Goal: Task Accomplishment & Management: Manage account settings

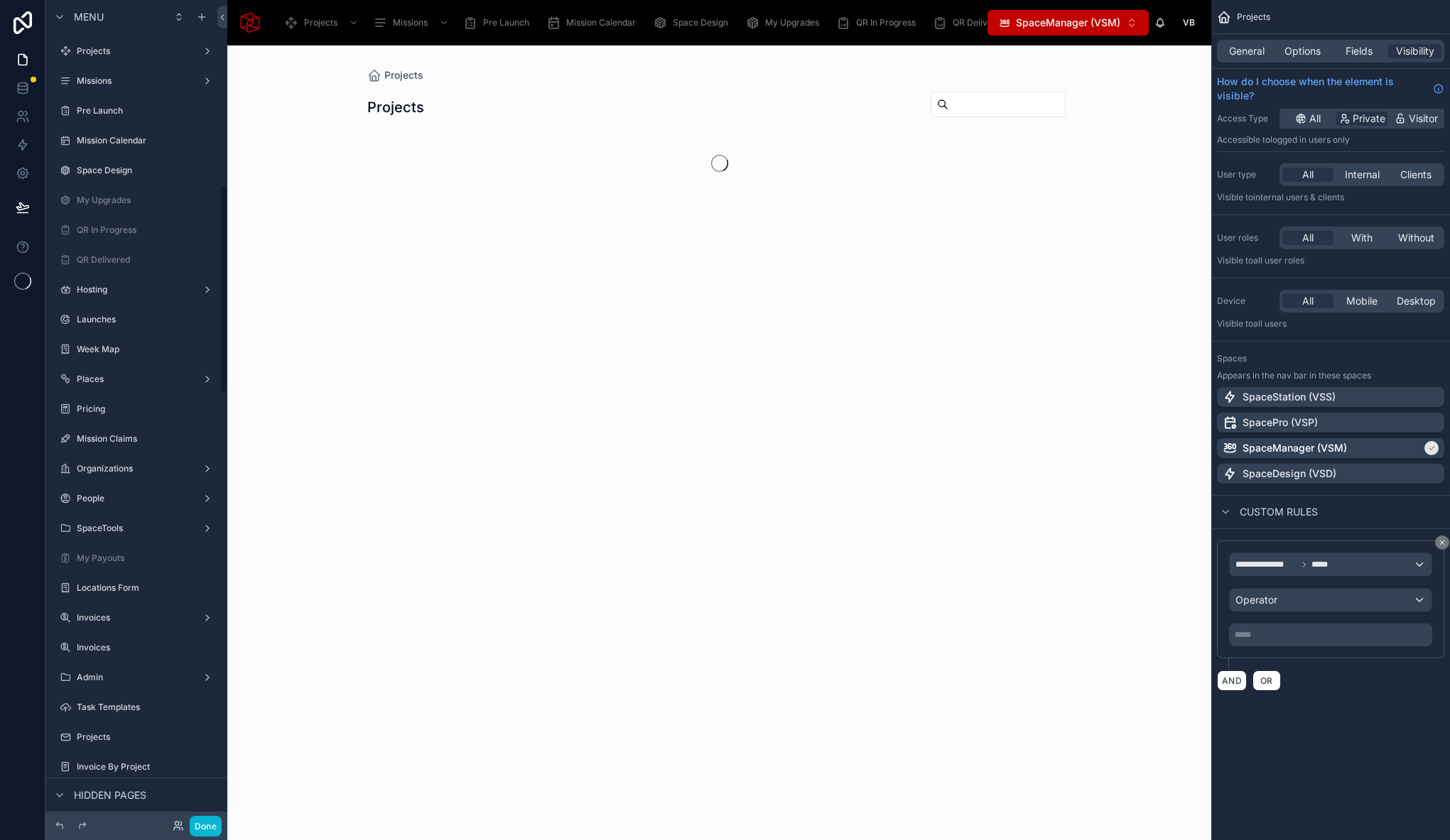
scroll to position [727, 0]
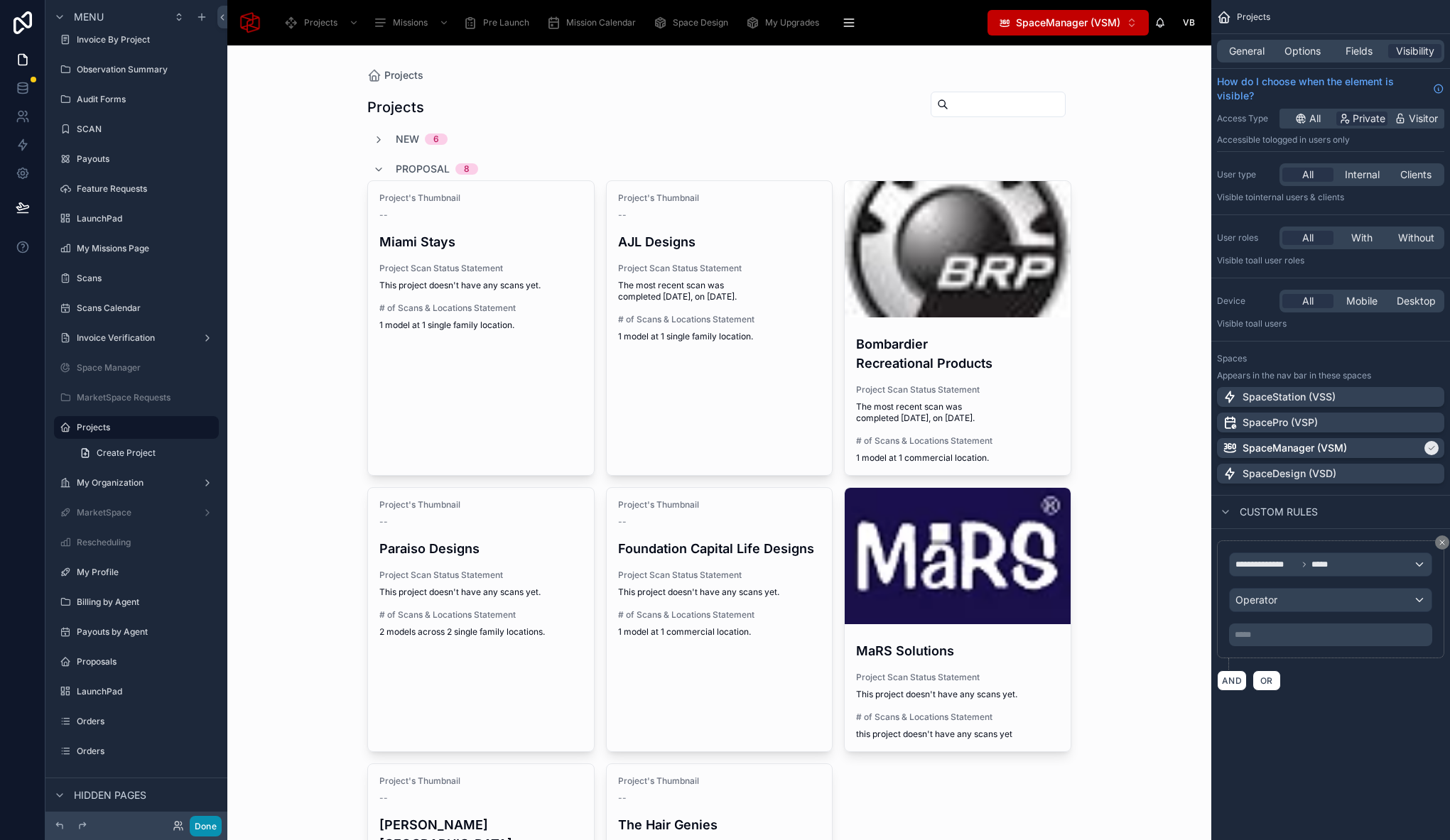
click at [208, 826] on button "Done" at bounding box center [205, 826] width 32 height 20
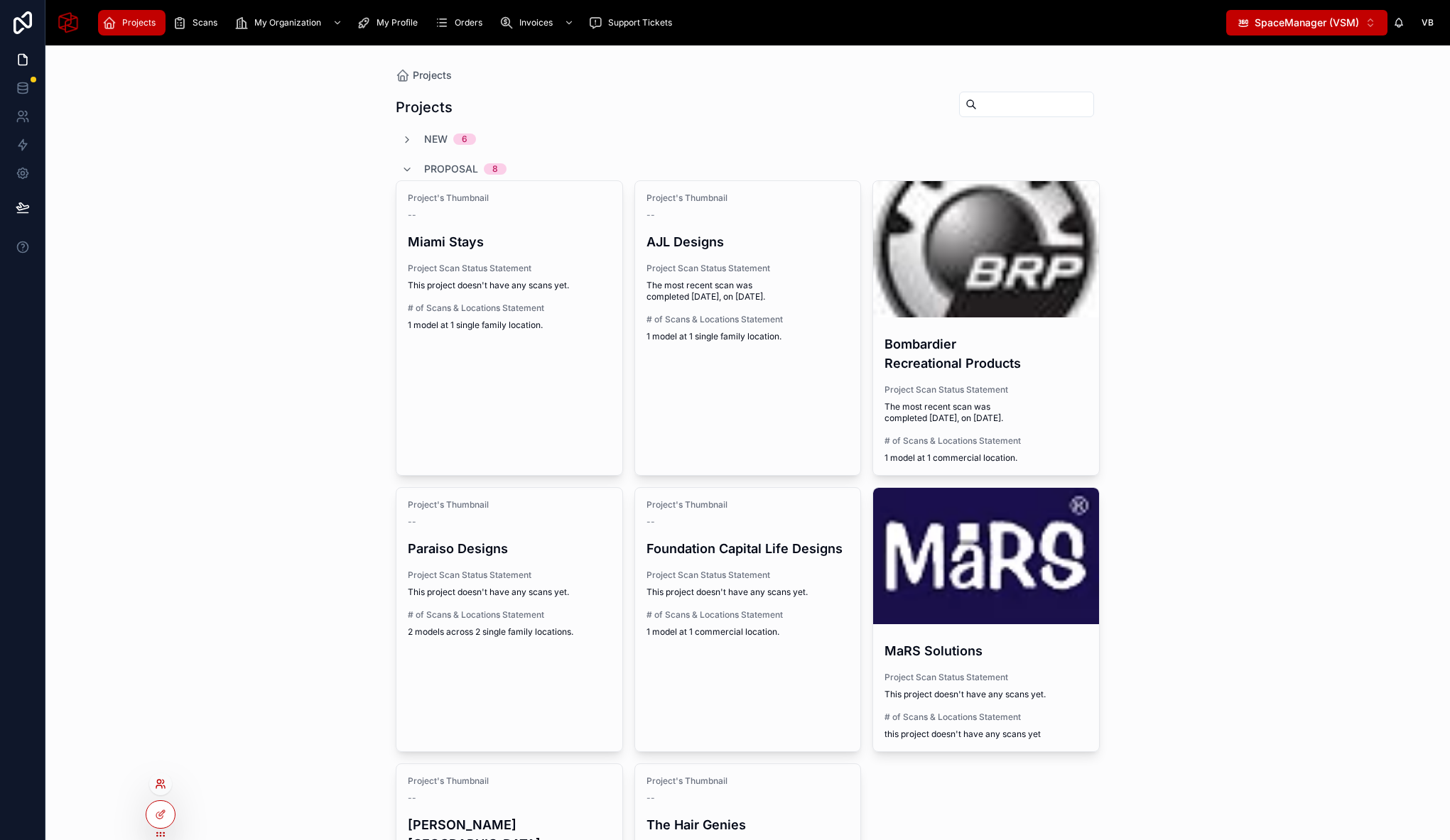
click at [164, 779] on icon at bounding box center [160, 784] width 11 height 11
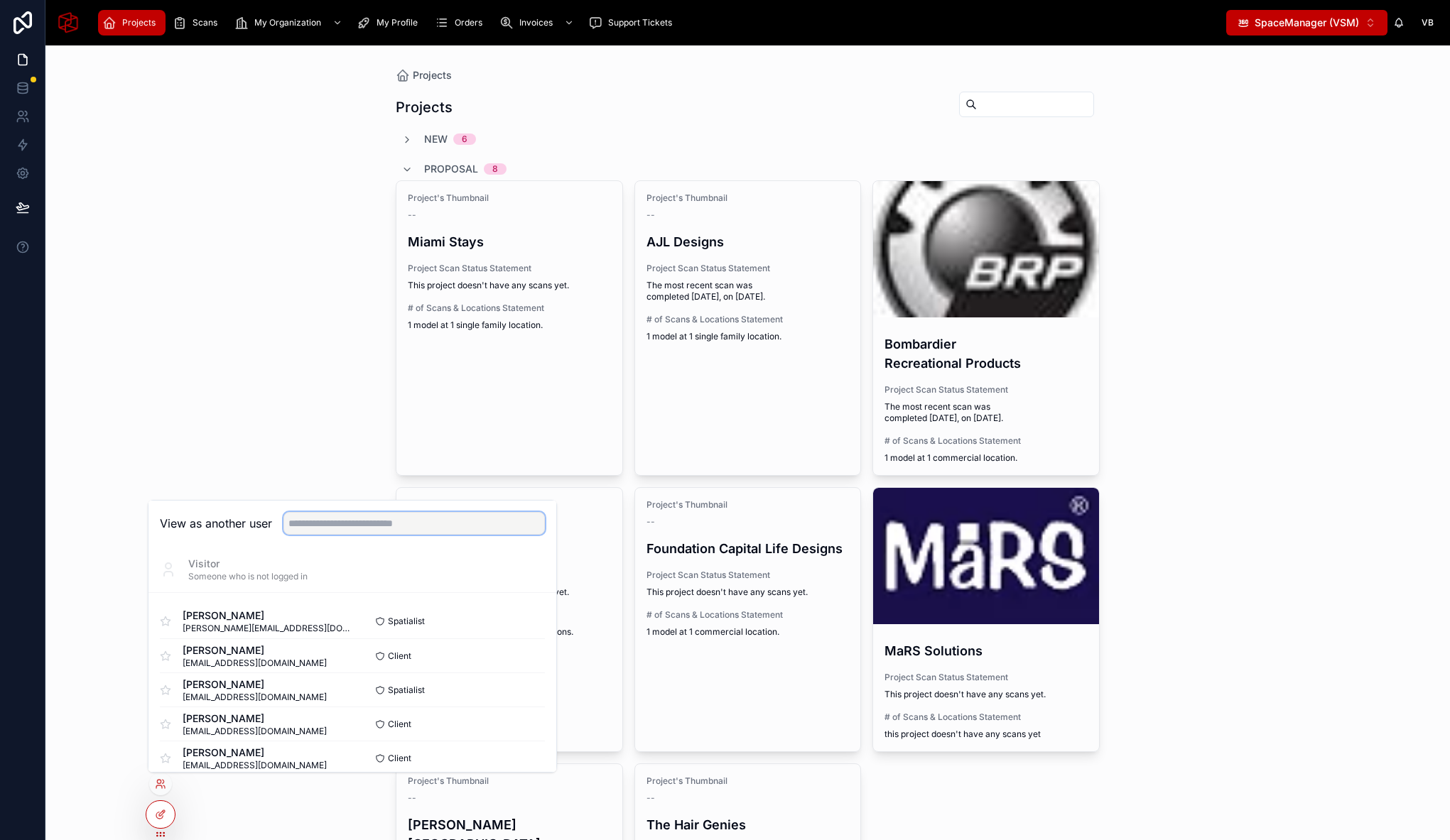
click at [440, 524] on input "text" at bounding box center [414, 523] width 261 height 23
type input "*"
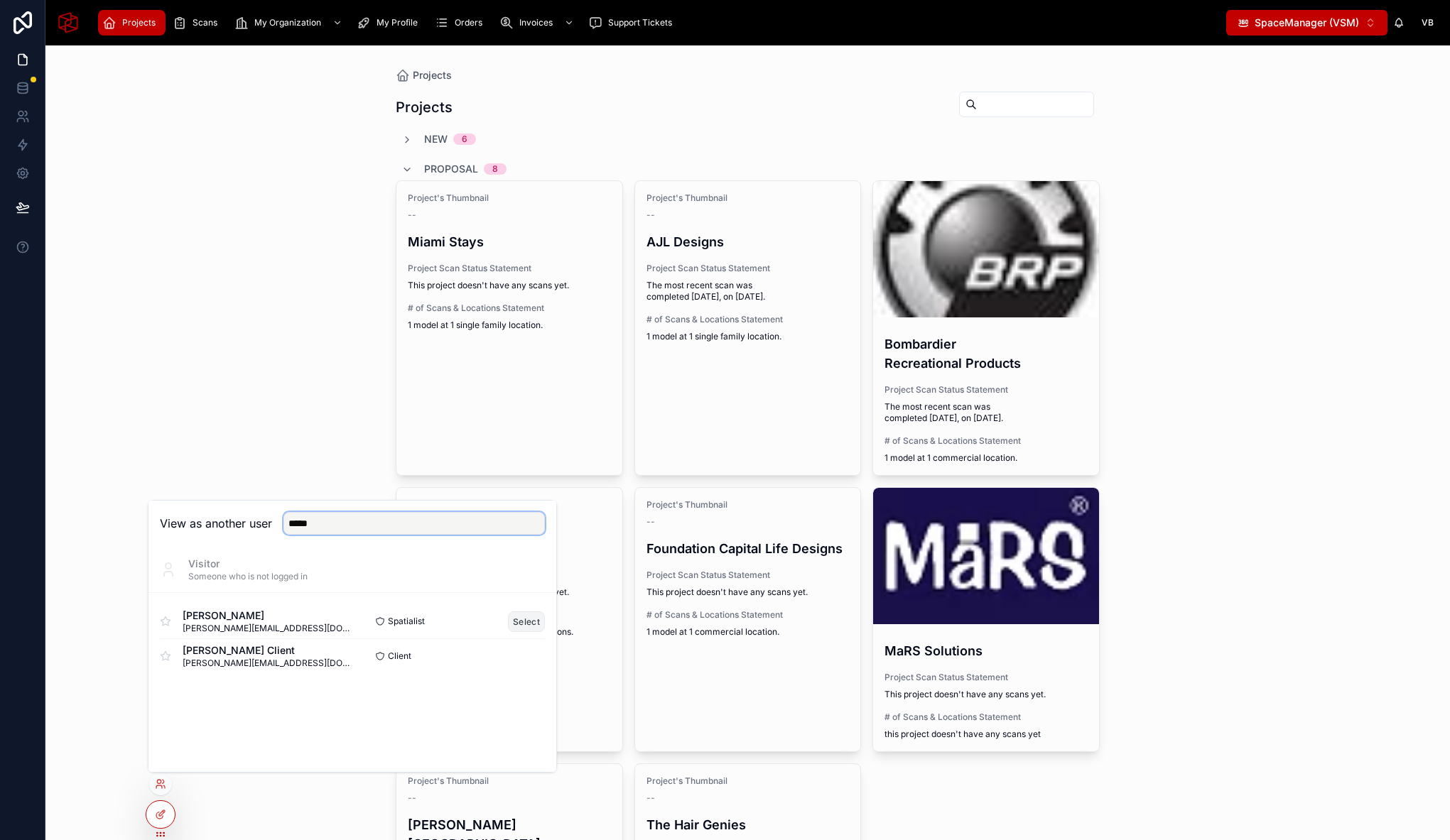
type input "*****"
click at [520, 624] on button "Select" at bounding box center [526, 621] width 37 height 20
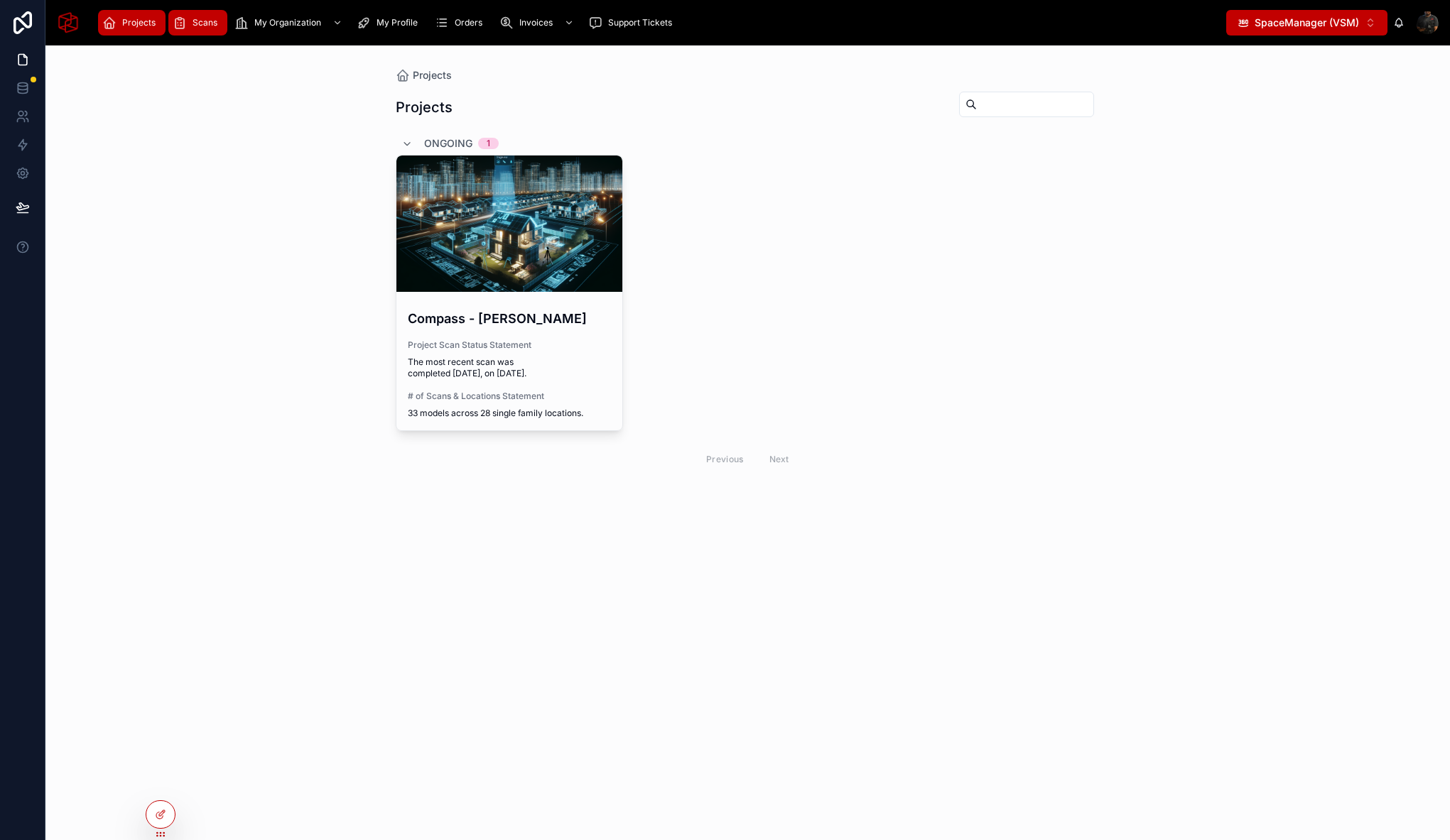
click at [211, 25] on span "Scans" at bounding box center [204, 23] width 25 height 11
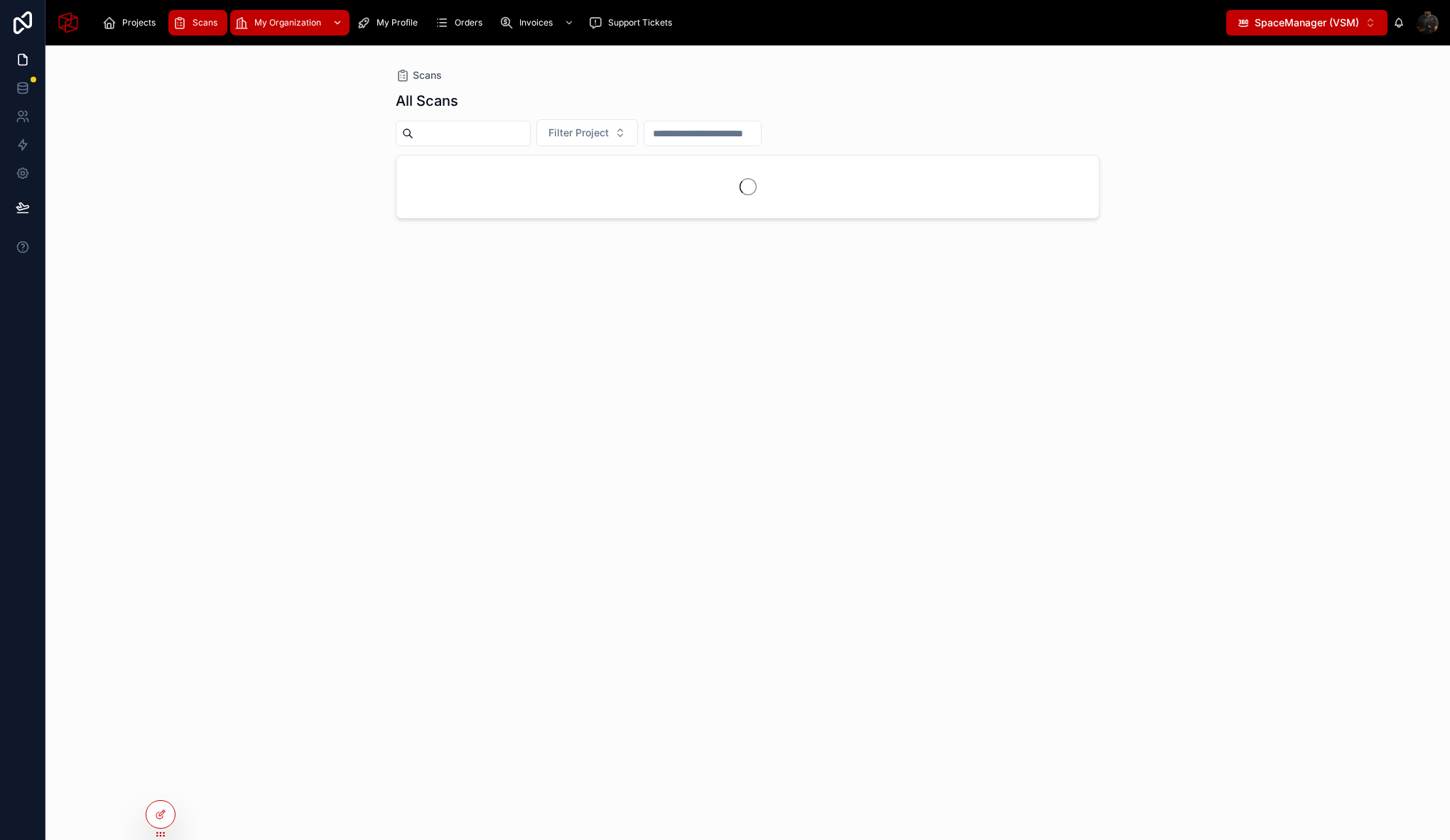
click at [285, 24] on span "My Organization" at bounding box center [288, 23] width 67 height 11
click at [141, 20] on span "Projects" at bounding box center [139, 23] width 33 height 11
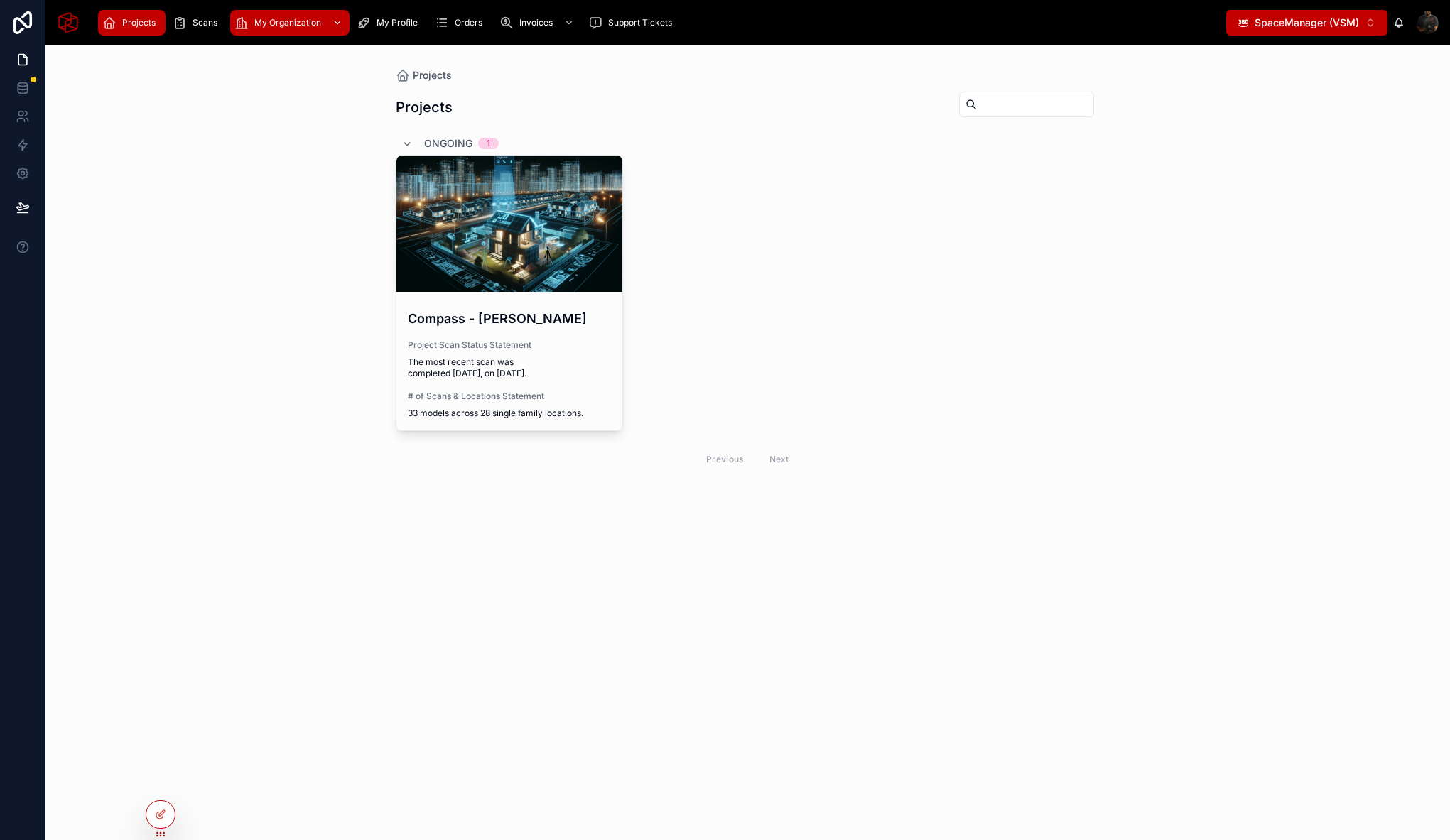
click at [266, 22] on span "My Organization" at bounding box center [288, 23] width 67 height 11
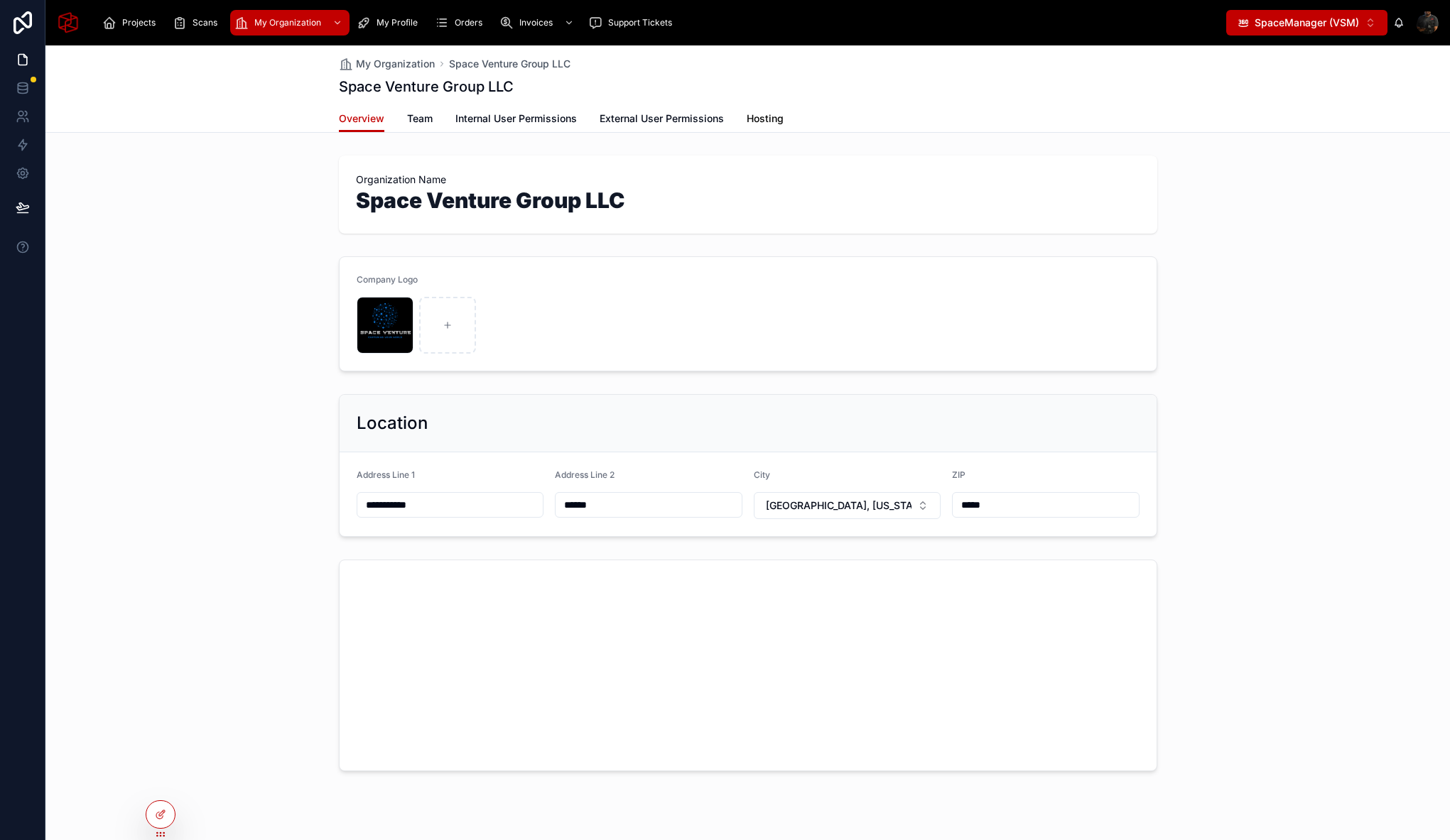
click at [770, 117] on span "Hosting" at bounding box center [765, 118] width 37 height 14
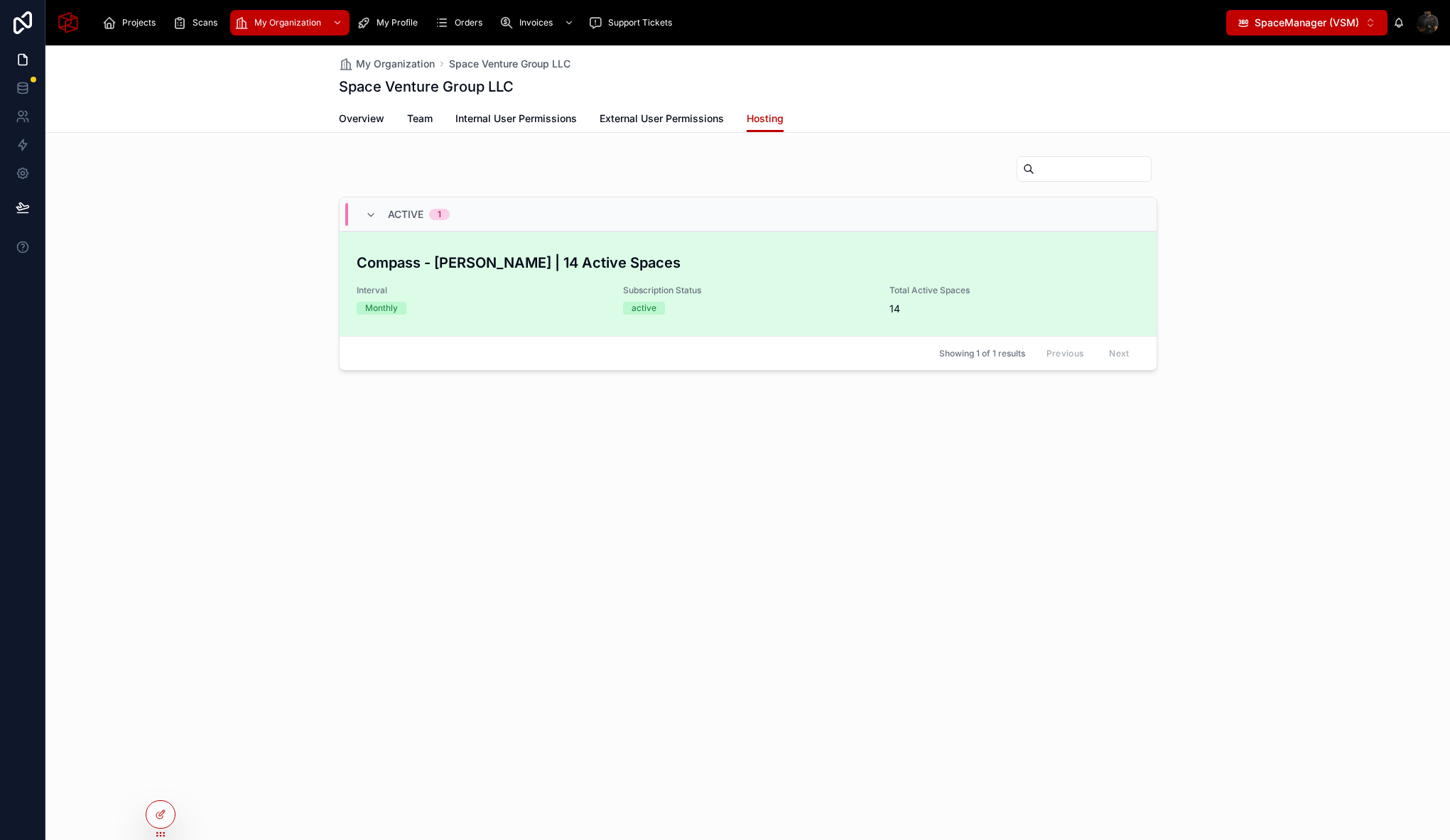
click at [749, 279] on div "Compass - Sameh | 14 Active Spaces Interval Monthly Subscription Status active …" at bounding box center [748, 284] width 782 height 64
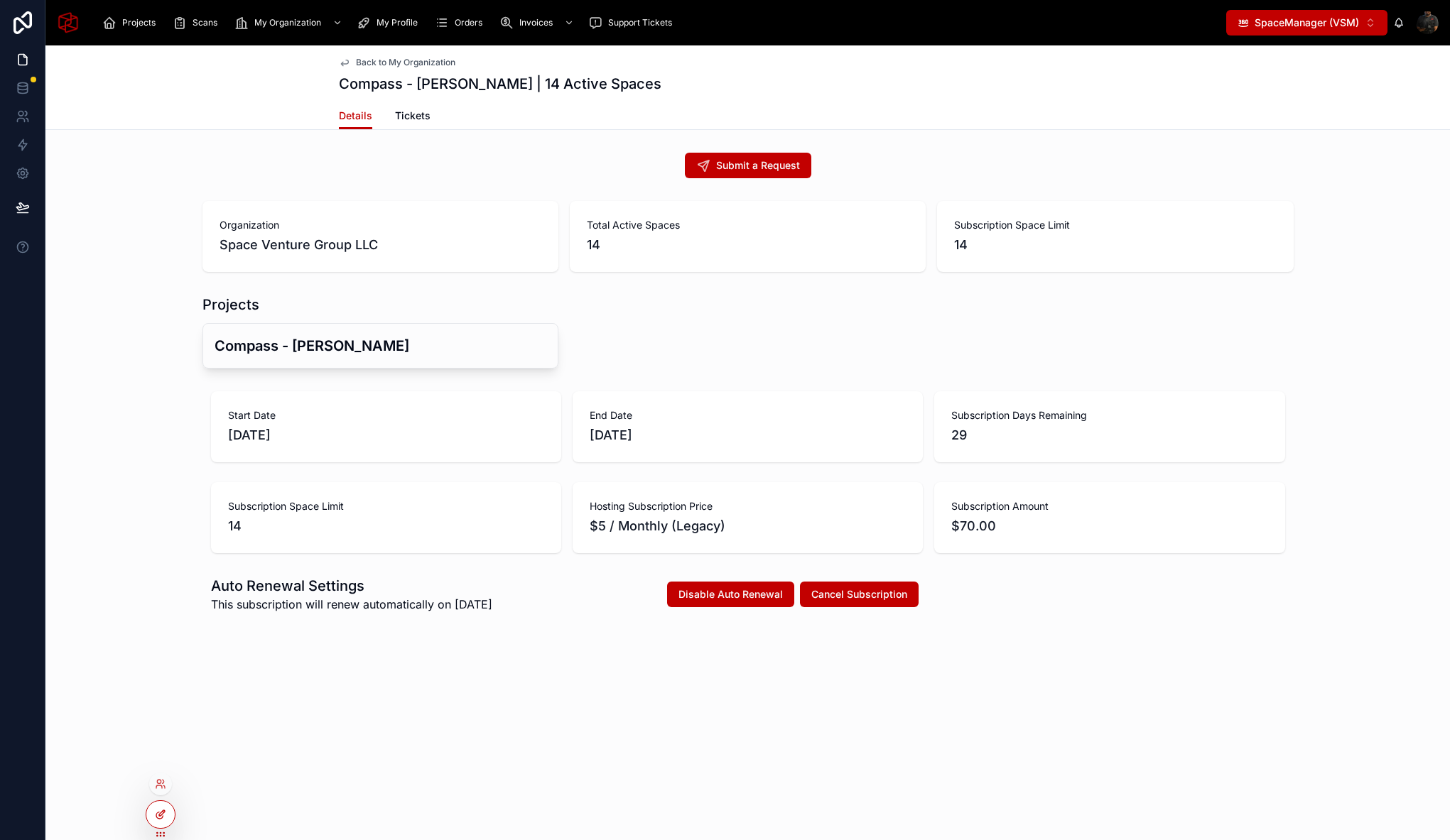
click at [157, 819] on icon at bounding box center [160, 814] width 11 height 11
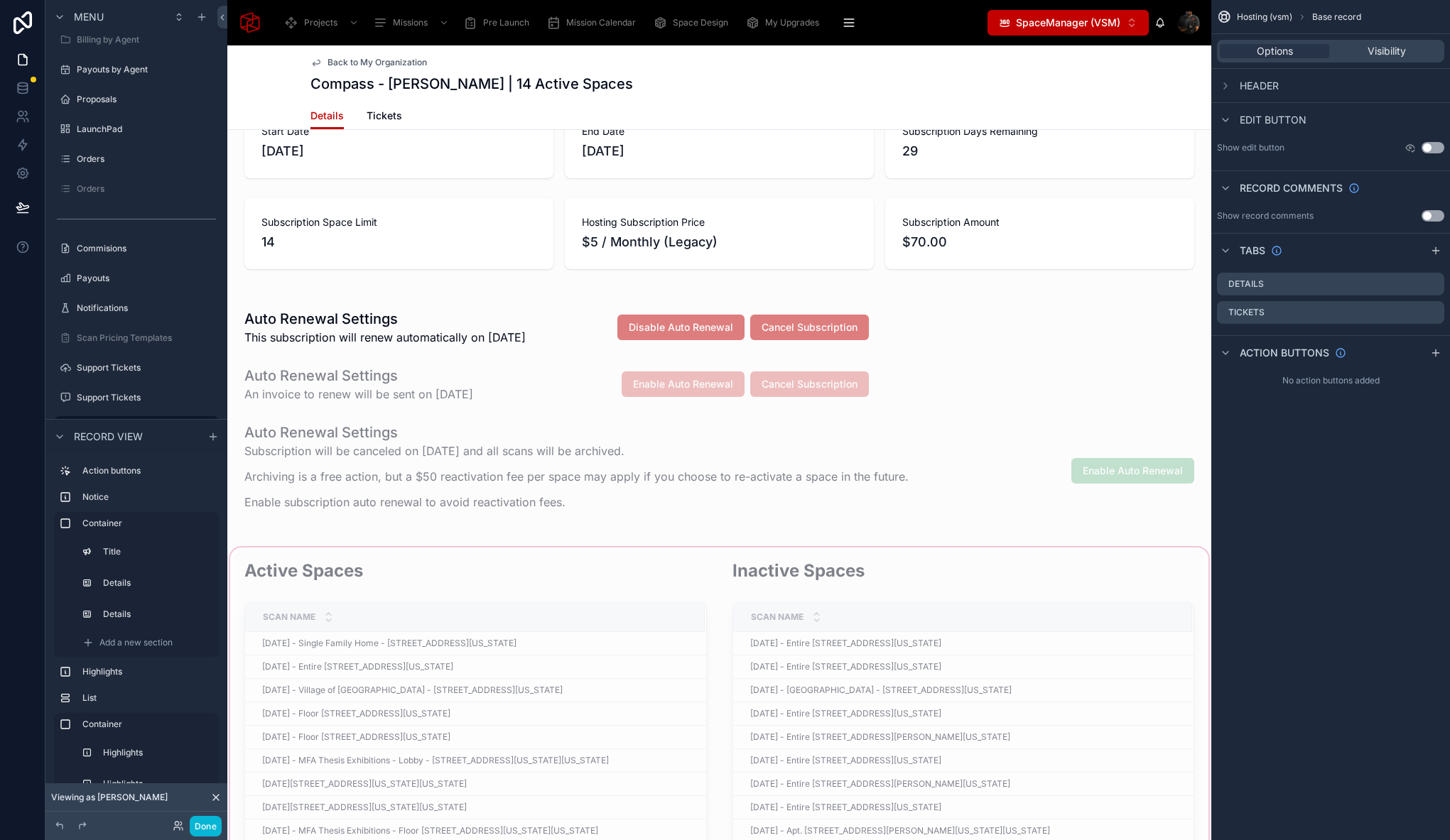
scroll to position [830, 0]
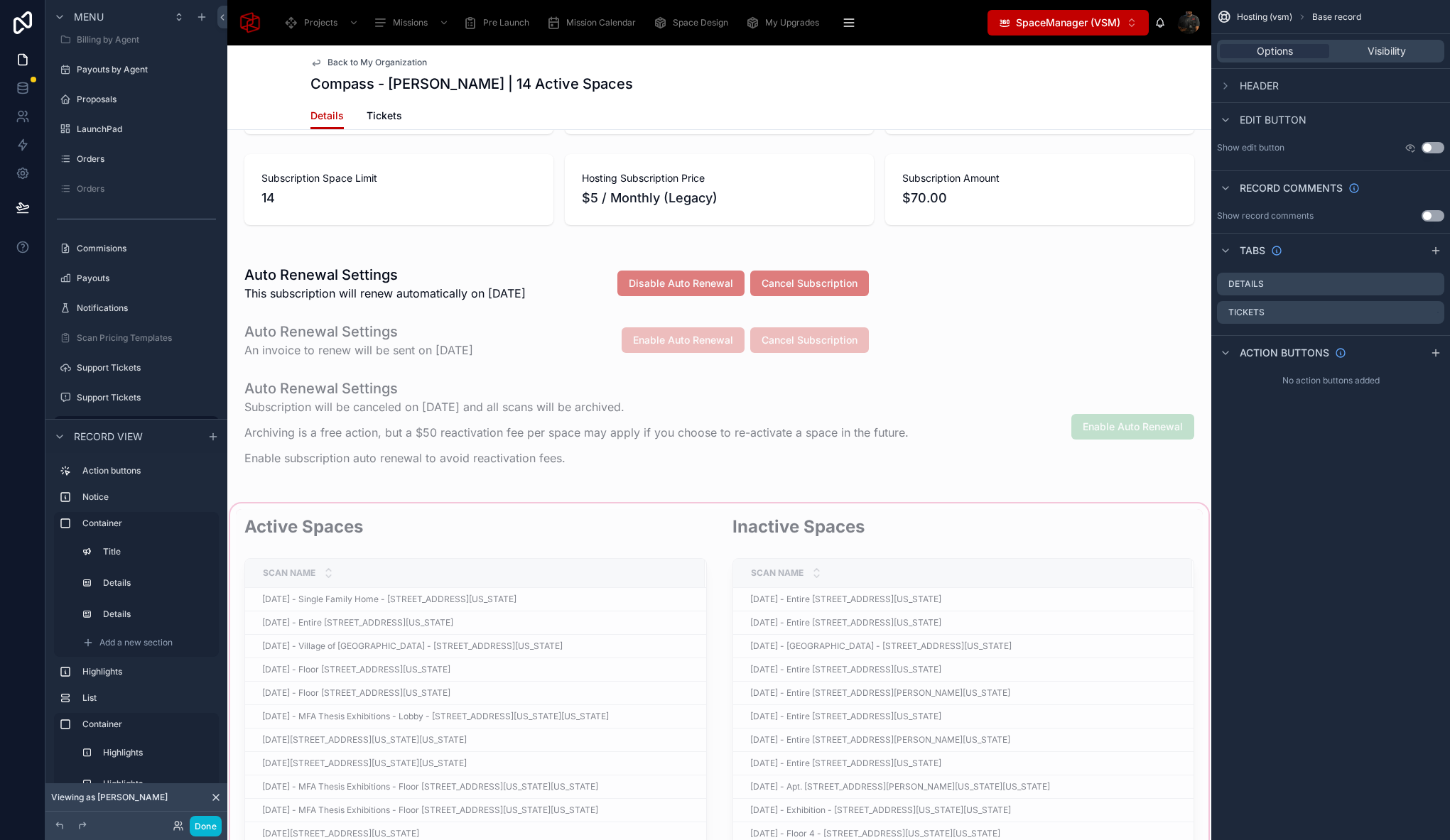
click at [589, 510] on div at bounding box center [719, 852] width 984 height 703
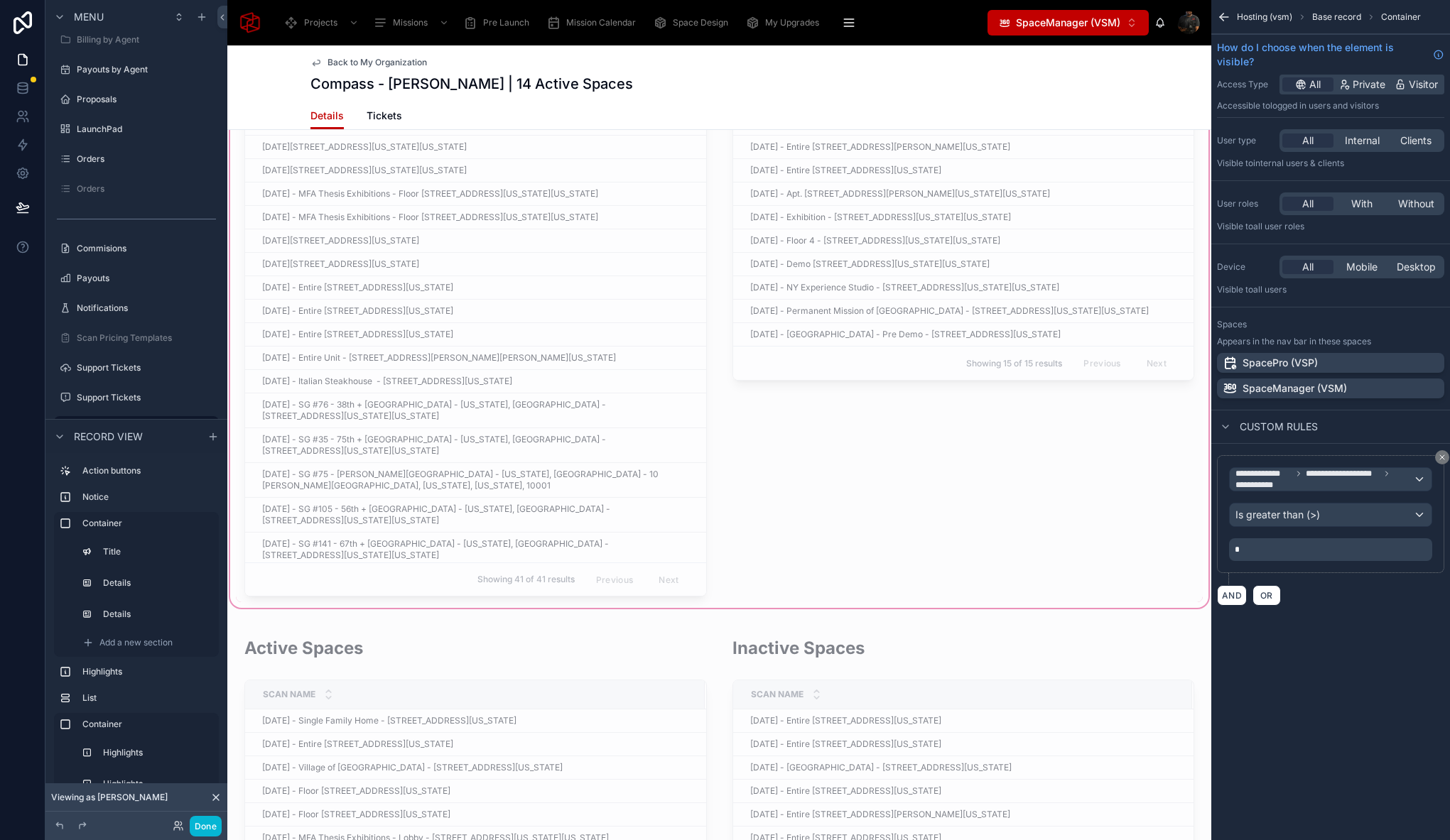
scroll to position [1517, 0]
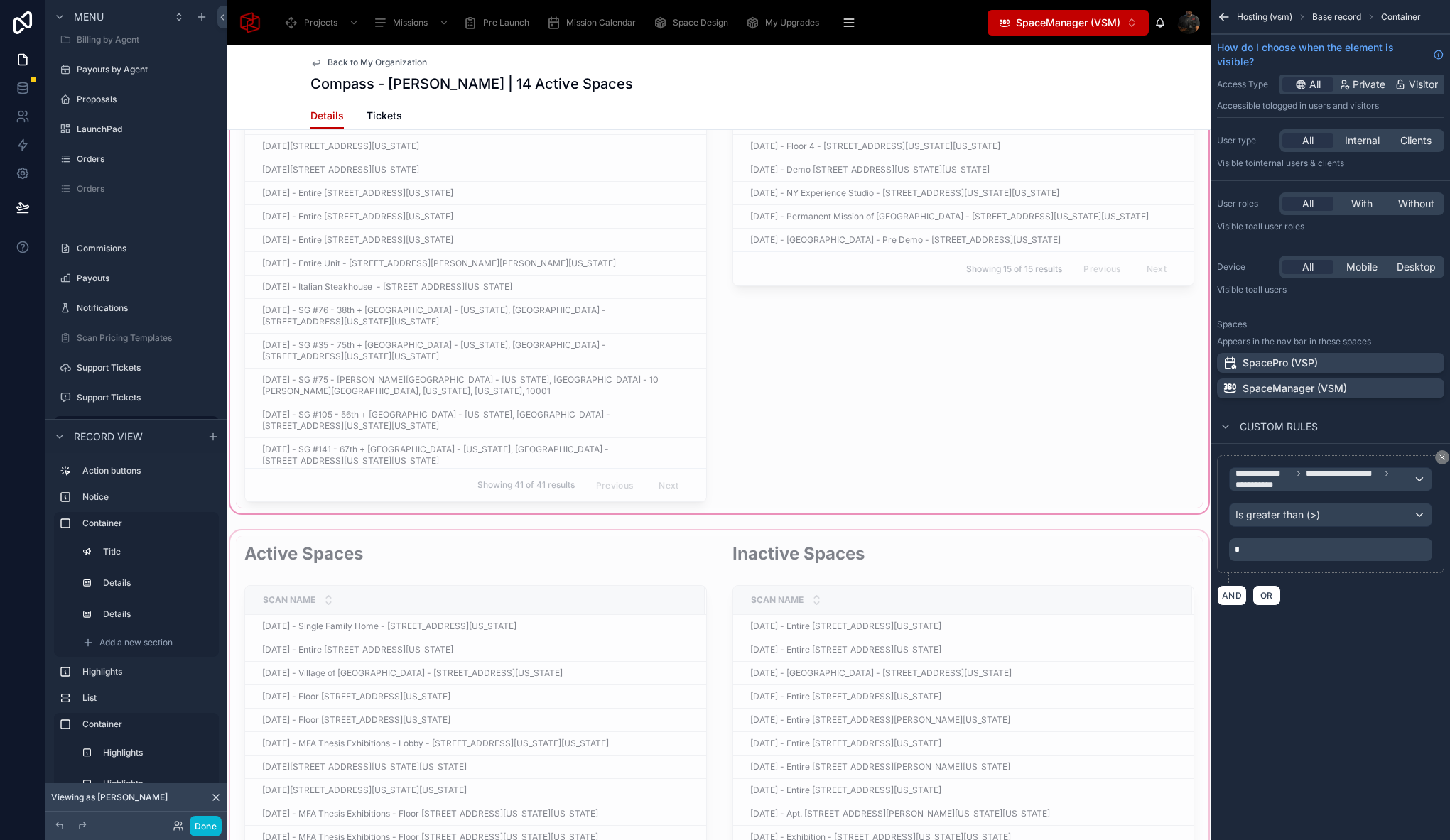
click at [701, 501] on div at bounding box center [474, 165] width 479 height 686
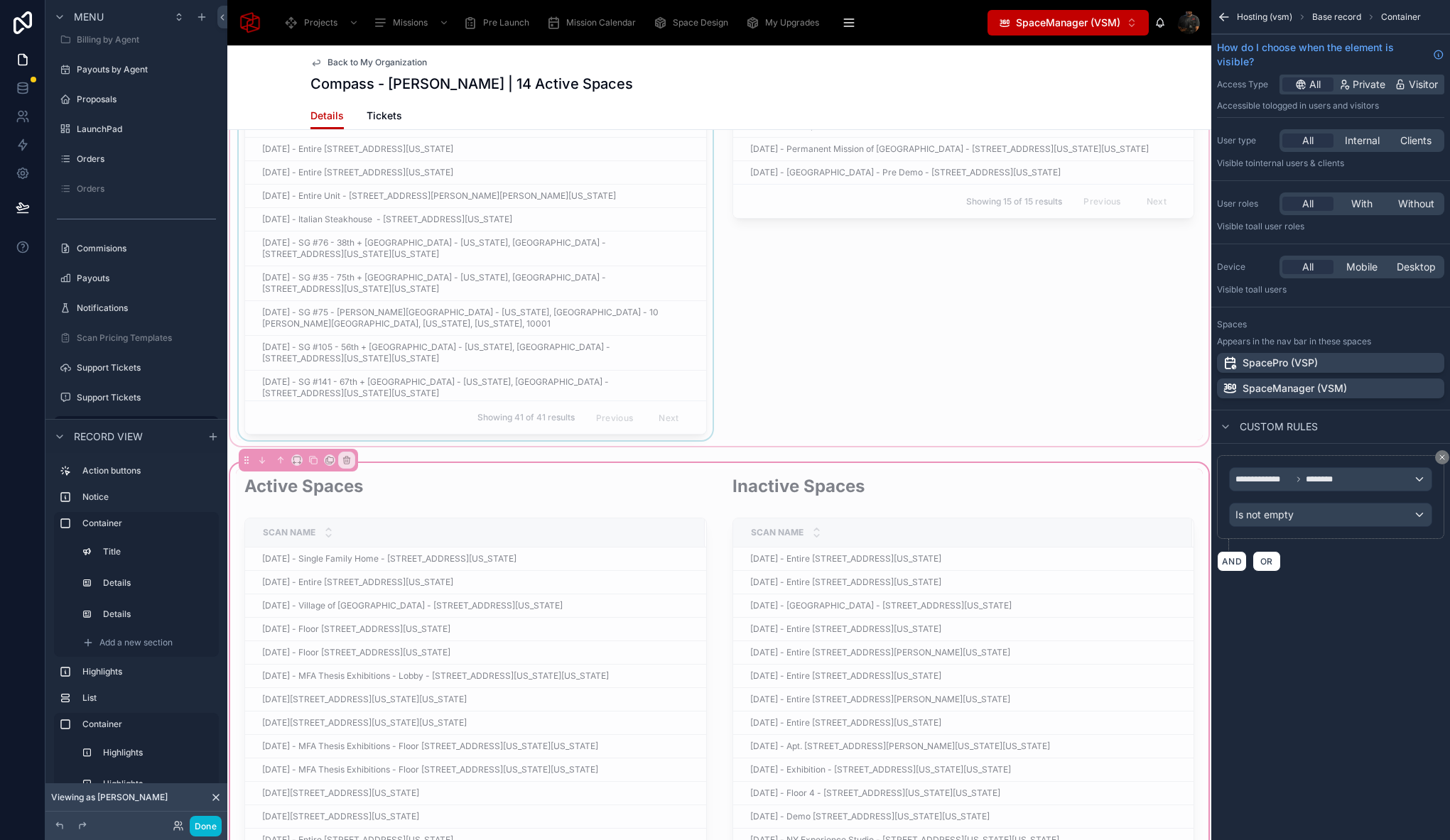
scroll to position [926, 0]
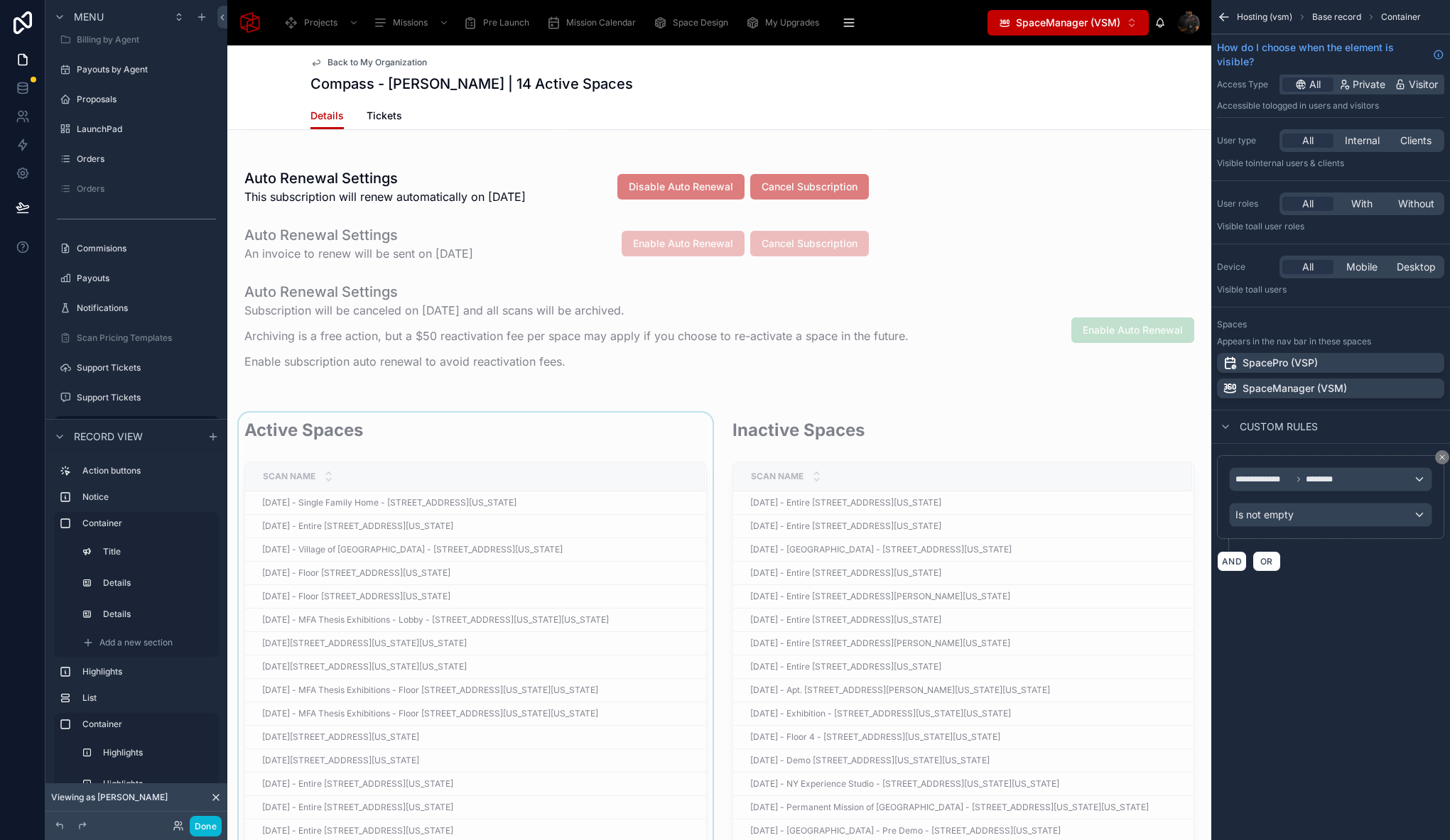
click at [370, 393] on div "Submit a Request Your subscription is pending activation Please follow the inst…" at bounding box center [719, 641] width 984 height 2842
click at [371, 405] on div at bounding box center [719, 755] width 984 height 703
click at [373, 410] on div at bounding box center [719, 755] width 984 height 703
drag, startPoint x: 526, startPoint y: 472, endPoint x: 606, endPoint y: 414, distance: 98.8
click at [526, 472] on div "Scan Name" at bounding box center [474, 476] width 458 height 27
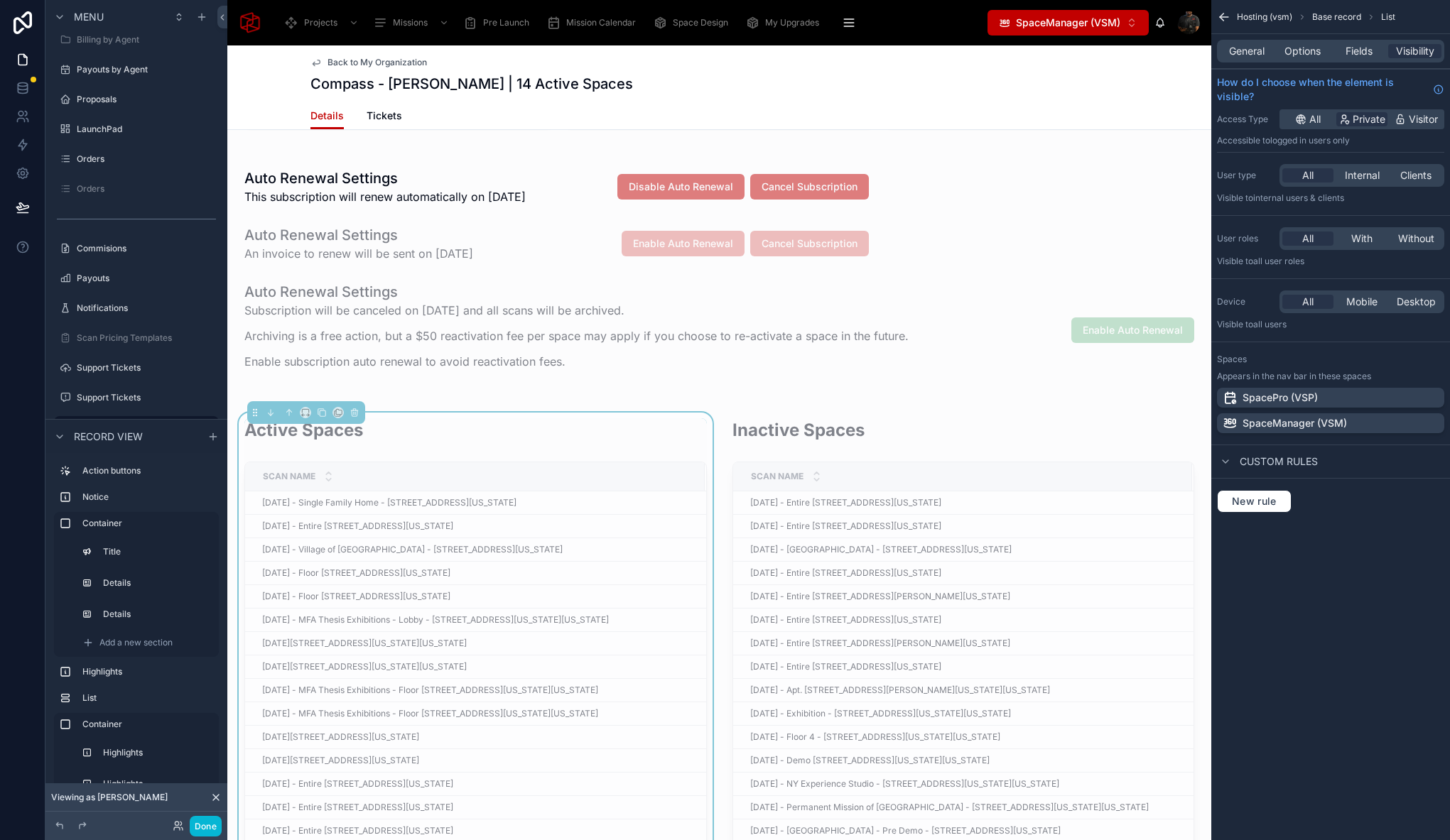
click at [652, 408] on div "Active Spaces Scan Name August 1, 2025 - Single Family Home - 770 Chicken Valle…" at bounding box center [719, 755] width 984 height 703
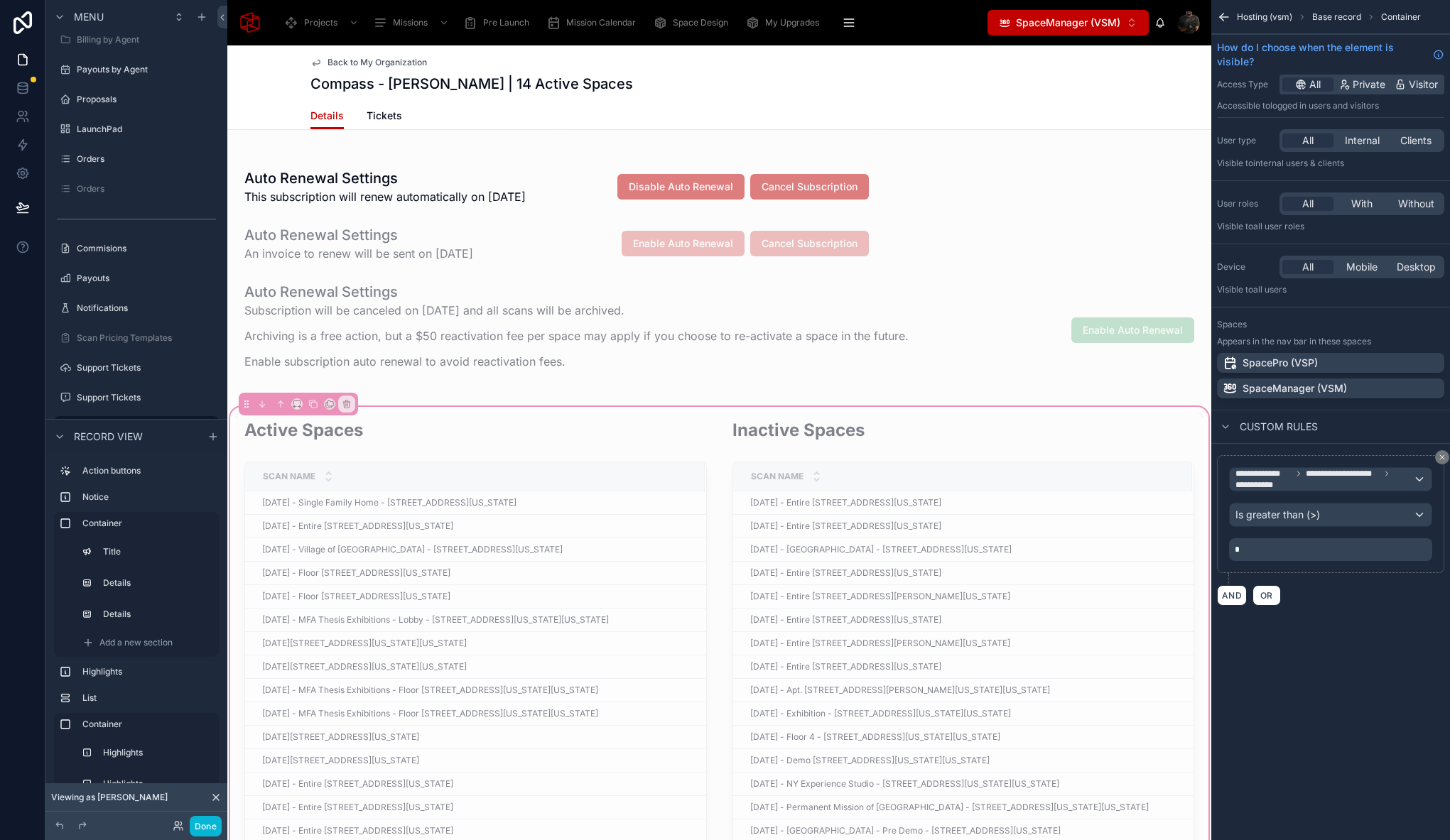
click at [656, 411] on div "Active Spaces Scan Name August 1, 2025 - Single Family Home - 770 Chicken Valle…" at bounding box center [719, 755] width 984 height 703
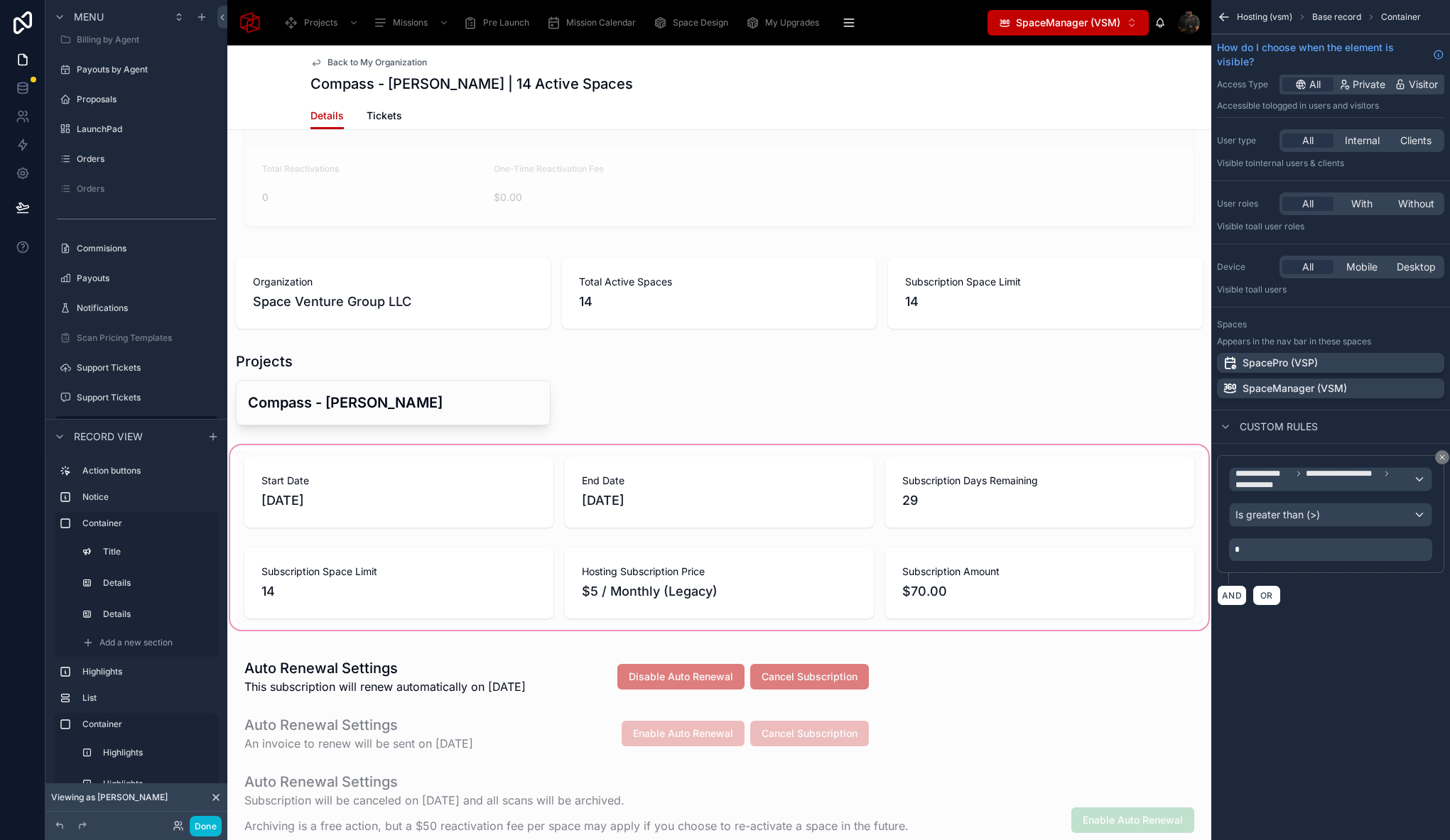
scroll to position [426, 0]
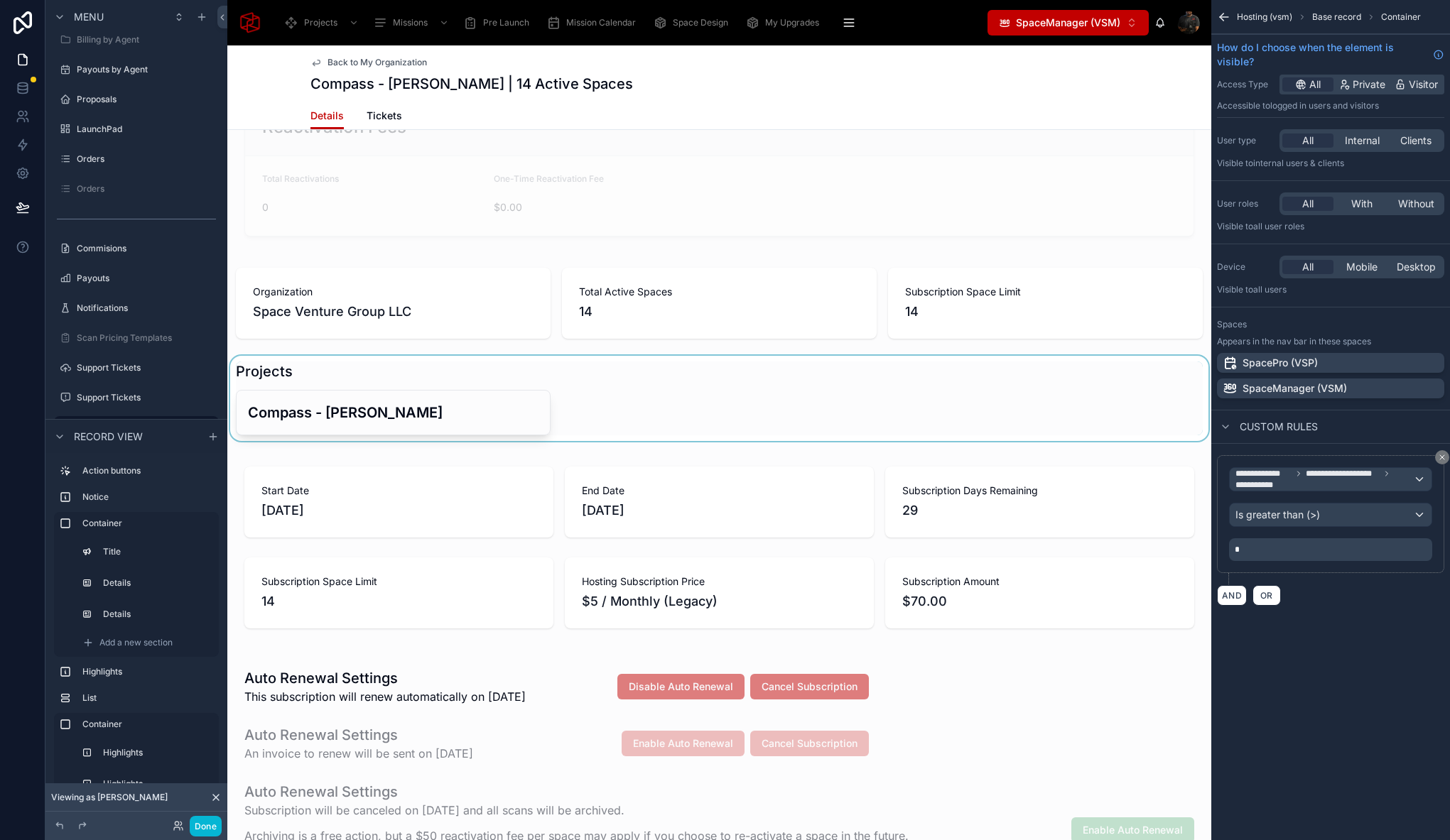
click at [415, 380] on div at bounding box center [719, 398] width 984 height 85
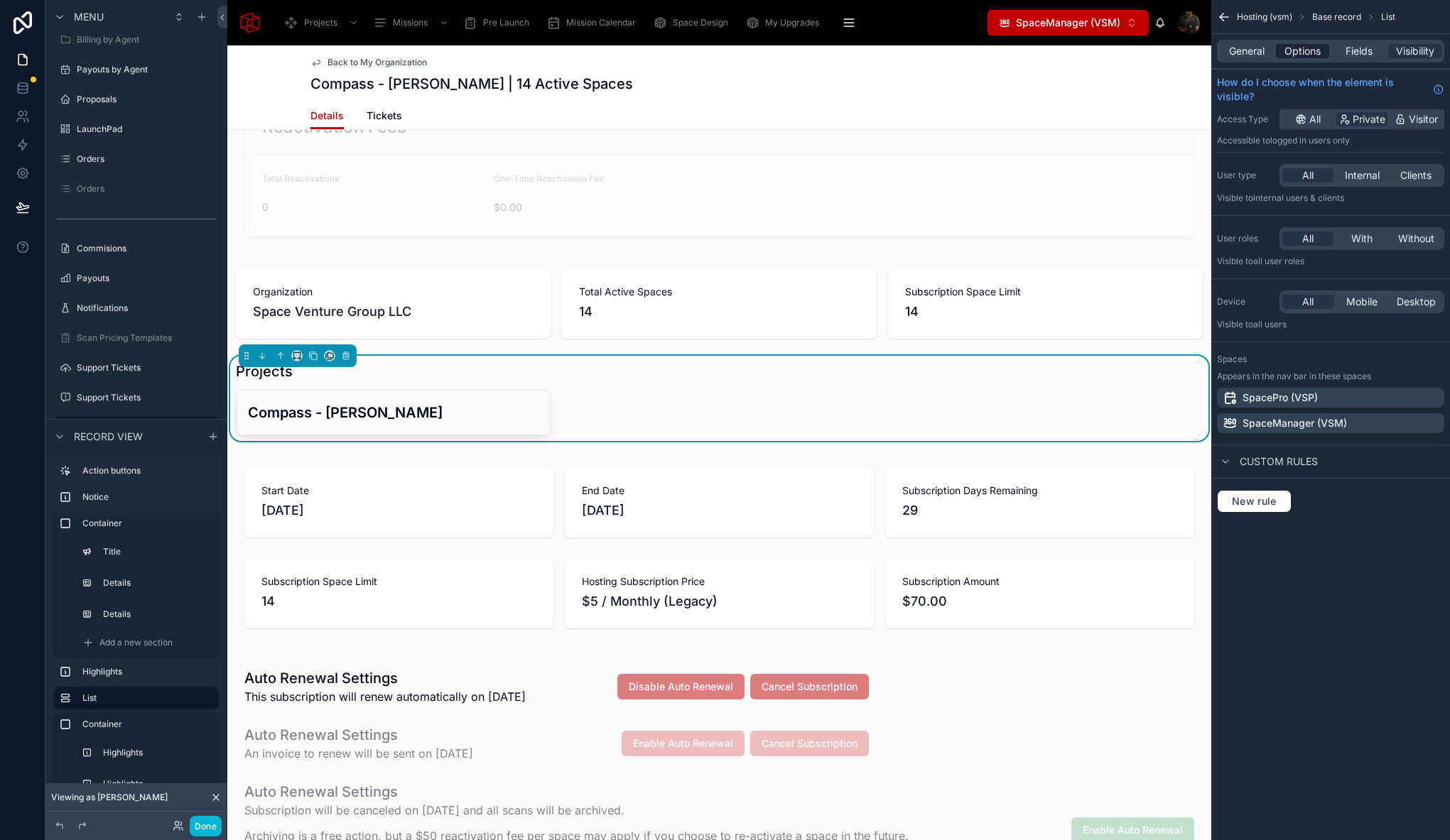
click at [1321, 55] on div "Options" at bounding box center [1302, 51] width 53 height 14
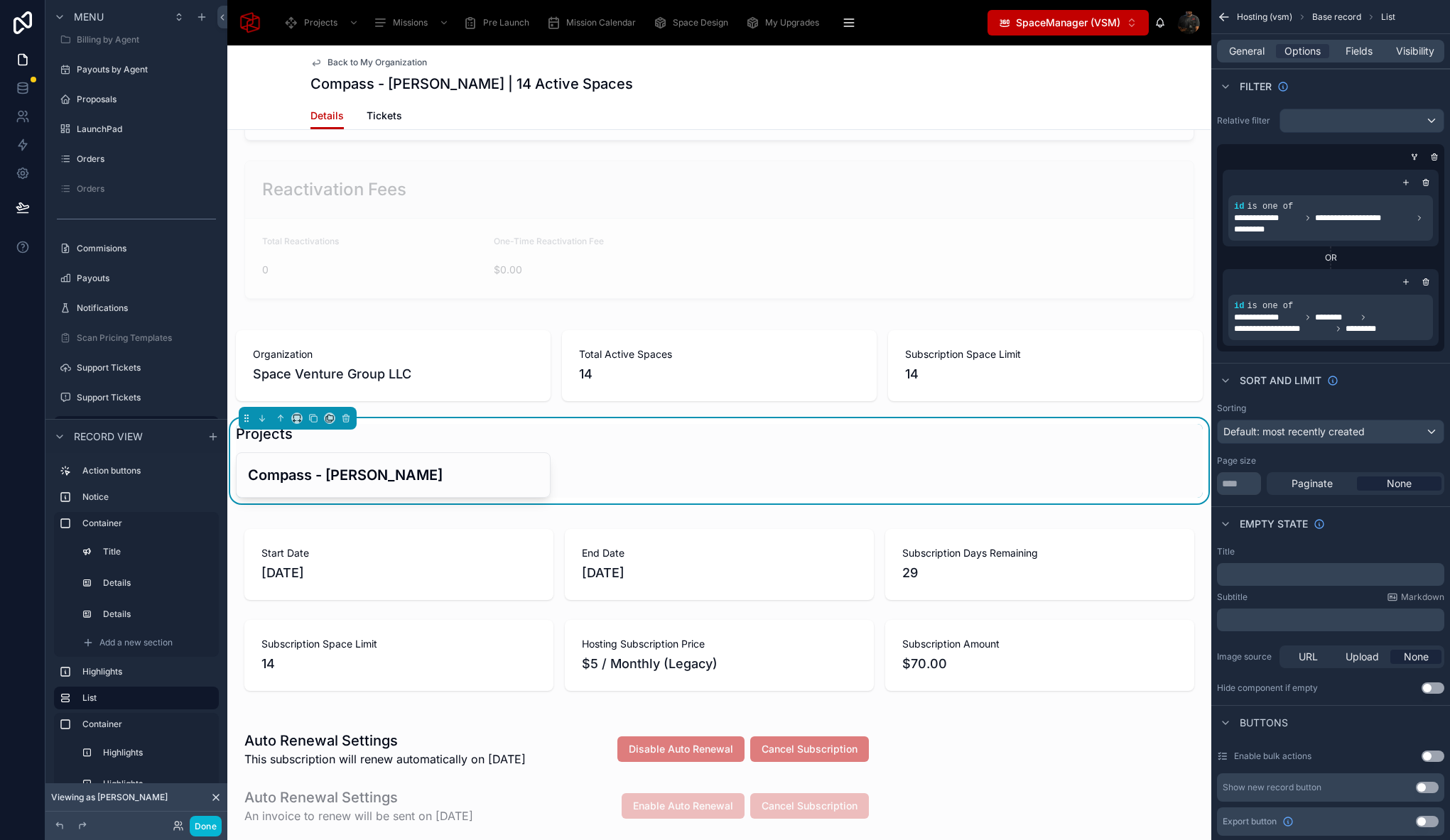
scroll to position [313, 0]
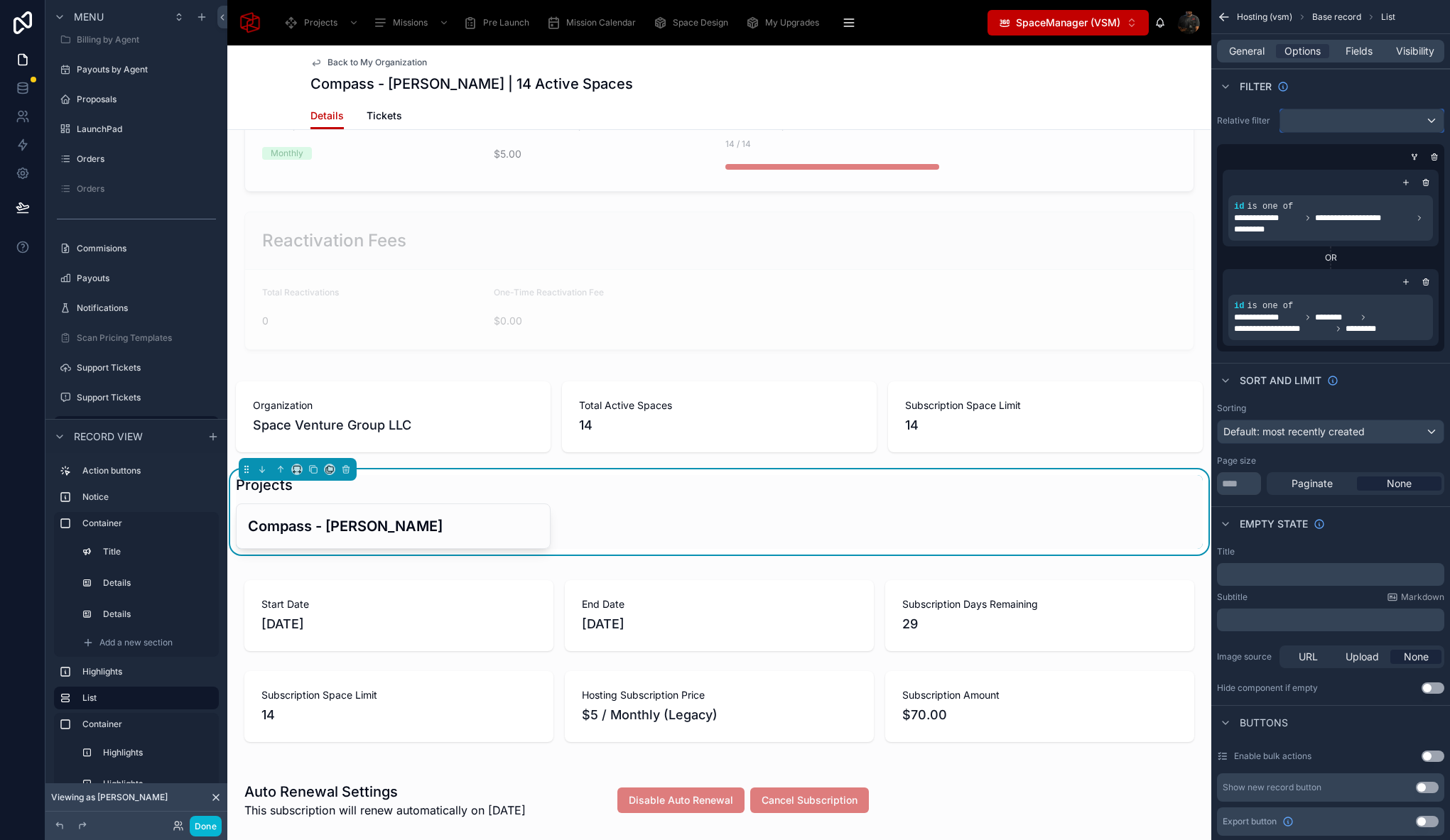
click at [1381, 120] on div "scrollable content" at bounding box center [1362, 120] width 164 height 23
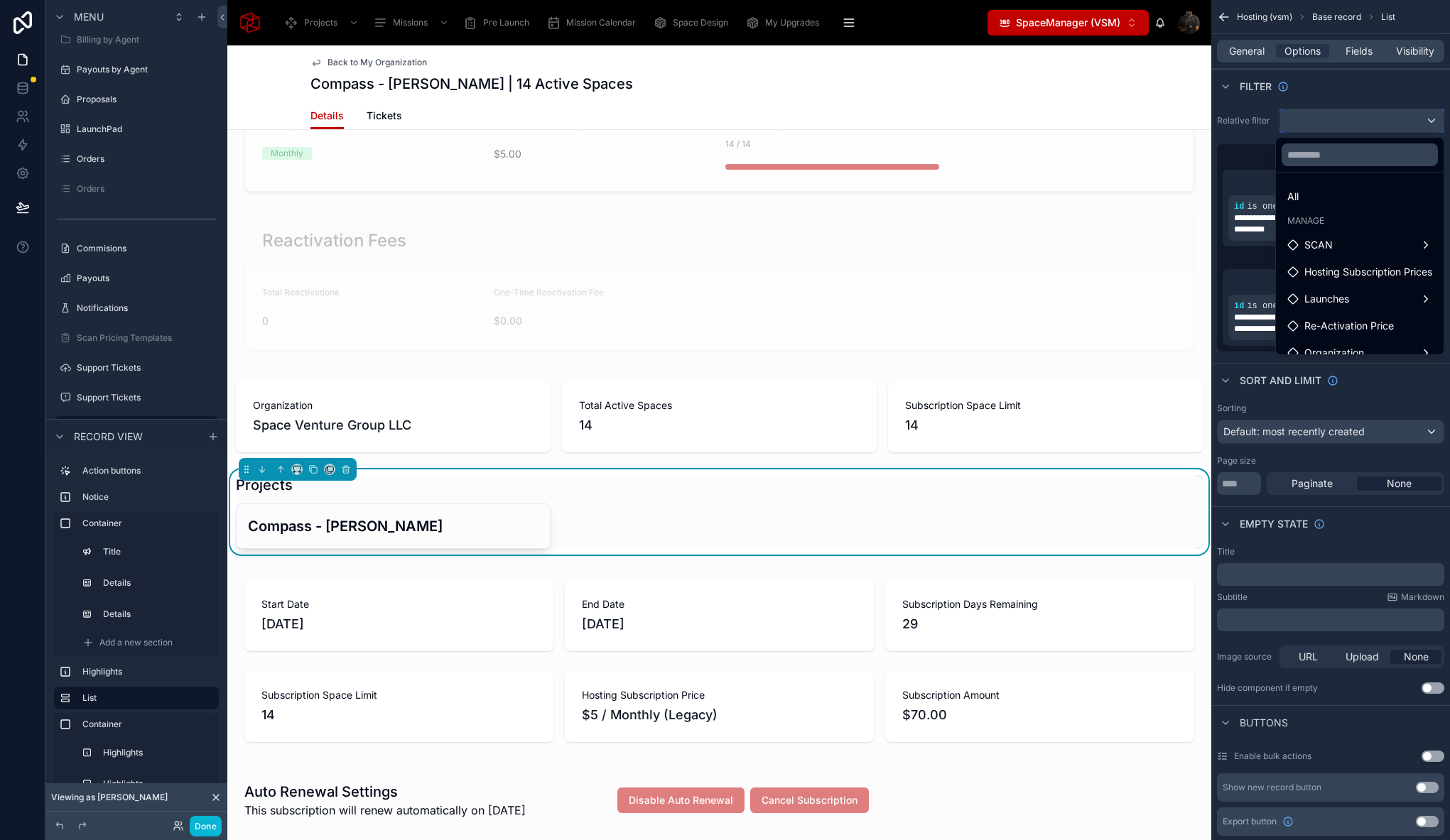
scroll to position [68, 0]
click at [1363, 86] on div "scrollable content" at bounding box center [725, 420] width 1450 height 840
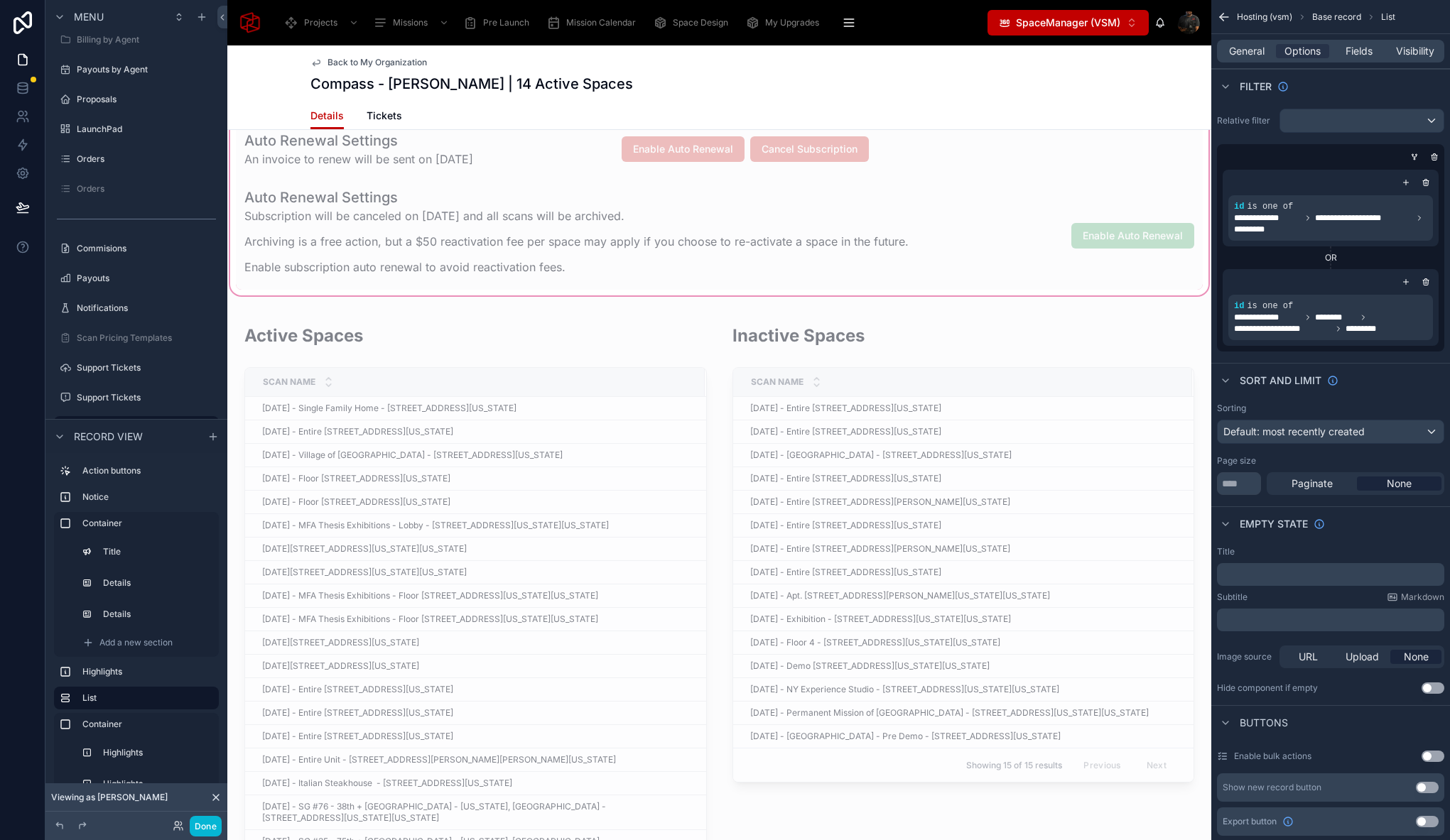
scroll to position [1016, 0]
click at [684, 326] on div at bounding box center [719, 664] width 984 height 703
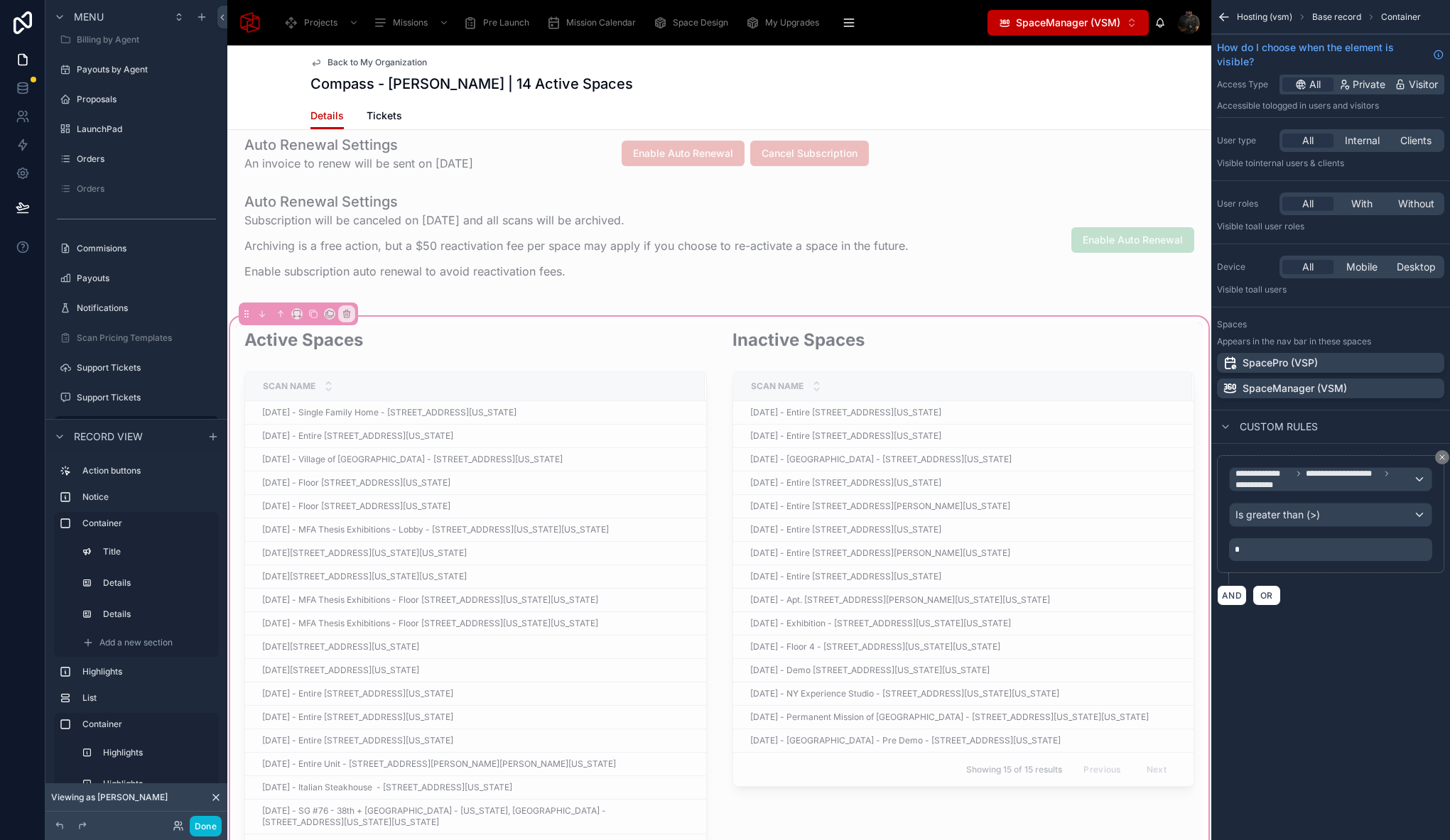
click at [673, 318] on div "Active Spaces Scan Name August 1, 2025 - Single Family Home - 770 Chicken Valle…" at bounding box center [719, 664] width 984 height 703
click at [720, 296] on div at bounding box center [719, 184] width 984 height 239
click at [710, 311] on div "Submit a Request Your subscription is pending activation Please follow the inst…" at bounding box center [719, 551] width 984 height 2842
click at [702, 324] on div at bounding box center [474, 665] width 479 height 686
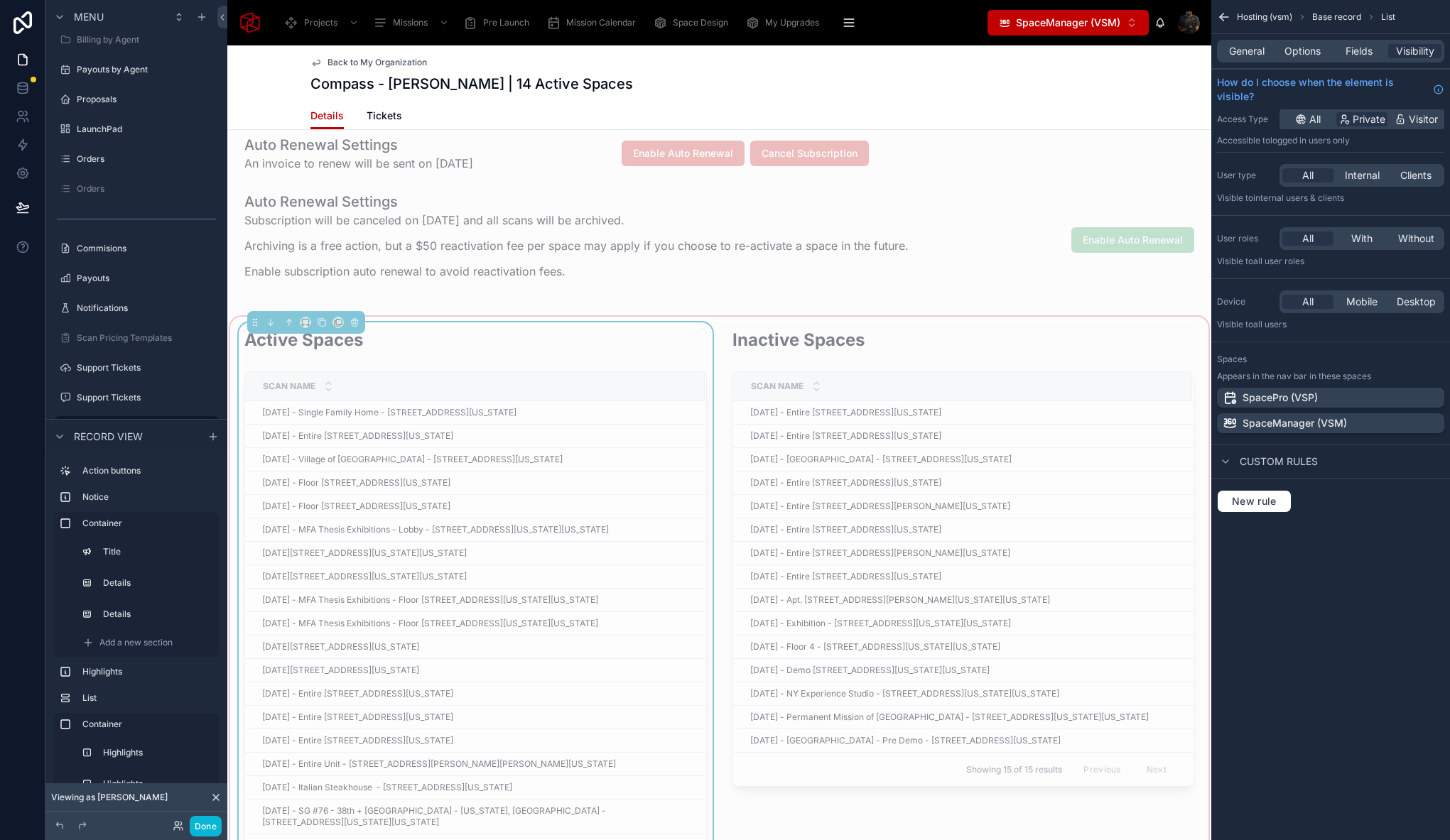
click at [707, 323] on div "Active Spaces Scan Name August 1, 2025 - Single Family Home - 770 Chicken Valle…" at bounding box center [474, 665] width 479 height 686
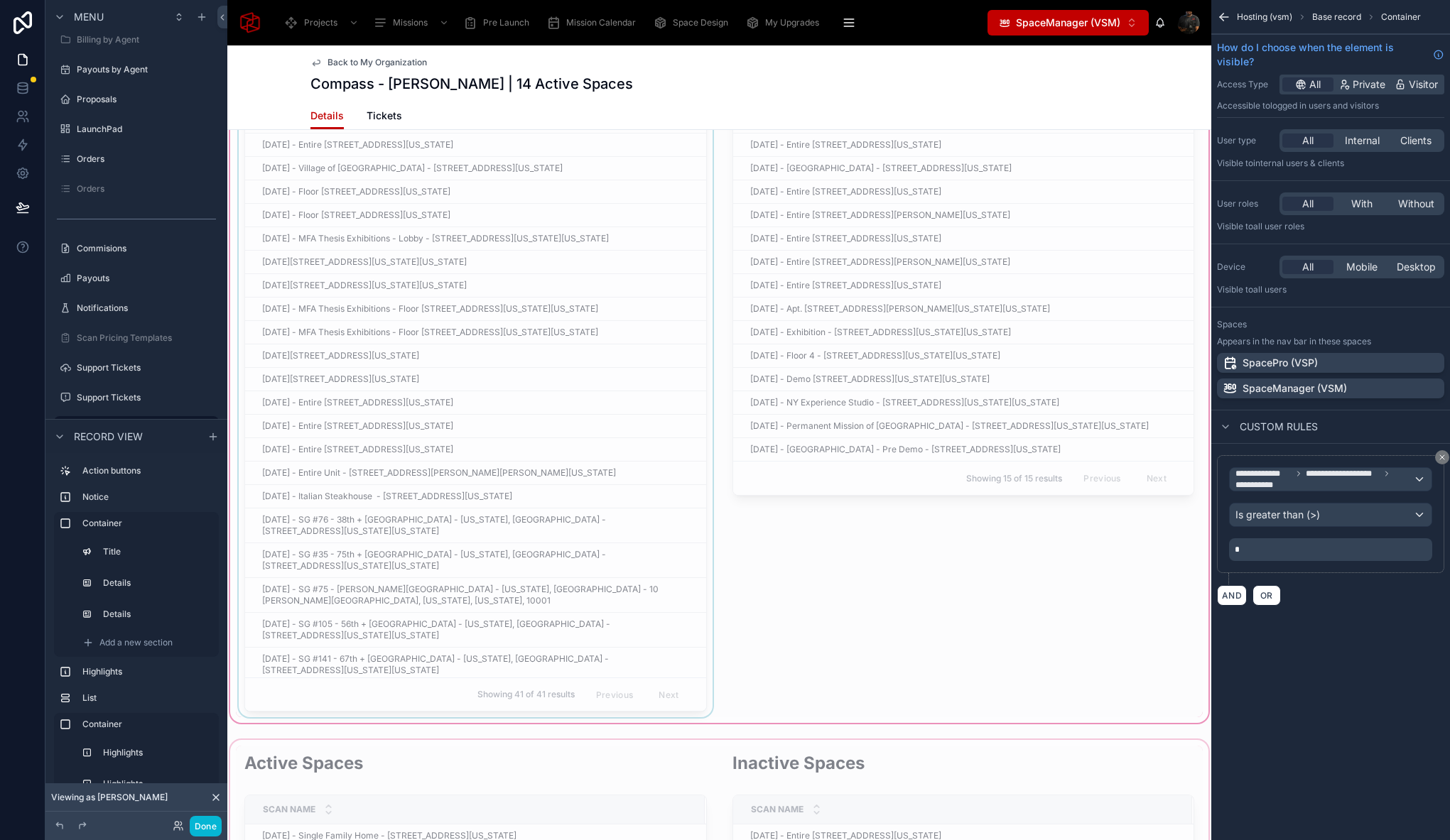
scroll to position [1697, 0]
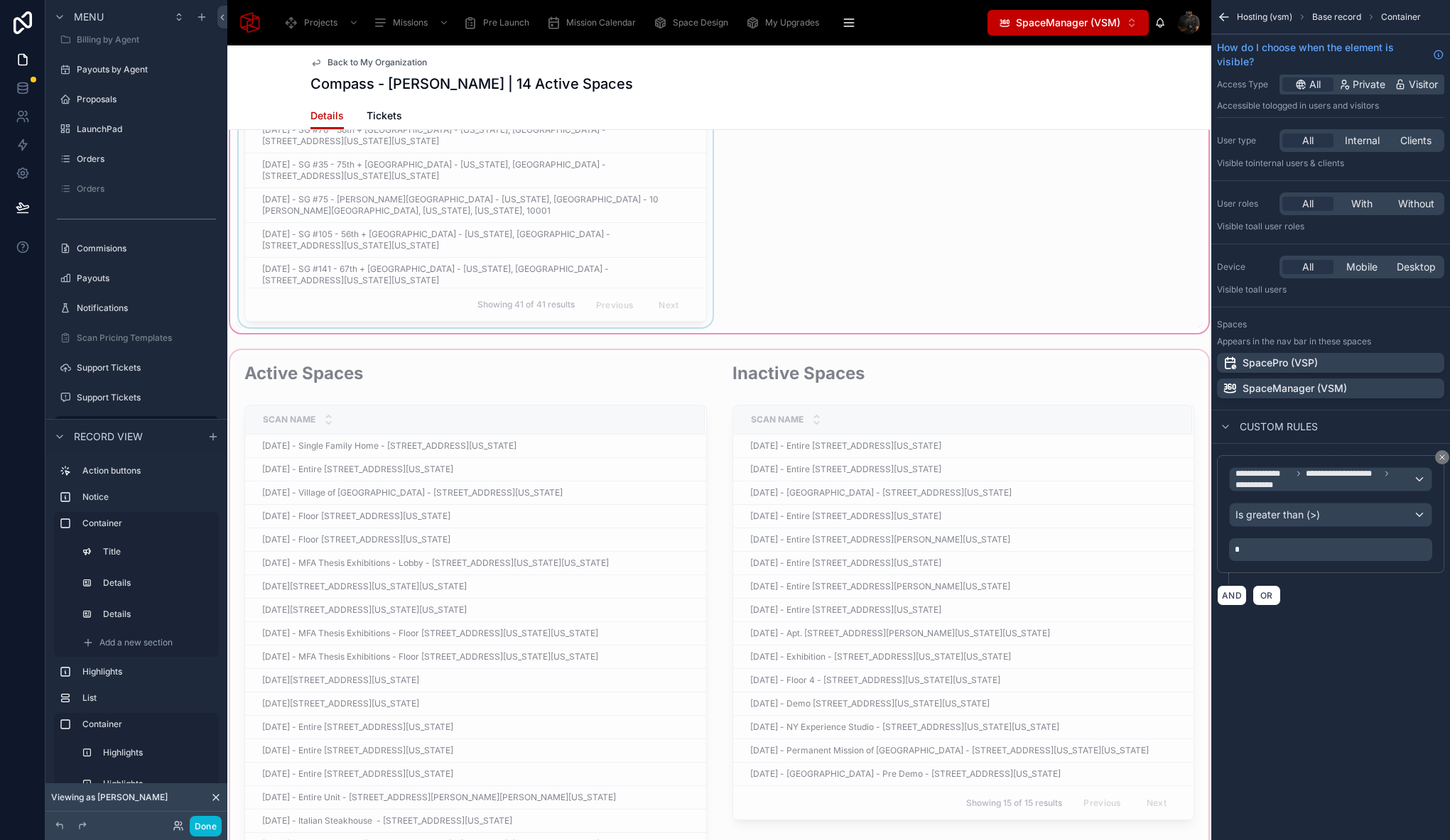
click at [643, 354] on div at bounding box center [719, 698] width 984 height 703
click at [641, 364] on div at bounding box center [719, 698] width 984 height 703
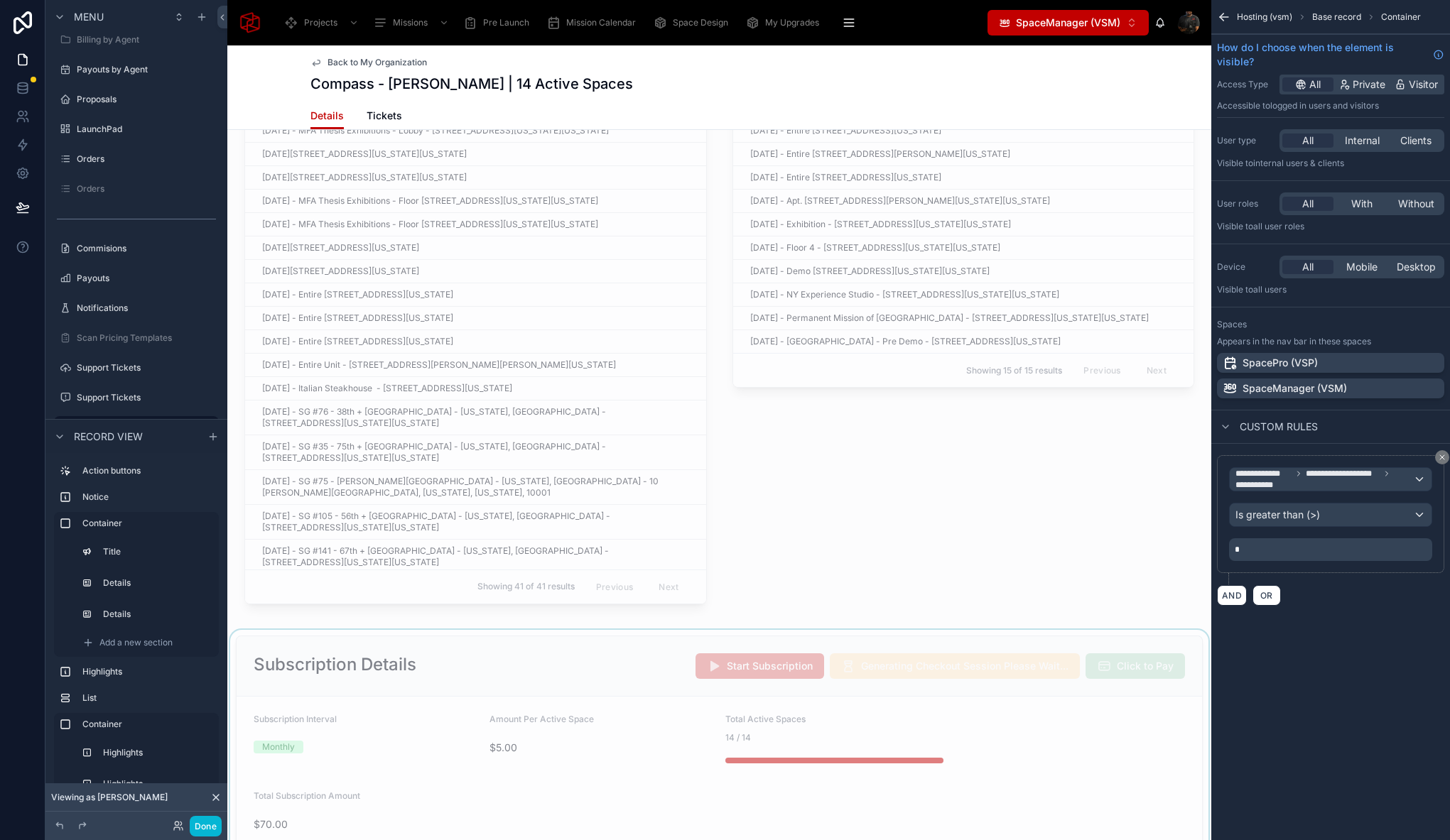
click at [510, 636] on div at bounding box center [719, 744] width 984 height 230
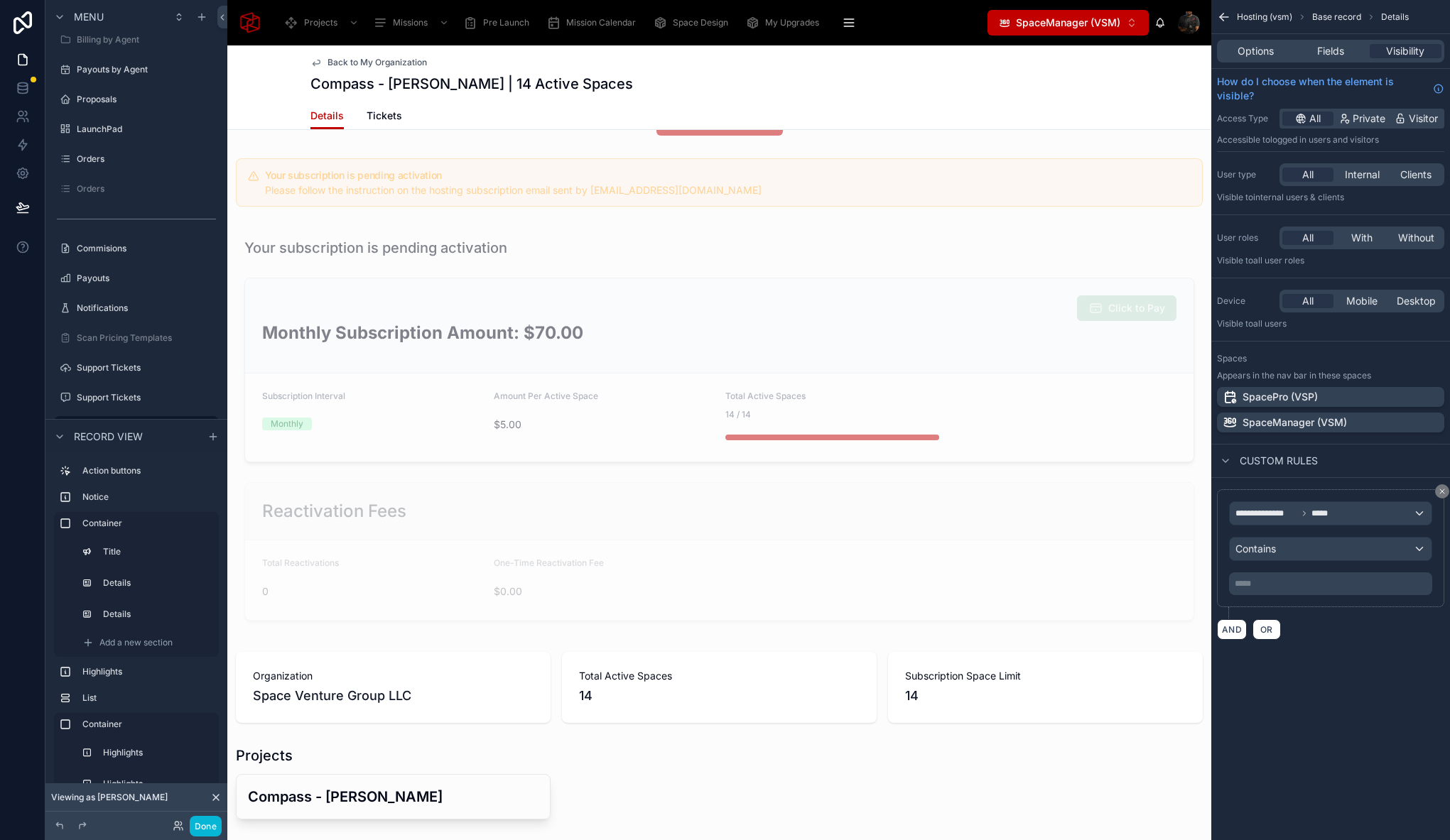
scroll to position [0, 0]
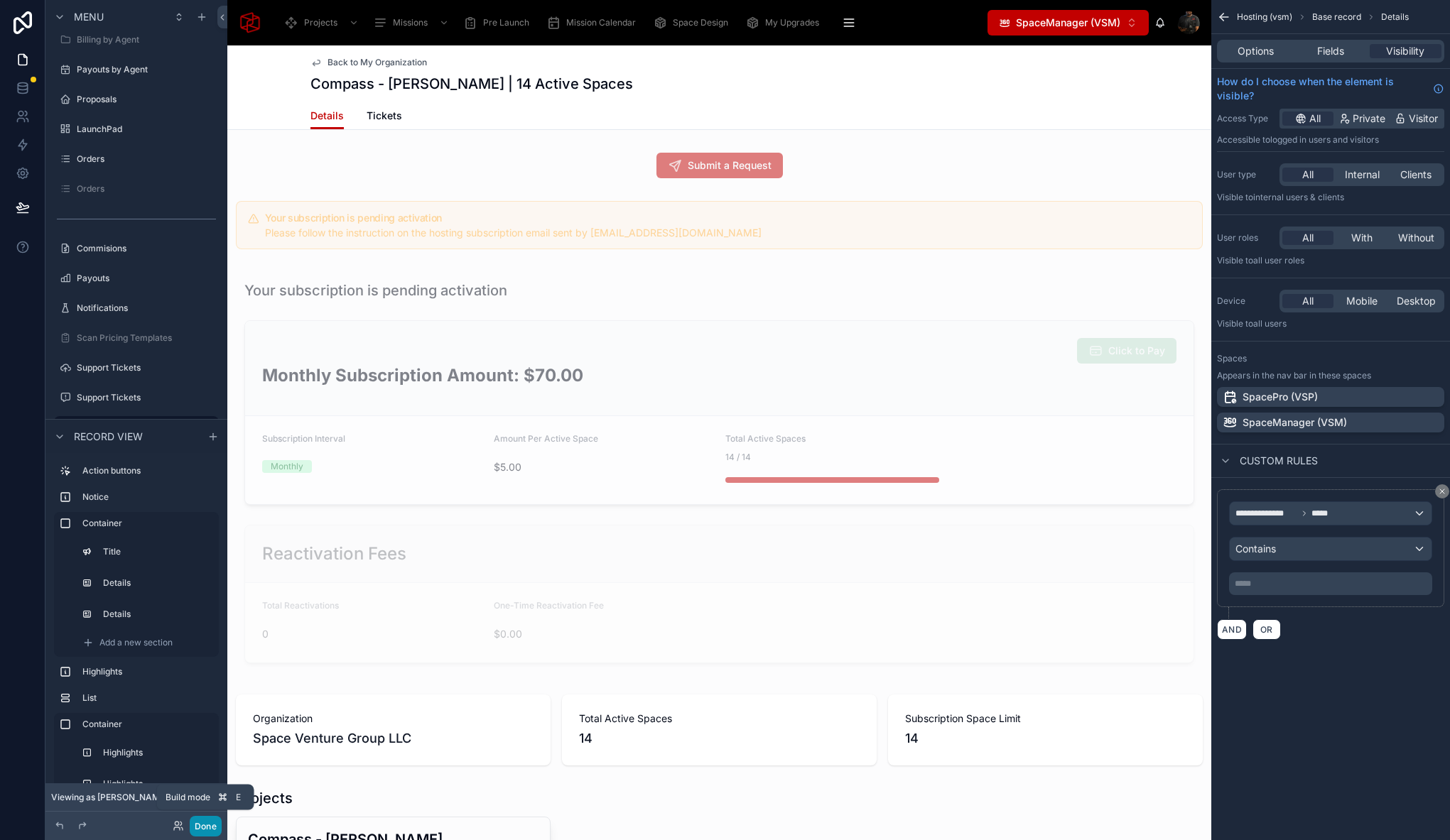
click at [207, 825] on button "Done" at bounding box center [205, 826] width 32 height 20
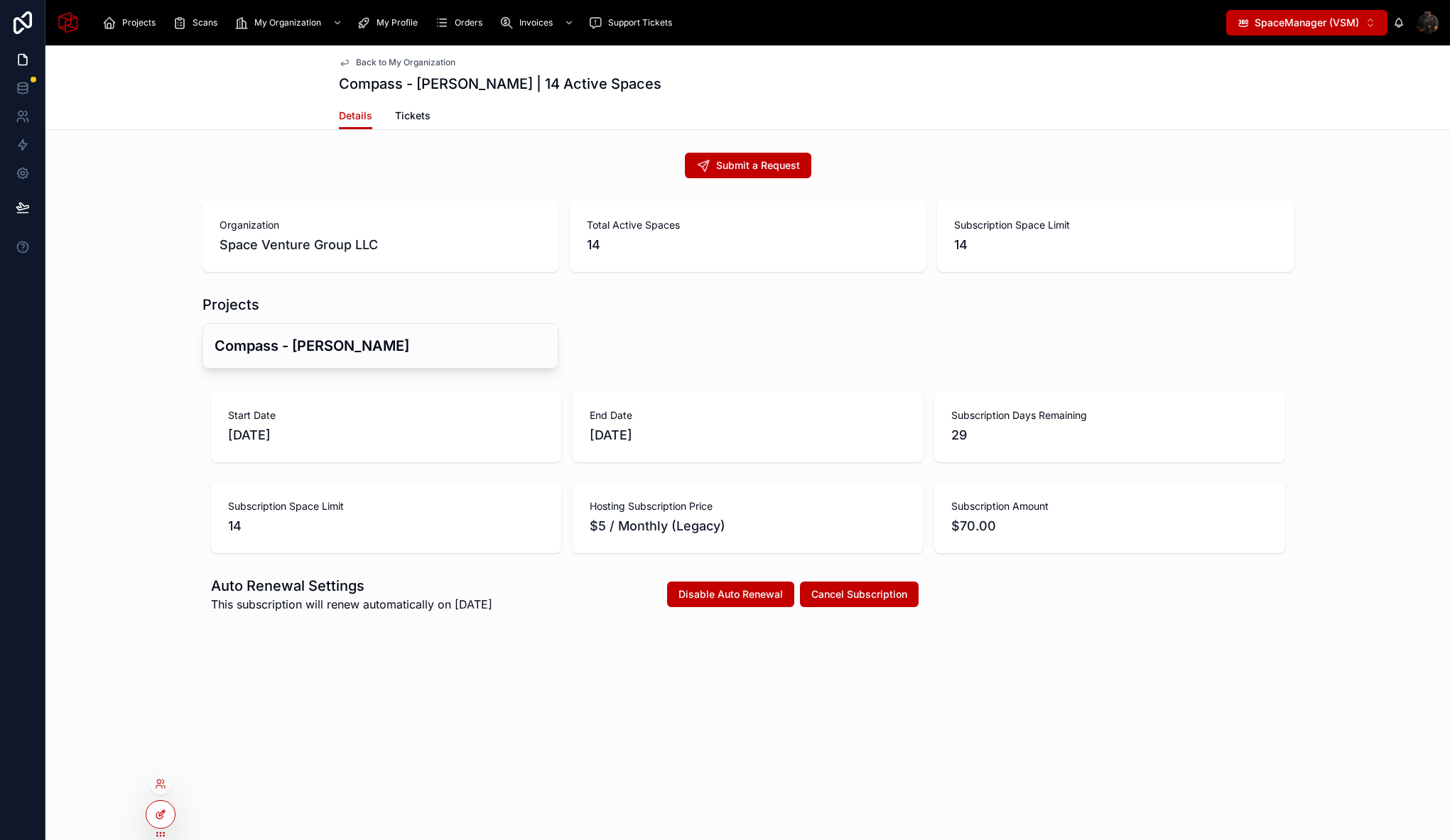
click at [170, 809] on div at bounding box center [160, 813] width 29 height 27
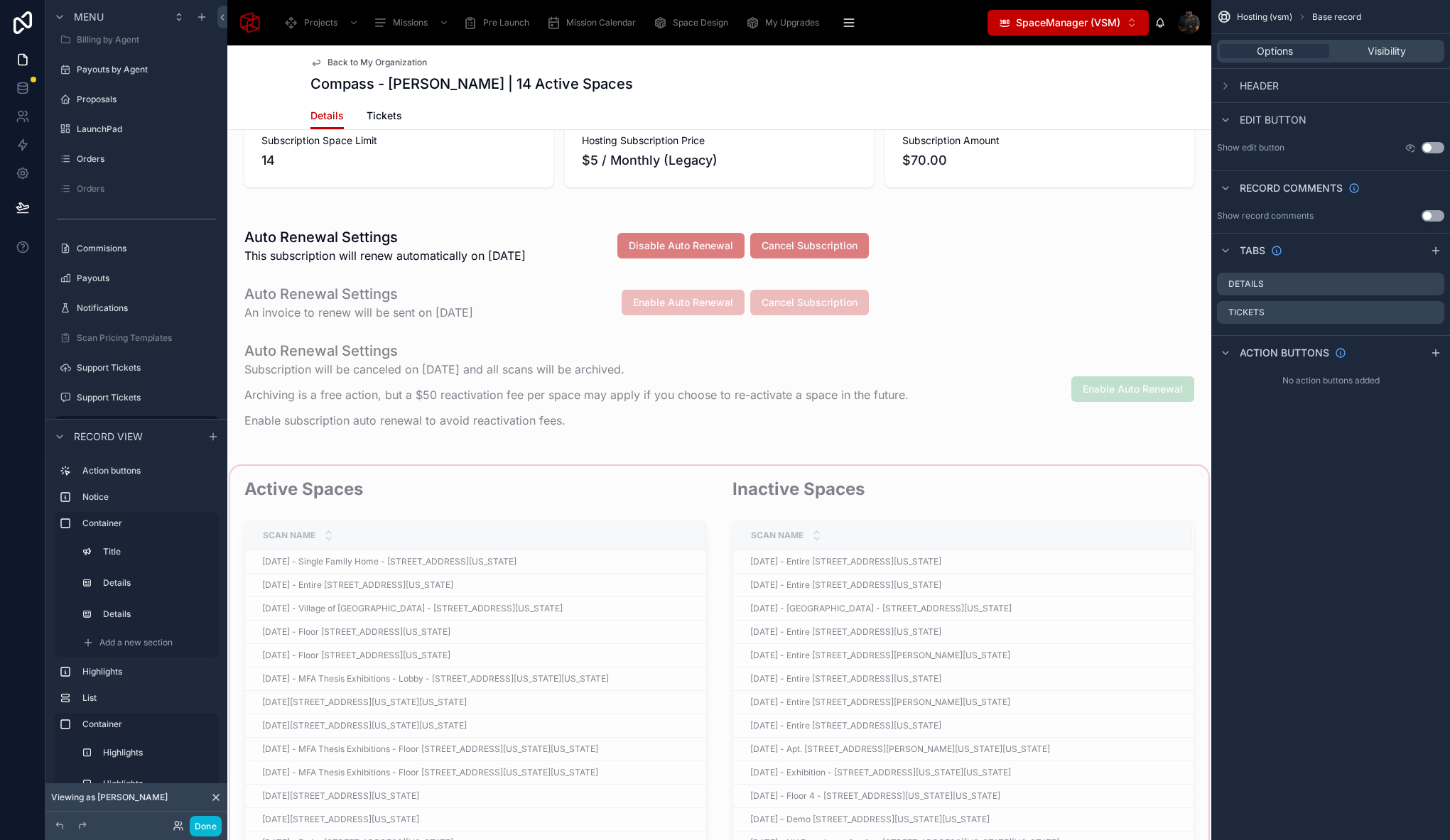
scroll to position [1009, 0]
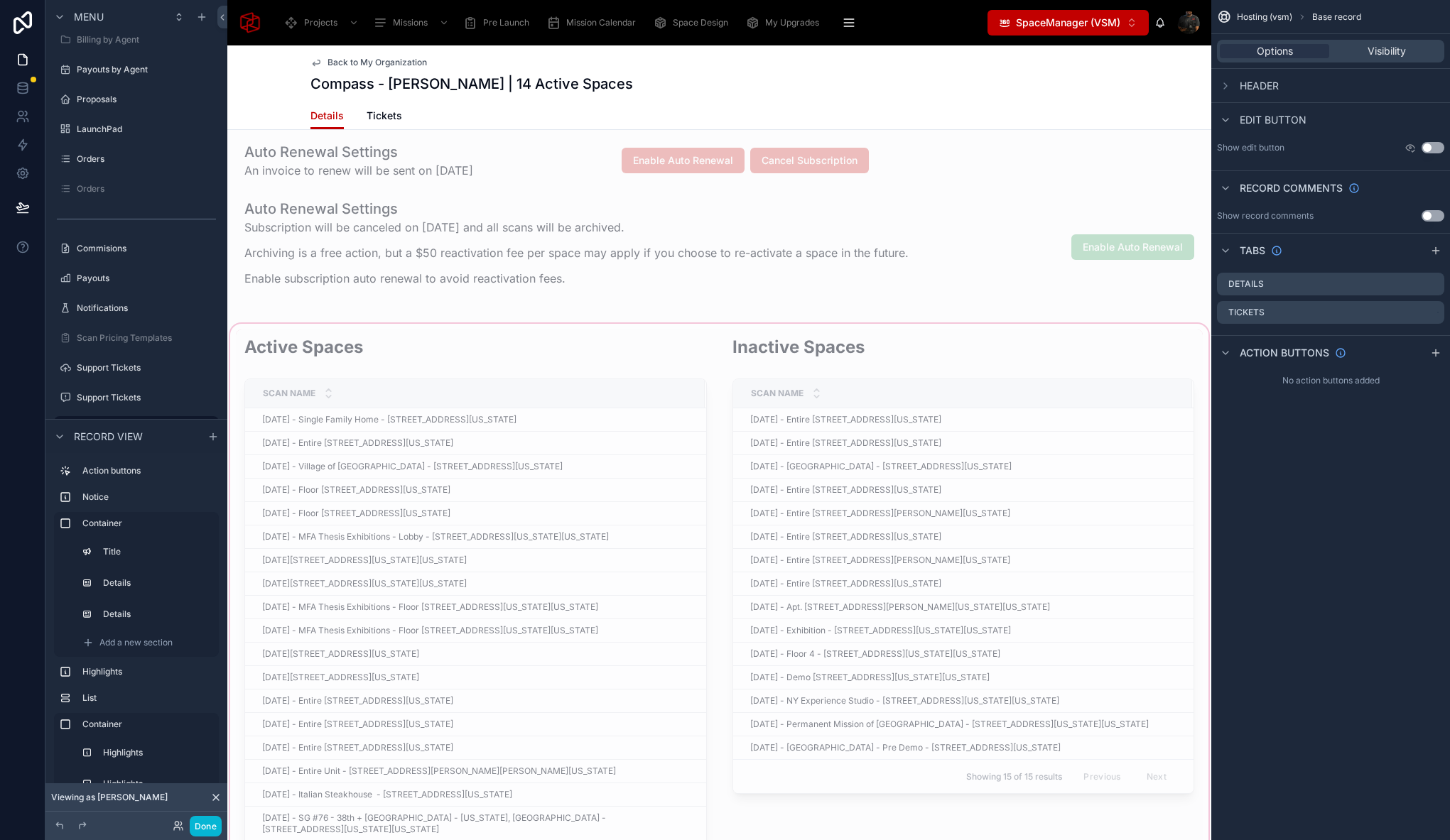
click at [651, 324] on div at bounding box center [719, 672] width 984 height 703
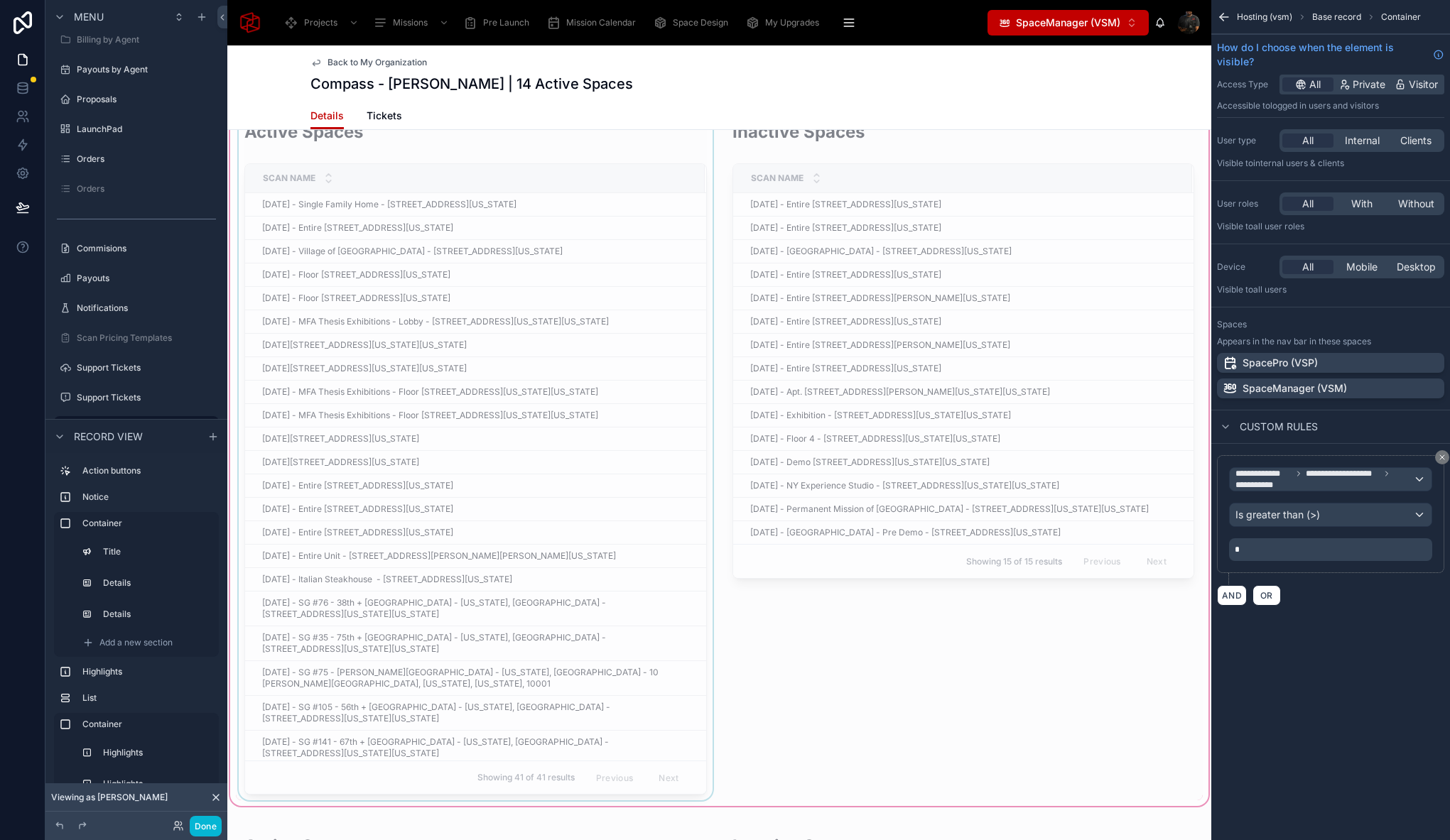
scroll to position [1118, 0]
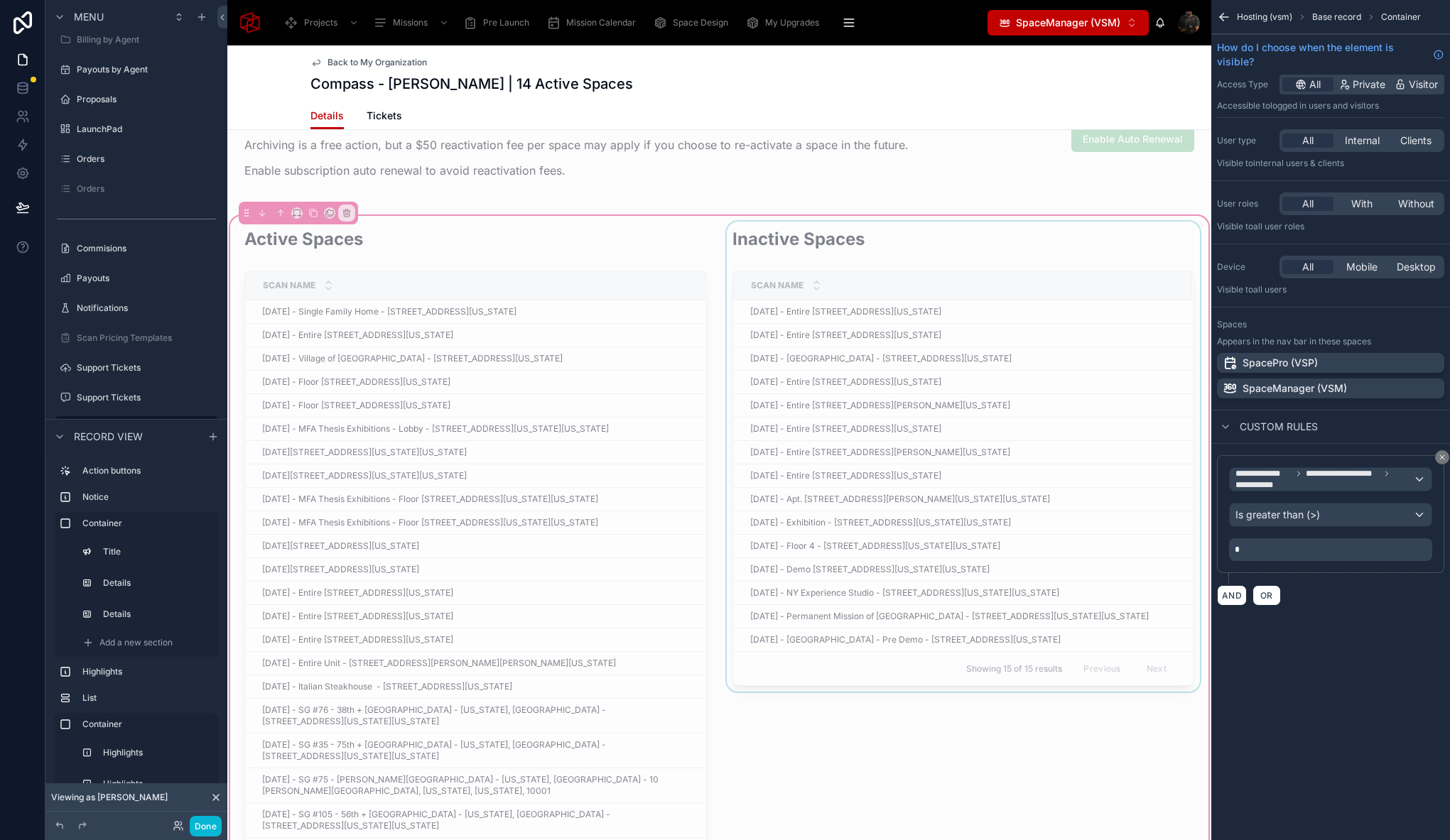
click at [724, 241] on div at bounding box center [963, 564] width 479 height 686
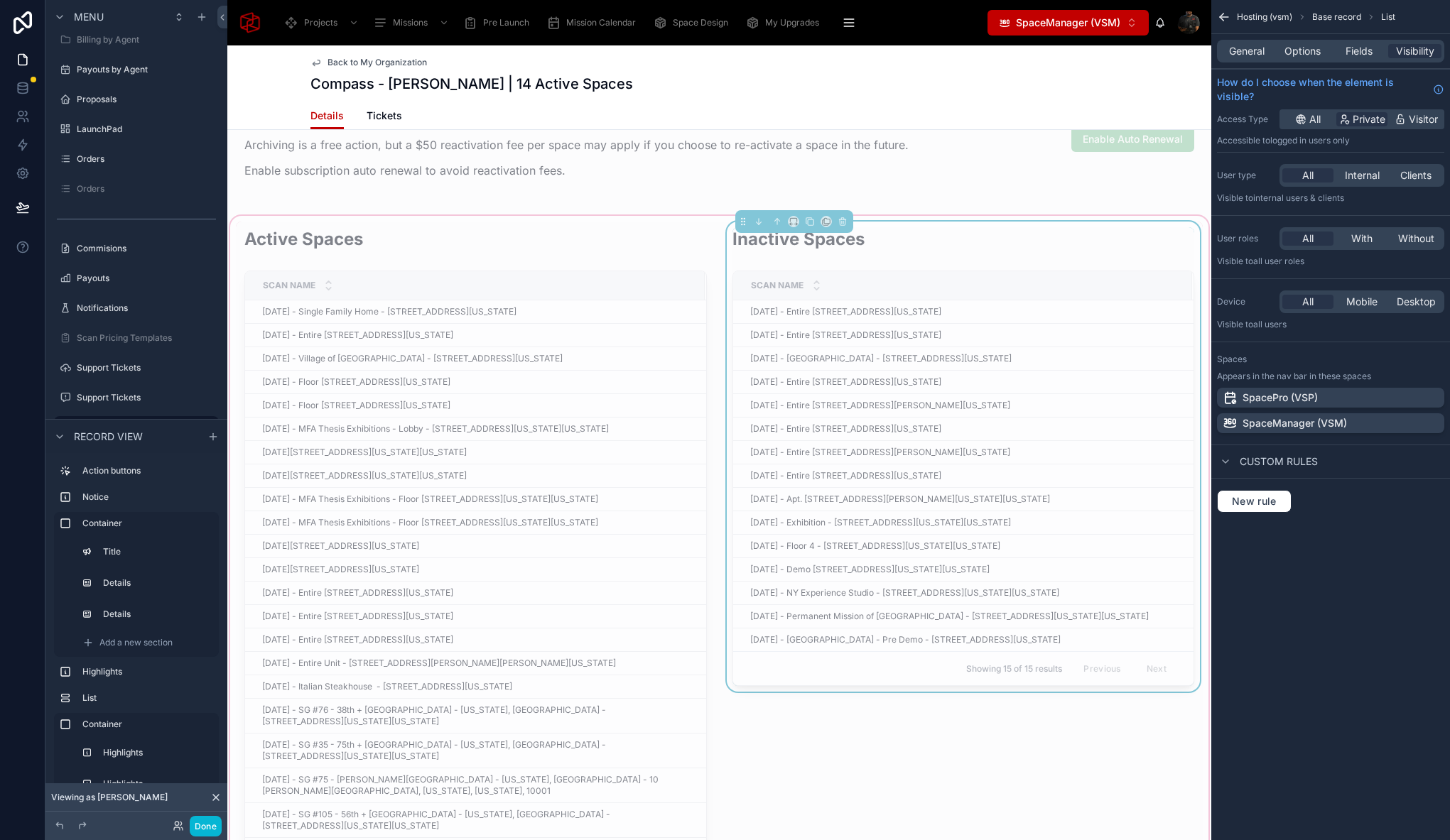
click at [900, 719] on div "Inactive Spaces Scan Name April 30, 2025 - Entire Unit - 33-32 29th Street, apt…" at bounding box center [963, 564] width 479 height 686
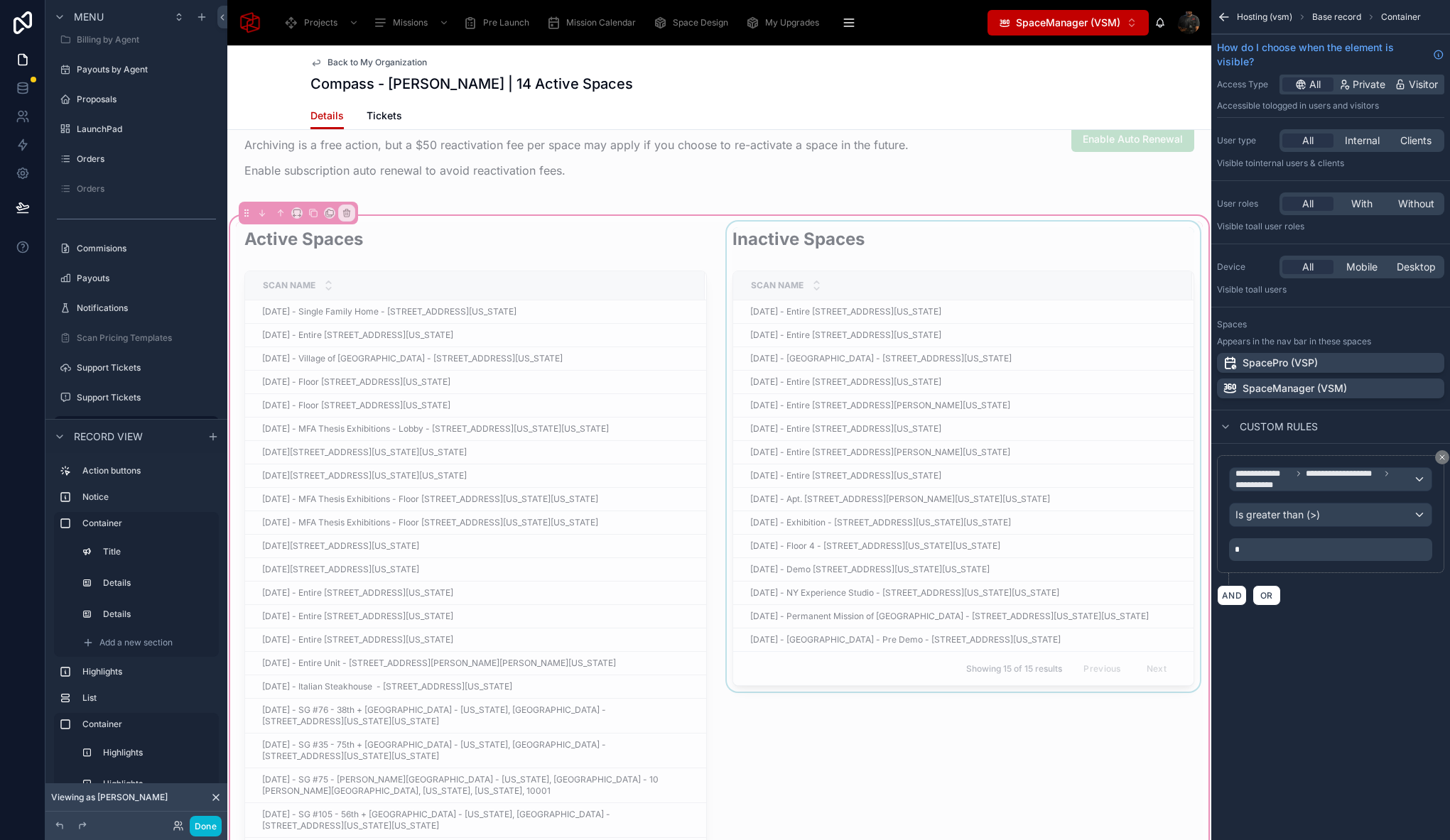
click at [712, 217] on div "Active Spaces Scan Name August 1, 2025 - Single Family Home - 770 Chicken Valle…" at bounding box center [719, 564] width 984 height 703
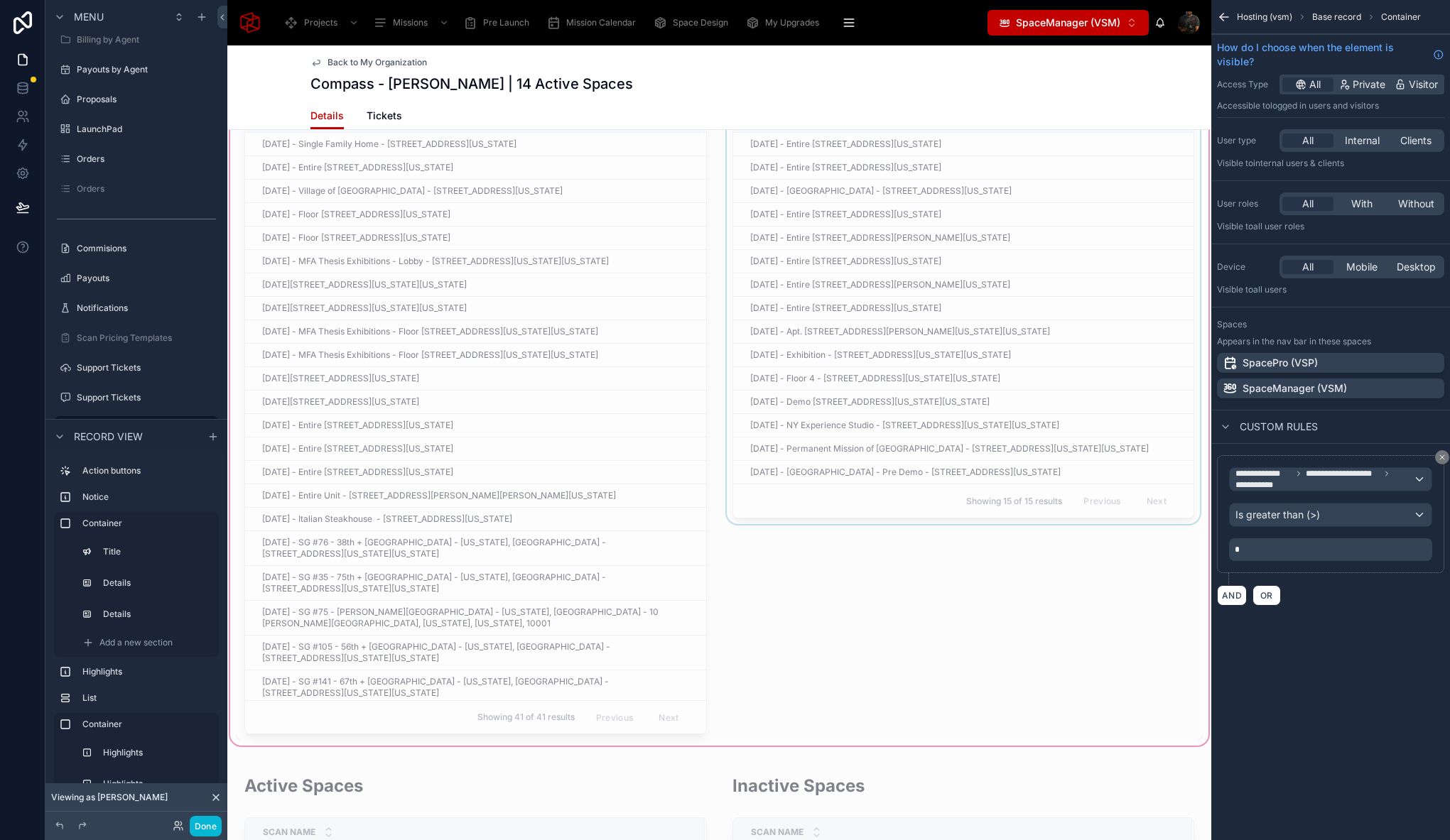
scroll to position [1373, 0]
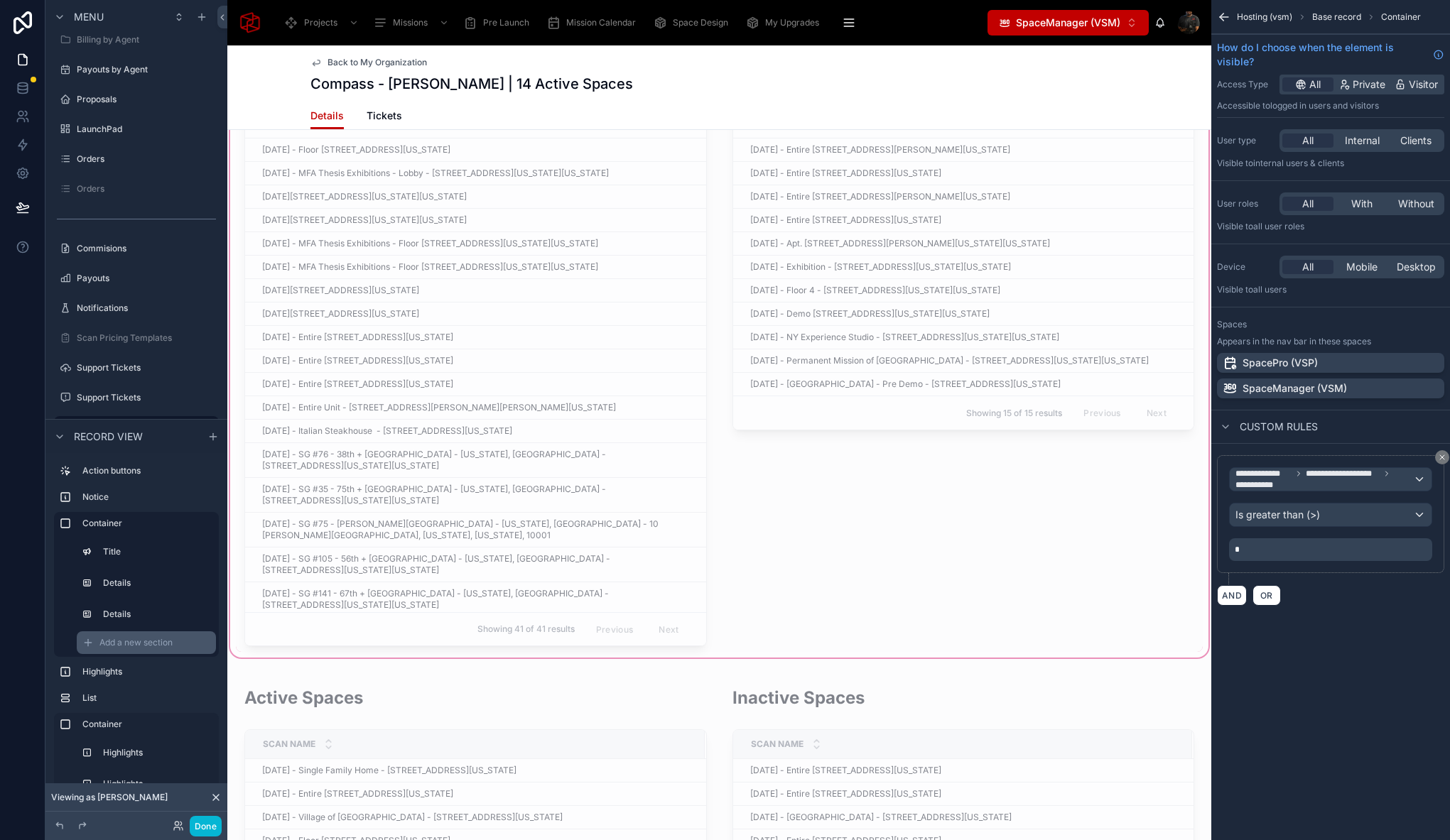
click at [152, 641] on span "Add a new section" at bounding box center [136, 642] width 74 height 11
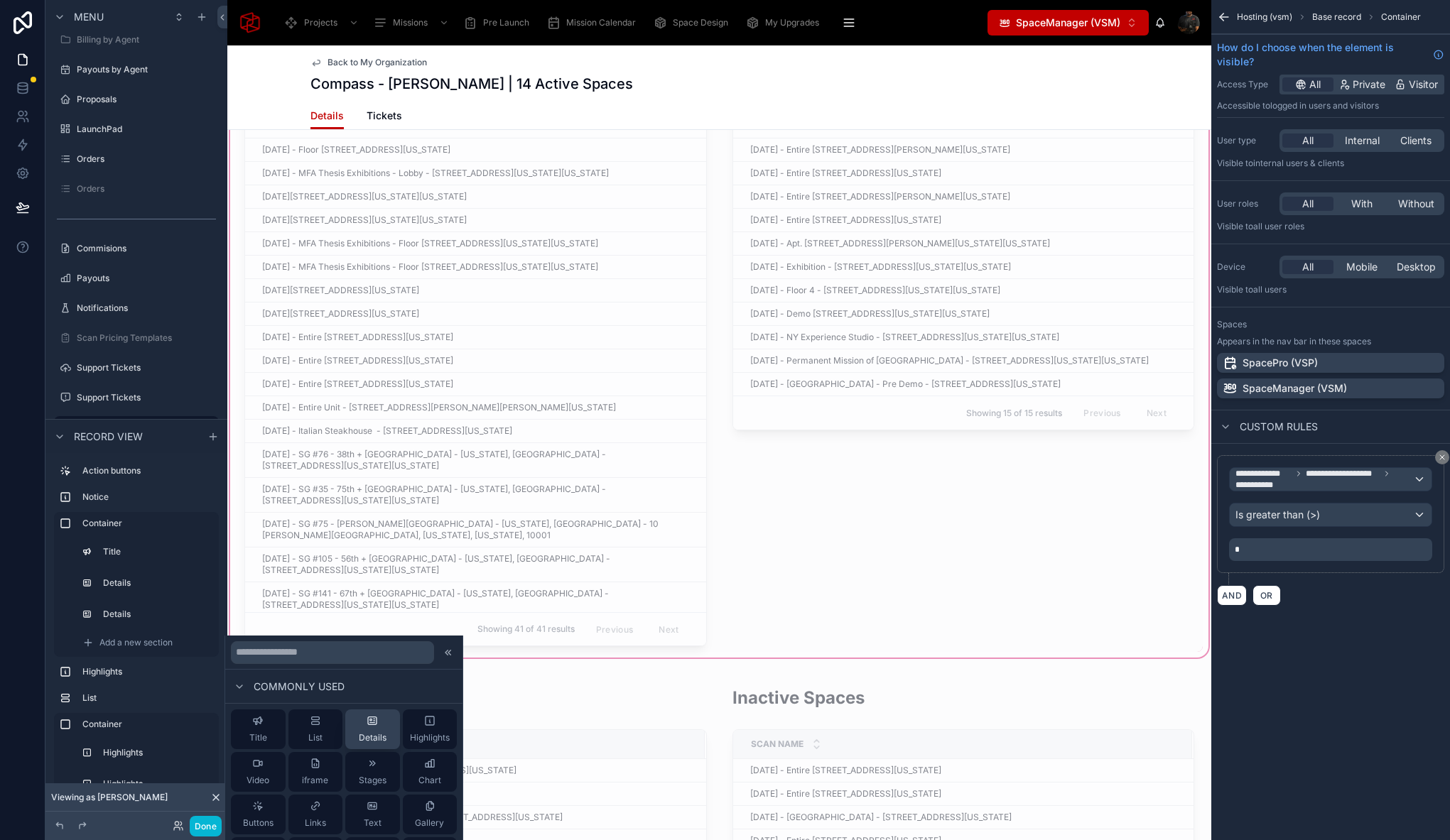
click at [373, 740] on span "Details" at bounding box center [372, 737] width 28 height 11
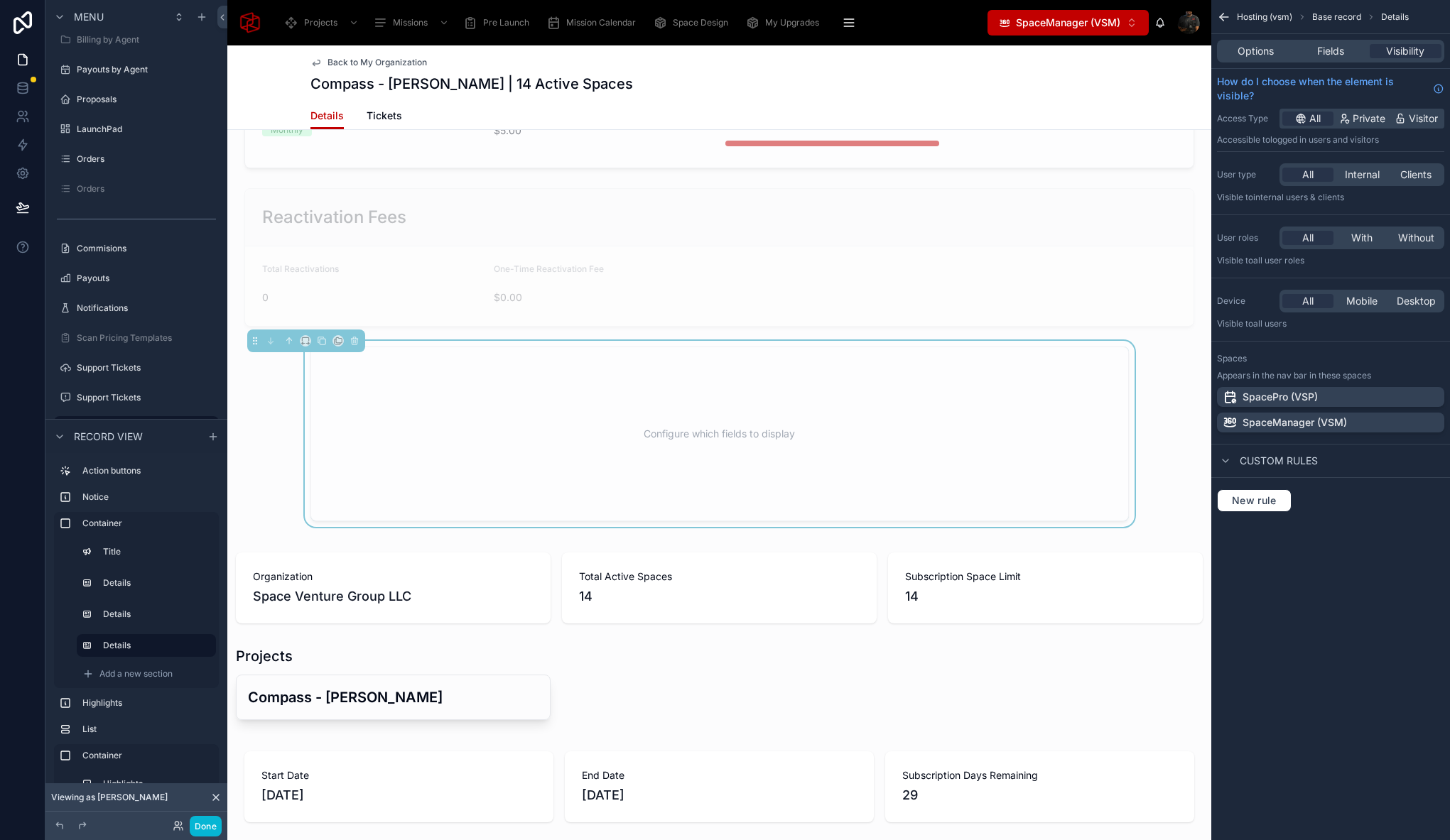
scroll to position [327, 0]
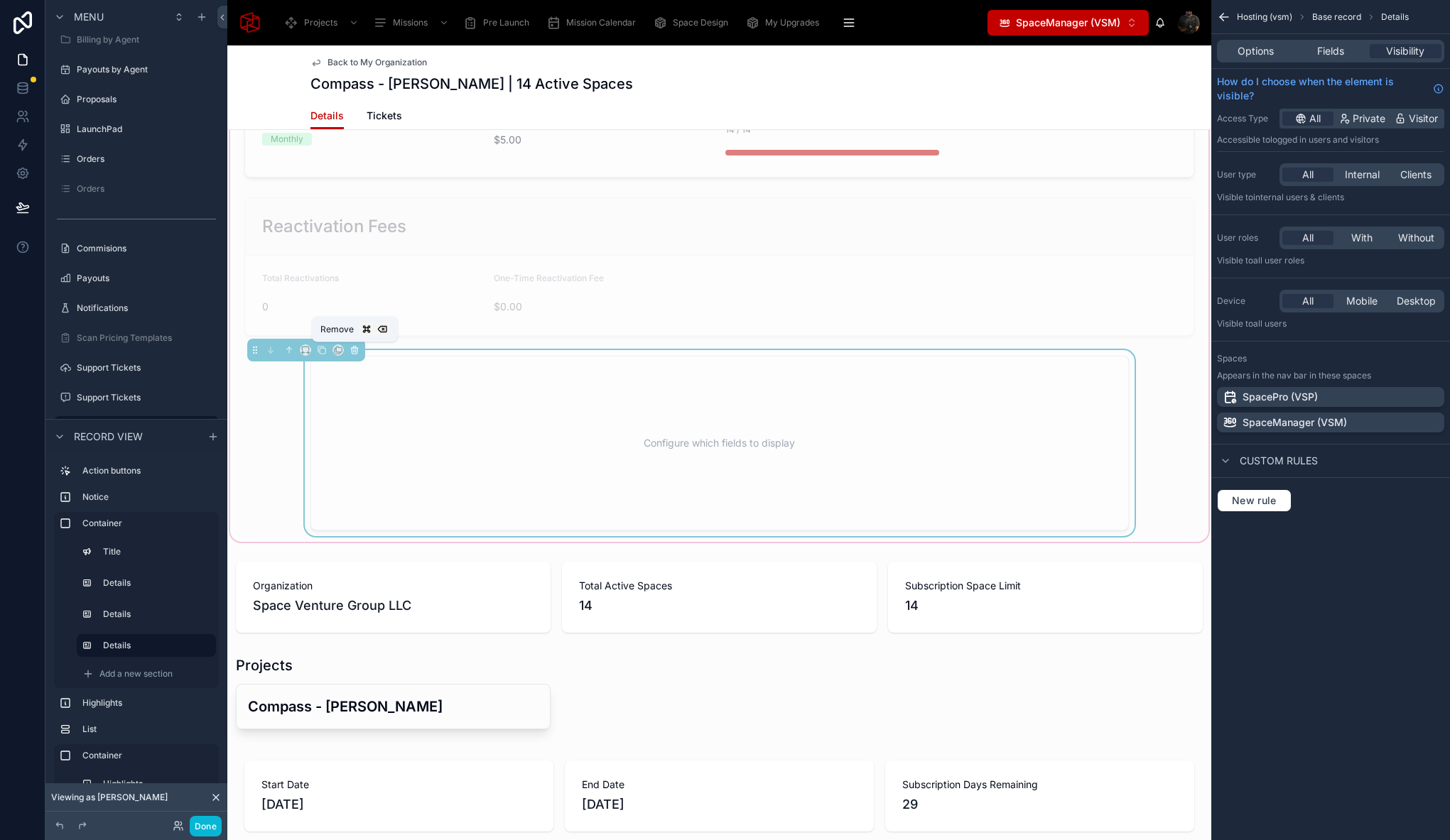
click at [356, 346] on icon at bounding box center [354, 349] width 10 height 10
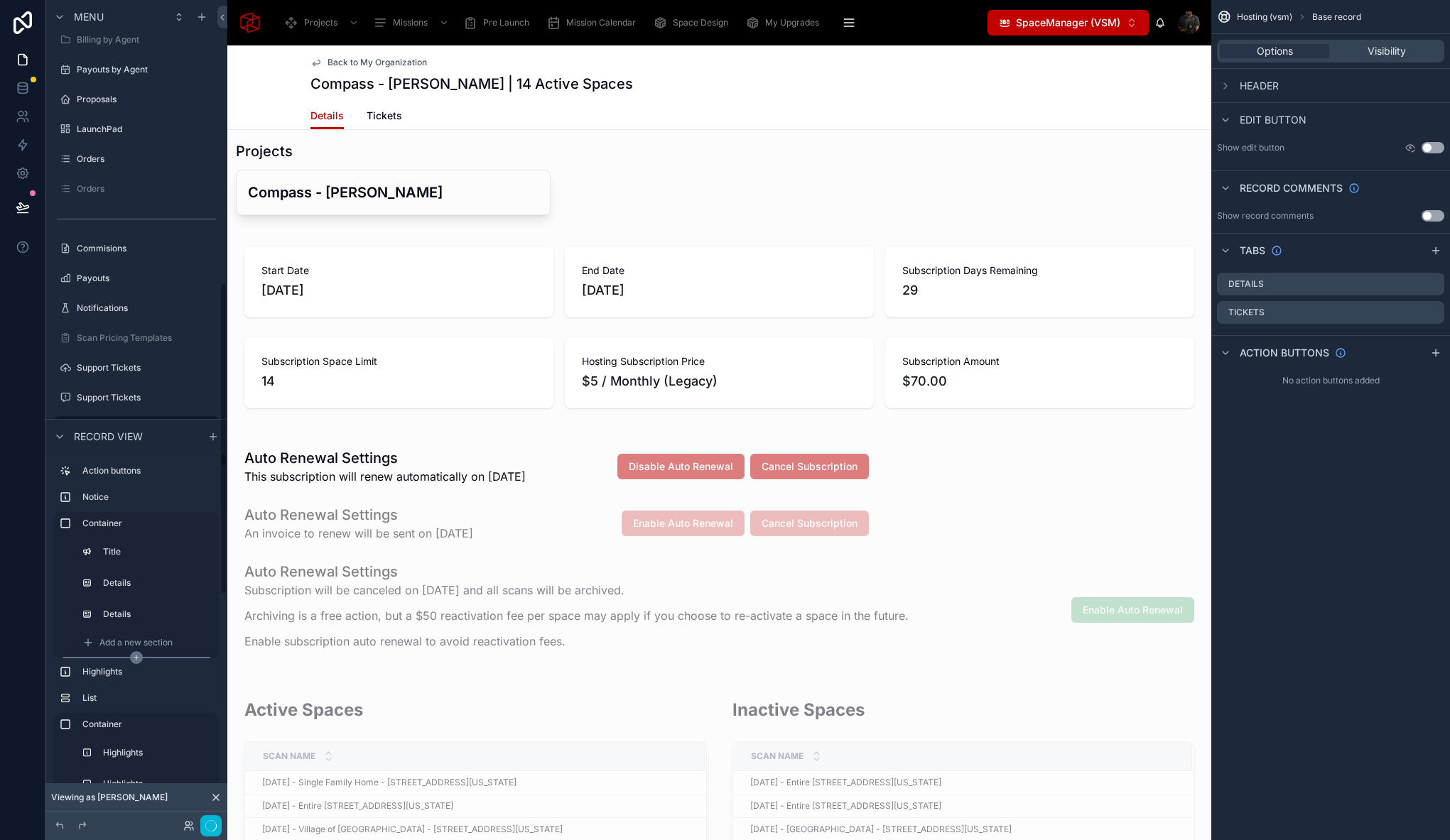
scroll to position [15, 0]
click at [114, 707] on label "Container" at bounding box center [145, 709] width 125 height 11
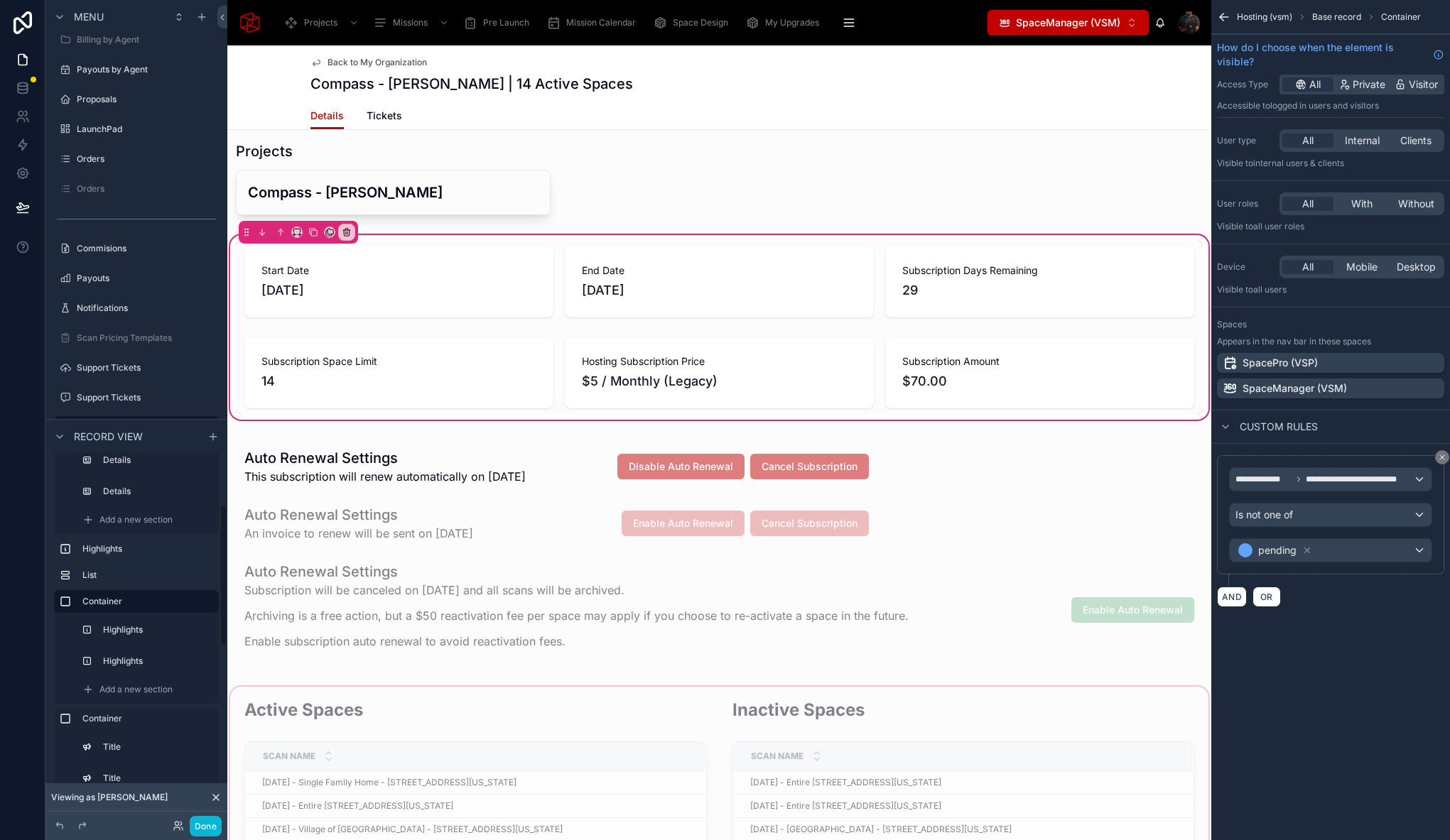
scroll to position [919, 0]
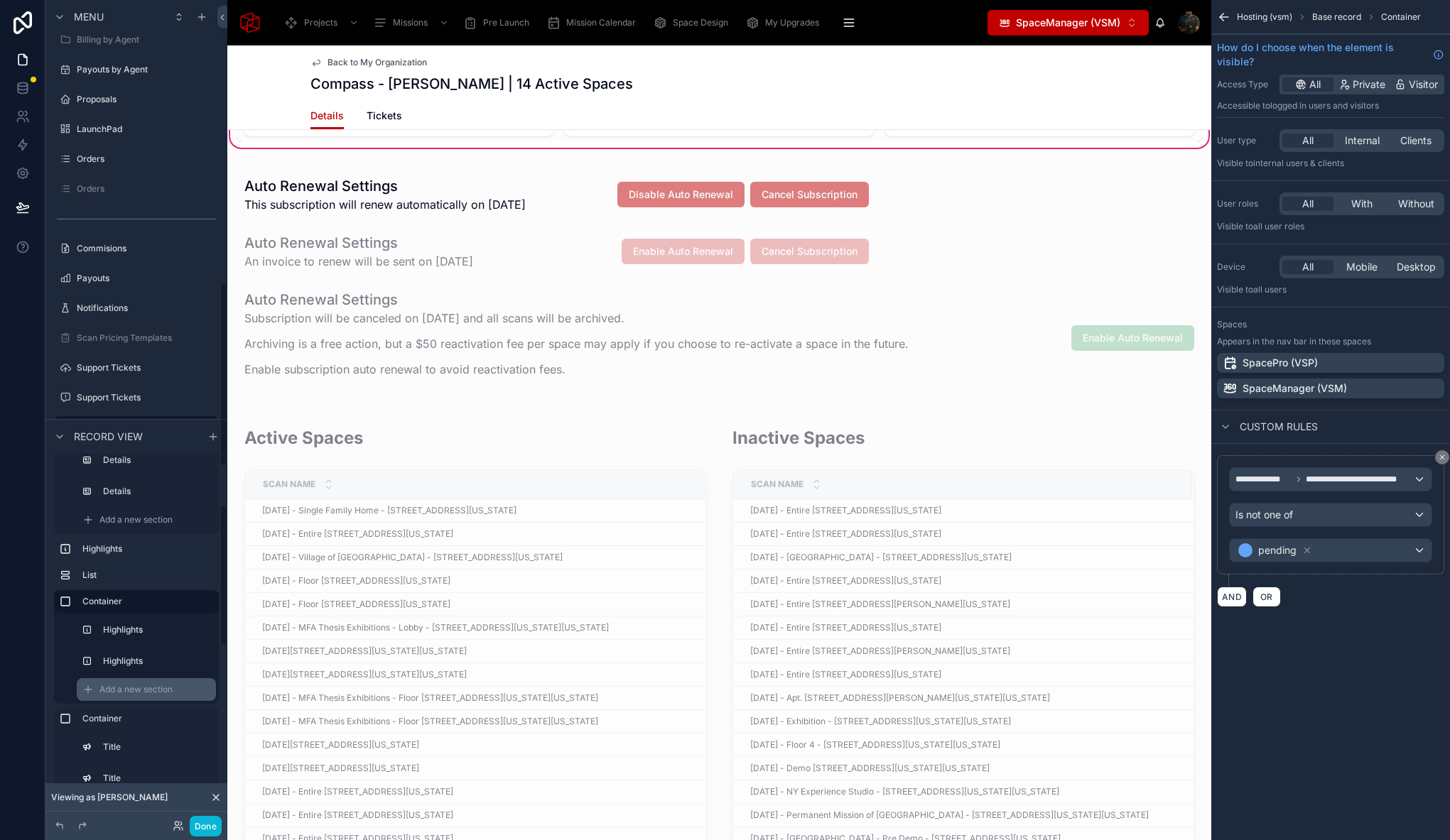
click at [132, 687] on span "Add a new section" at bounding box center [136, 689] width 74 height 11
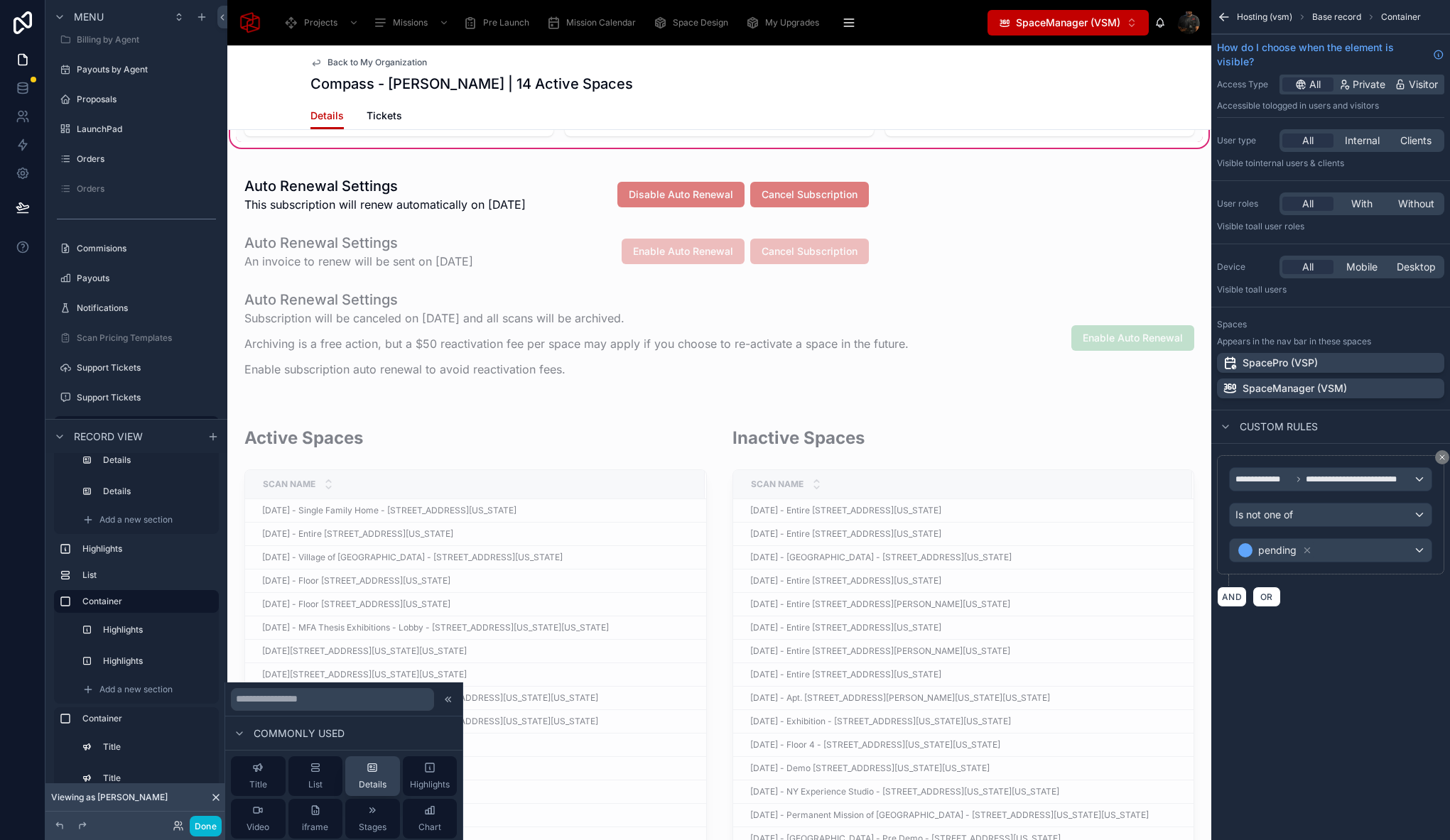
click at [351, 772] on button "Details" at bounding box center [371, 776] width 54 height 40
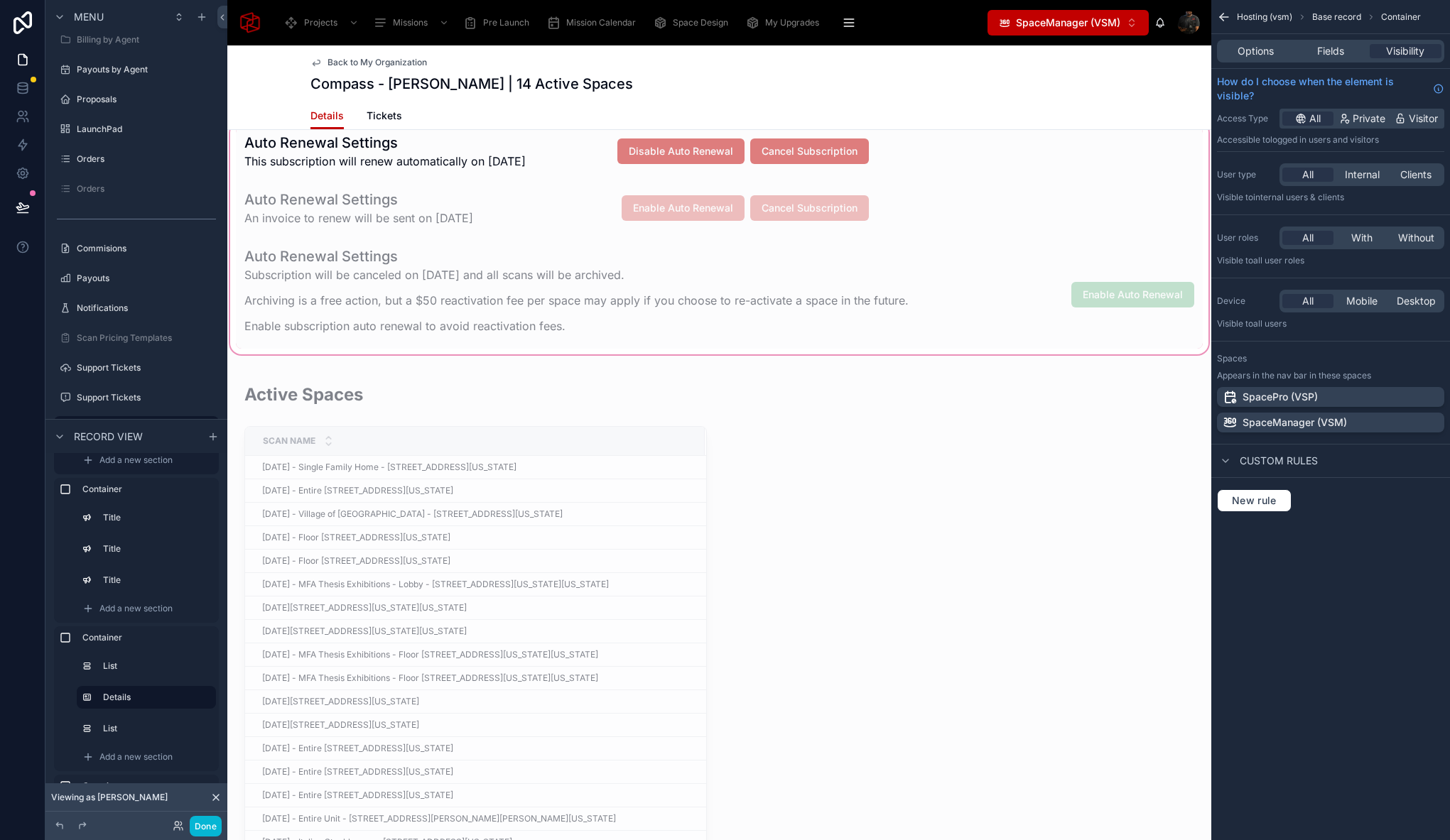
scroll to position [1423, 0]
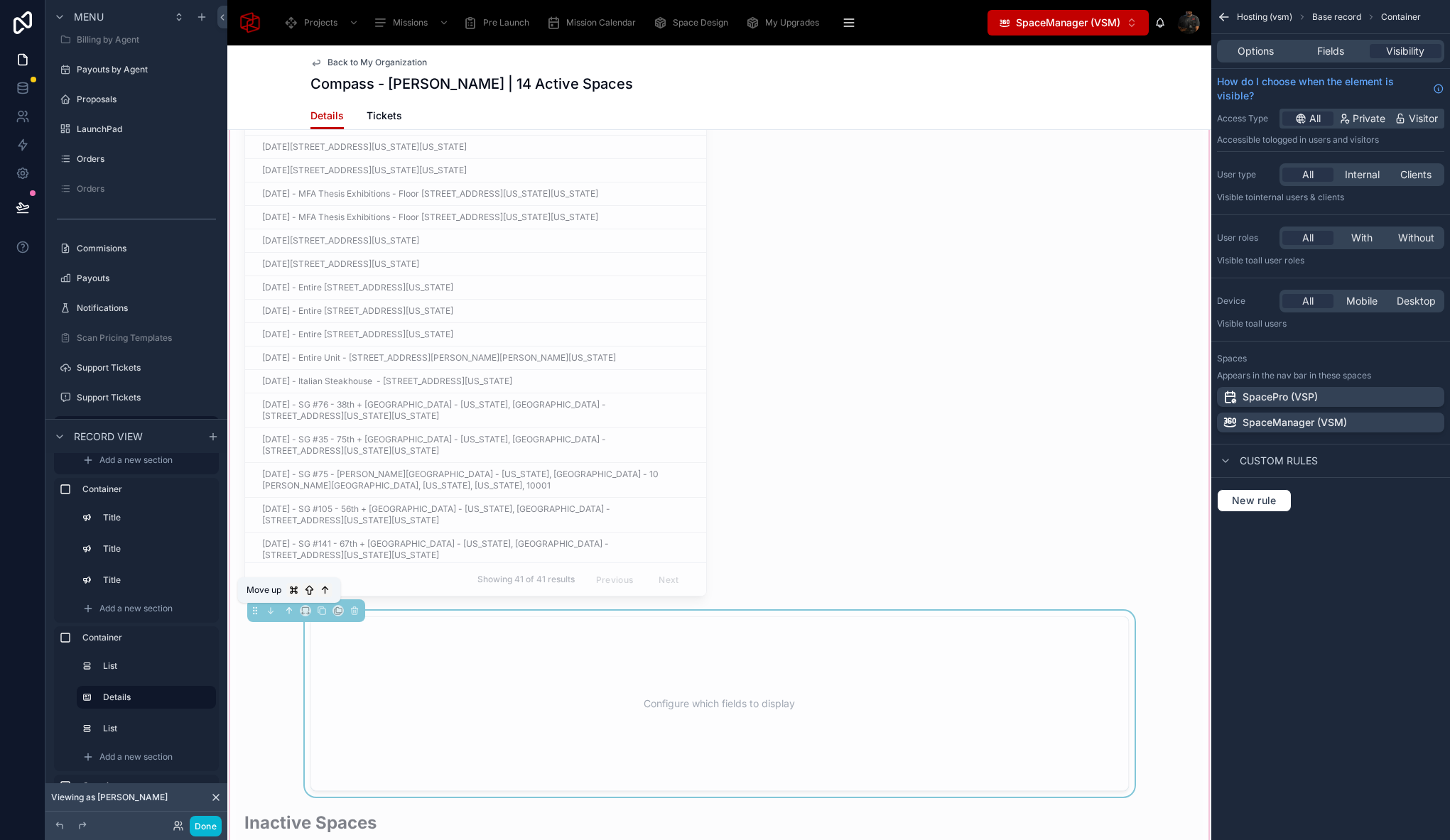
click at [289, 613] on icon at bounding box center [289, 610] width 0 height 6
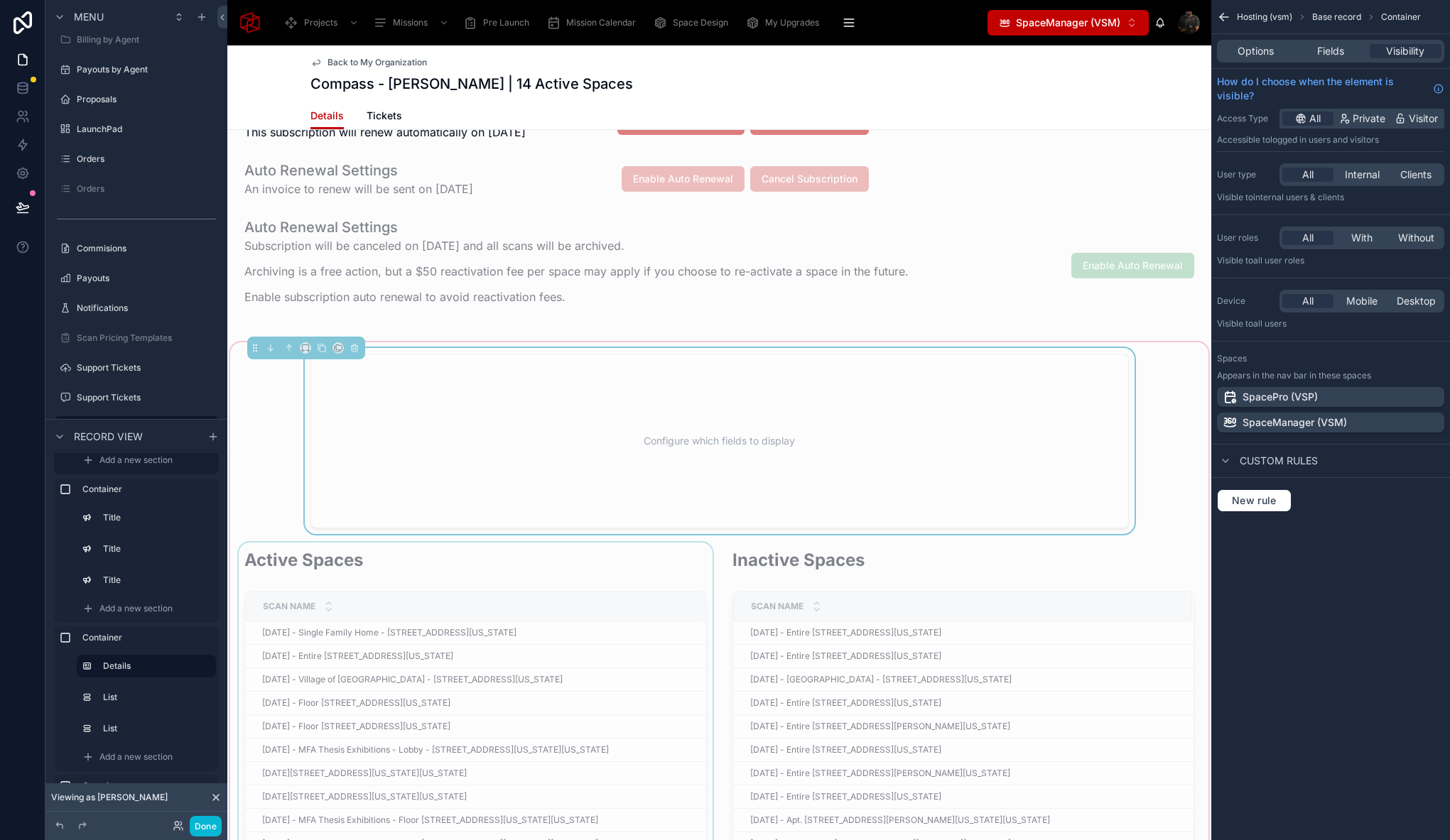
scroll to position [977, 0]
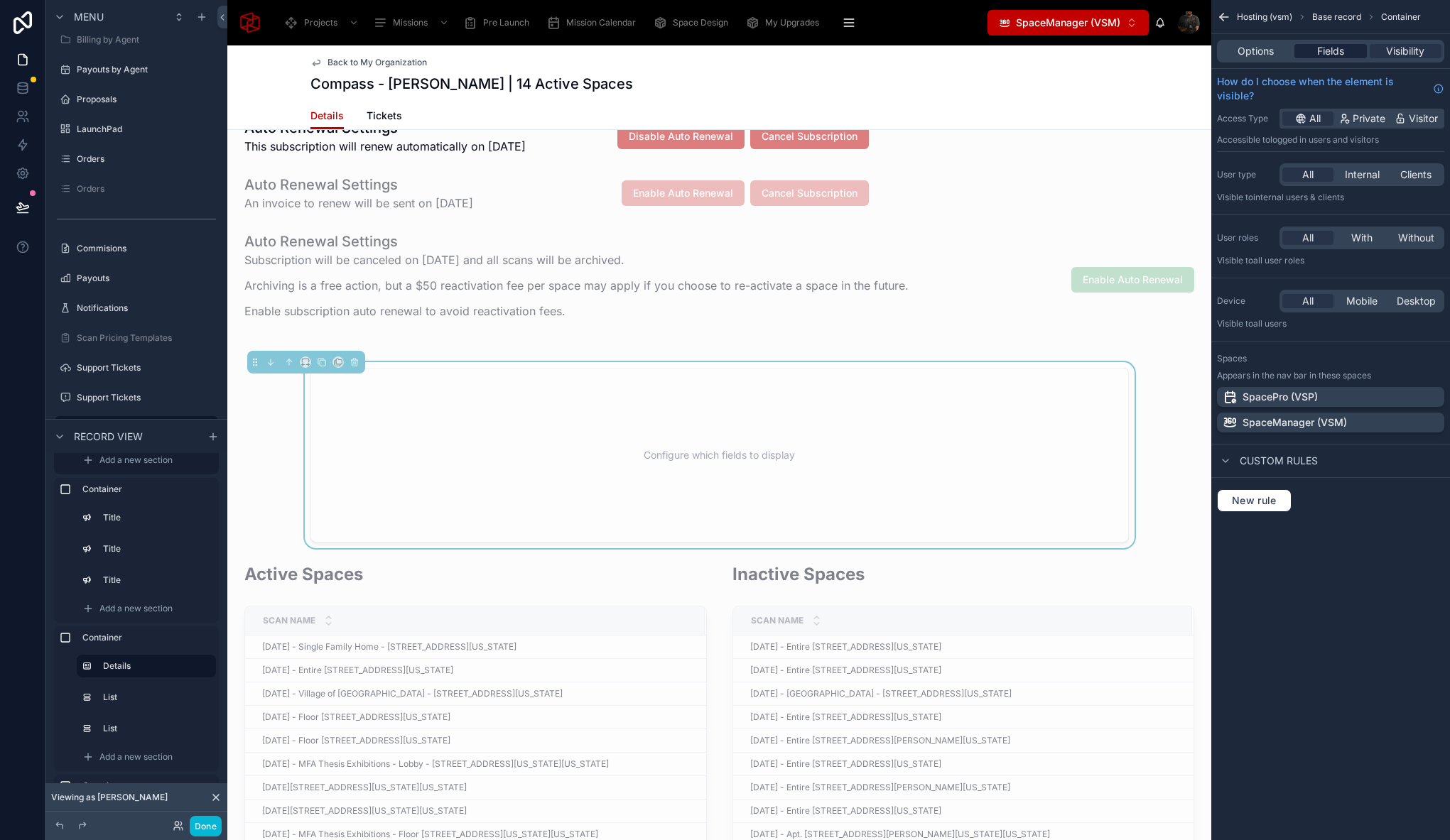
click at [1330, 58] on span "Fields" at bounding box center [1330, 51] width 27 height 14
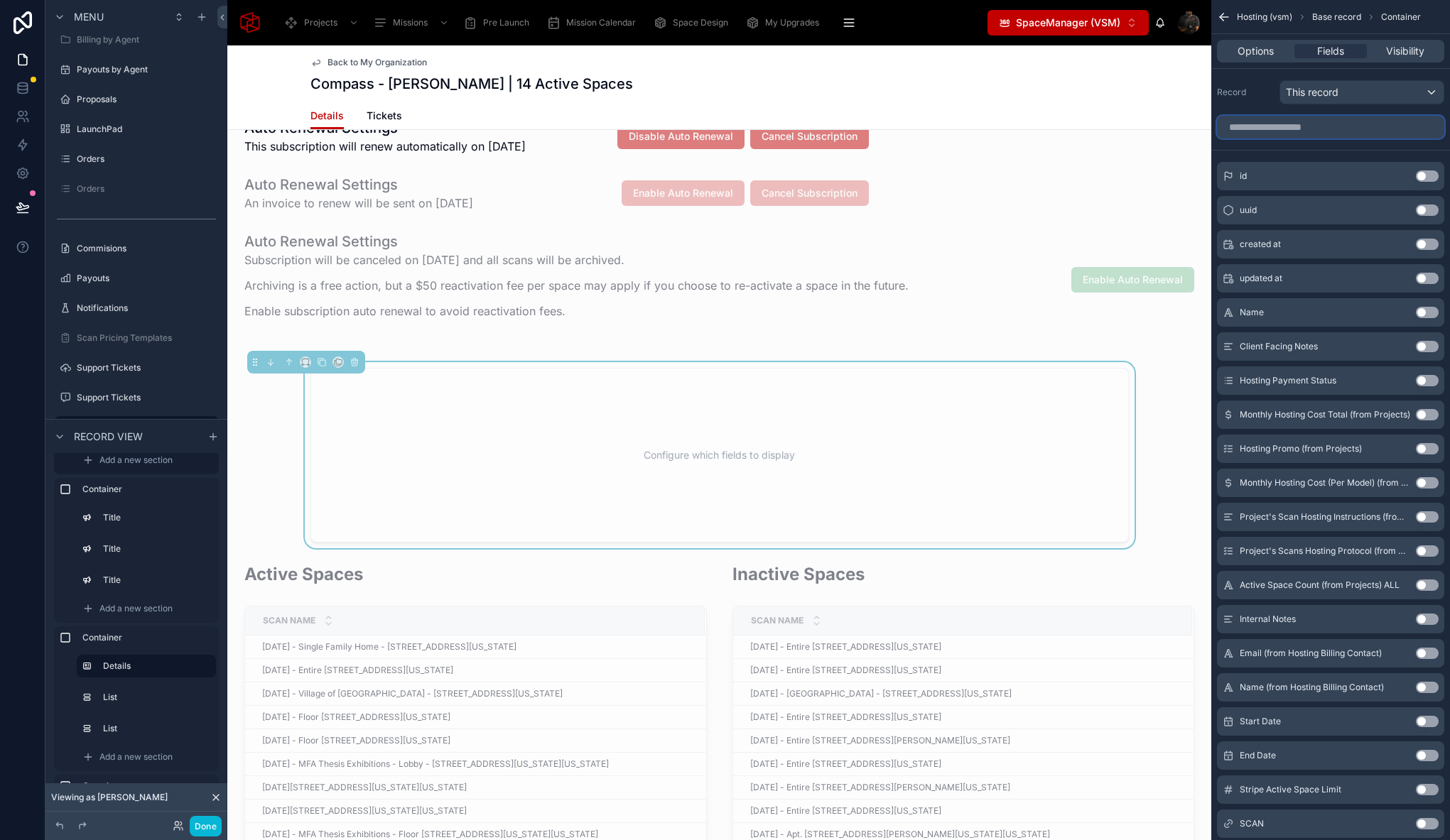
click at [1303, 122] on input "scrollable content" at bounding box center [1330, 127] width 227 height 23
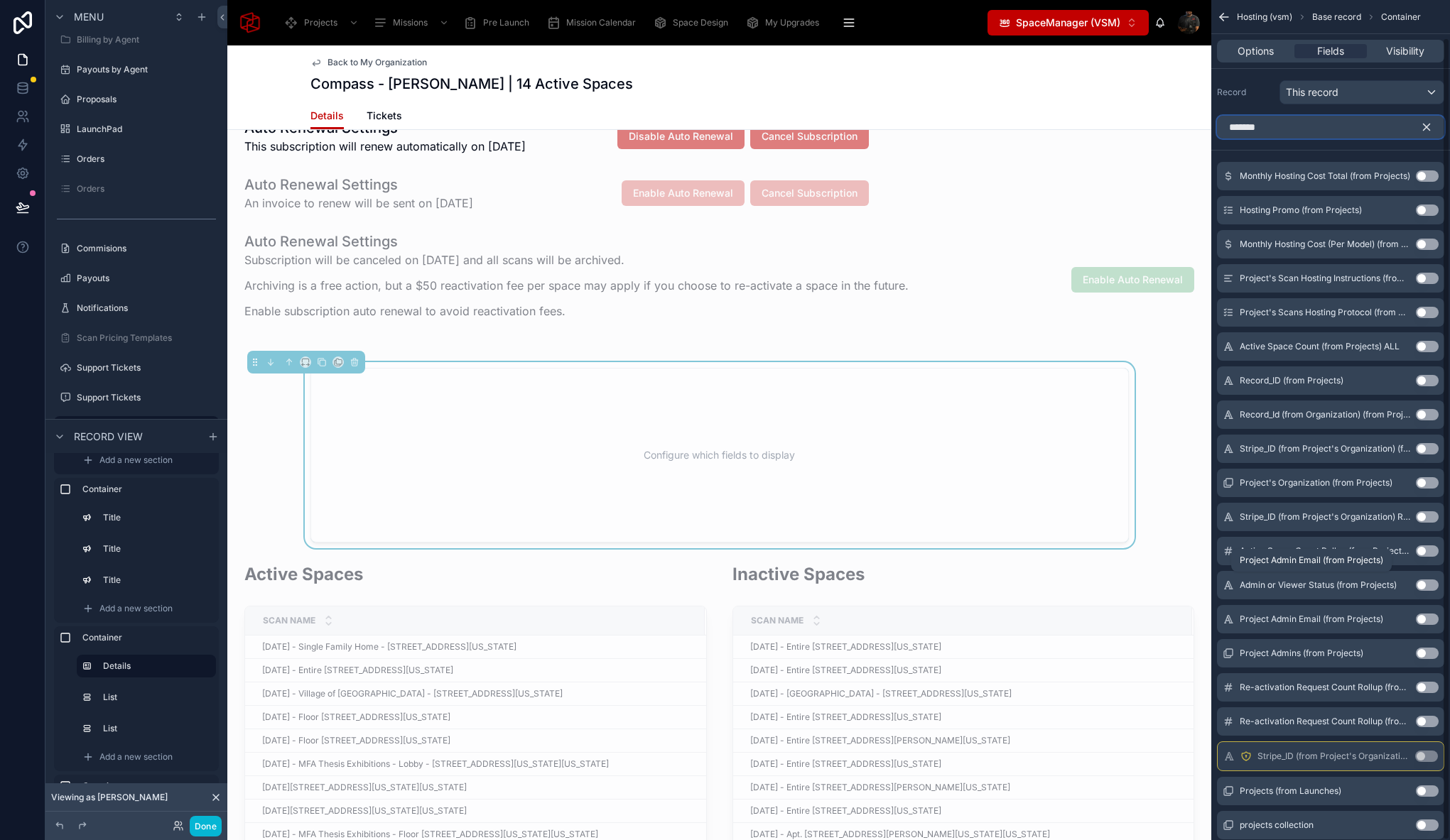
scroll to position [39, 0]
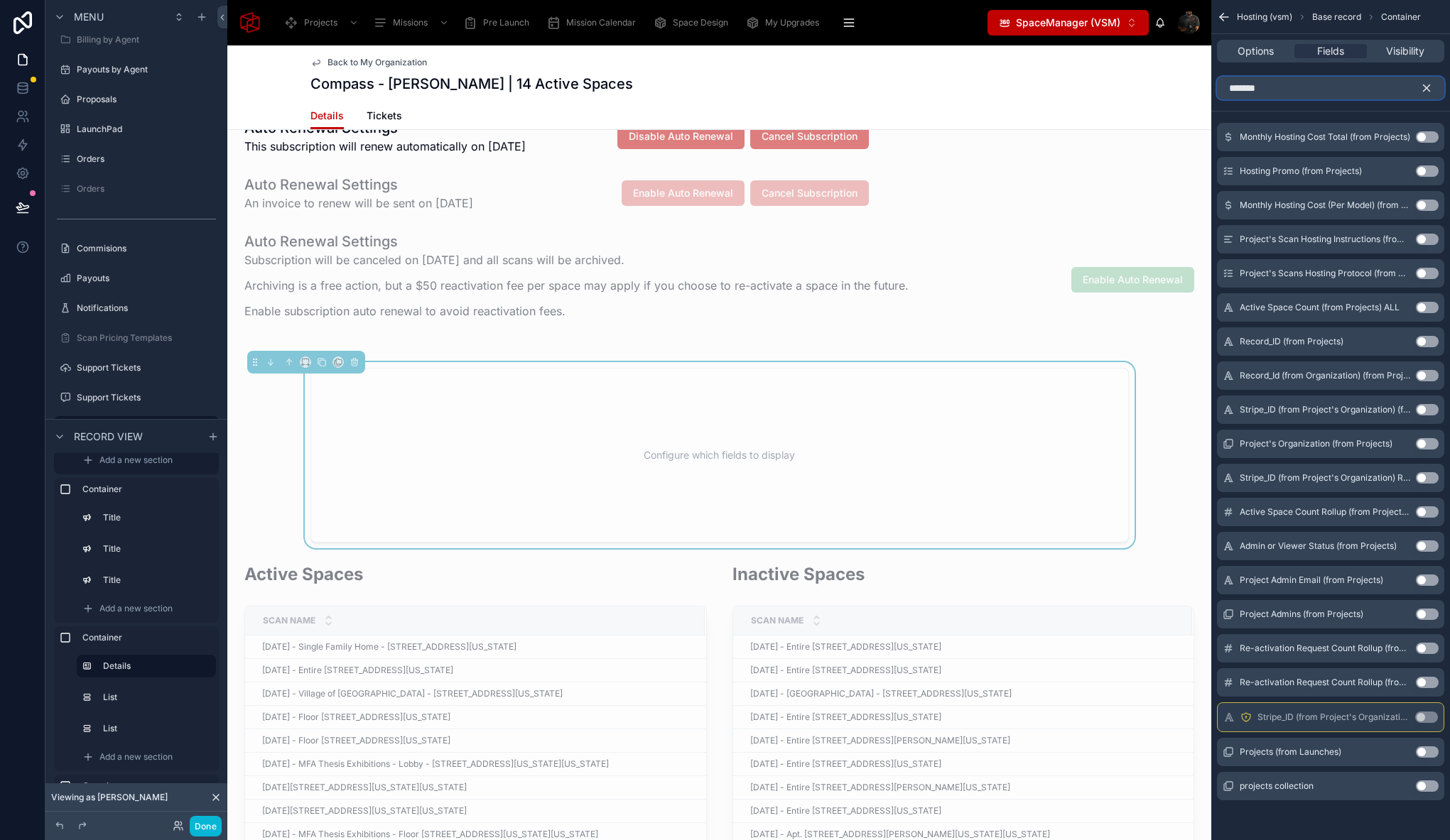
type input "*******"
click at [1429, 784] on button "Use setting" at bounding box center [1427, 786] width 23 height 11
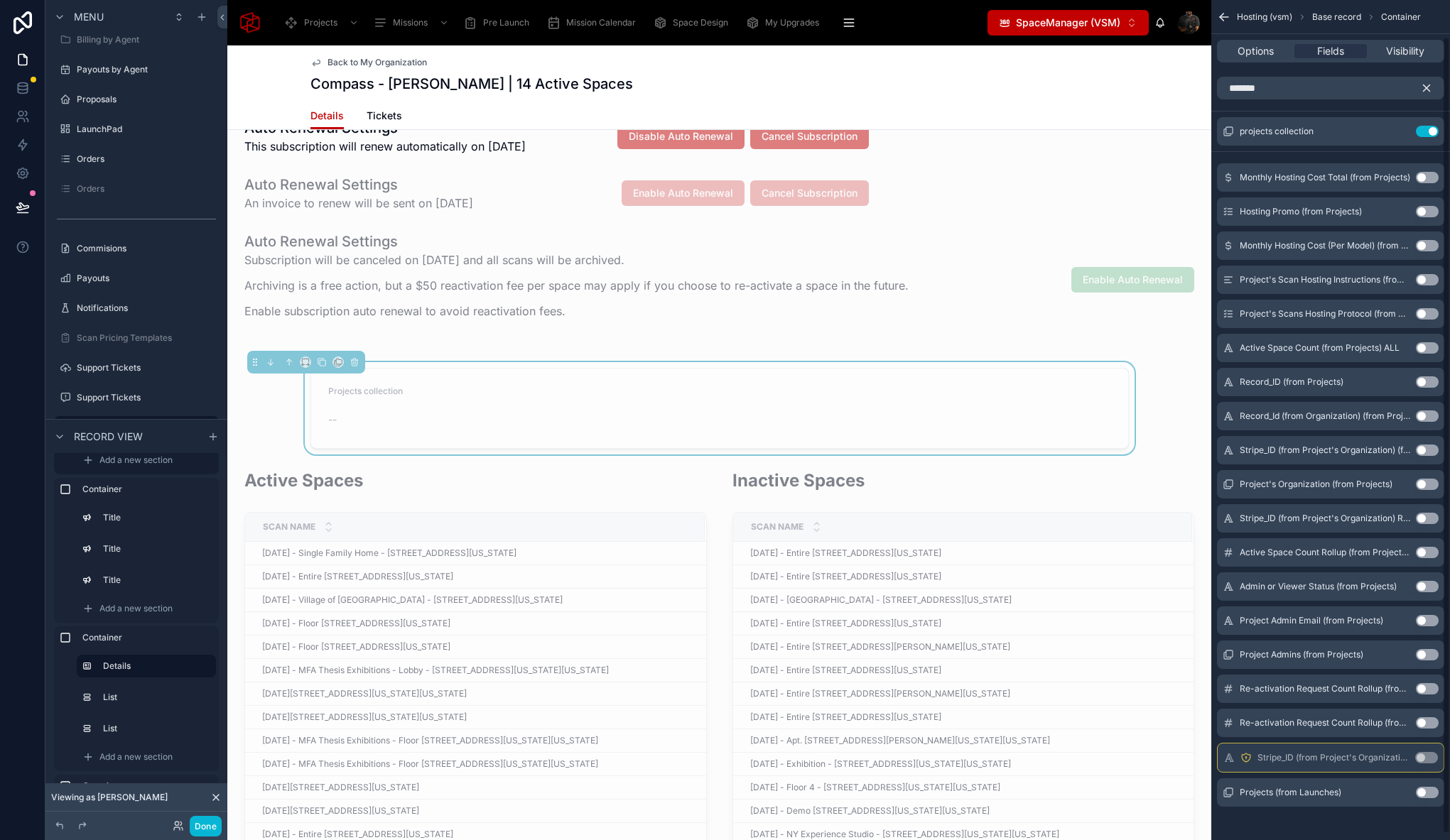
click at [1428, 792] on button "Use setting" at bounding box center [1427, 792] width 23 height 11
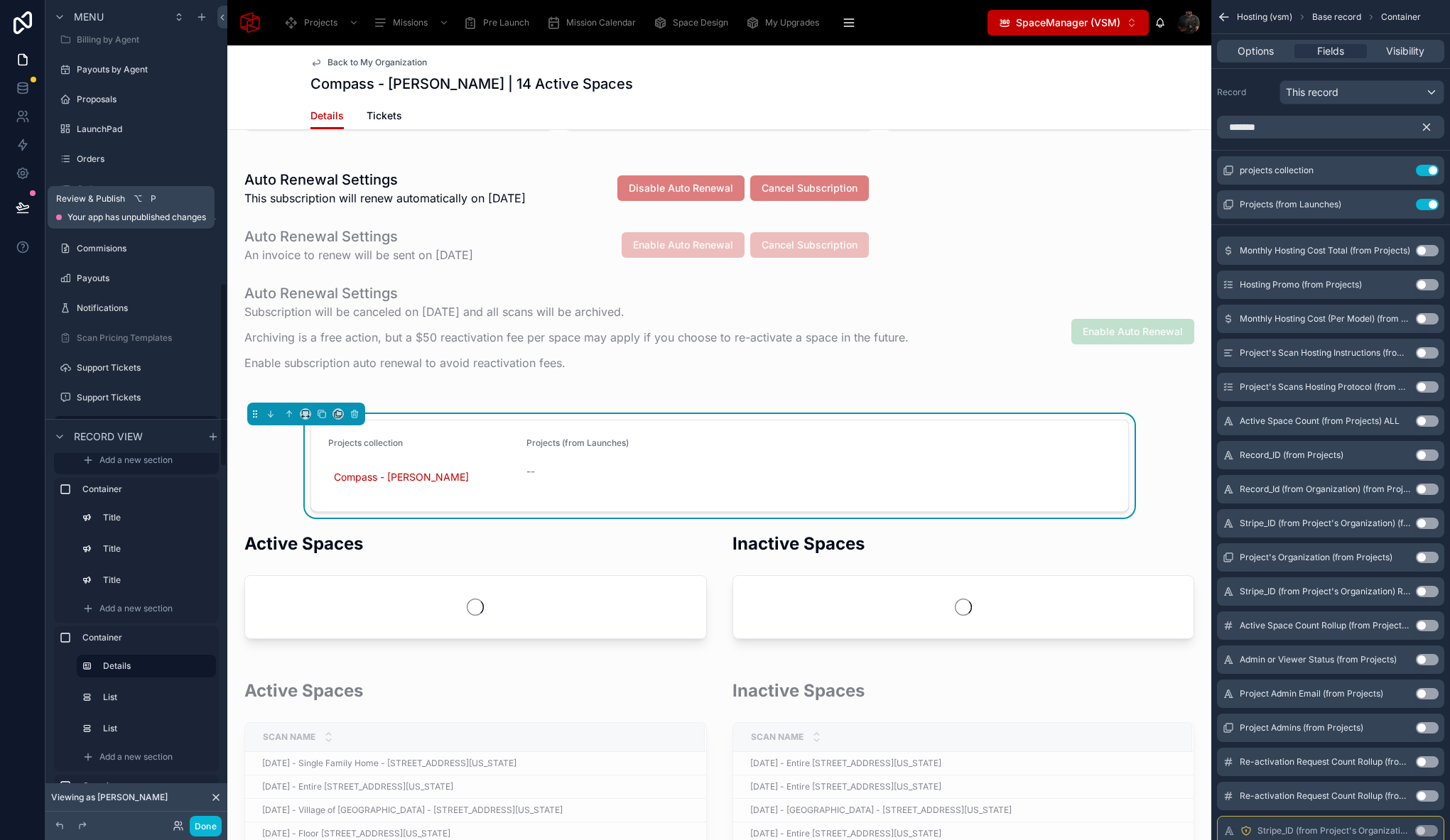
scroll to position [959, 0]
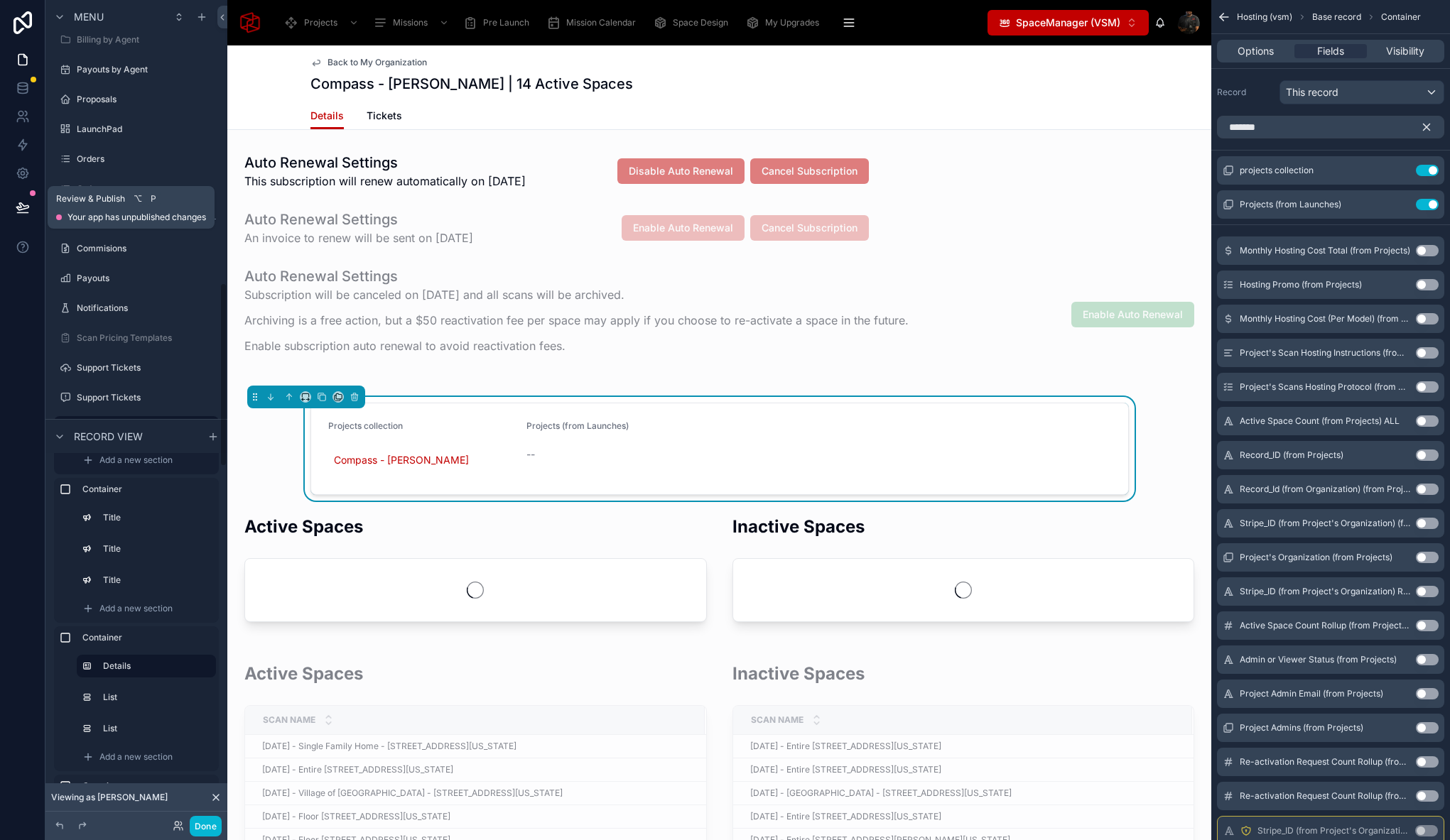
click at [20, 208] on icon at bounding box center [22, 207] width 14 height 14
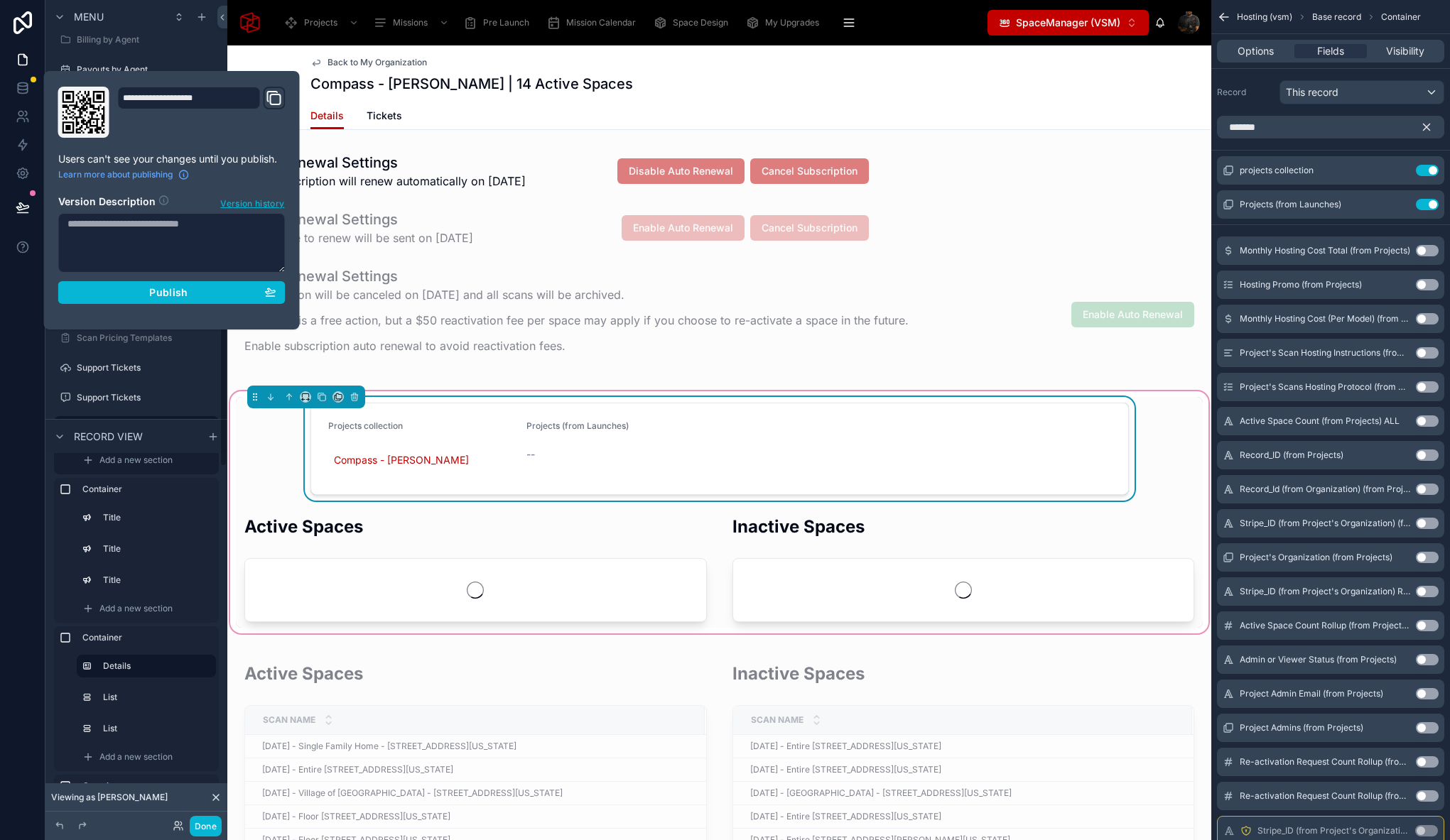
scroll to position [993, 0]
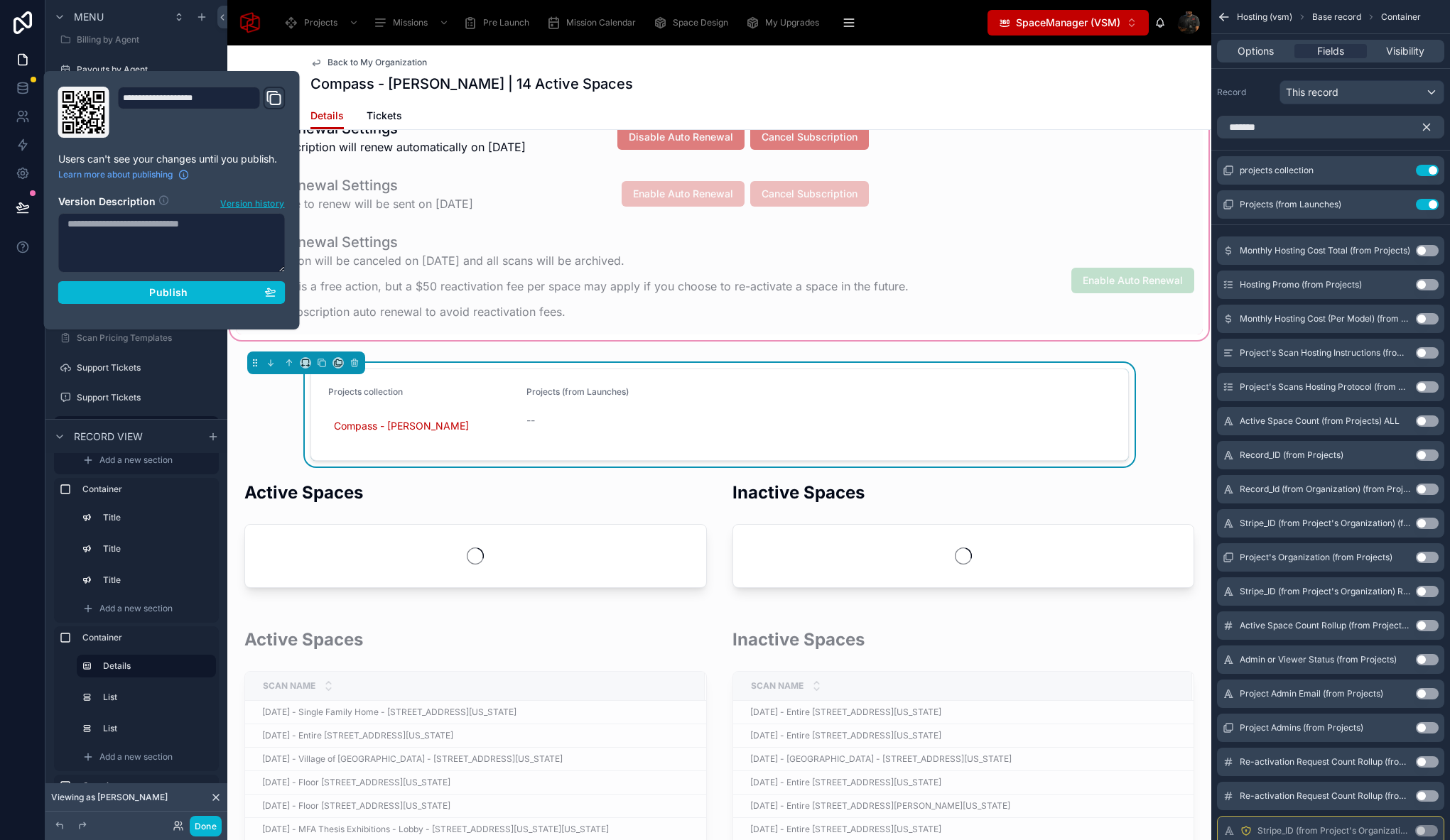
click at [269, 403] on div "Projects collection Compass - Sameh Projects (from Launches) --" at bounding box center [718, 414] width 966 height 104
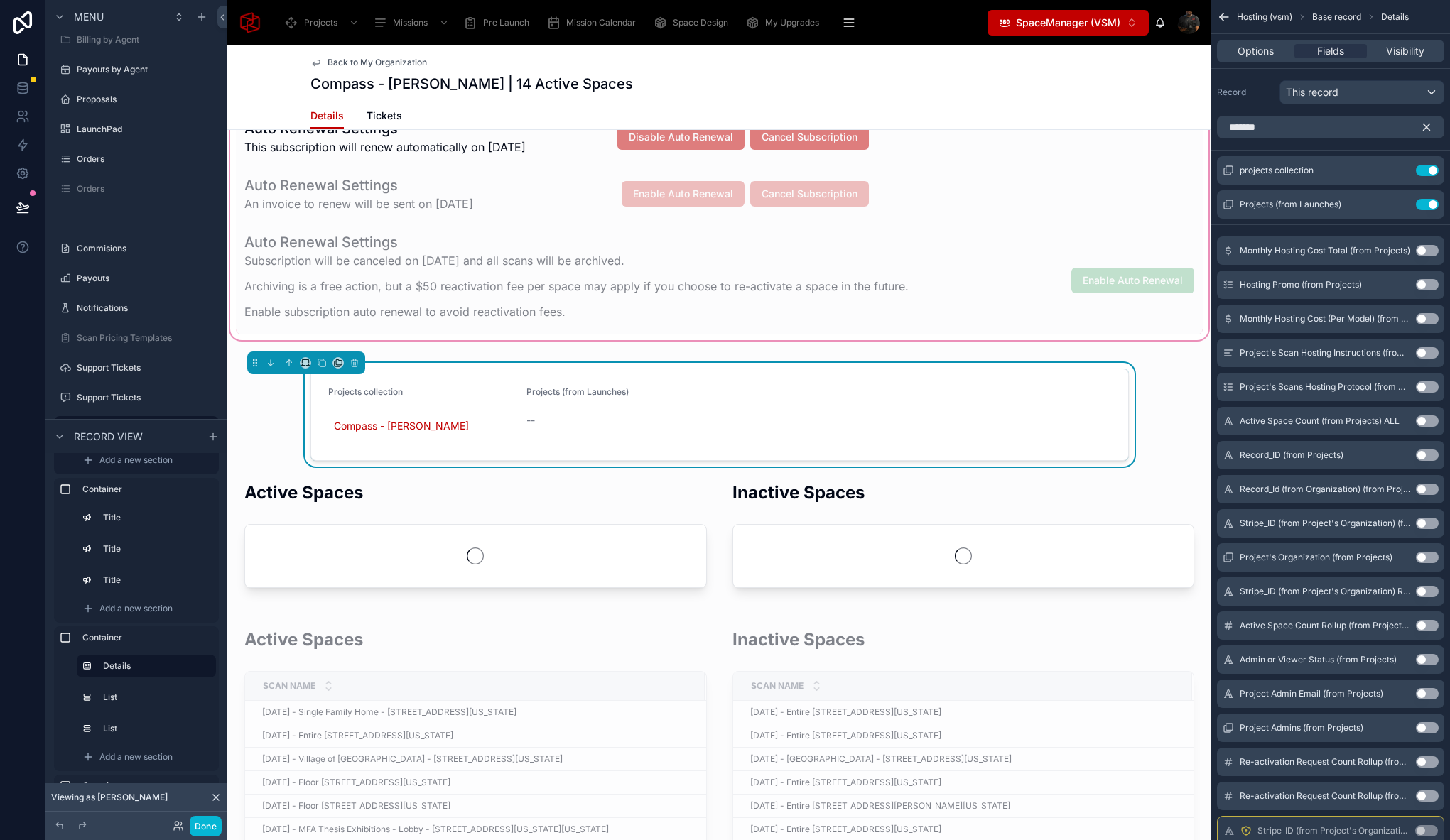
scroll to position [976, 0]
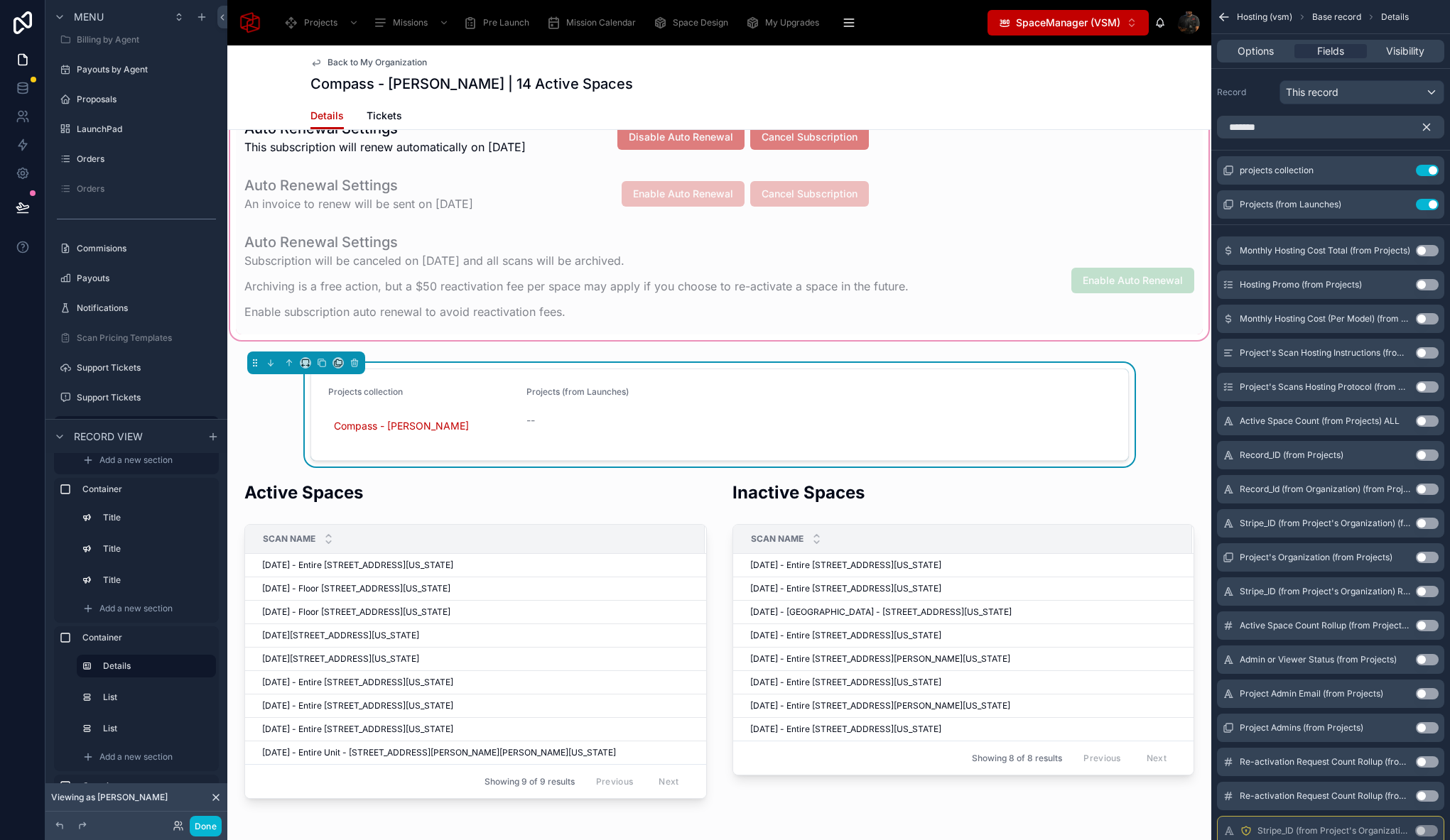
click at [437, 333] on div at bounding box center [719, 224] width 984 height 239
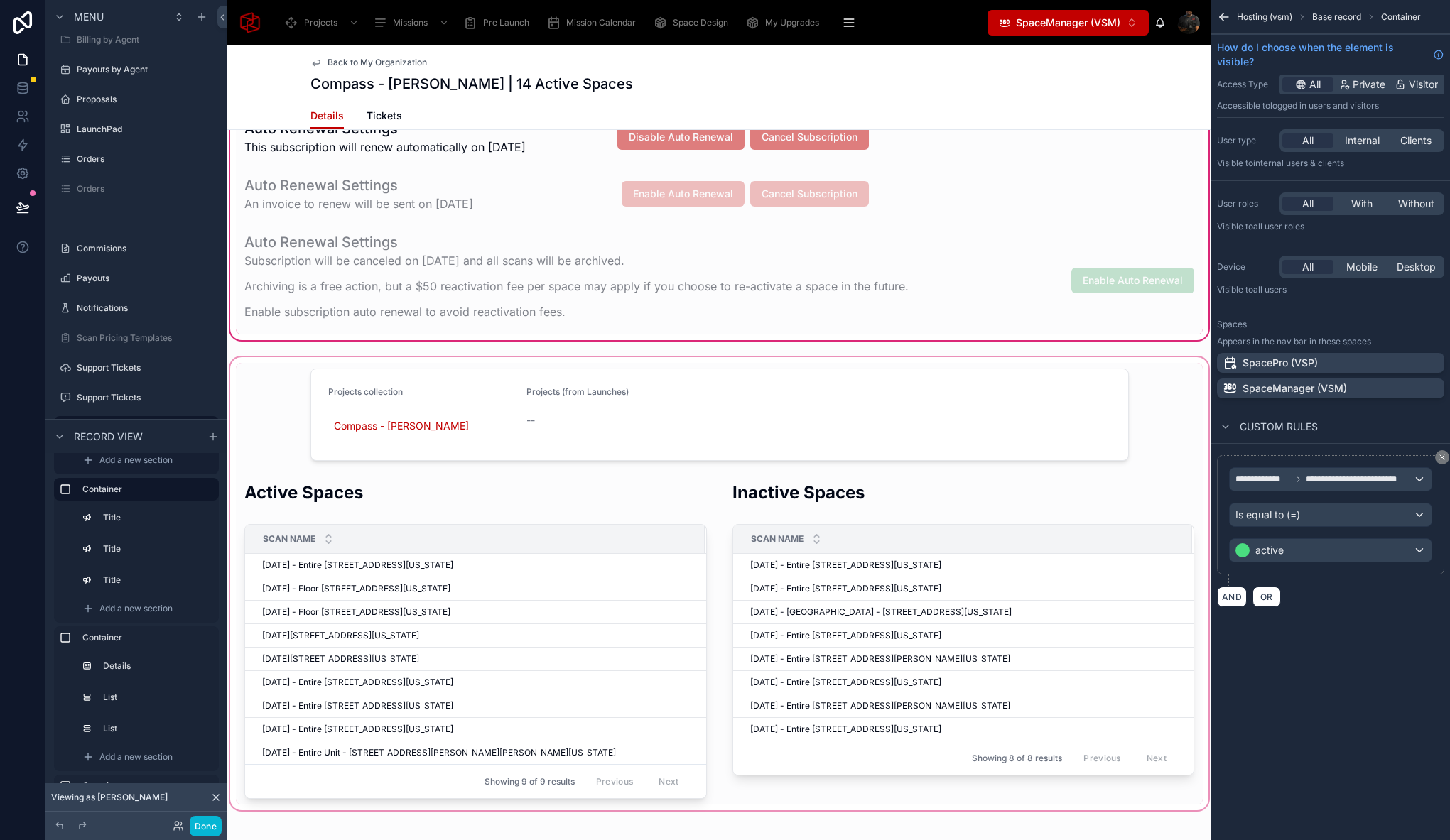
click at [331, 456] on div at bounding box center [719, 583] width 984 height 459
click at [418, 360] on div at bounding box center [719, 583] width 984 height 459
click at [462, 385] on div at bounding box center [719, 583] width 984 height 459
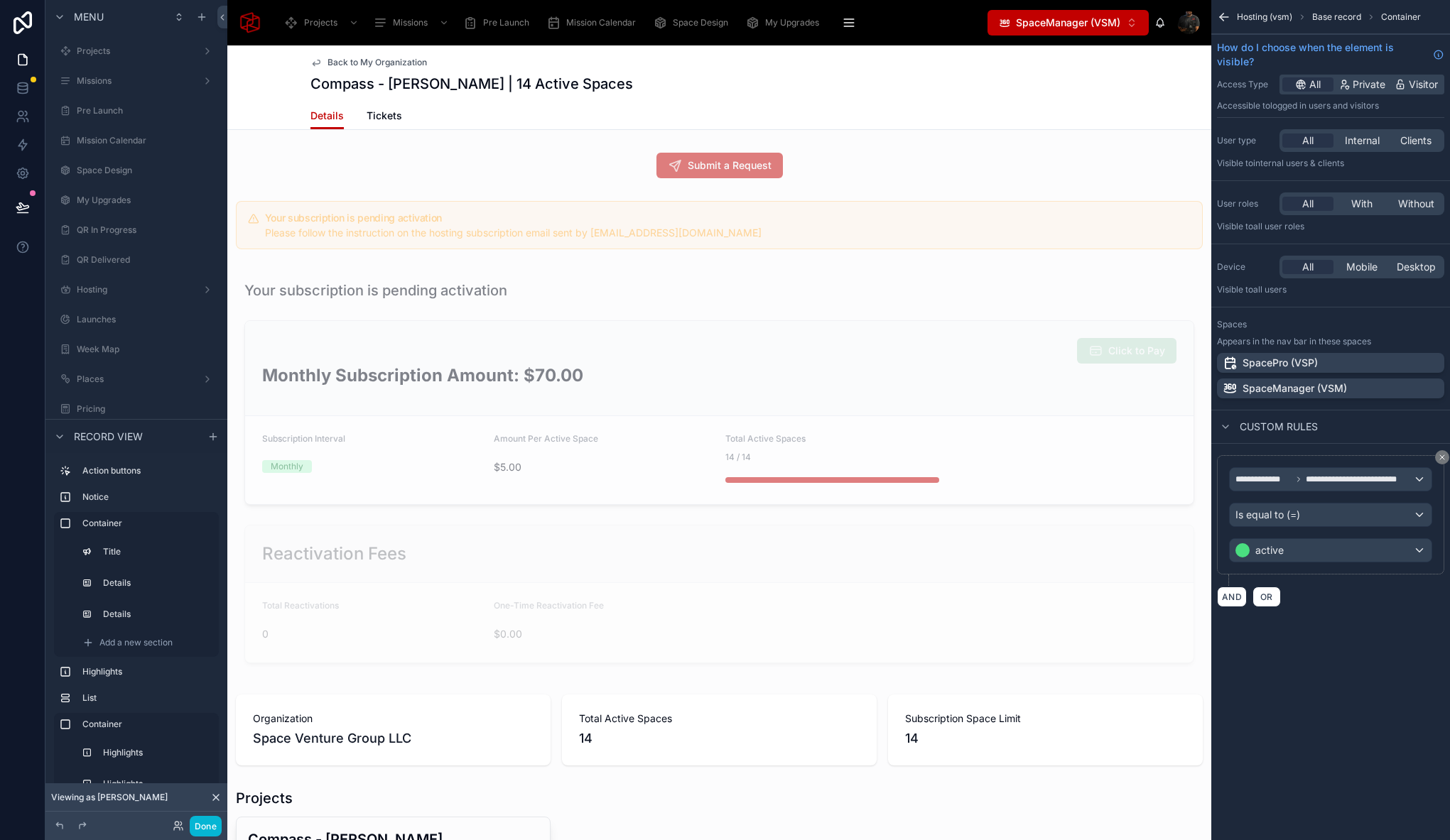
scroll to position [1075, 0]
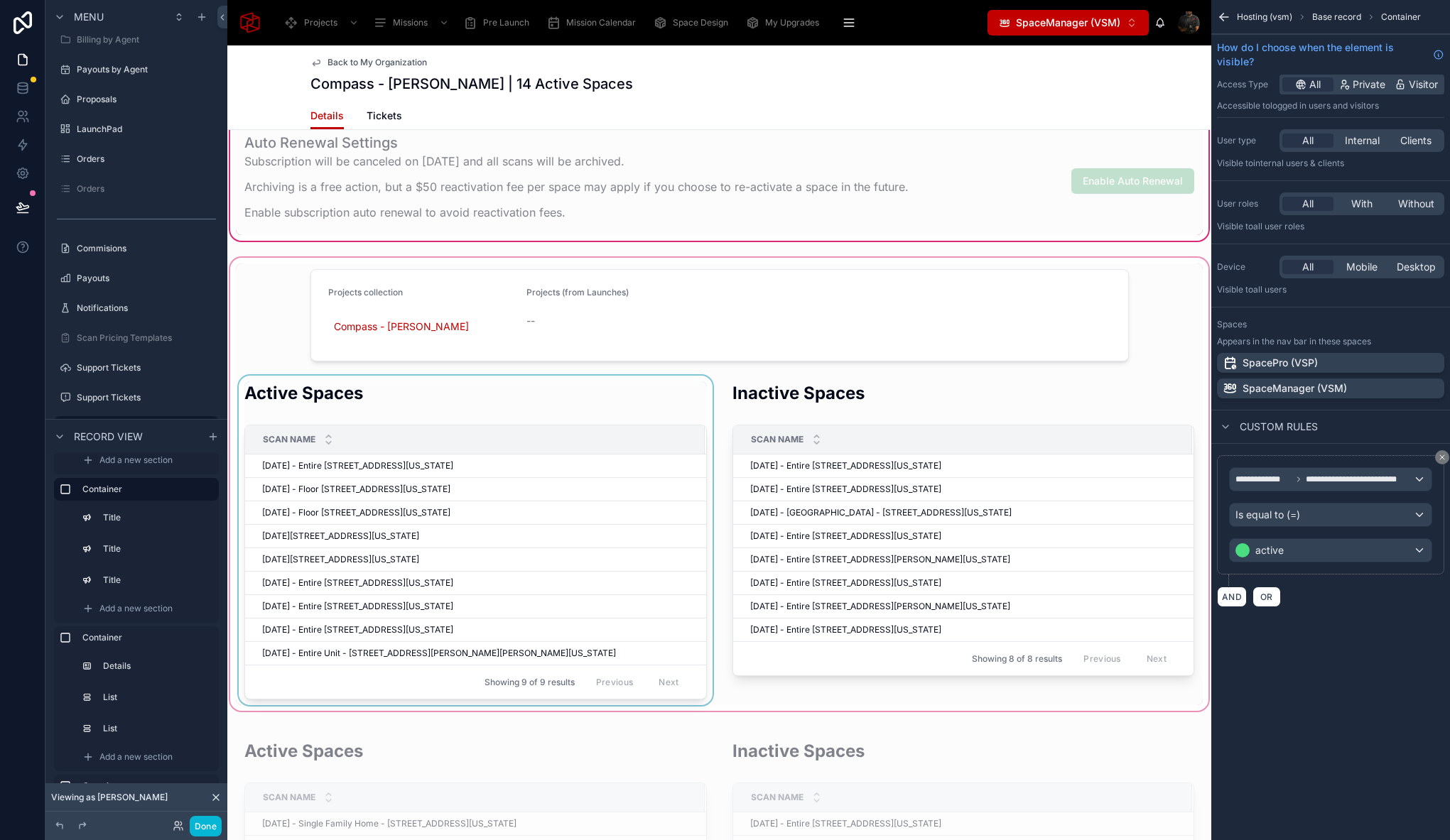
click at [401, 434] on div "Scan Name" at bounding box center [474, 438] width 458 height 27
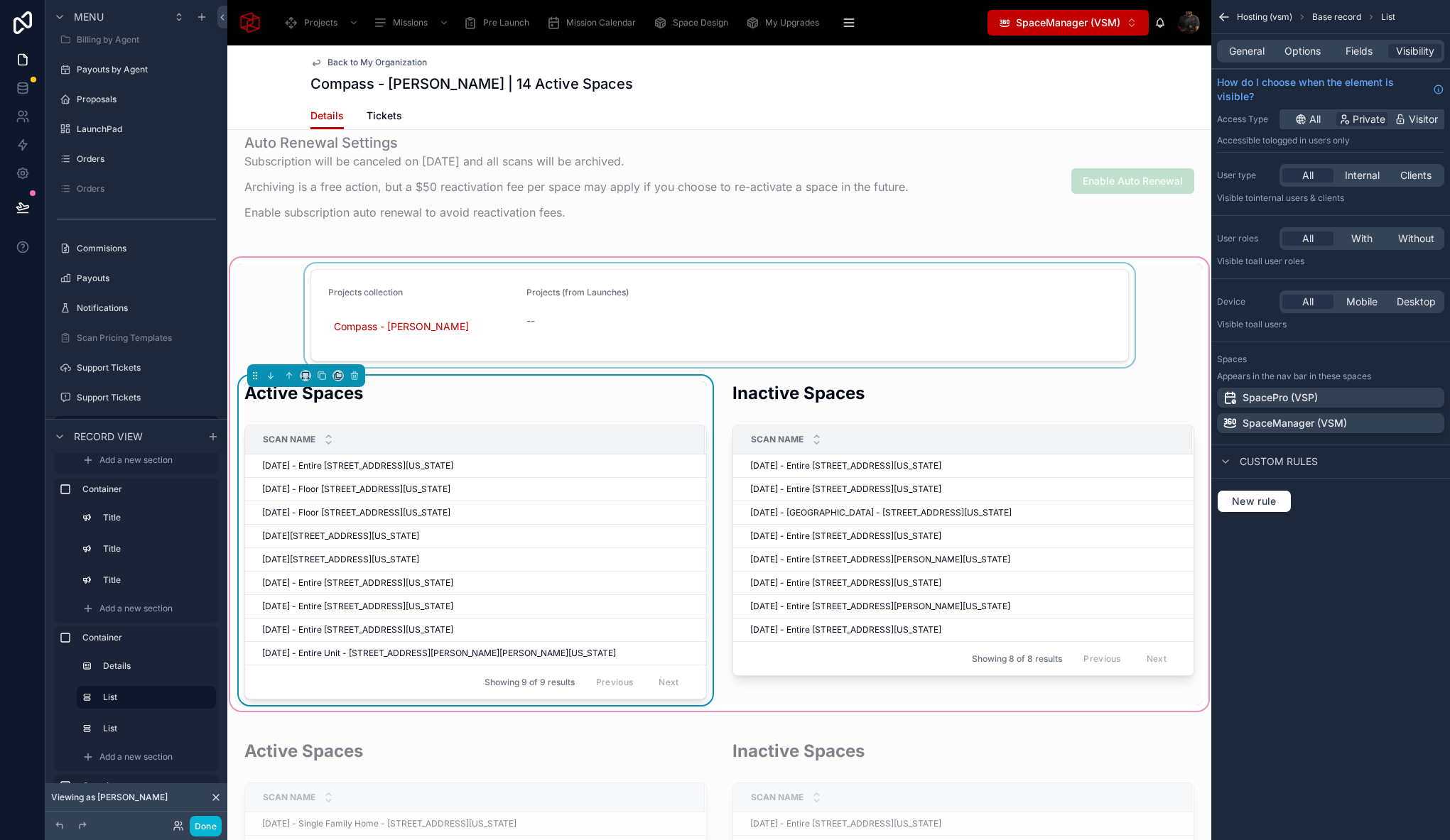
click at [445, 311] on div at bounding box center [718, 315] width 966 height 104
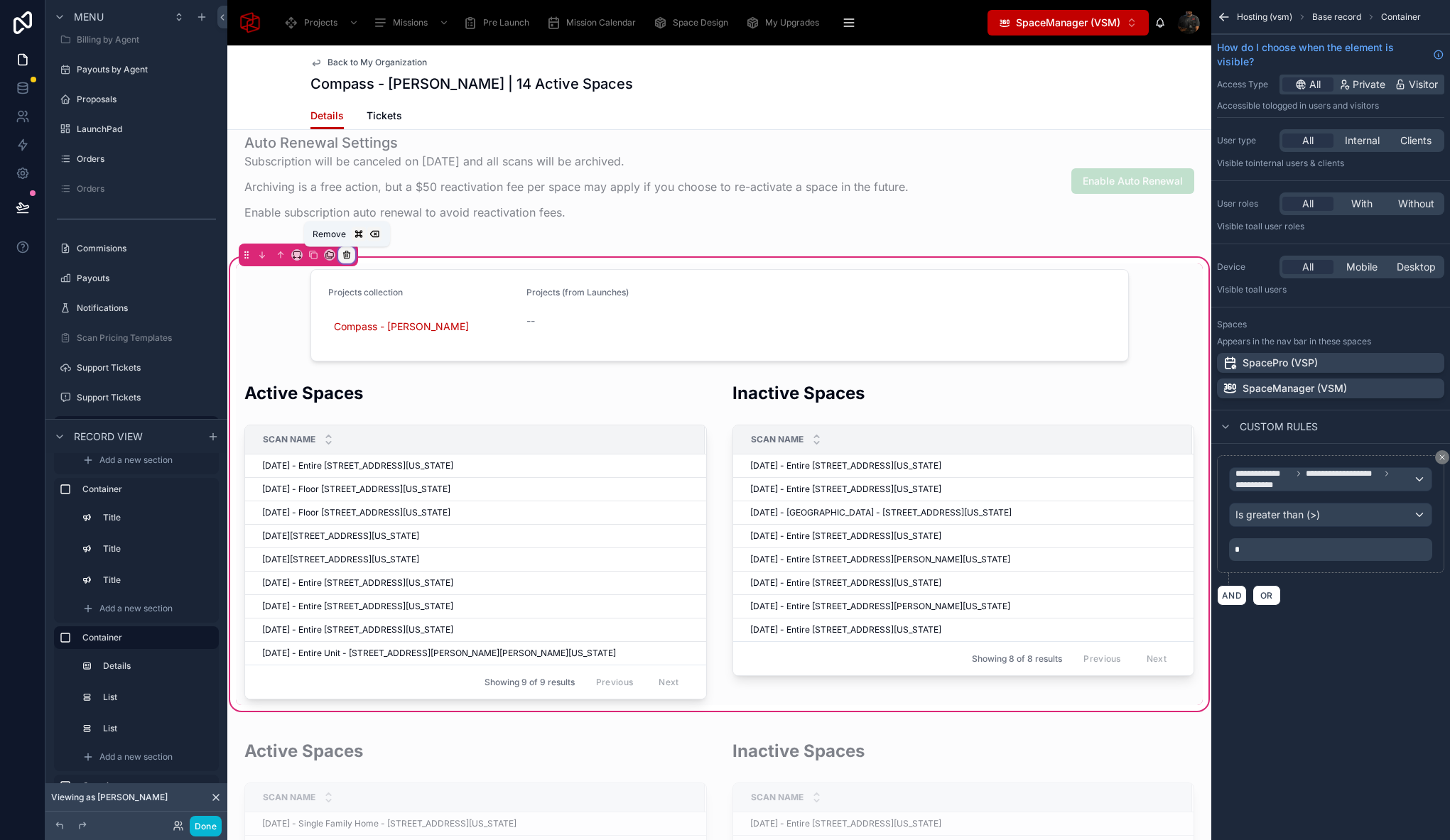
click at [349, 255] on icon at bounding box center [347, 255] width 10 height 10
drag, startPoint x: 427, startPoint y: 290, endPoint x: 295, endPoint y: 328, distance: 137.4
click at [295, 328] on div "Projects Missions Pre Launch Mission Calendar Space Design My Upgrades QR In Pr…" at bounding box center [719, 420] width 984 height 840
click at [286, 326] on div at bounding box center [725, 420] width 1450 height 840
click at [350, 360] on div at bounding box center [718, 315] width 966 height 104
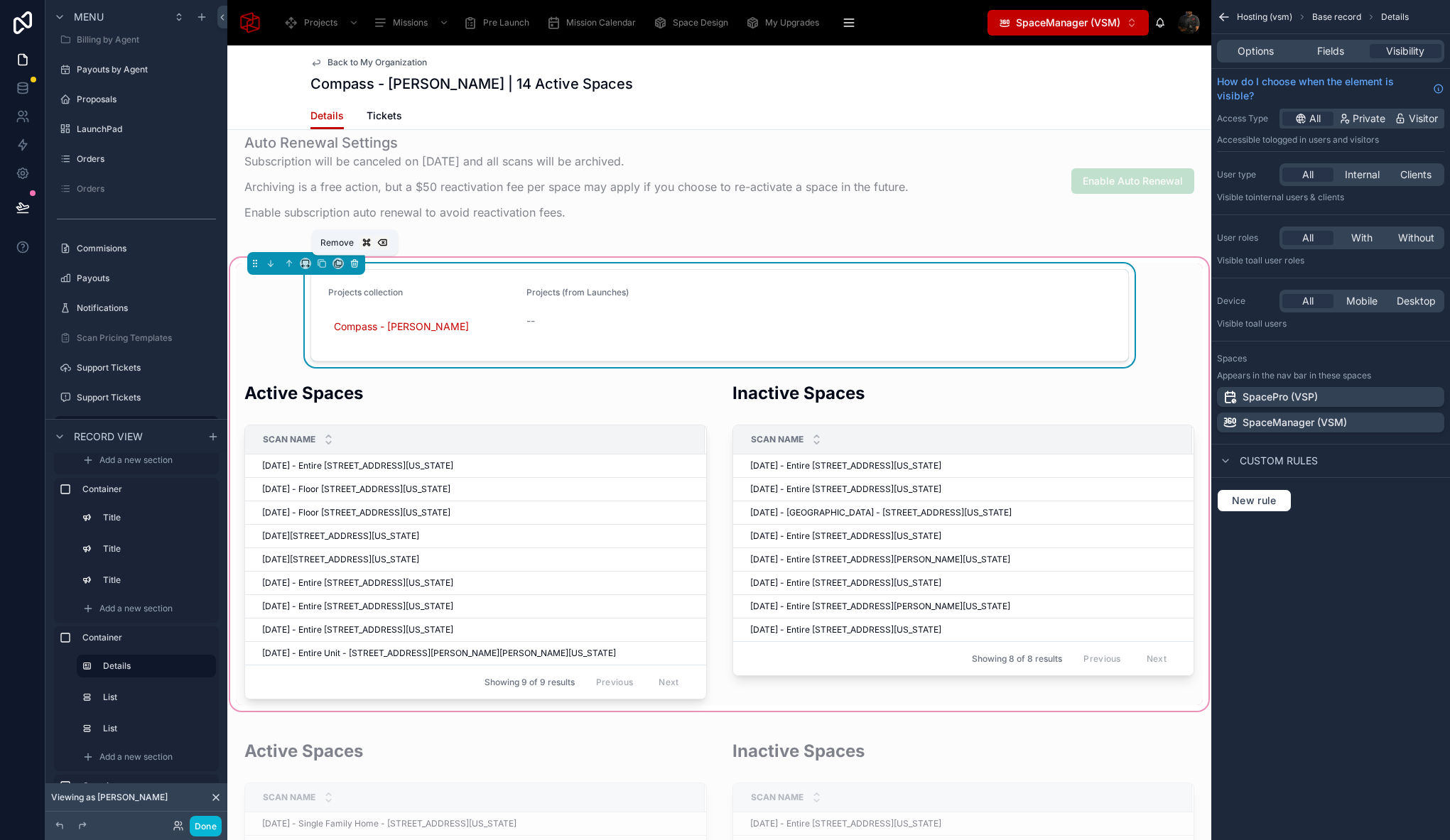
click at [353, 261] on icon at bounding box center [354, 263] width 10 height 10
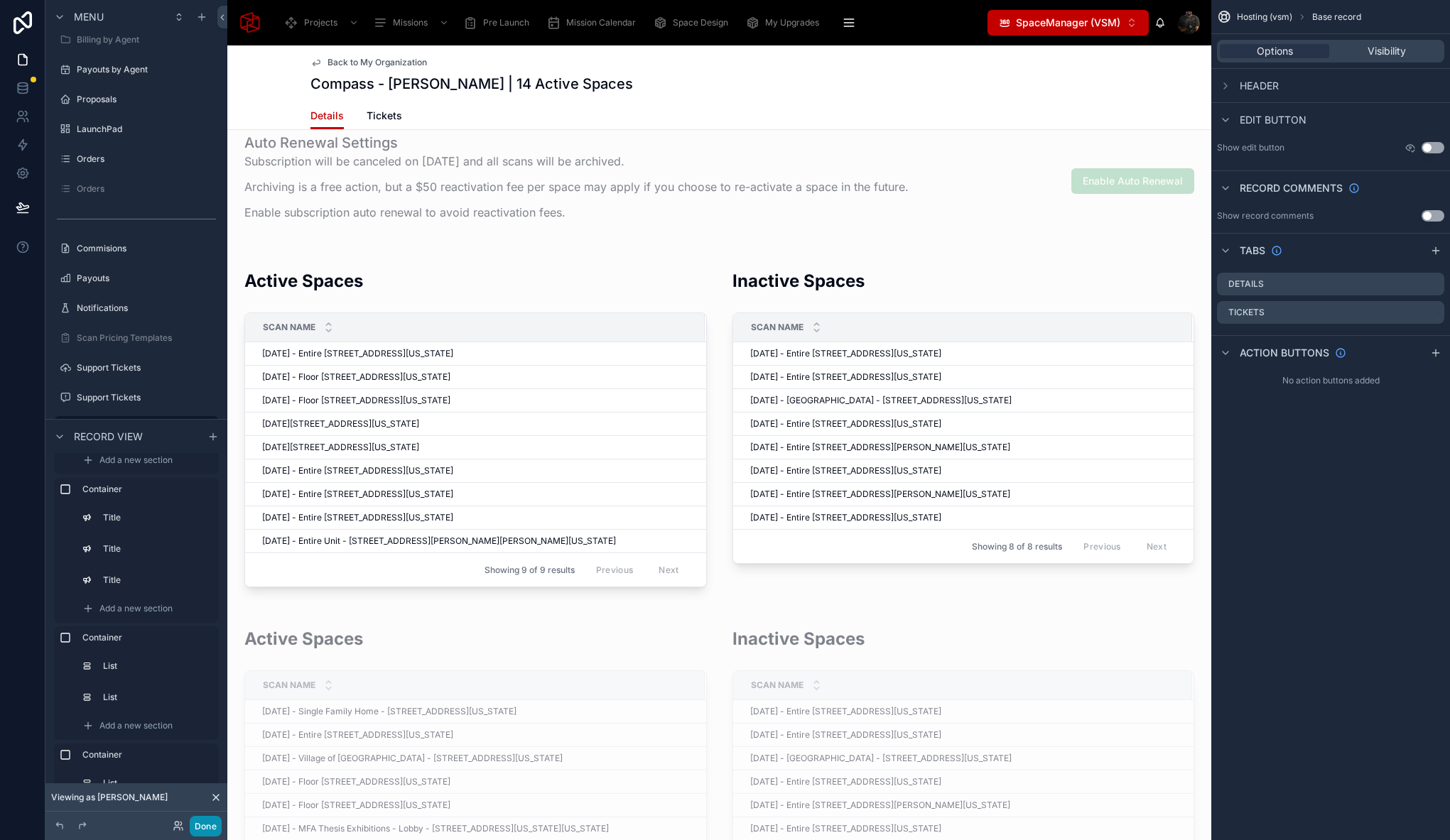
click at [210, 829] on button "Done" at bounding box center [205, 826] width 32 height 20
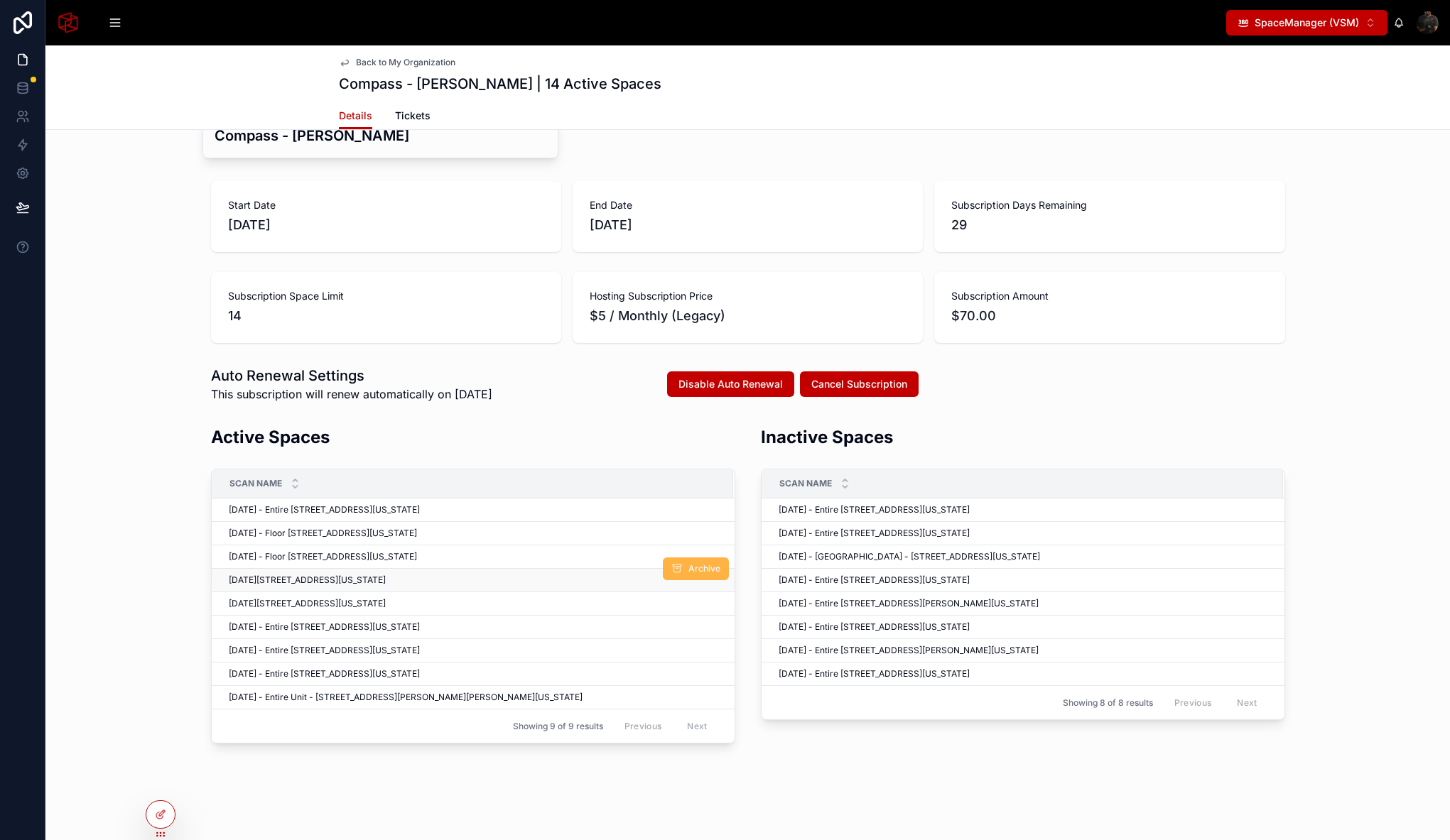
scroll to position [210, 0]
click at [154, 818] on div at bounding box center [160, 813] width 29 height 27
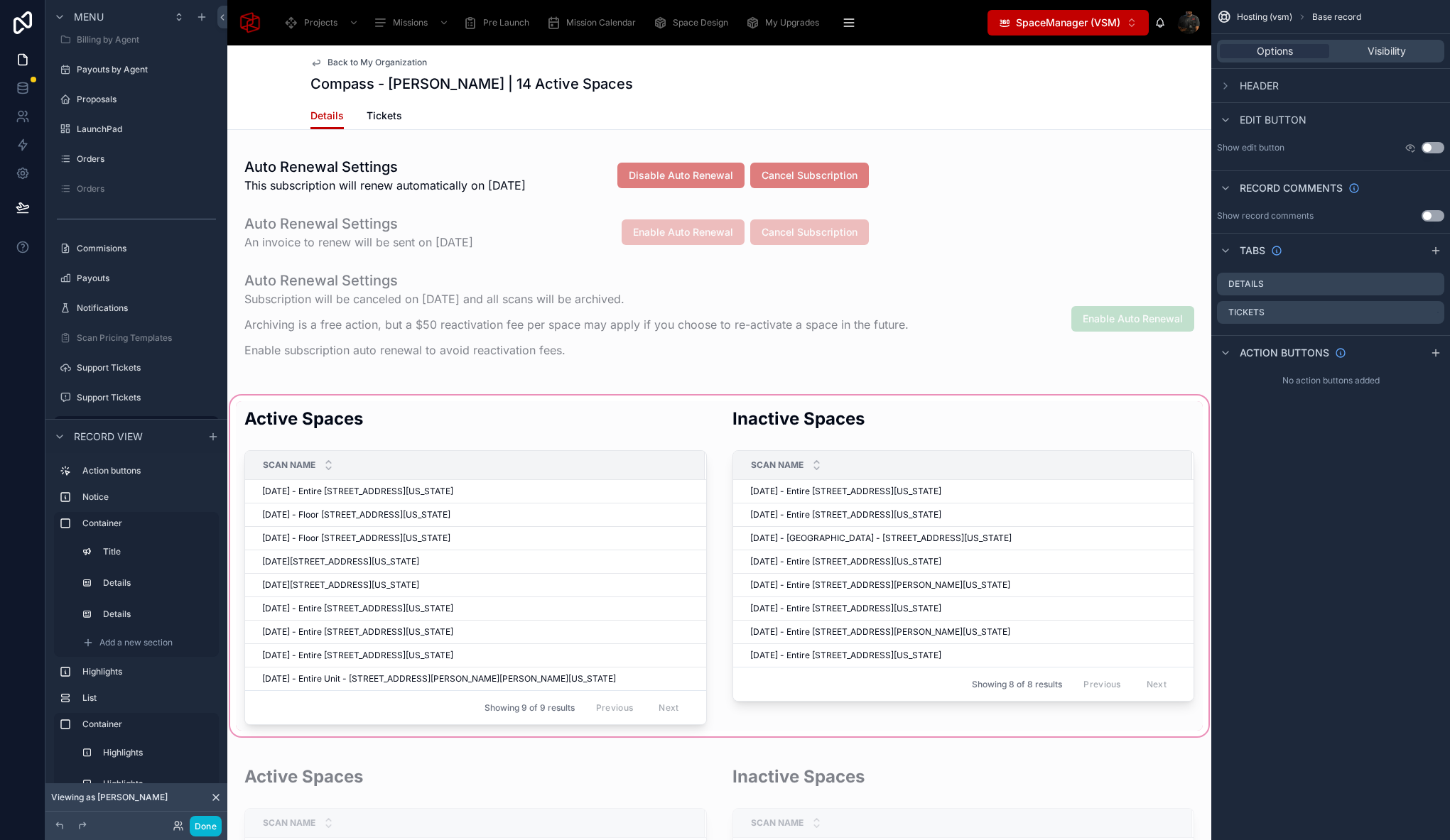
scroll to position [875, 0]
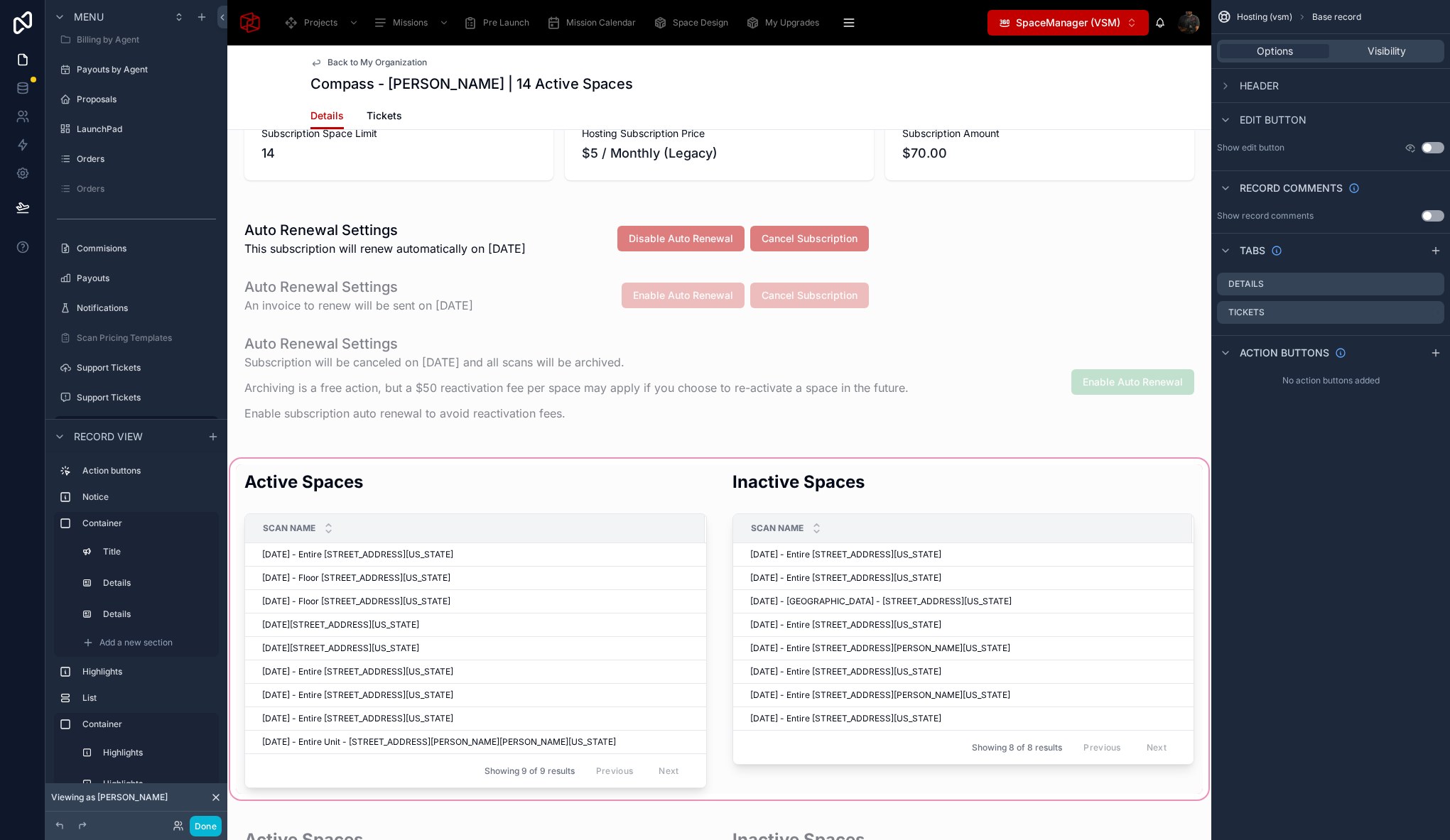
click at [517, 494] on div at bounding box center [719, 629] width 984 height 346
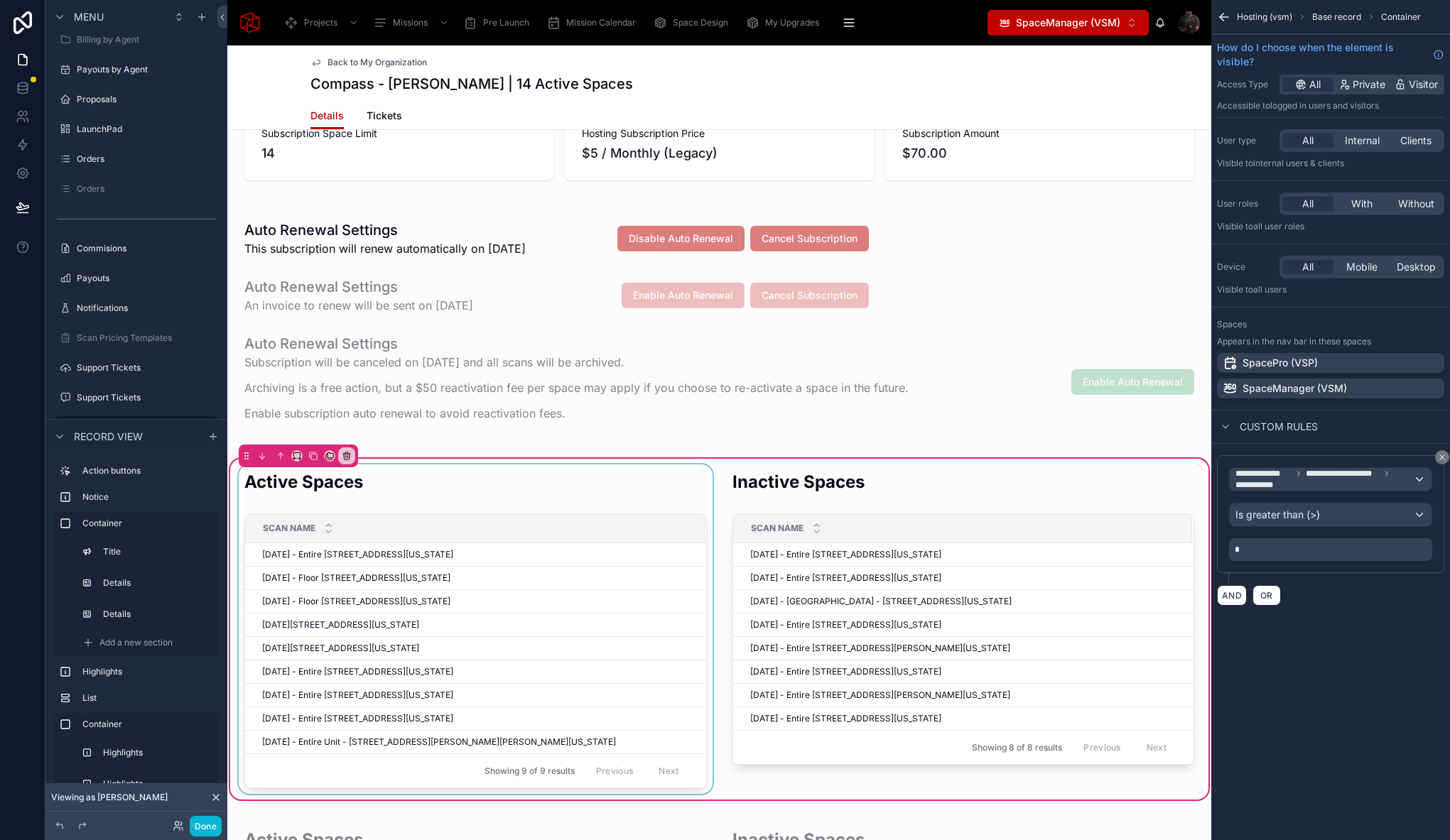
click at [550, 516] on div "Scan Name" at bounding box center [474, 528] width 458 height 27
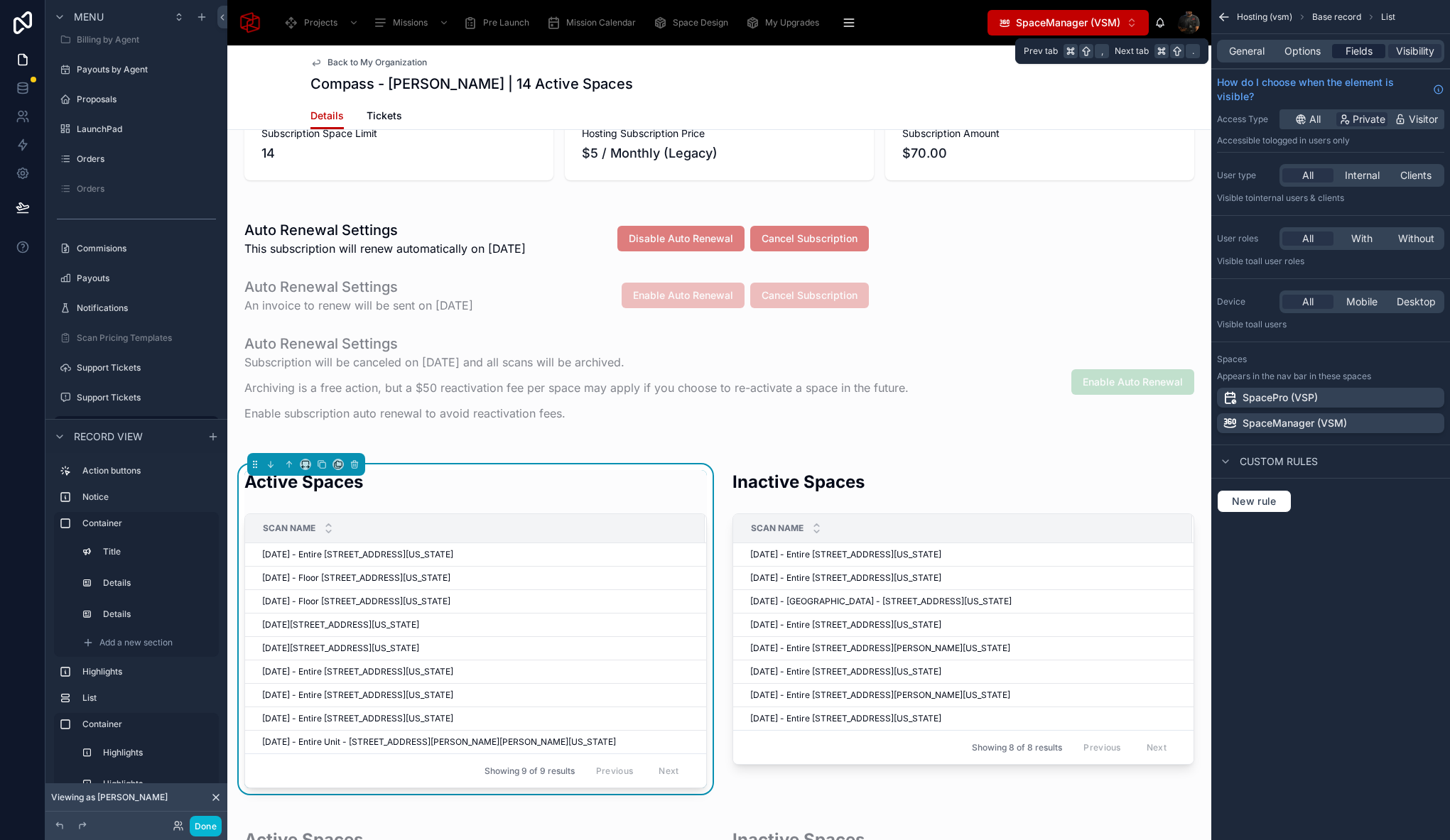
click at [1341, 49] on div "Fields" at bounding box center [1358, 51] width 53 height 14
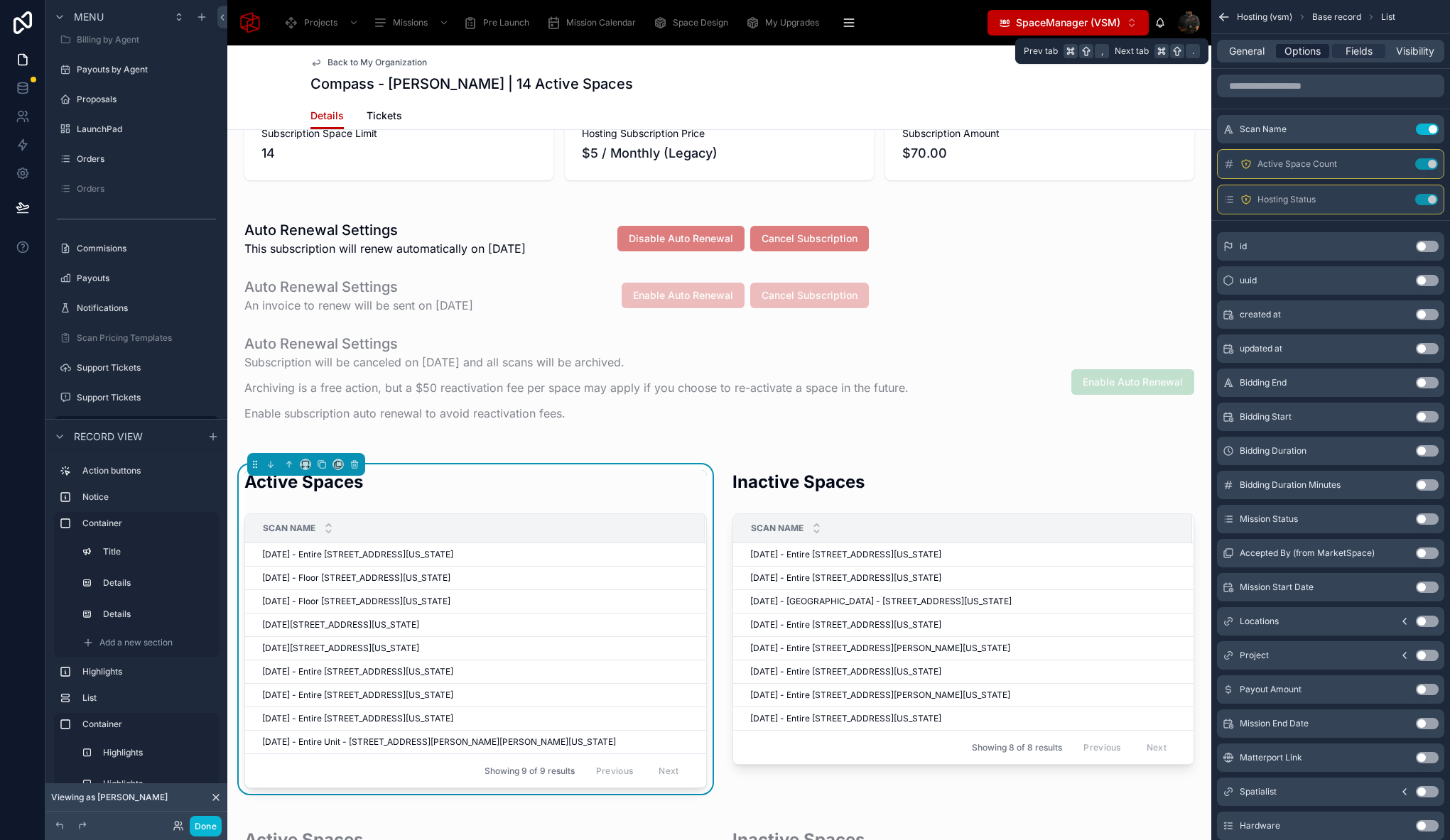
click at [1319, 51] on div "Options" at bounding box center [1302, 51] width 53 height 14
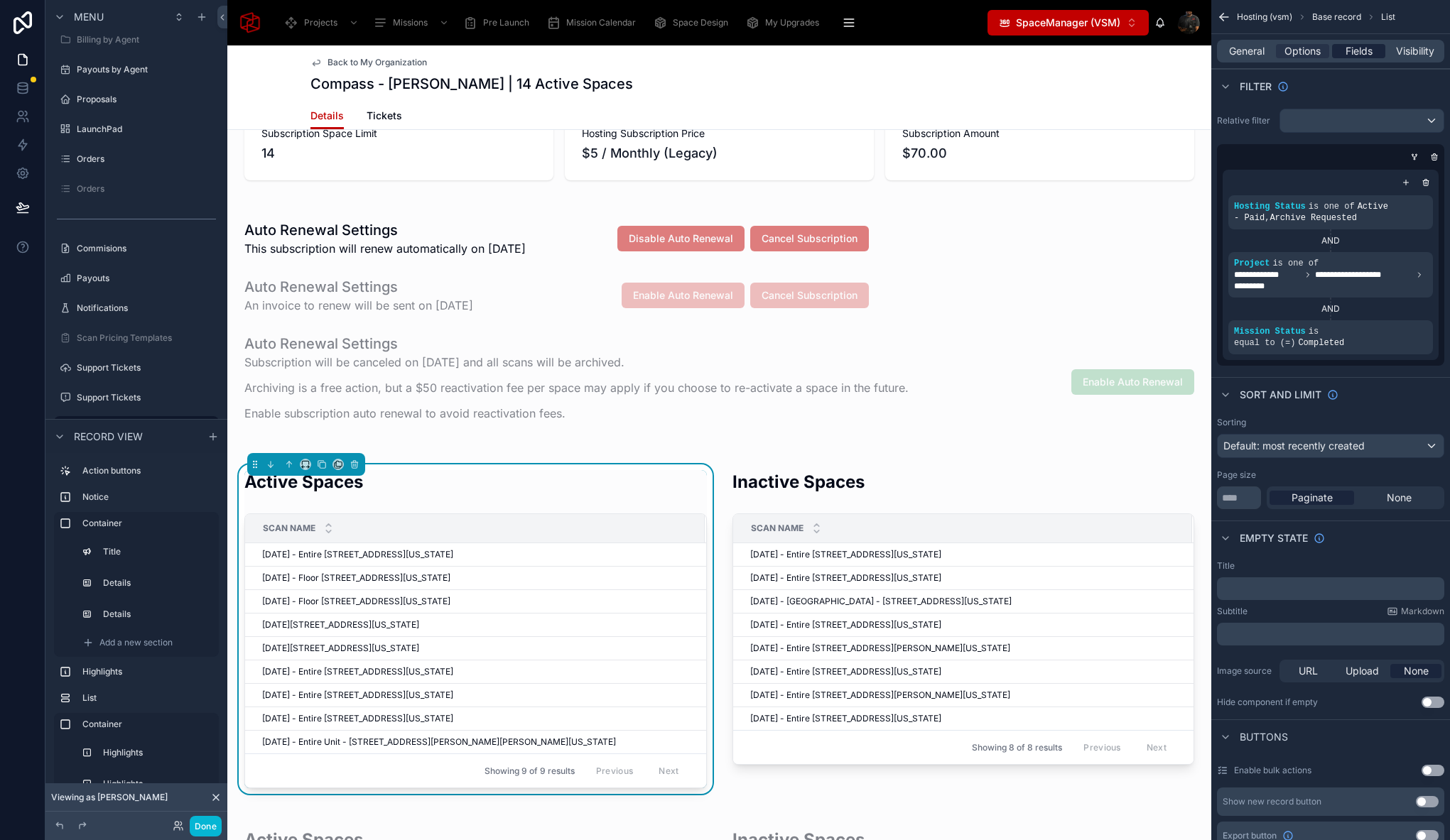
click at [1346, 50] on span "Fields" at bounding box center [1358, 51] width 27 height 14
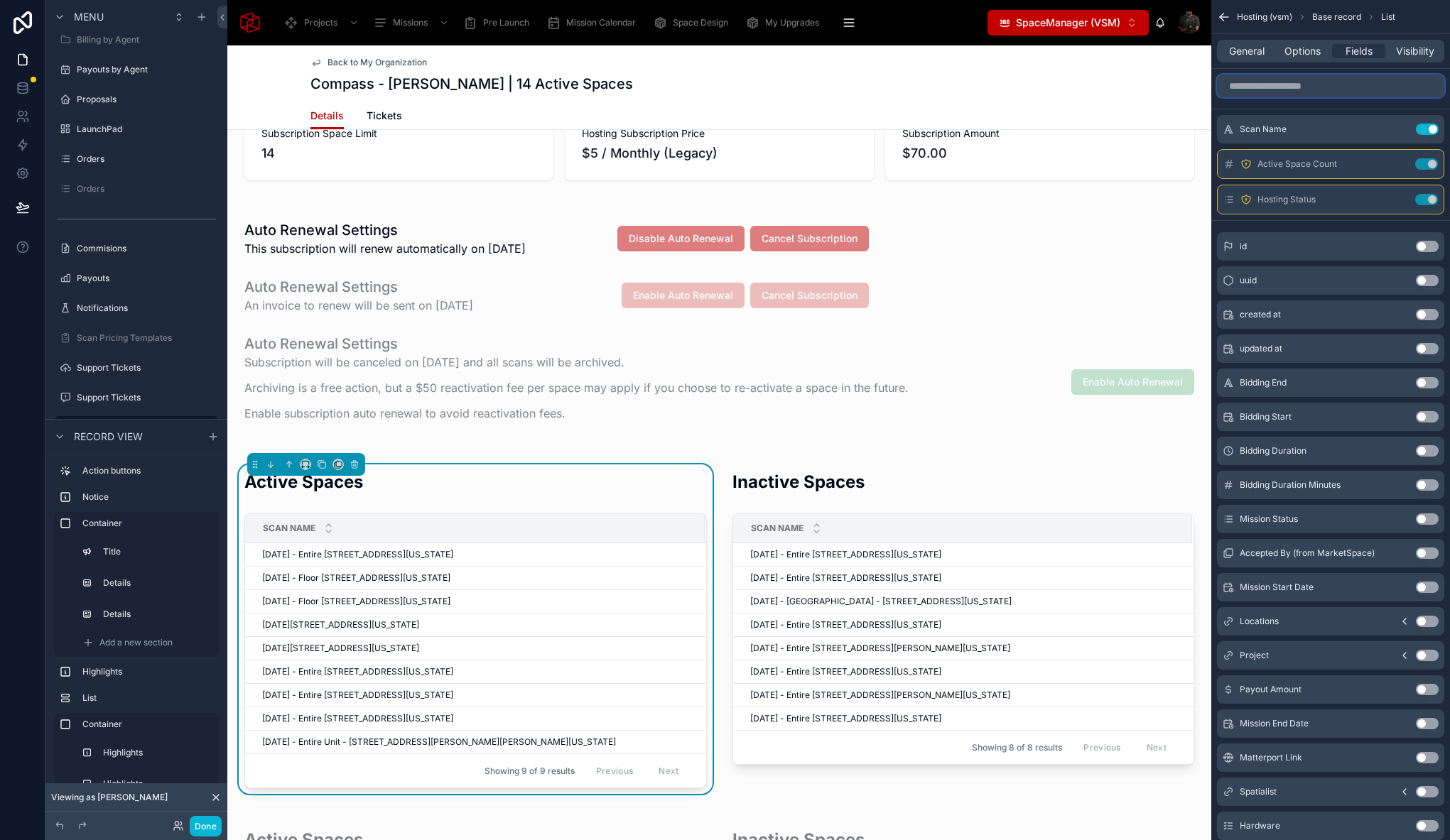
click at [1285, 82] on input "scrollable content" at bounding box center [1330, 85] width 227 height 23
click at [1316, 54] on span "Options" at bounding box center [1302, 51] width 36 height 14
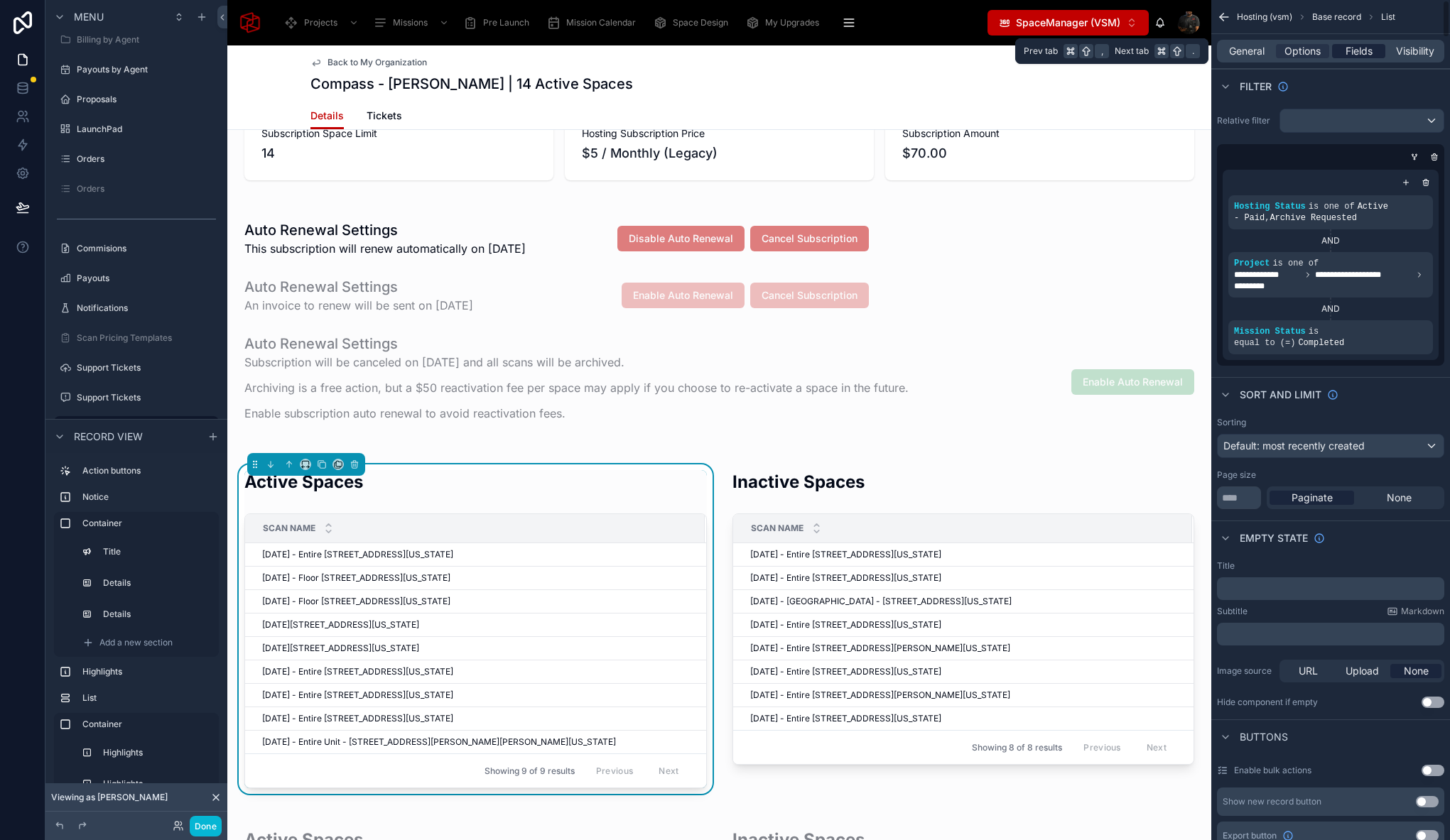
click at [1365, 53] on span "Fields" at bounding box center [1358, 51] width 27 height 14
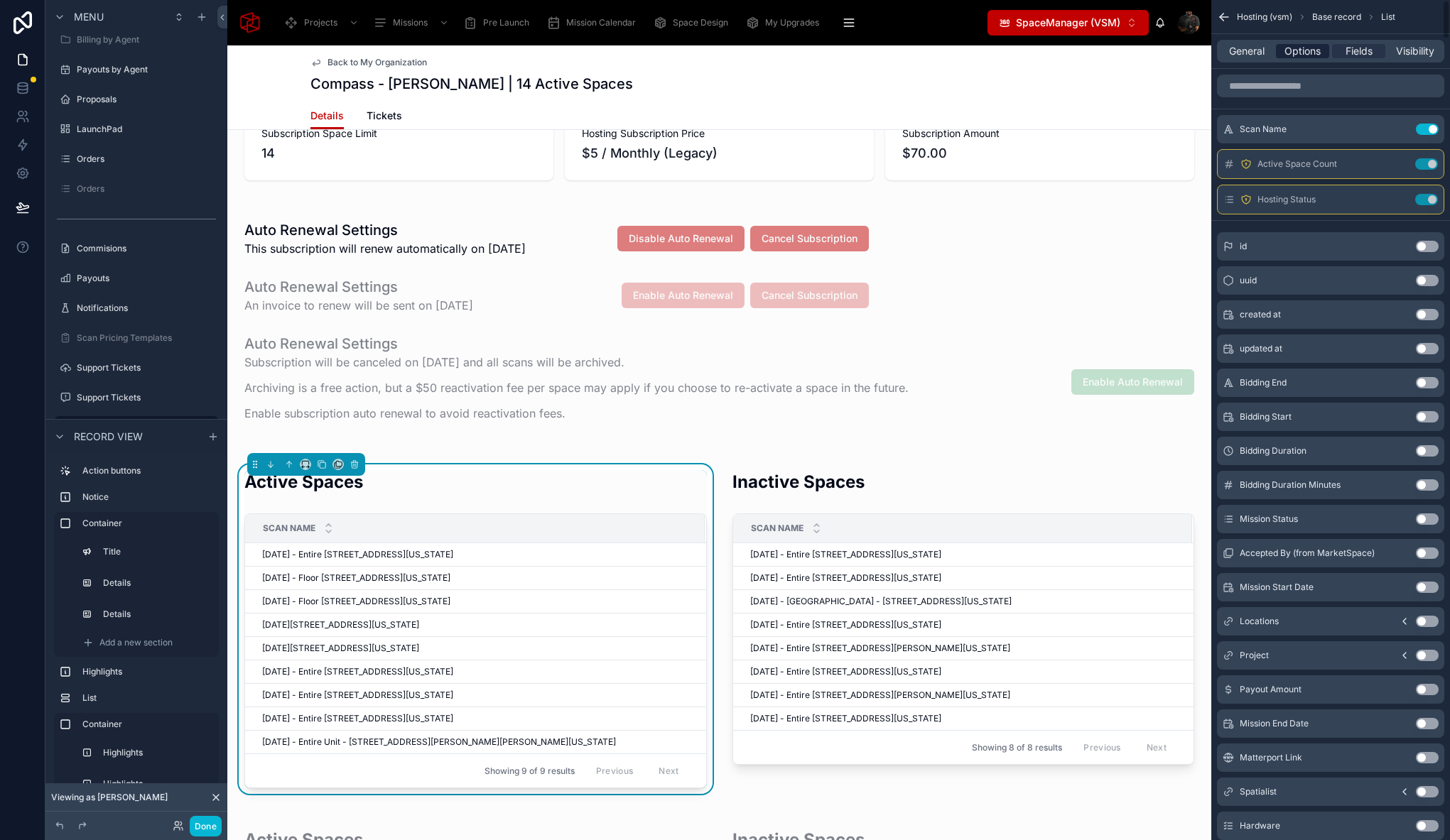
click at [1302, 56] on span "Options" at bounding box center [1302, 51] width 36 height 14
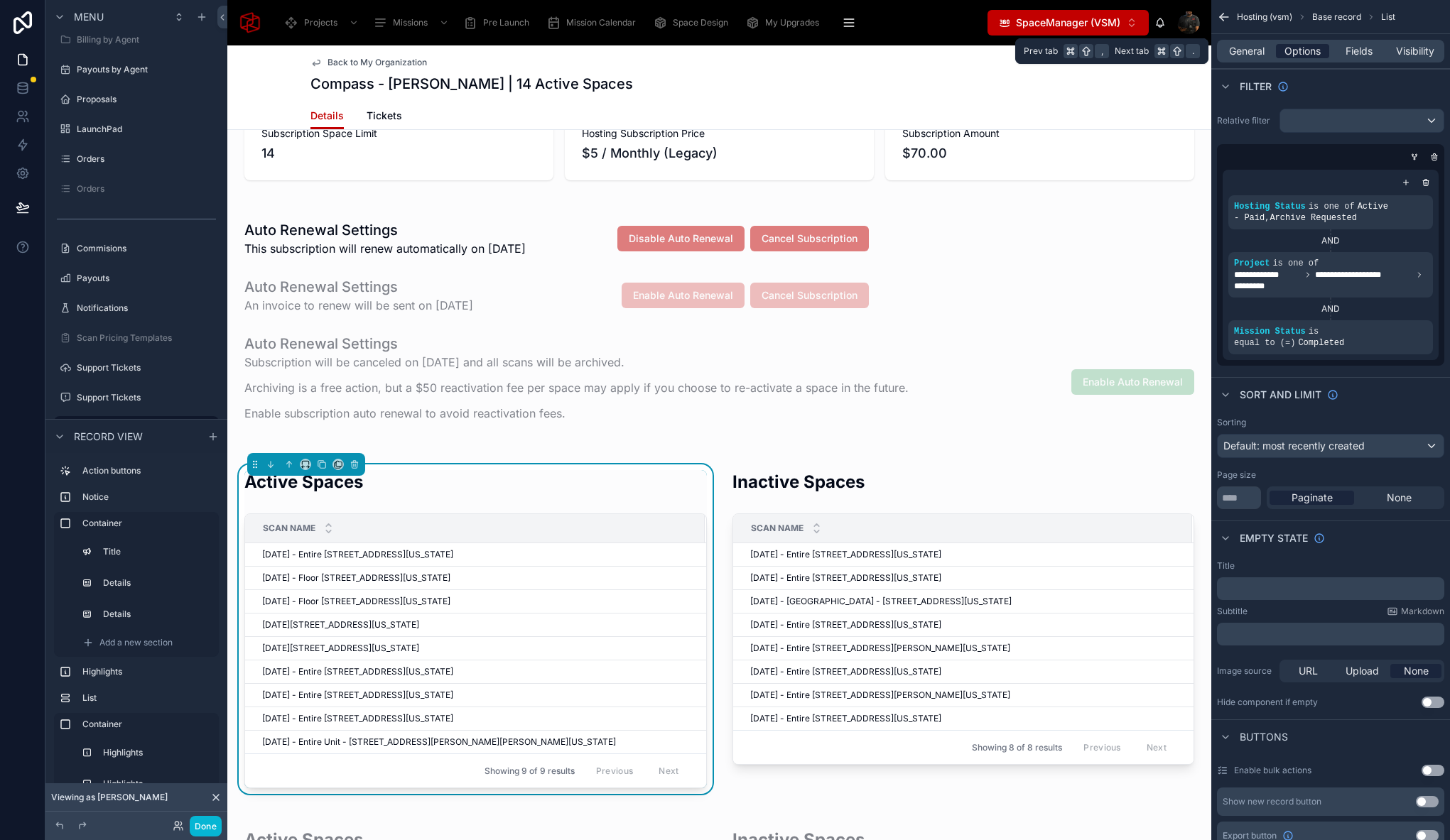
drag, startPoint x: 1256, startPoint y: 49, endPoint x: 1279, endPoint y: 48, distance: 23.0
click at [1256, 49] on span "General" at bounding box center [1246, 51] width 36 height 14
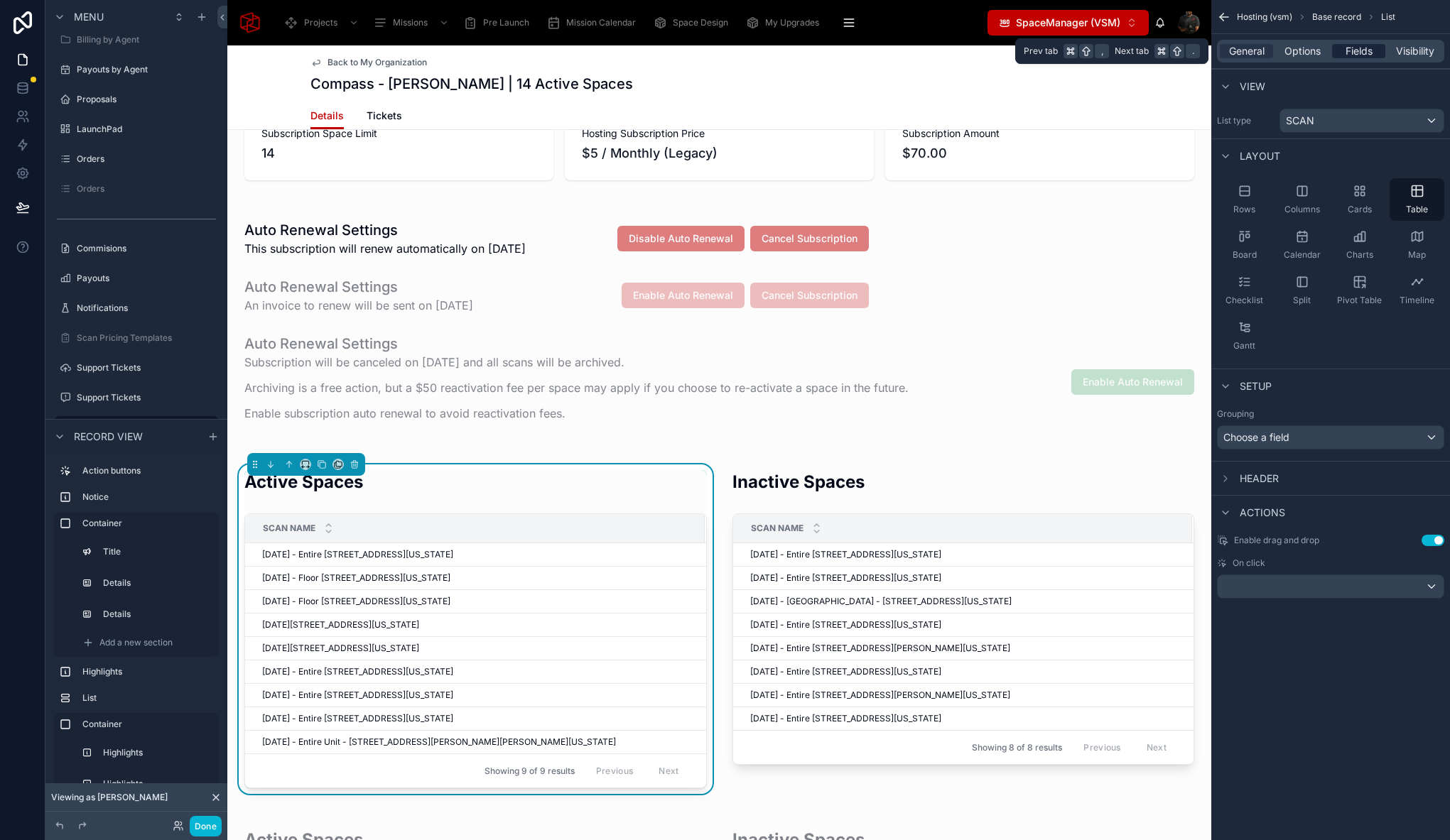
click at [1365, 50] on span "Fields" at bounding box center [1358, 51] width 27 height 14
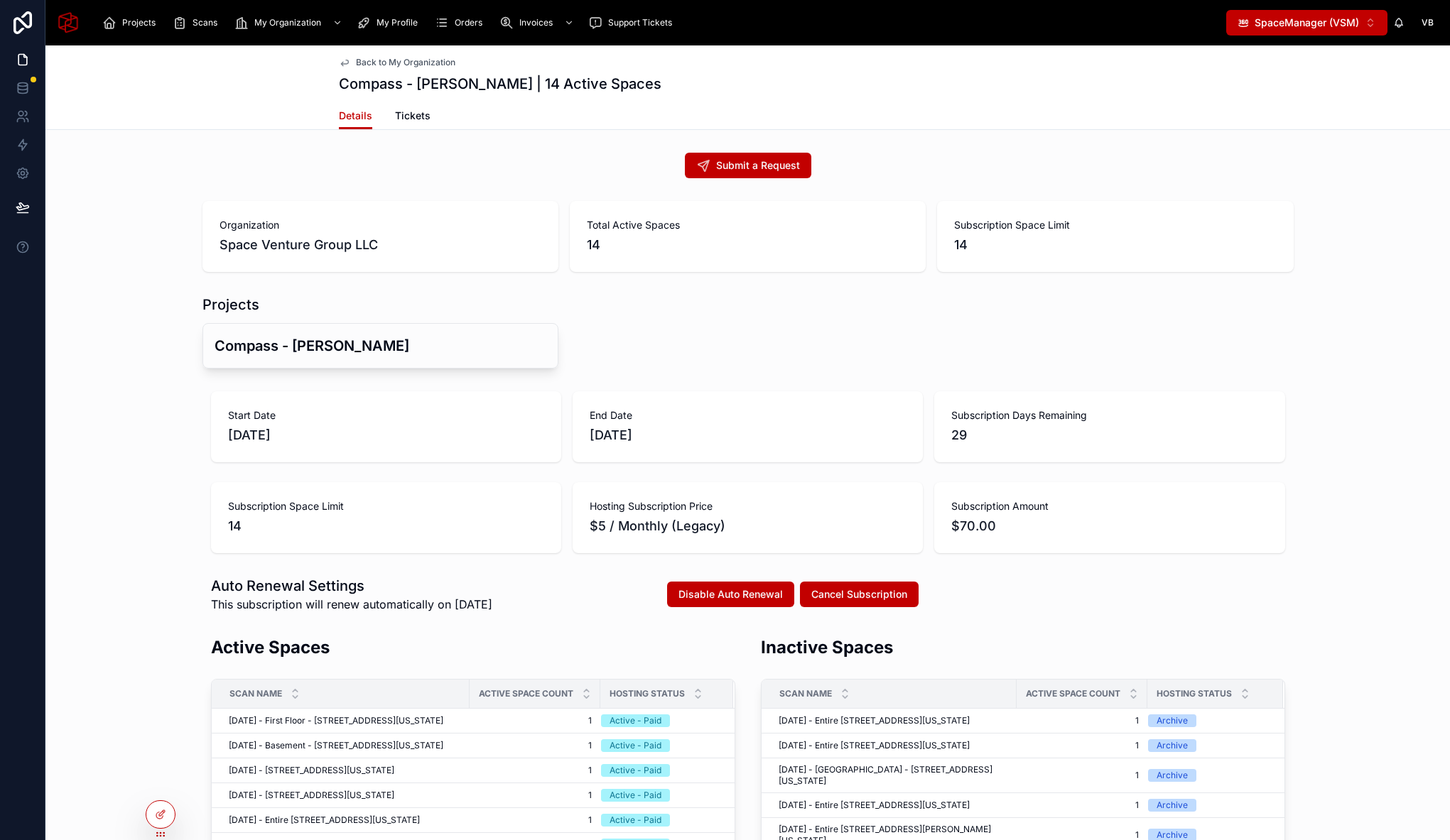
scroll to position [1, 0]
click at [169, 813] on div at bounding box center [160, 813] width 29 height 27
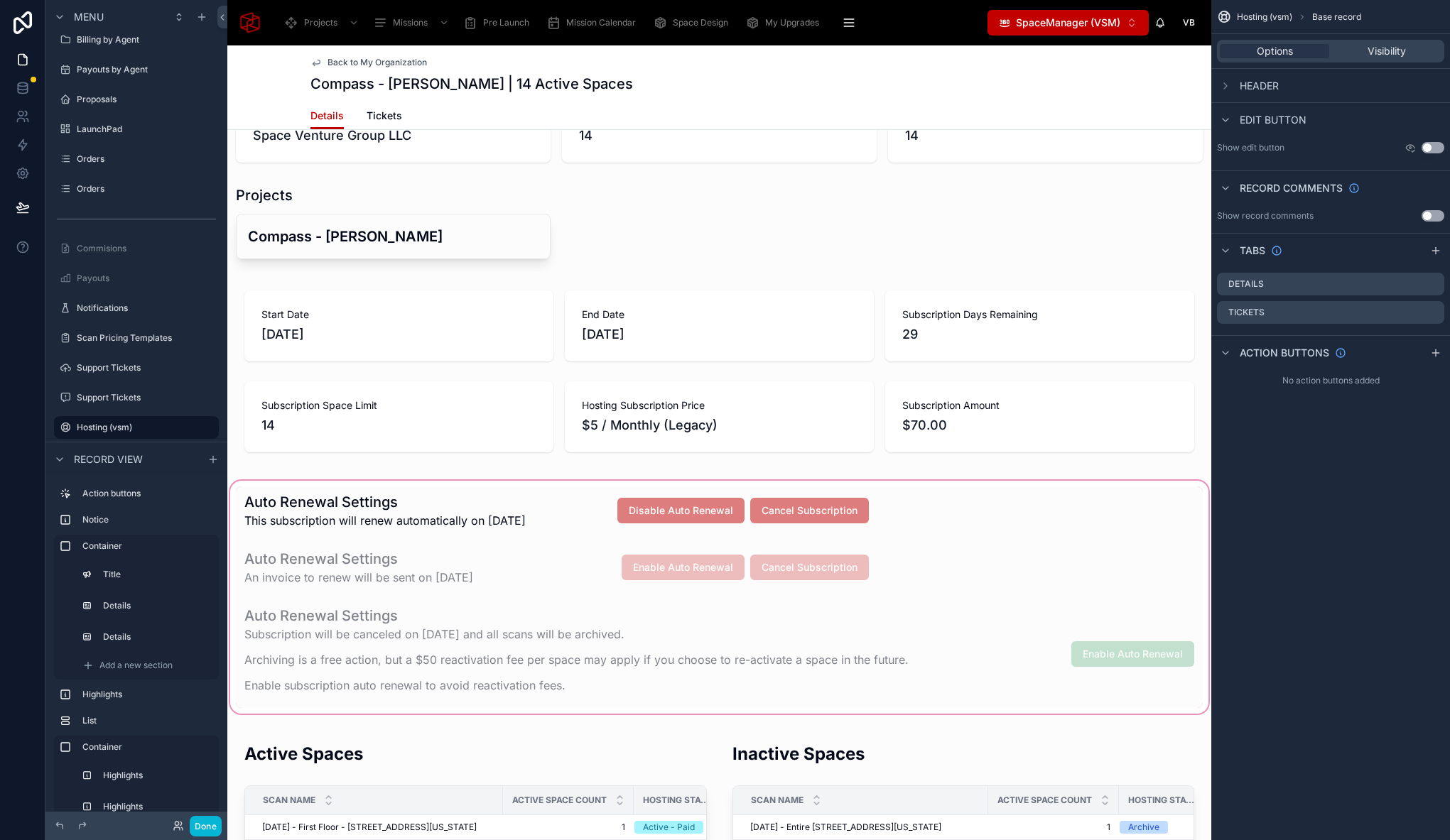
scroll to position [622, 0]
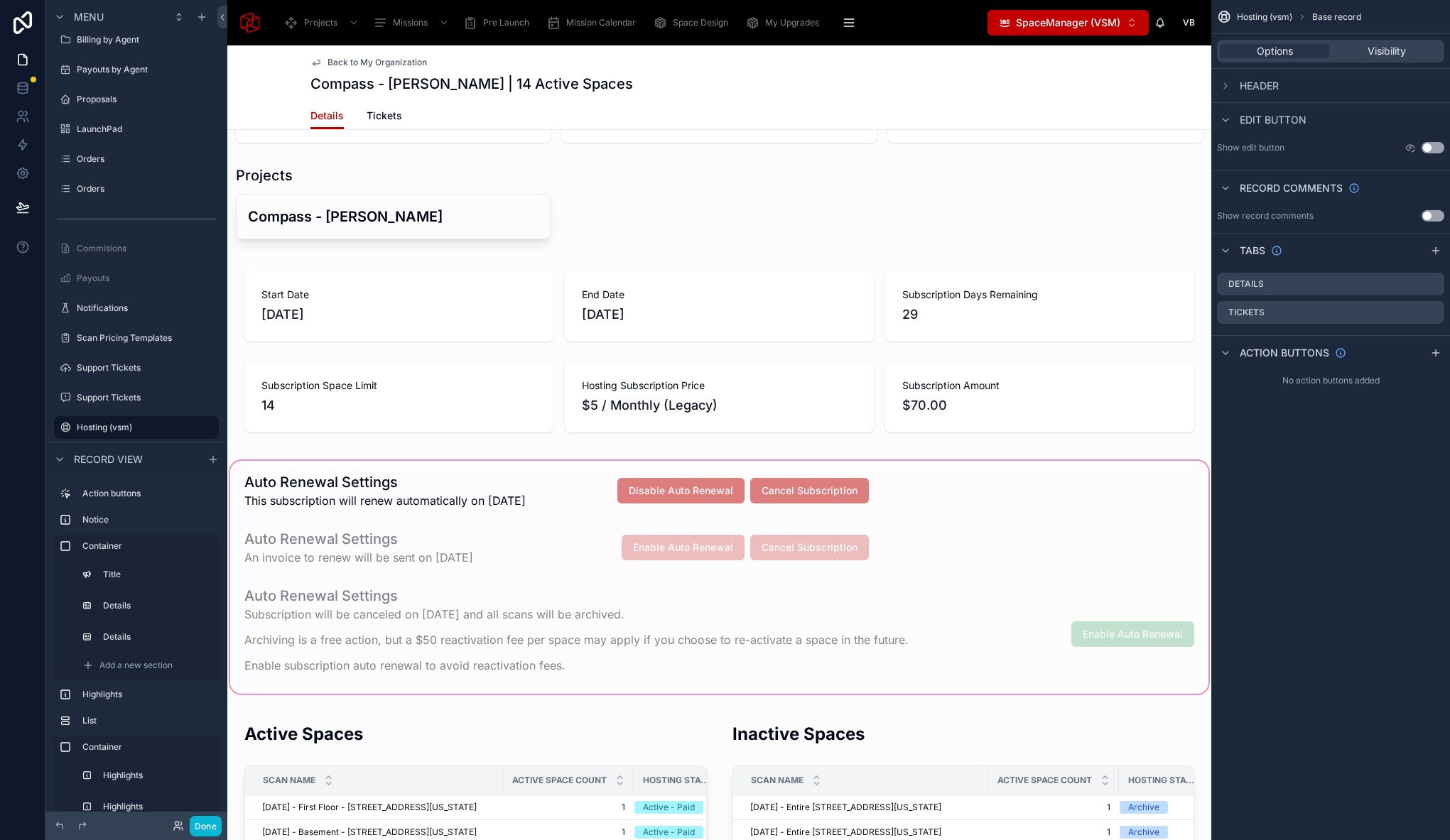
click at [287, 466] on div at bounding box center [719, 577] width 984 height 239
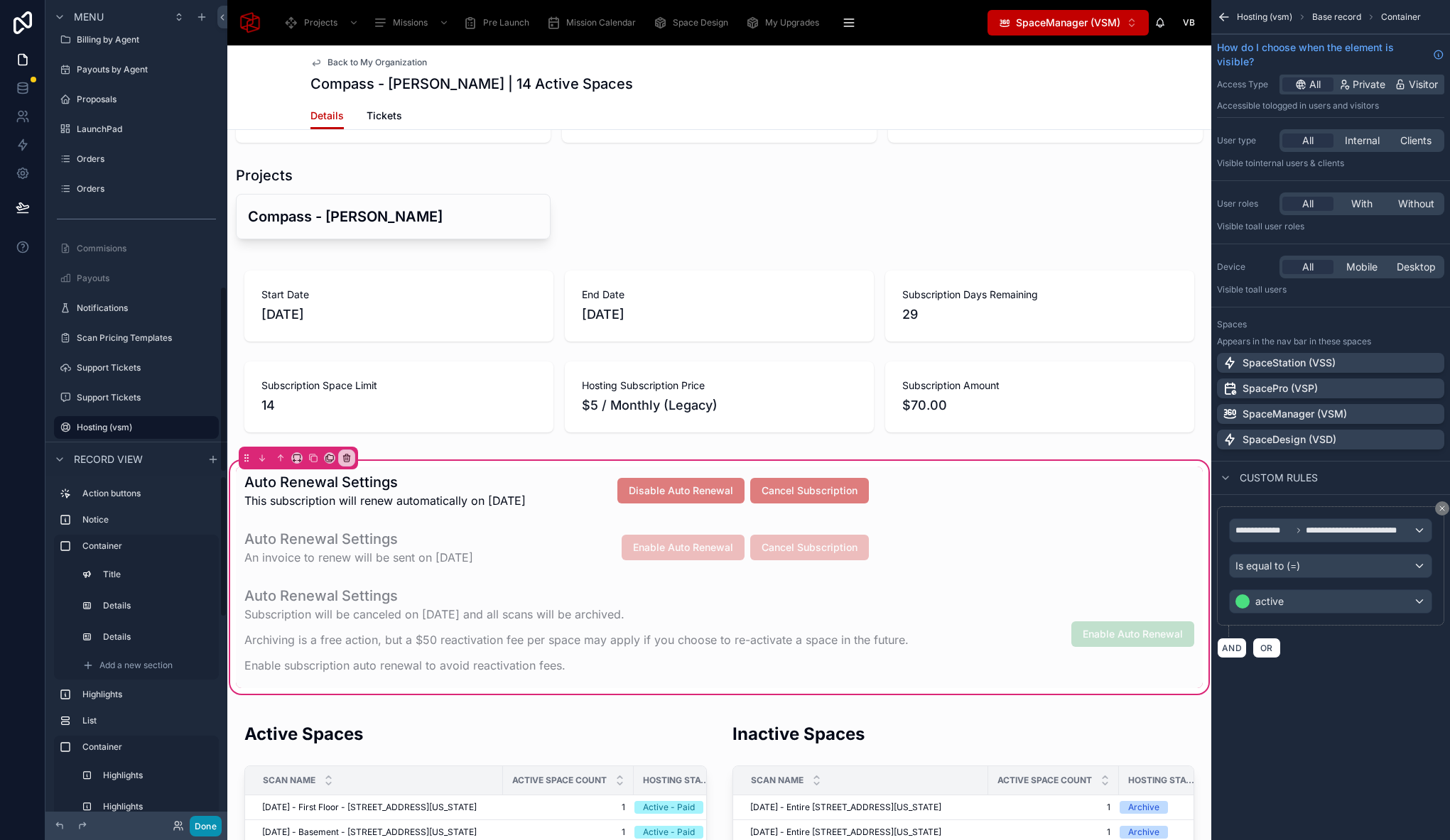
click at [208, 834] on button "Done" at bounding box center [205, 826] width 32 height 20
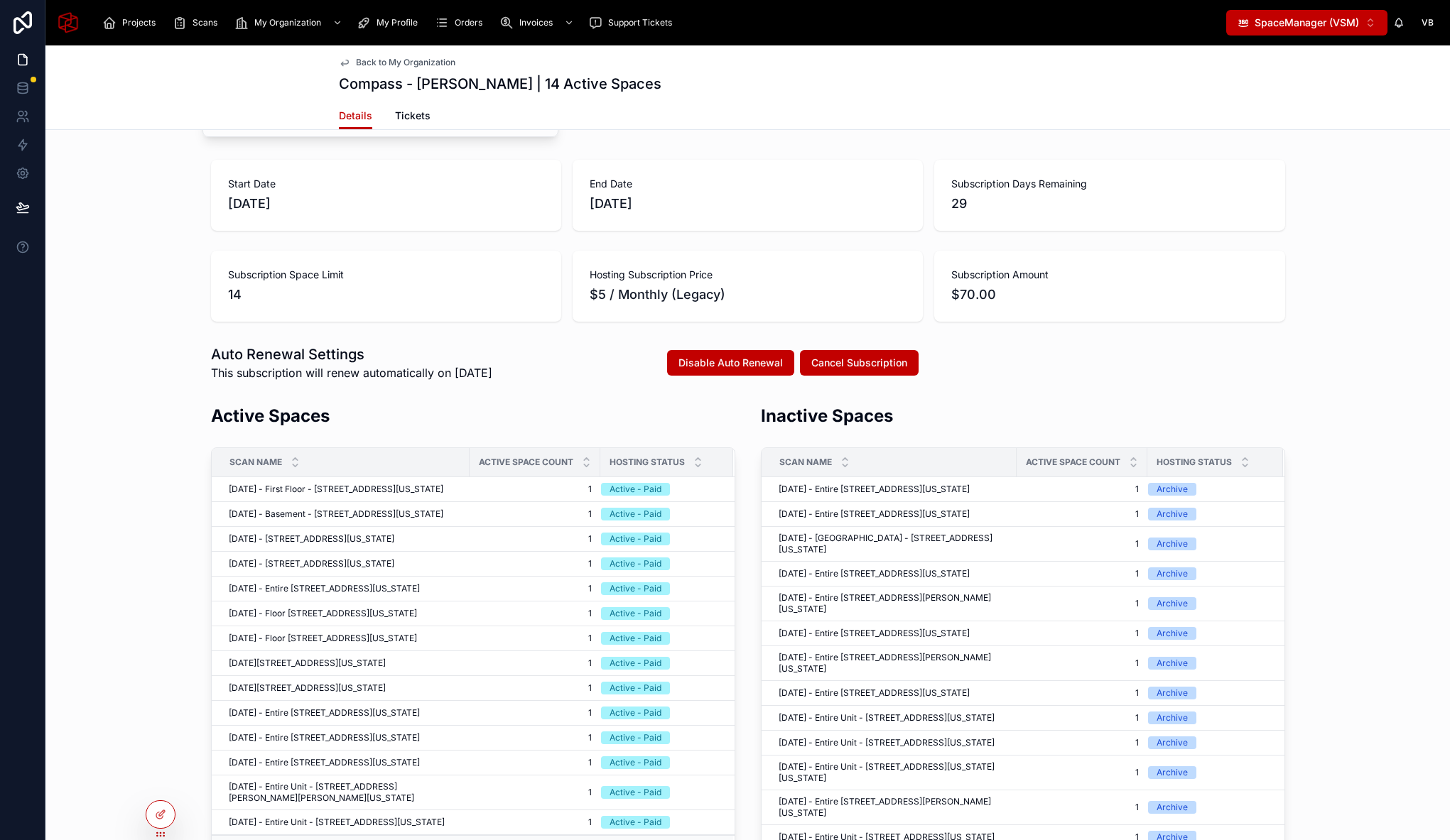
scroll to position [167, 0]
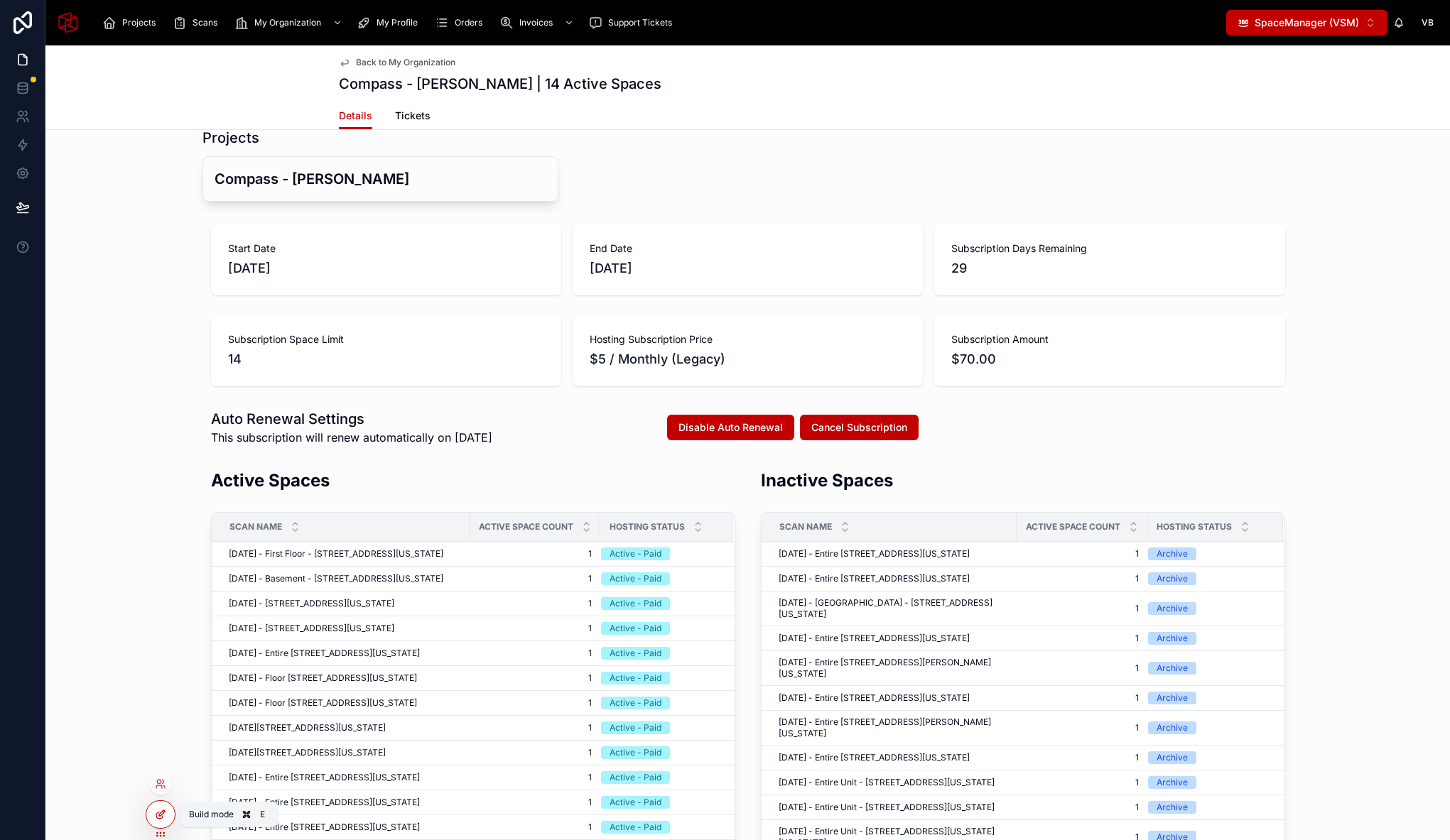
click at [166, 811] on div at bounding box center [160, 813] width 29 height 27
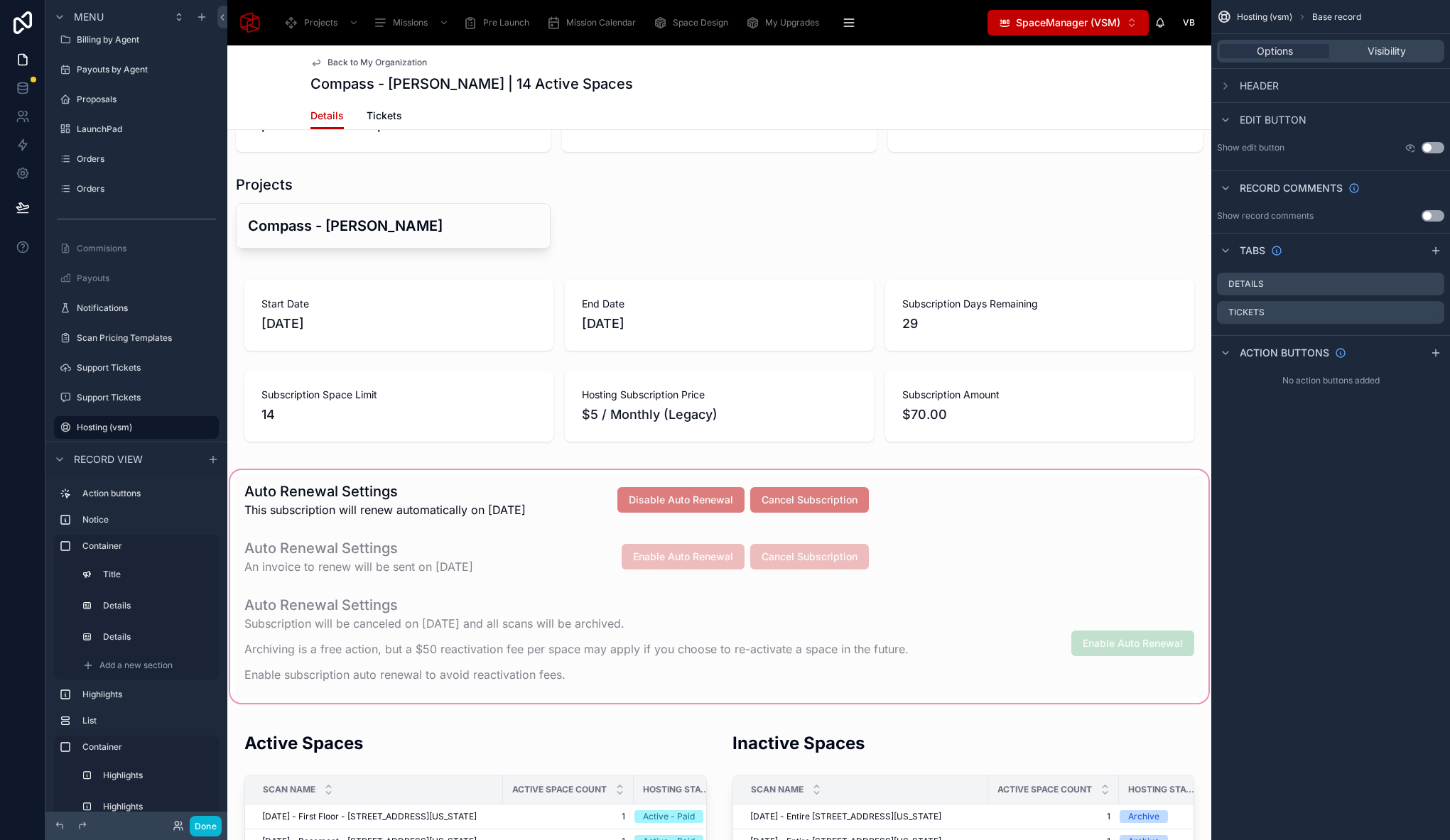
scroll to position [570, 0]
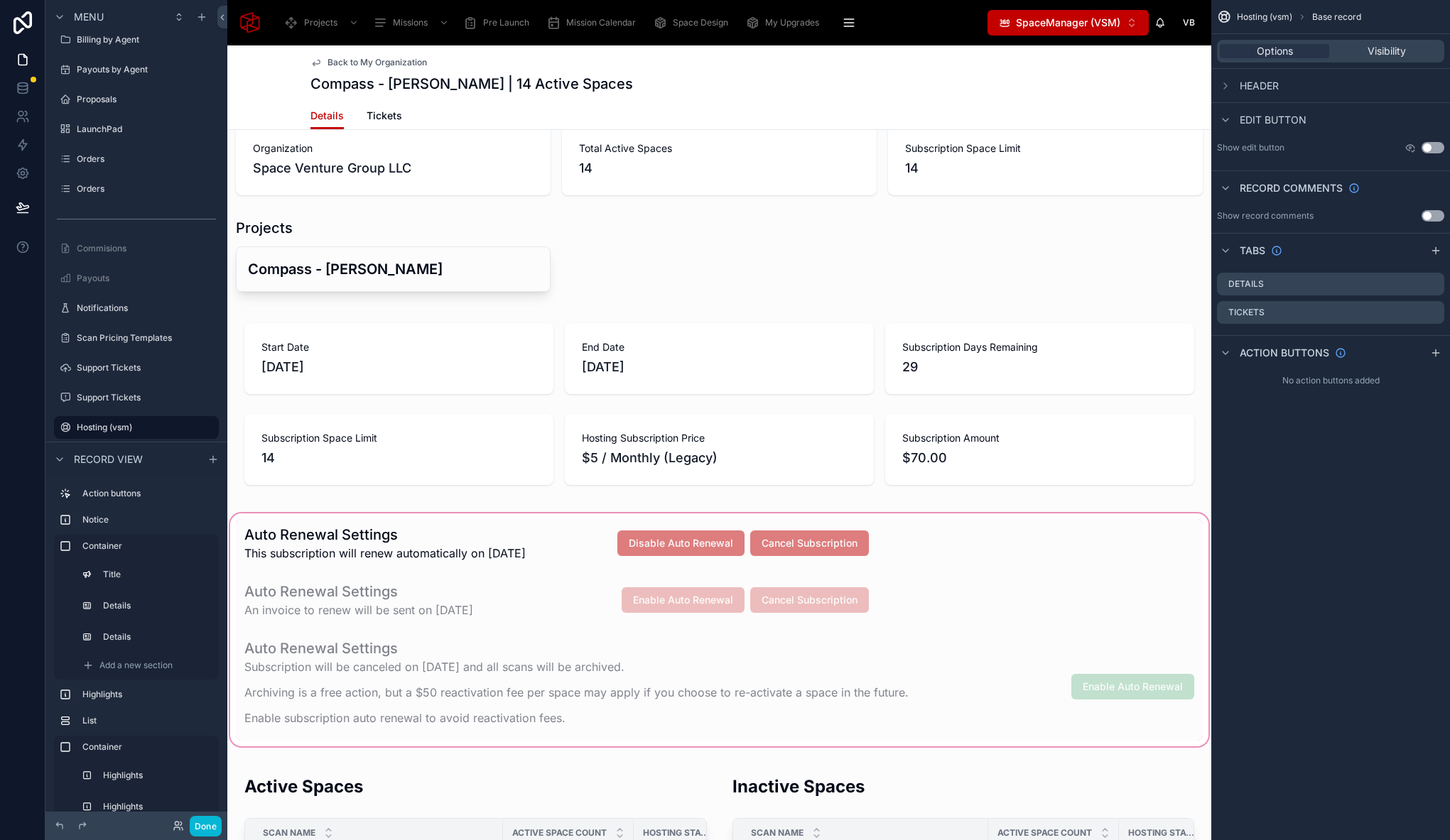
click at [863, 551] on div at bounding box center [719, 630] width 984 height 239
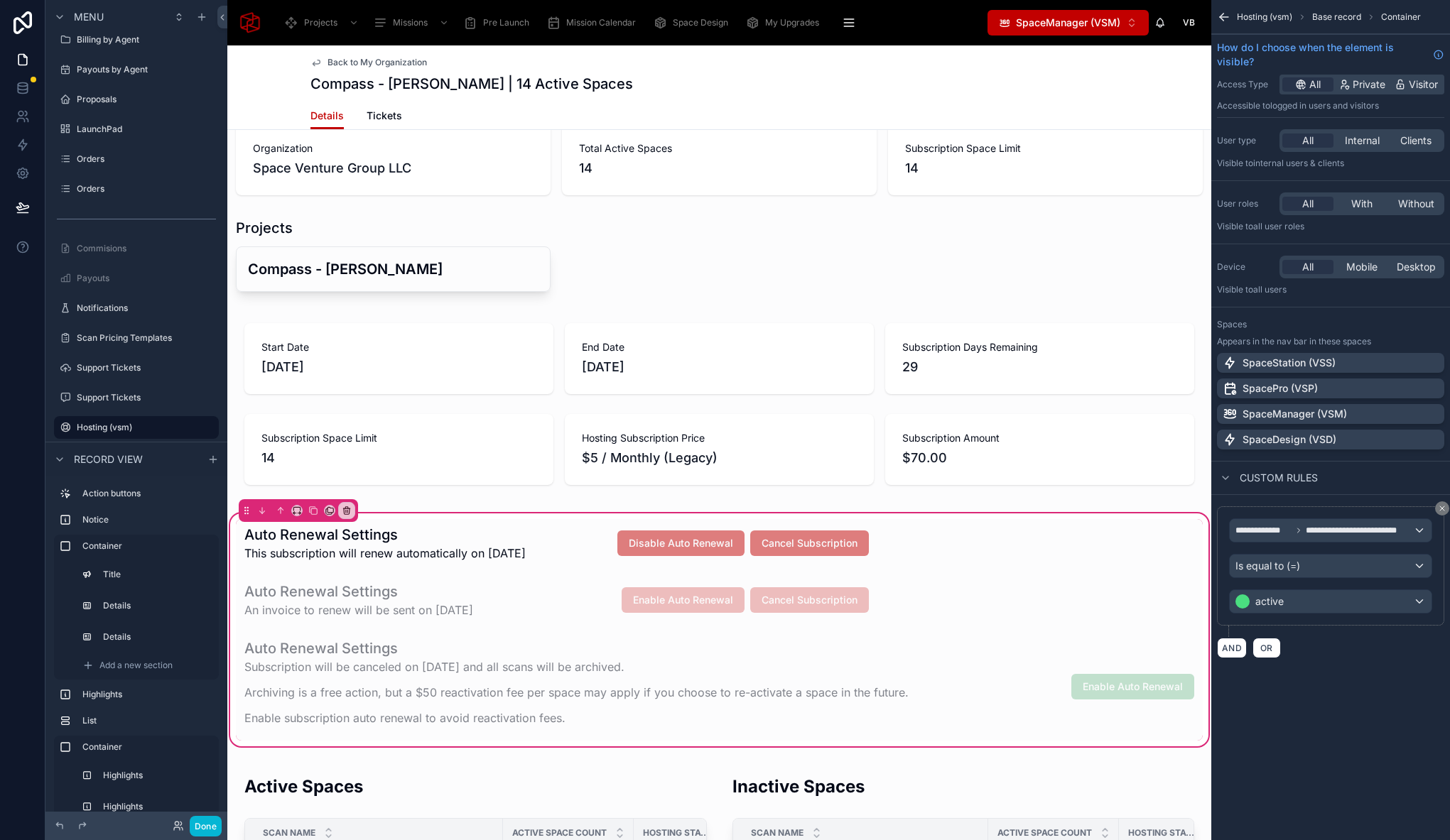
click at [972, 541] on div "Auto Renewal Settings This subscription will renew automatically on [DATE] Disa…" at bounding box center [718, 630] width 966 height 221
click at [511, 551] on div at bounding box center [556, 543] width 642 height 49
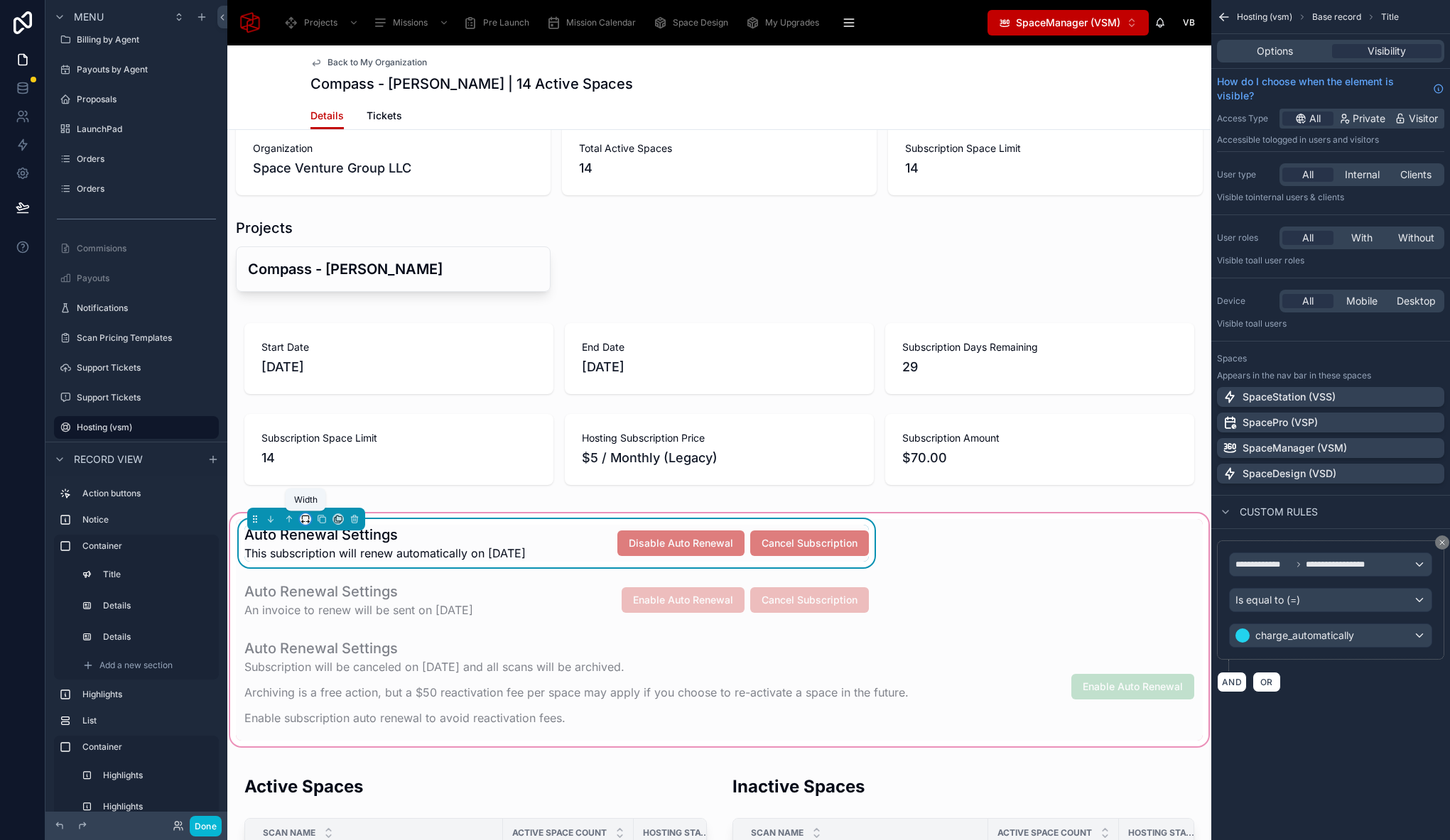
click at [307, 516] on icon at bounding box center [305, 518] width 10 height 10
click at [500, 580] on div at bounding box center [725, 420] width 1450 height 840
click at [489, 579] on div at bounding box center [556, 599] width 642 height 49
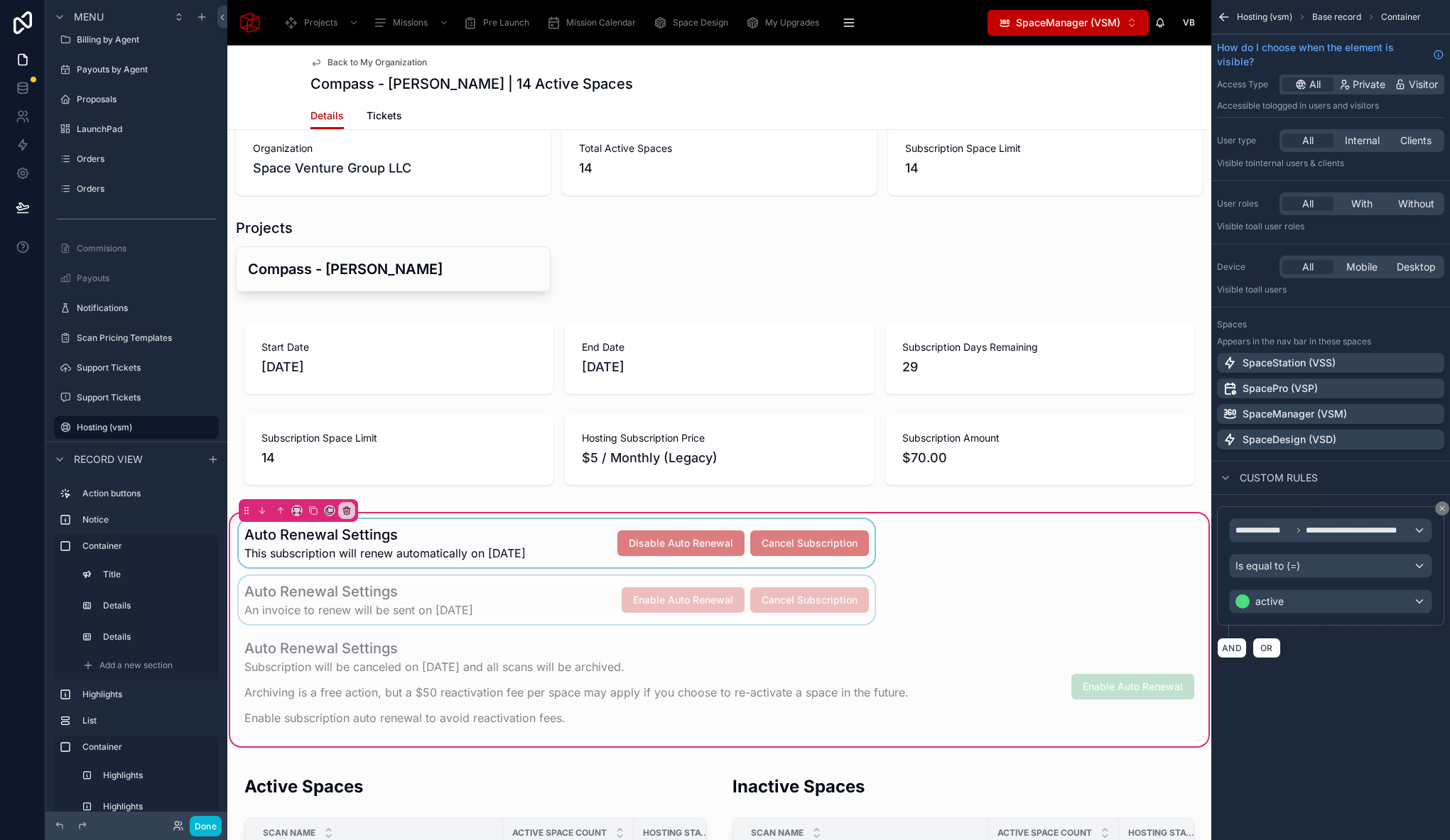
click at [411, 576] on div at bounding box center [556, 599] width 642 height 49
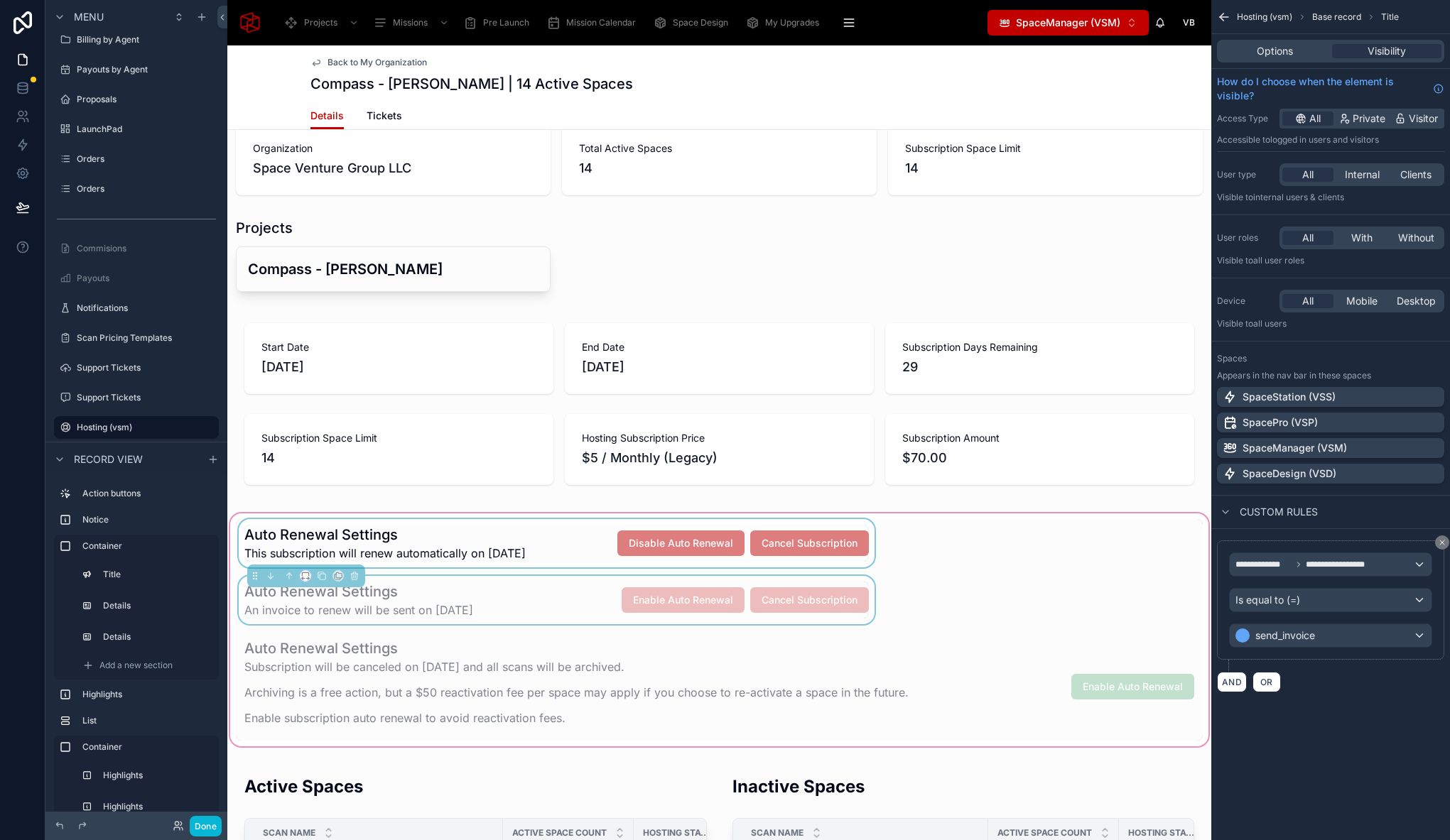
click at [308, 579] on button at bounding box center [305, 575] width 11 height 11
click at [457, 641] on div at bounding box center [718, 686] width 966 height 108
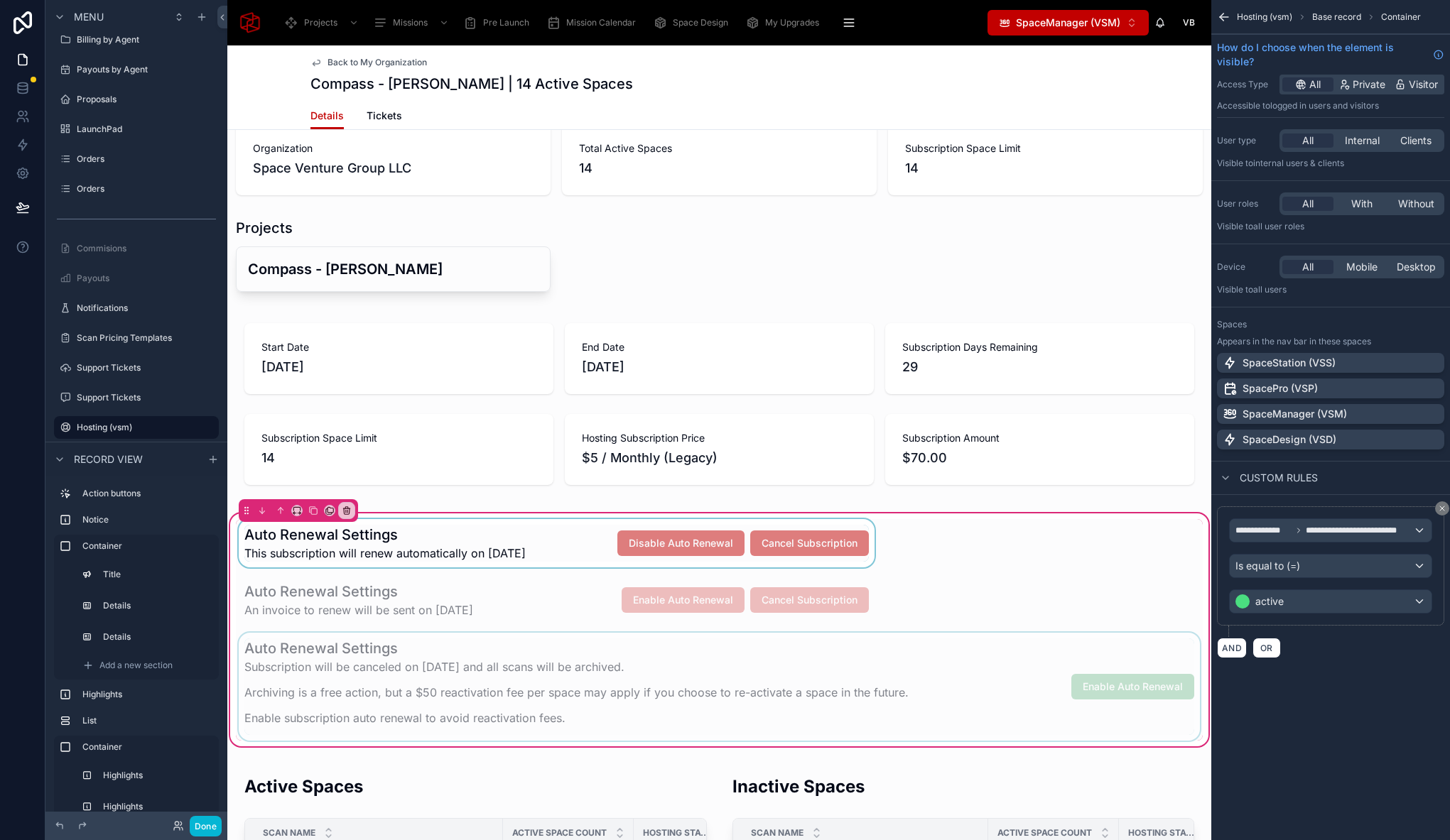
click at [458, 637] on div at bounding box center [718, 686] width 966 height 108
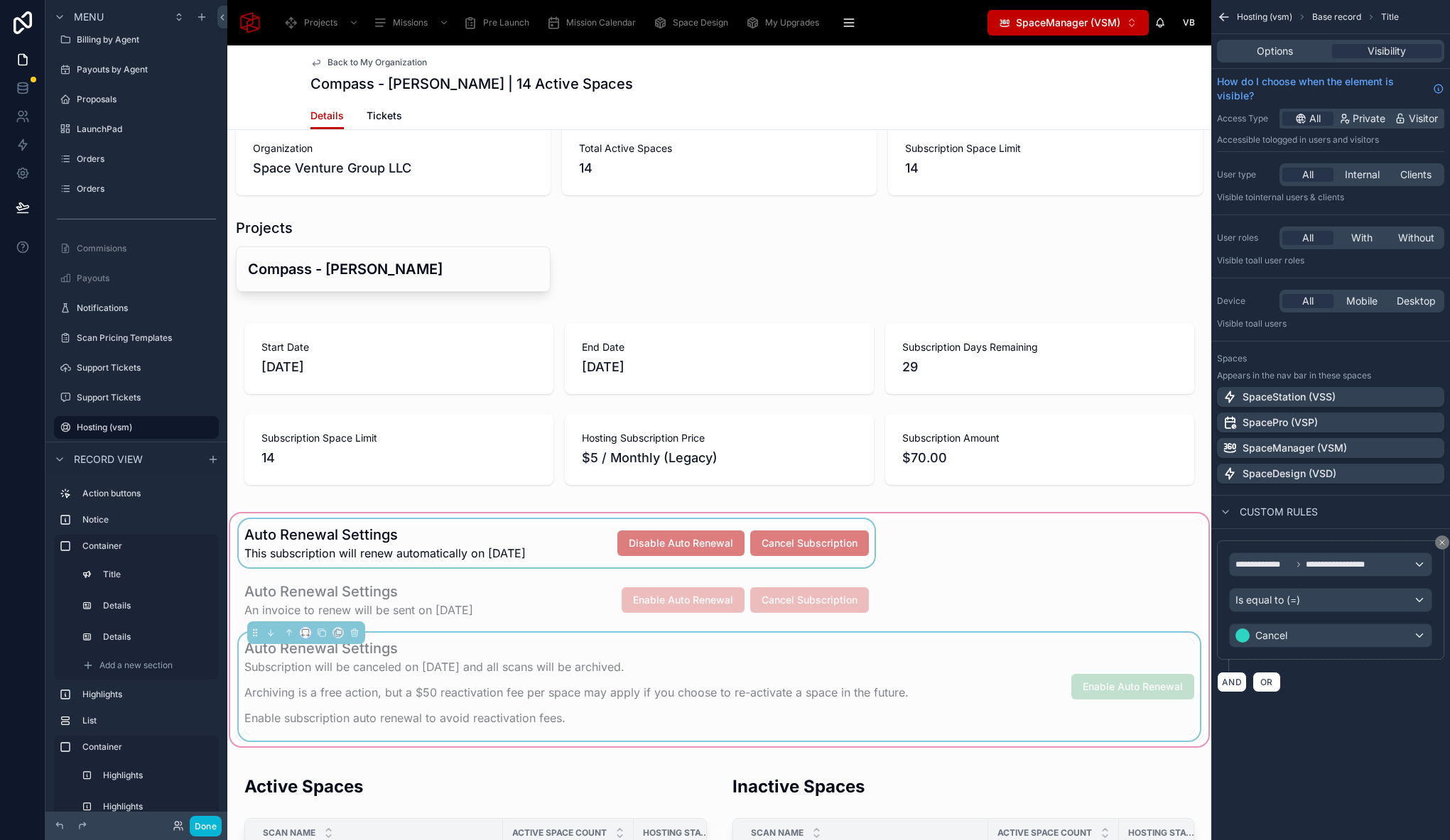
click at [300, 634] on button at bounding box center [305, 632] width 11 height 11
click at [278, 505] on div at bounding box center [725, 420] width 1450 height 840
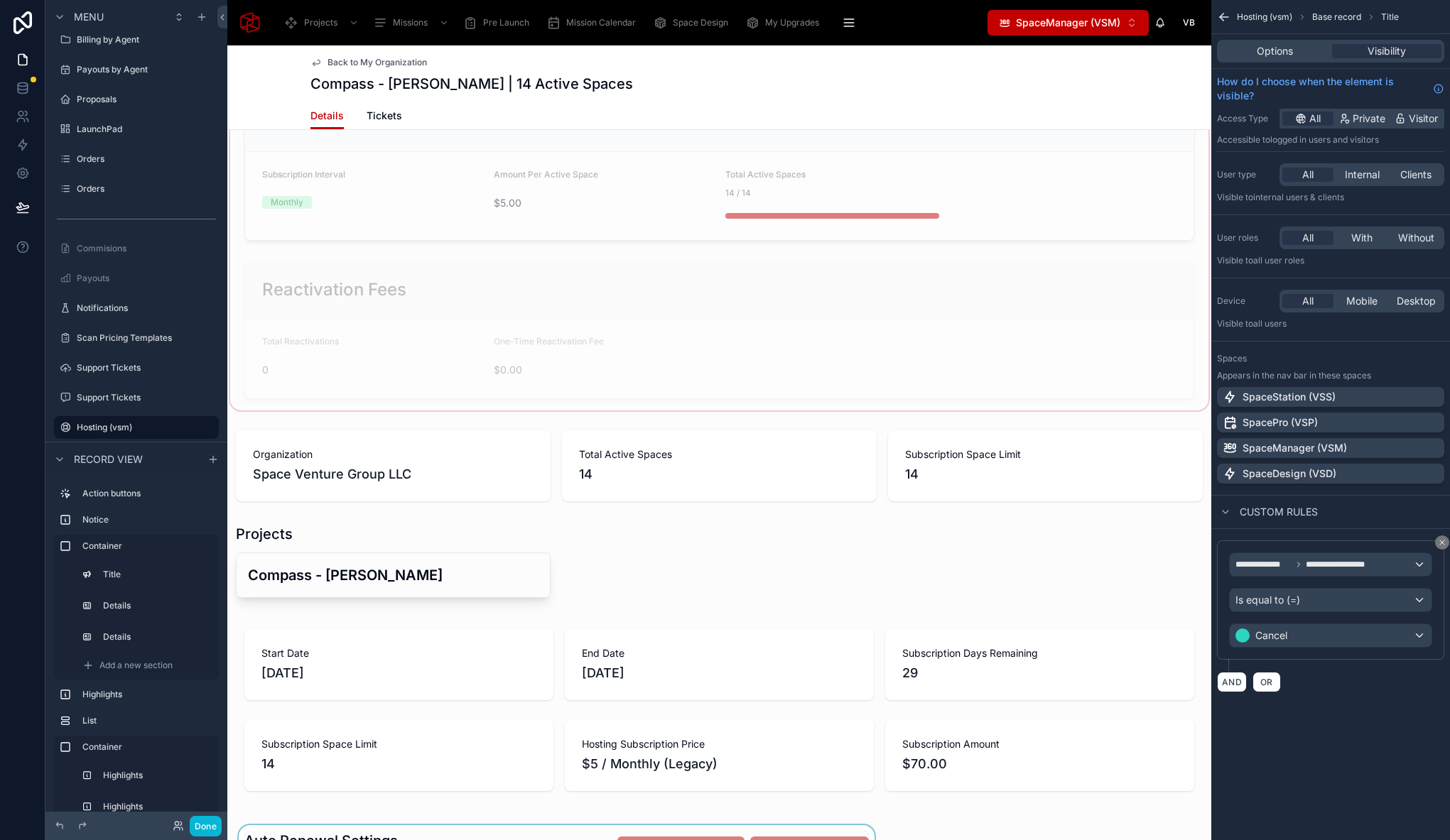
scroll to position [0, 0]
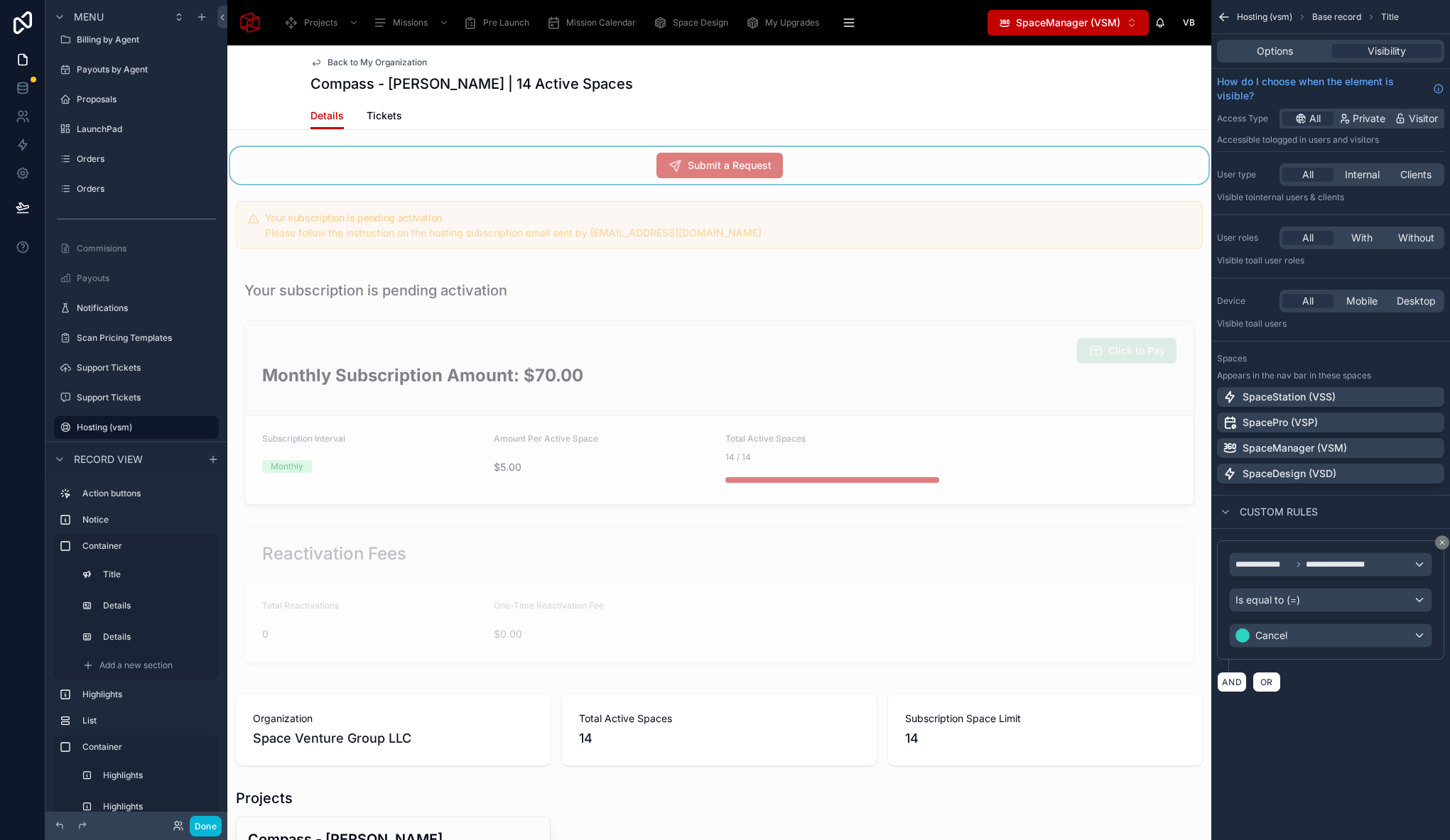
click at [573, 154] on div at bounding box center [719, 165] width 984 height 37
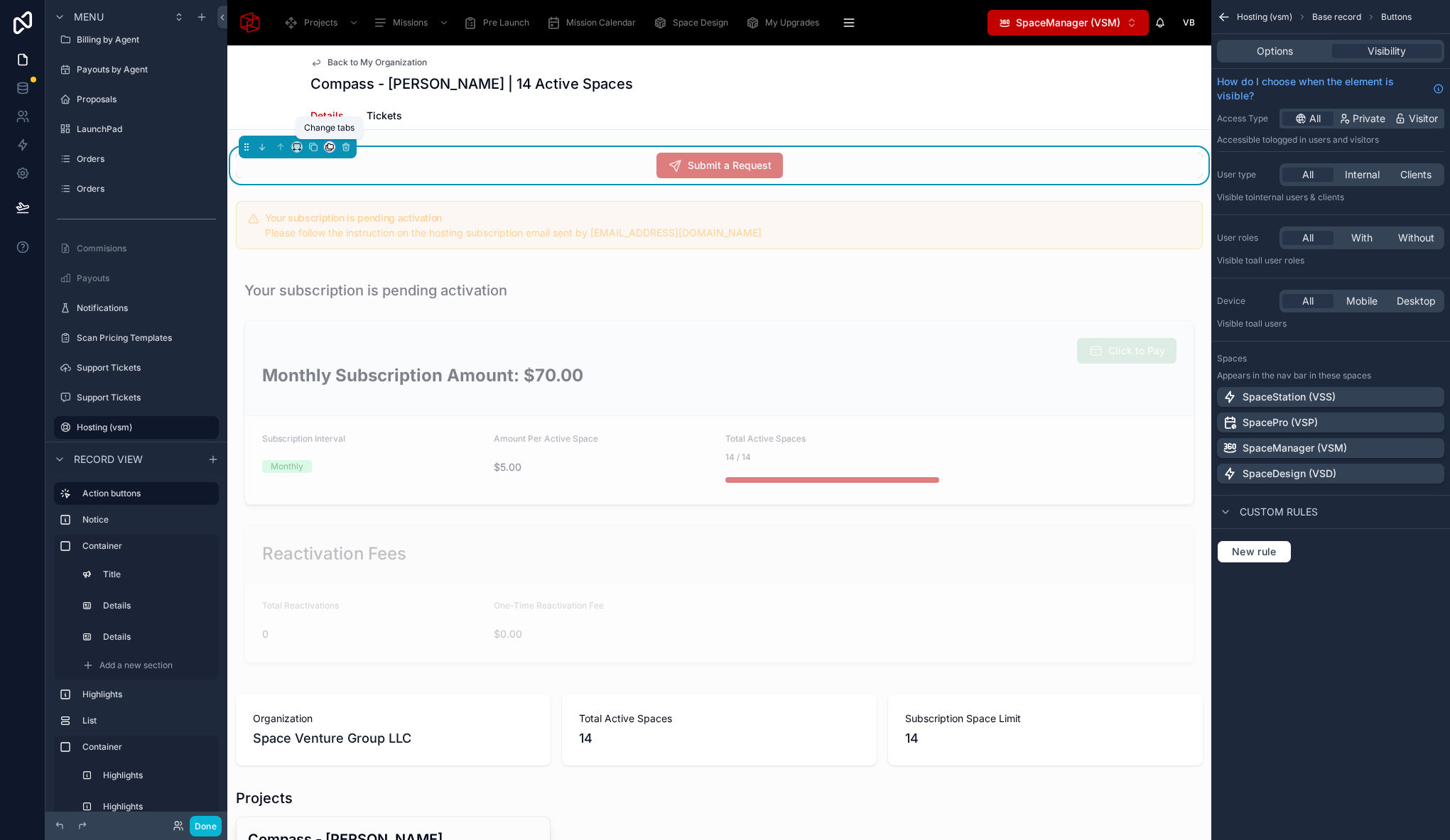
click at [327, 148] on icon at bounding box center [330, 146] width 6 height 6
click at [441, 145] on div at bounding box center [725, 420] width 1450 height 840
click at [311, 145] on icon at bounding box center [314, 148] width 6 height 6
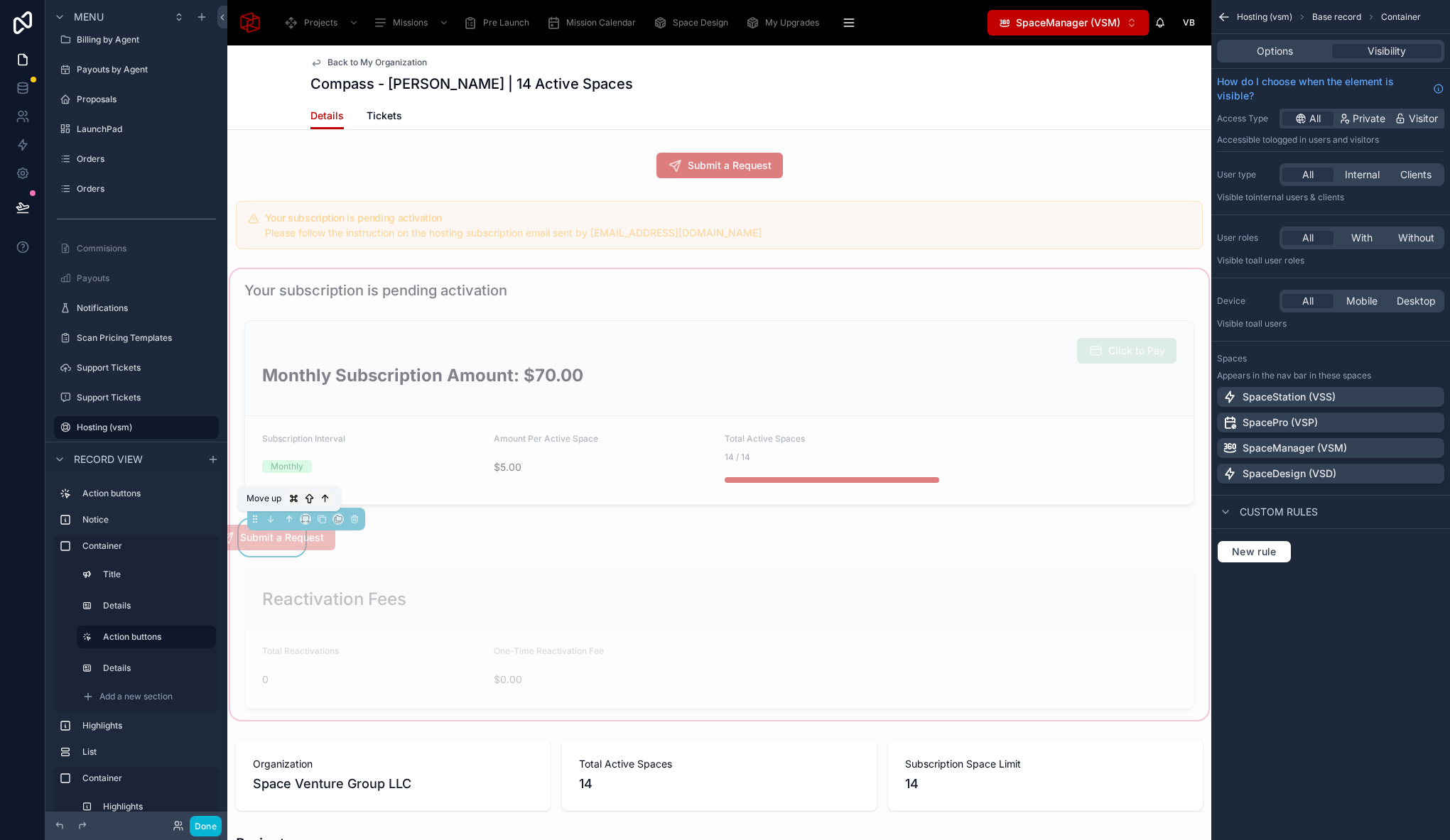
click at [288, 516] on icon at bounding box center [289, 518] width 10 height 10
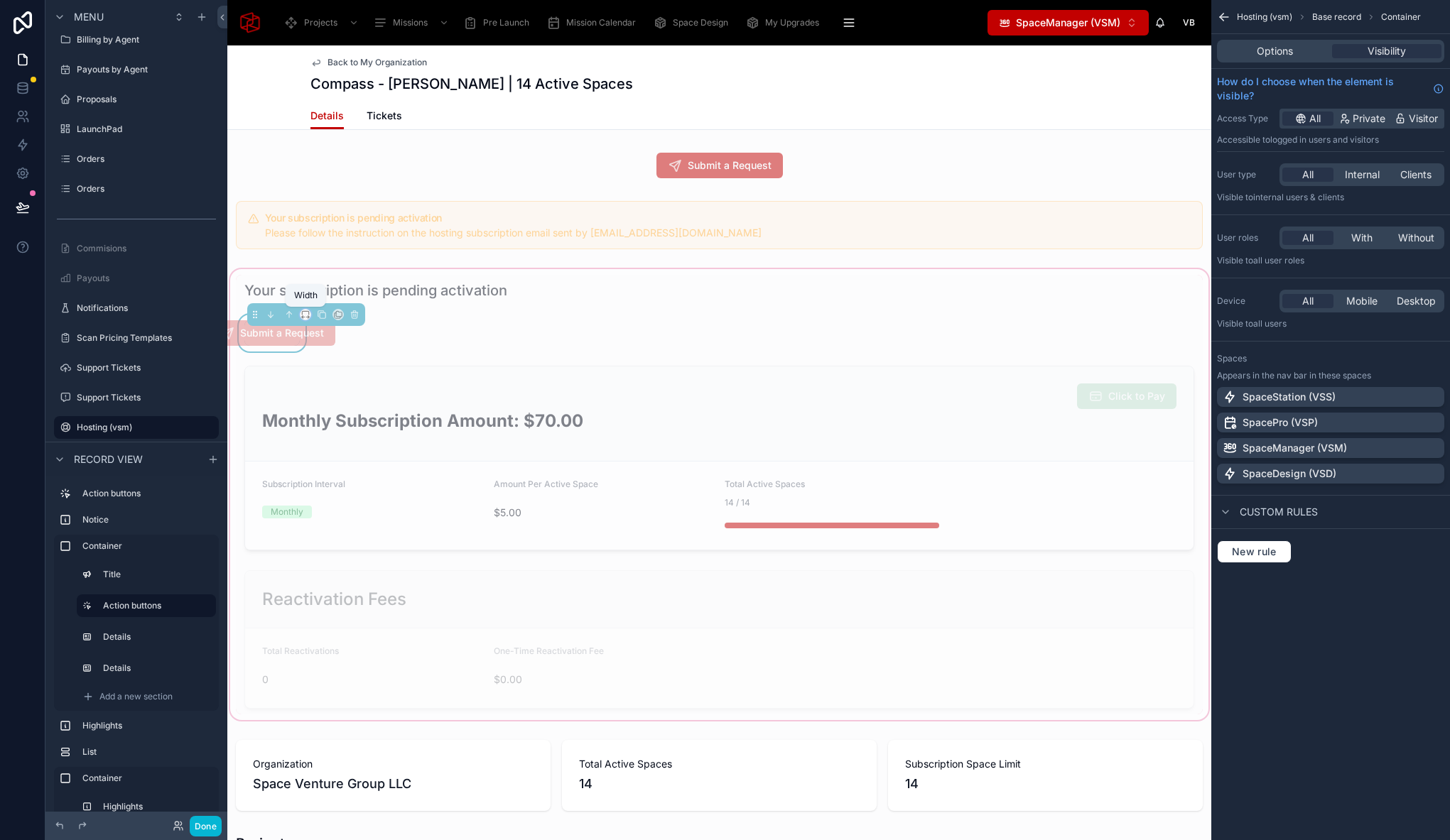
click at [303, 311] on icon at bounding box center [304, 312] width 6 height 4
click at [321, 362] on span "25%" at bounding box center [323, 357] width 22 height 17
click at [429, 298] on div at bounding box center [718, 290] width 966 height 31
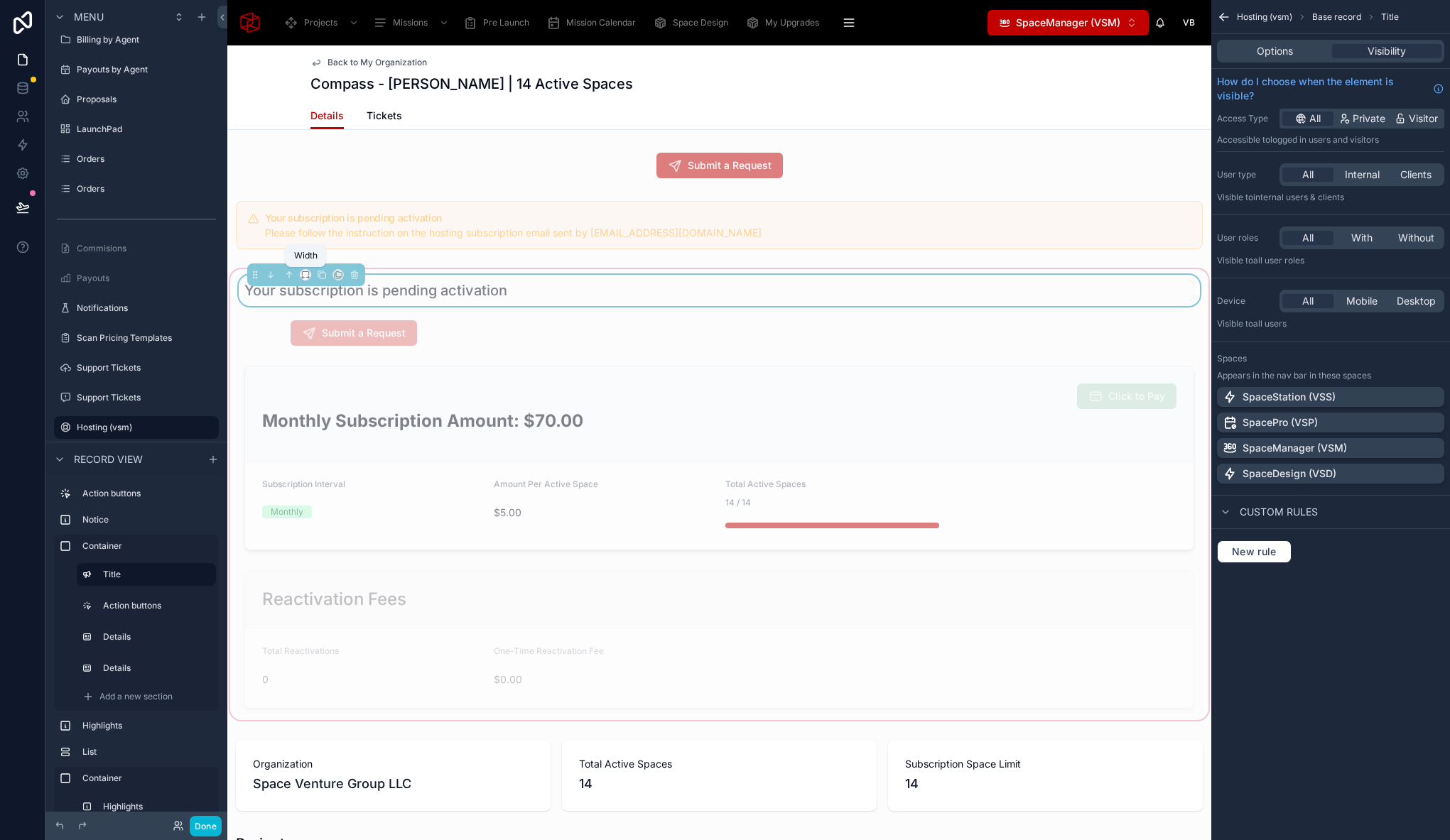
click at [306, 276] on icon at bounding box center [305, 275] width 10 height 10
click at [336, 403] on div "66%" at bounding box center [336, 409] width 49 height 17
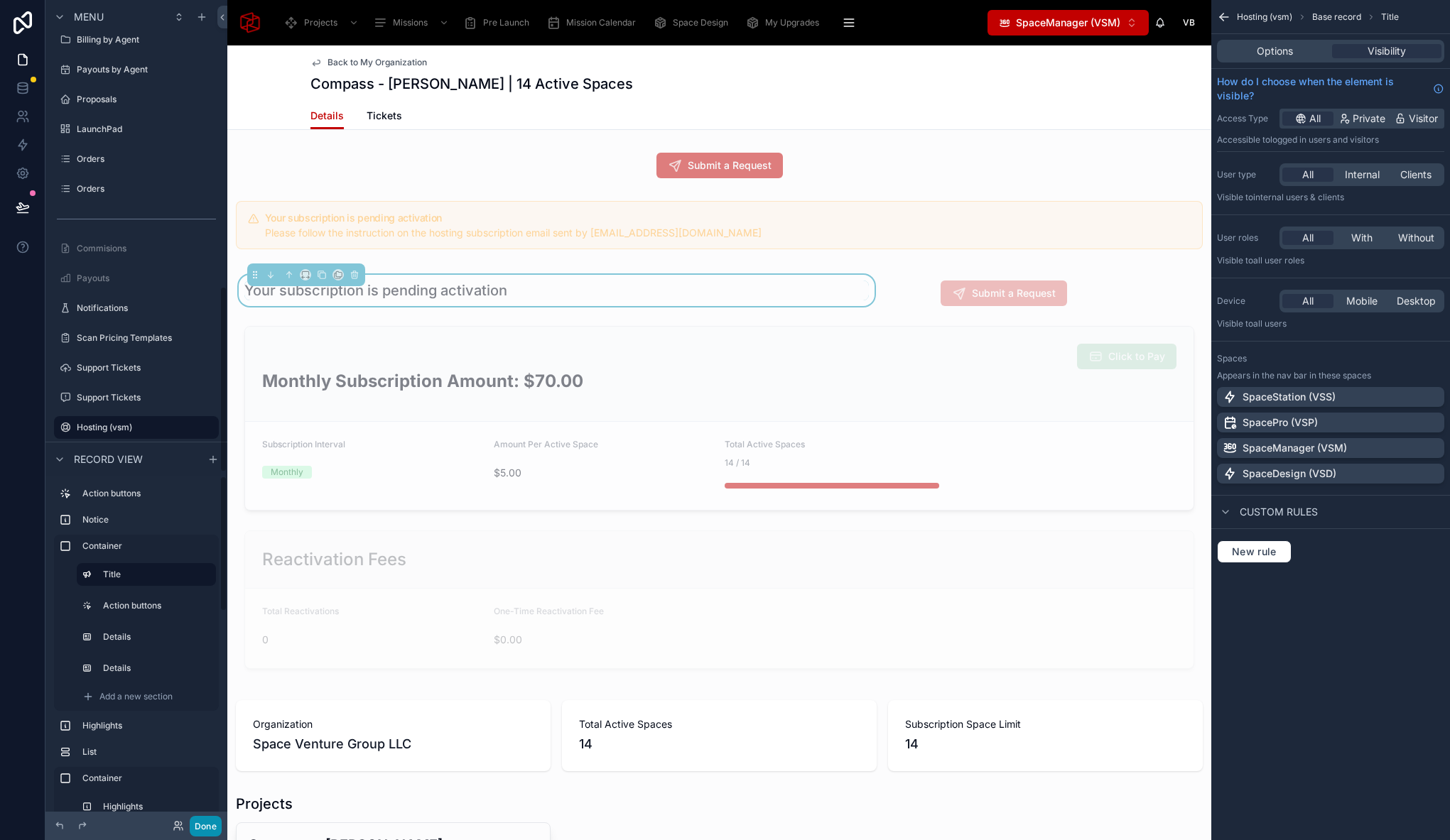
click at [211, 823] on button "Done" at bounding box center [205, 826] width 32 height 20
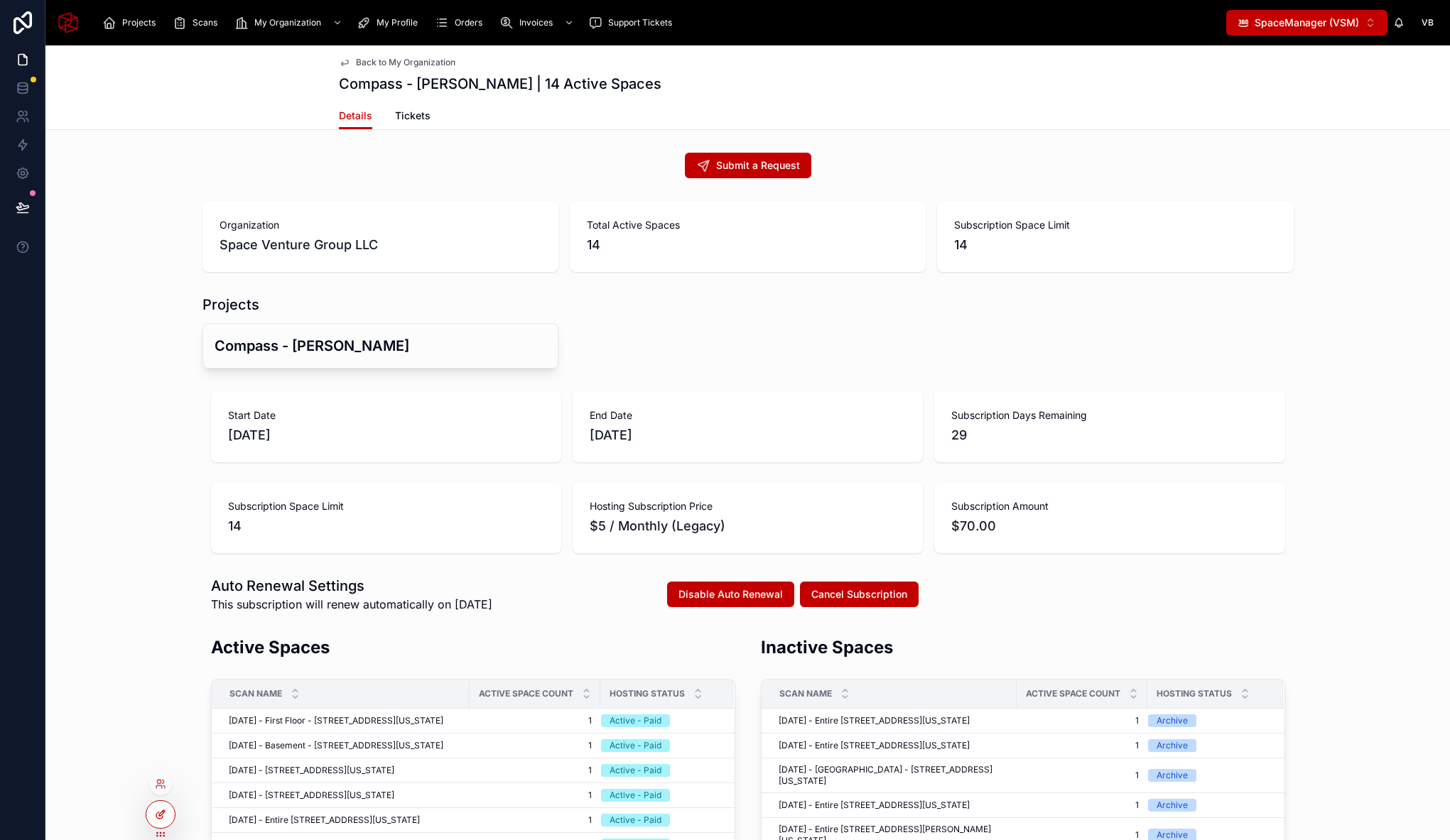
click at [167, 816] on div at bounding box center [160, 813] width 29 height 27
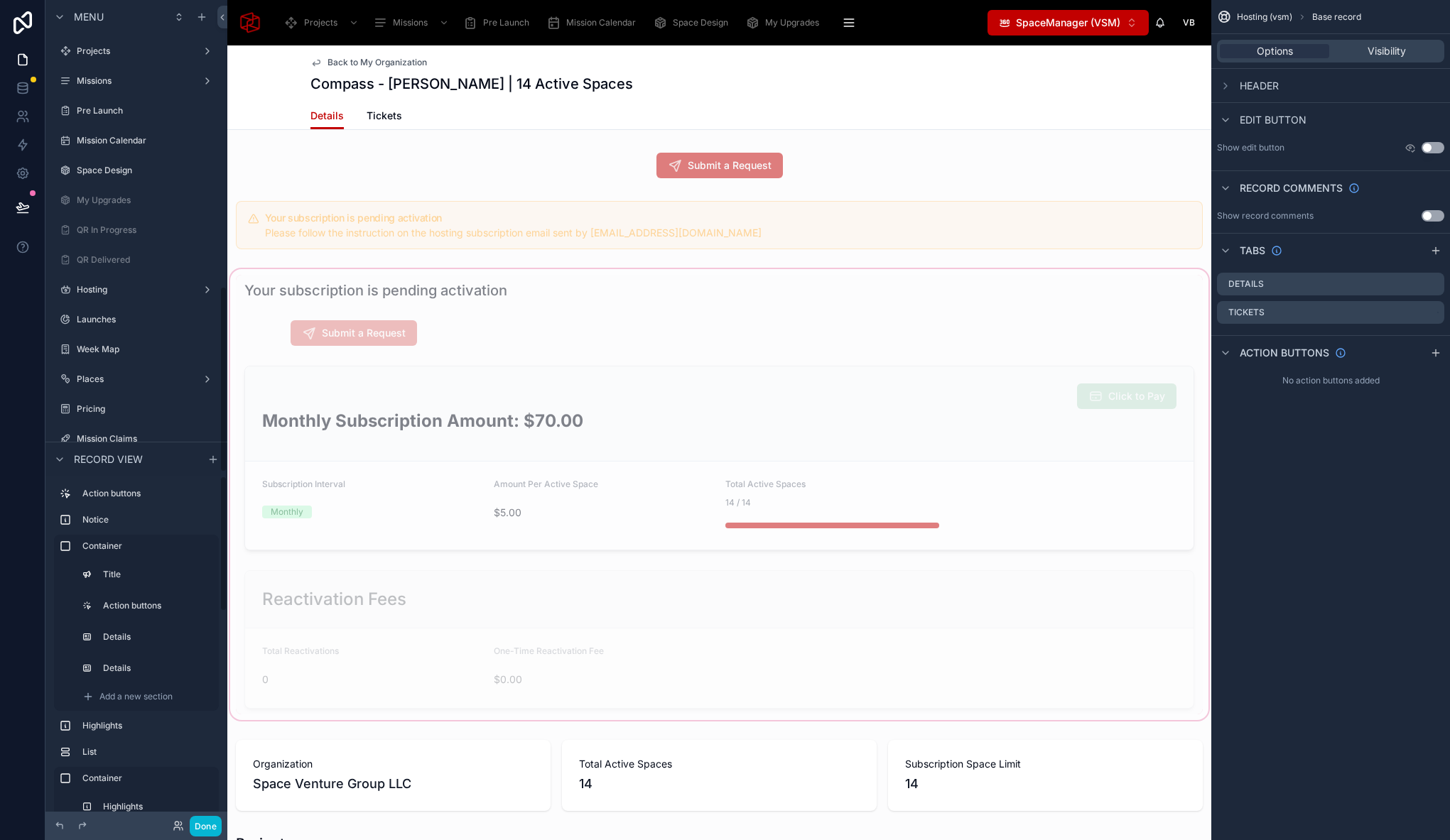
scroll to position [1264, 0]
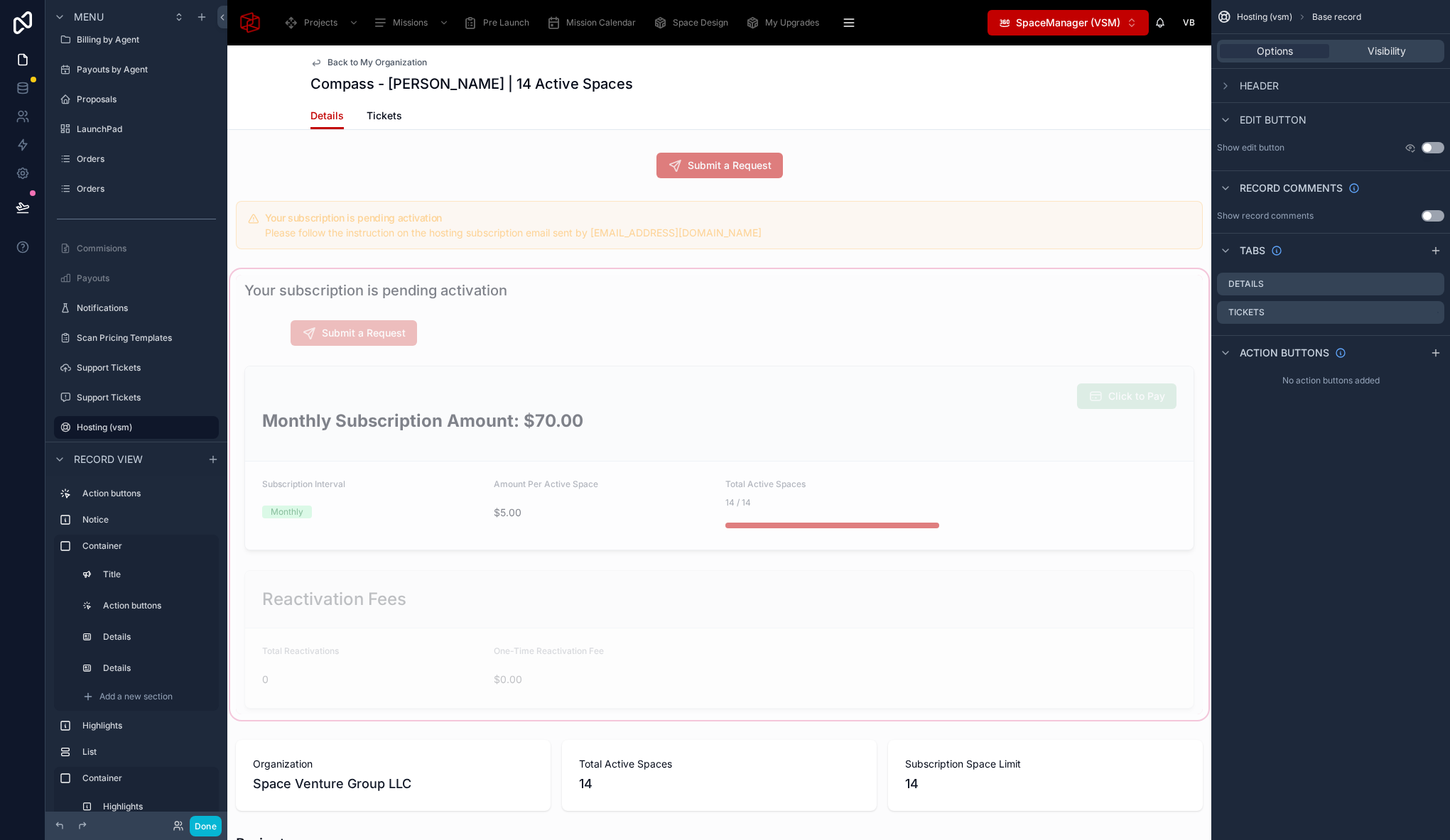
click at [485, 268] on div at bounding box center [719, 494] width 984 height 457
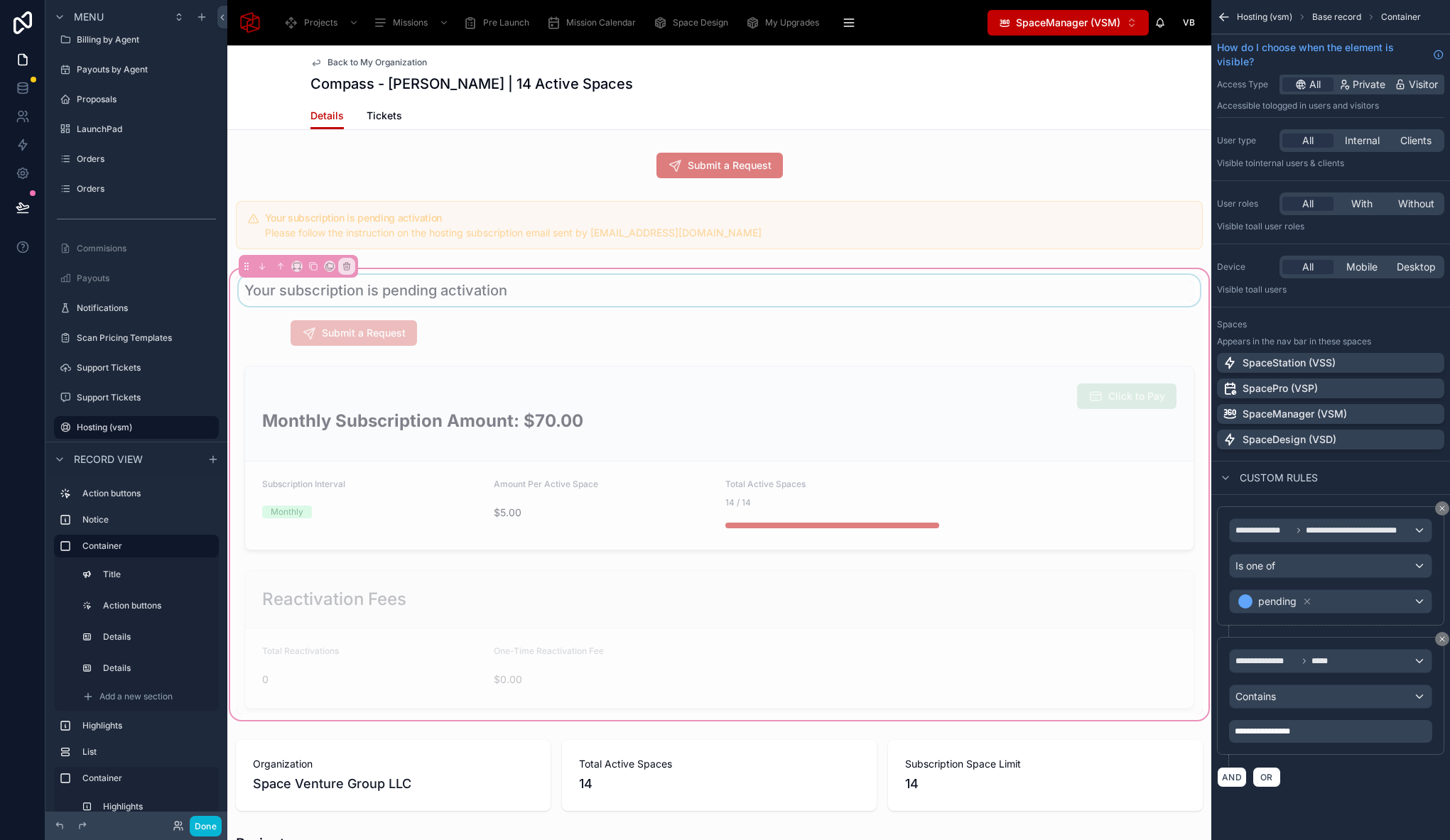
click at [464, 298] on div at bounding box center [718, 290] width 966 height 31
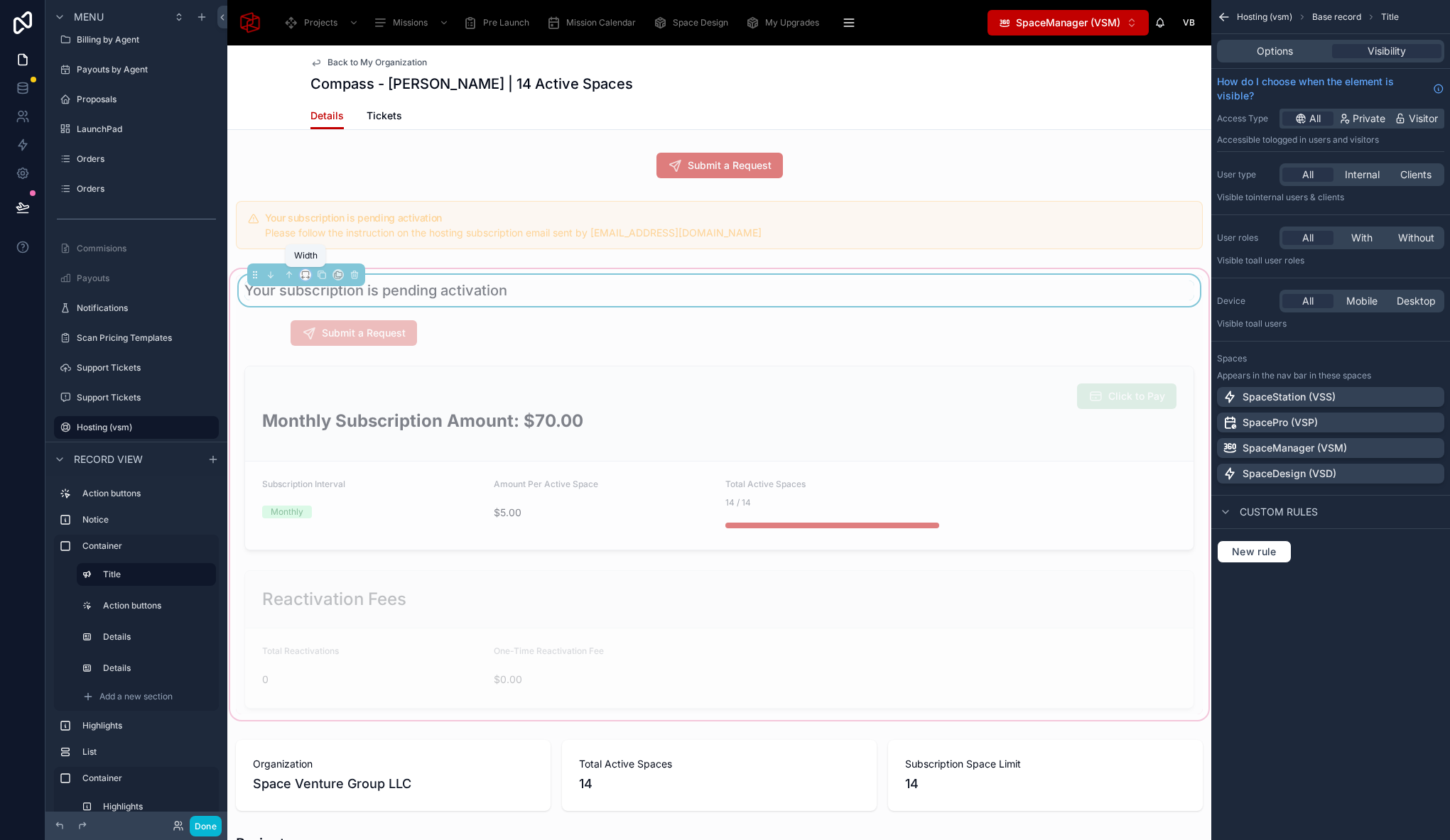
click at [302, 274] on icon at bounding box center [304, 273] width 6 height 4
click at [334, 403] on div "66%" at bounding box center [336, 409] width 49 height 17
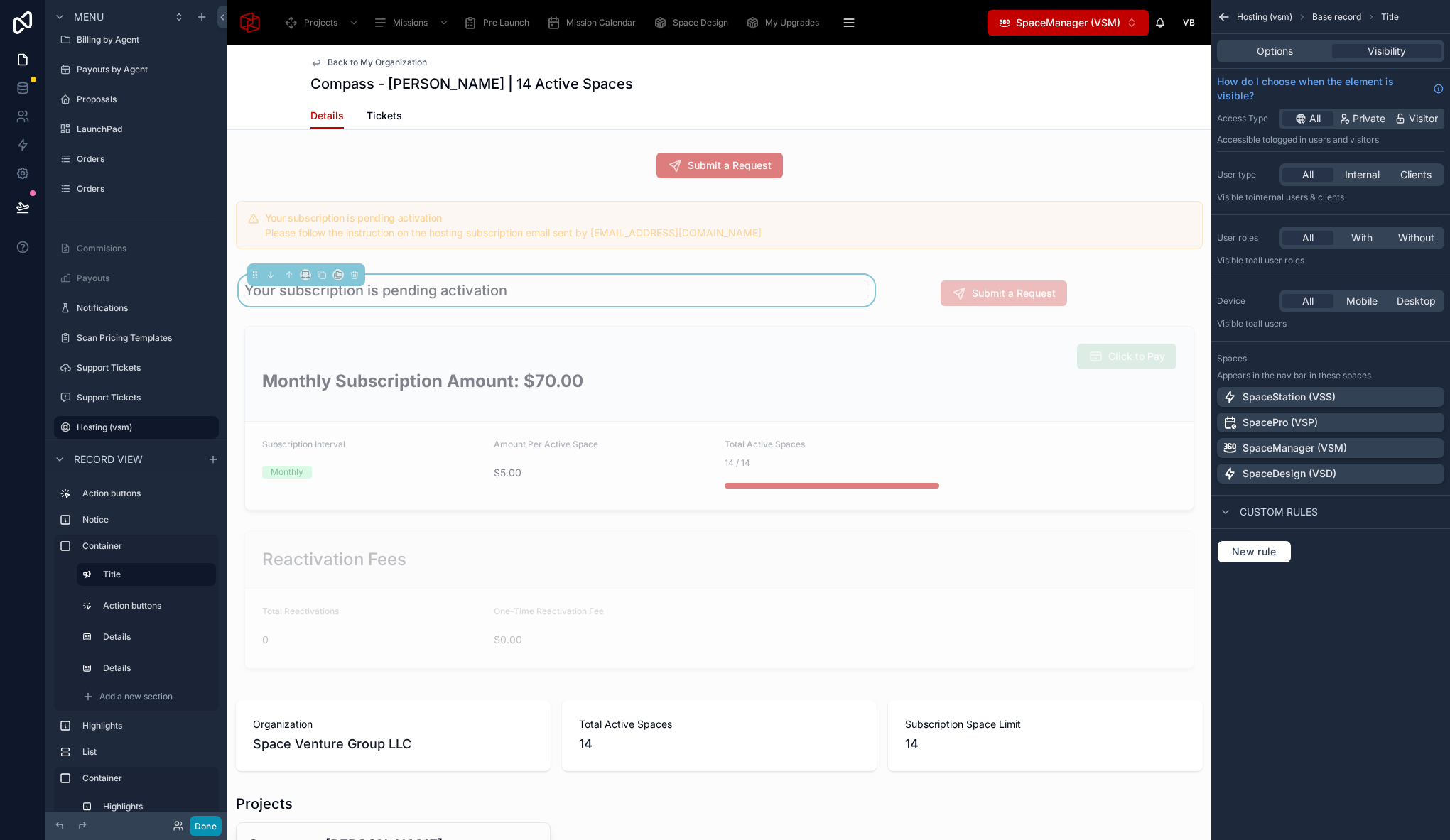
click at [213, 825] on button "Done" at bounding box center [205, 826] width 32 height 20
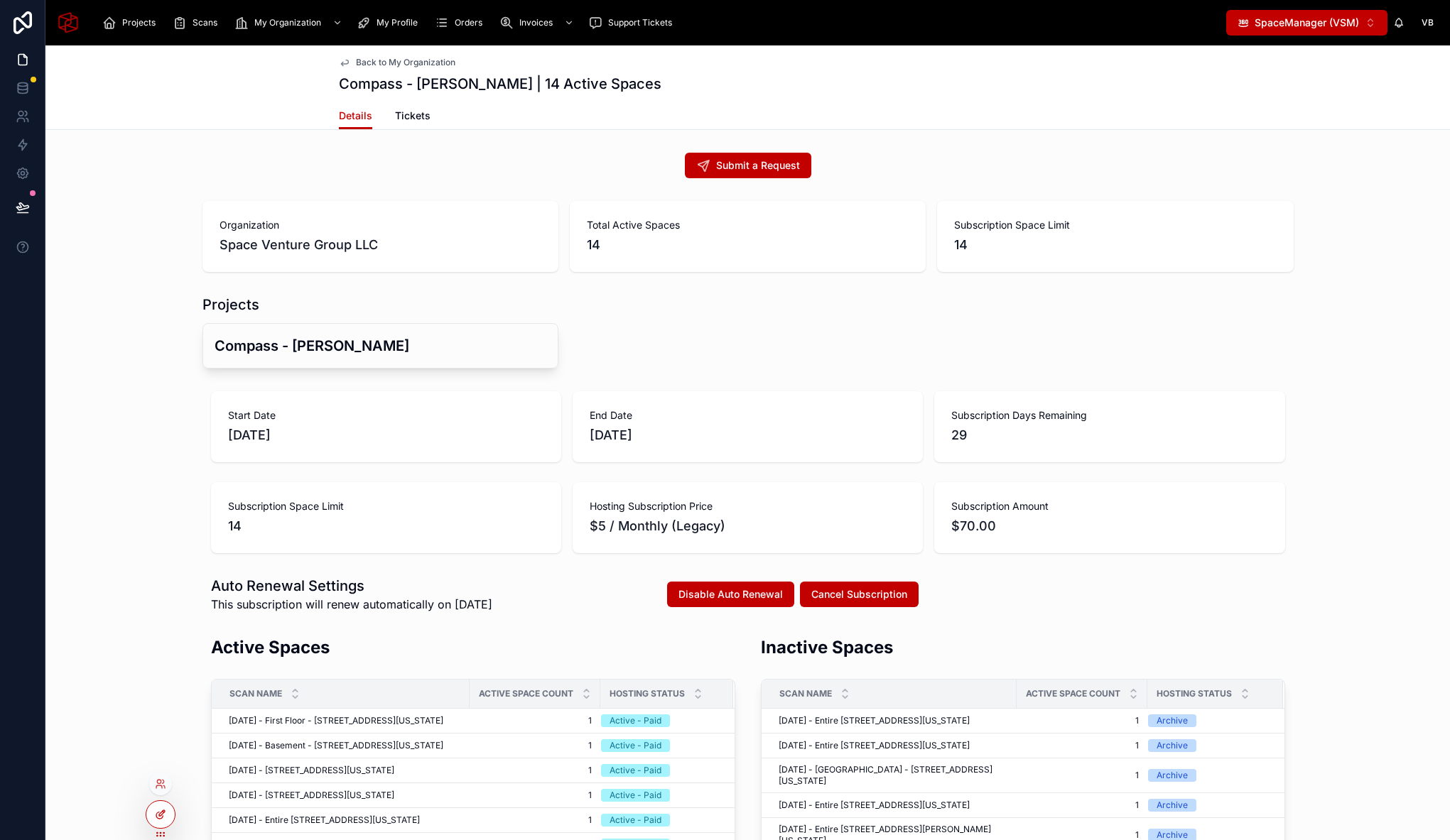
click at [160, 810] on icon at bounding box center [160, 814] width 11 height 11
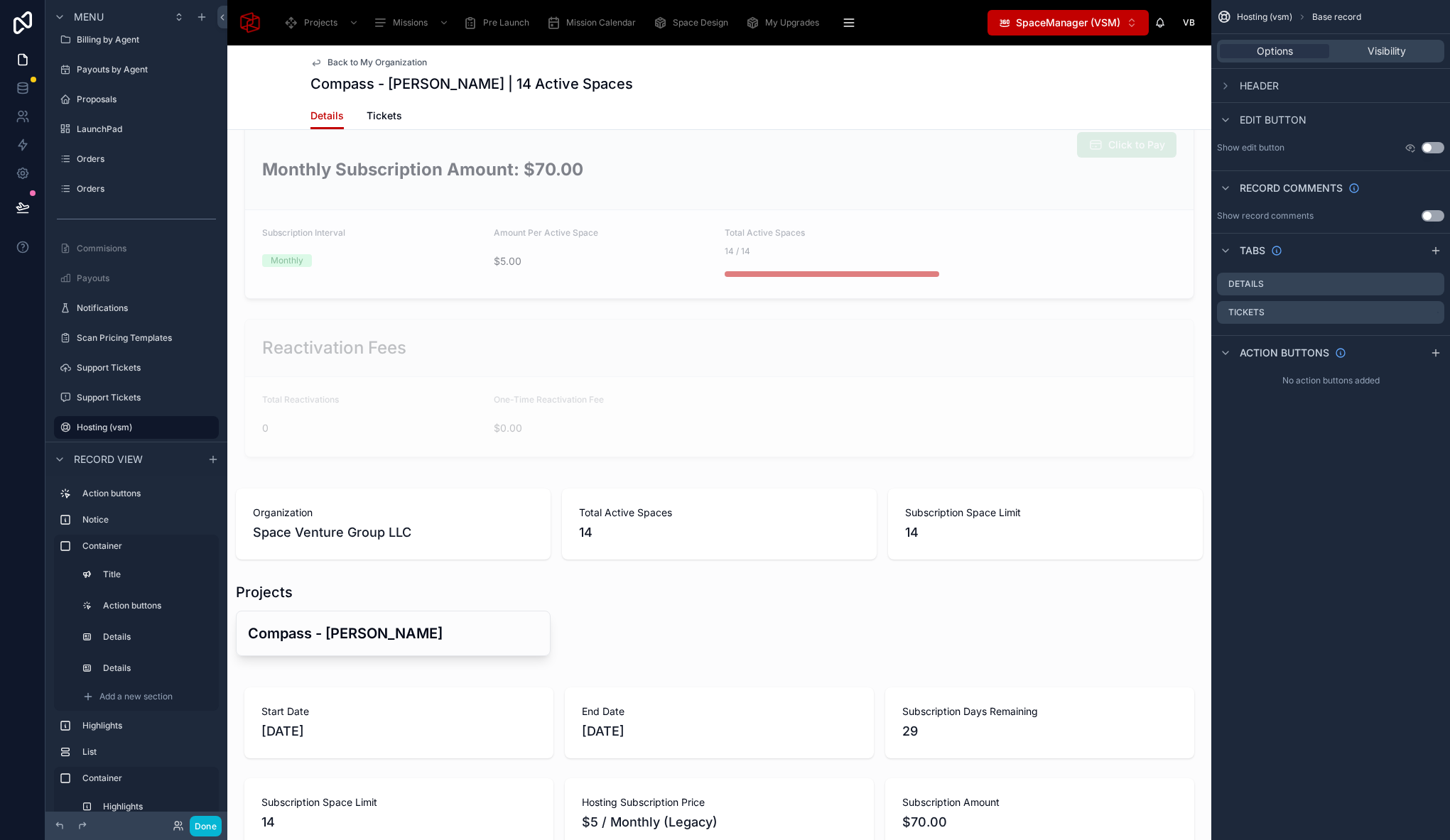
scroll to position [0, 0]
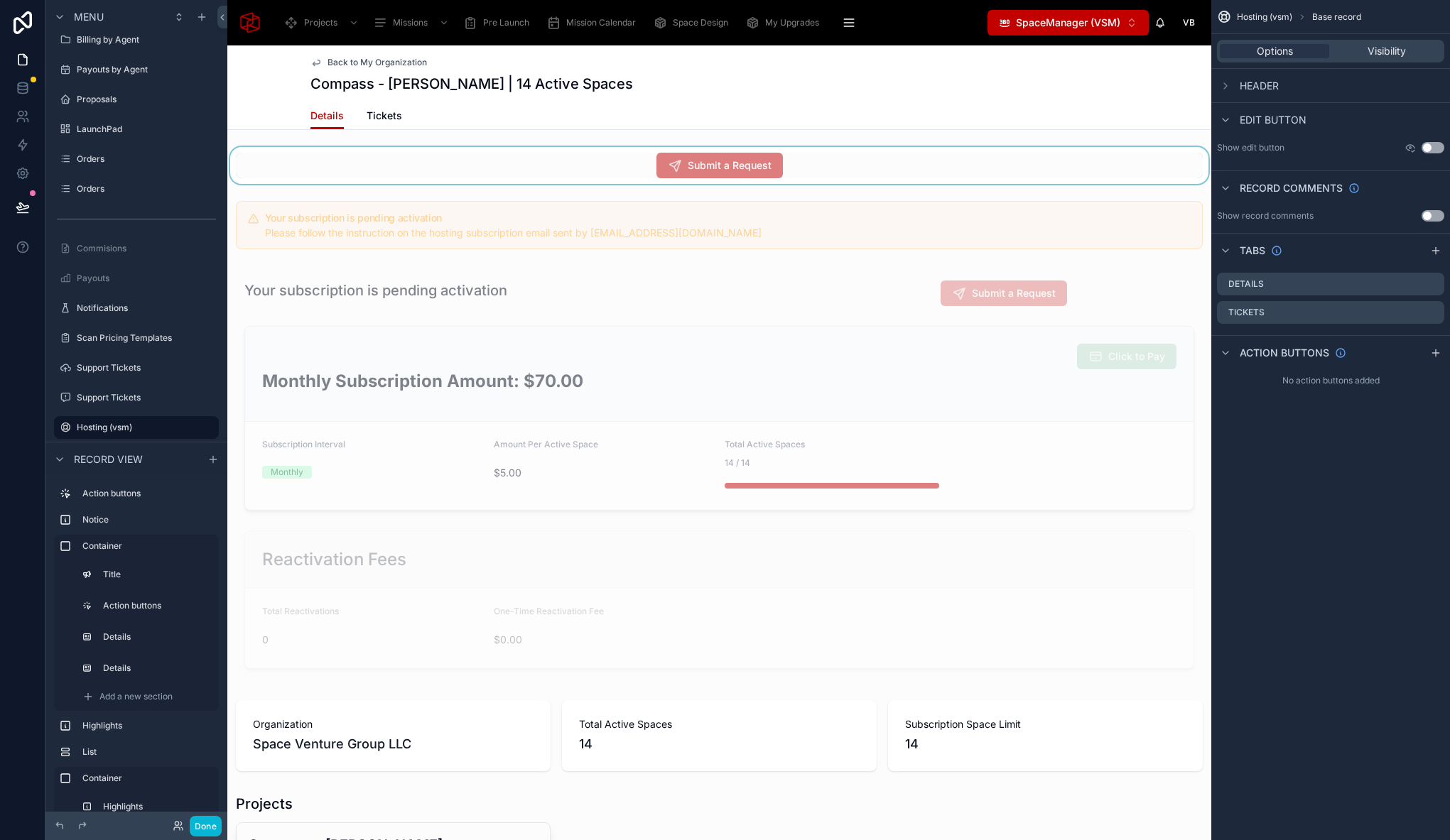
click at [280, 157] on div at bounding box center [719, 165] width 984 height 37
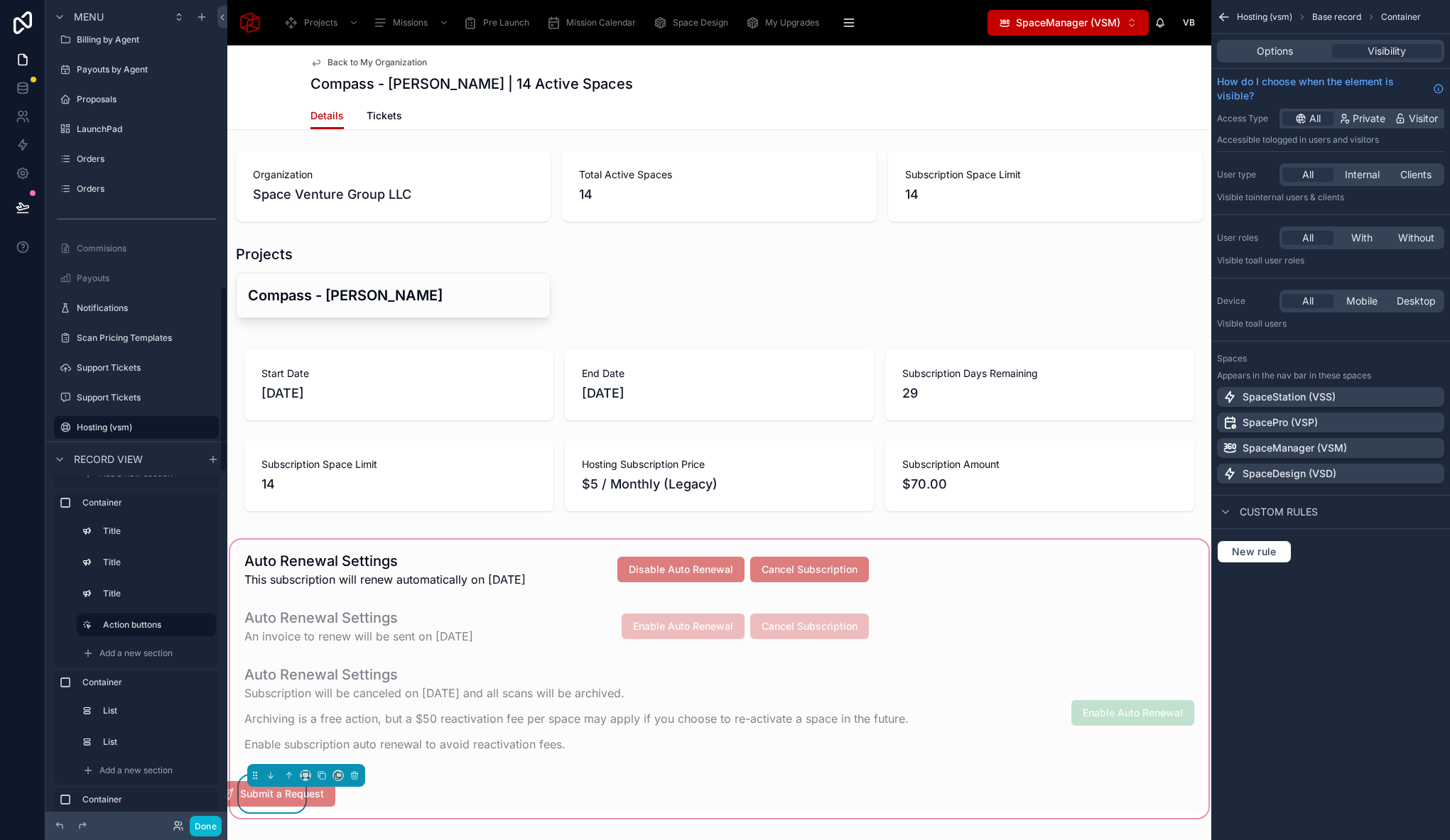
scroll to position [585, 0]
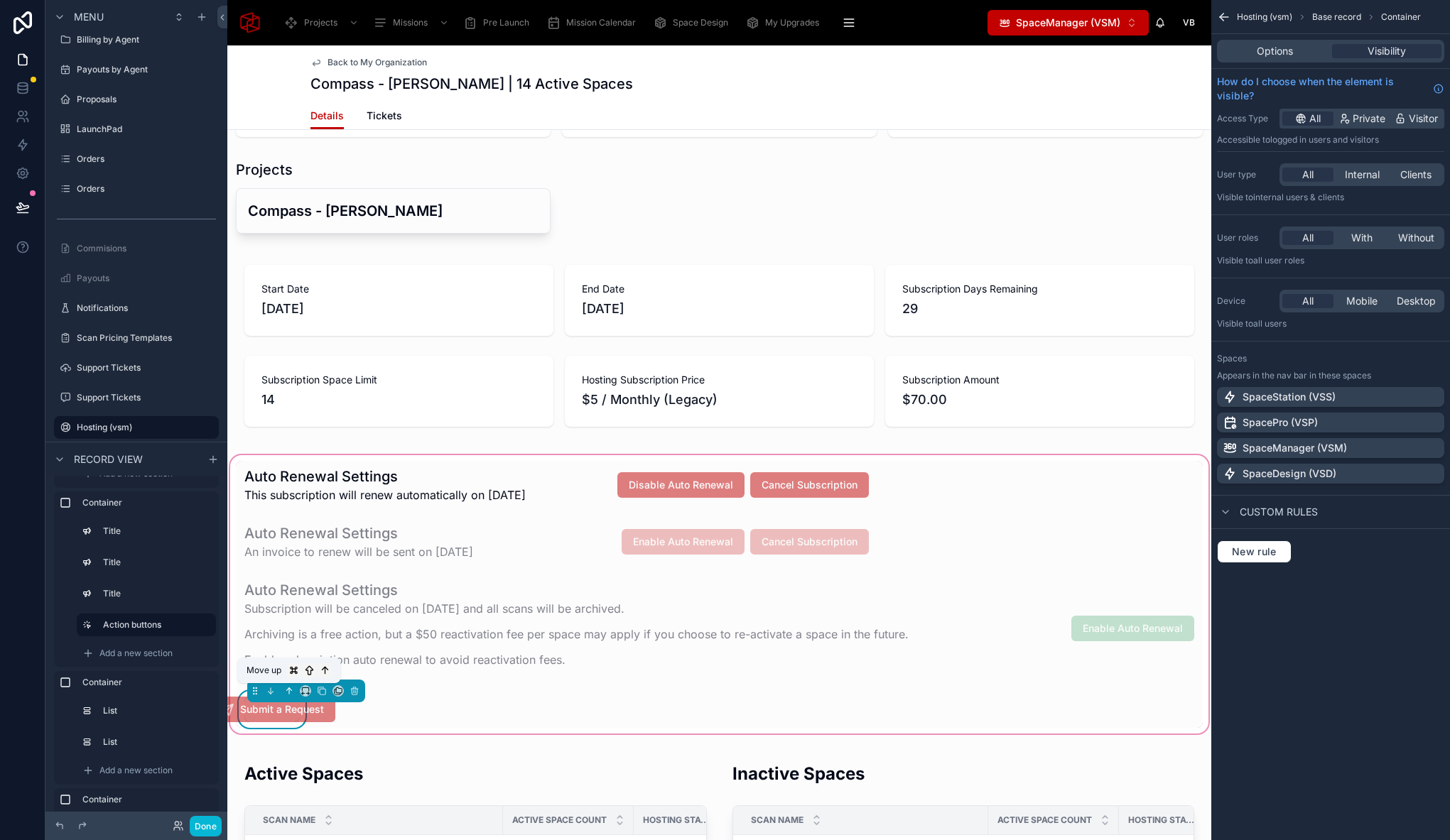
click at [289, 687] on icon at bounding box center [289, 690] width 10 height 10
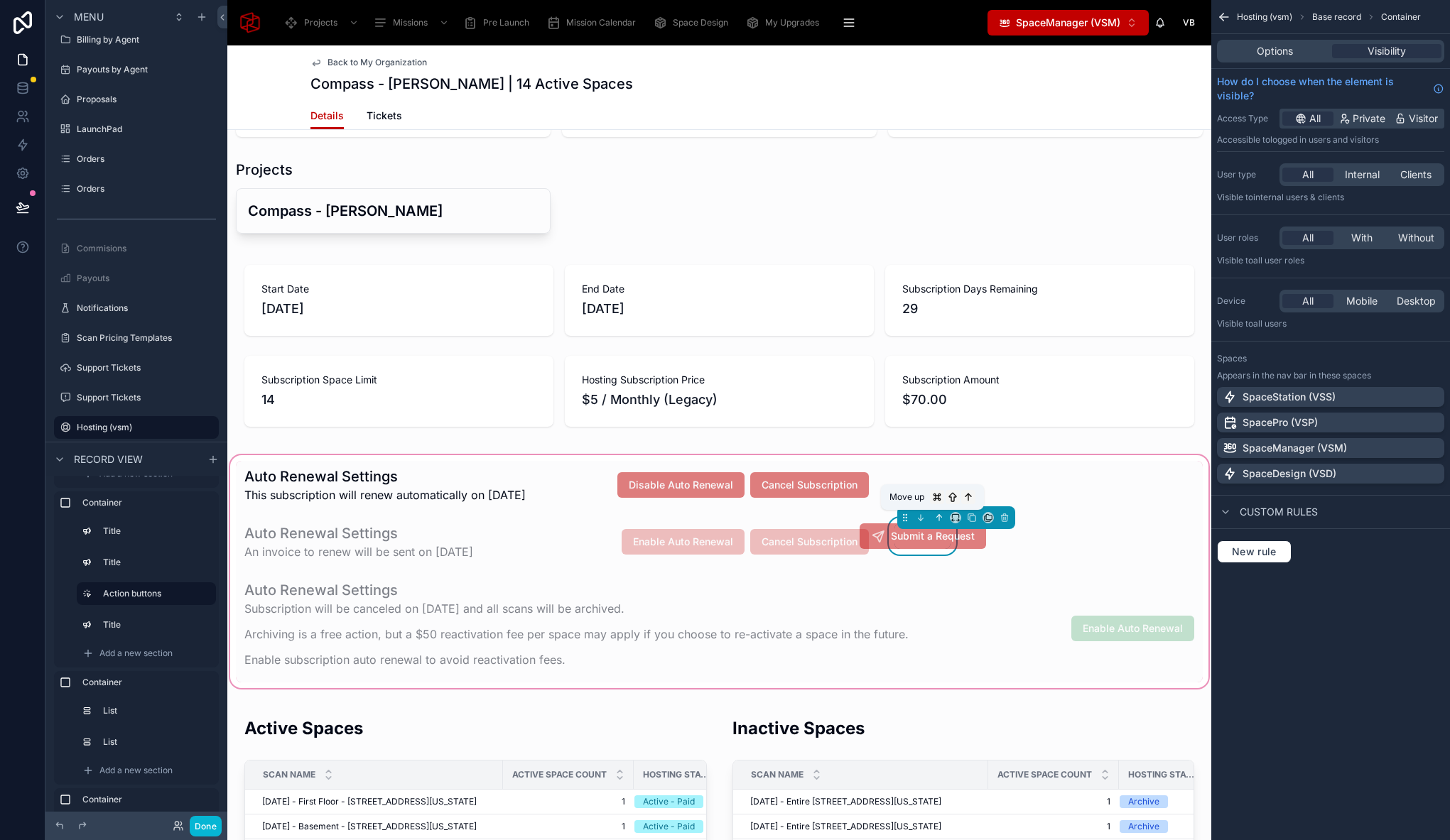
click at [934, 519] on icon at bounding box center [939, 517] width 10 height 10
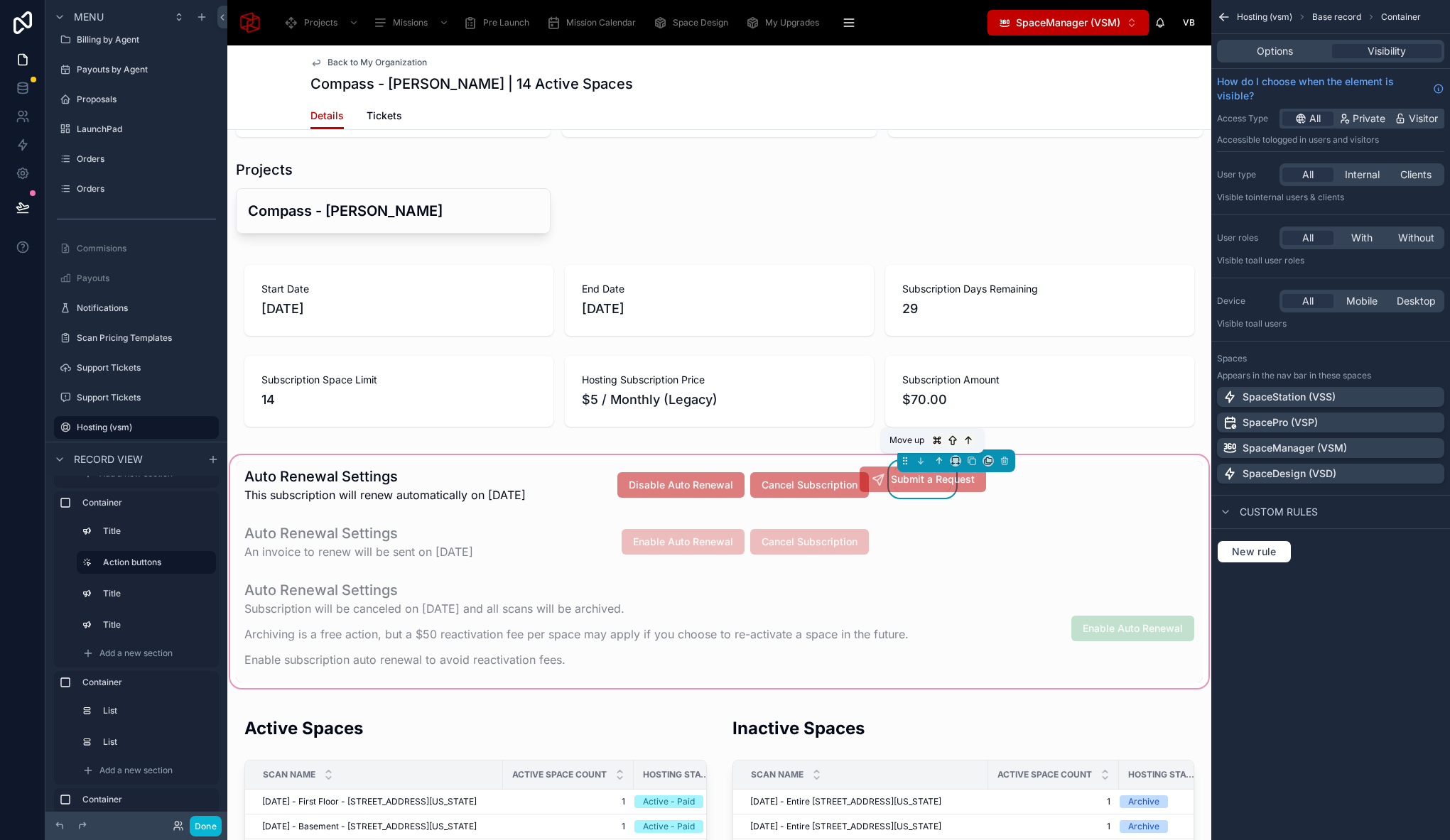
click at [937, 459] on icon at bounding box center [938, 459] width 3 height 3
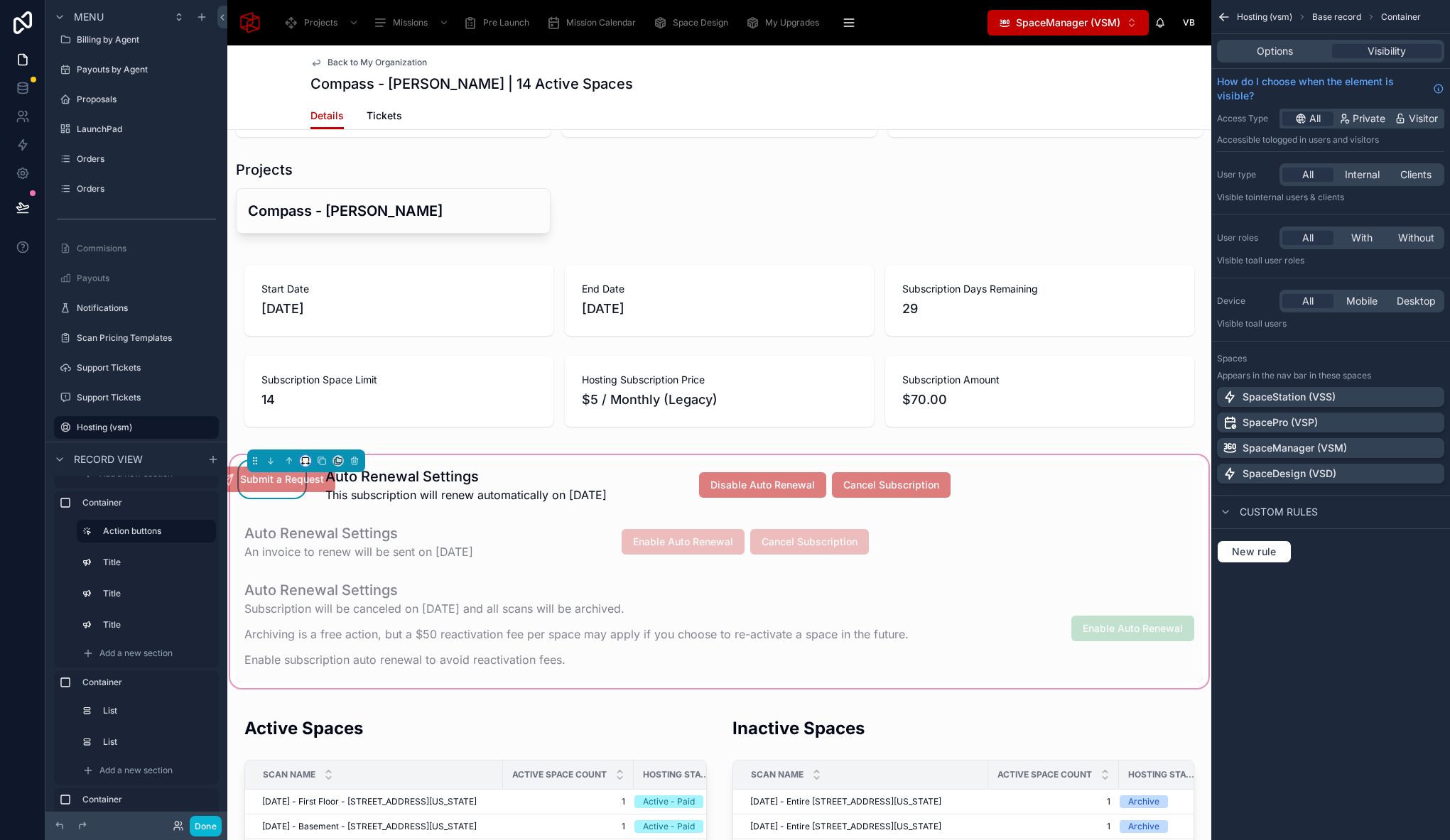
click at [311, 460] on button at bounding box center [305, 460] width 11 height 11
click at [348, 514] on div "25%" at bounding box center [334, 514] width 44 height 17
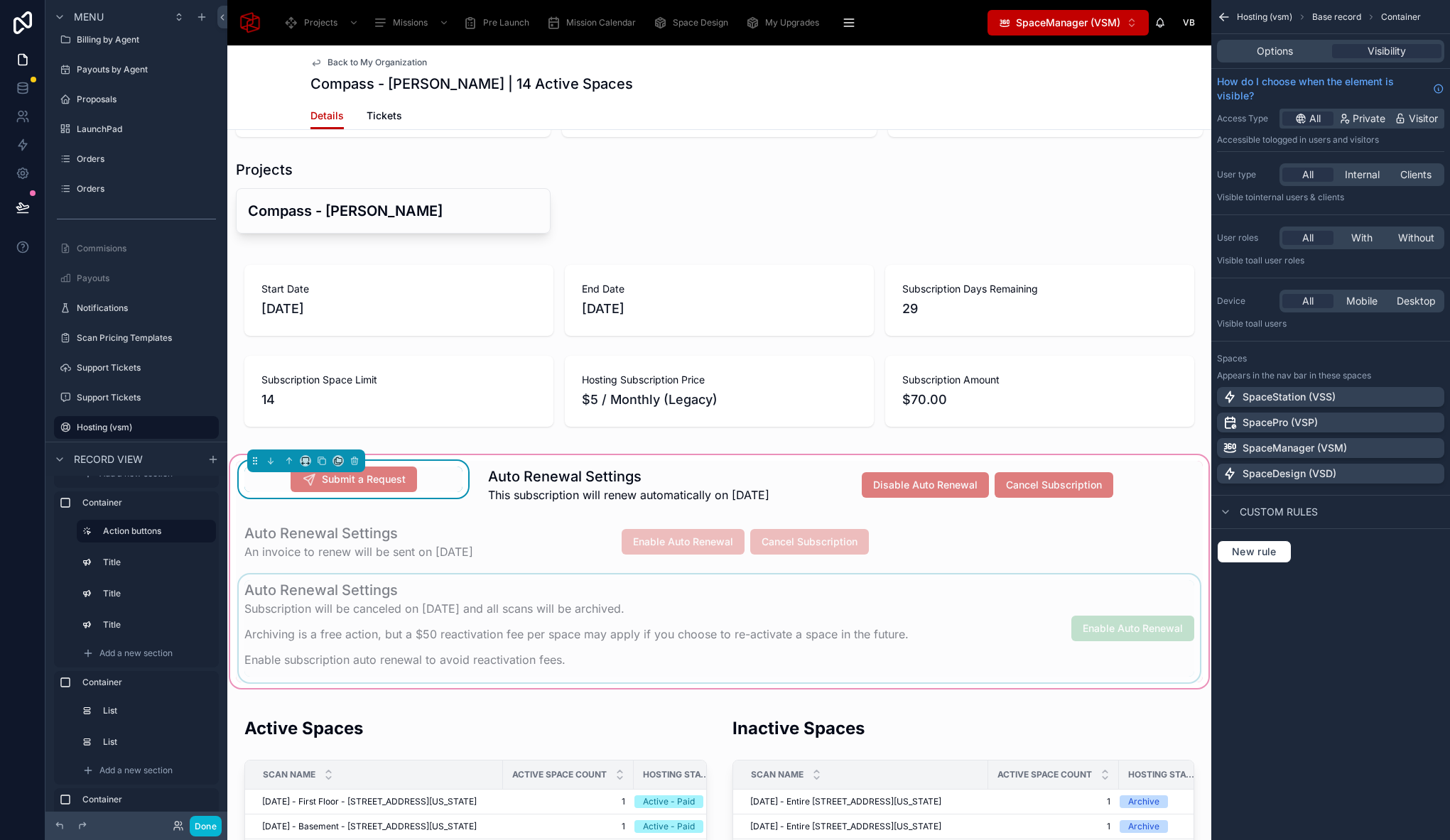
click at [935, 613] on div at bounding box center [718, 628] width 966 height 108
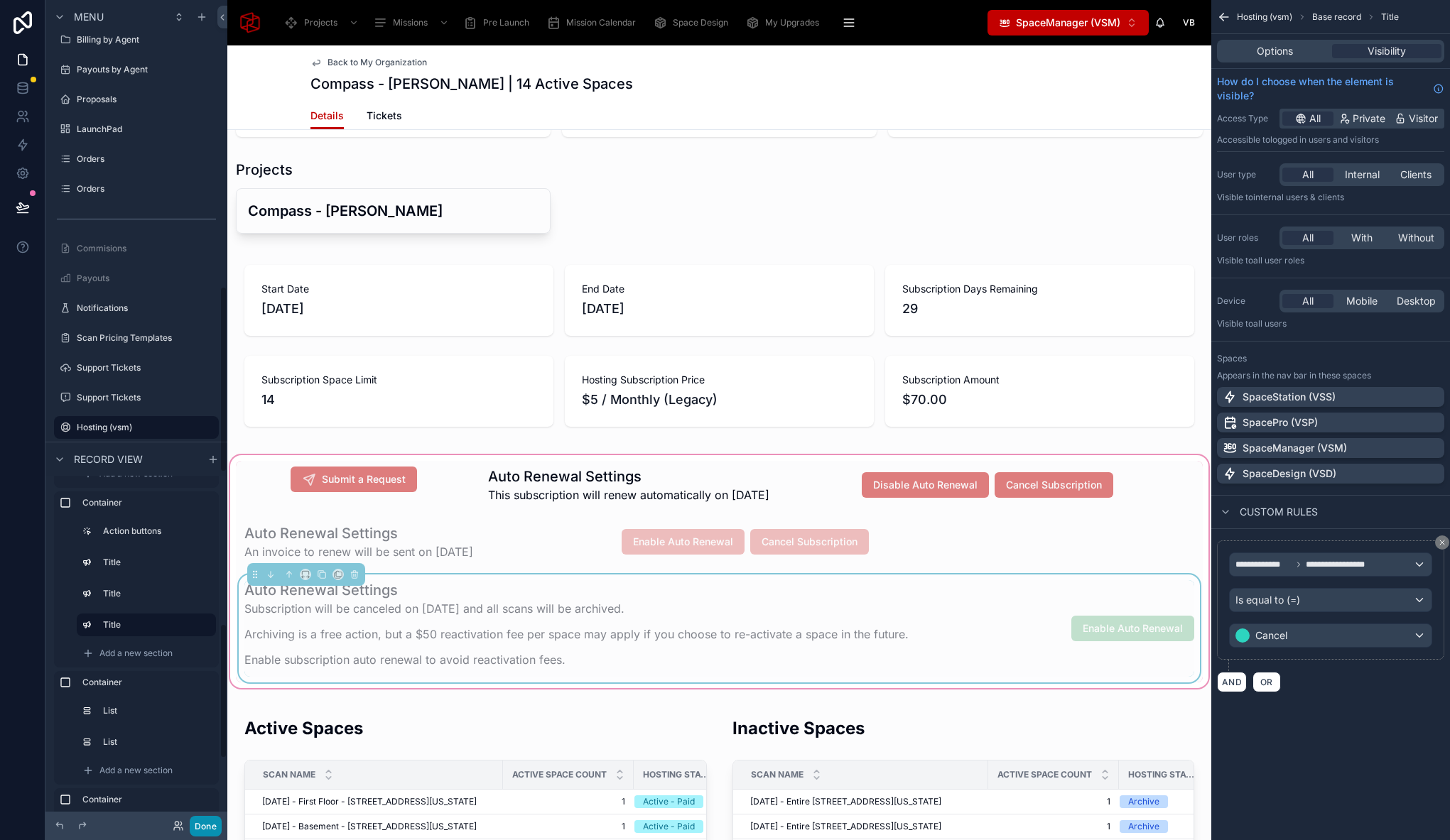
click at [211, 828] on button "Done" at bounding box center [205, 826] width 32 height 20
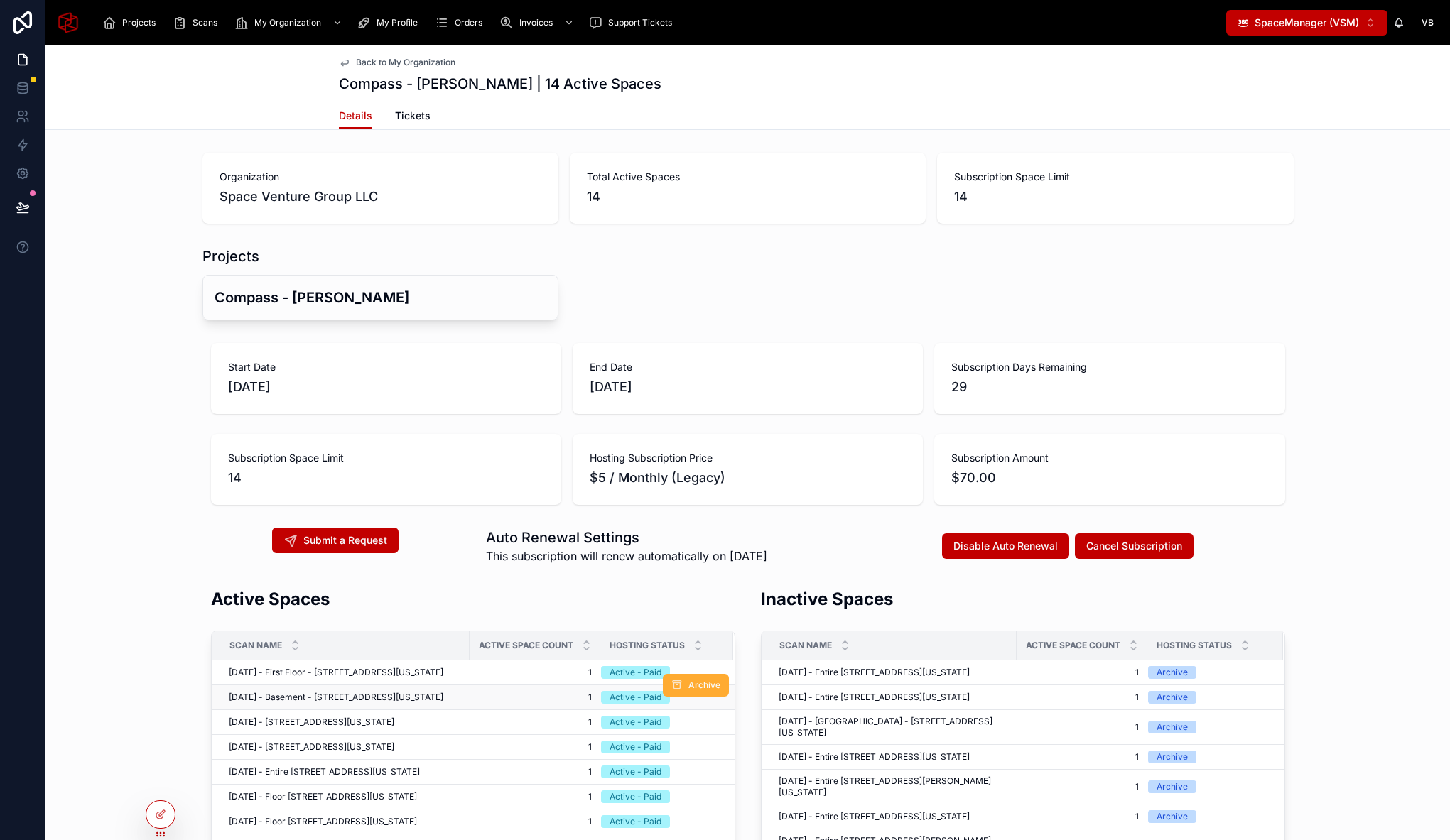
scroll to position [14, 0]
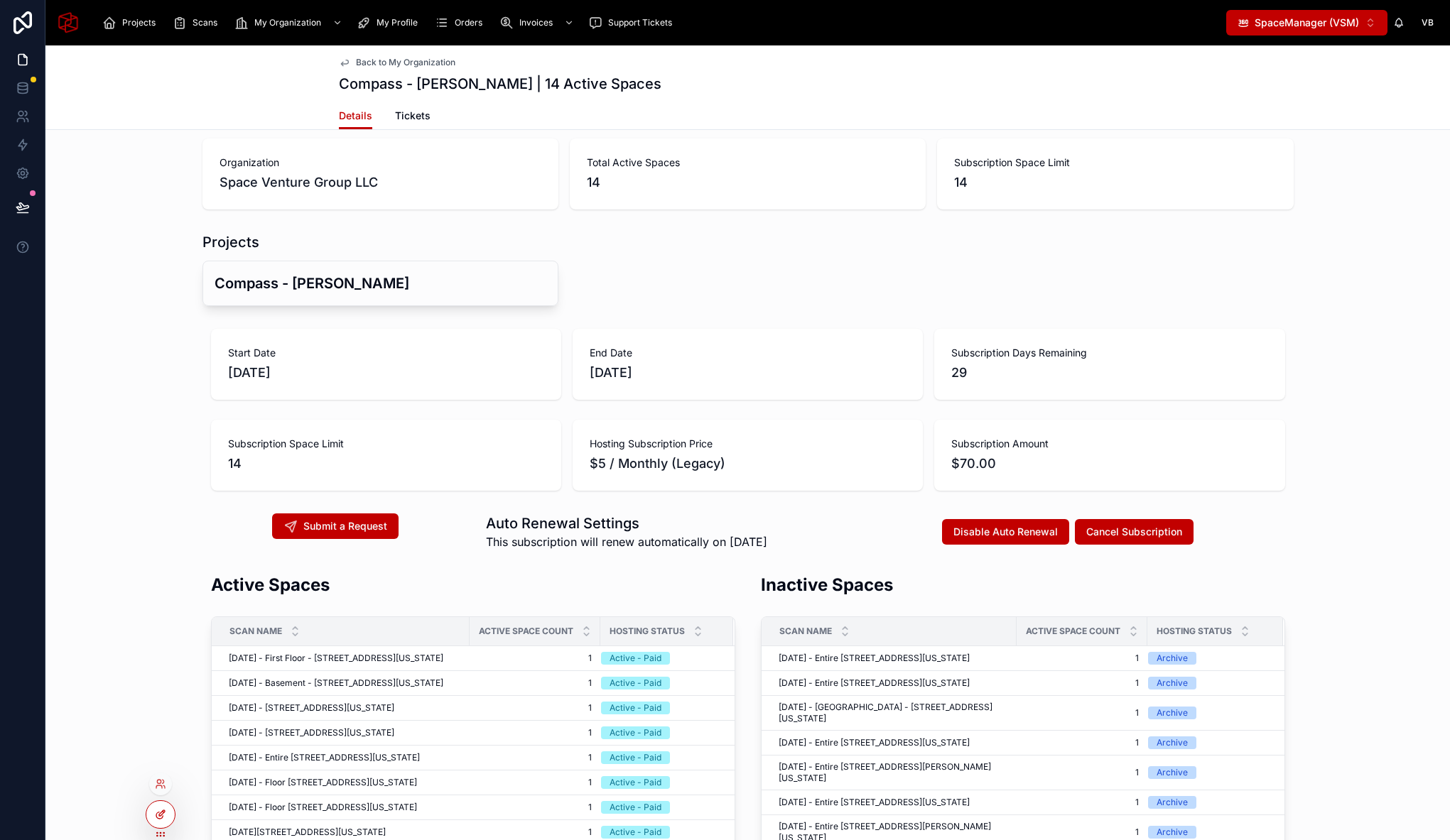
click at [150, 816] on div at bounding box center [160, 813] width 29 height 27
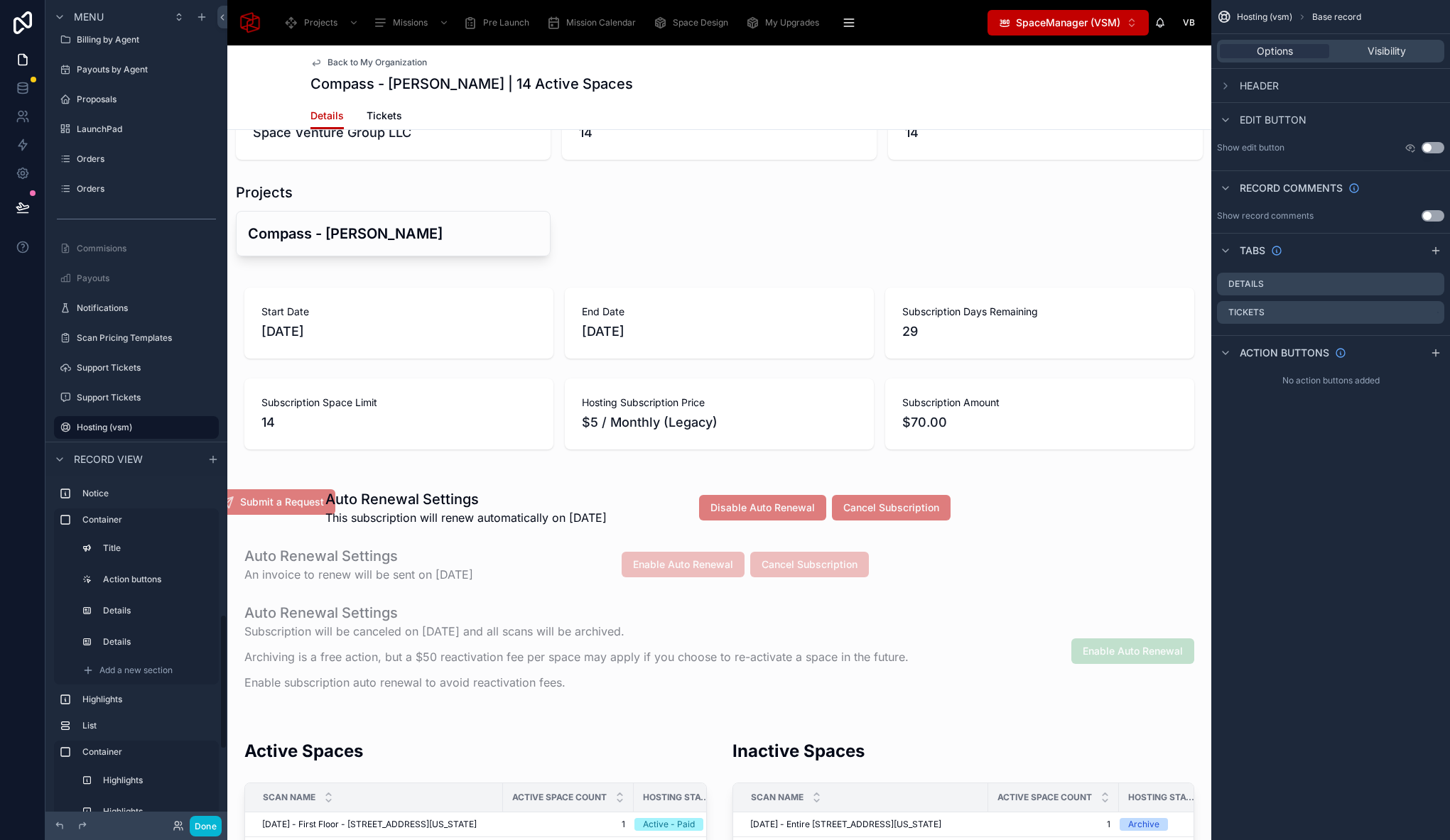
scroll to position [344, 0]
click at [110, 595] on div "Title" at bounding box center [145, 585] width 139 height 23
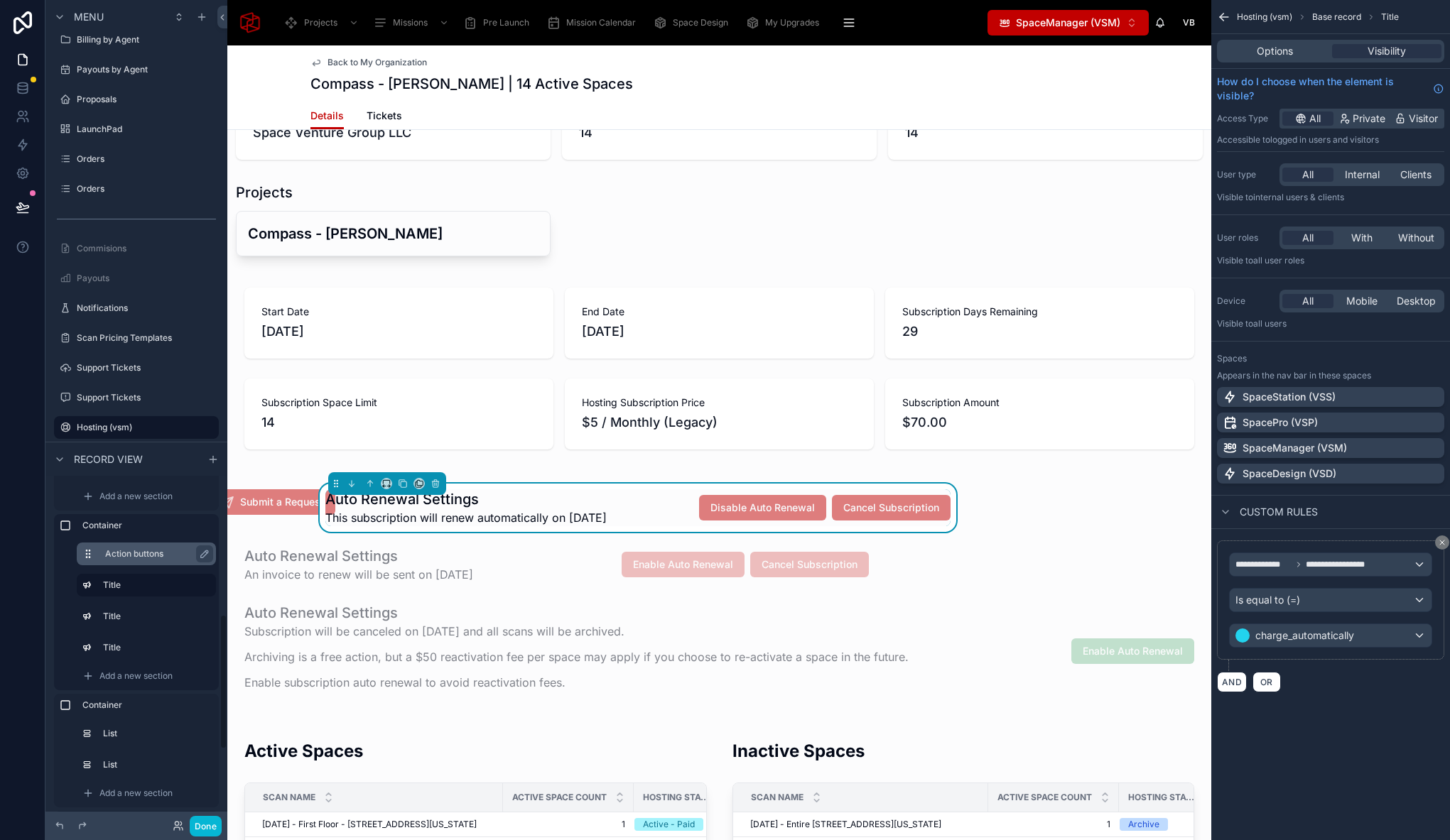
click at [97, 555] on button "scrollable content" at bounding box center [94, 553] width 23 height 11
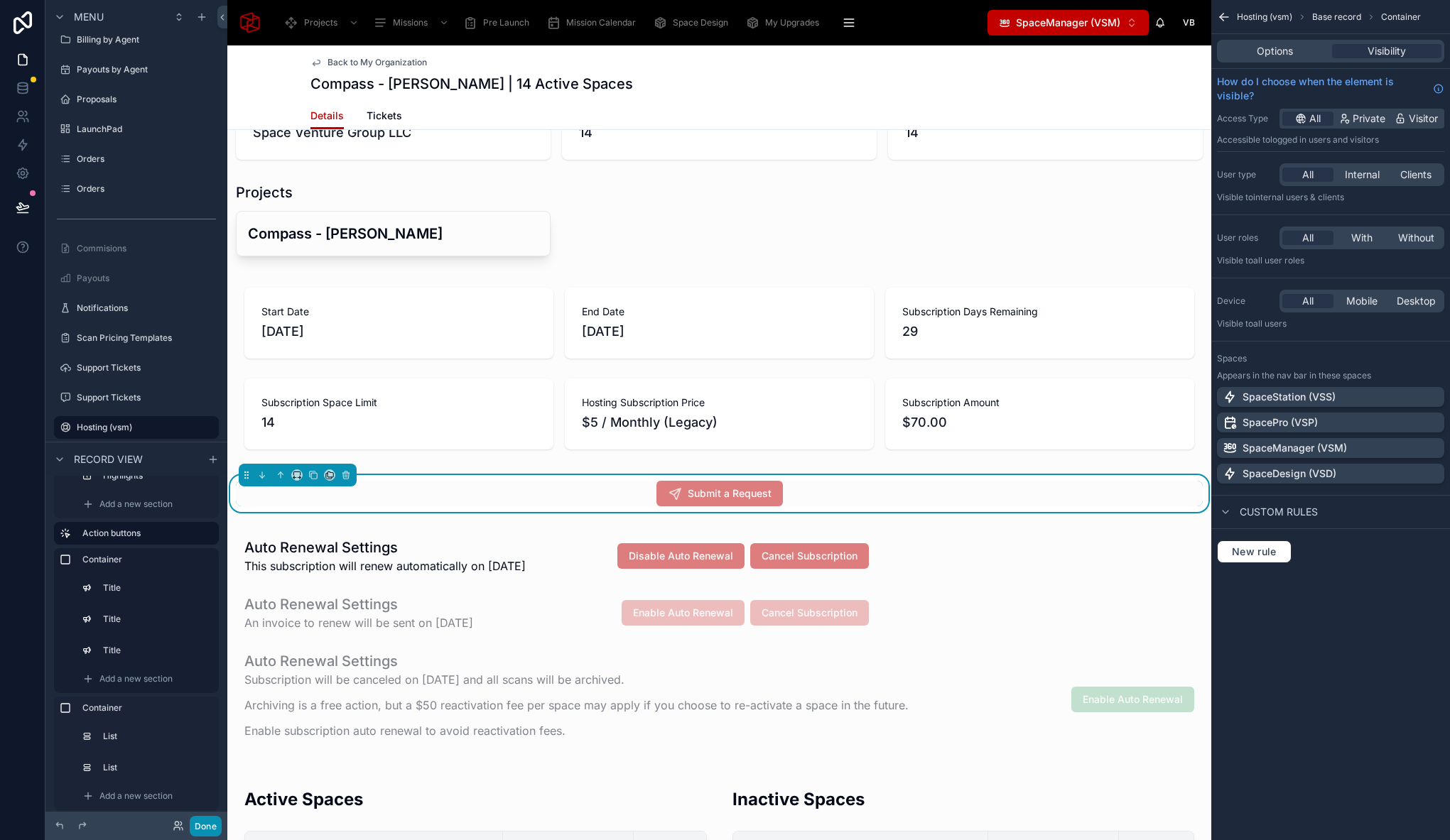
click at [211, 827] on button "Done" at bounding box center [205, 826] width 32 height 20
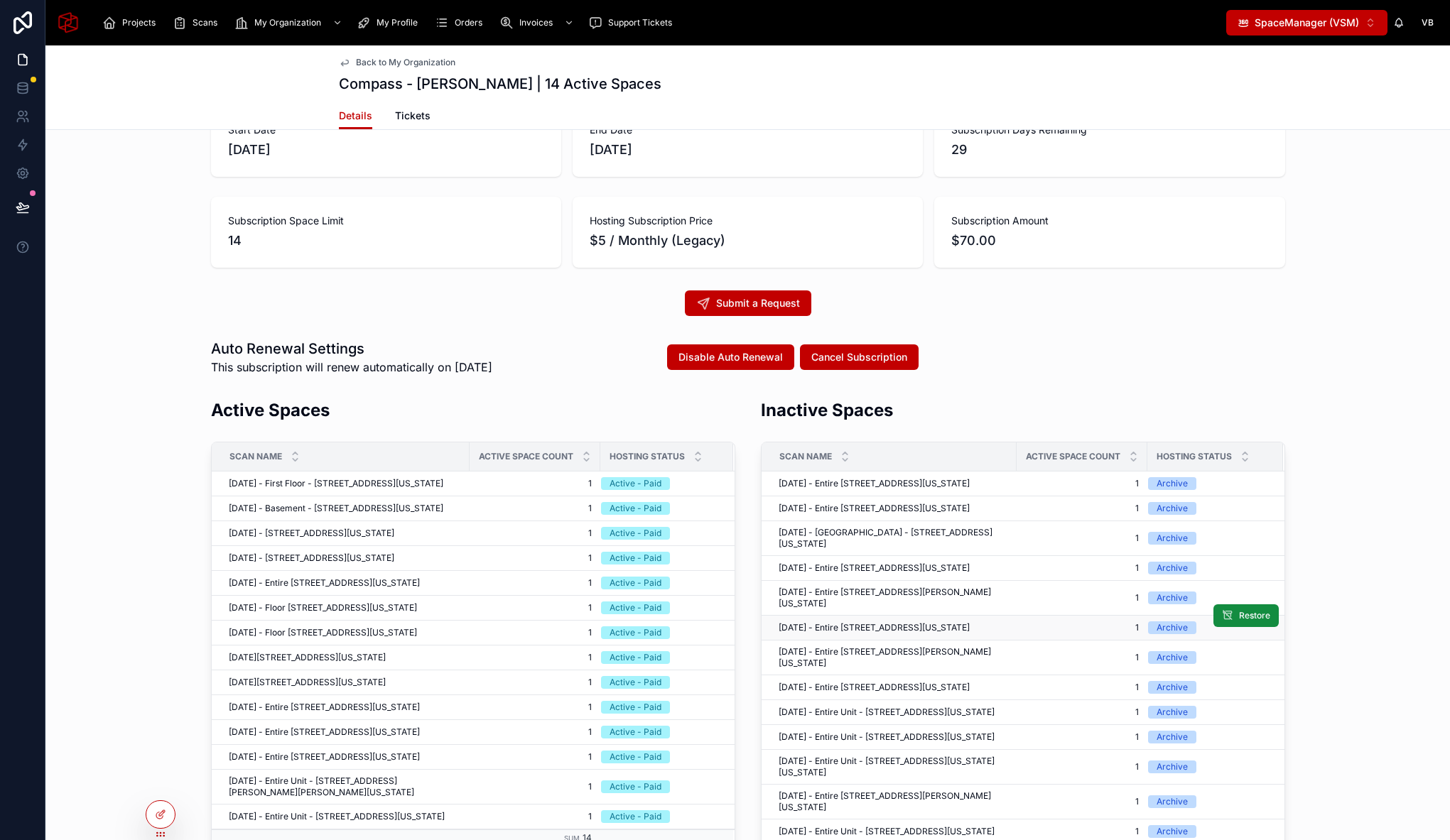
scroll to position [235, 0]
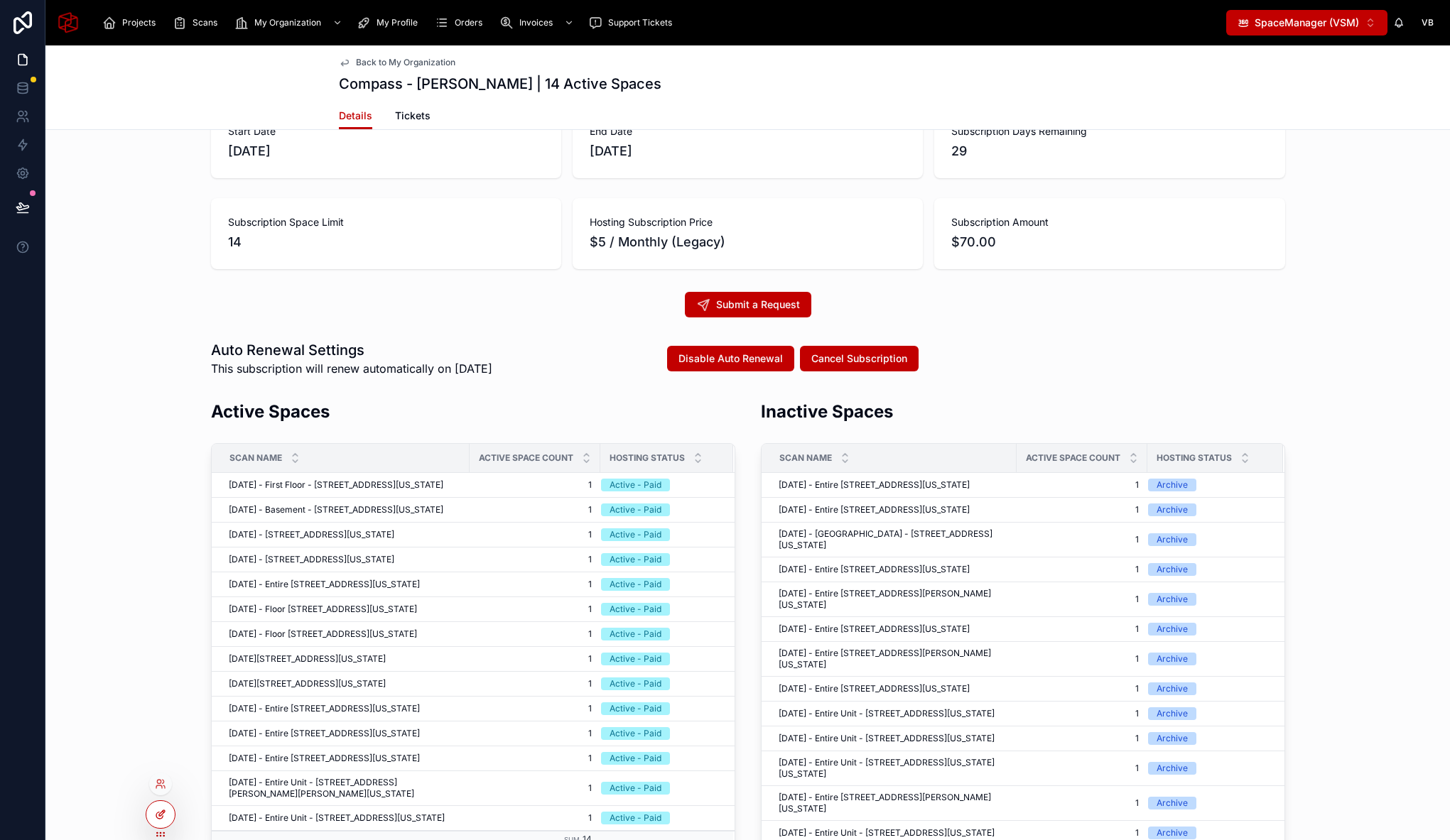
click at [166, 812] on div at bounding box center [160, 813] width 29 height 27
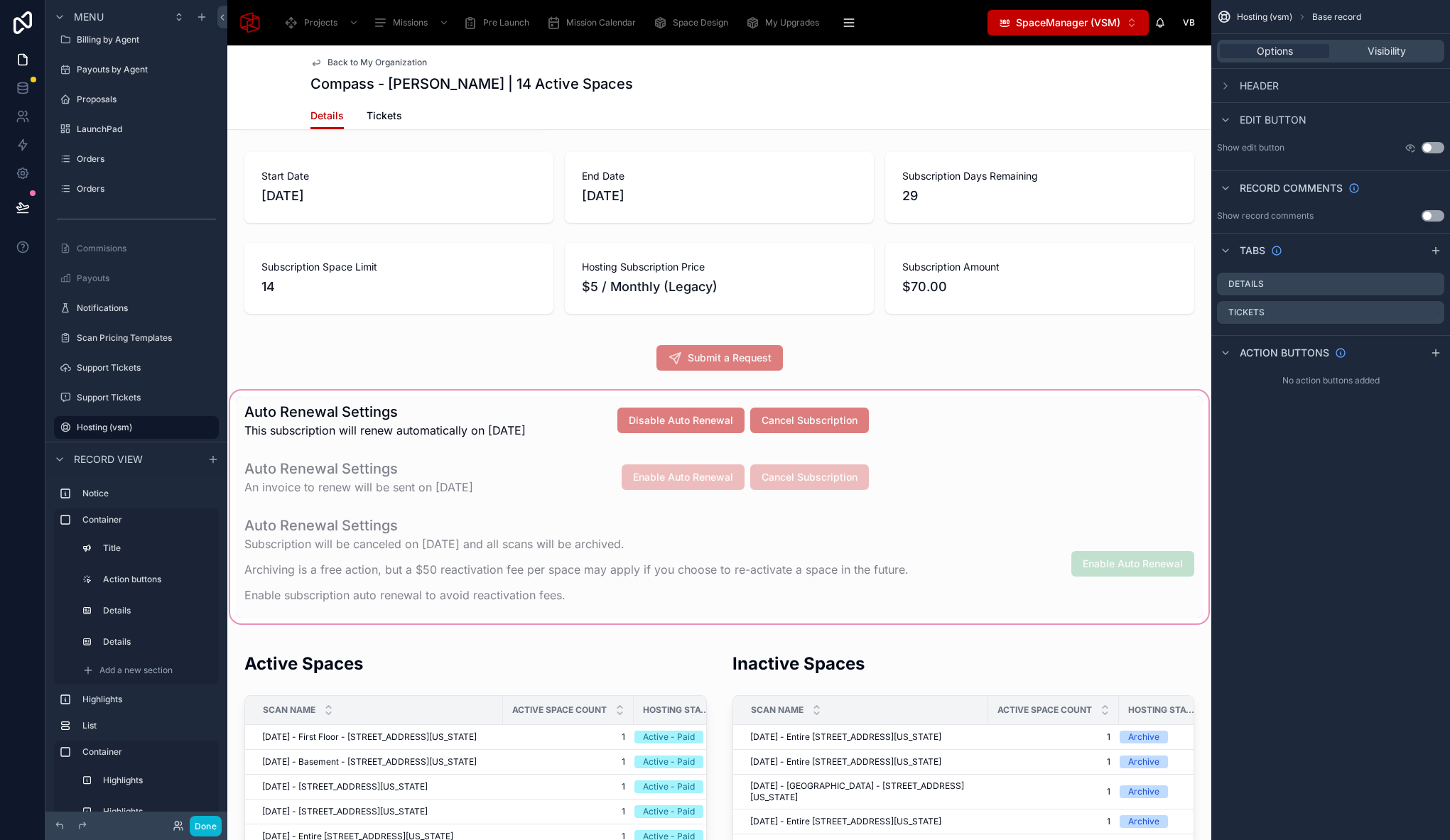
scroll to position [723, 0]
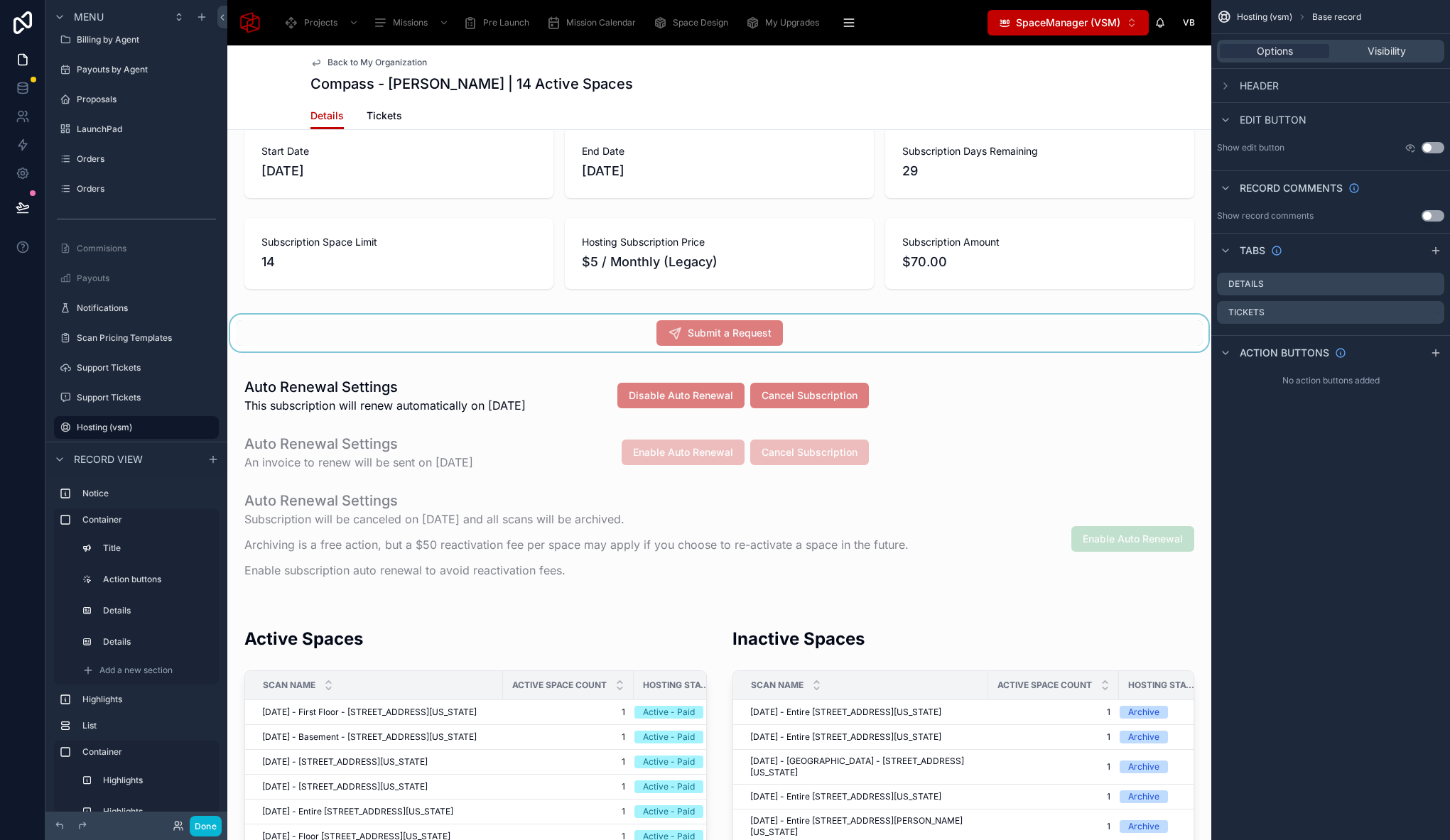
click at [255, 321] on div at bounding box center [719, 333] width 984 height 37
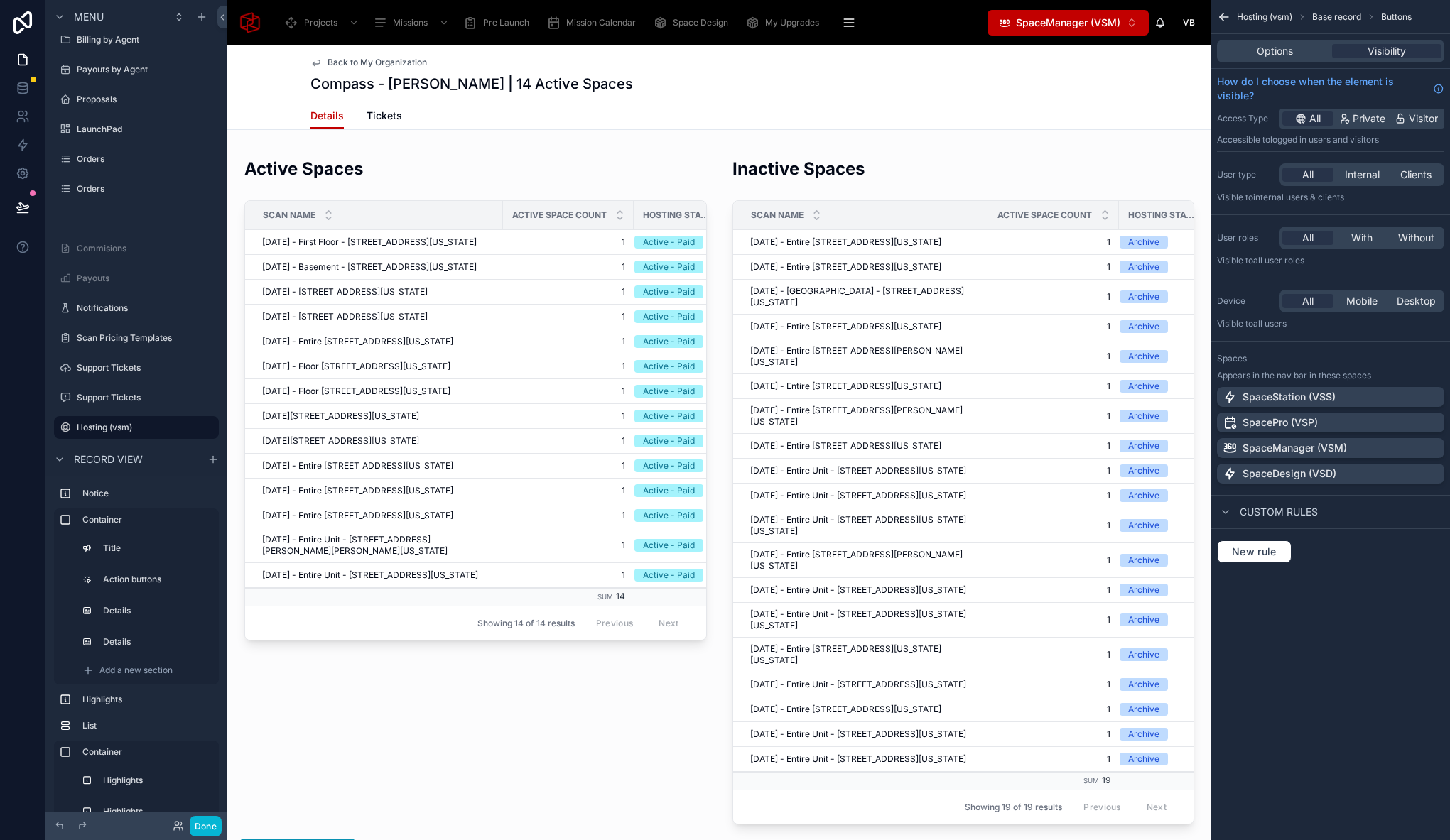
scroll to position [1568, 0]
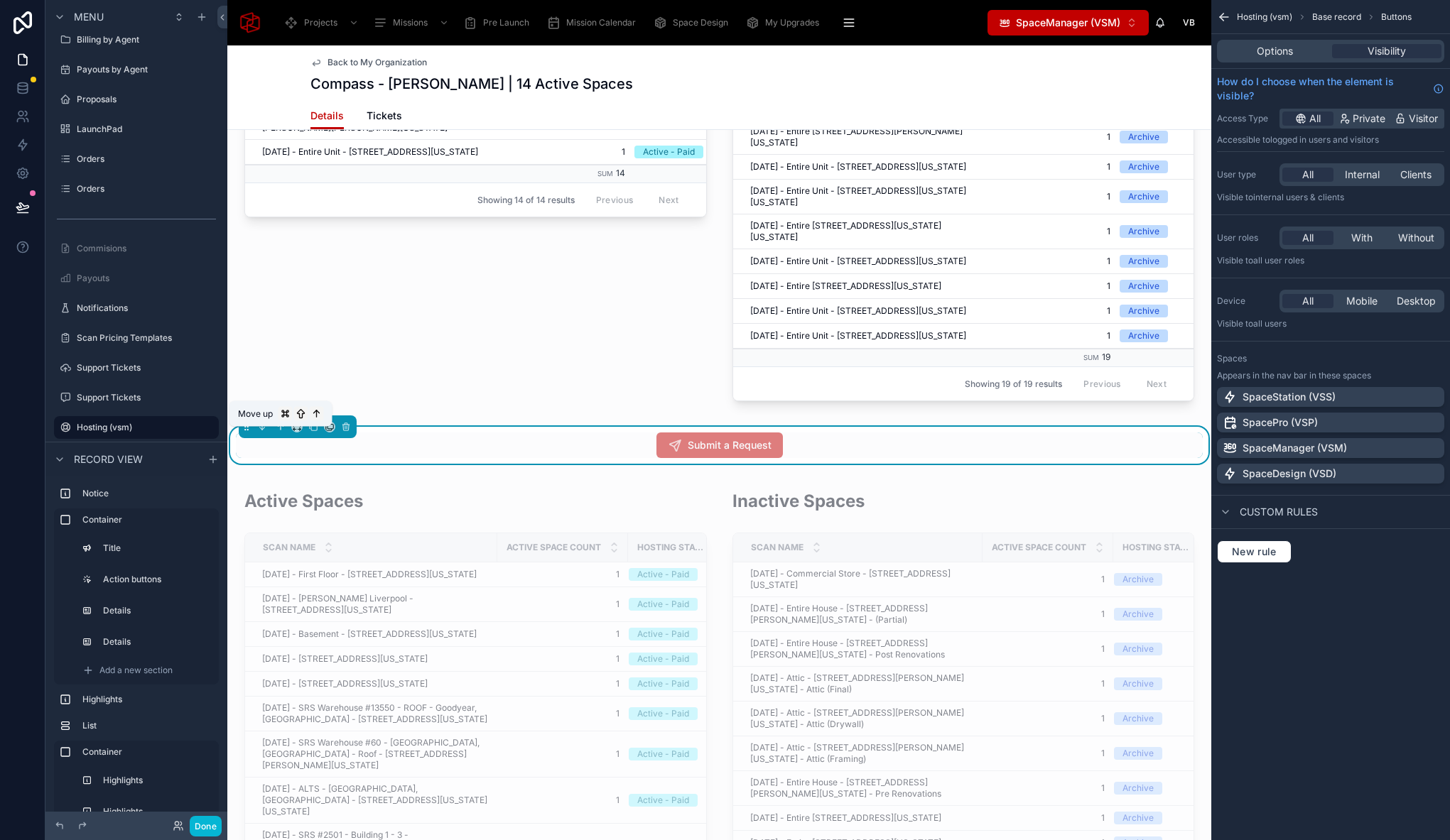
click at [280, 429] on icon at bounding box center [280, 426] width 0 height 6
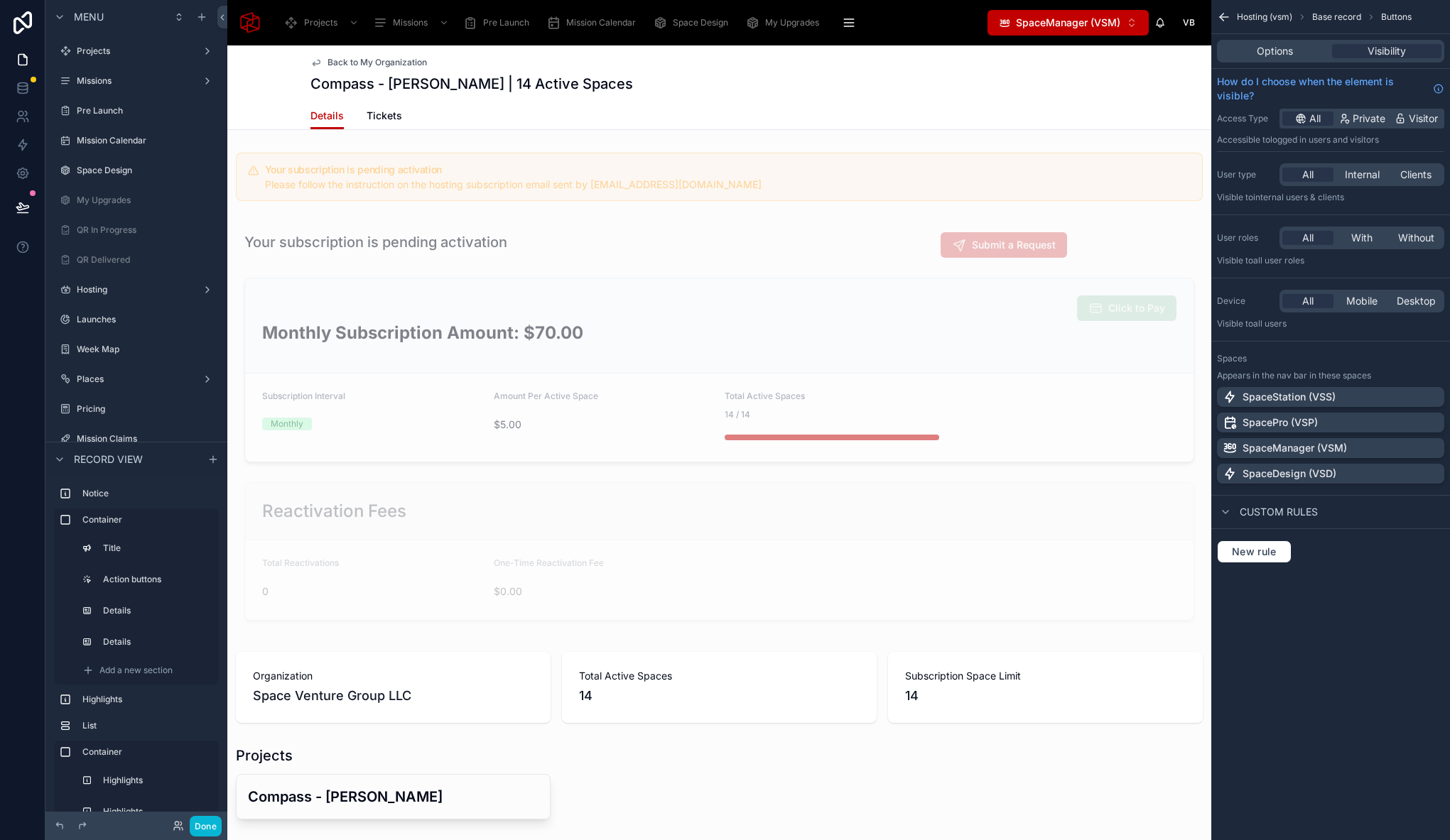
scroll to position [635, 0]
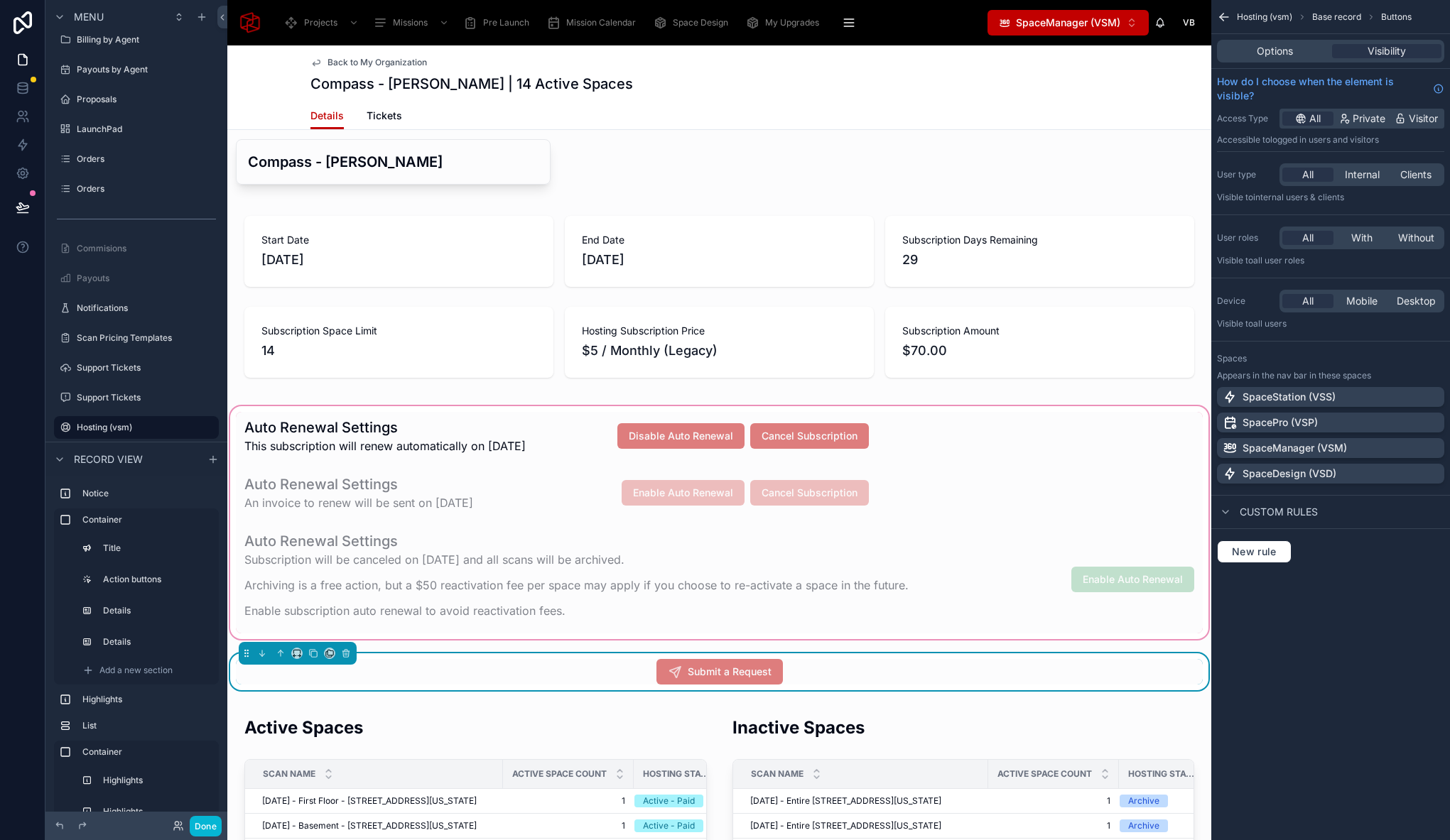
click at [955, 437] on div at bounding box center [719, 523] width 984 height 239
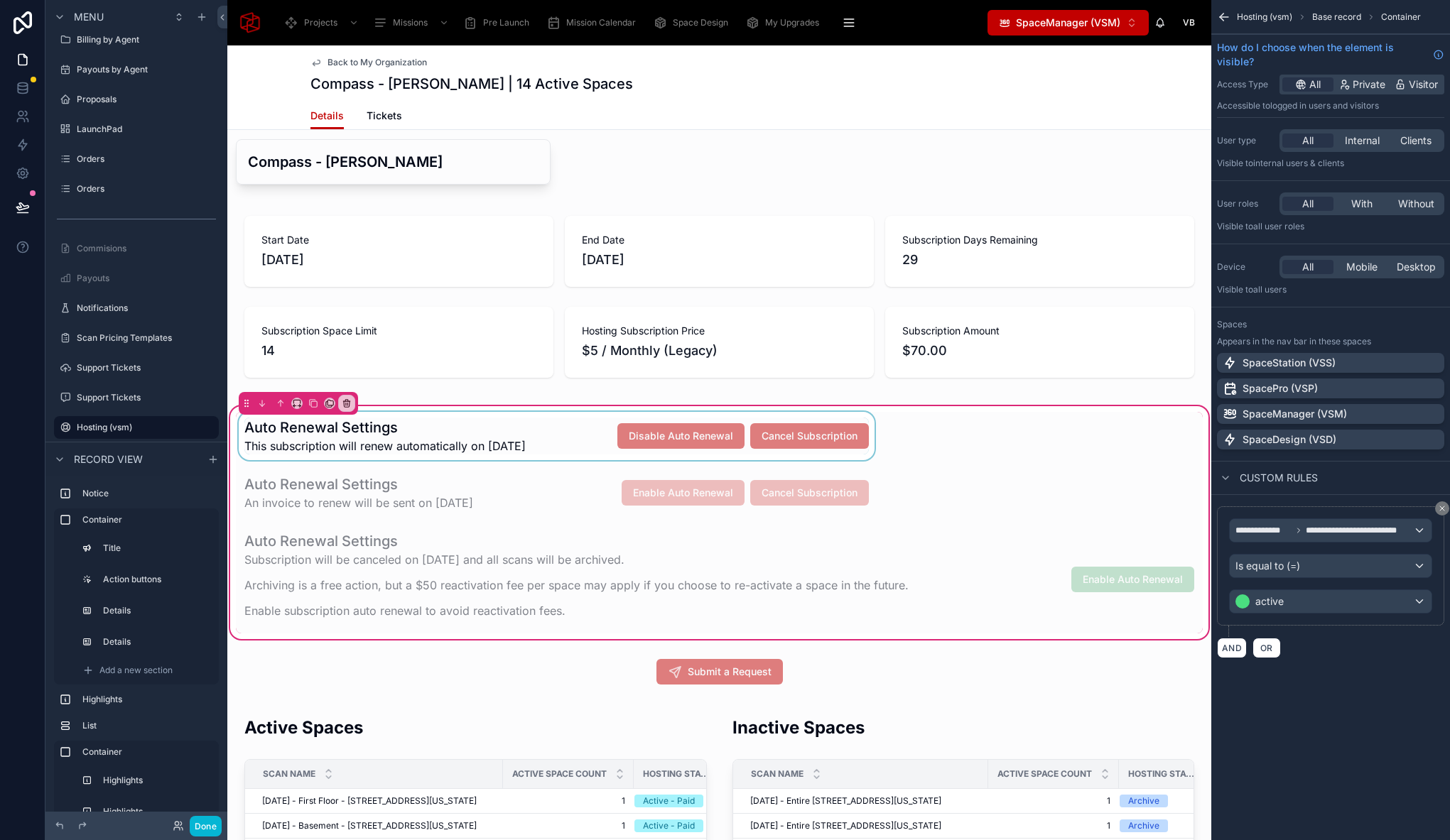
click at [866, 441] on div at bounding box center [556, 436] width 642 height 49
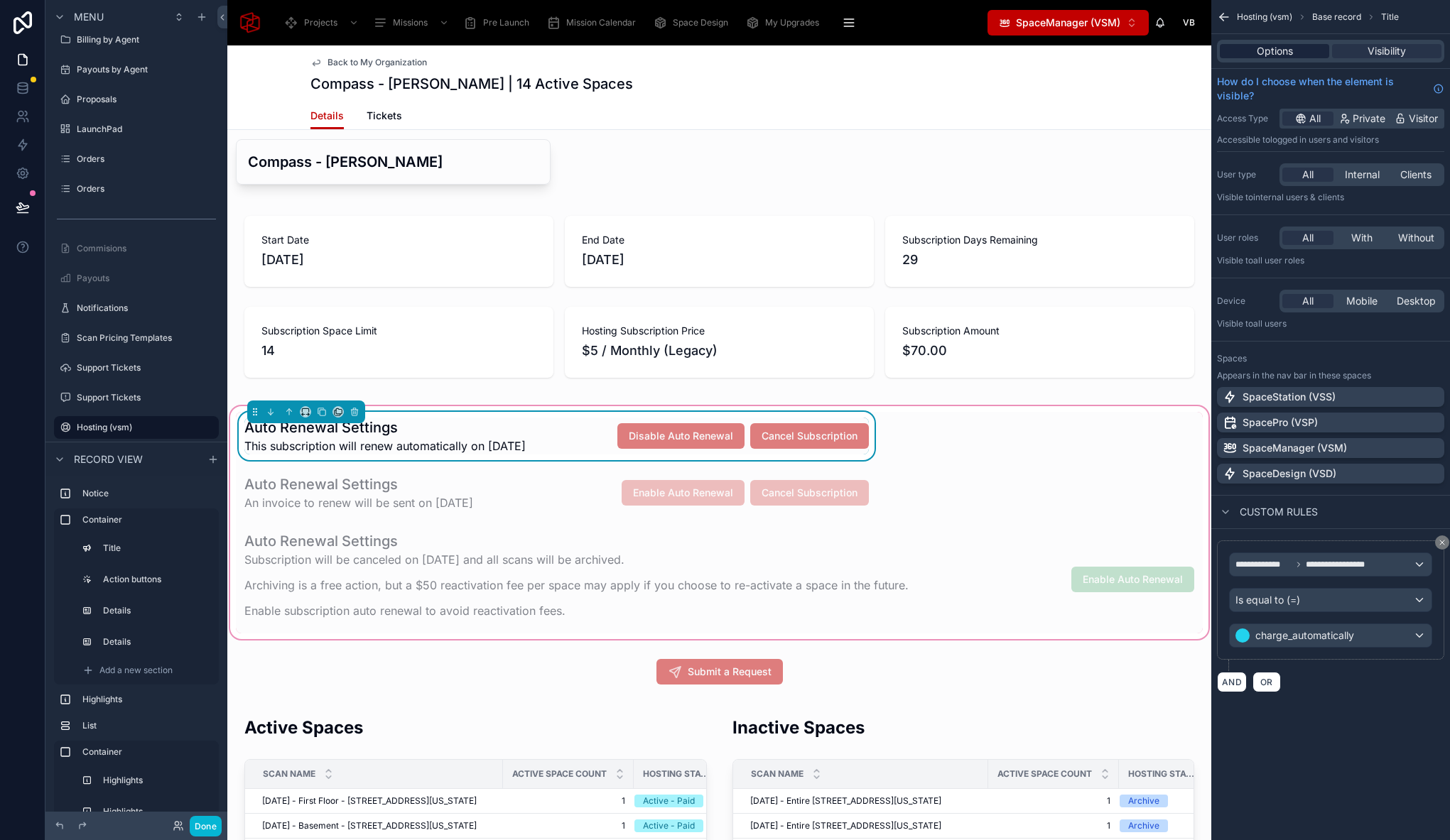
click at [1289, 58] on span "Options" at bounding box center [1274, 51] width 36 height 14
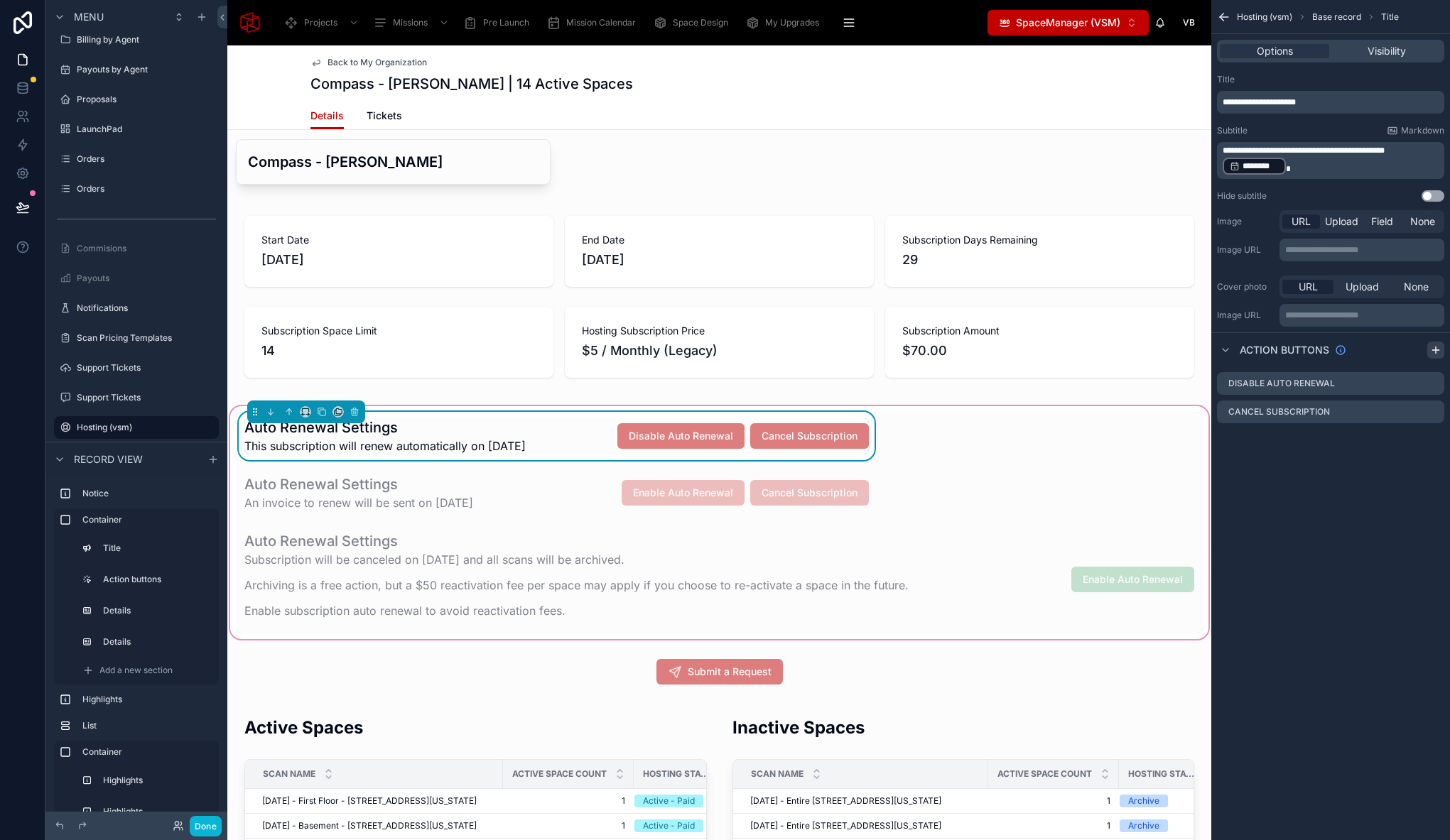
click at [1442, 346] on div "scrollable content" at bounding box center [1435, 350] width 17 height 17
click at [551, 432] on div "Disable Auto Renewal Cancel Subscription Action #3" at bounding box center [699, 436] width 338 height 27
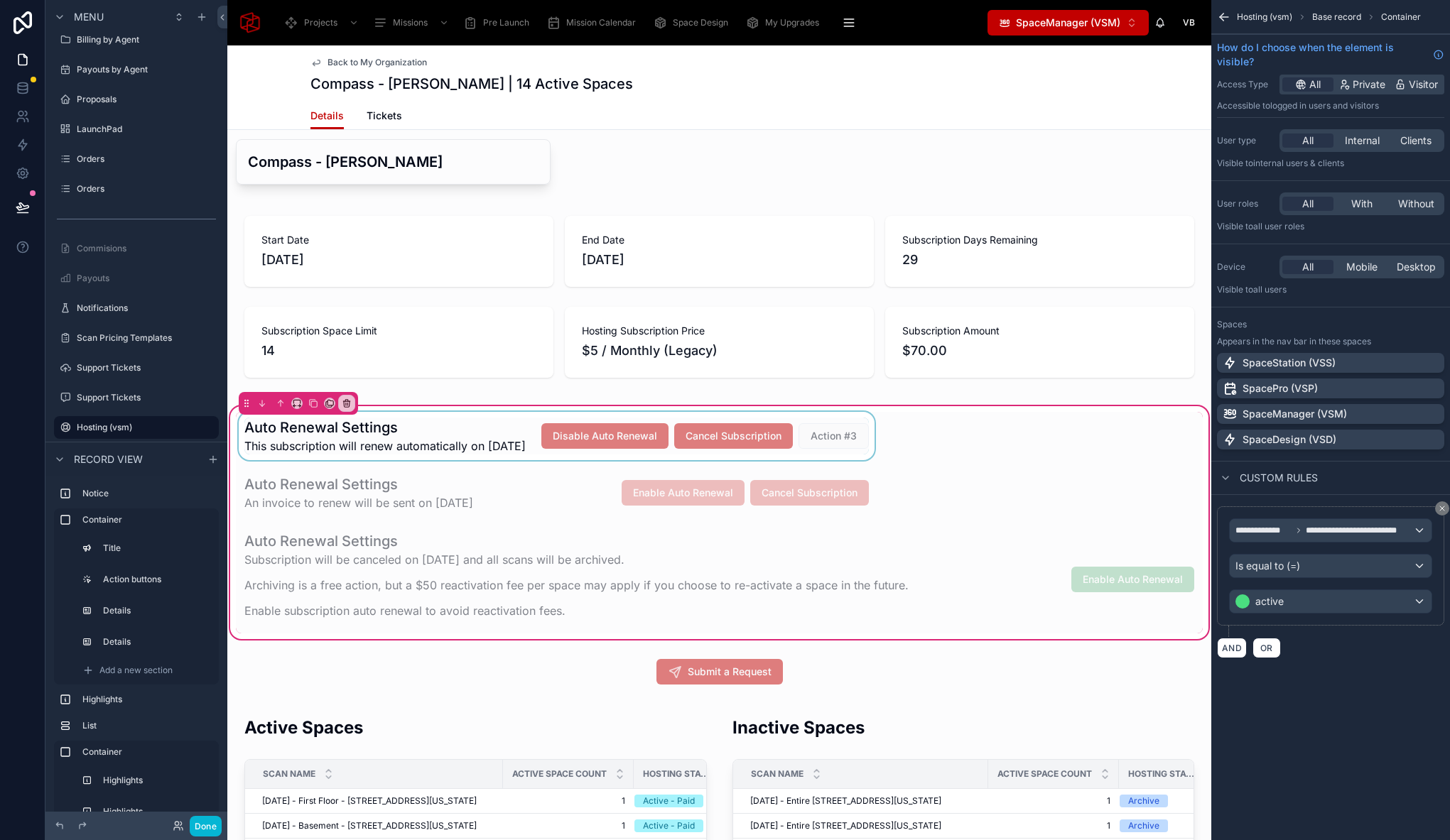
click at [336, 423] on div at bounding box center [556, 436] width 642 height 49
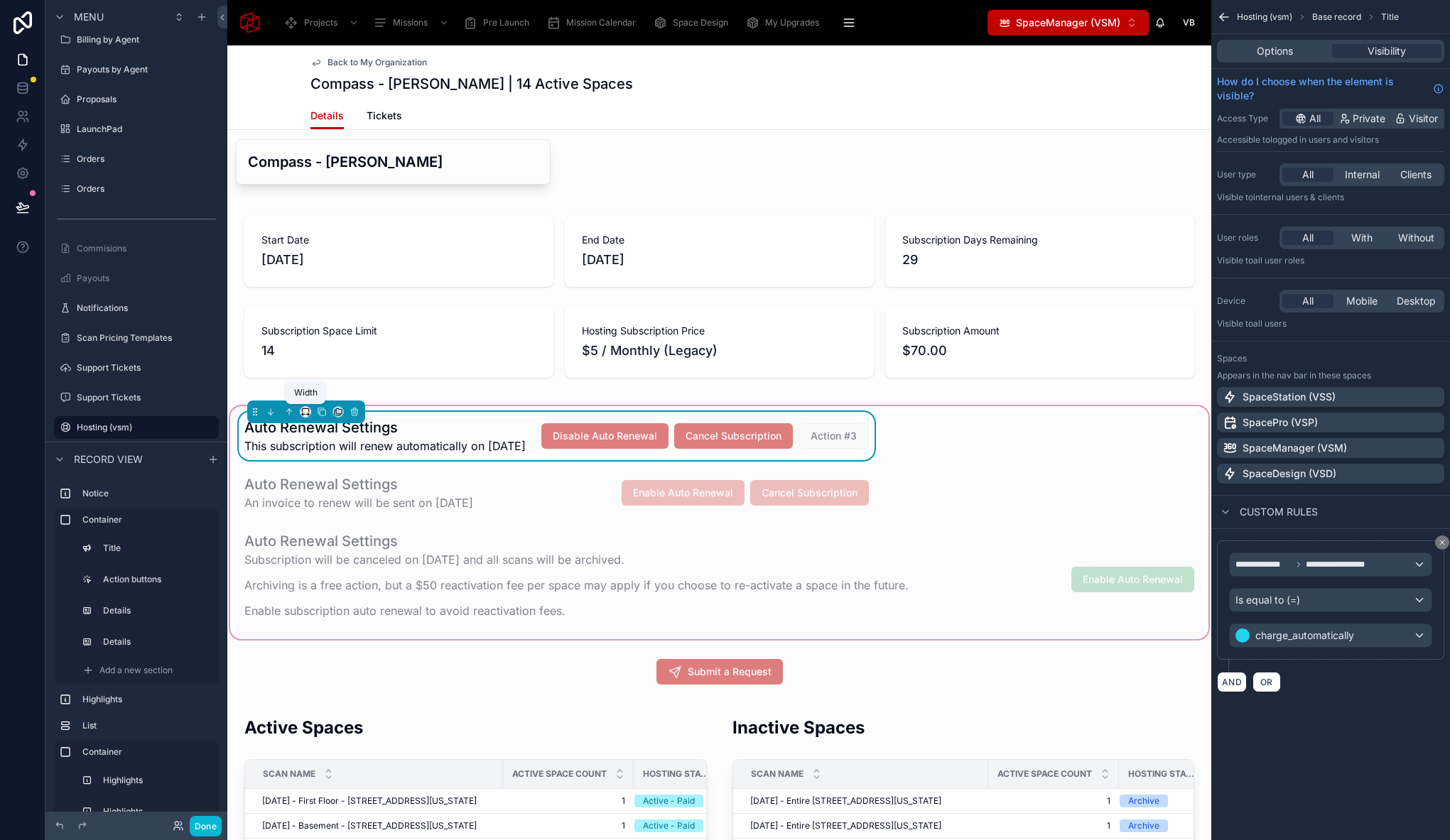
click at [305, 410] on icon at bounding box center [305, 412] width 10 height 10
click at [342, 584] on span "Full width" at bounding box center [334, 588] width 44 height 17
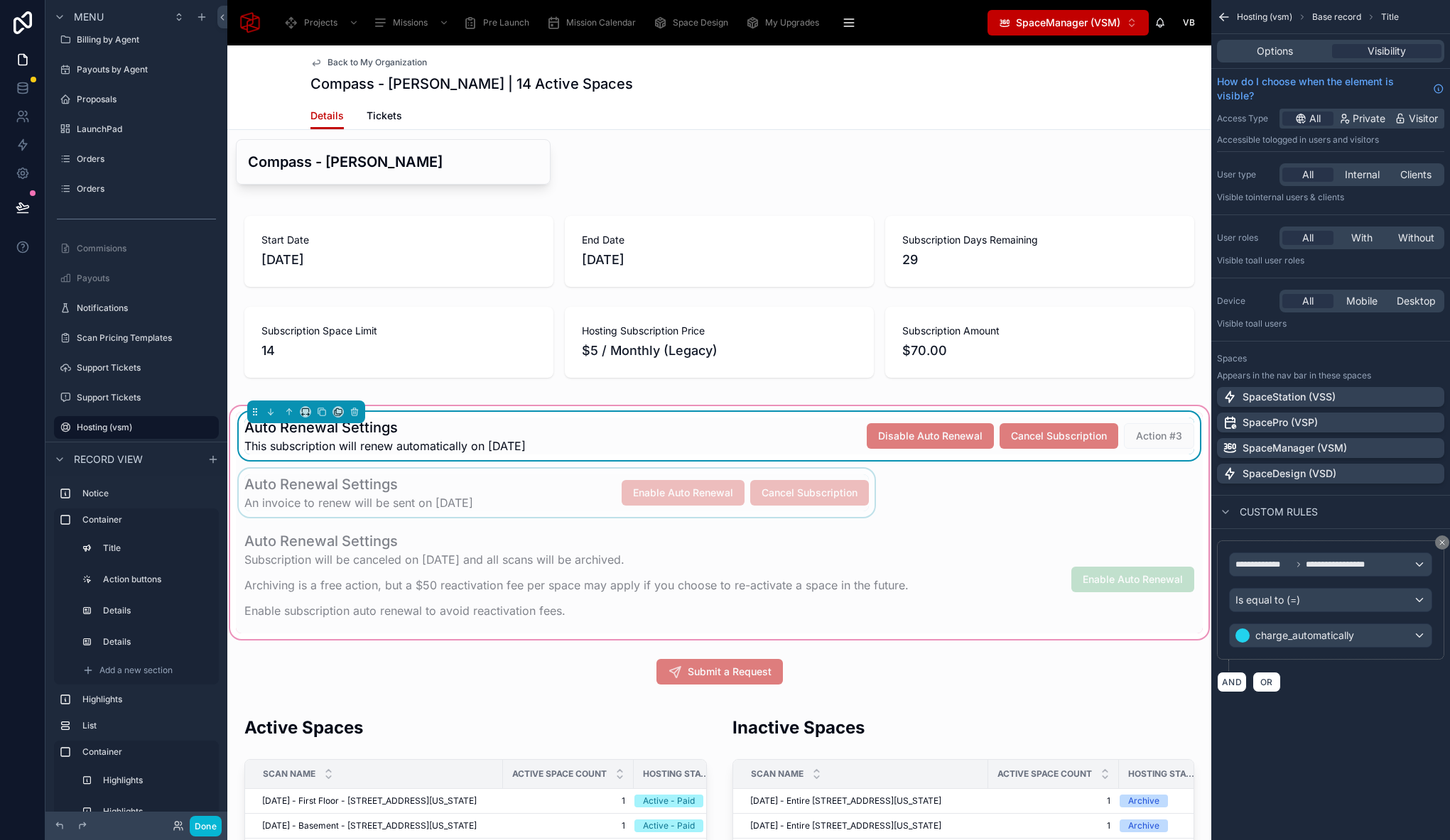
click at [545, 479] on div at bounding box center [556, 493] width 642 height 49
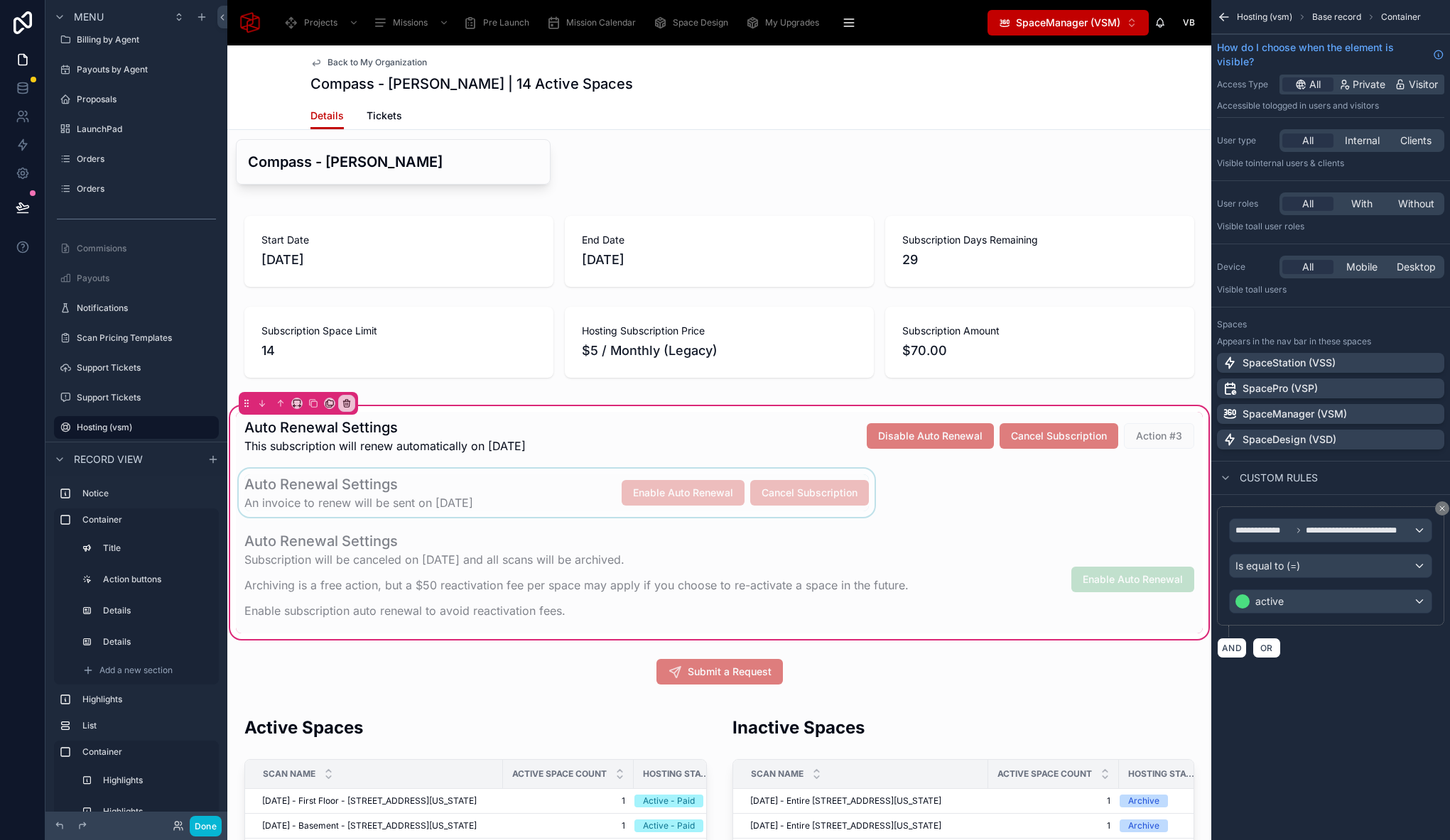
click at [529, 481] on div at bounding box center [556, 493] width 642 height 49
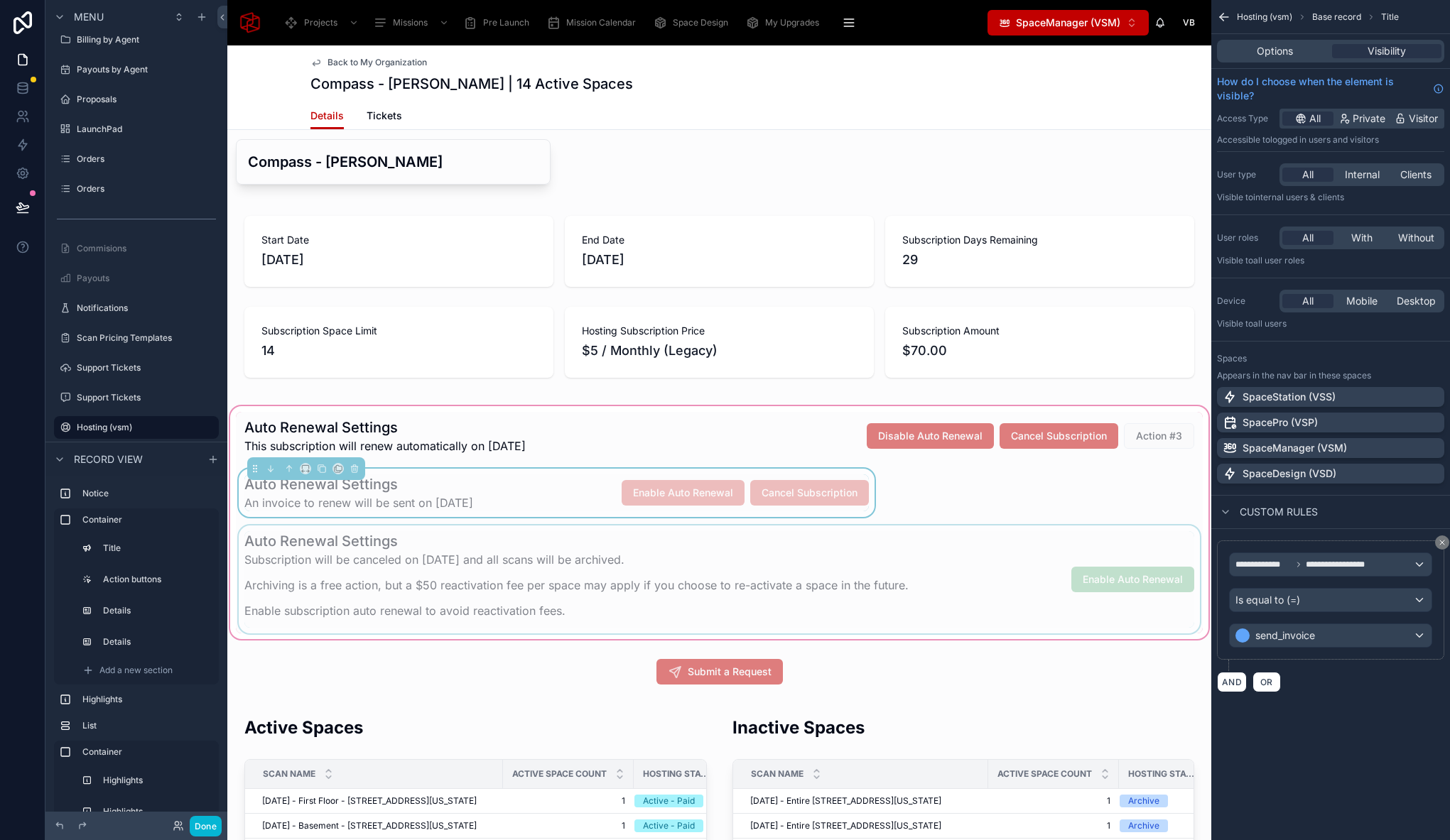
click at [508, 575] on div at bounding box center [718, 579] width 966 height 108
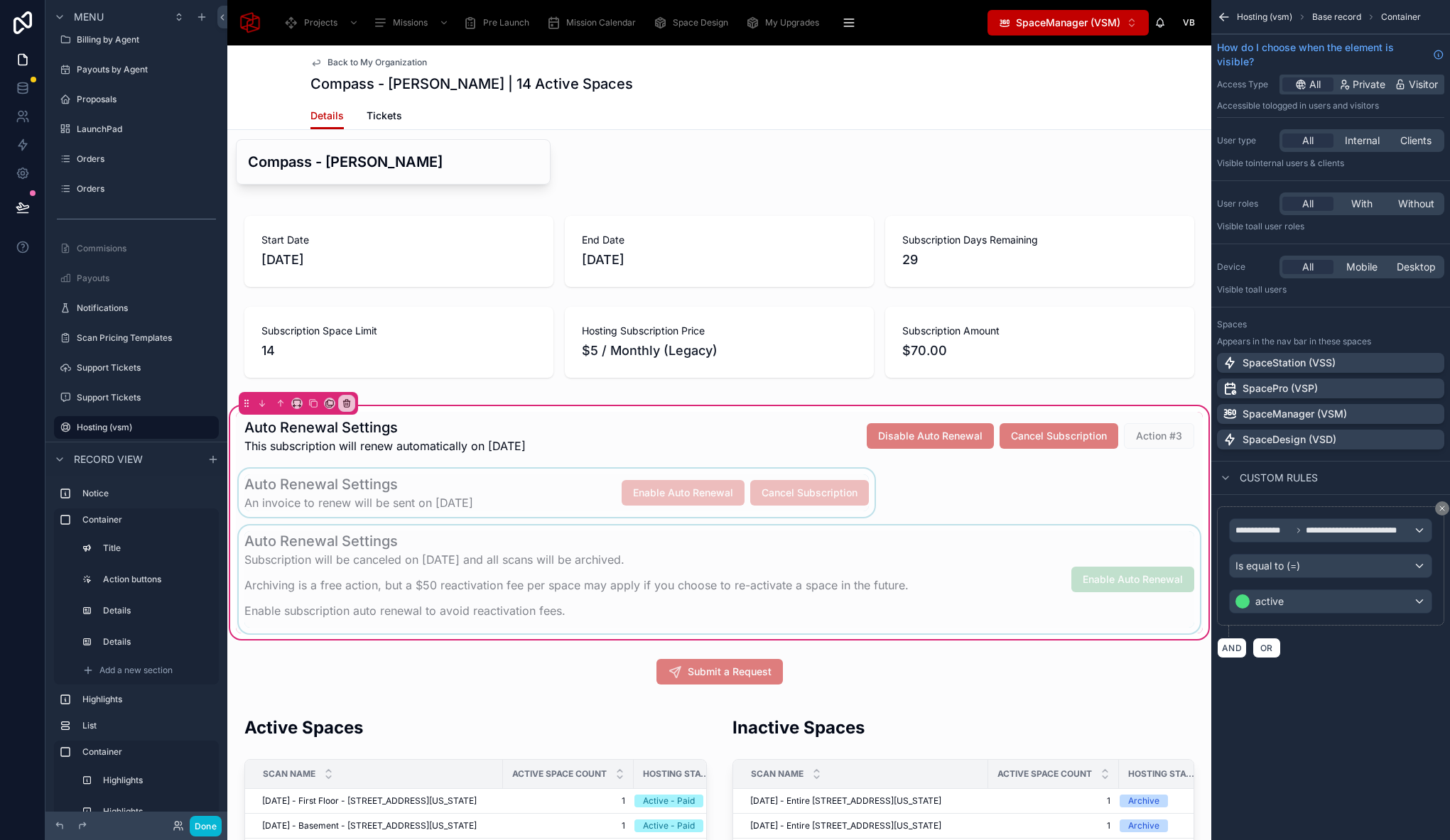
click at [344, 549] on div at bounding box center [718, 579] width 966 height 108
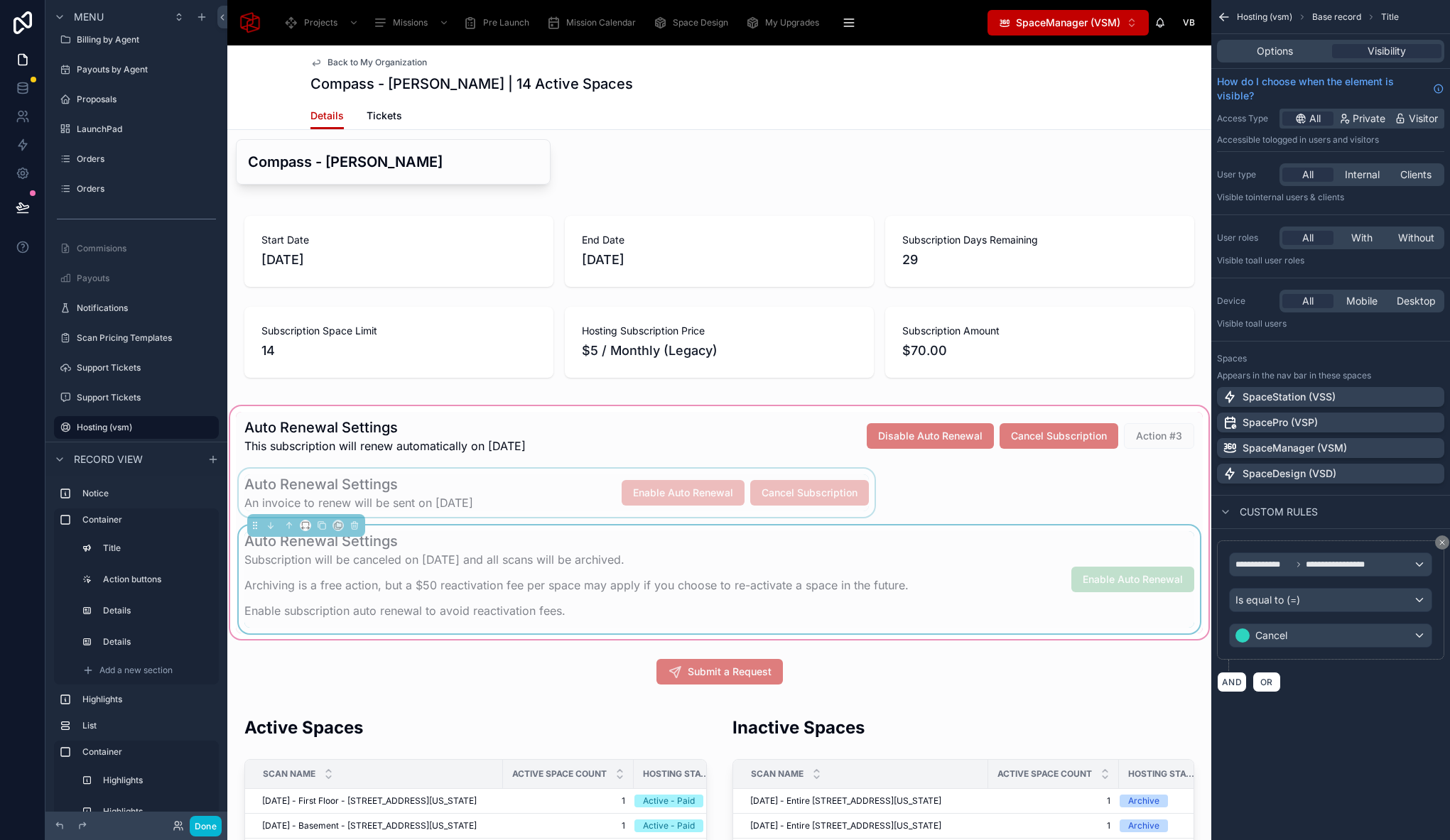
click at [311, 523] on div at bounding box center [305, 525] width 11 height 11
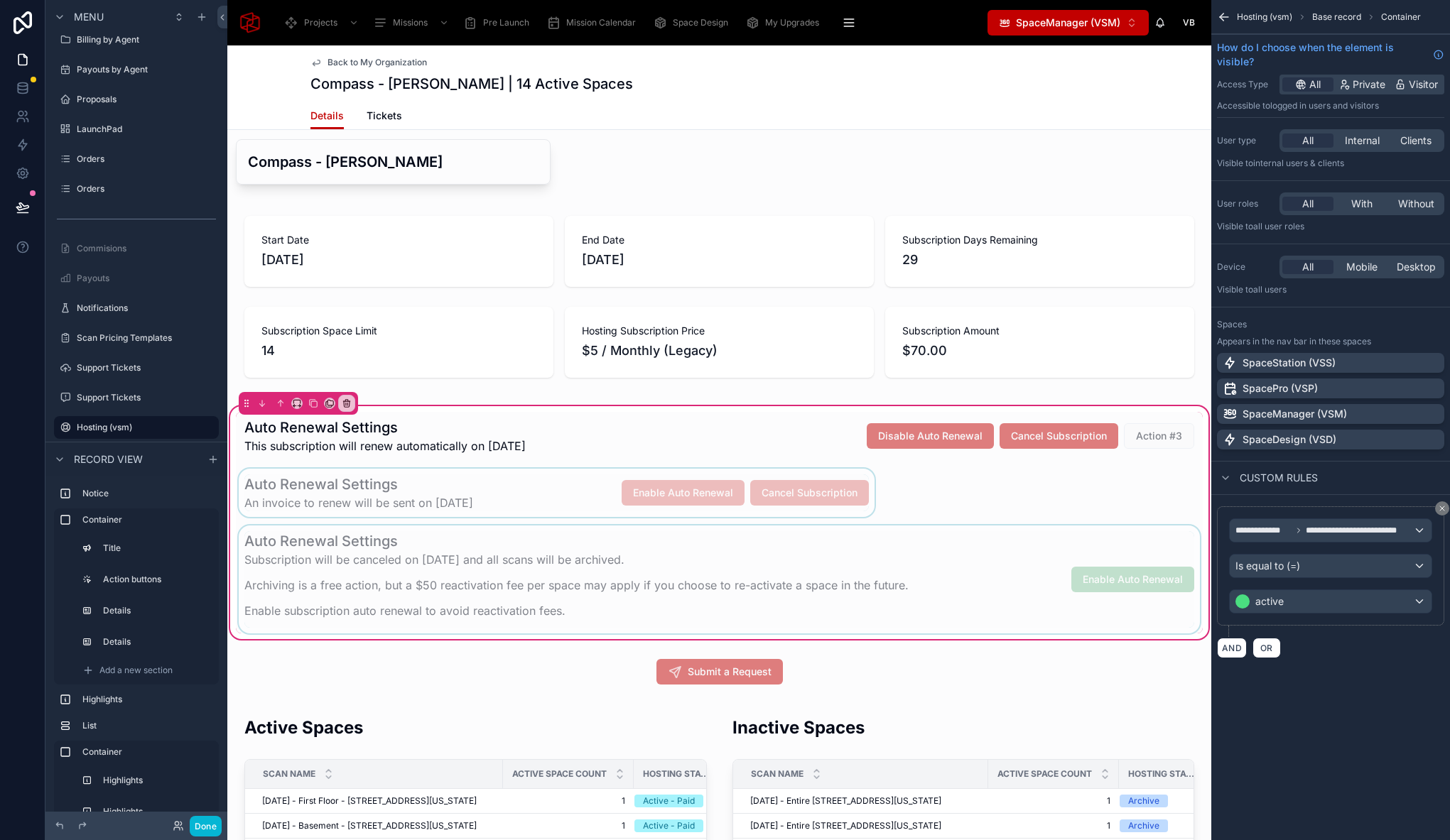
click at [307, 523] on div "Auto Renewal Settings This subscription will renew automatically on [DATE] Disa…" at bounding box center [718, 522] width 966 height 221
click at [315, 546] on div at bounding box center [718, 579] width 966 height 108
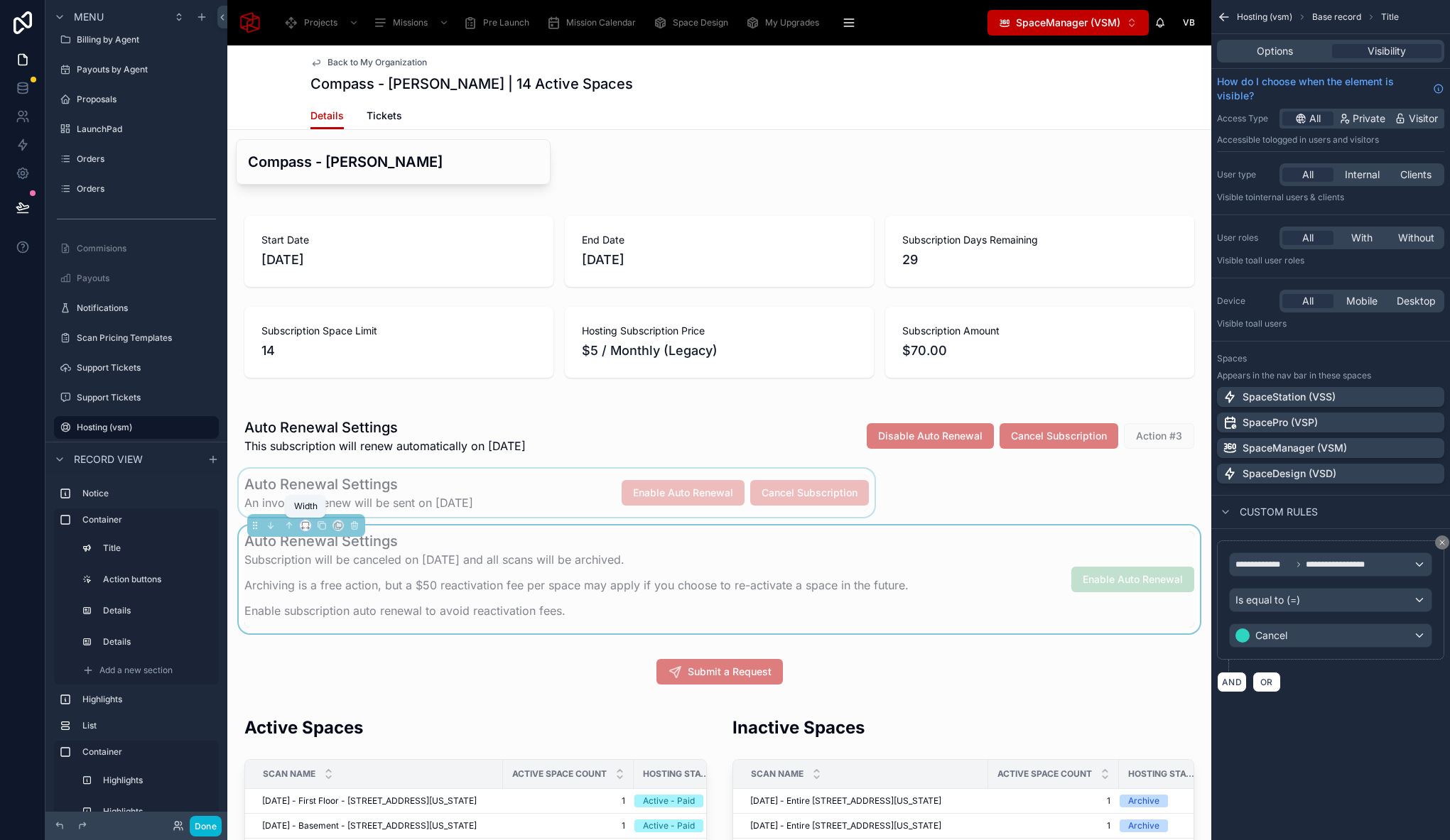
click at [306, 527] on icon at bounding box center [305, 525] width 10 height 10
click at [423, 521] on div at bounding box center [725, 420] width 1450 height 840
click at [439, 498] on div at bounding box center [556, 493] width 642 height 49
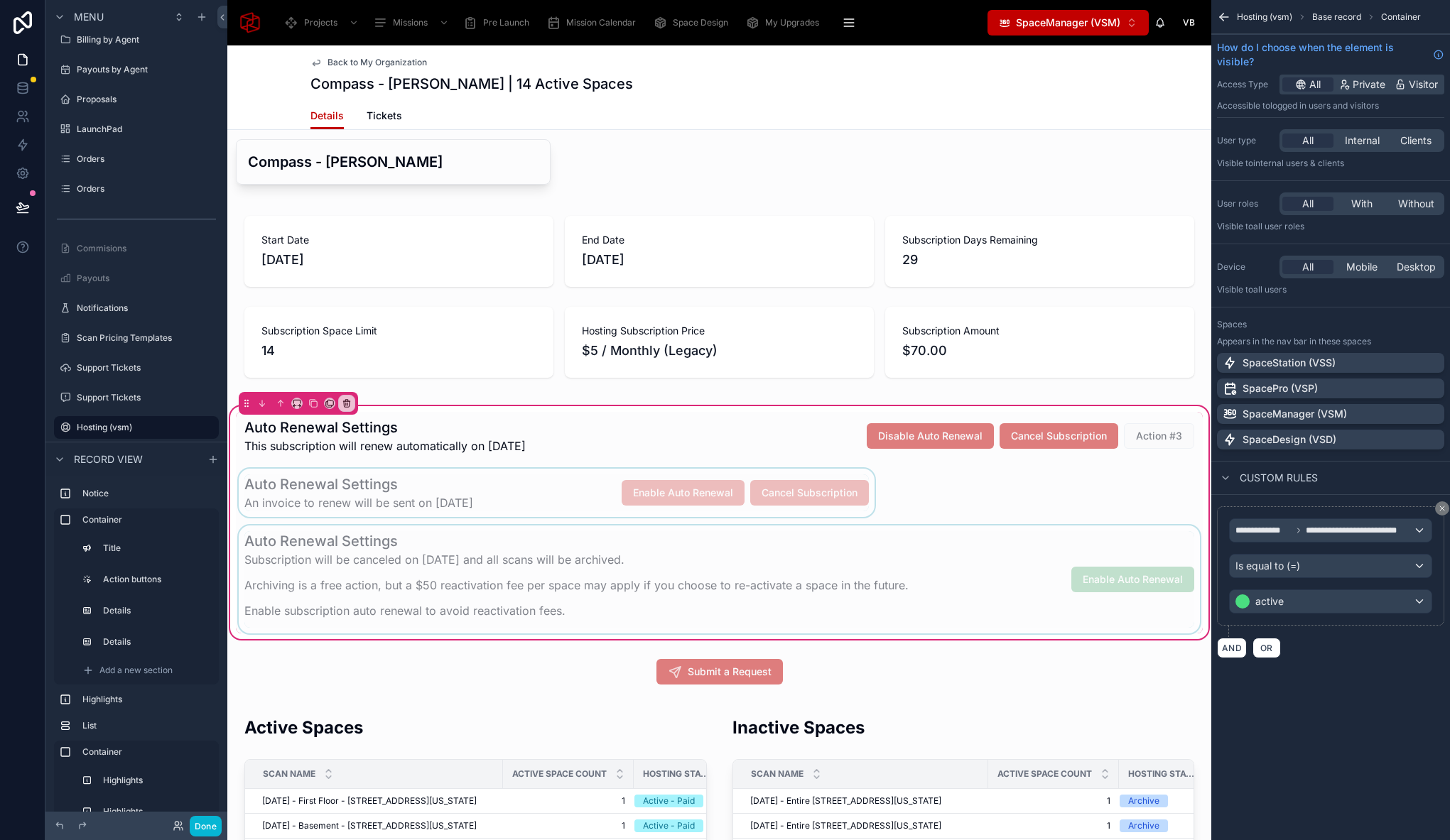
click at [335, 471] on div at bounding box center [556, 493] width 642 height 49
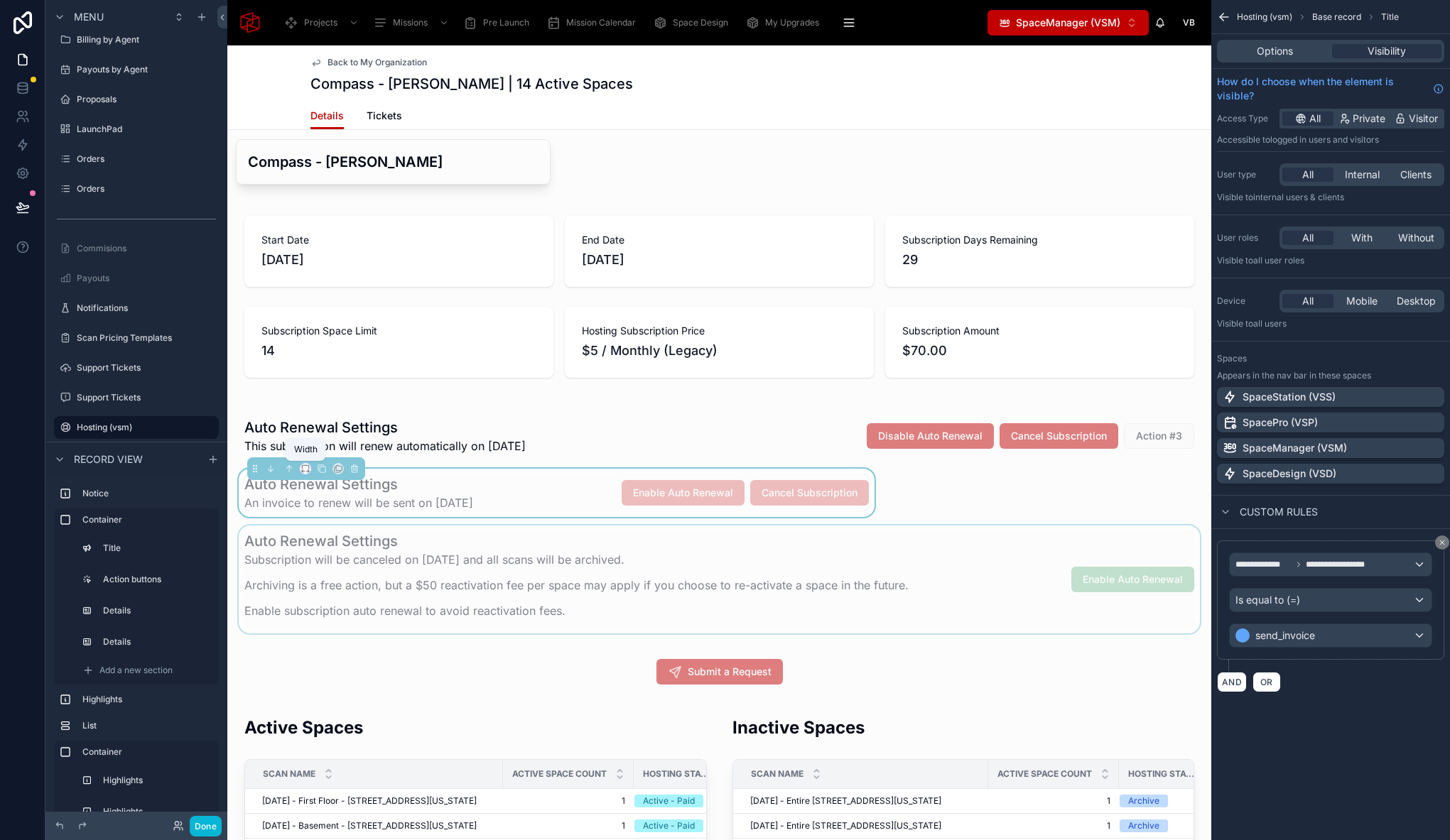
click at [308, 470] on icon at bounding box center [305, 468] width 10 height 10
click at [338, 641] on span "Full width" at bounding box center [334, 645] width 44 height 17
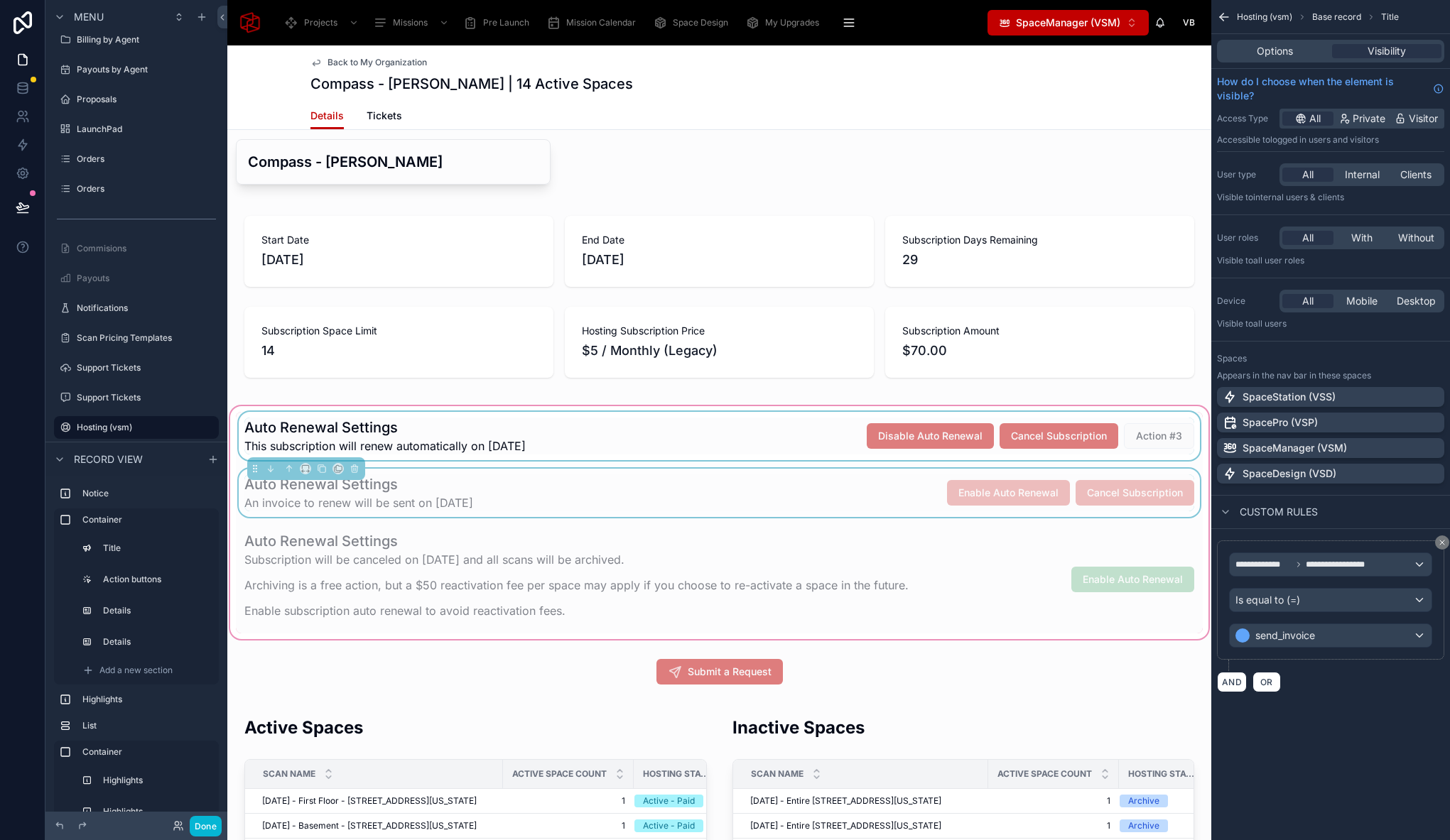
click at [1135, 445] on div at bounding box center [718, 436] width 966 height 49
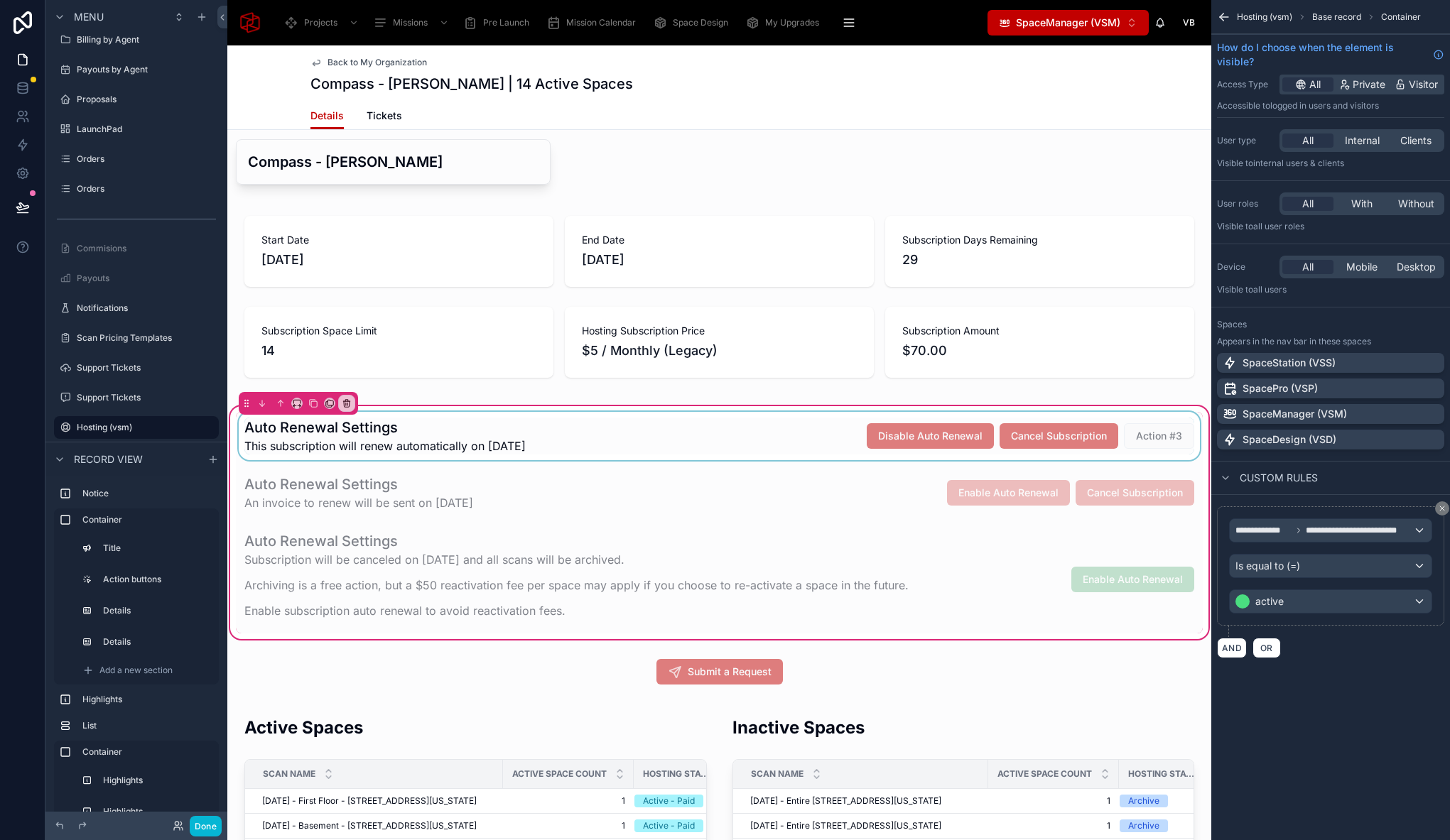
click at [1157, 458] on div at bounding box center [718, 436] width 966 height 49
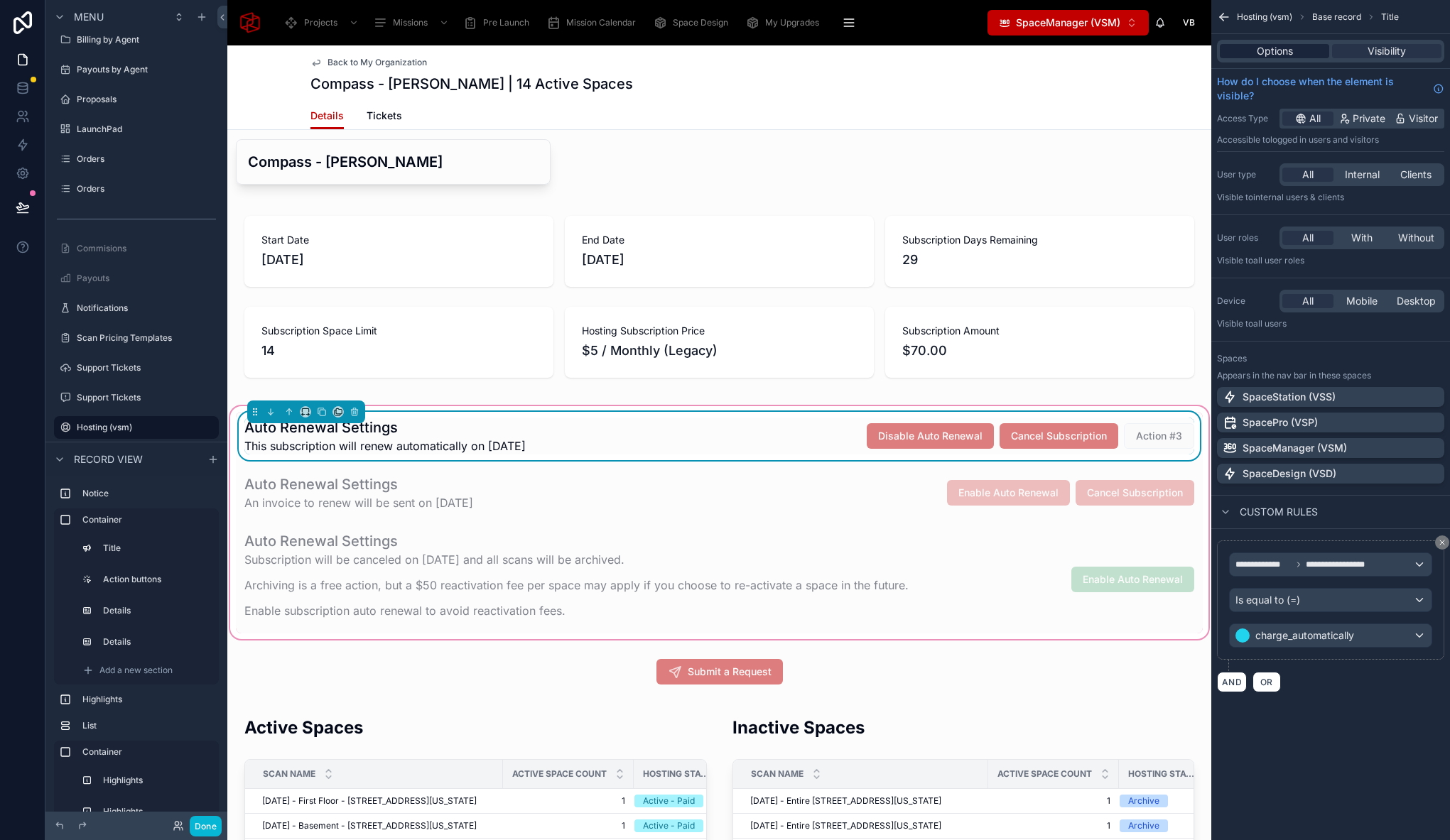
click at [1281, 57] on span "Options" at bounding box center [1274, 51] width 36 height 14
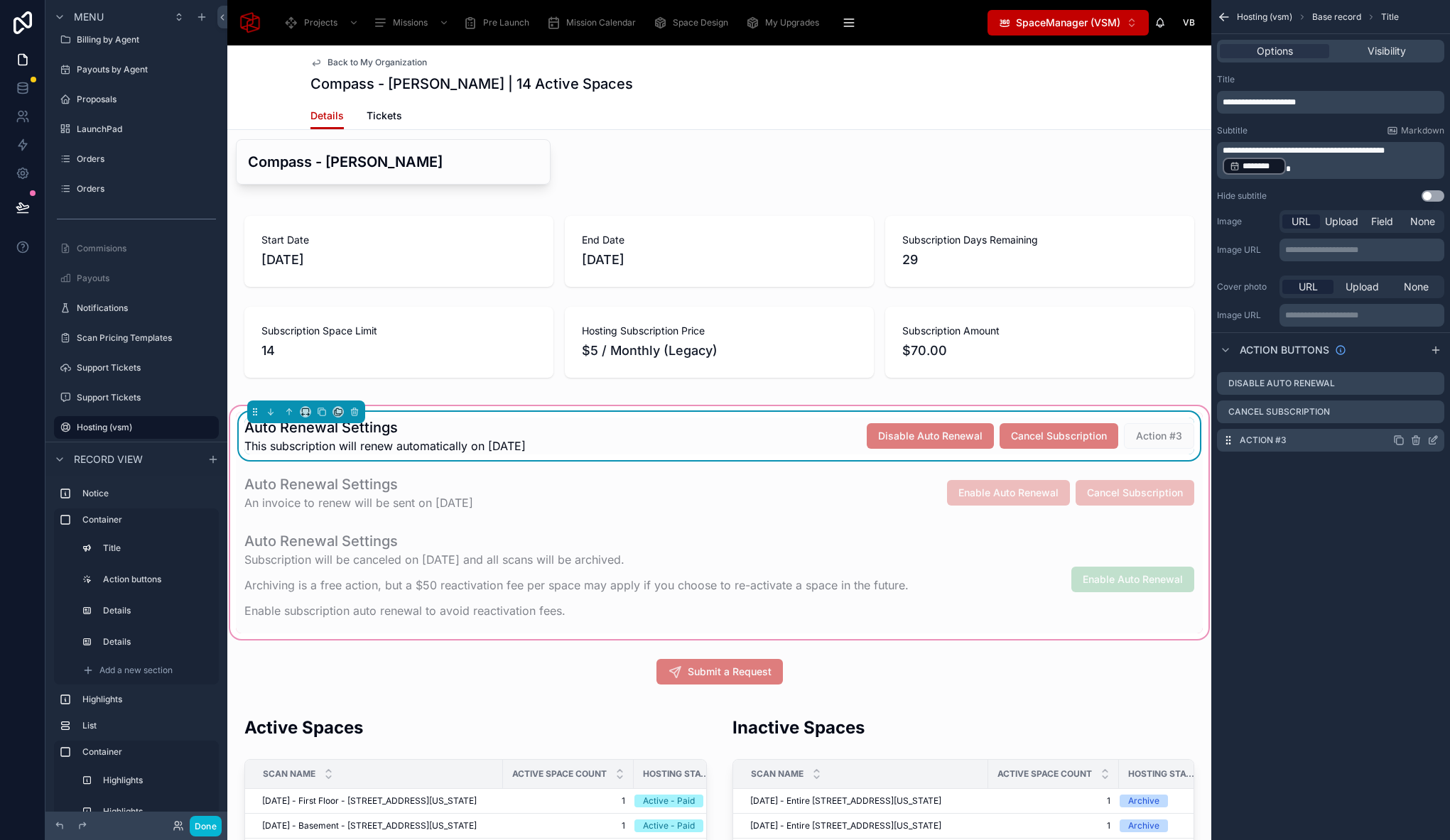
click at [1432, 439] on icon "scrollable content" at bounding box center [1433, 440] width 11 height 11
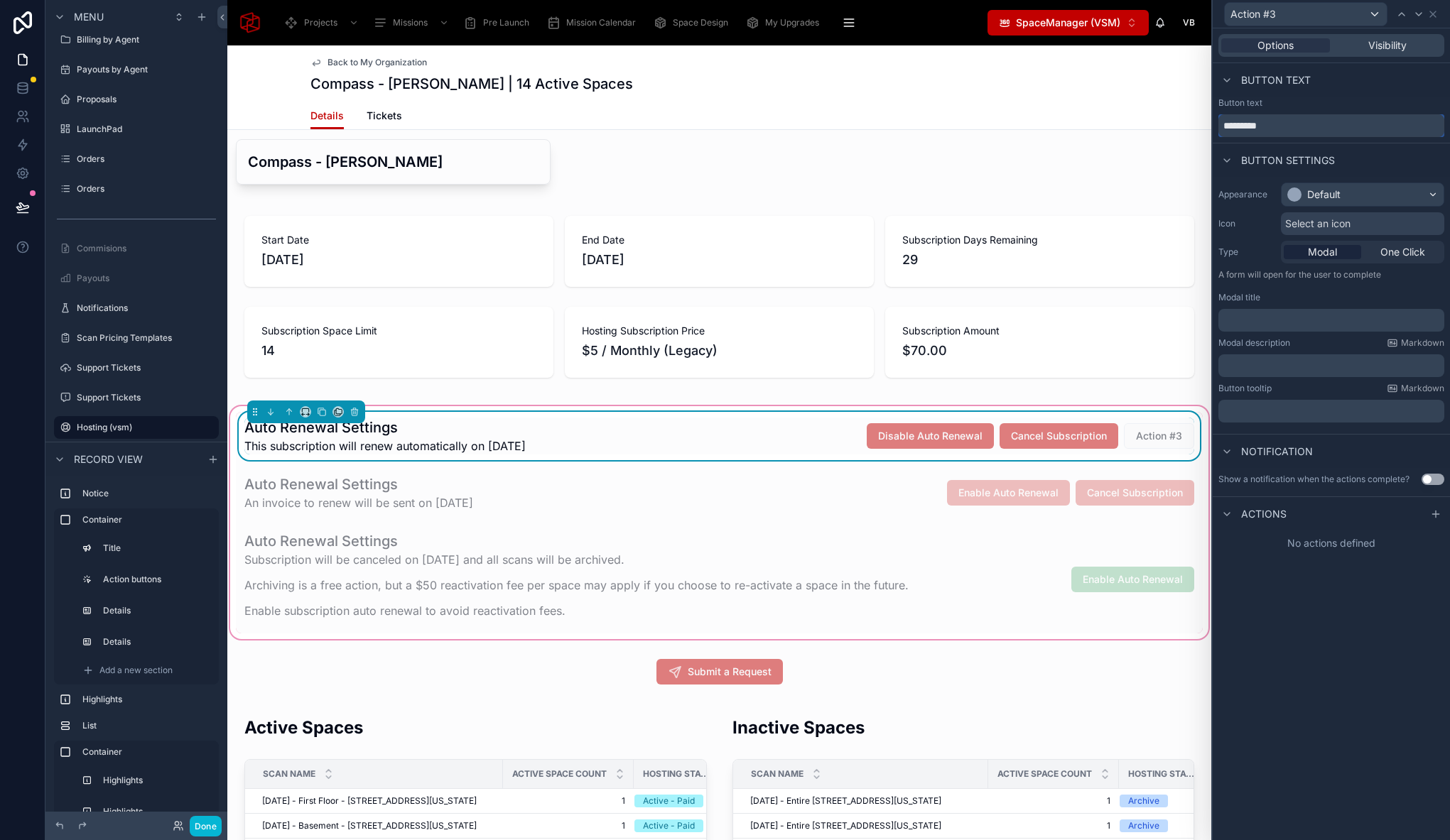
click at [1278, 130] on input "*********" at bounding box center [1331, 125] width 226 height 23
paste input "*******"
type input "**********"
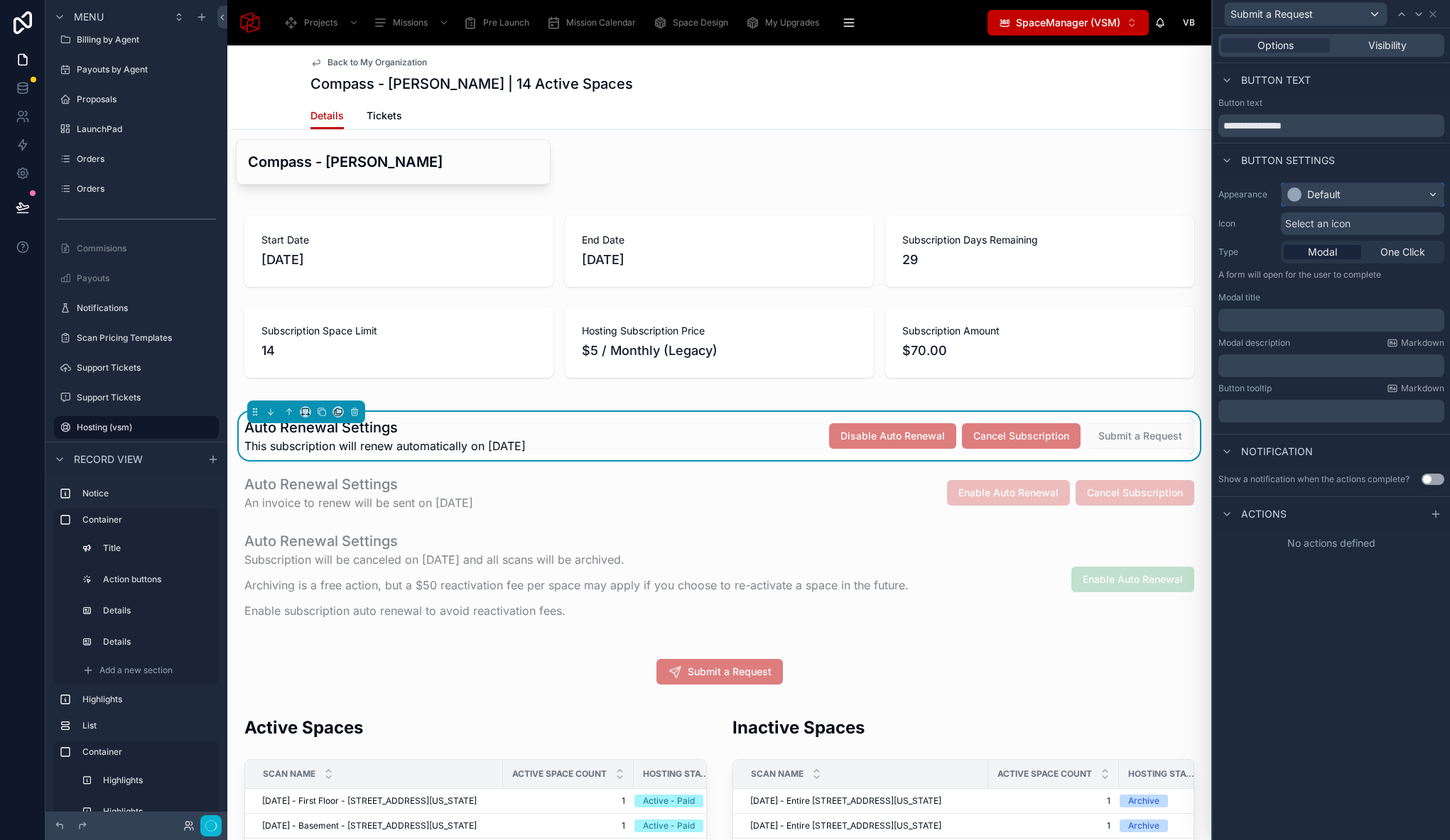
click at [1324, 190] on div "Default" at bounding box center [1323, 194] width 33 height 14
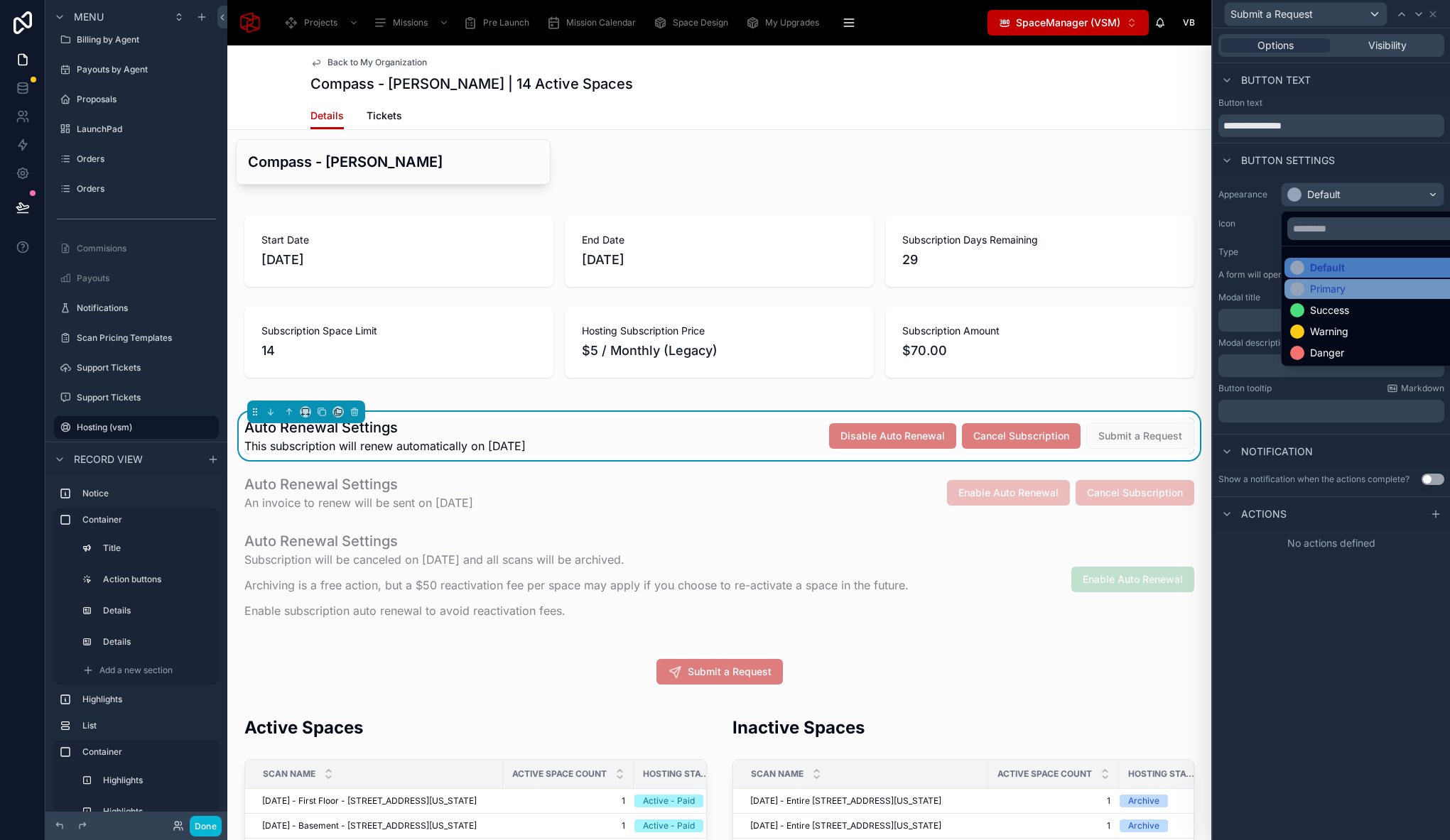
click at [1342, 286] on div "Primary" at bounding box center [1327, 289] width 36 height 14
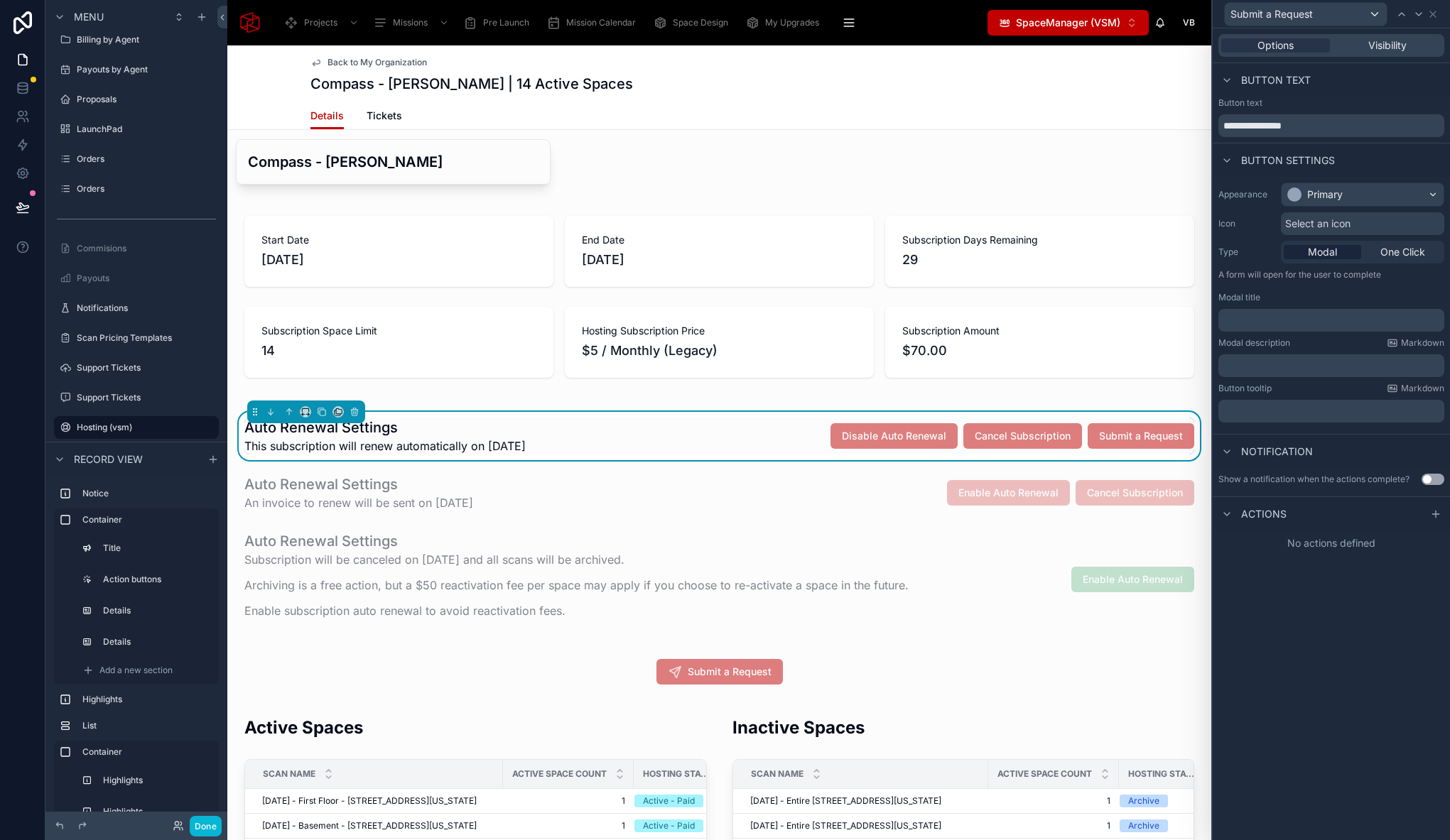
click at [1316, 218] on span "Select an icon" at bounding box center [1317, 223] width 65 height 14
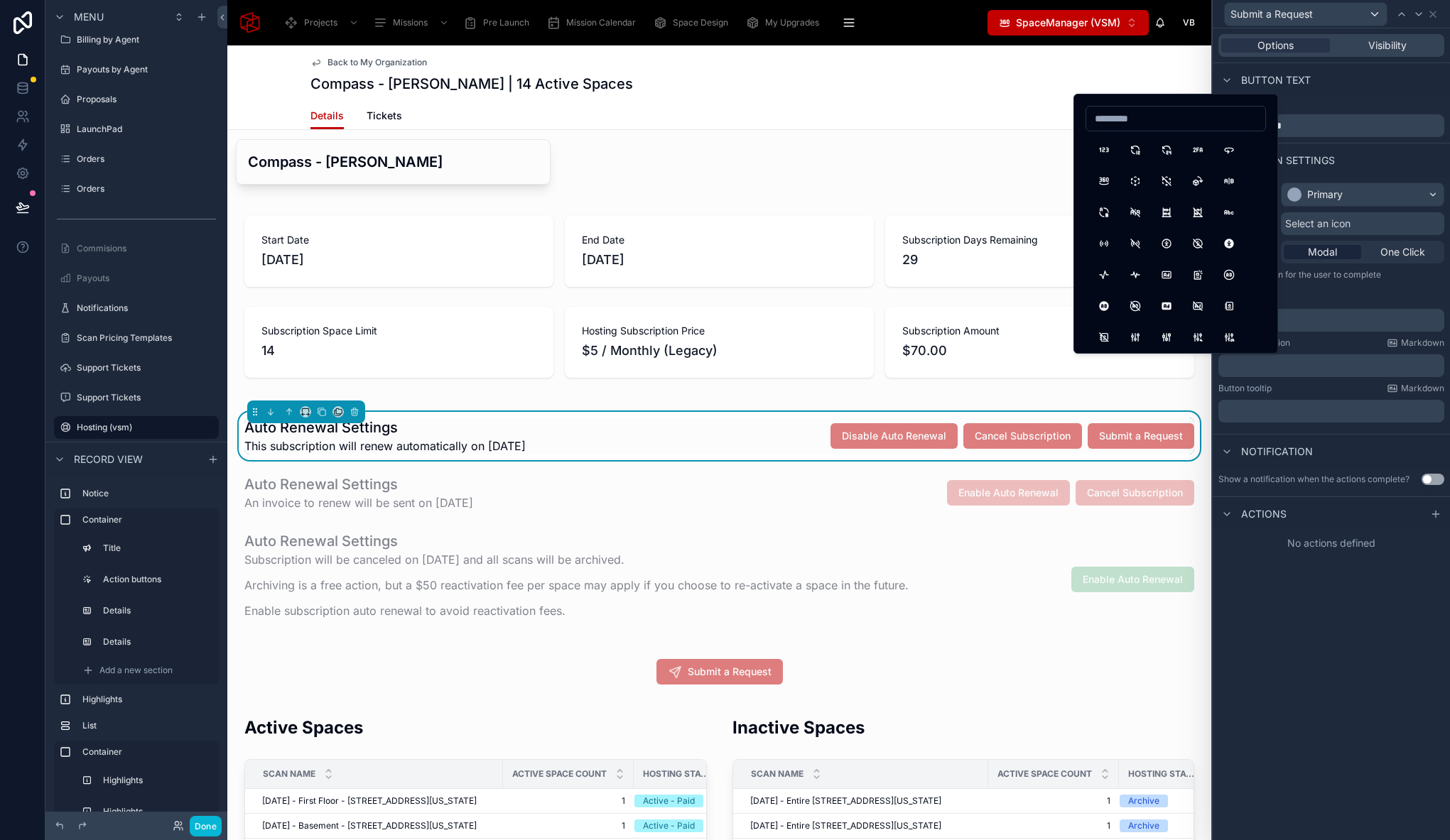
click at [1139, 130] on div at bounding box center [1175, 119] width 180 height 26
click at [1123, 127] on input at bounding box center [1175, 119] width 179 height 20
type input "****"
click at [1107, 146] on button "Send" at bounding box center [1104, 150] width 26 height 26
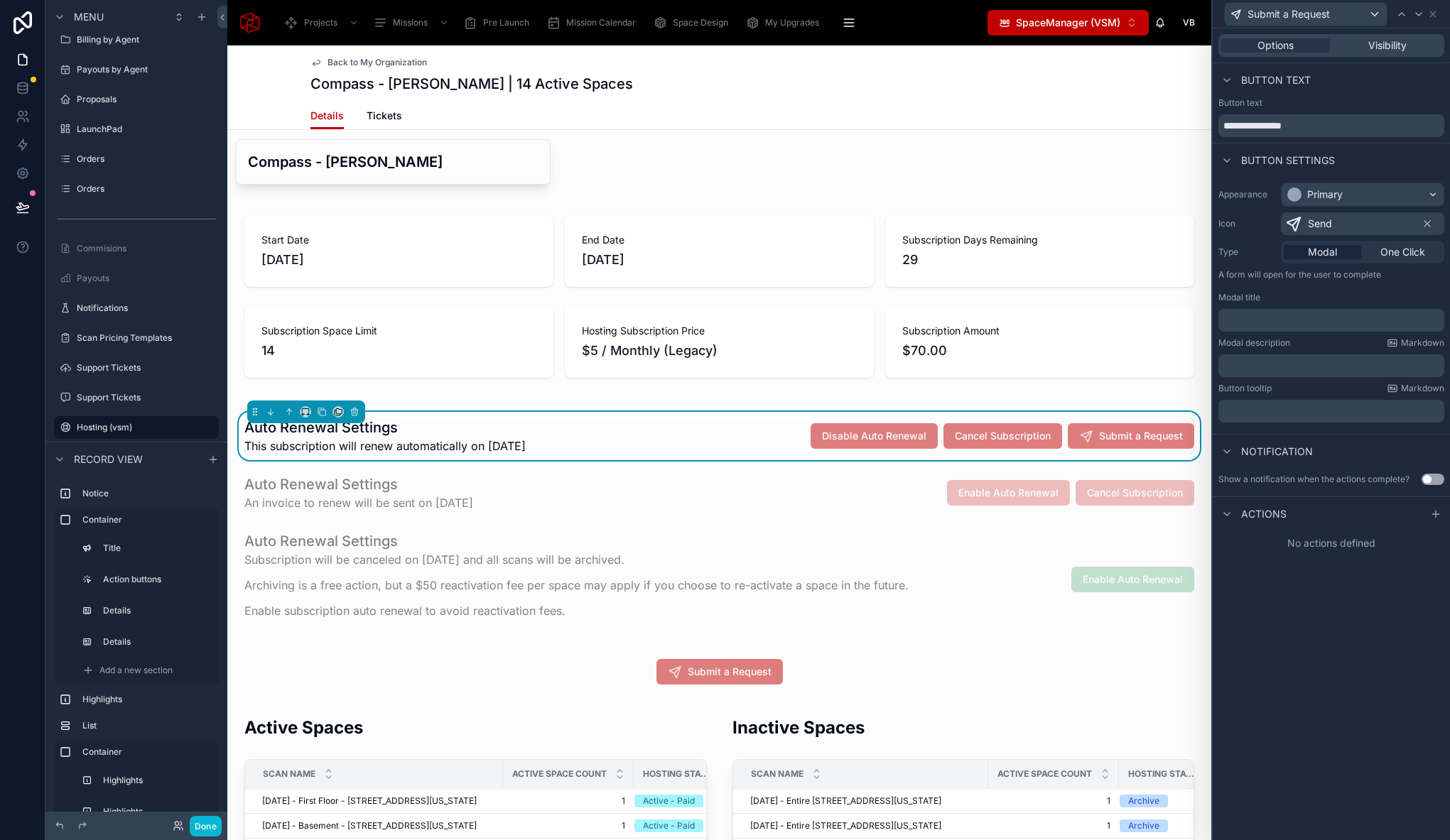
click at [1278, 316] on p "﻿" at bounding box center [1332, 320] width 217 height 14
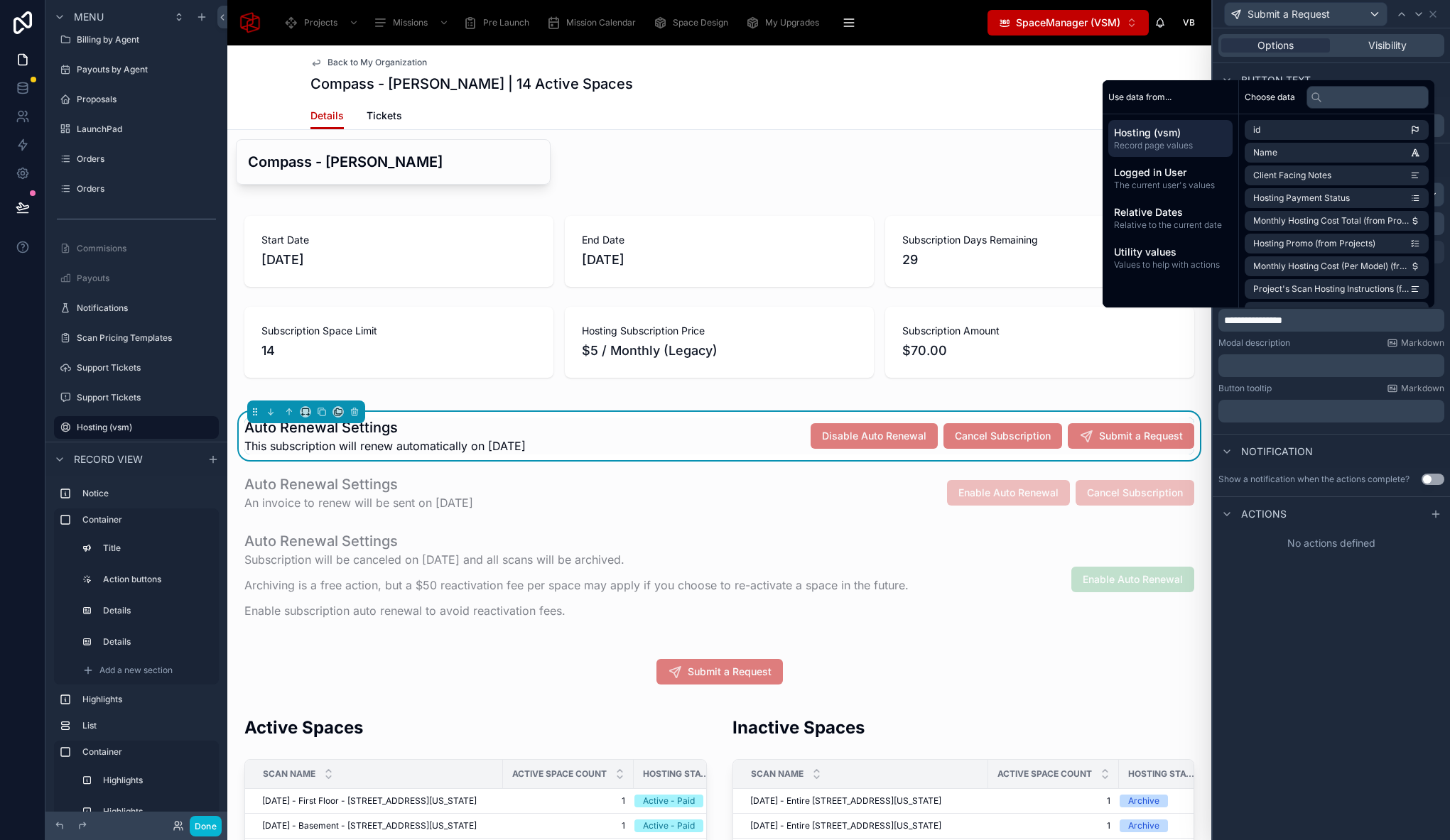
click at [1261, 374] on div "﻿" at bounding box center [1331, 365] width 226 height 23
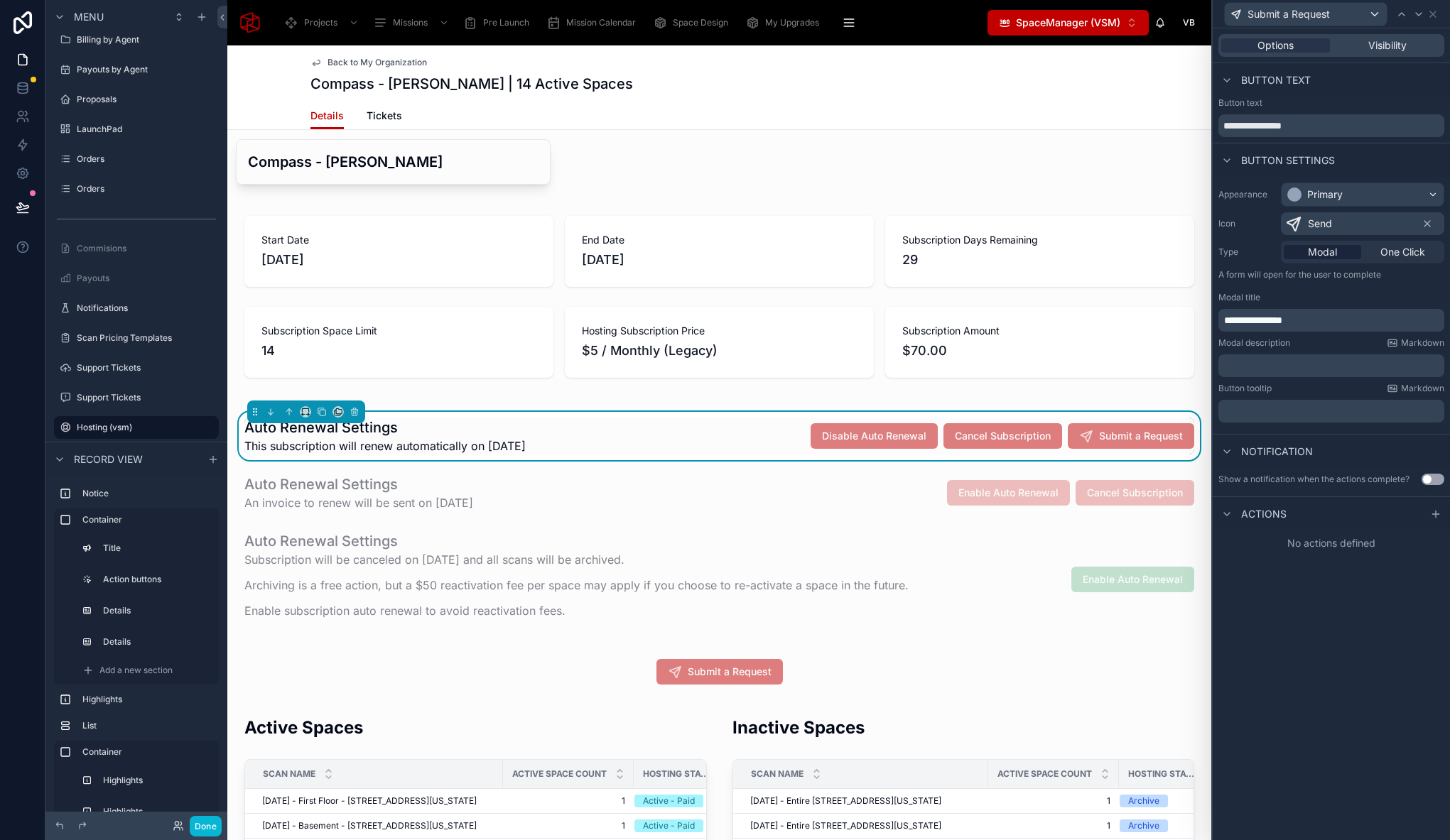
click at [1261, 370] on p "﻿" at bounding box center [1332, 365] width 217 height 14
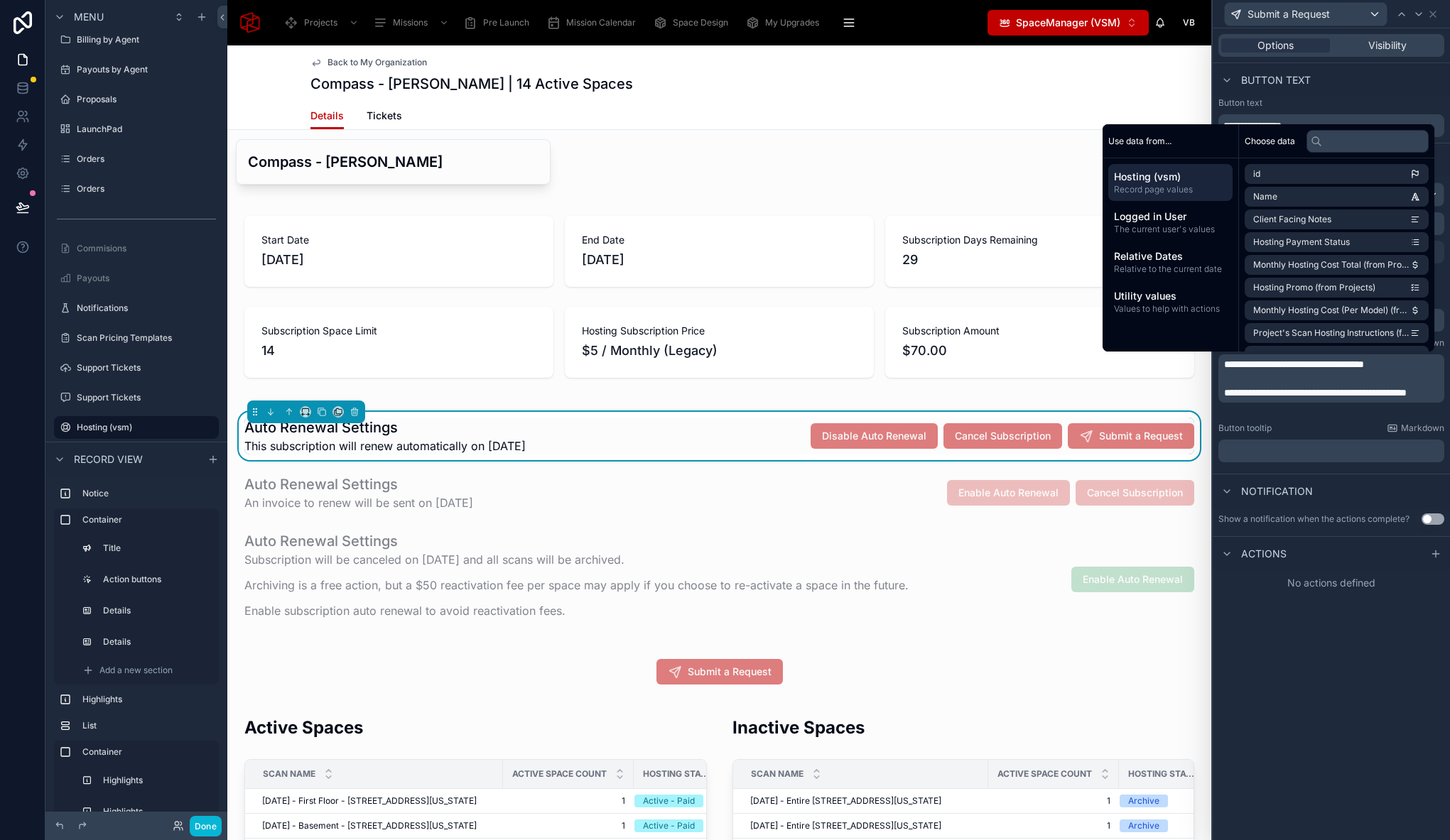
scroll to position [0, 0]
click at [1267, 452] on p "﻿" at bounding box center [1332, 450] width 217 height 14
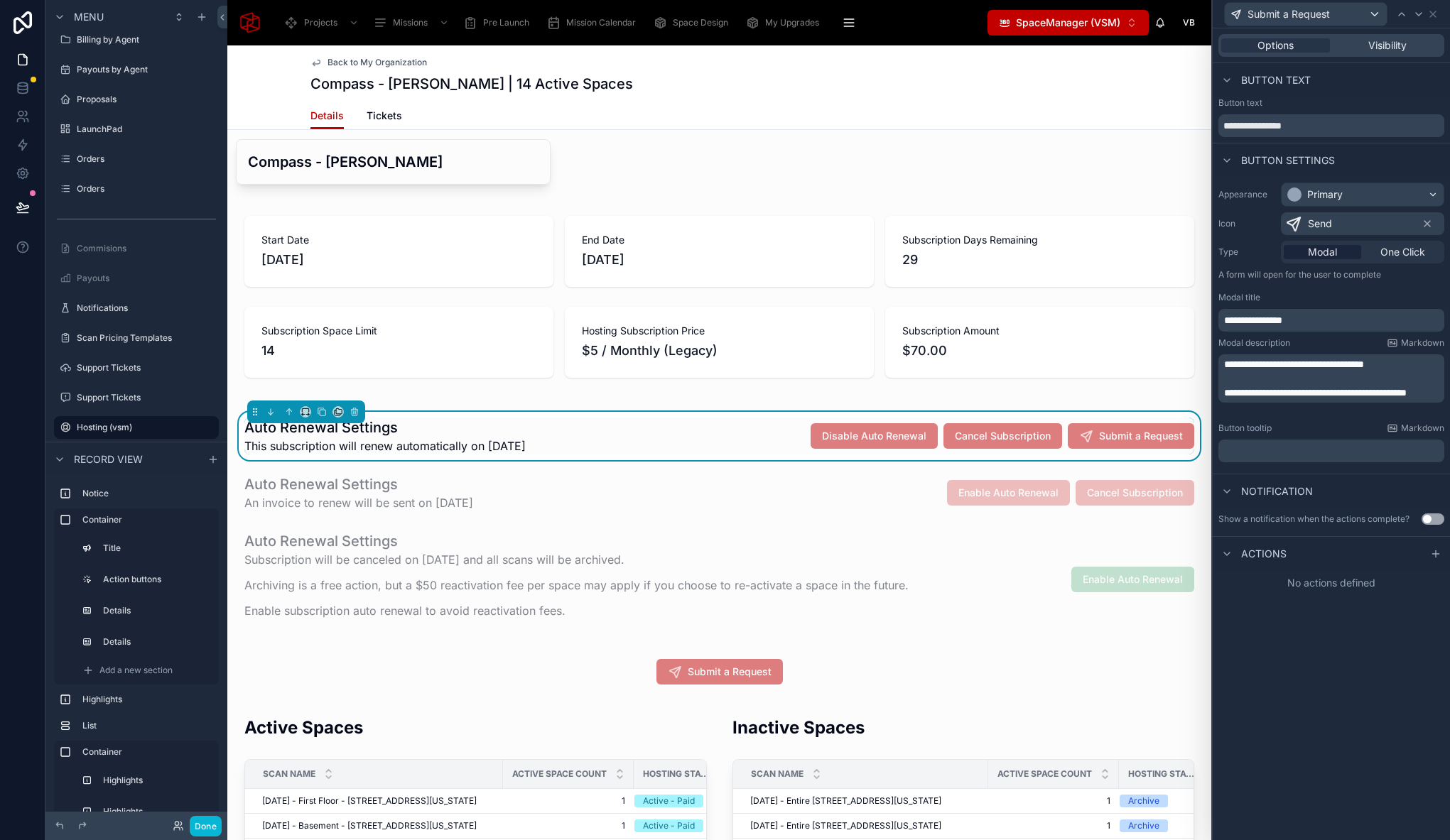
click at [1267, 452] on p "﻿" at bounding box center [1332, 450] width 217 height 14
click at [1338, 689] on div "**********" at bounding box center [1331, 434] width 237 height 812
click at [1432, 569] on icon at bounding box center [1435, 565] width 11 height 11
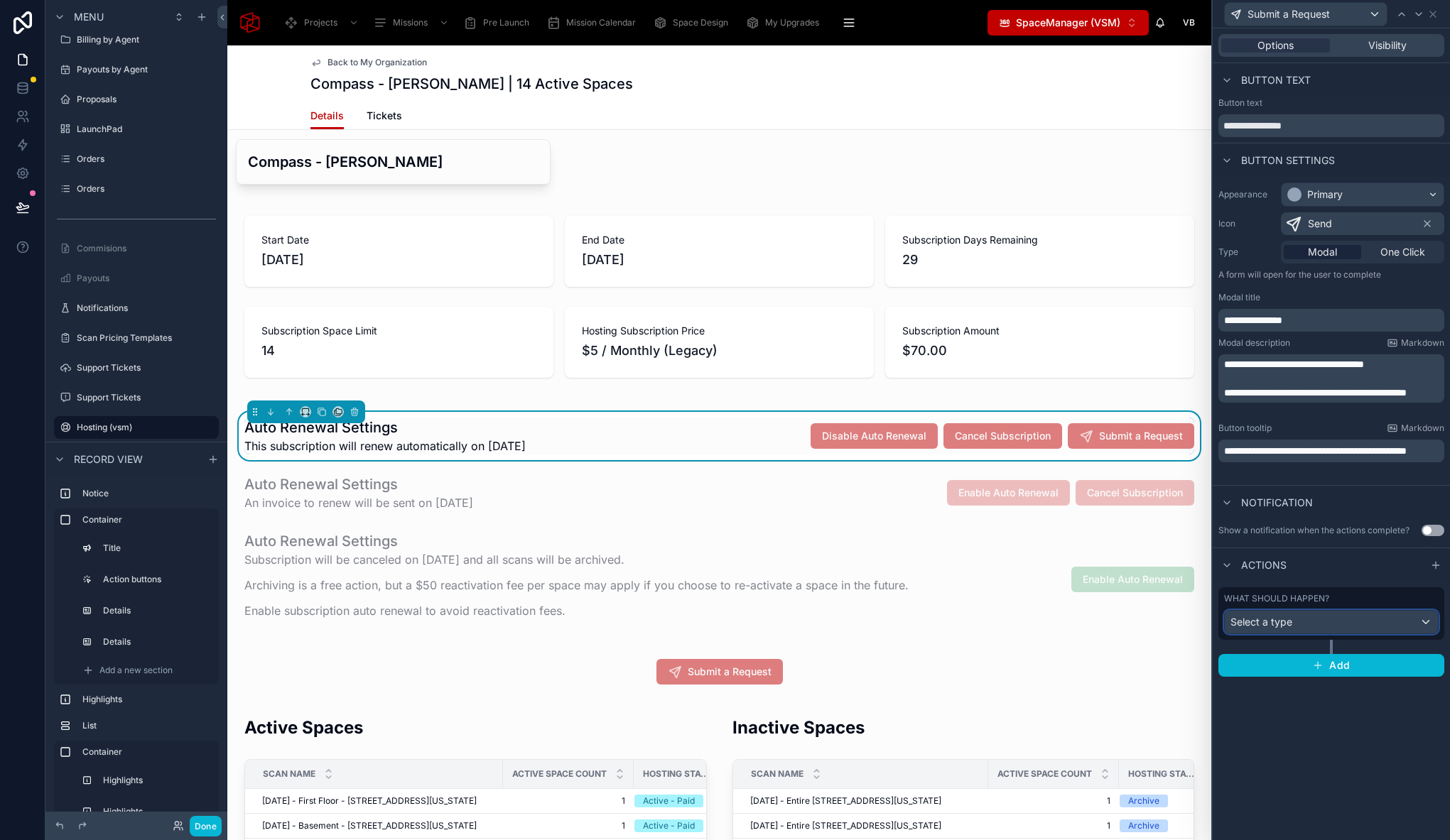
click at [1352, 616] on div "Select a type" at bounding box center [1331, 621] width 213 height 23
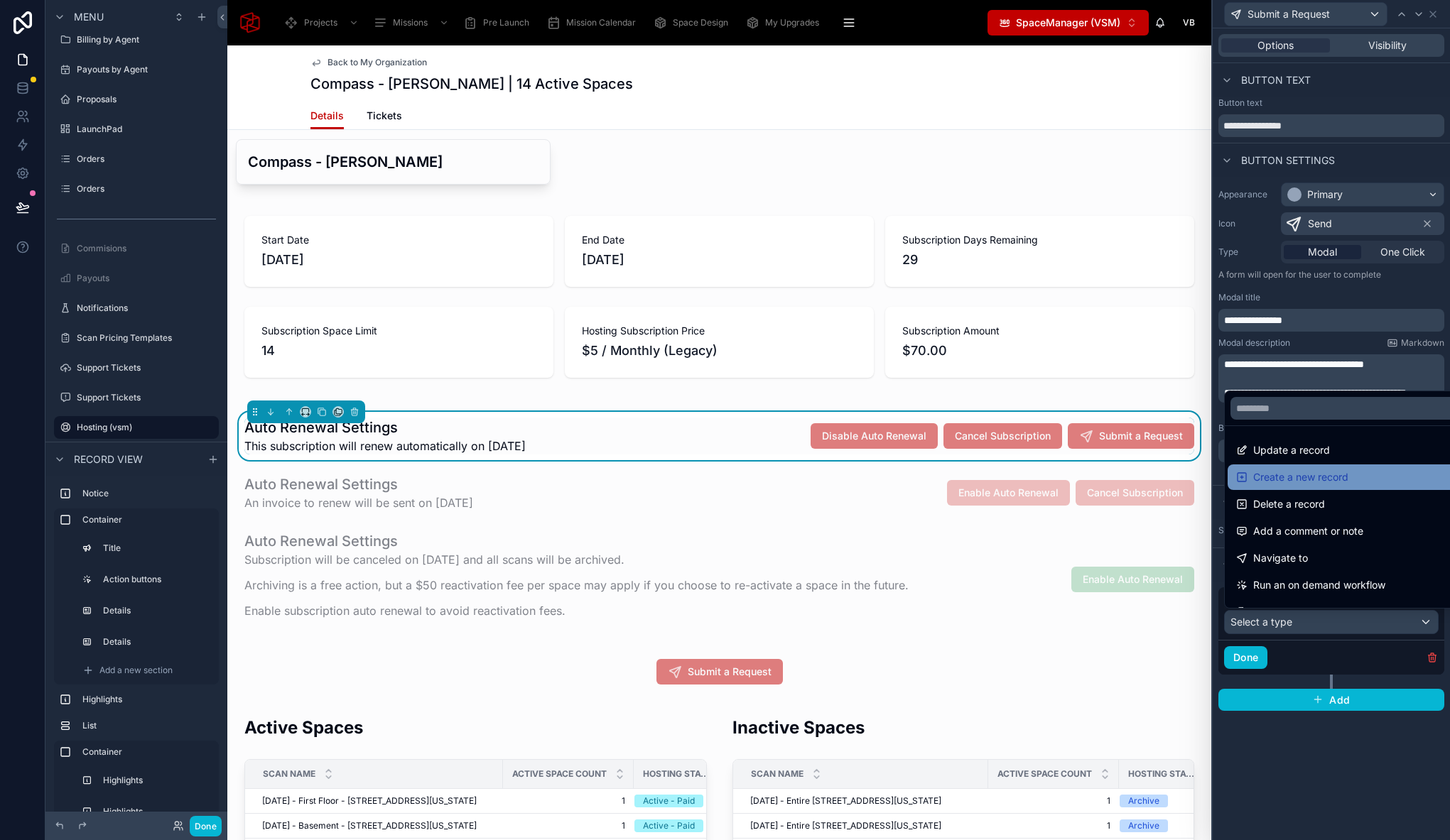
click at [1324, 482] on span "Create a new record" at bounding box center [1301, 477] width 96 height 17
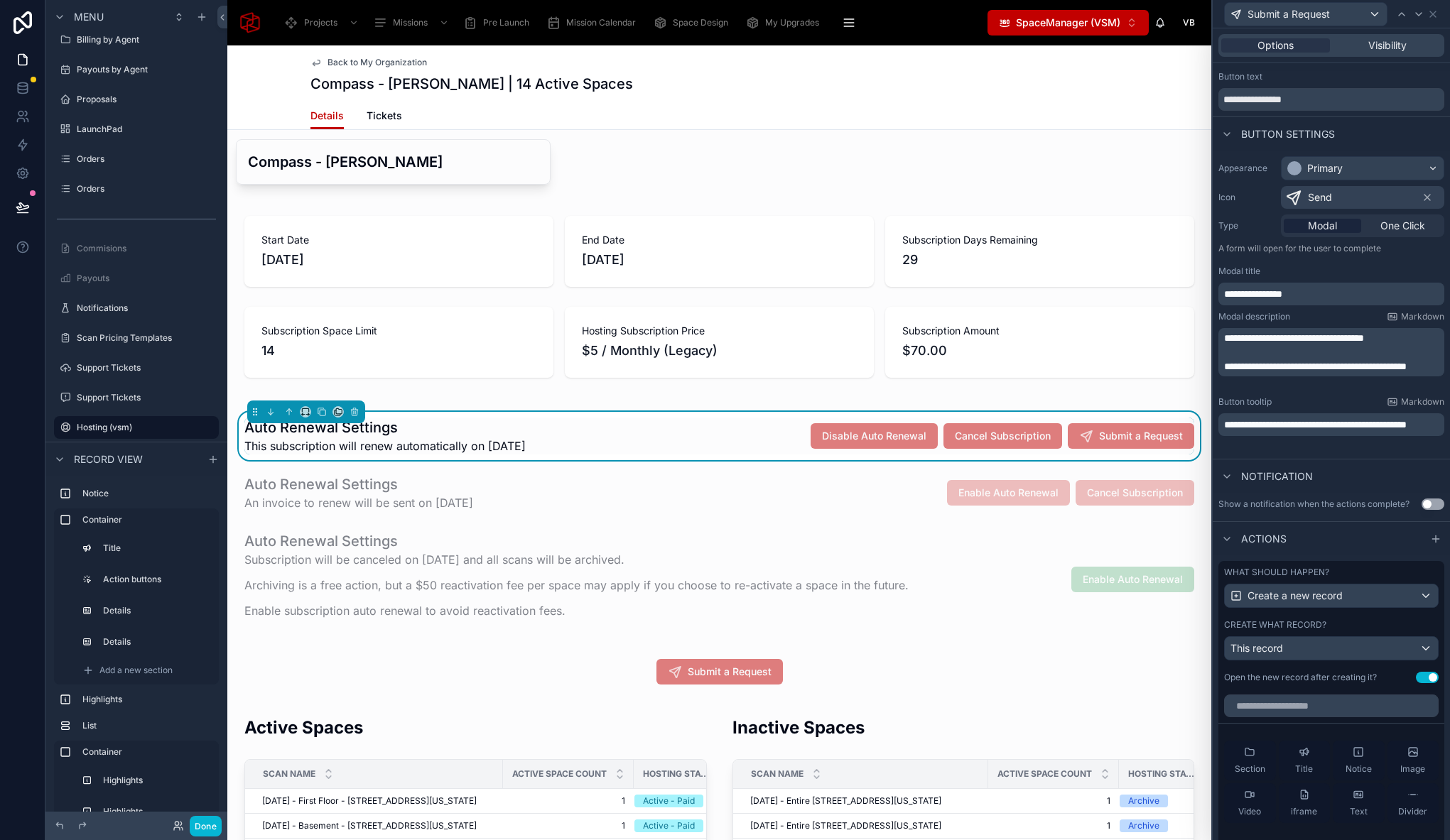
scroll to position [20, 0]
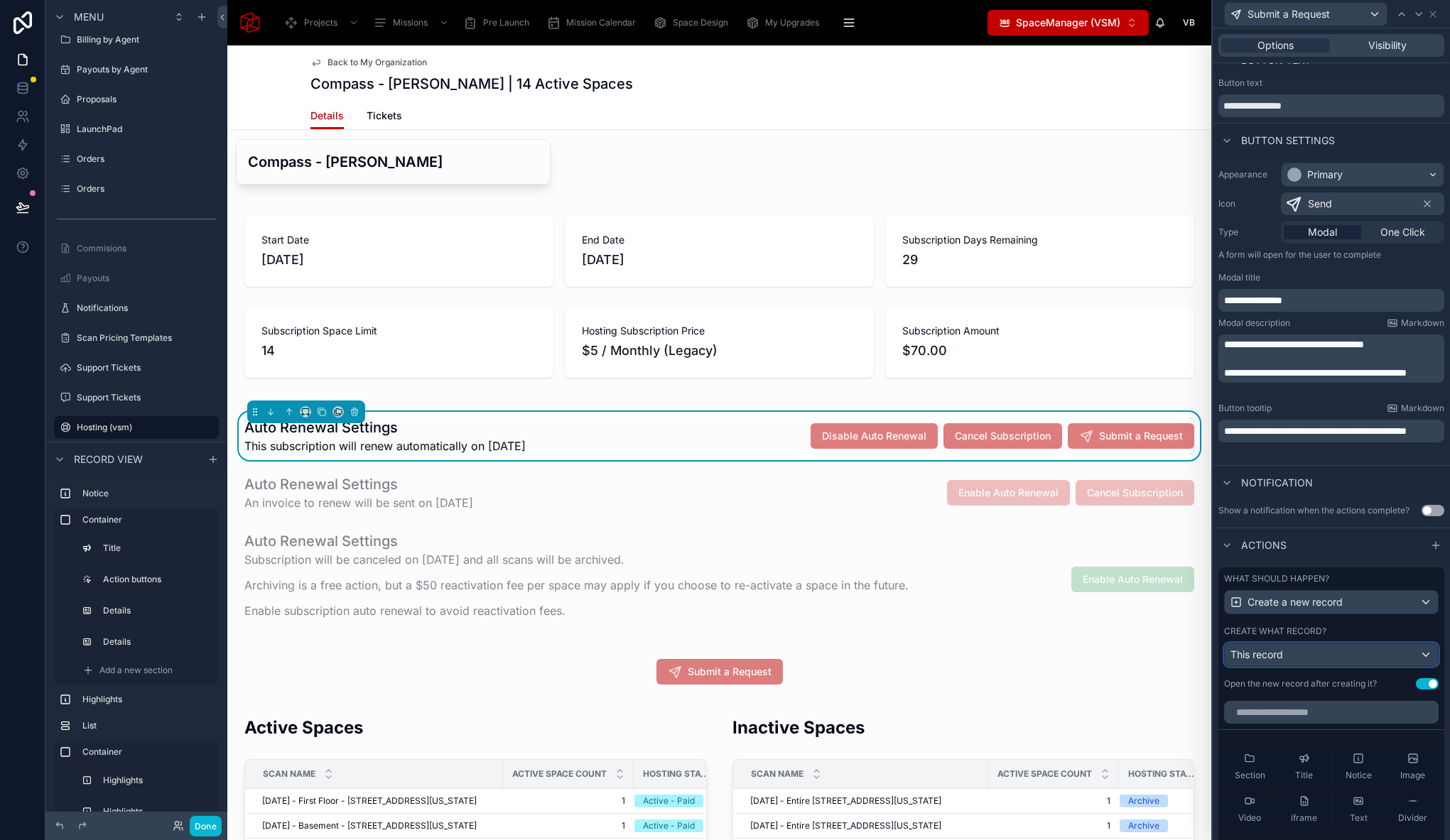
click at [1329, 662] on div "This record" at bounding box center [1331, 654] width 213 height 23
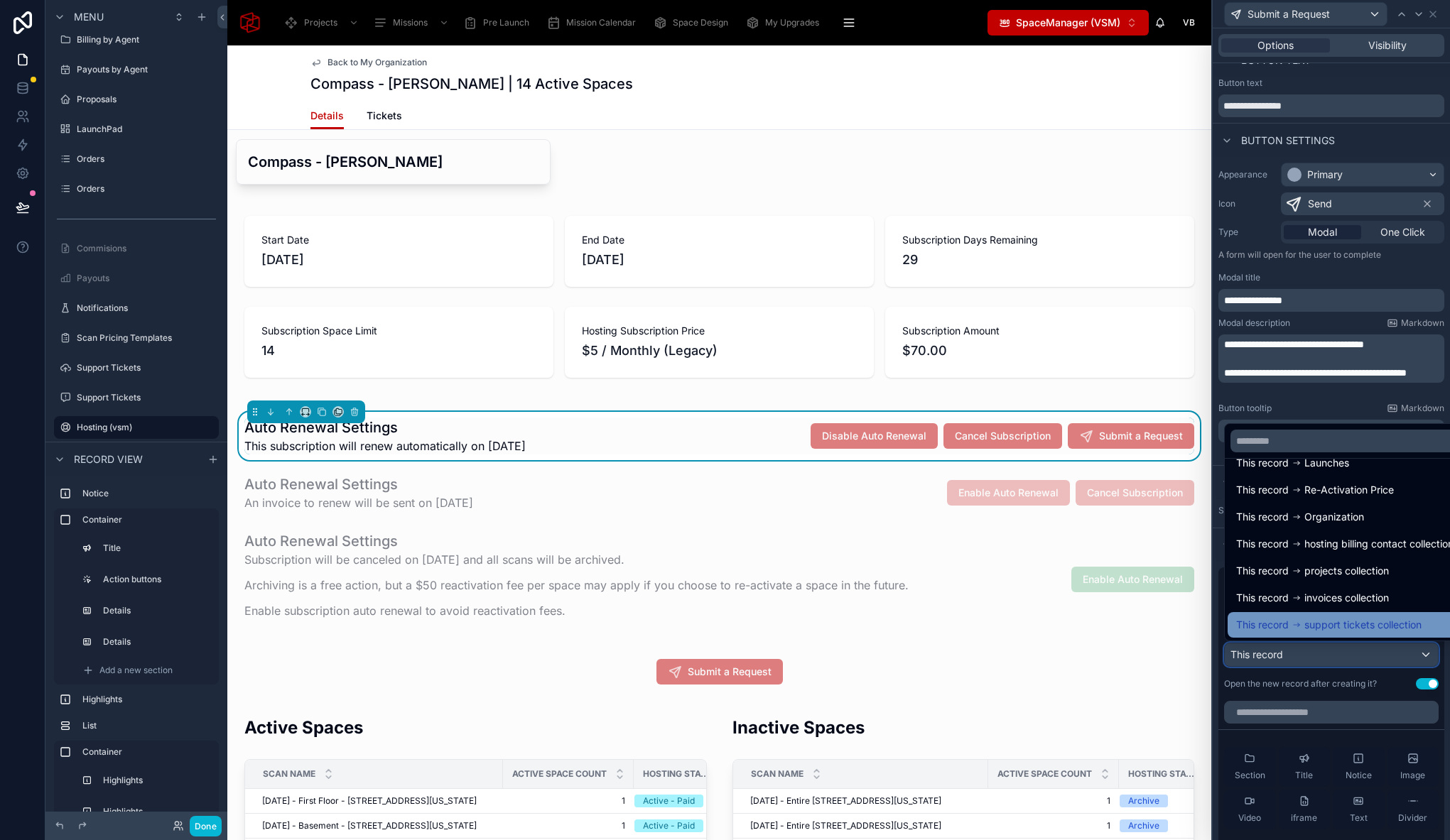
scroll to position [74, 0]
click at [1343, 632] on span "support tickets collection" at bounding box center [1362, 625] width 117 height 17
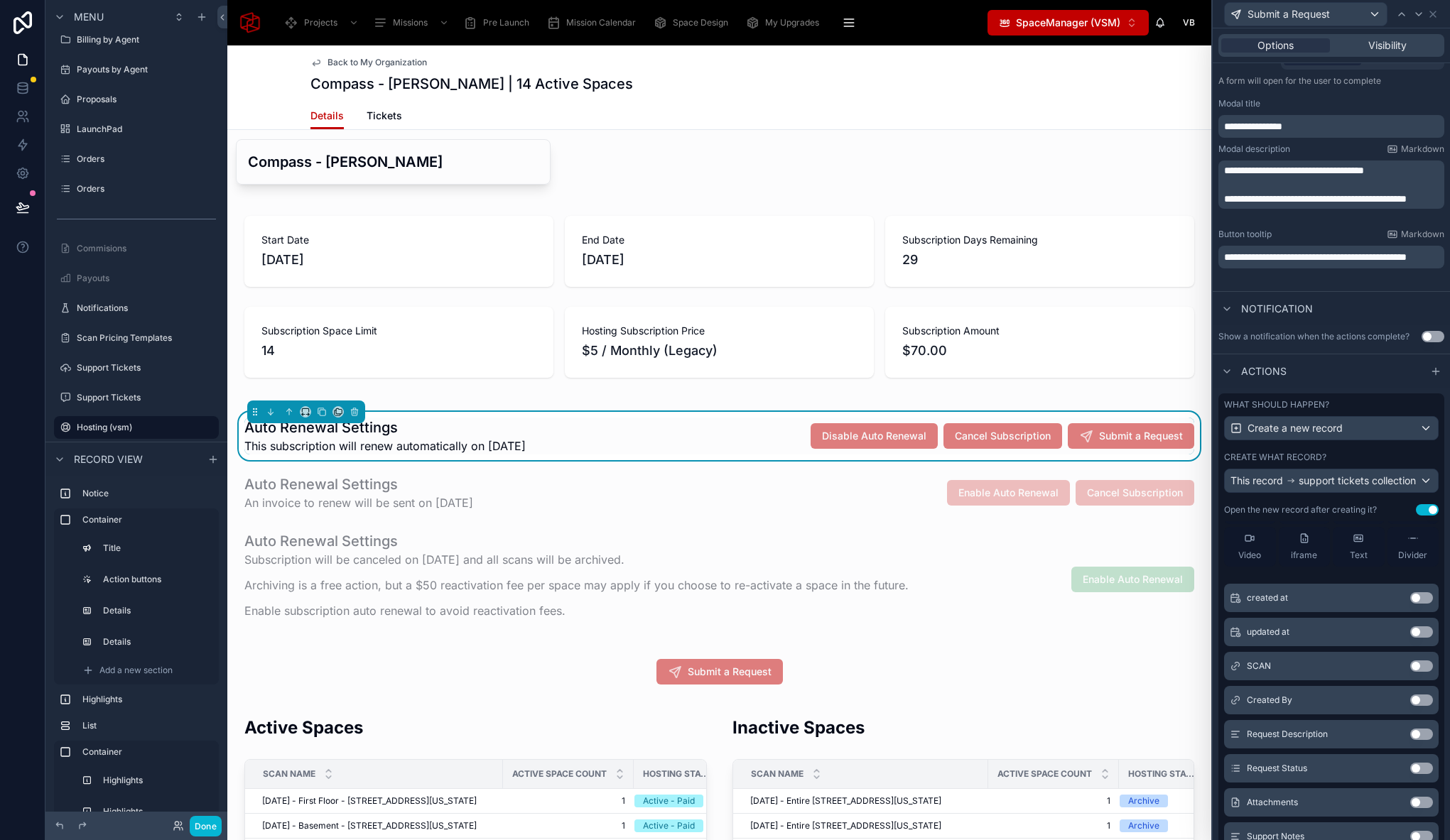
scroll to position [0, 0]
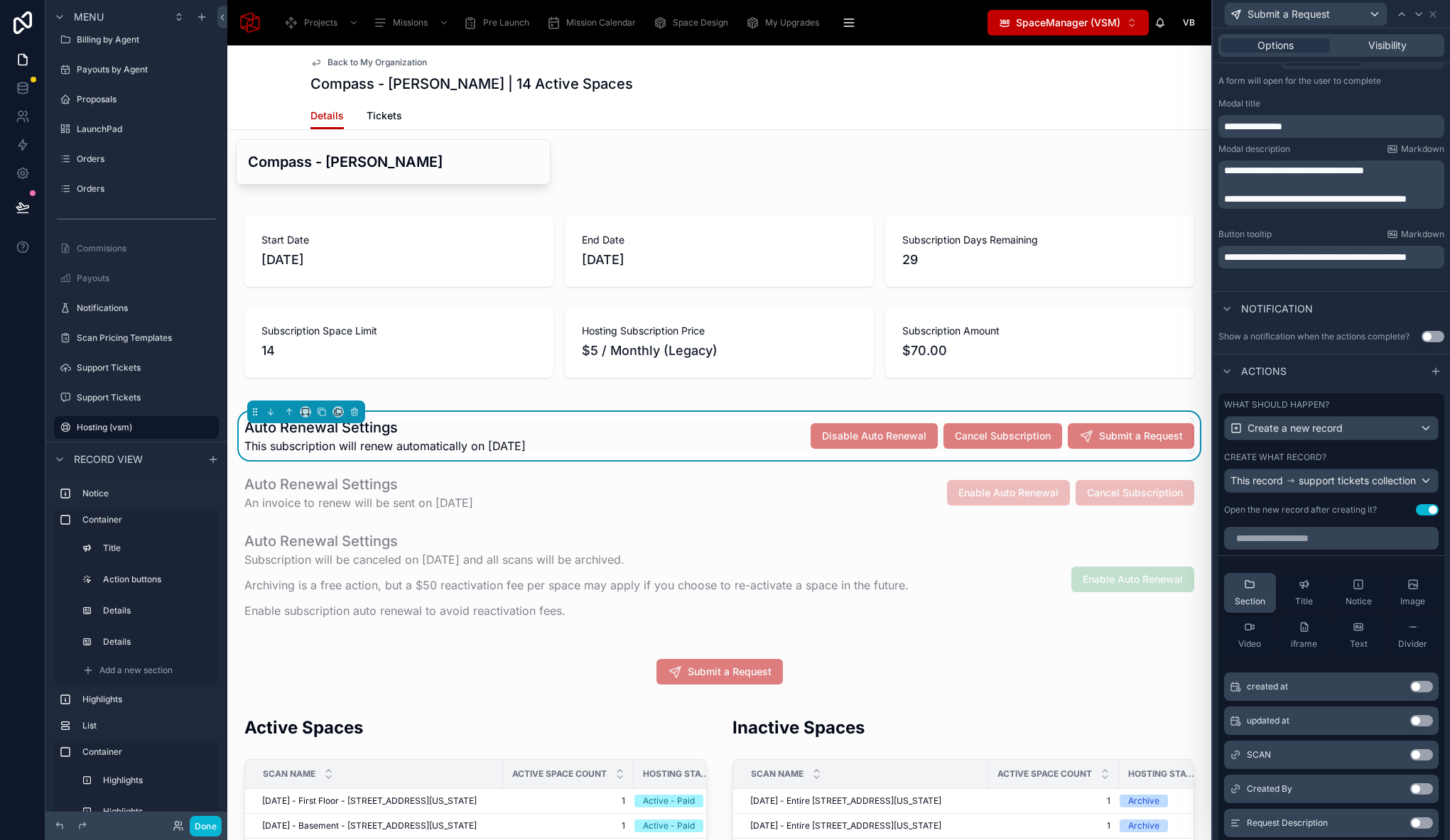
click at [1244, 600] on div "Section" at bounding box center [1250, 593] width 30 height 28
click at [1244, 600] on div "Section Title Notice Image Video iframe Text Divider" at bounding box center [1331, 614] width 226 height 105
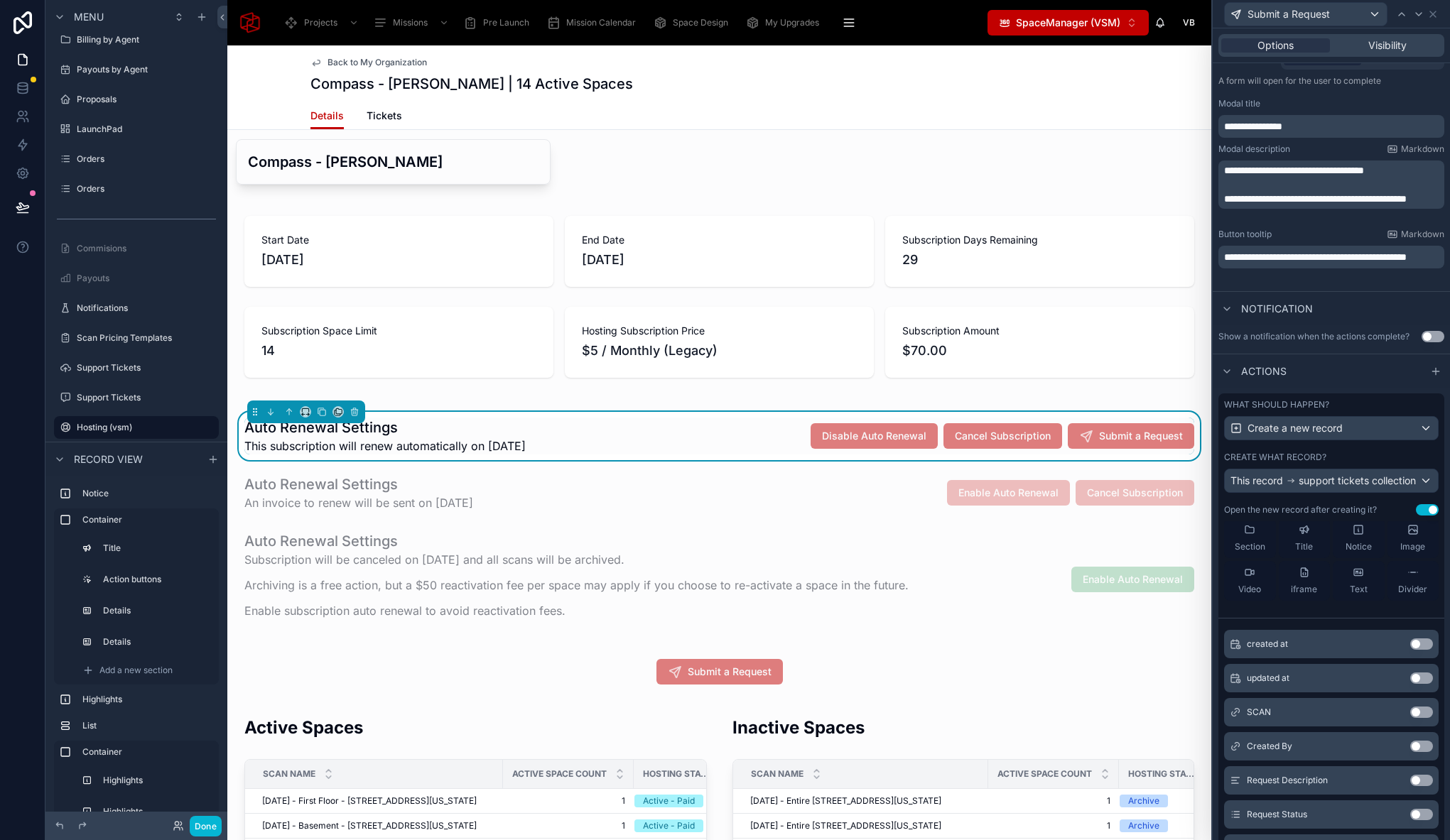
scroll to position [126, 0]
click at [1410, 715] on button "Use setting" at bounding box center [1421, 709] width 23 height 11
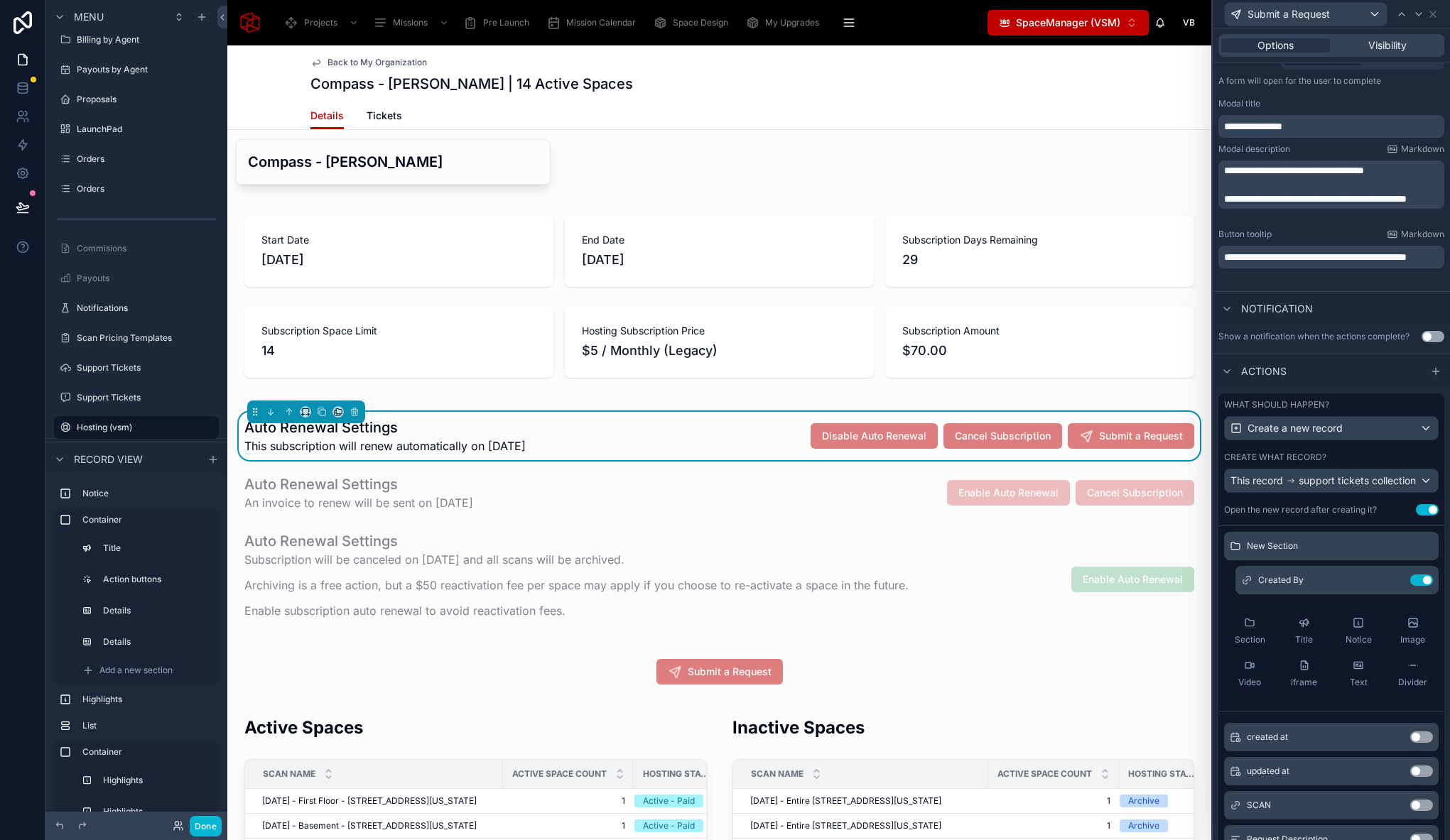
scroll to position [156, 0]
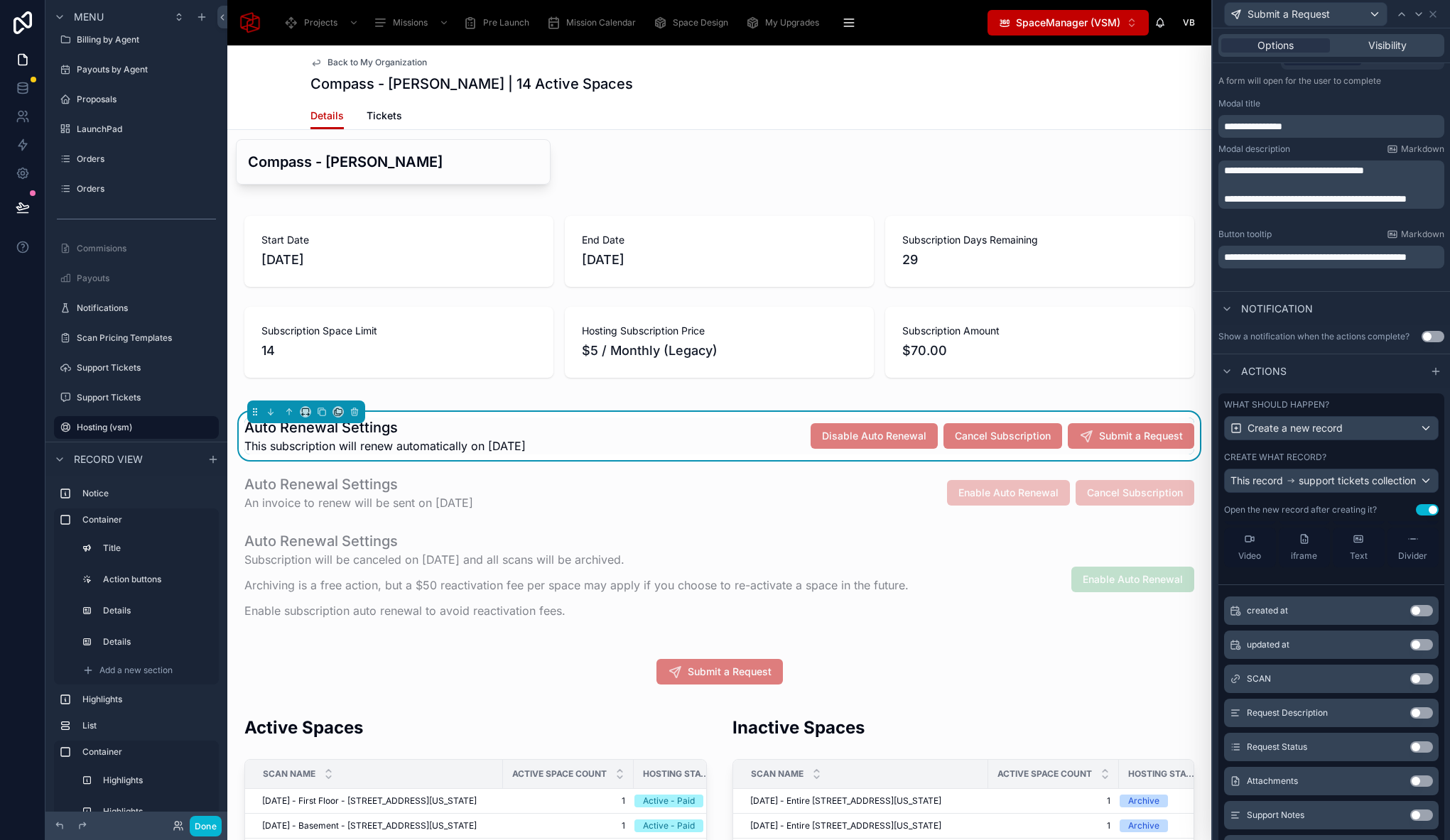
click at [1410, 719] on button "Use setting" at bounding box center [1421, 712] width 23 height 11
click at [1410, 753] on button "Use setting" at bounding box center [1421, 746] width 23 height 11
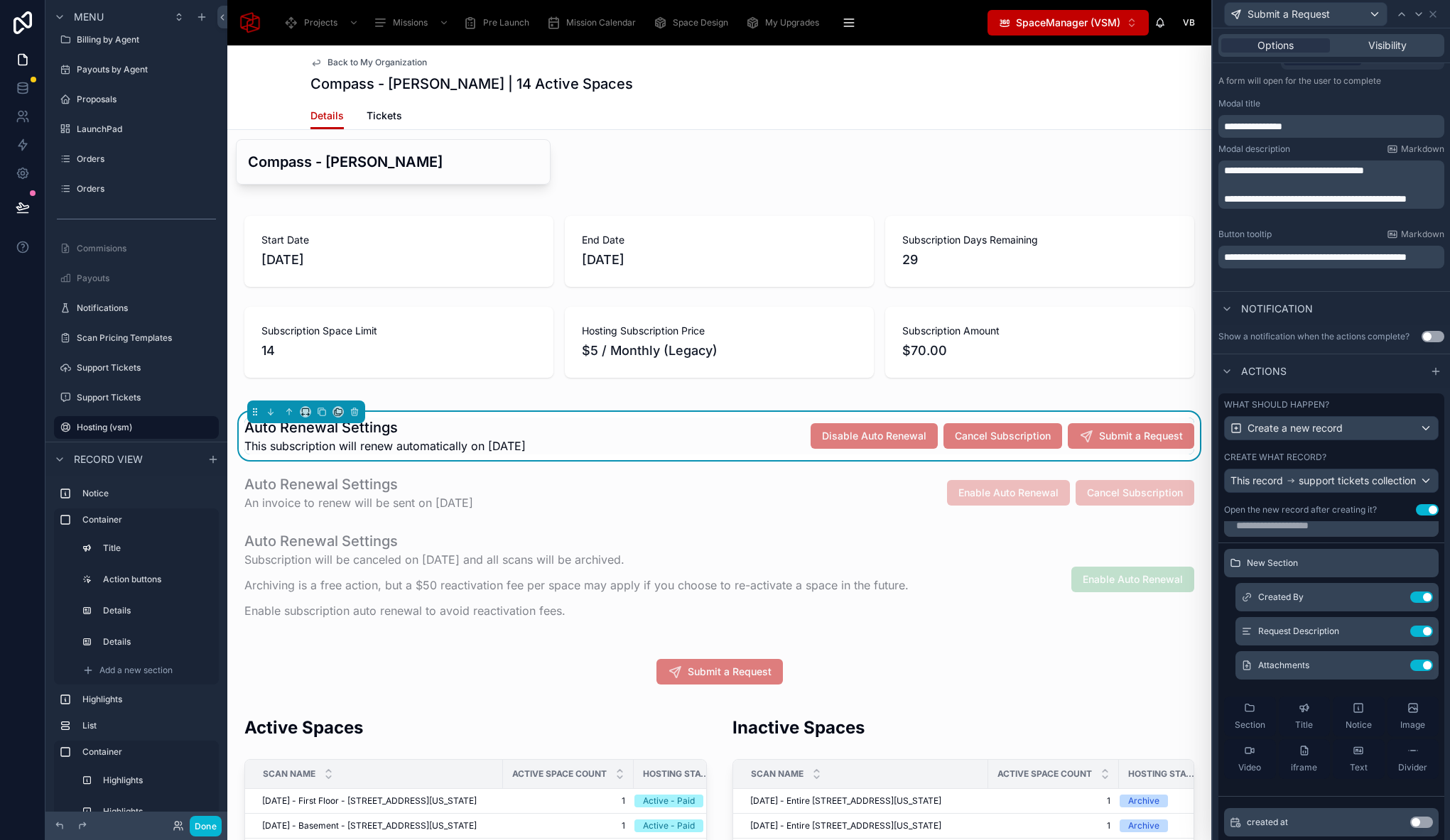
scroll to position [0, 0]
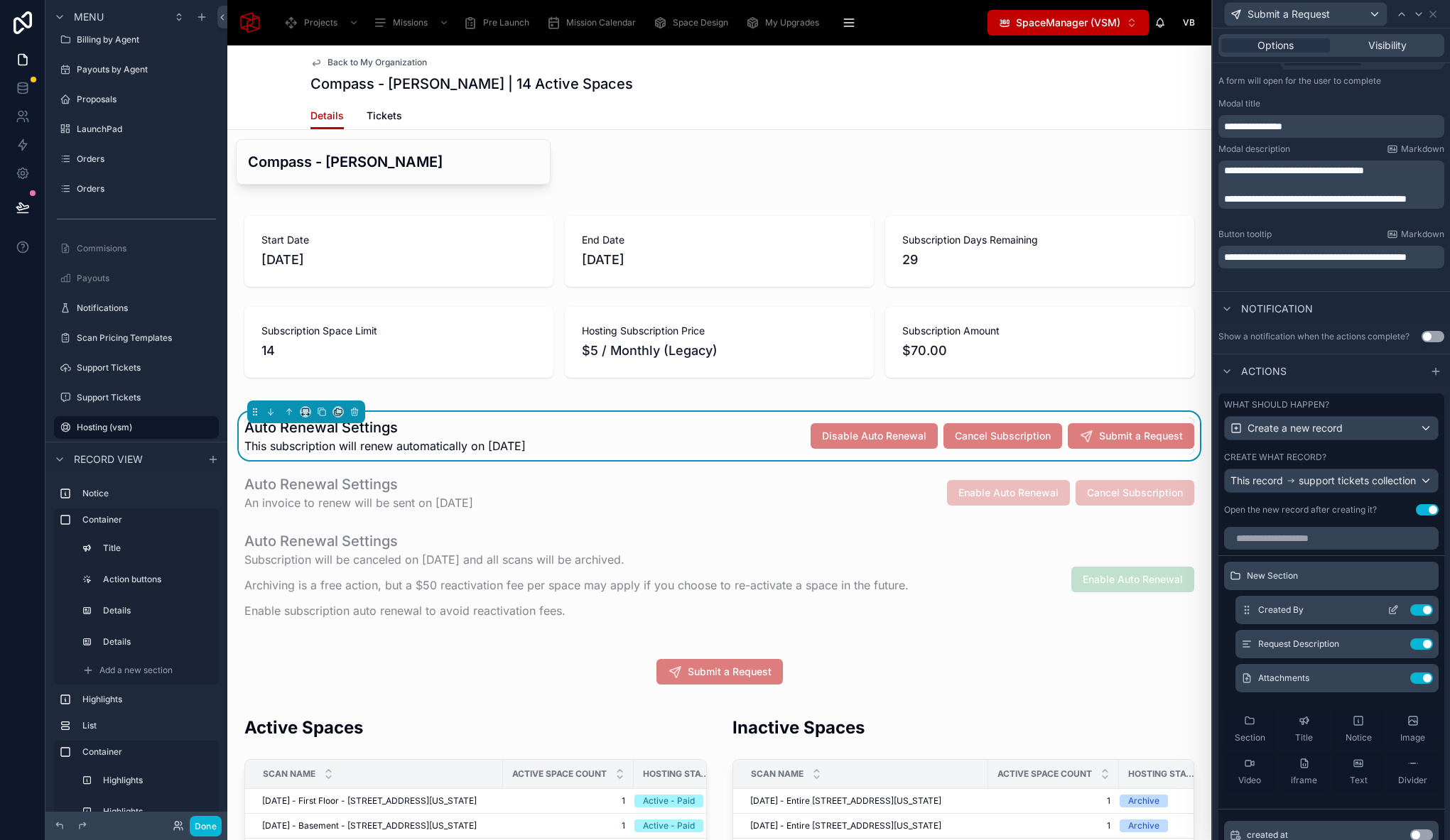
click at [1387, 616] on icon at bounding box center [1393, 609] width 11 height 11
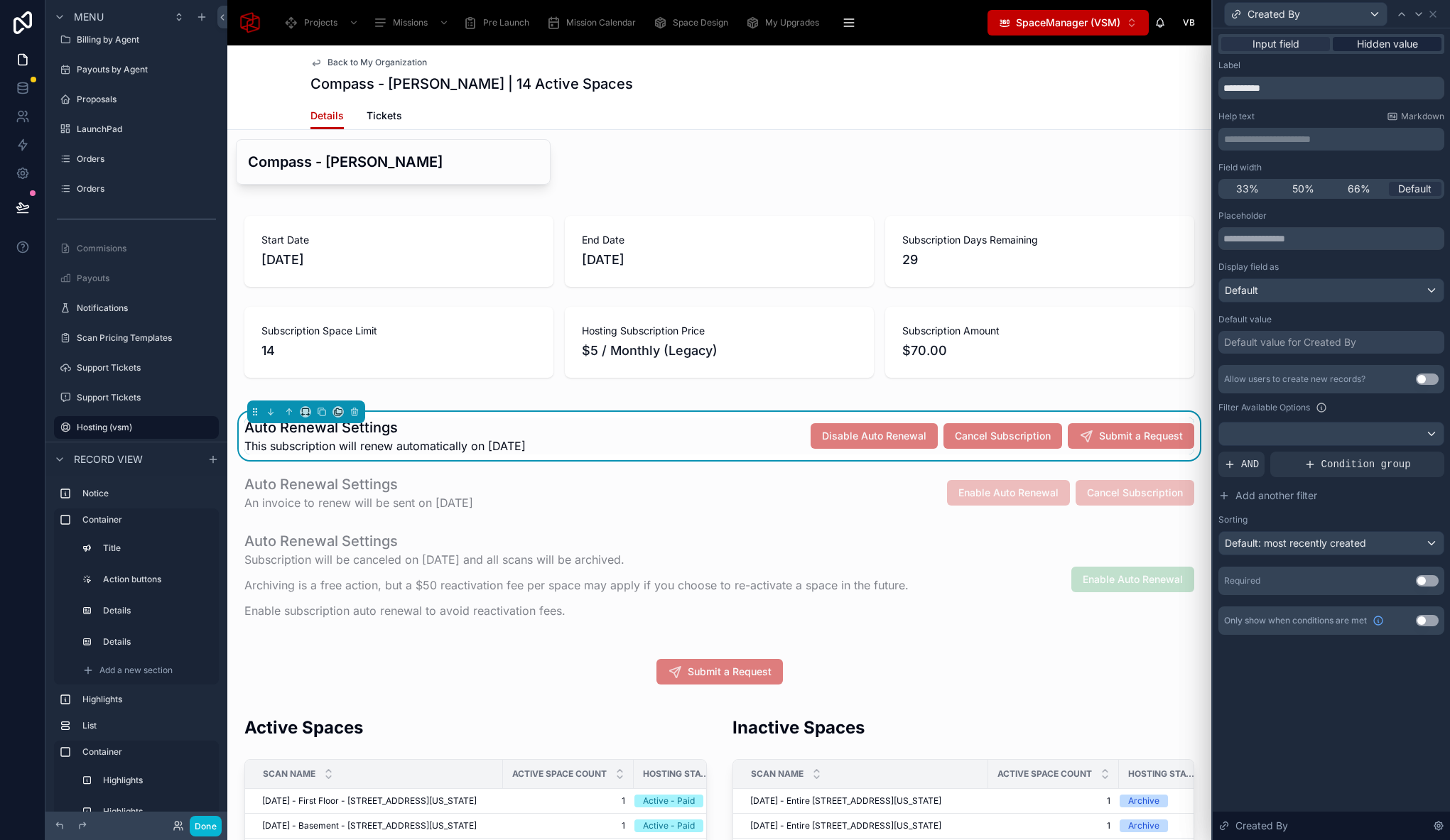
click at [1405, 44] on span "Hidden value" at bounding box center [1387, 43] width 61 height 14
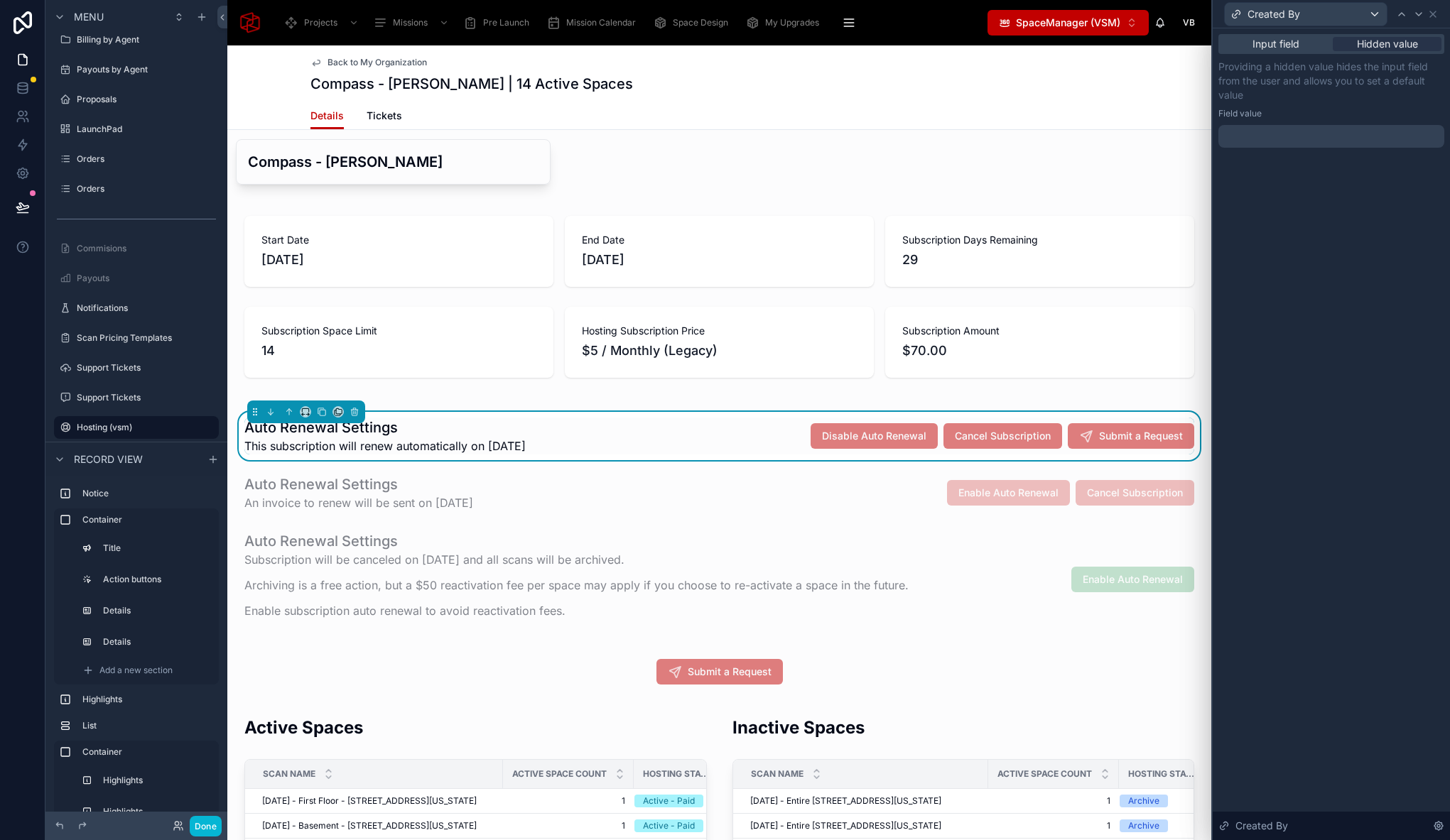
click at [1293, 142] on div at bounding box center [1331, 136] width 226 height 23
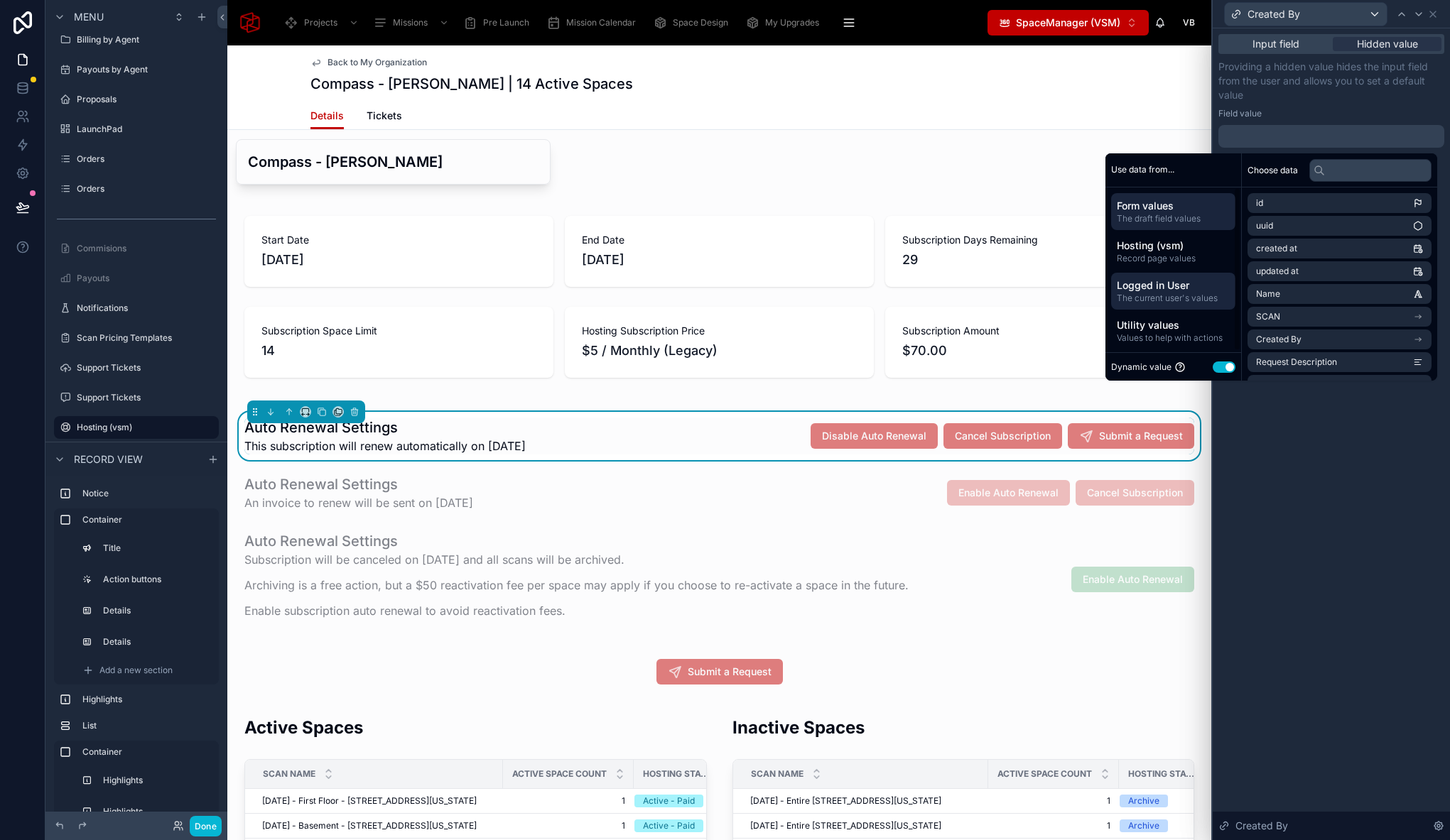
click at [1174, 292] on span "The current user's values" at bounding box center [1172, 298] width 113 height 11
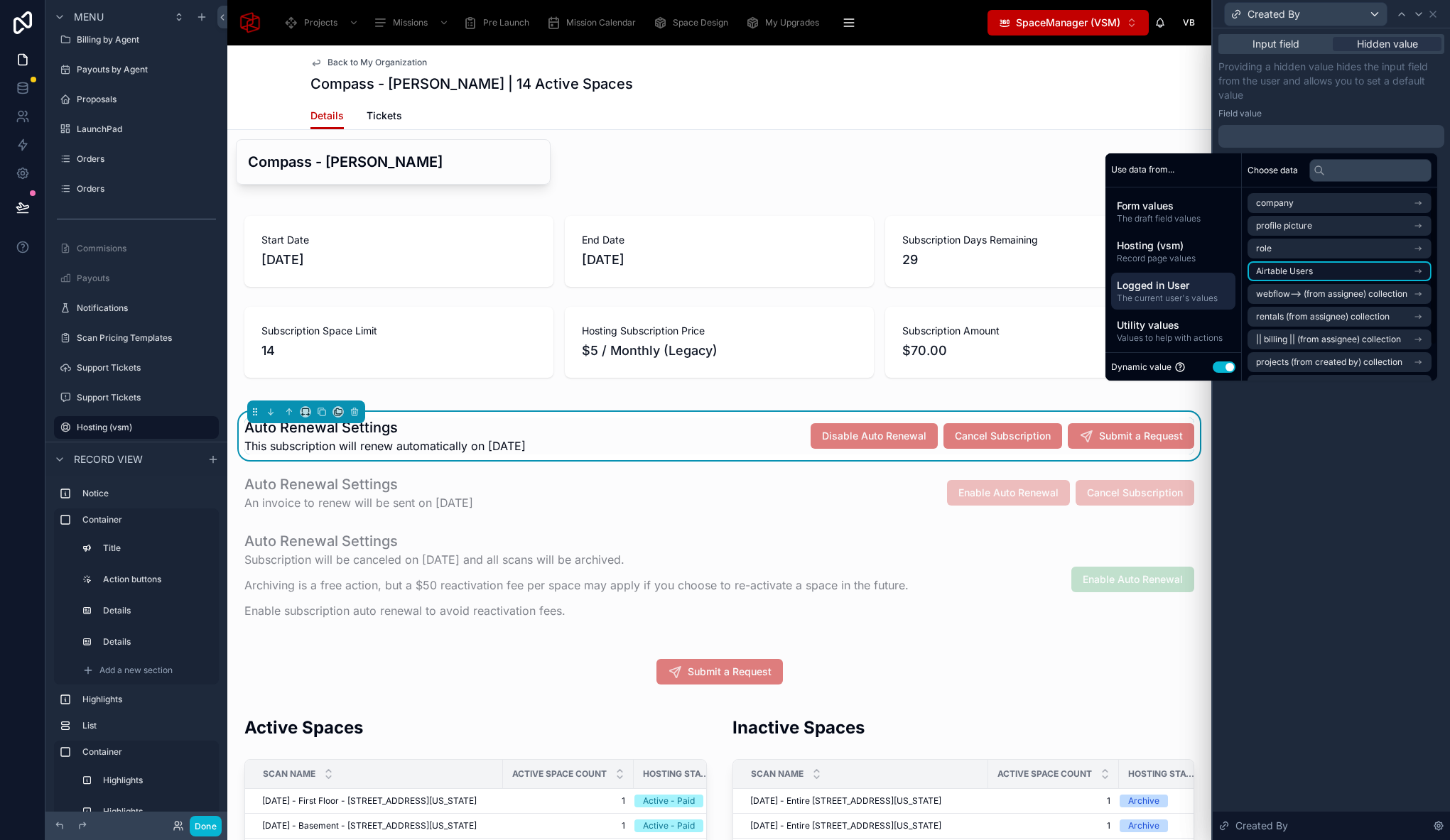
click at [1330, 274] on li "Airtable Users" at bounding box center [1339, 271] width 184 height 20
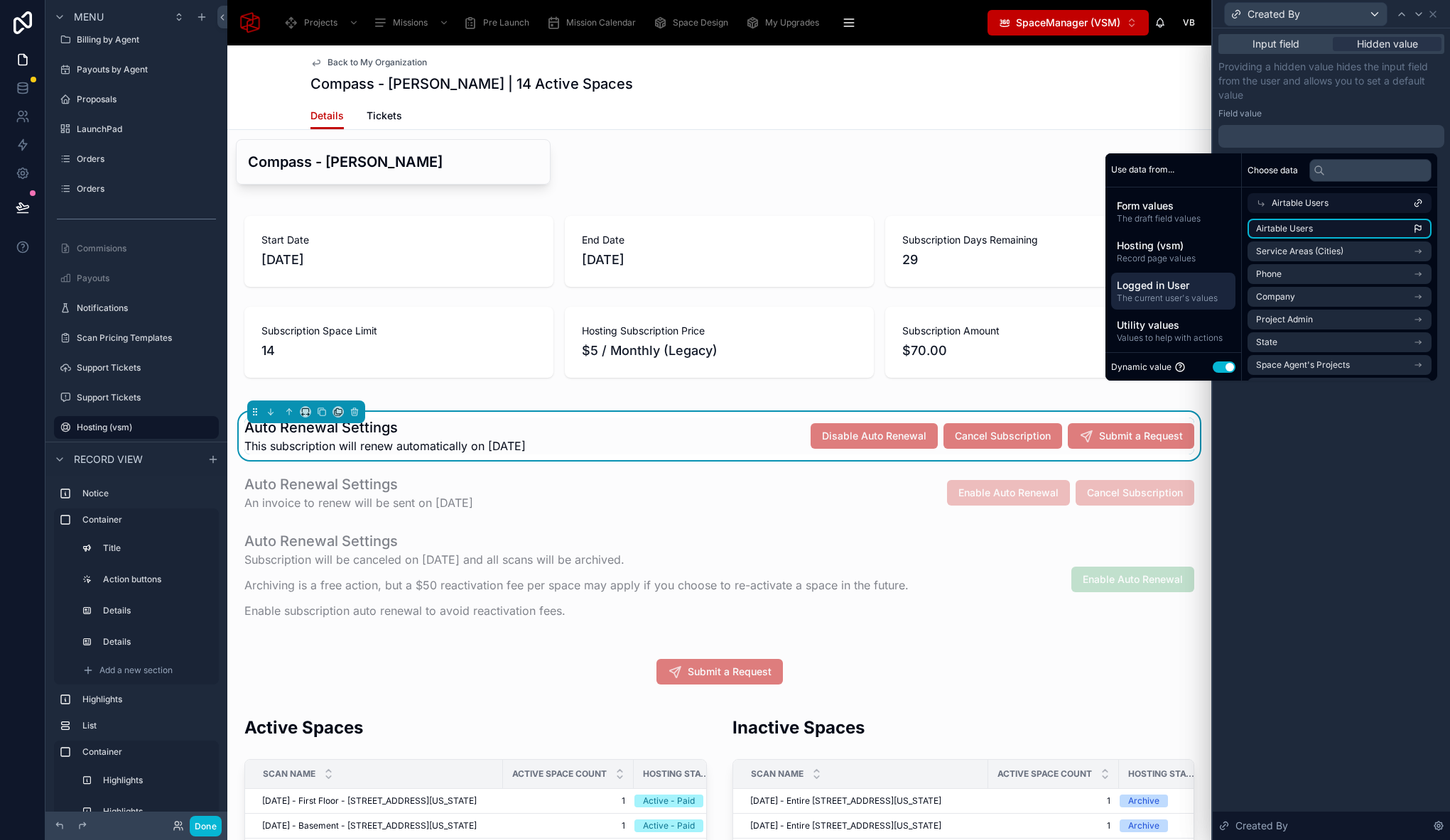
click at [1319, 225] on li "Airtable Users" at bounding box center [1339, 229] width 184 height 20
drag, startPoint x: 1359, startPoint y: 541, endPoint x: 1379, endPoint y: 272, distance: 269.7
click at [1359, 541] on div "**********" at bounding box center [1331, 434] width 237 height 812
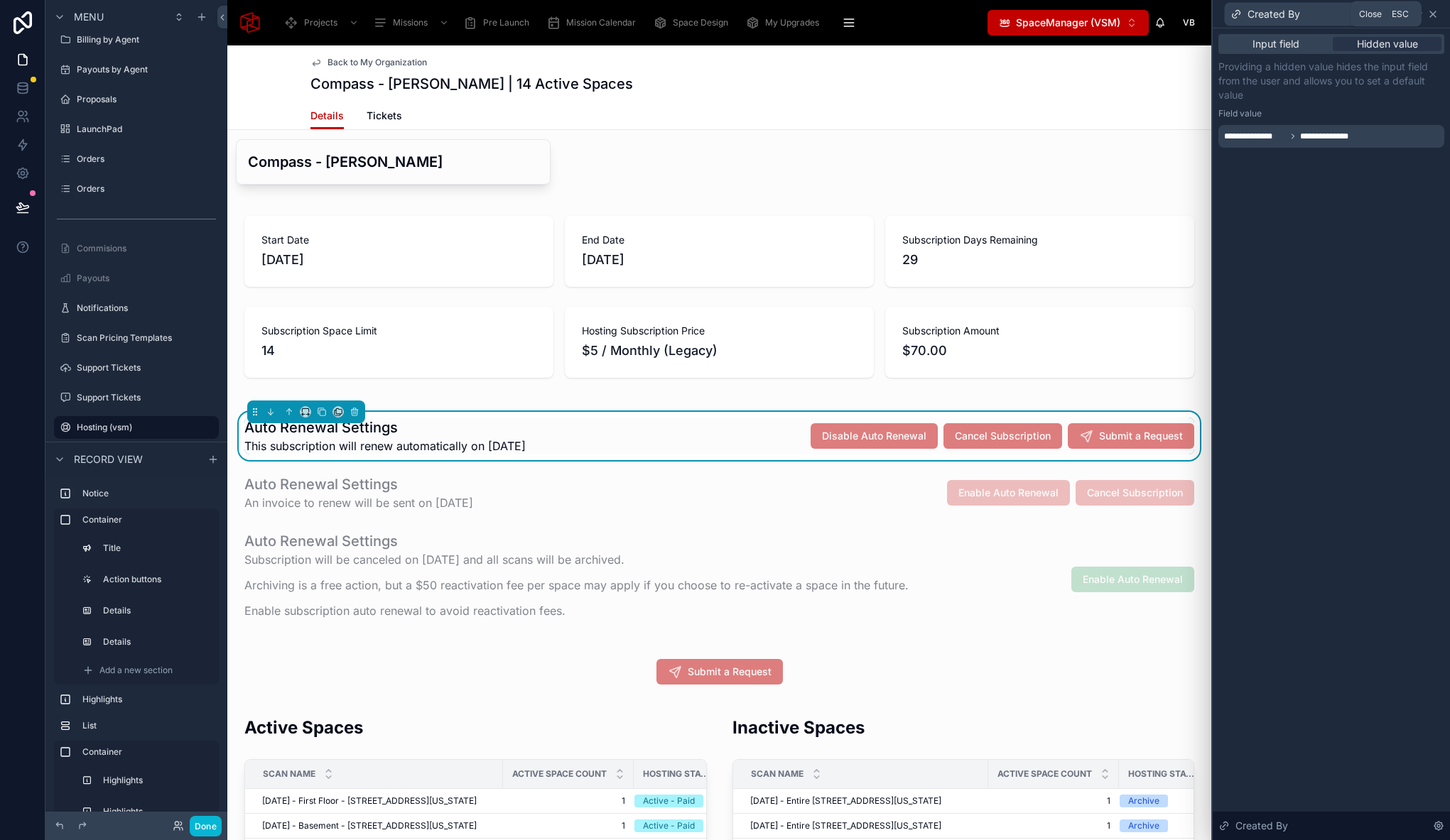
click at [1431, 14] on icon at bounding box center [1433, 14] width 11 height 11
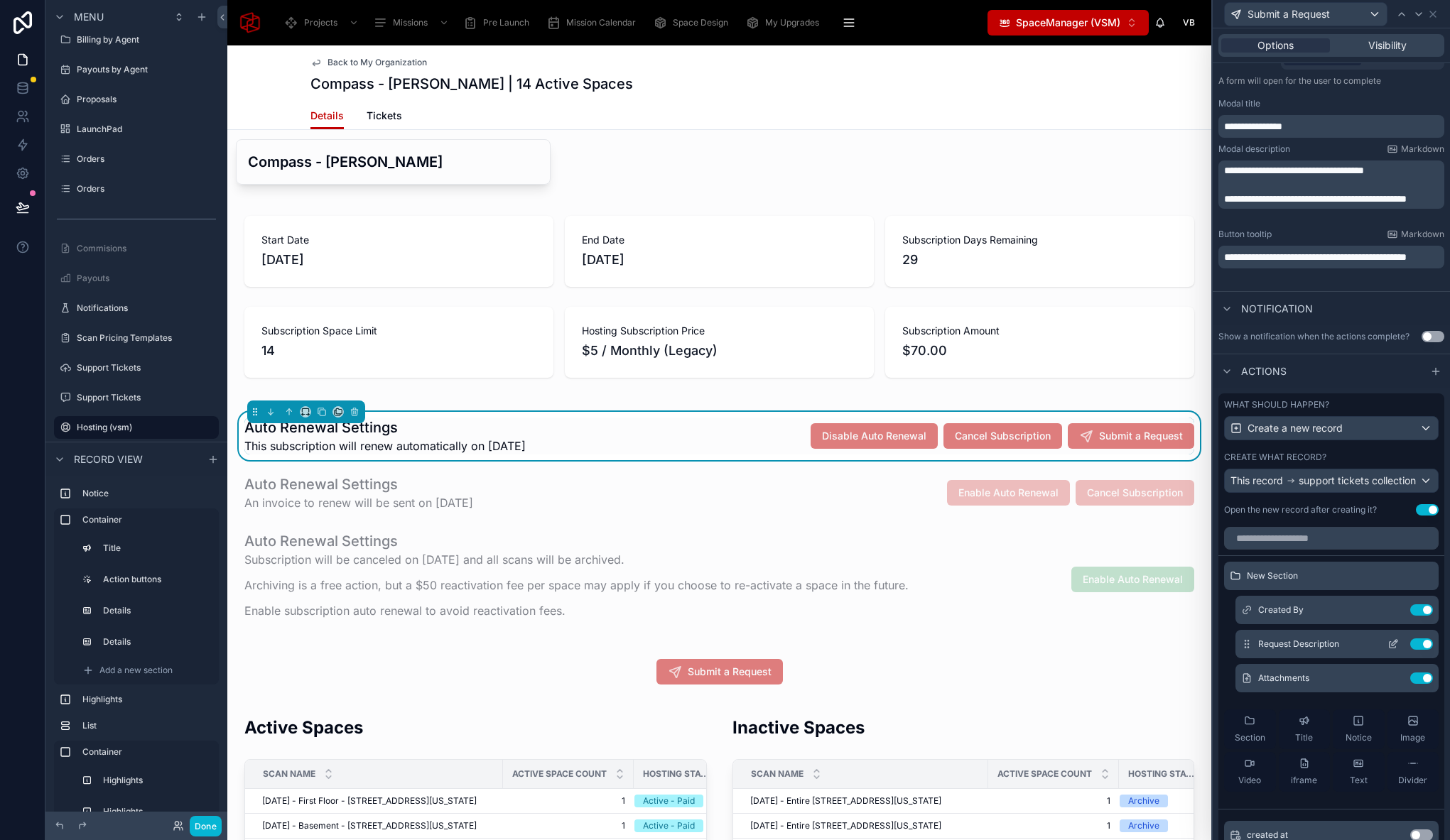
click at [1387, 650] on icon at bounding box center [1393, 643] width 11 height 11
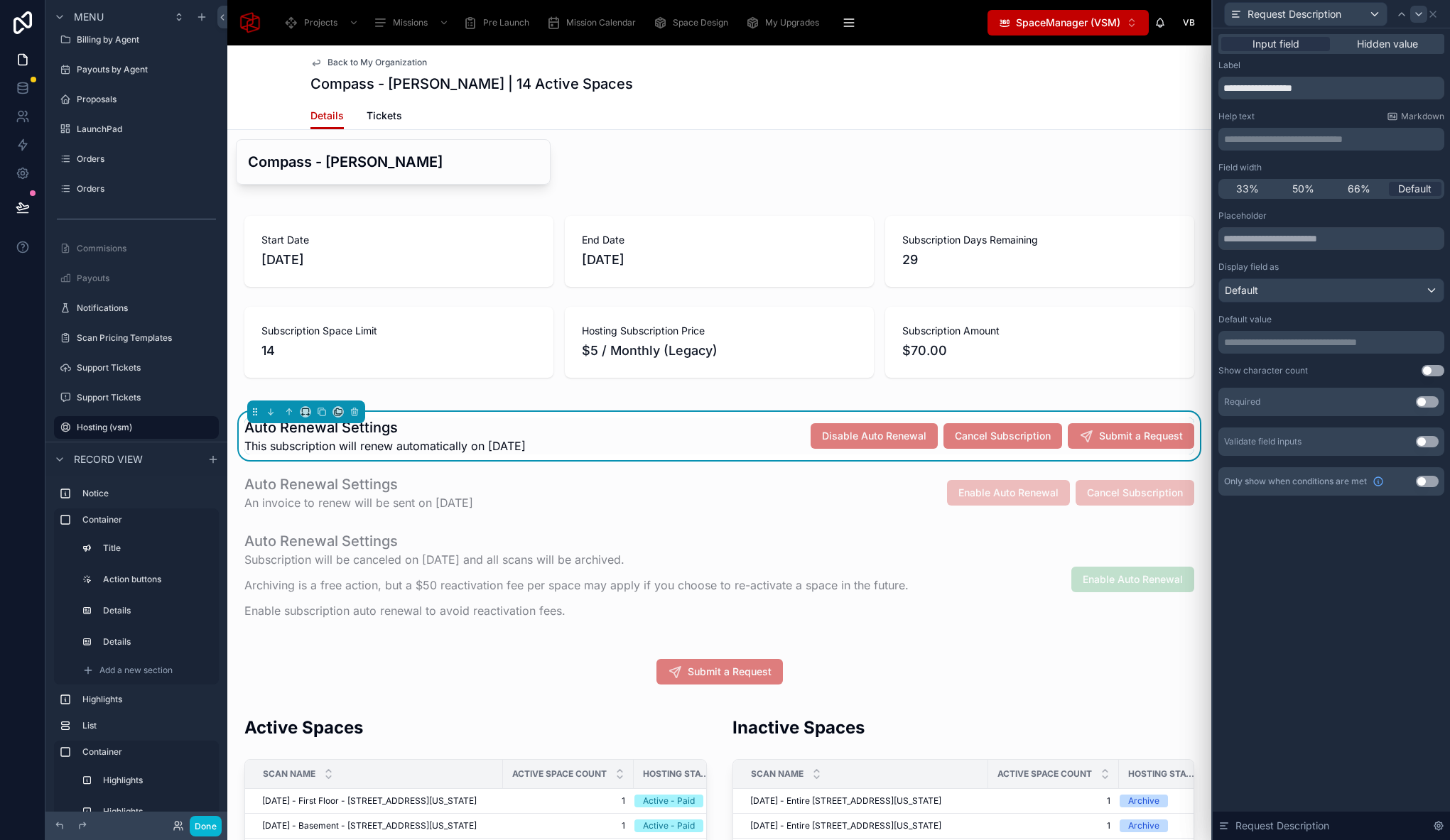
click at [1419, 17] on icon at bounding box center [1418, 14] width 11 height 11
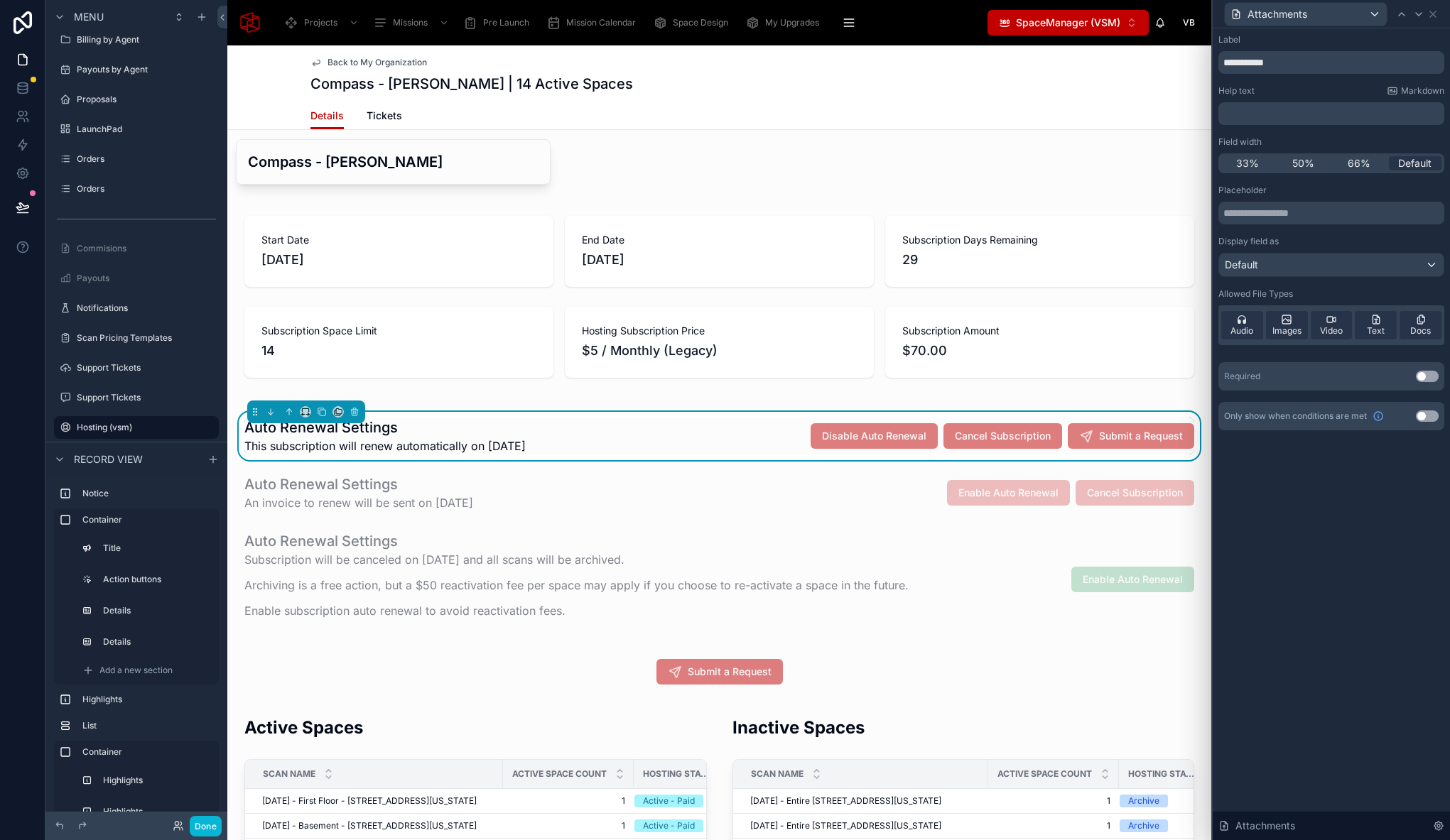
click at [1419, 17] on div "**********" at bounding box center [725, 420] width 1450 height 840
click at [807, 487] on div at bounding box center [718, 493] width 966 height 49
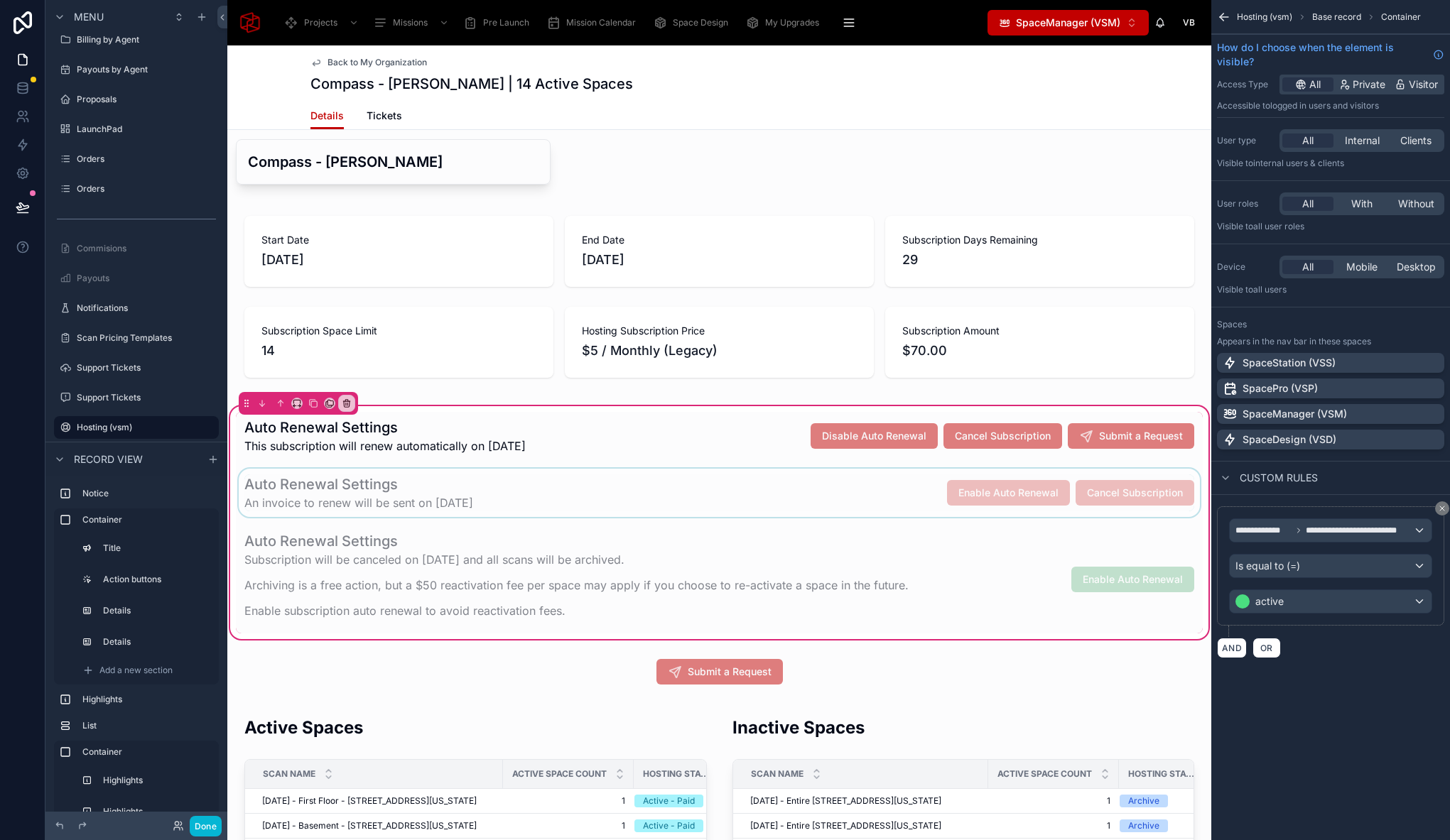
click at [847, 476] on div at bounding box center [718, 493] width 966 height 49
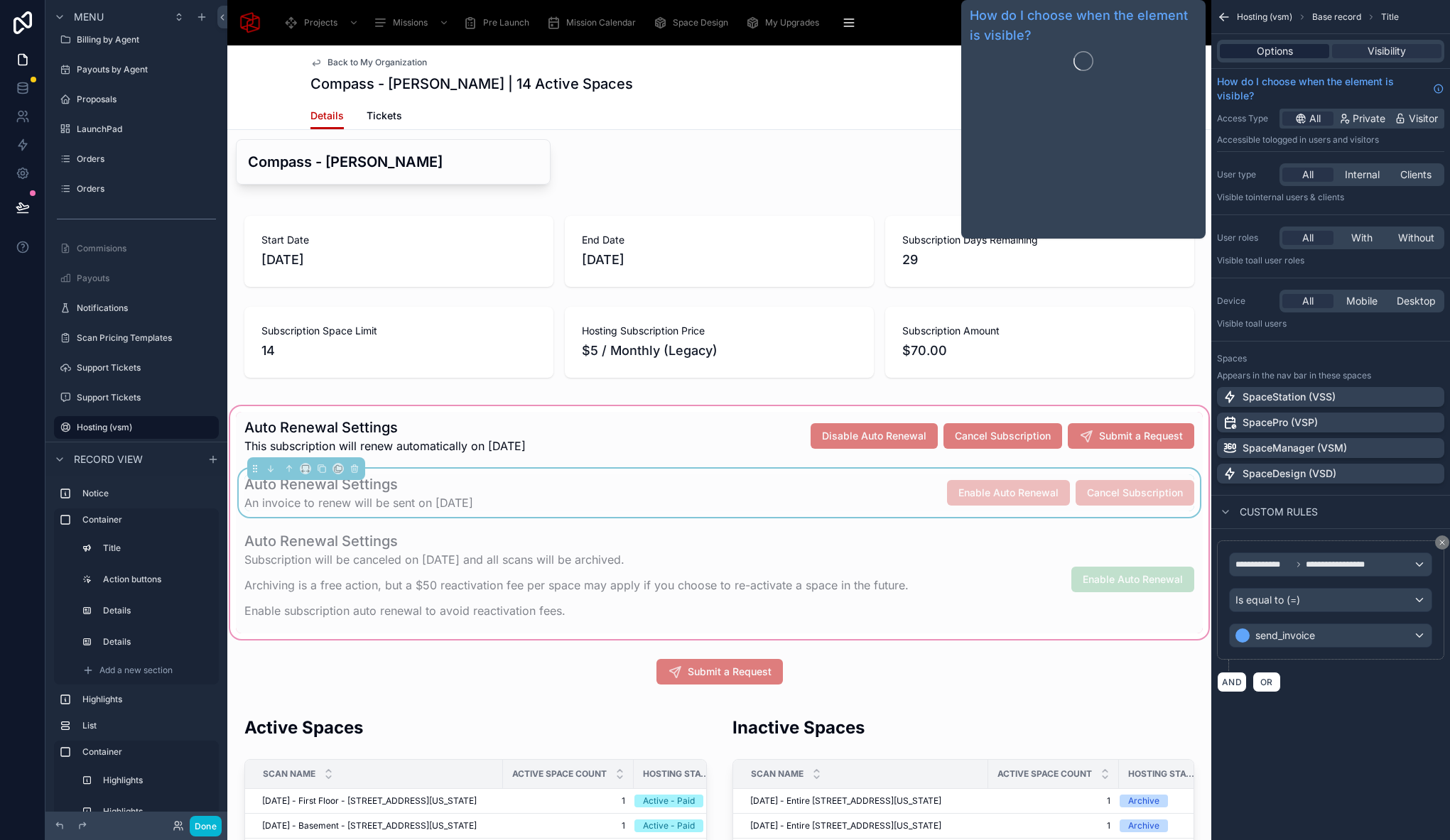
click at [1269, 49] on span "Options" at bounding box center [1274, 51] width 36 height 14
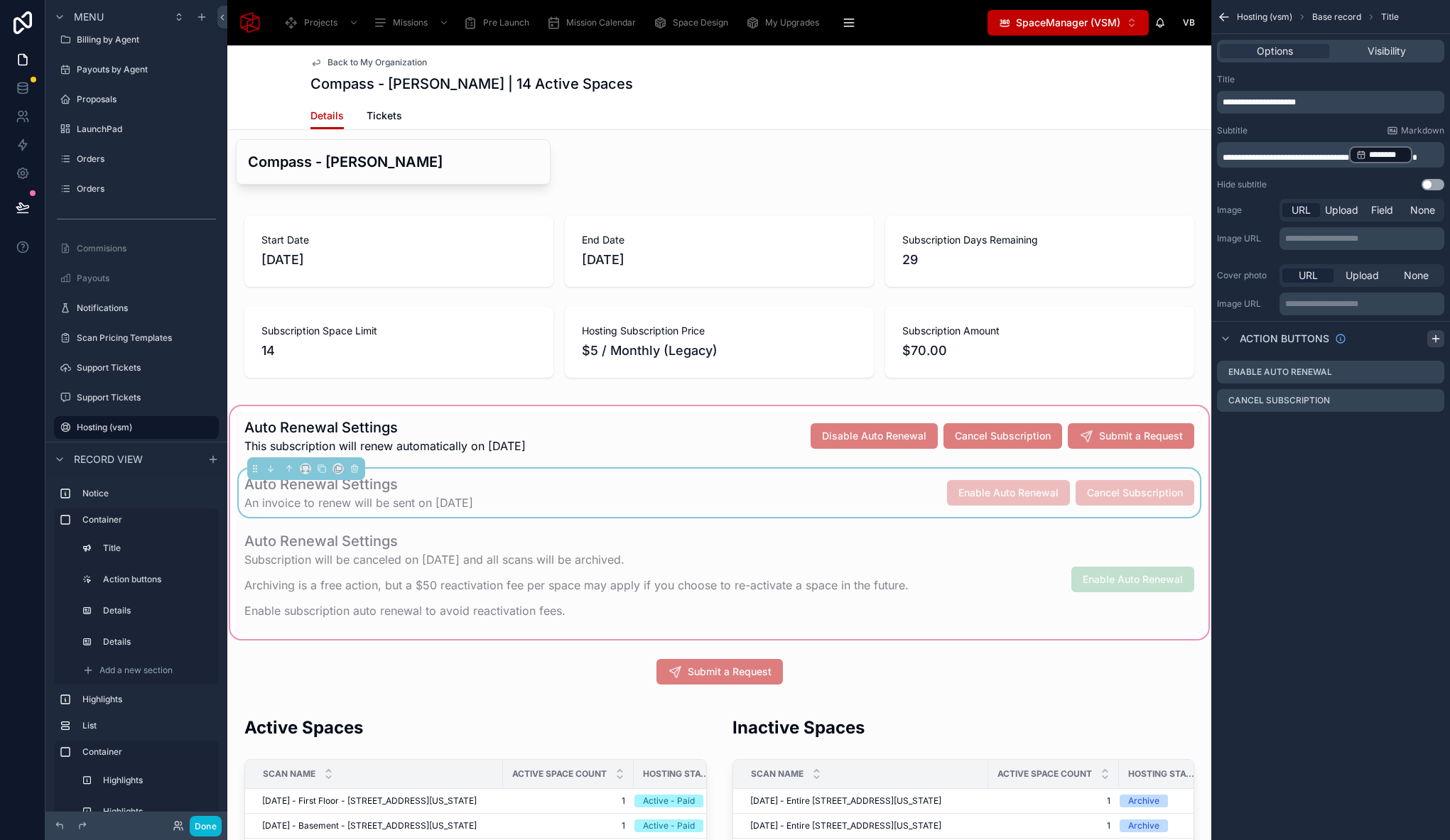
click at [1435, 335] on icon "scrollable content" at bounding box center [1435, 338] width 11 height 11
click at [1432, 431] on icon "scrollable content" at bounding box center [1433, 428] width 11 height 11
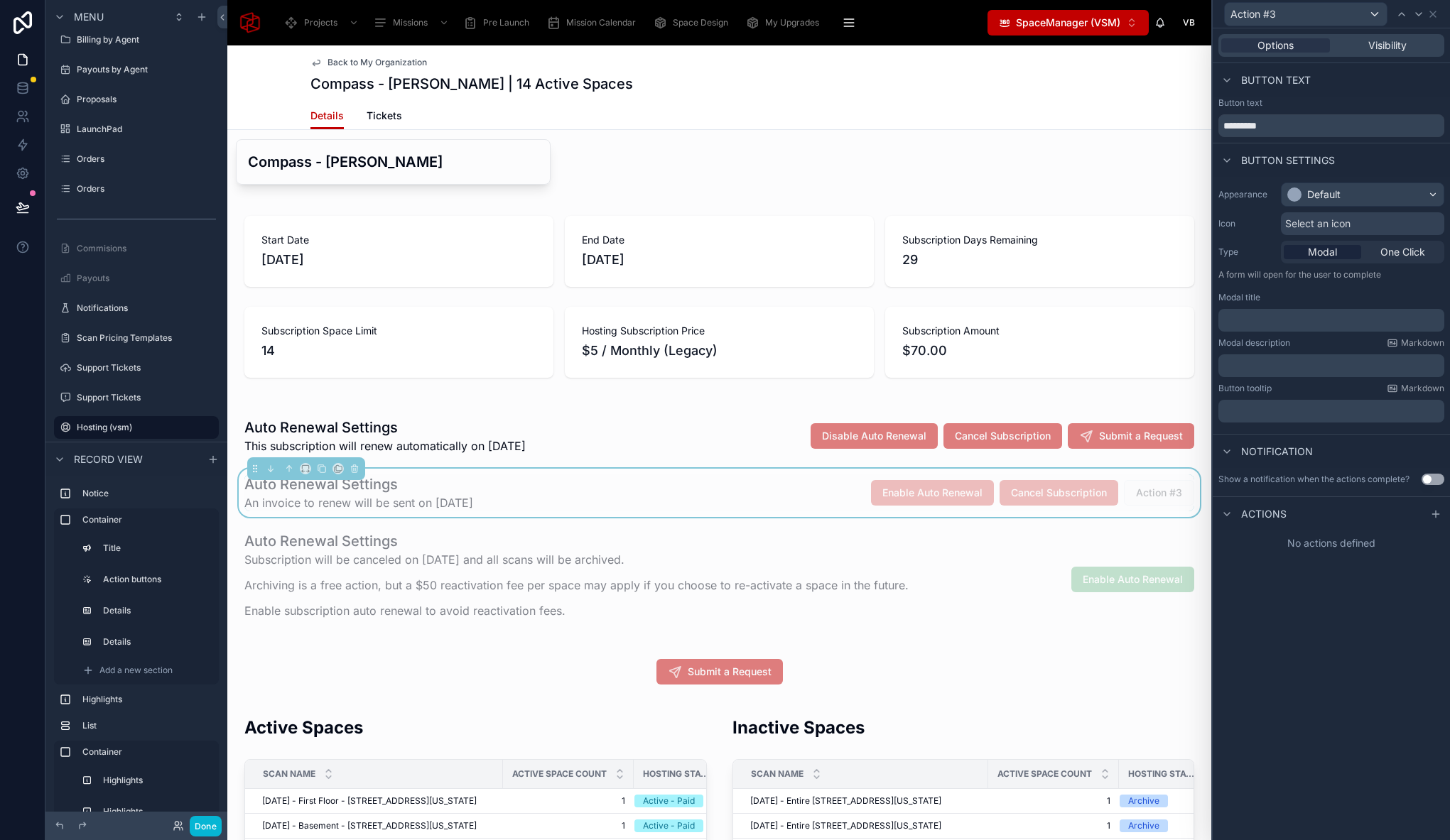
click at [1301, 321] on p "﻿" at bounding box center [1332, 320] width 217 height 14
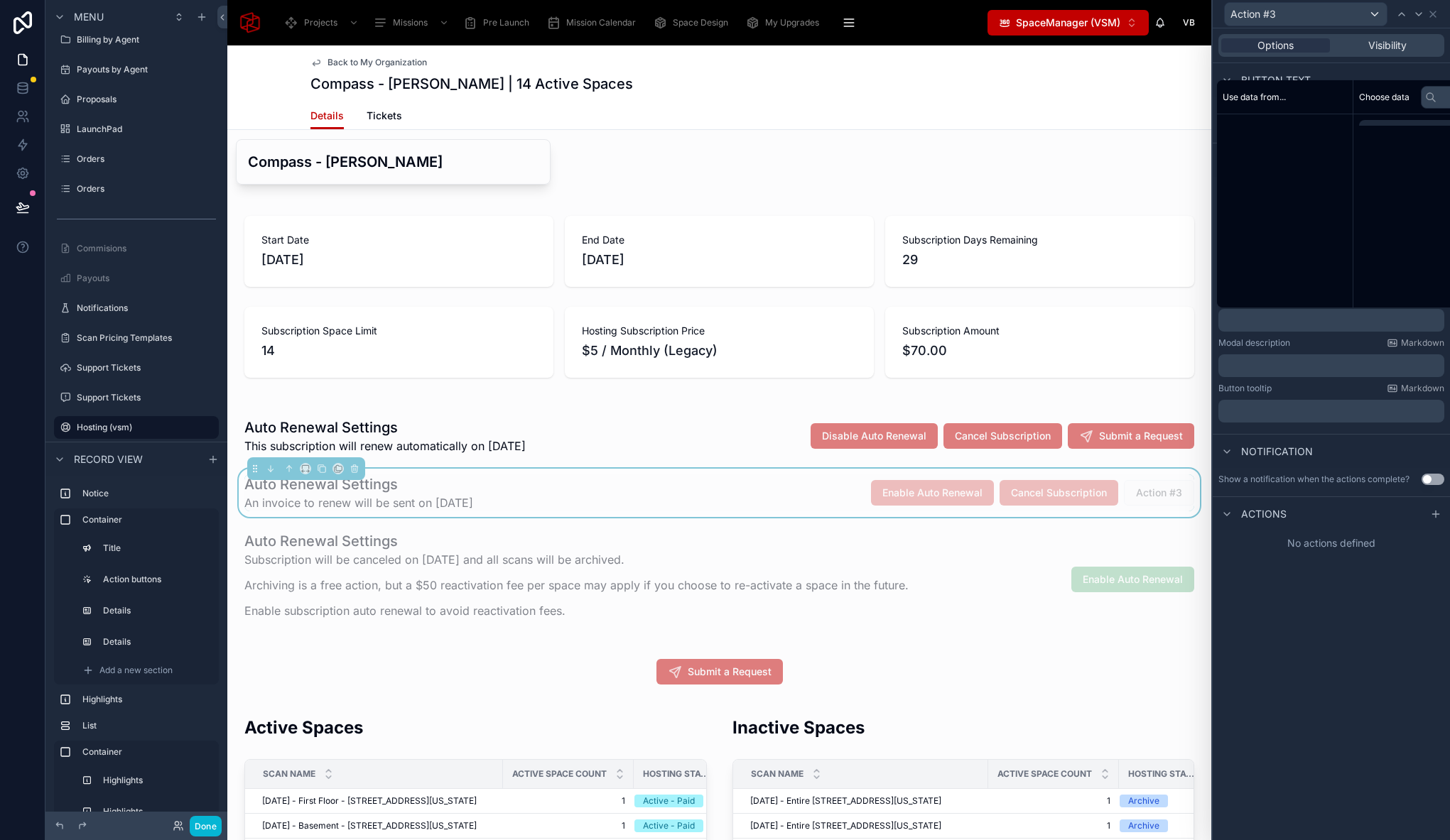
click at [1301, 321] on p "﻿" at bounding box center [1332, 320] width 217 height 14
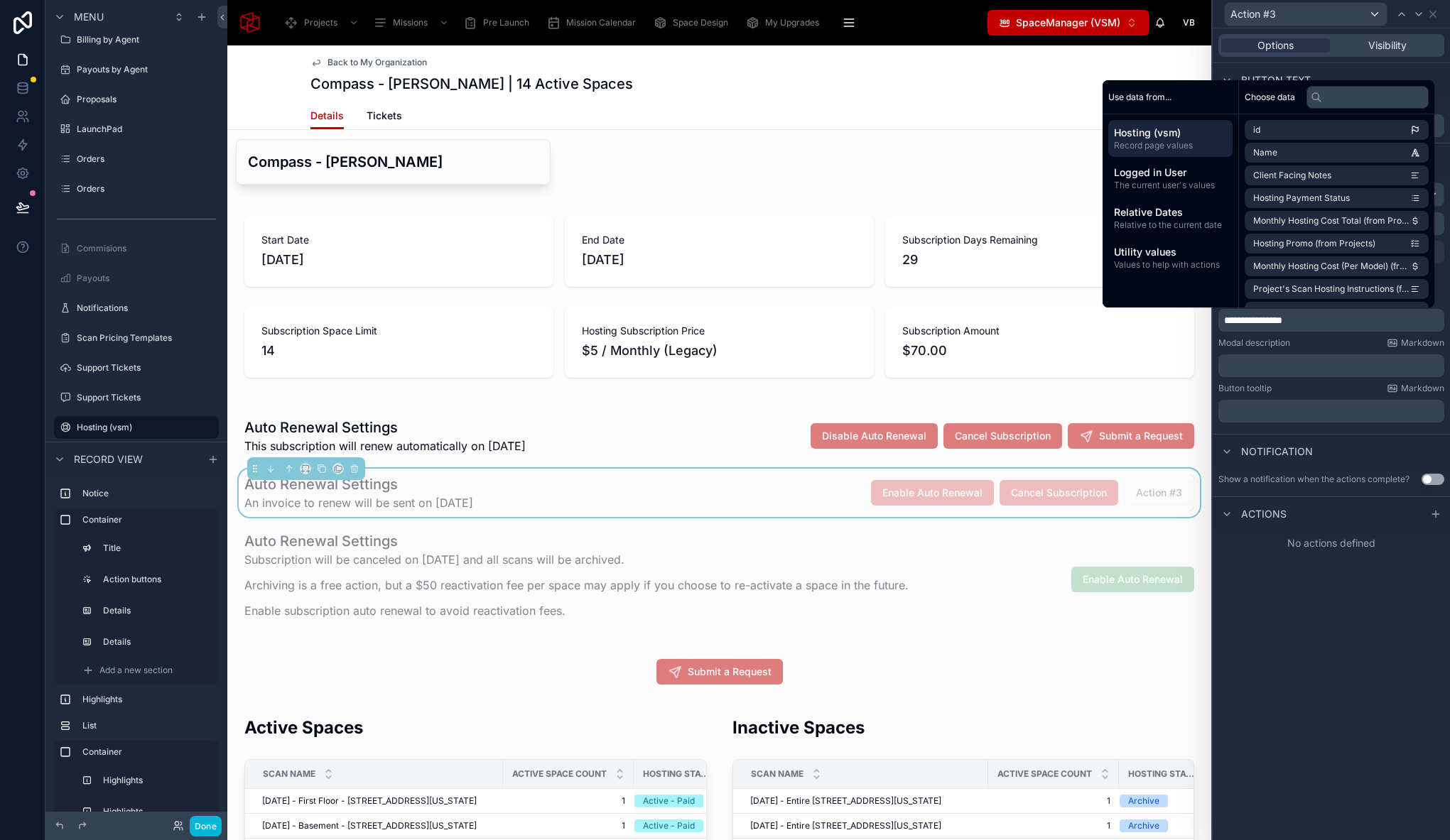
click at [1284, 368] on p "﻿" at bounding box center [1332, 365] width 217 height 14
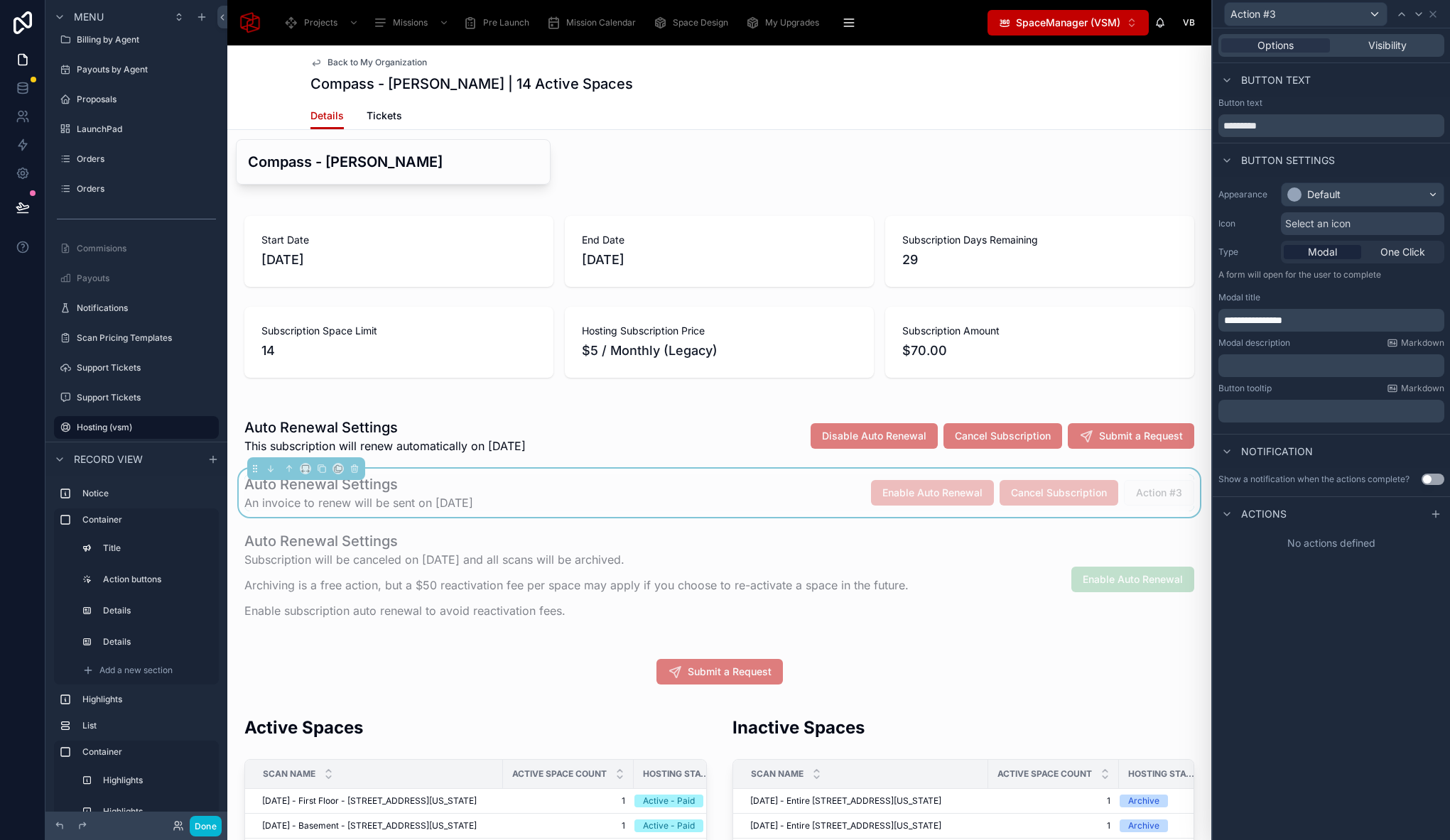
click at [1284, 368] on p "﻿" at bounding box center [1332, 365] width 217 height 14
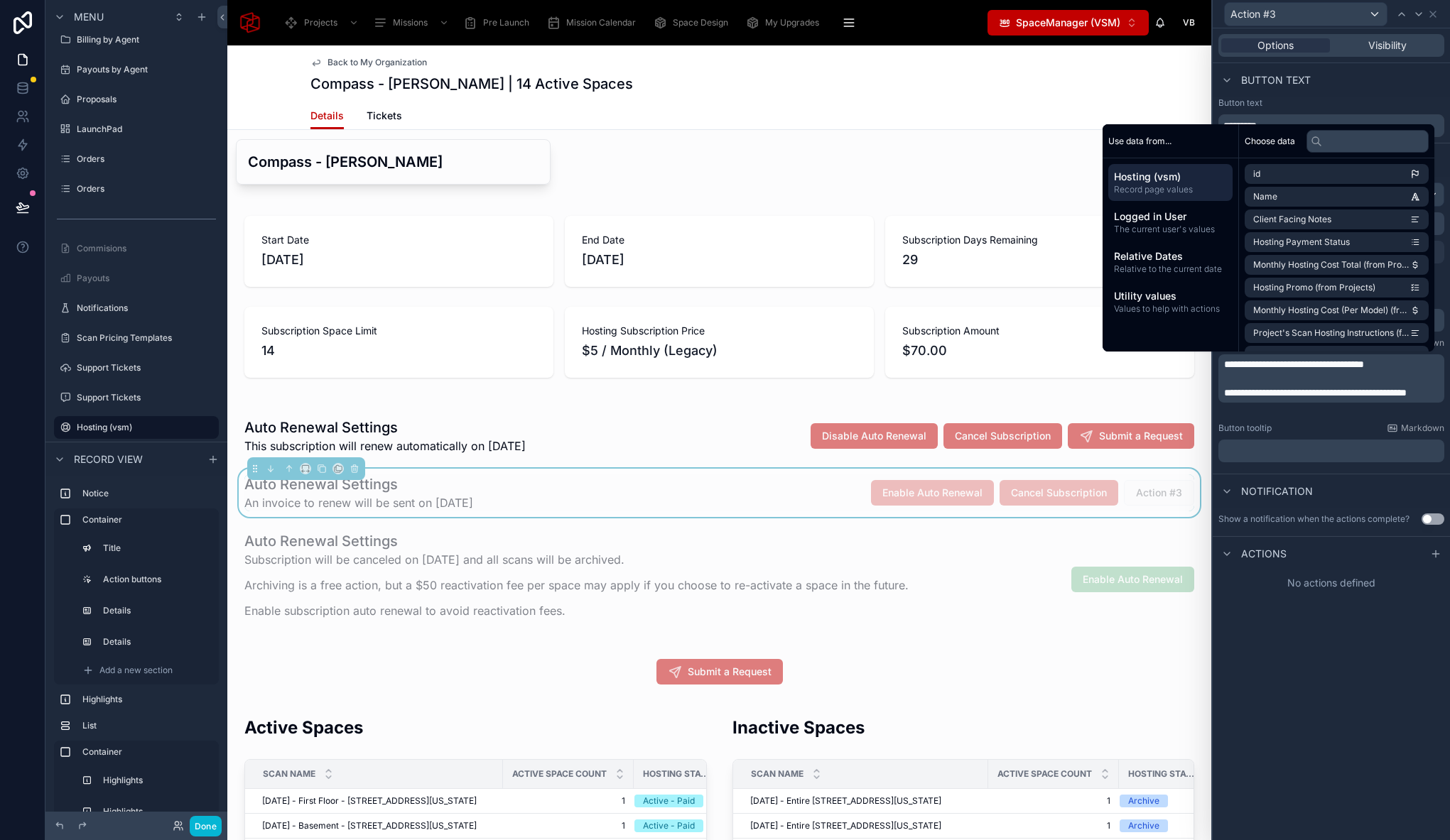
click at [1300, 451] on p "﻿" at bounding box center [1332, 450] width 217 height 14
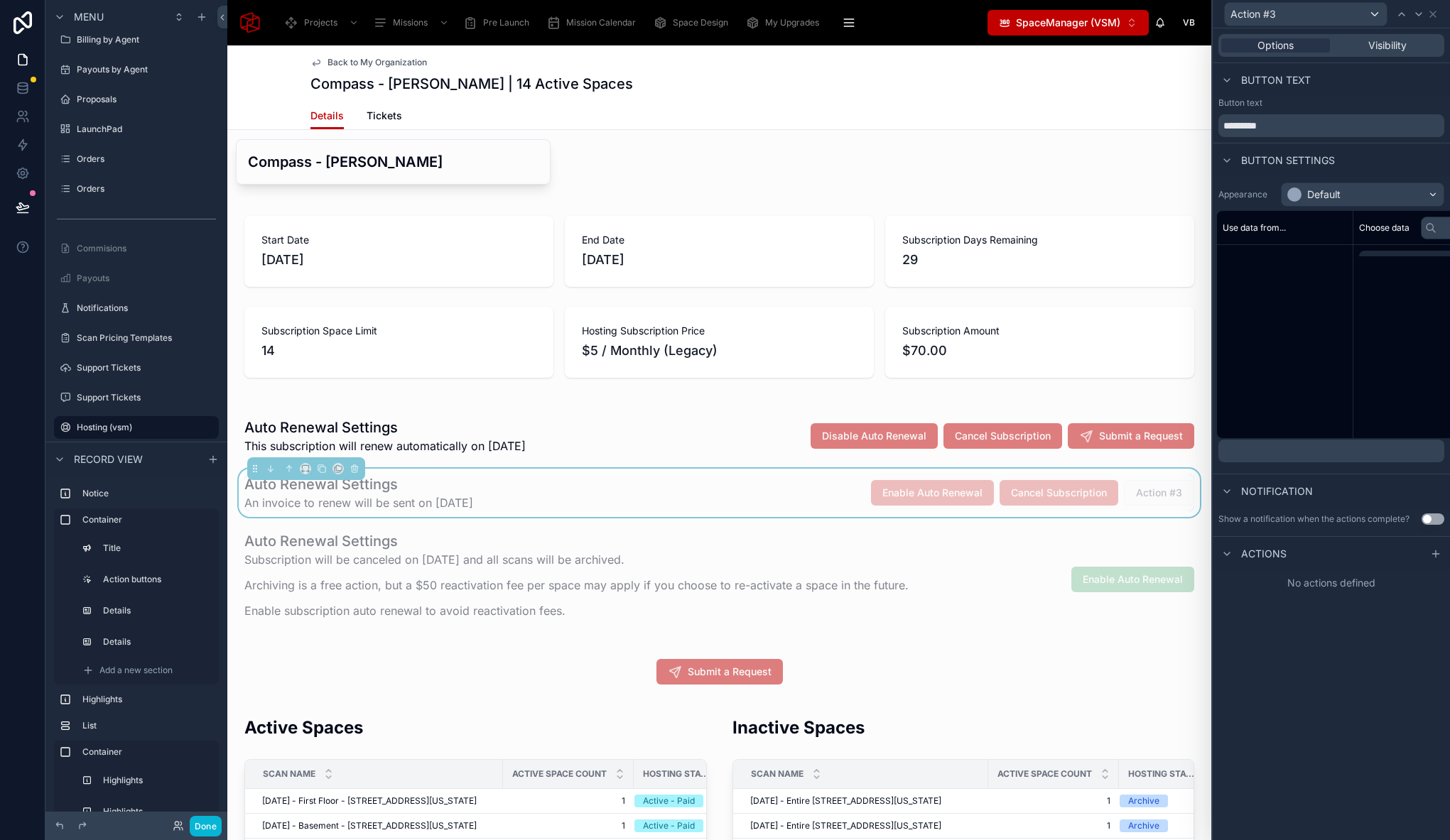
click at [1300, 451] on p "﻿" at bounding box center [1332, 450] width 217 height 14
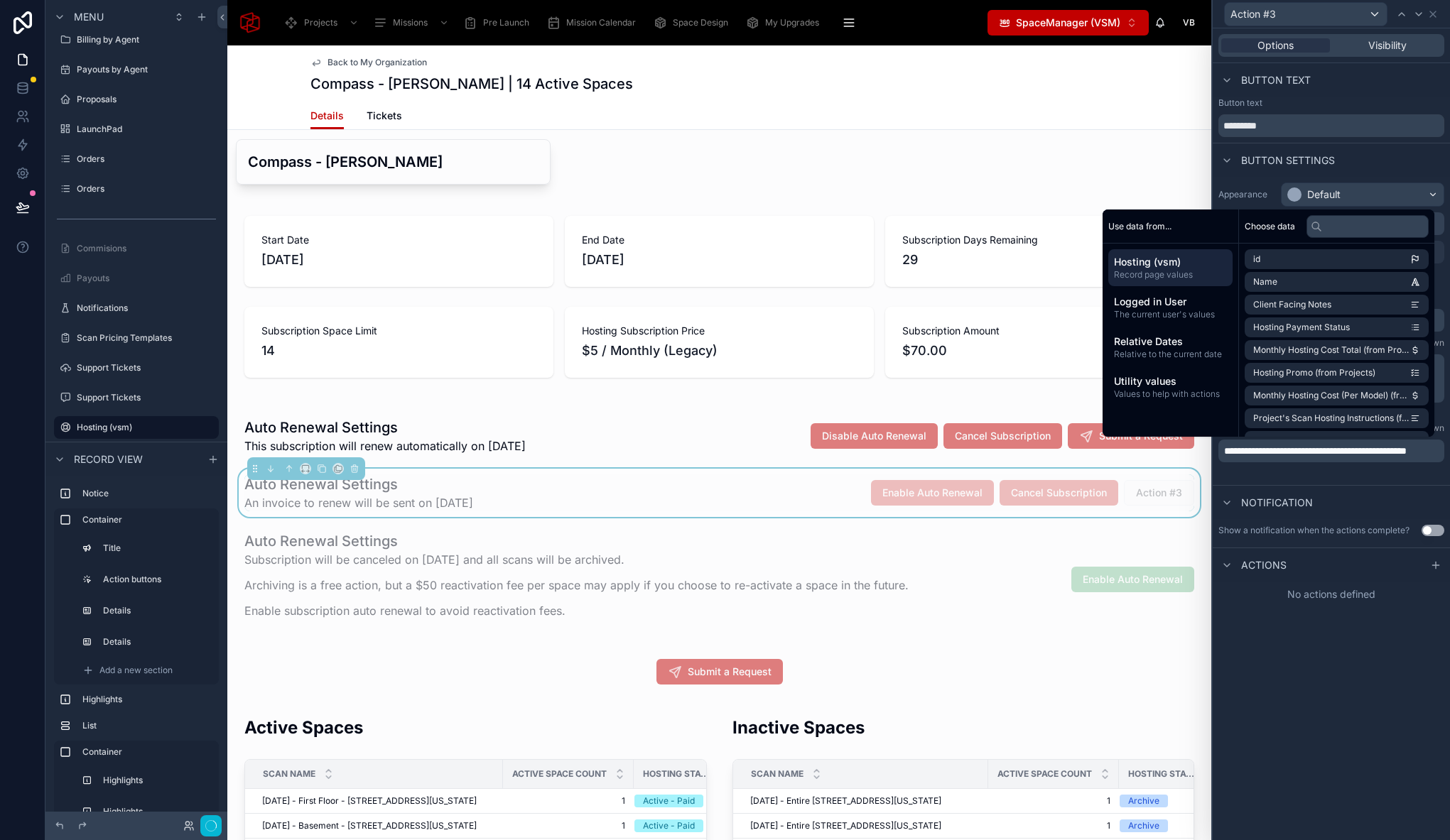
click at [1355, 634] on div "**********" at bounding box center [1331, 434] width 237 height 812
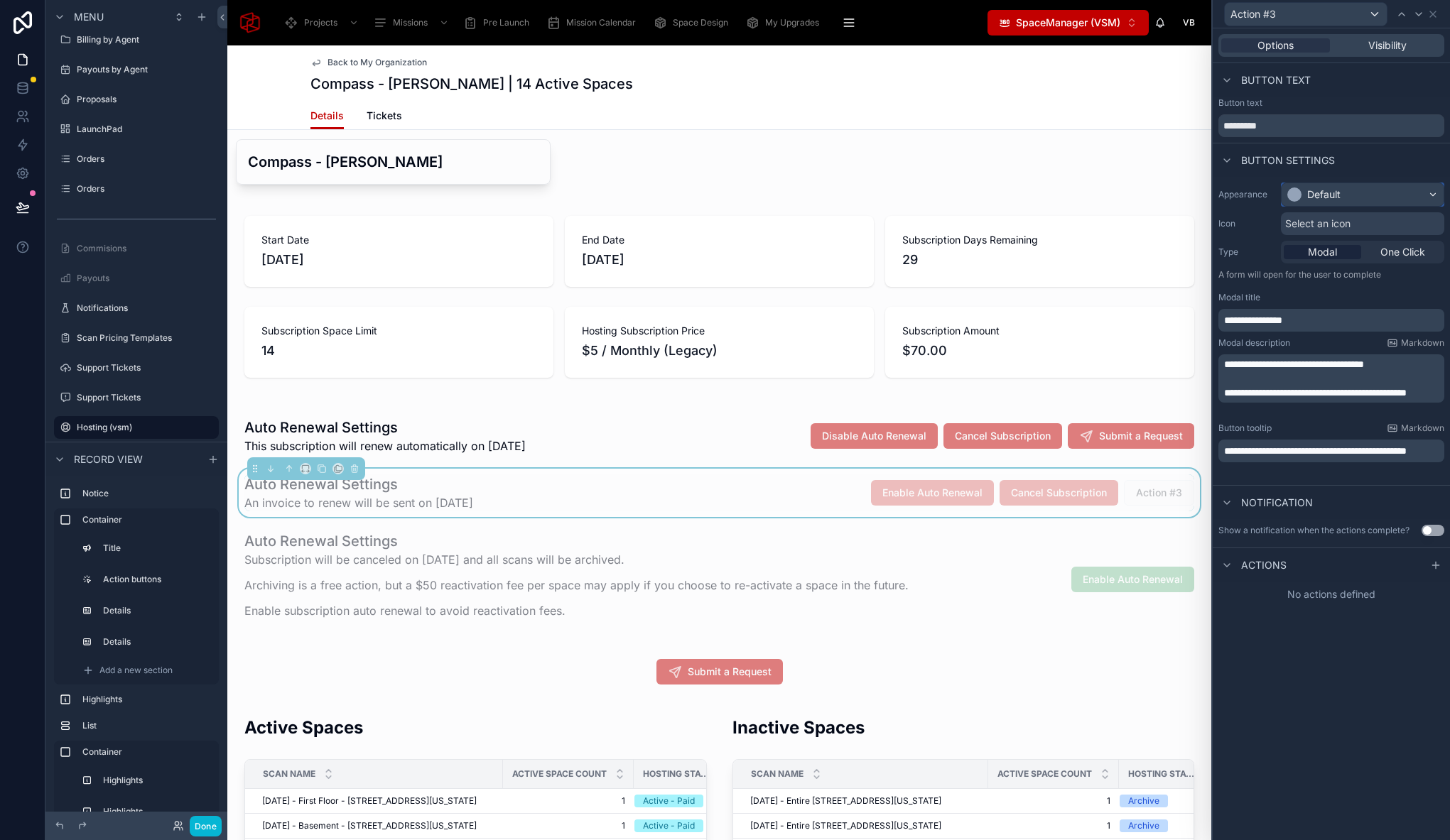
click at [1339, 199] on div "Default" at bounding box center [1323, 194] width 33 height 14
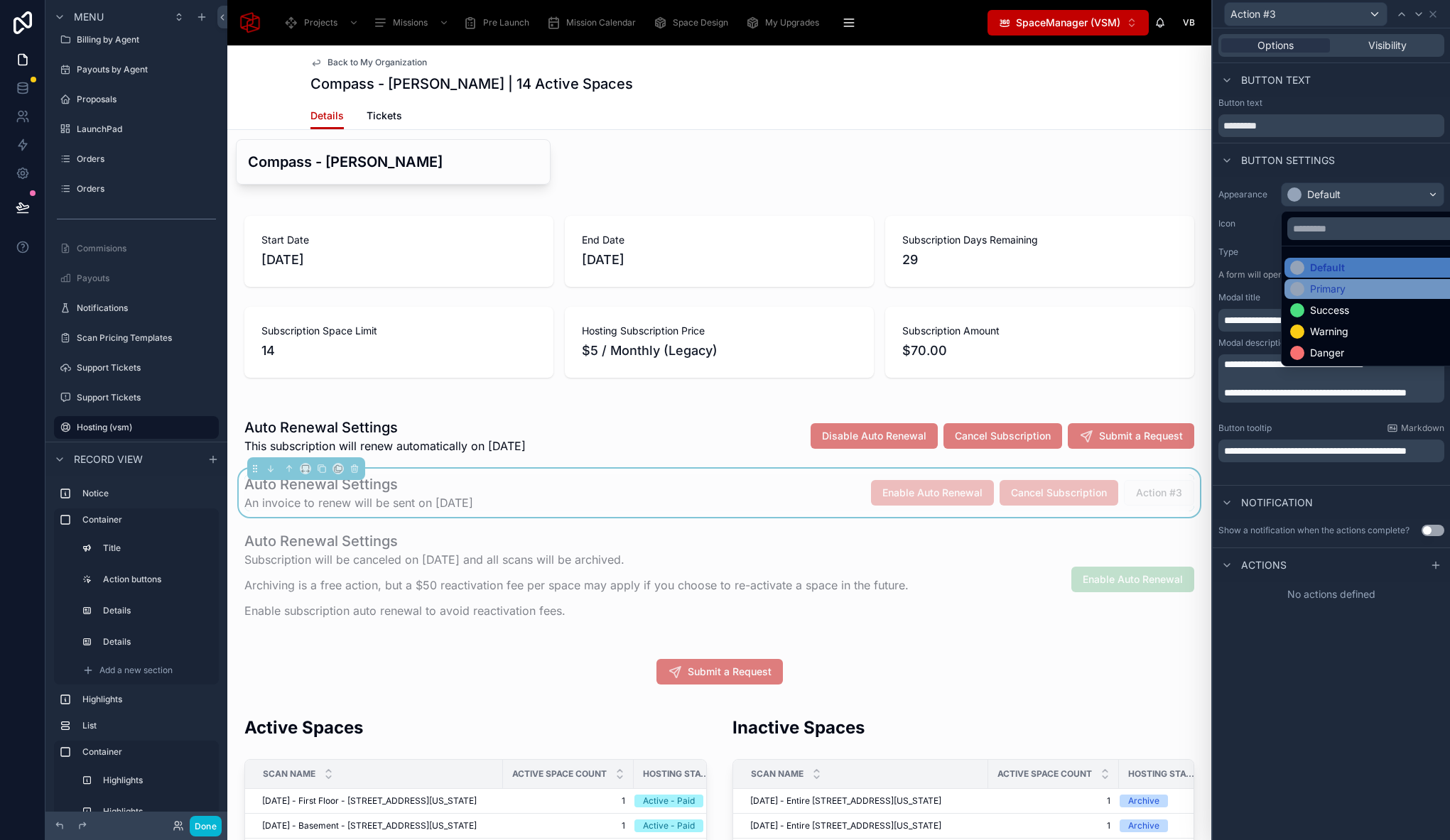
click at [1319, 293] on div "Primary" at bounding box center [1327, 289] width 36 height 14
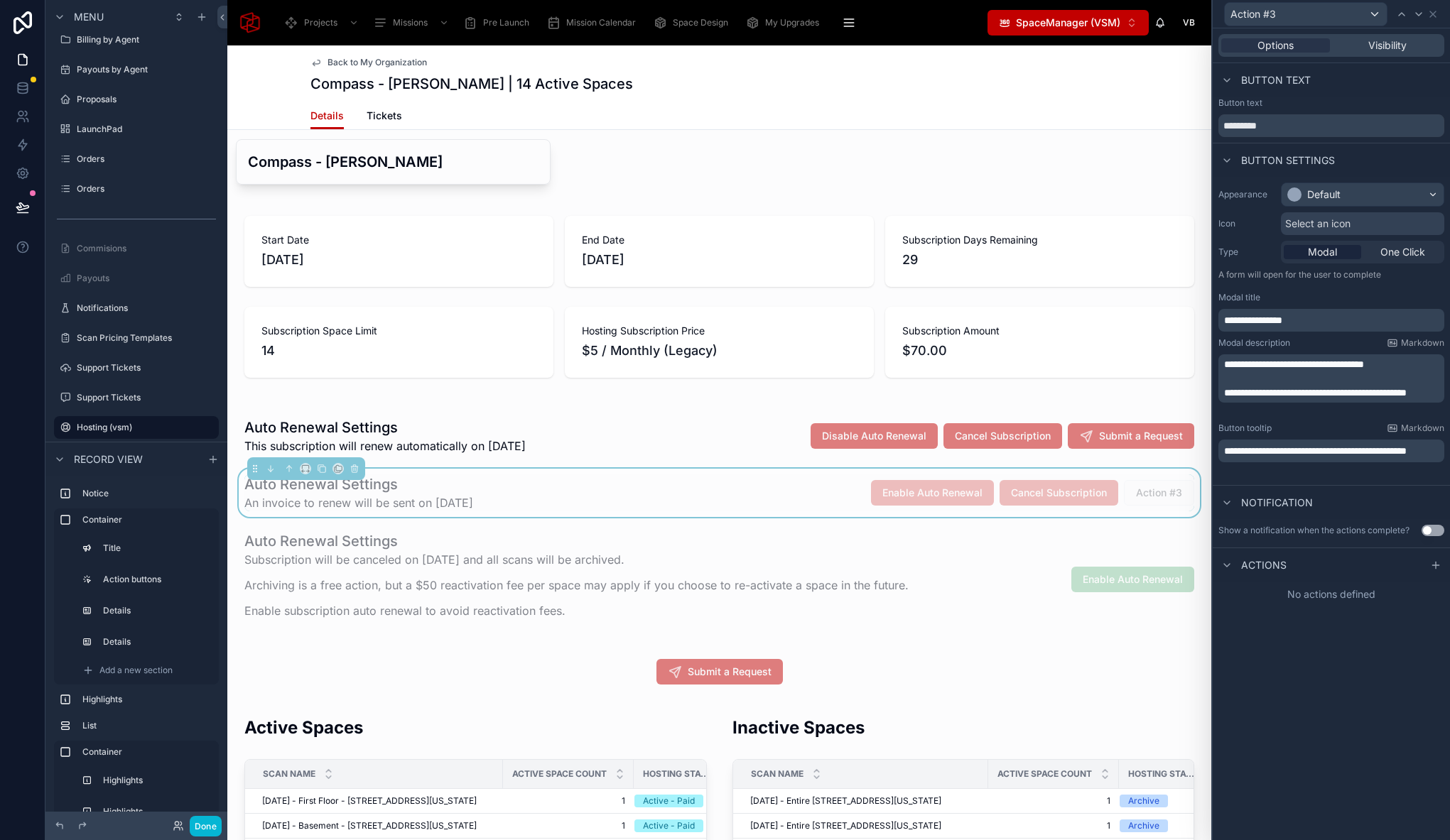
click at [1323, 233] on div "Select an icon" at bounding box center [1363, 223] width 164 height 23
click at [1322, 227] on span "Select an icon" at bounding box center [1317, 223] width 65 height 14
click at [1315, 223] on span "Select an icon" at bounding box center [1317, 223] width 65 height 14
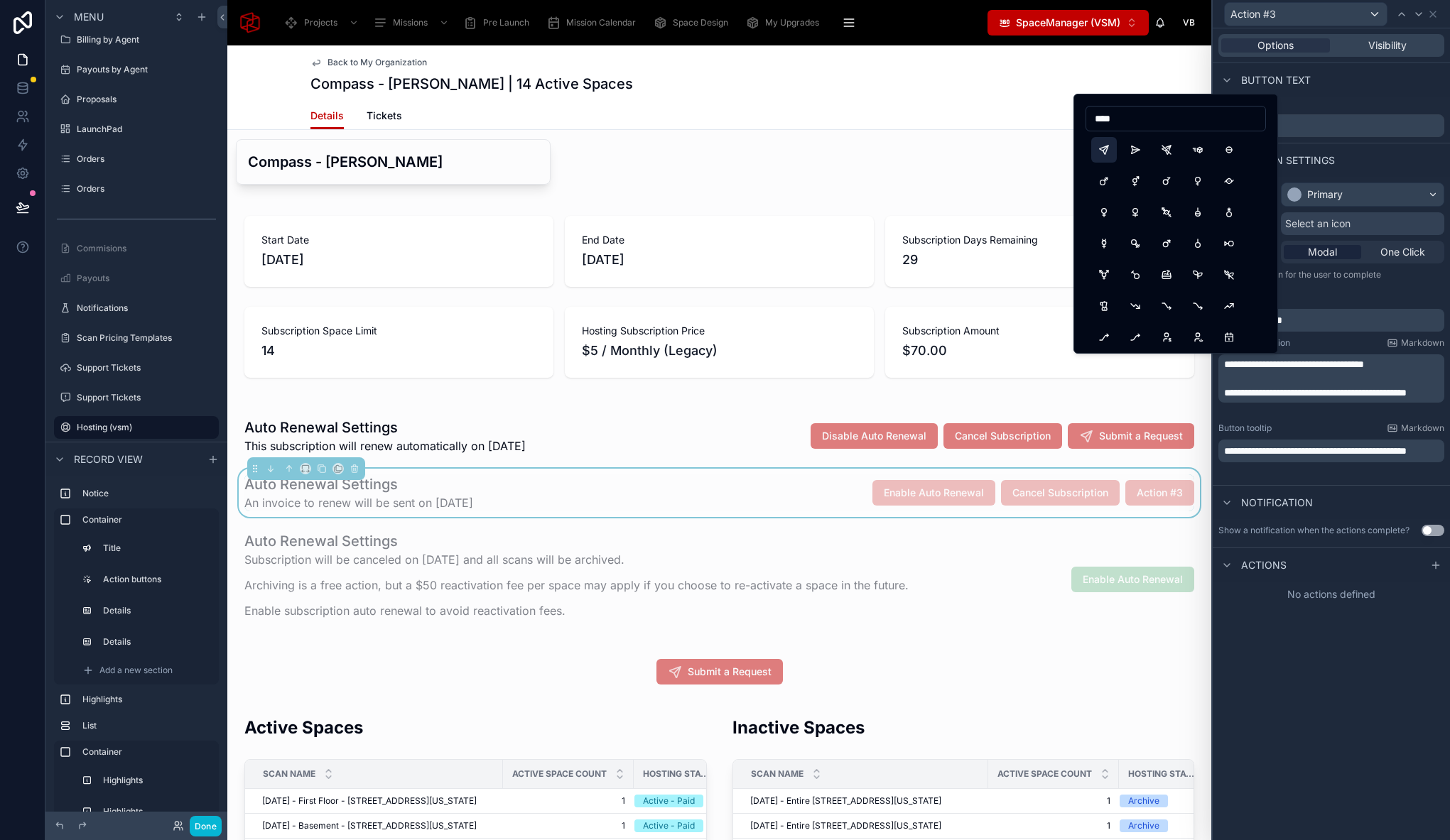
type input "****"
click at [1101, 149] on button "Send" at bounding box center [1104, 150] width 26 height 26
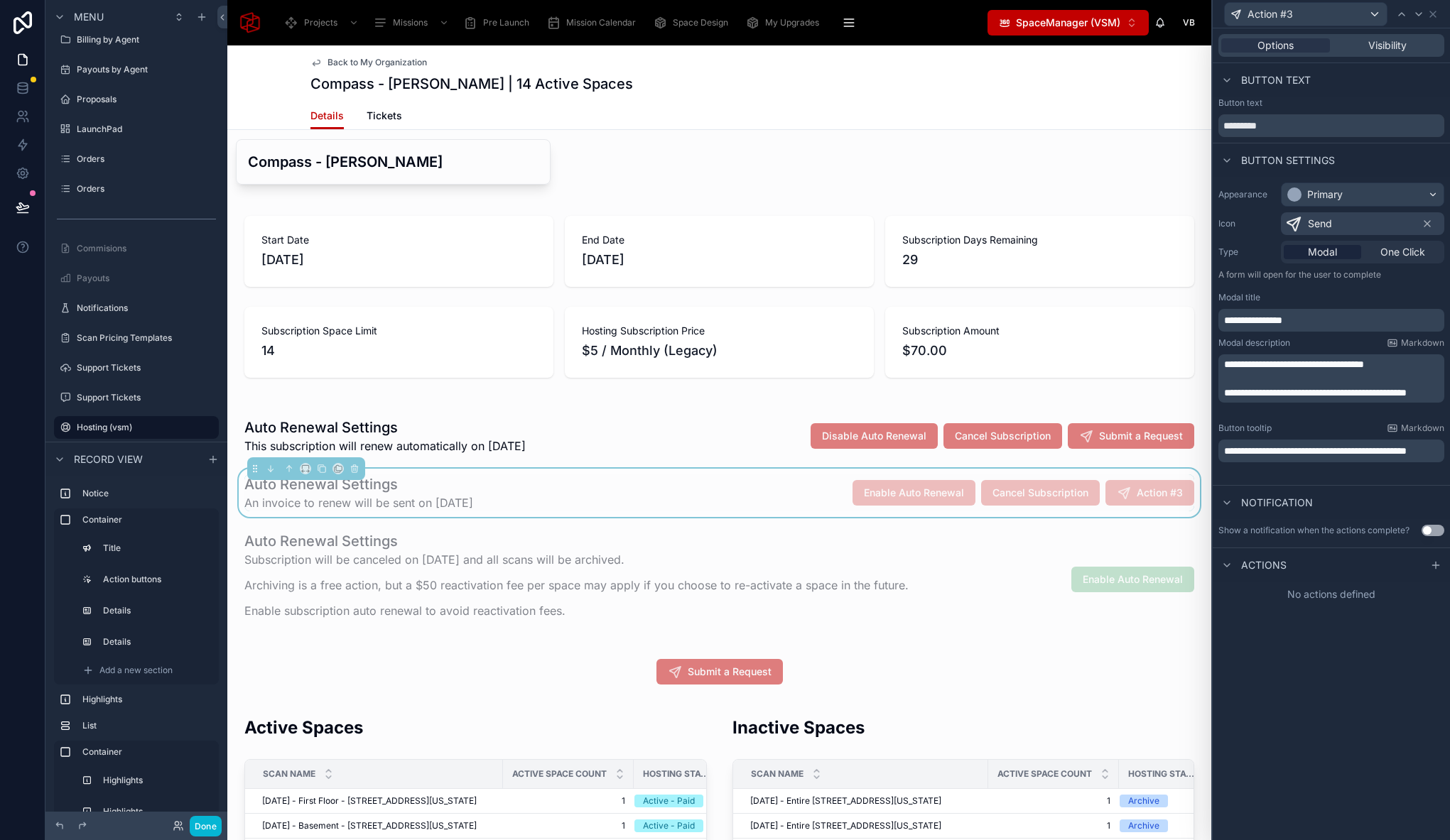
click at [1359, 683] on div "**********" at bounding box center [1331, 434] width 237 height 812
click at [1258, 127] on input "*********" at bounding box center [1331, 125] width 226 height 23
paste input "*******"
type input "**********"
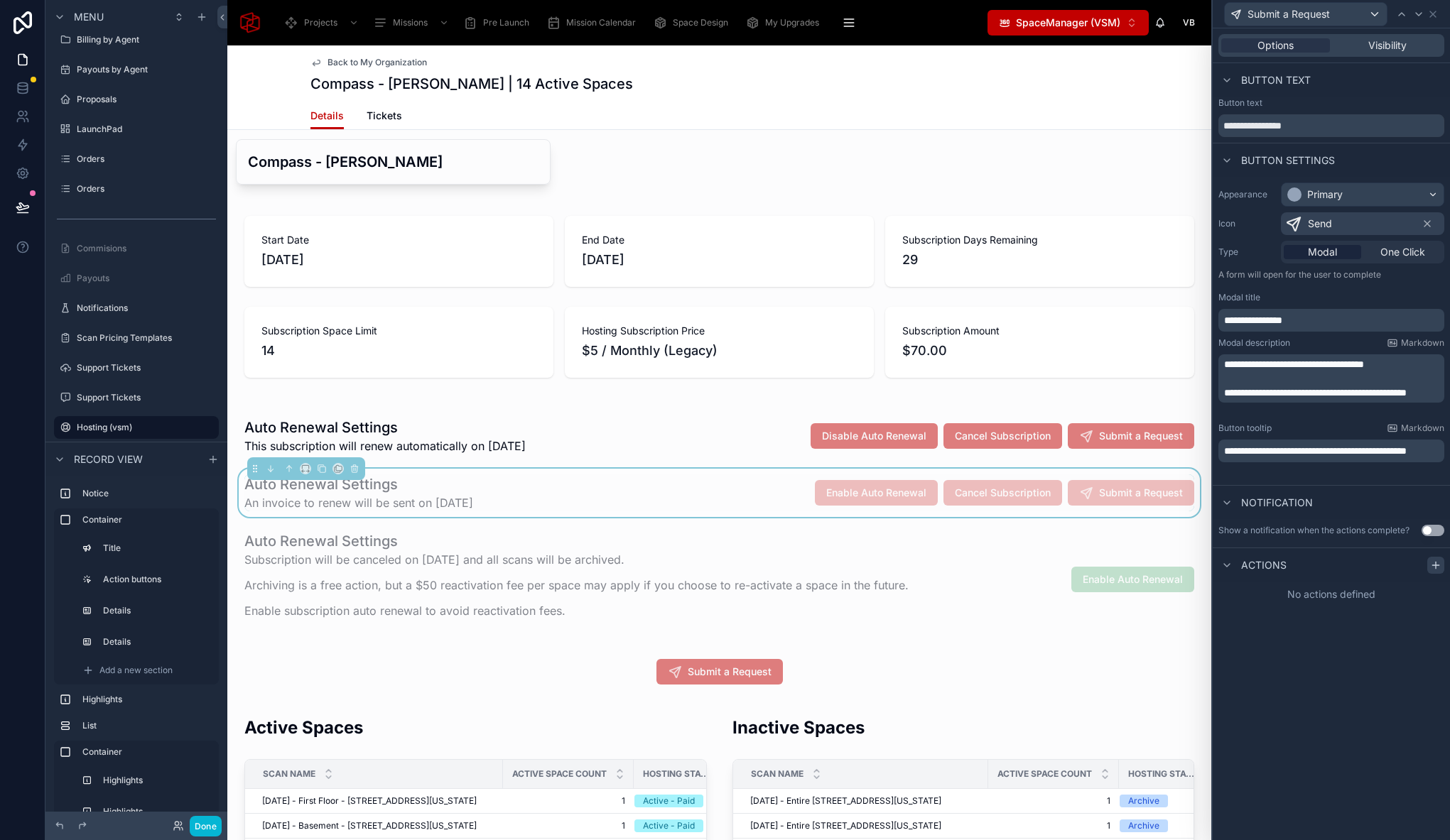
click at [1432, 566] on icon at bounding box center [1435, 565] width 11 height 11
click at [1341, 609] on div "What should happen? Select a type" at bounding box center [1330, 613] width 214 height 41
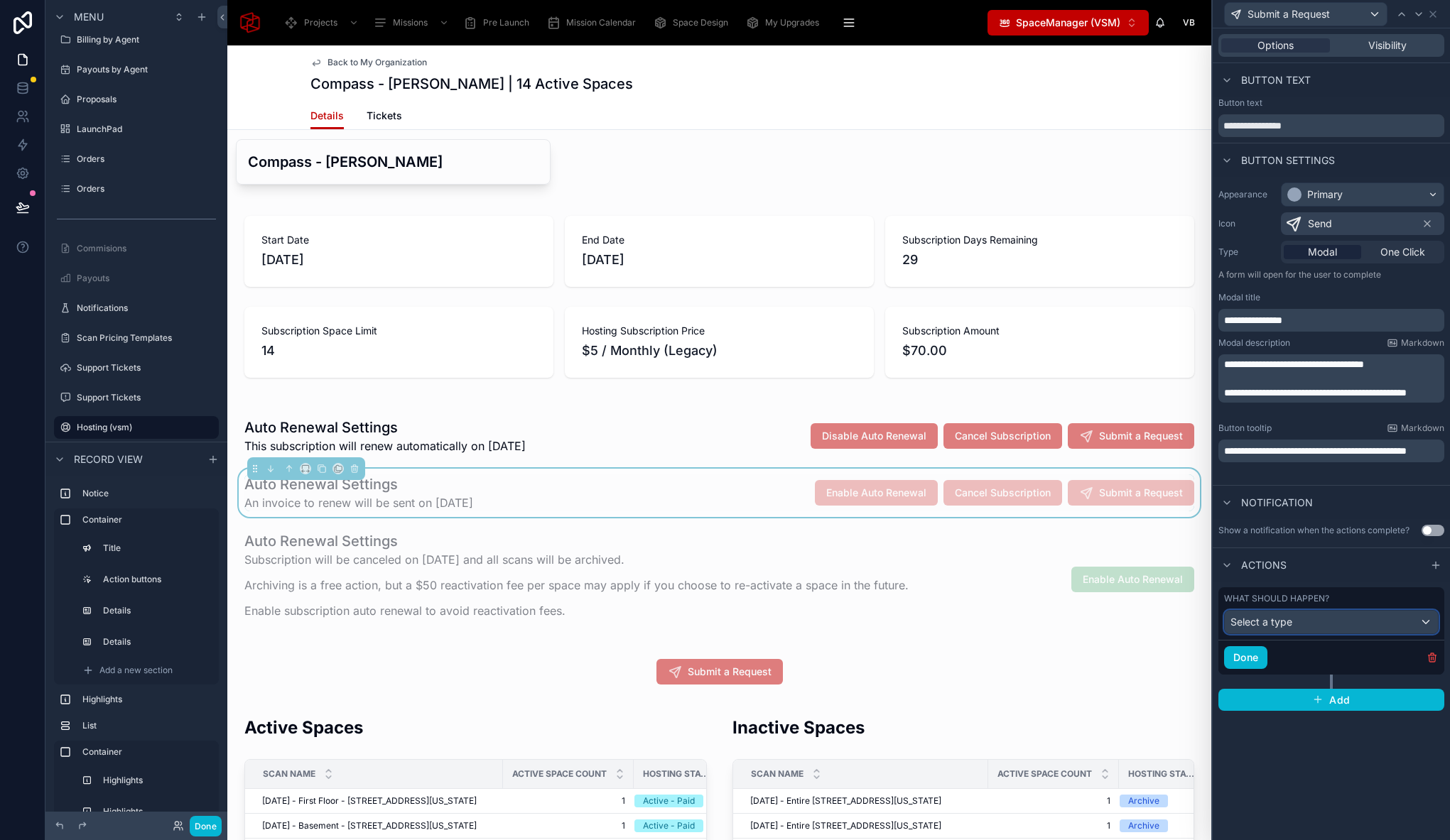
click at [1342, 619] on div "Select a type" at bounding box center [1331, 621] width 213 height 23
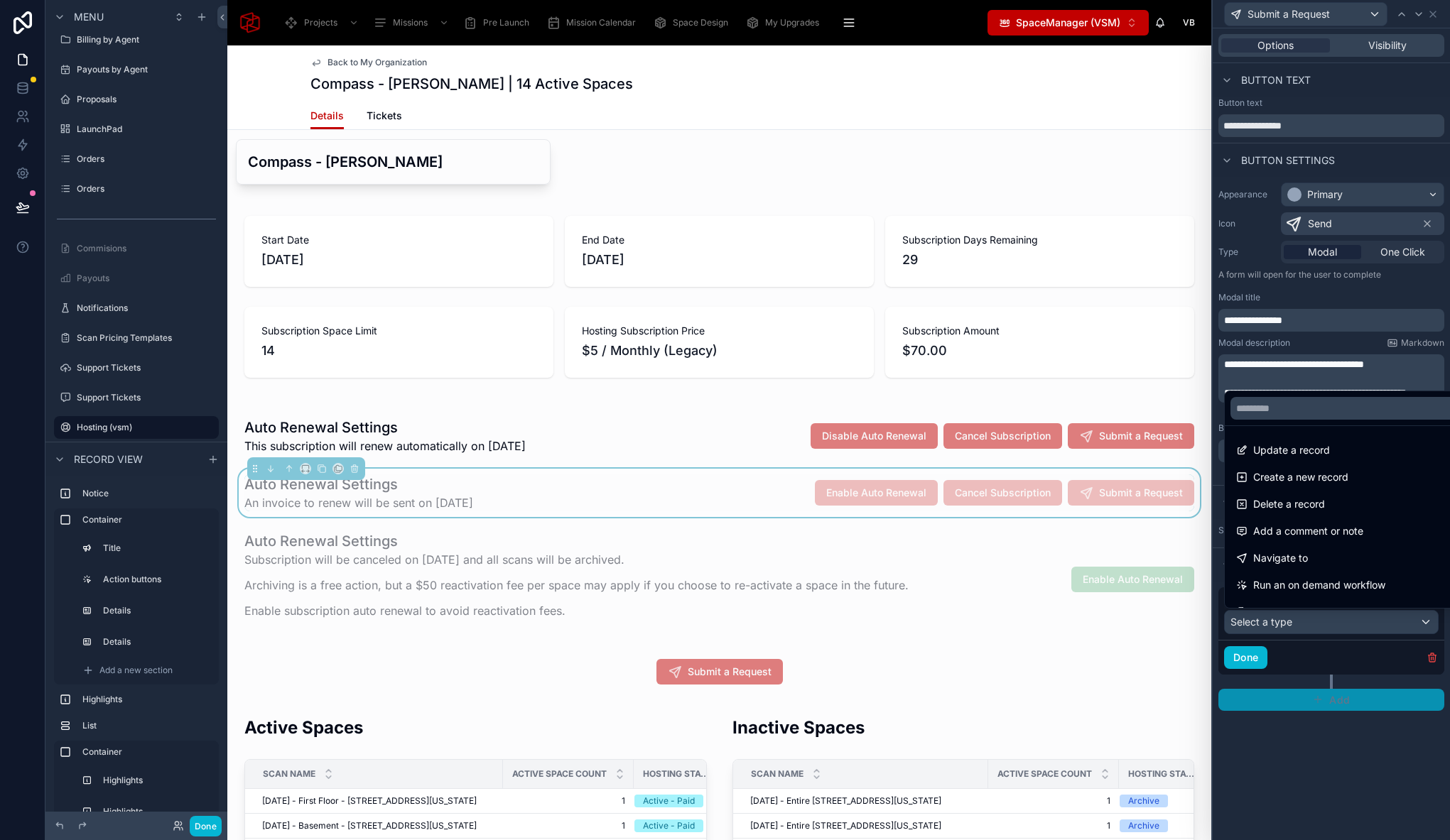
drag, startPoint x: 1328, startPoint y: 726, endPoint x: 1325, endPoint y: 703, distance: 23.2
click at [1325, 731] on div at bounding box center [1331, 420] width 237 height 840
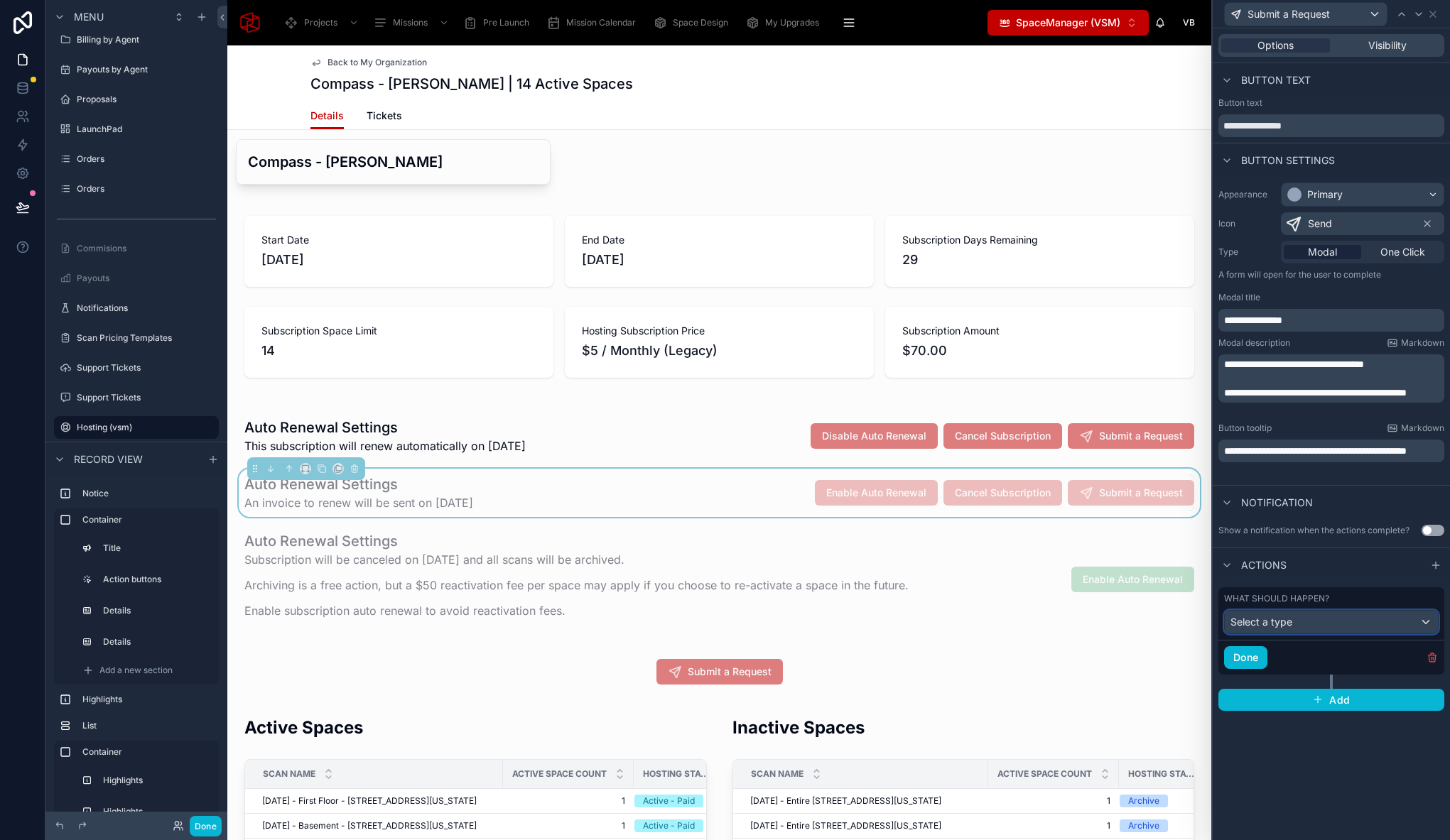
click at [1316, 617] on div "Select a type" at bounding box center [1331, 621] width 213 height 23
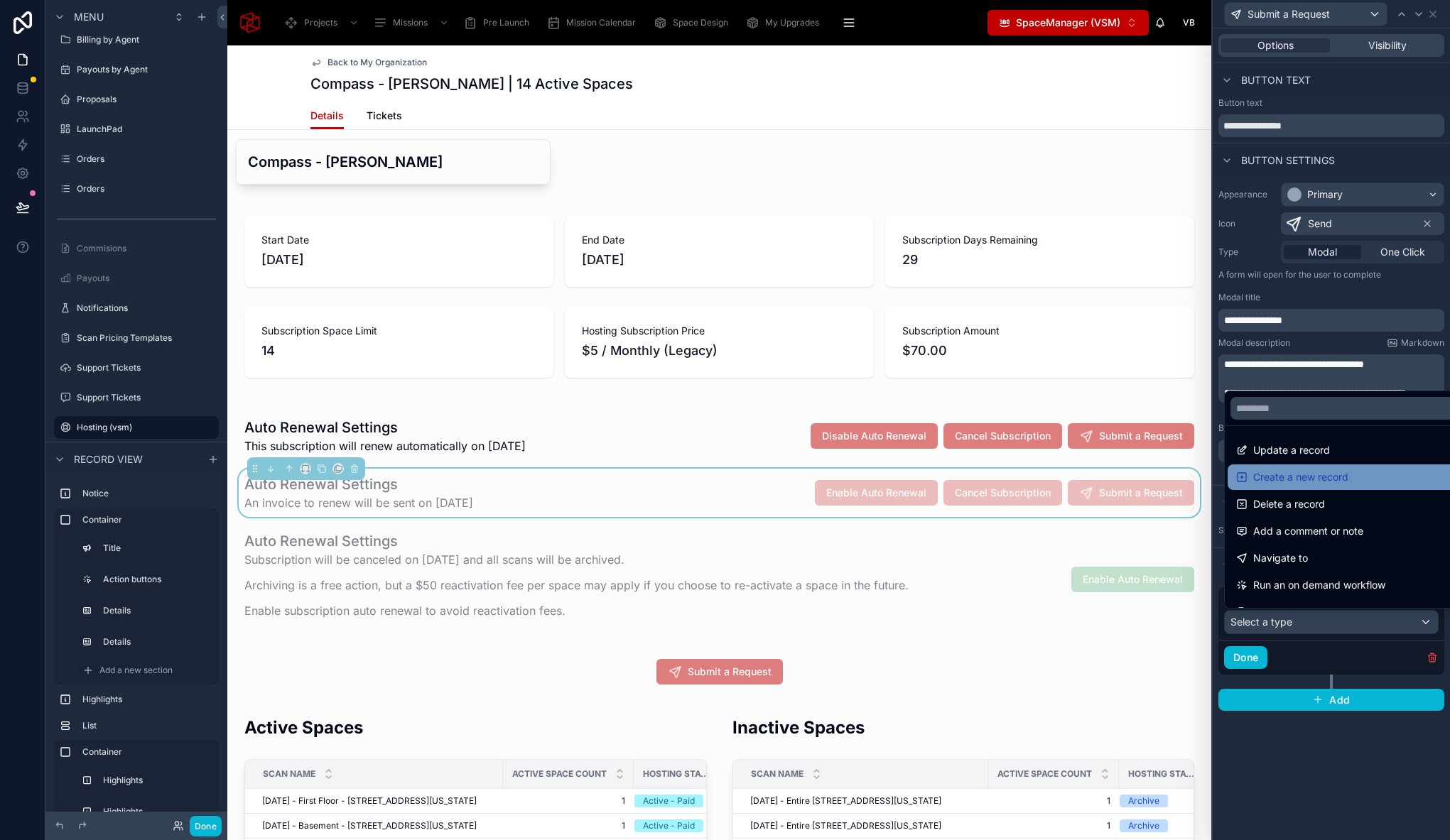
click at [1308, 469] on span "Create a new record" at bounding box center [1301, 477] width 96 height 17
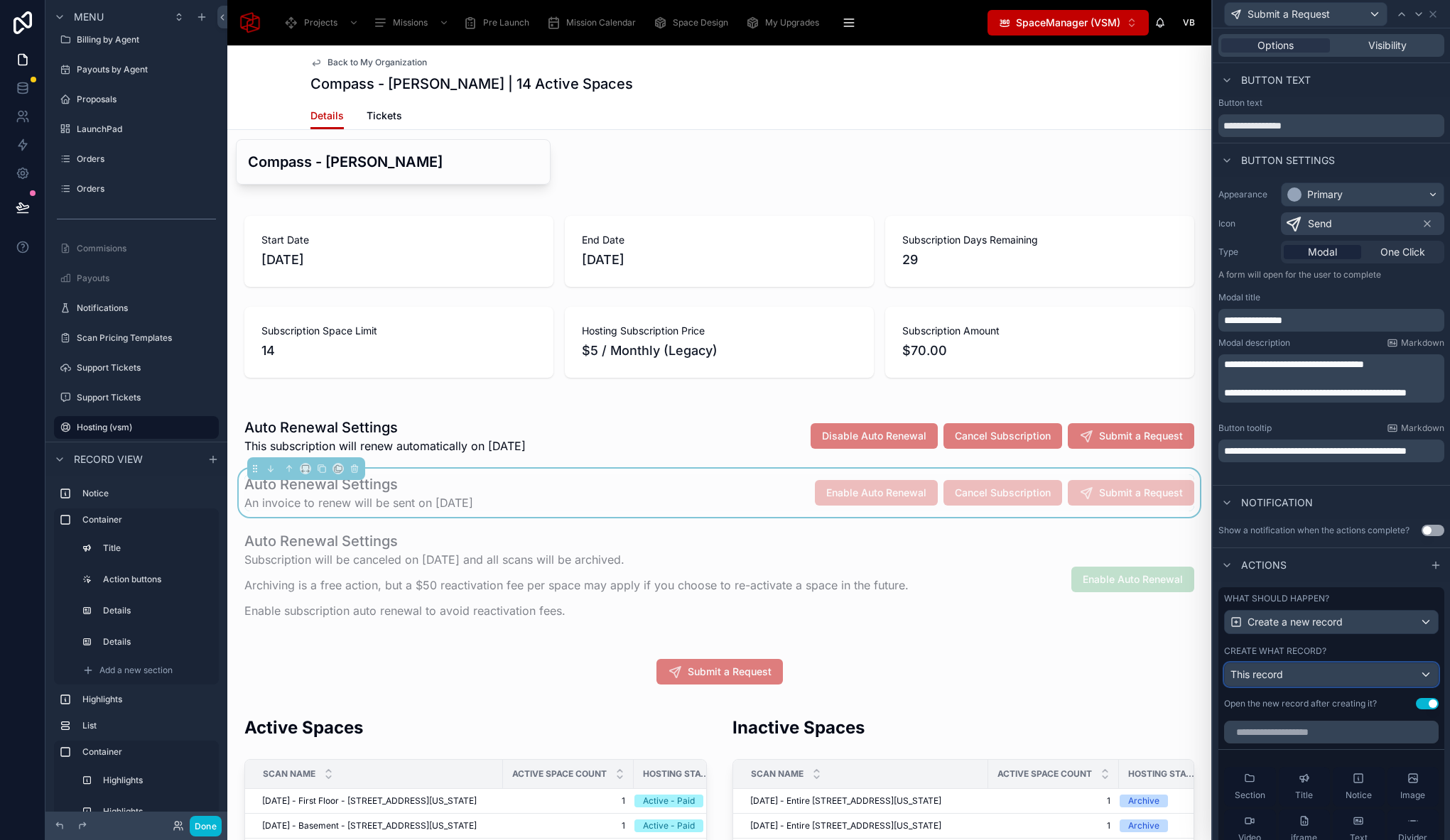
click at [1346, 681] on div "This record" at bounding box center [1331, 674] width 213 height 23
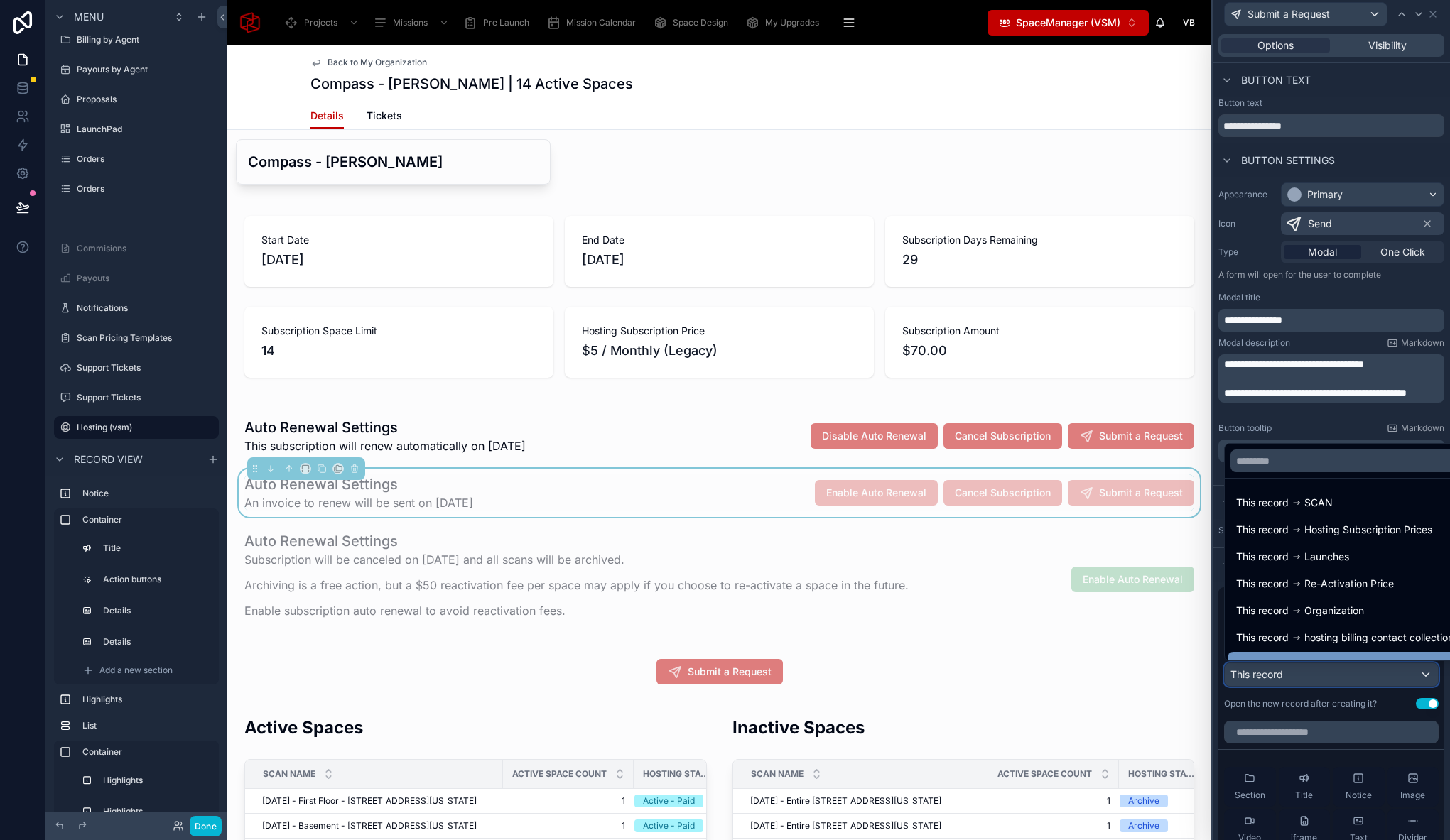
scroll to position [74, 0]
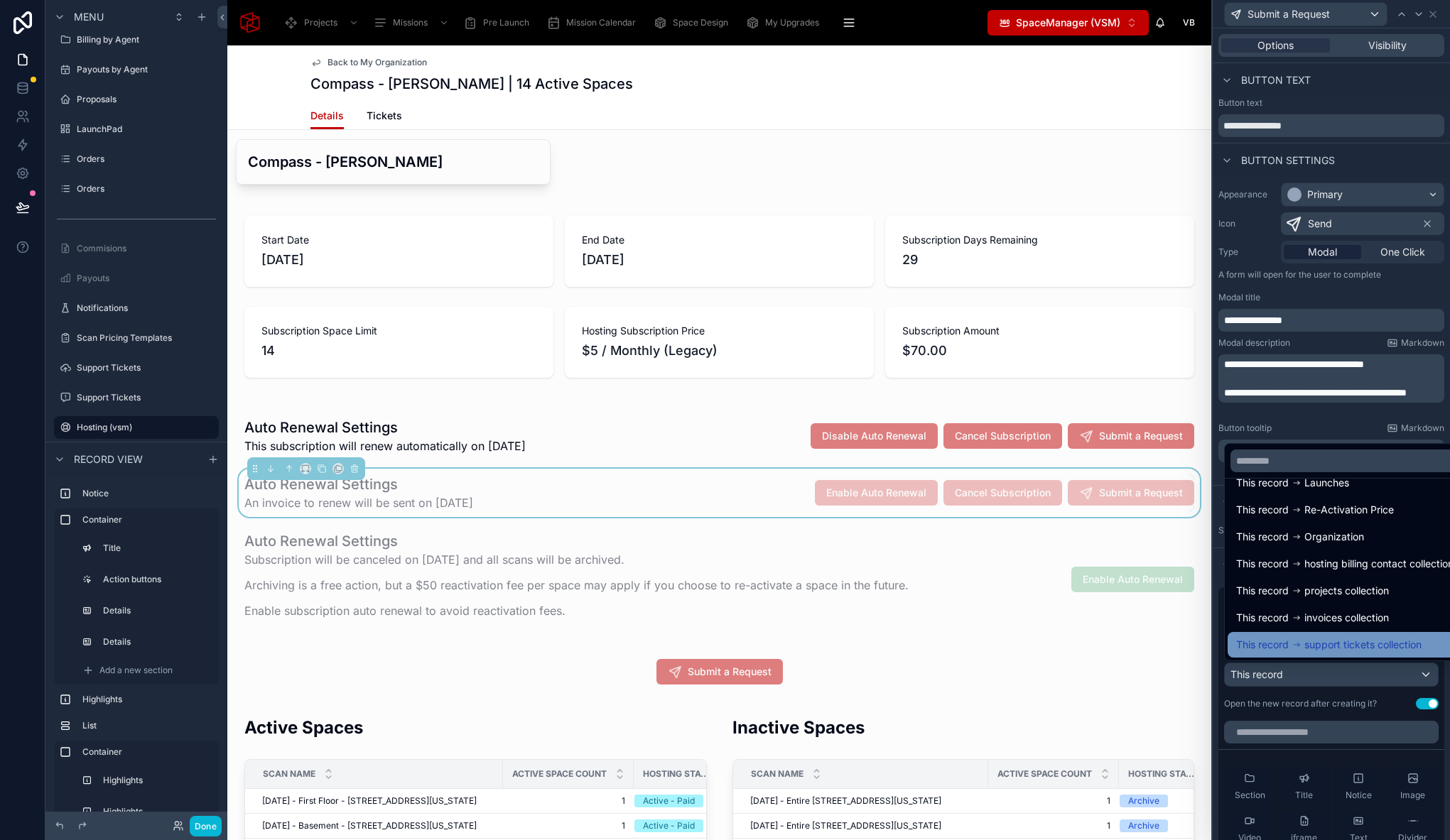
click at [1353, 649] on span "support tickets collection" at bounding box center [1362, 644] width 117 height 17
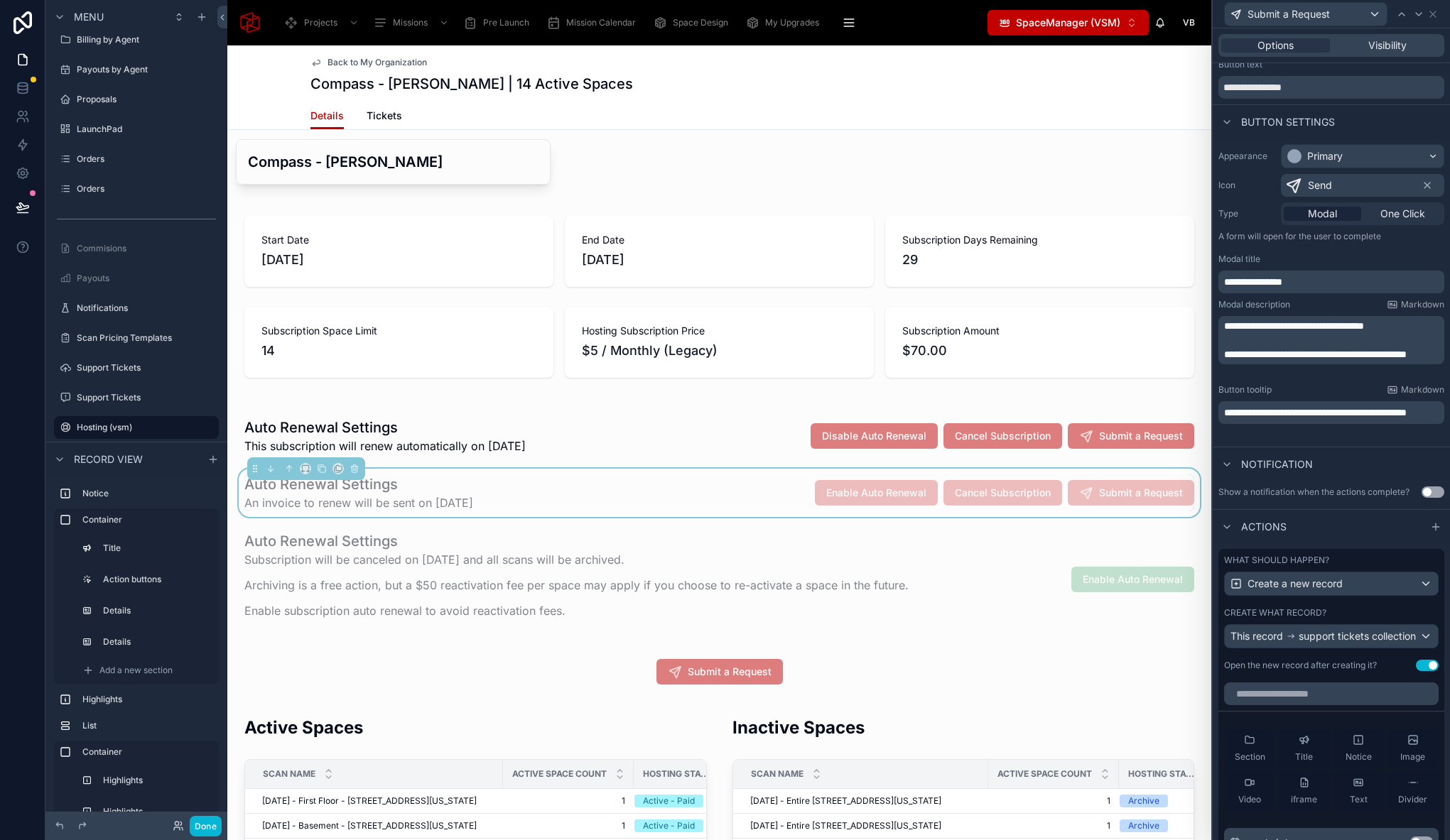
scroll to position [117, 0]
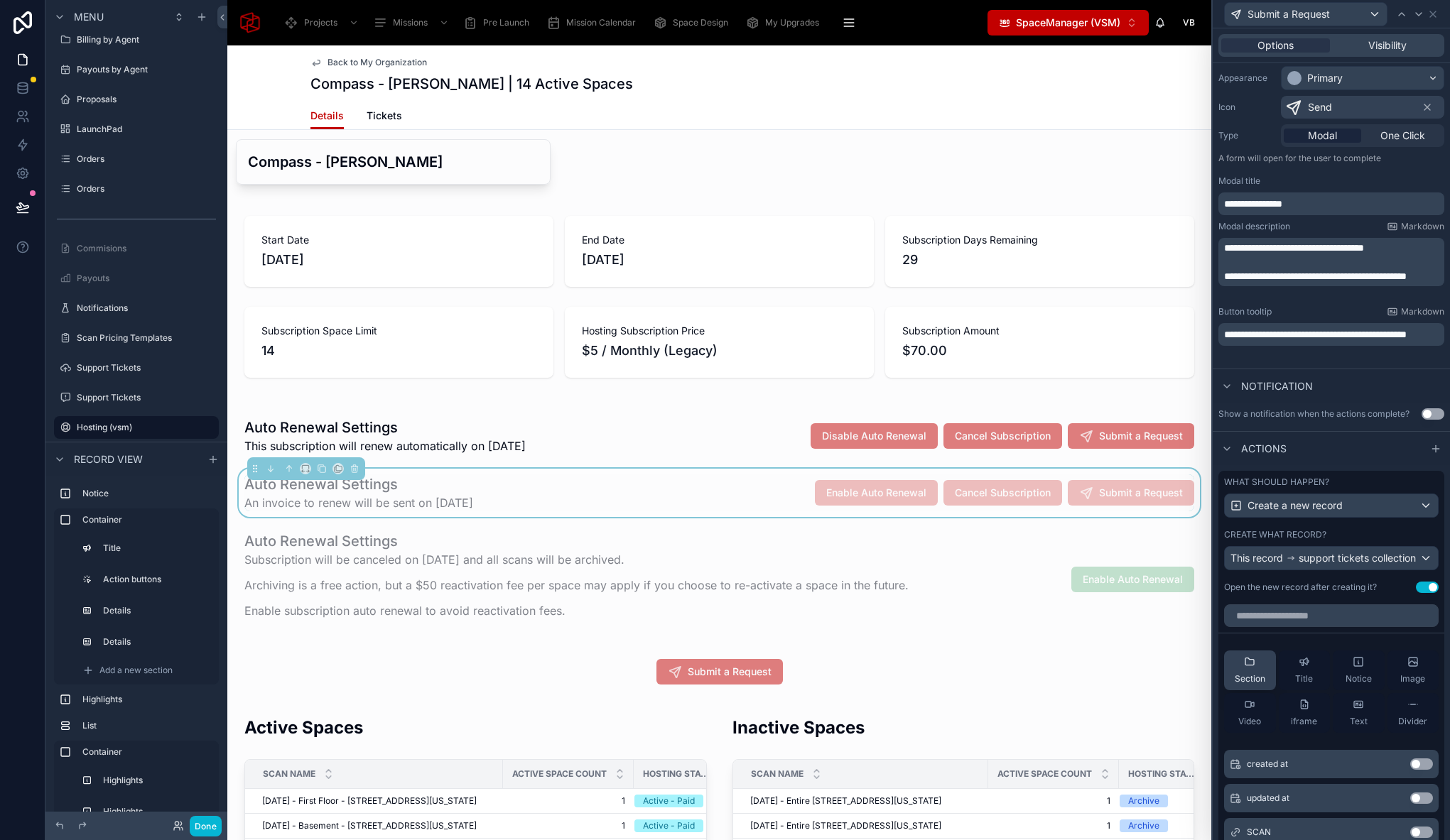
click at [1254, 675] on div "Section" at bounding box center [1250, 670] width 30 height 28
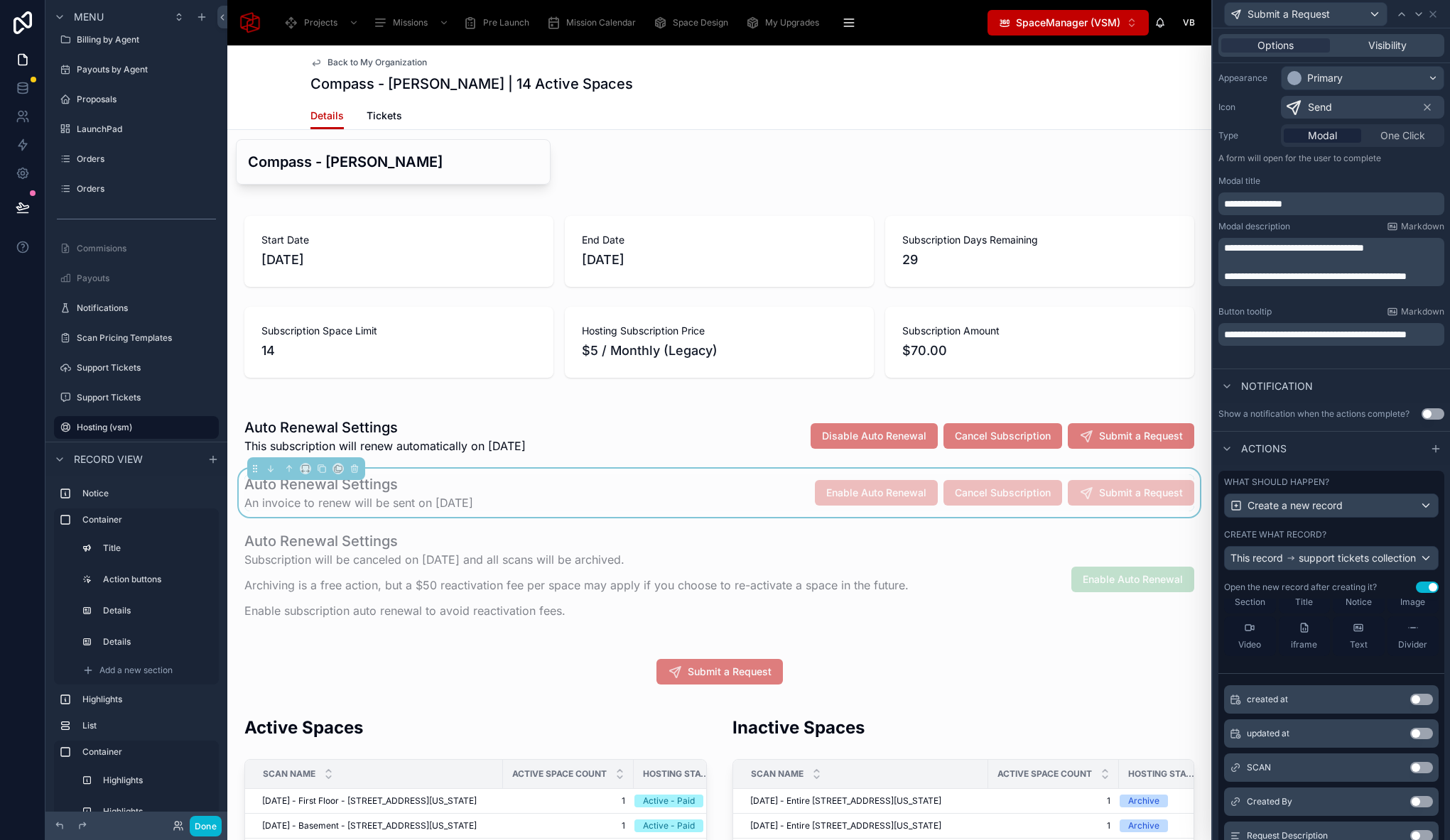
scroll to position [145, 0]
click at [1410, 772] on button "Use setting" at bounding box center [1421, 766] width 23 height 11
click at [1410, 769] on button "Use setting" at bounding box center [1421, 763] width 23 height 11
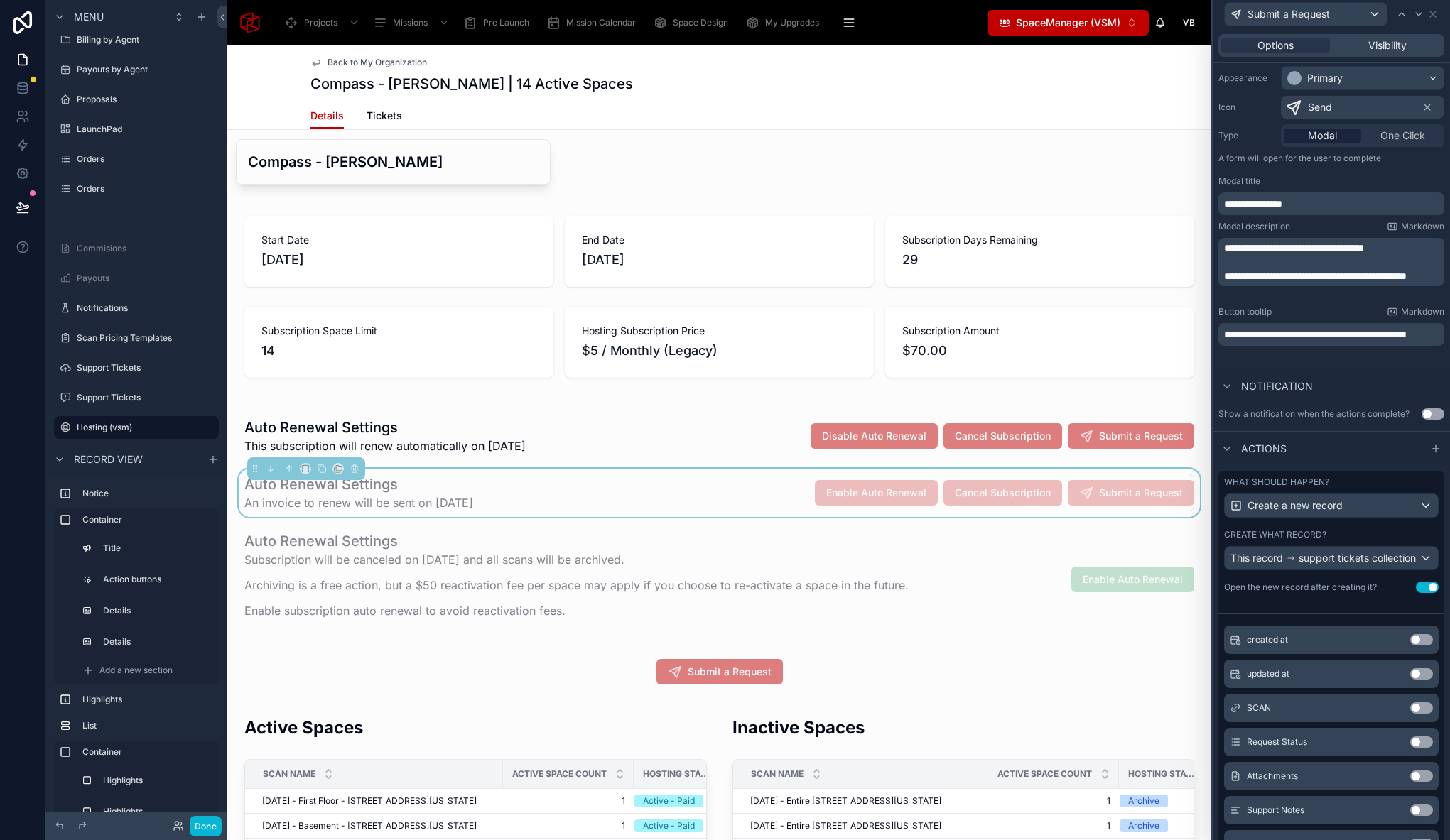
scroll to position [240, 0]
click at [1410, 780] on button "Use setting" at bounding box center [1421, 775] width 23 height 11
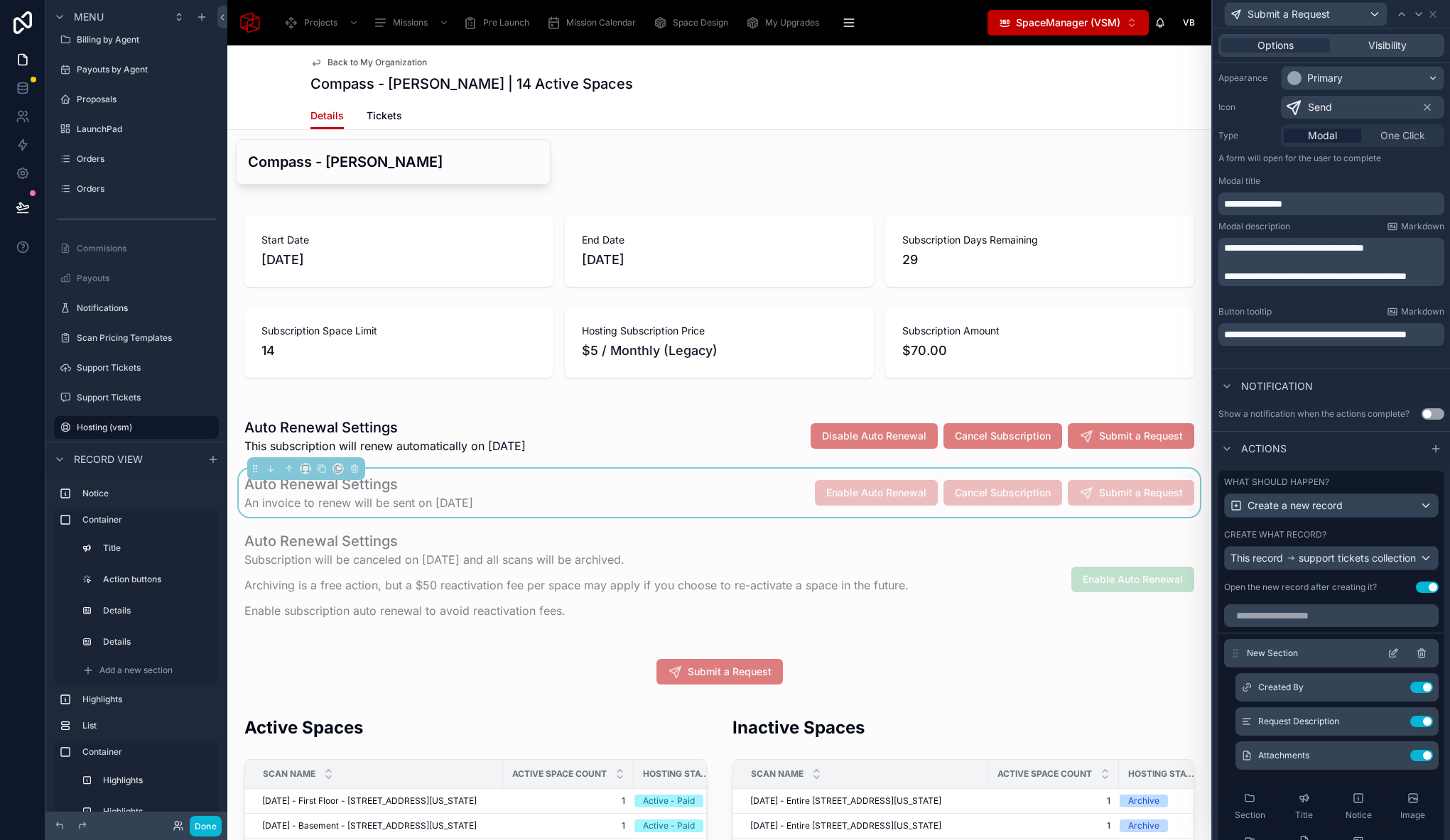
scroll to position [116, 0]
click at [1391, 689] on icon at bounding box center [1394, 687] width 6 height 6
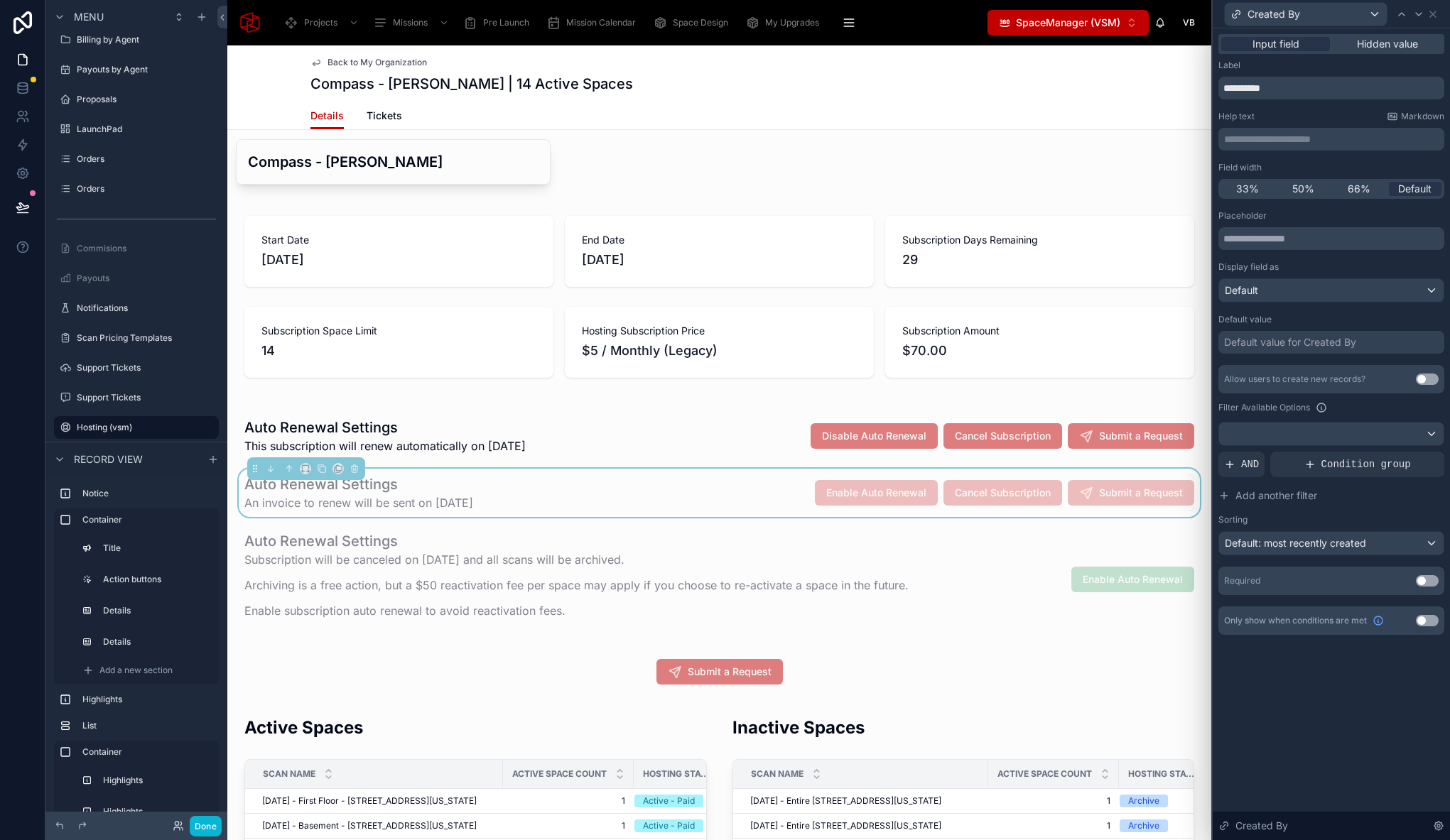
click at [1389, 47] on span "Hidden value" at bounding box center [1387, 43] width 61 height 14
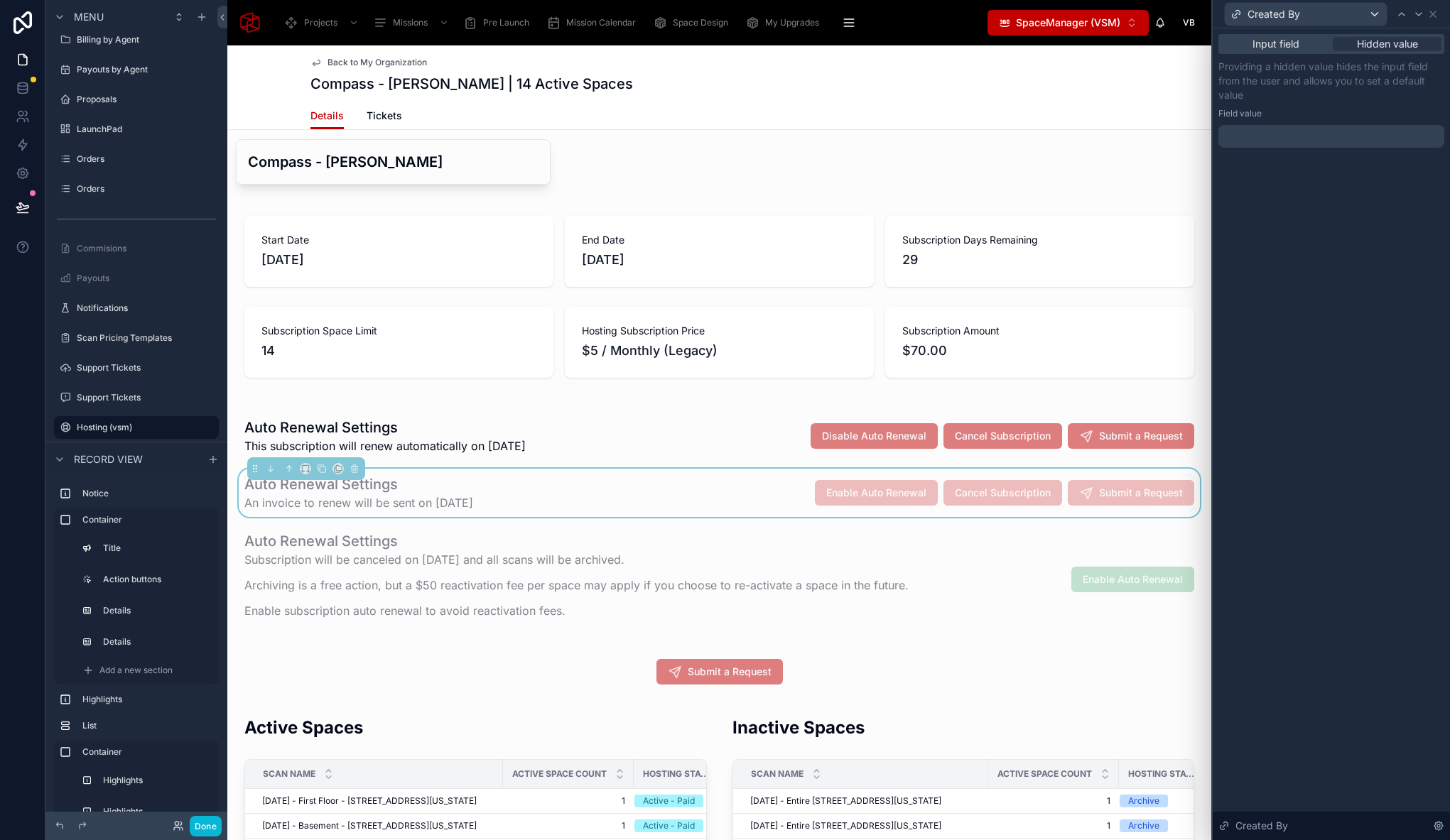
click at [1248, 134] on div at bounding box center [1331, 136] width 226 height 23
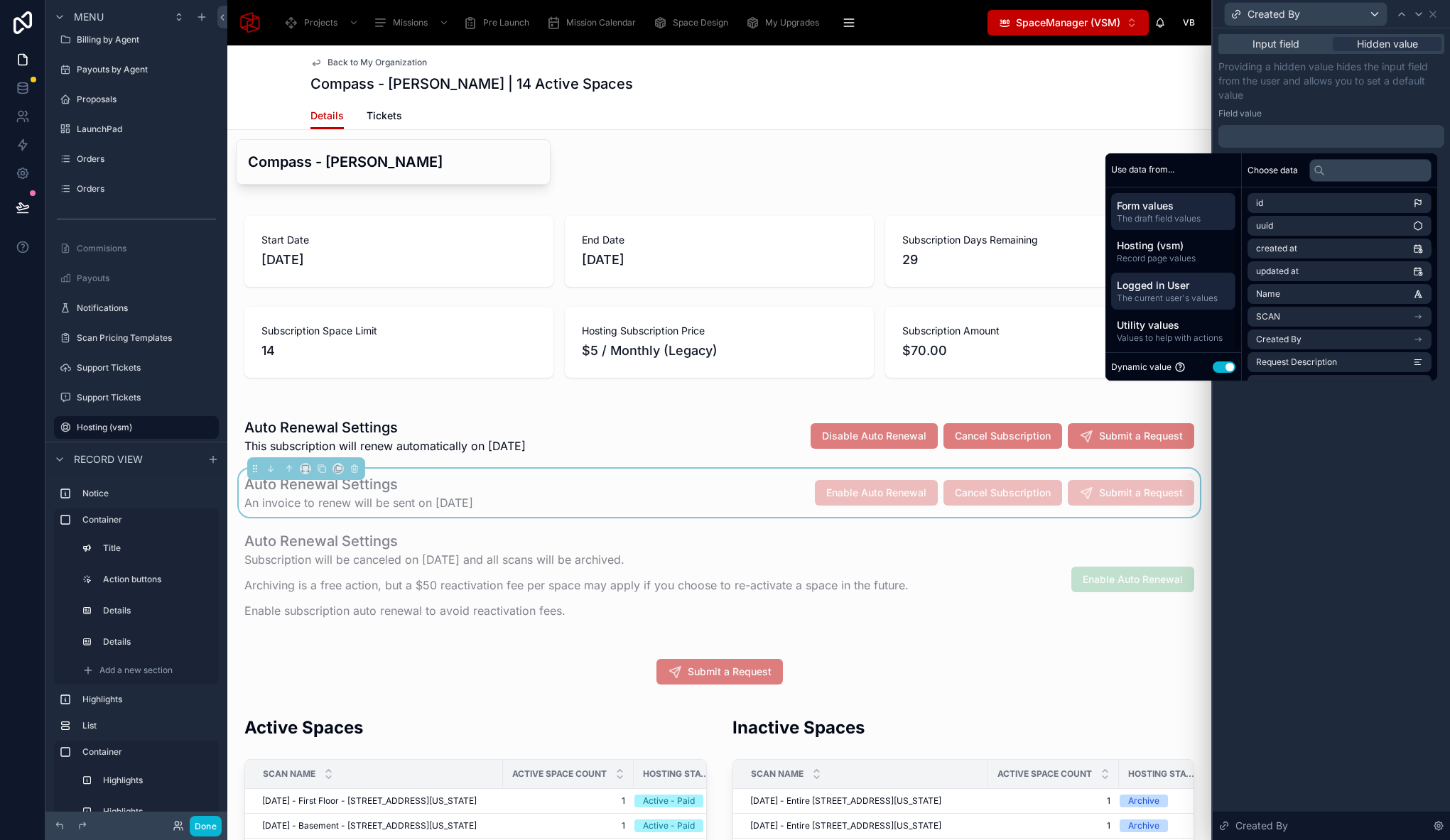
click at [1169, 295] on span "The current user's values" at bounding box center [1172, 298] width 113 height 11
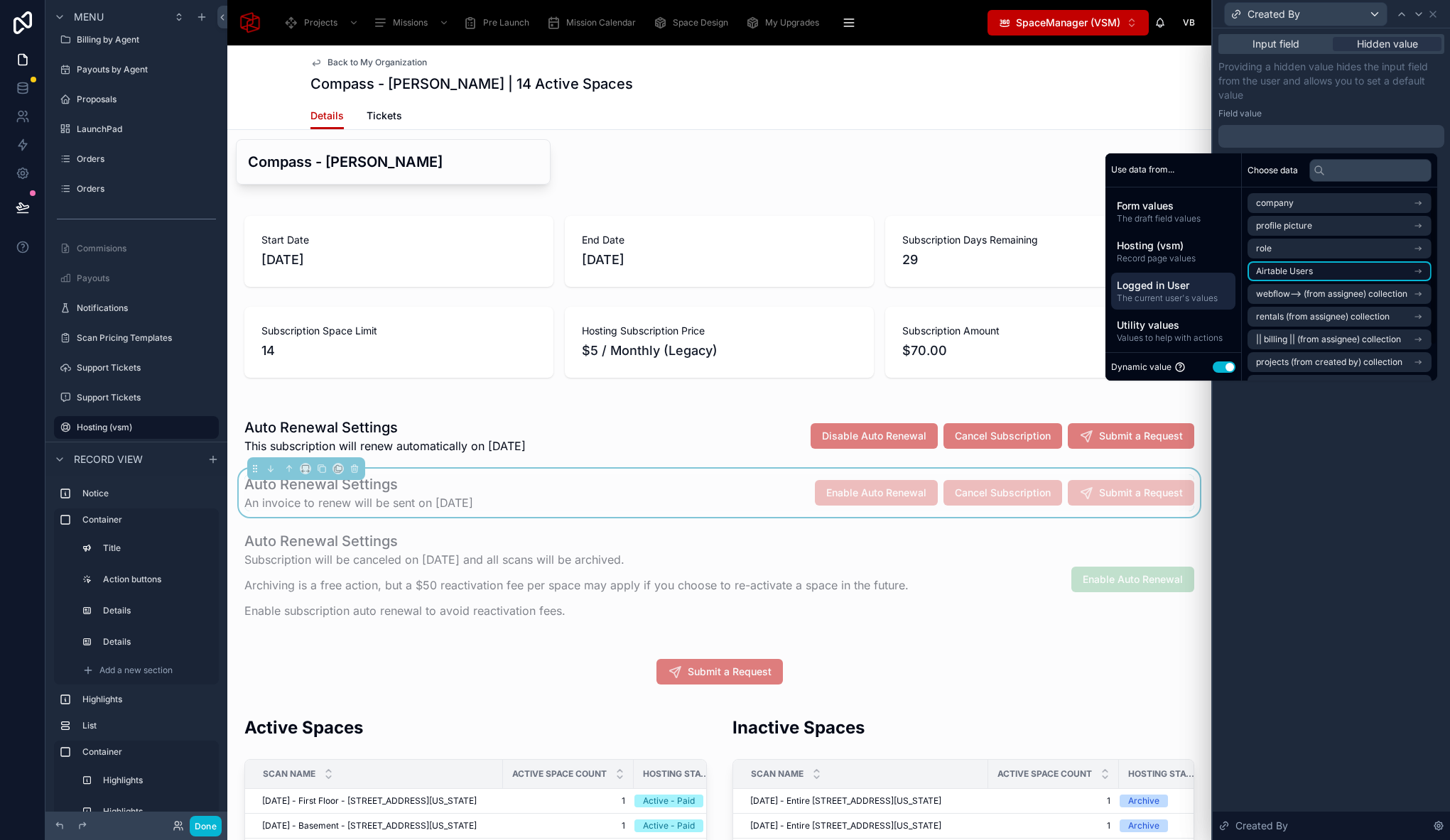
click at [1317, 277] on li "Airtable Users" at bounding box center [1339, 271] width 184 height 20
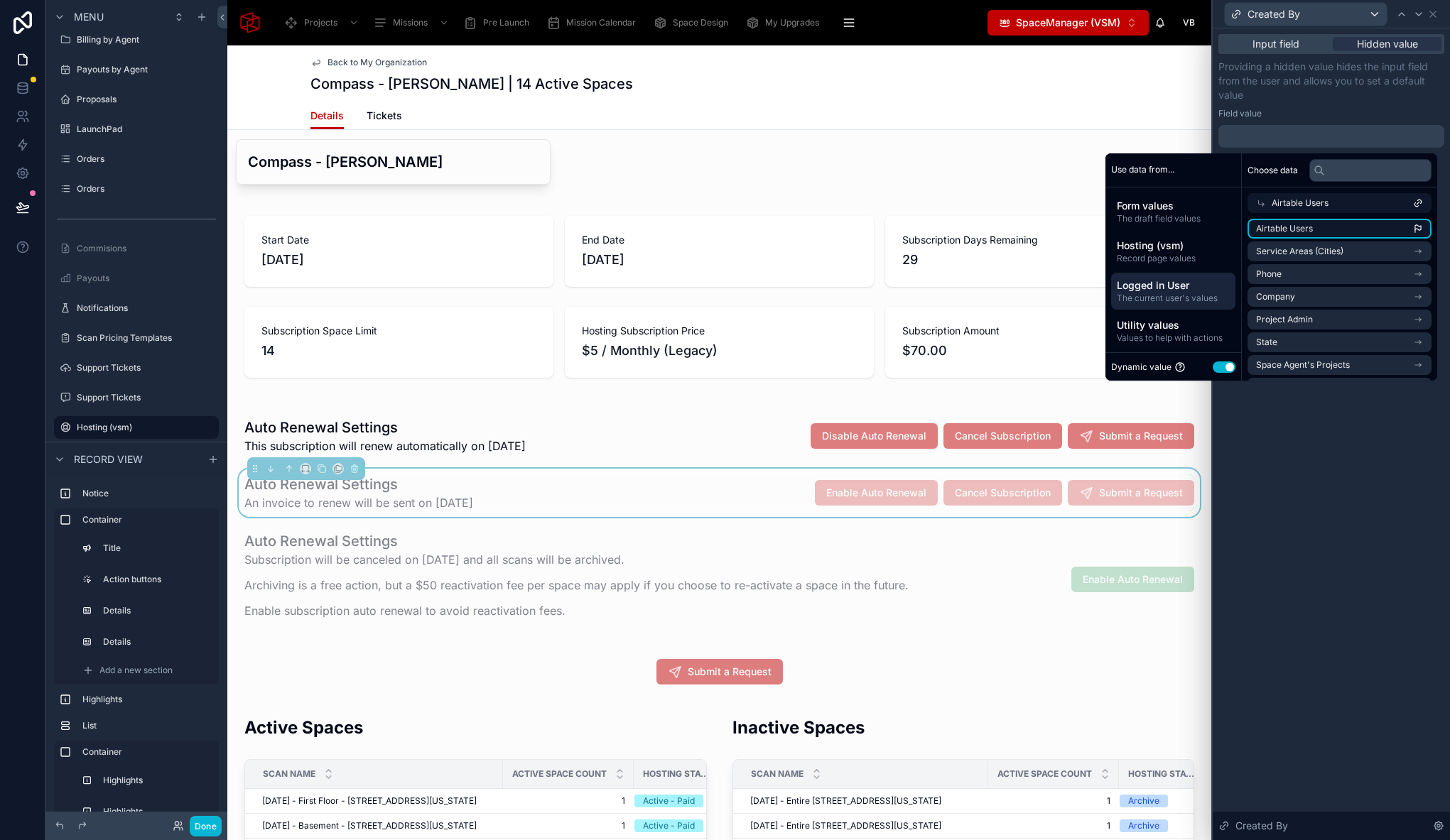
click at [1307, 226] on li "Airtable Users" at bounding box center [1339, 229] width 184 height 20
click at [1341, 473] on div "**********" at bounding box center [1331, 434] width 237 height 812
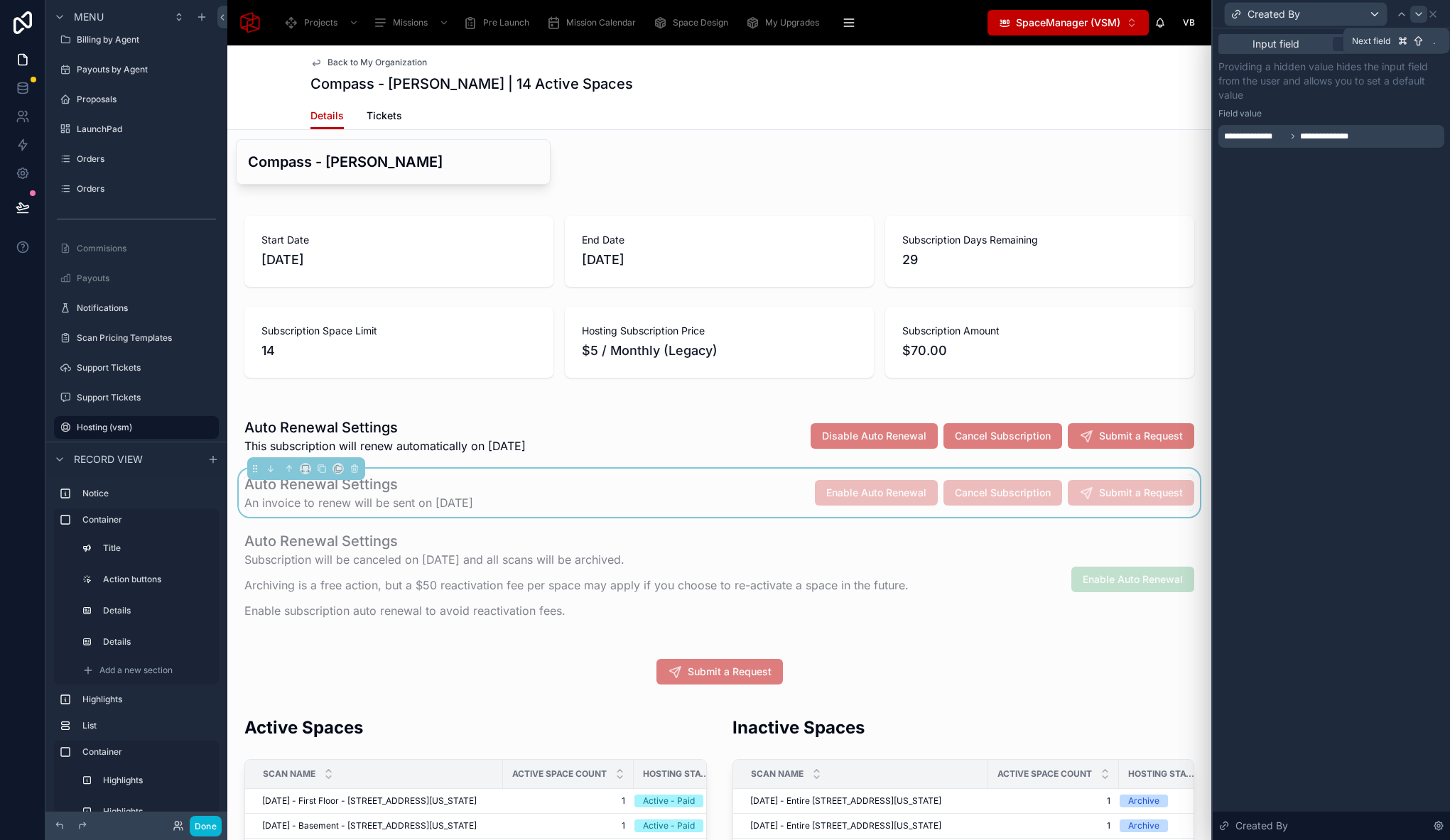
click at [1418, 10] on icon at bounding box center [1418, 14] width 11 height 11
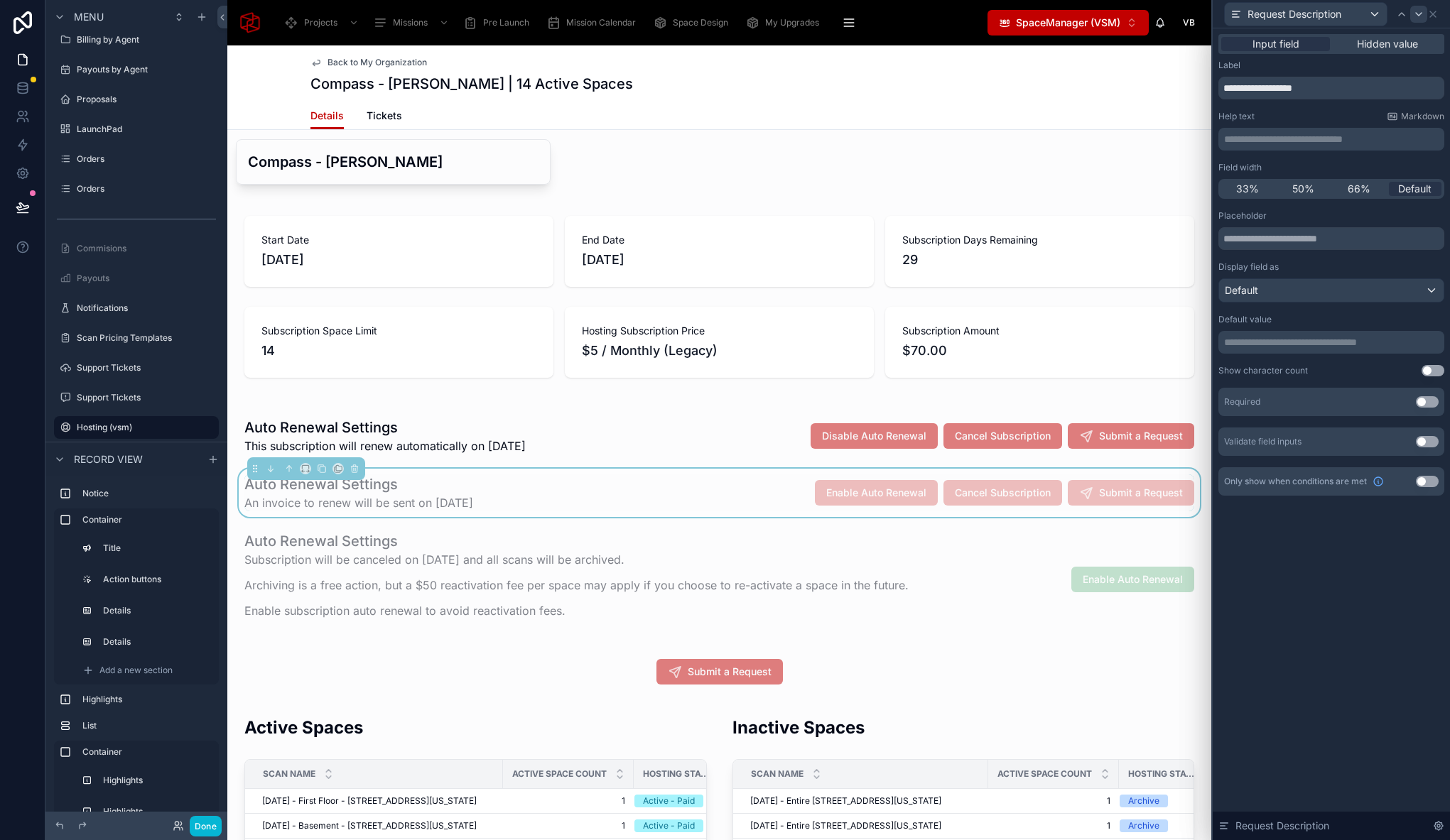
click at [1419, 14] on icon at bounding box center [1419, 14] width 6 height 3
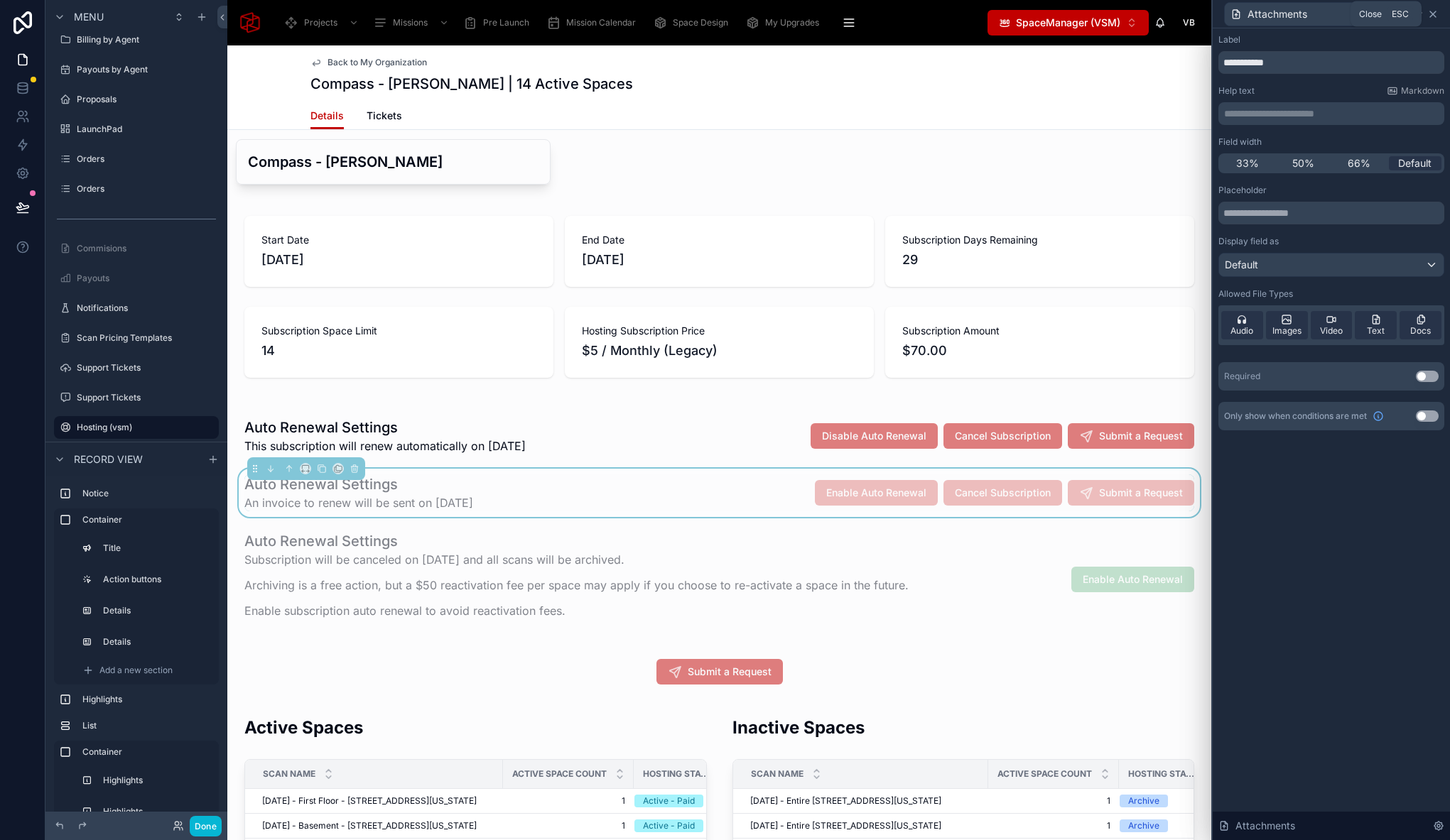
click at [1434, 17] on icon at bounding box center [1433, 14] width 6 height 6
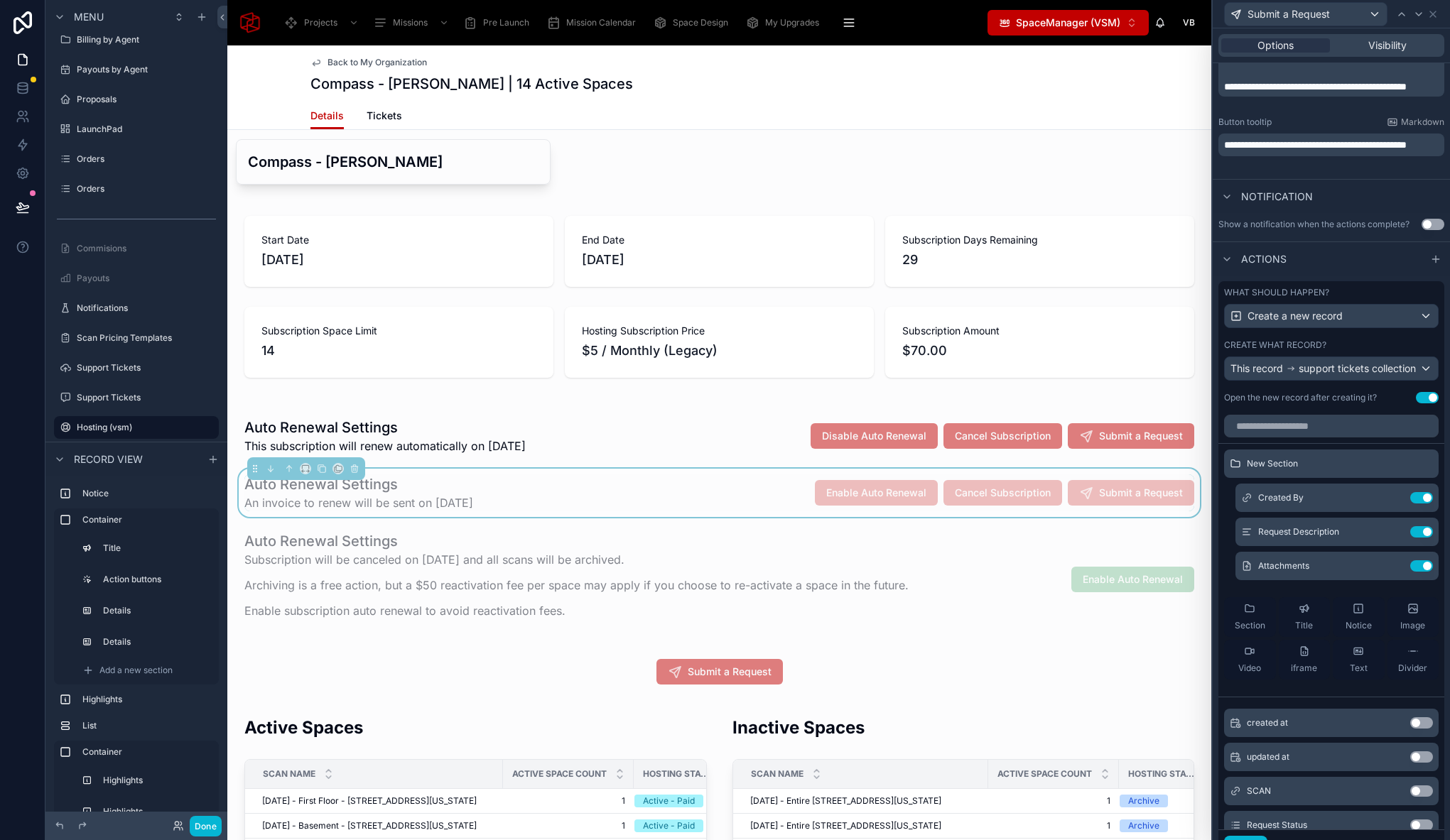
scroll to position [380, 0]
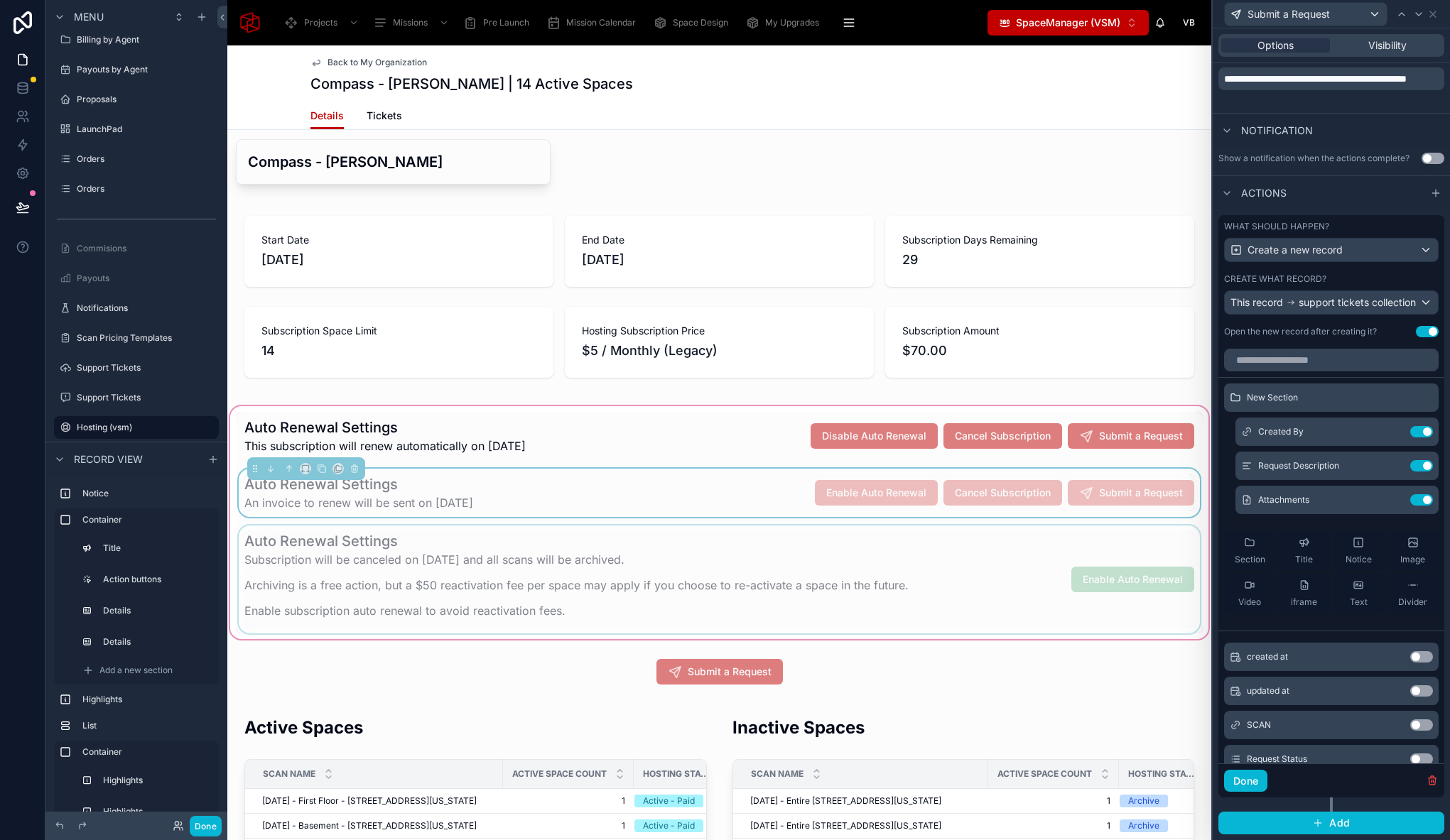
click at [960, 542] on div at bounding box center [718, 579] width 966 height 108
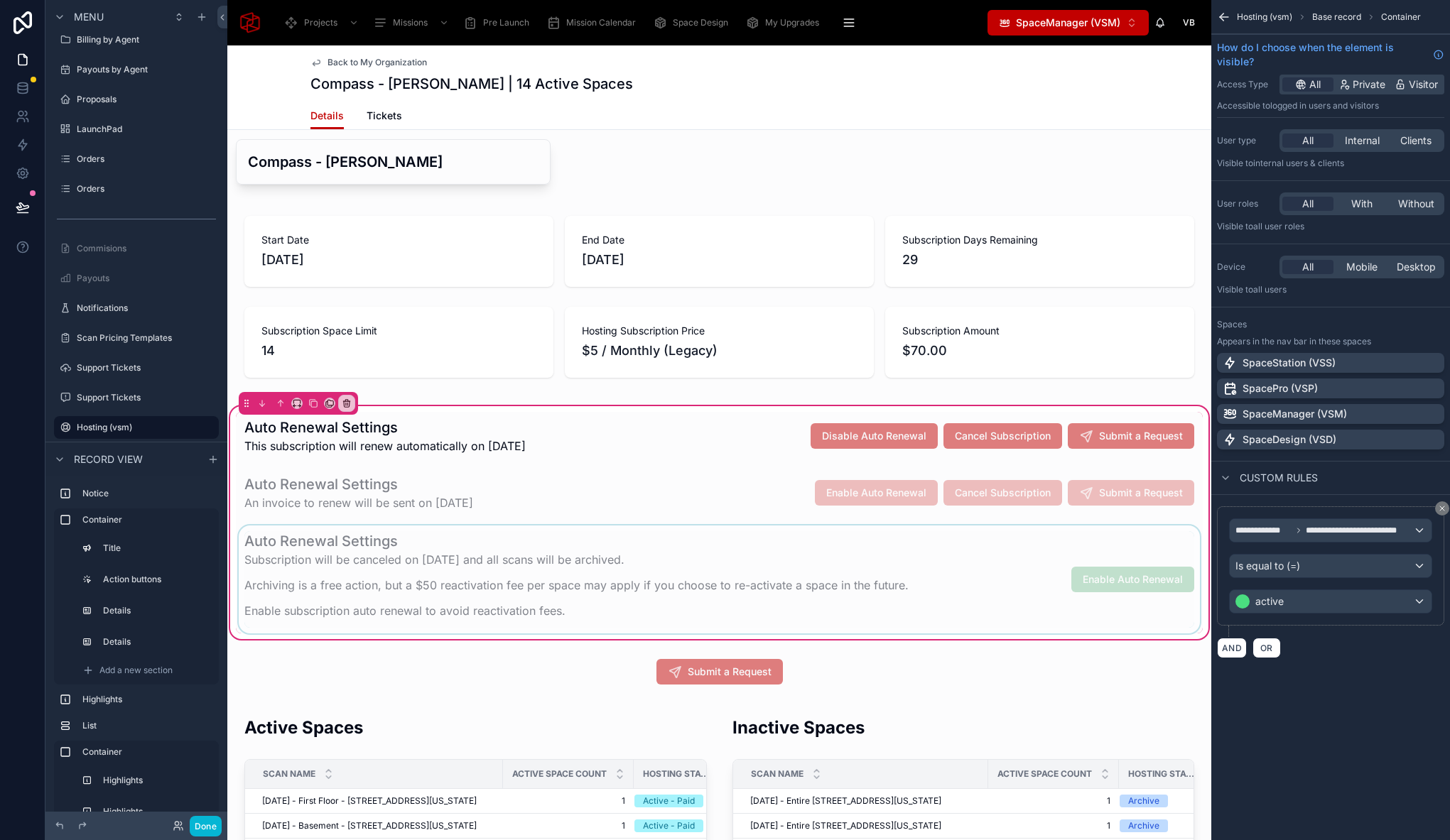
click at [1012, 549] on div at bounding box center [718, 579] width 966 height 108
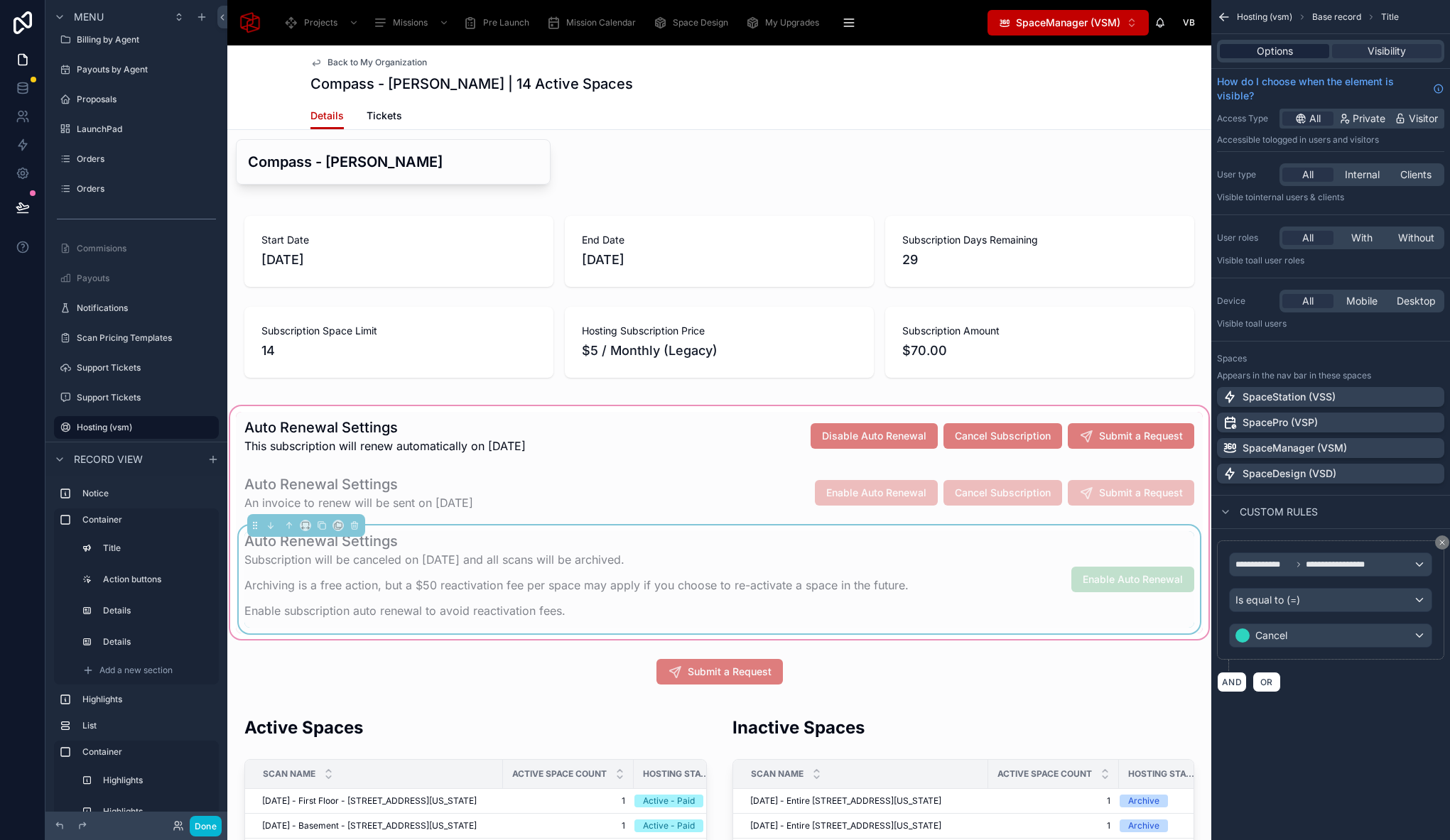
click at [1281, 51] on span "Options" at bounding box center [1274, 51] width 36 height 14
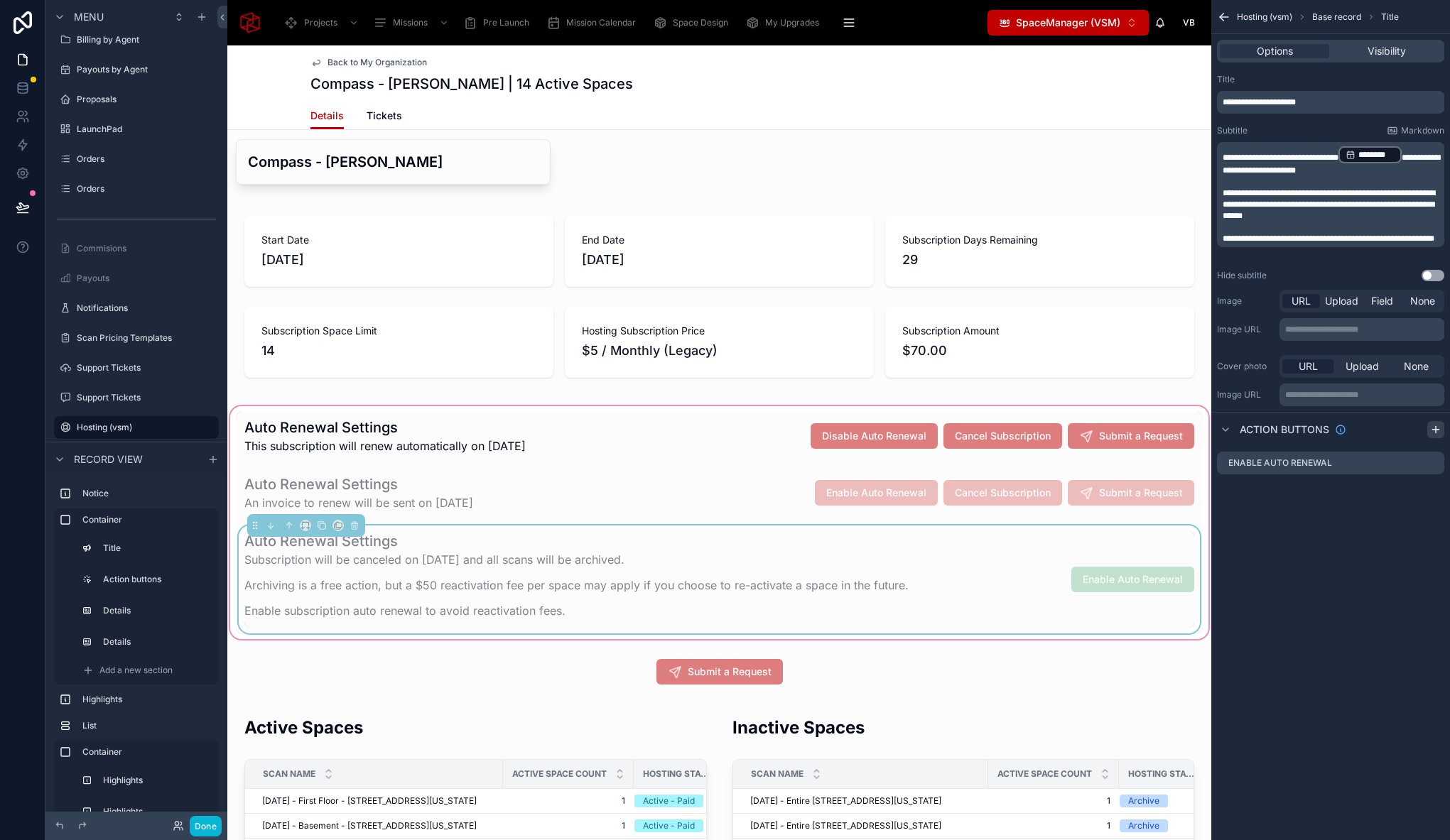
click at [1436, 434] on icon "scrollable content" at bounding box center [1435, 429] width 11 height 11
click at [1303, 607] on div "**********" at bounding box center [1330, 420] width 239 height 840
click at [1433, 488] on icon "scrollable content" at bounding box center [1434, 490] width 6 height 6
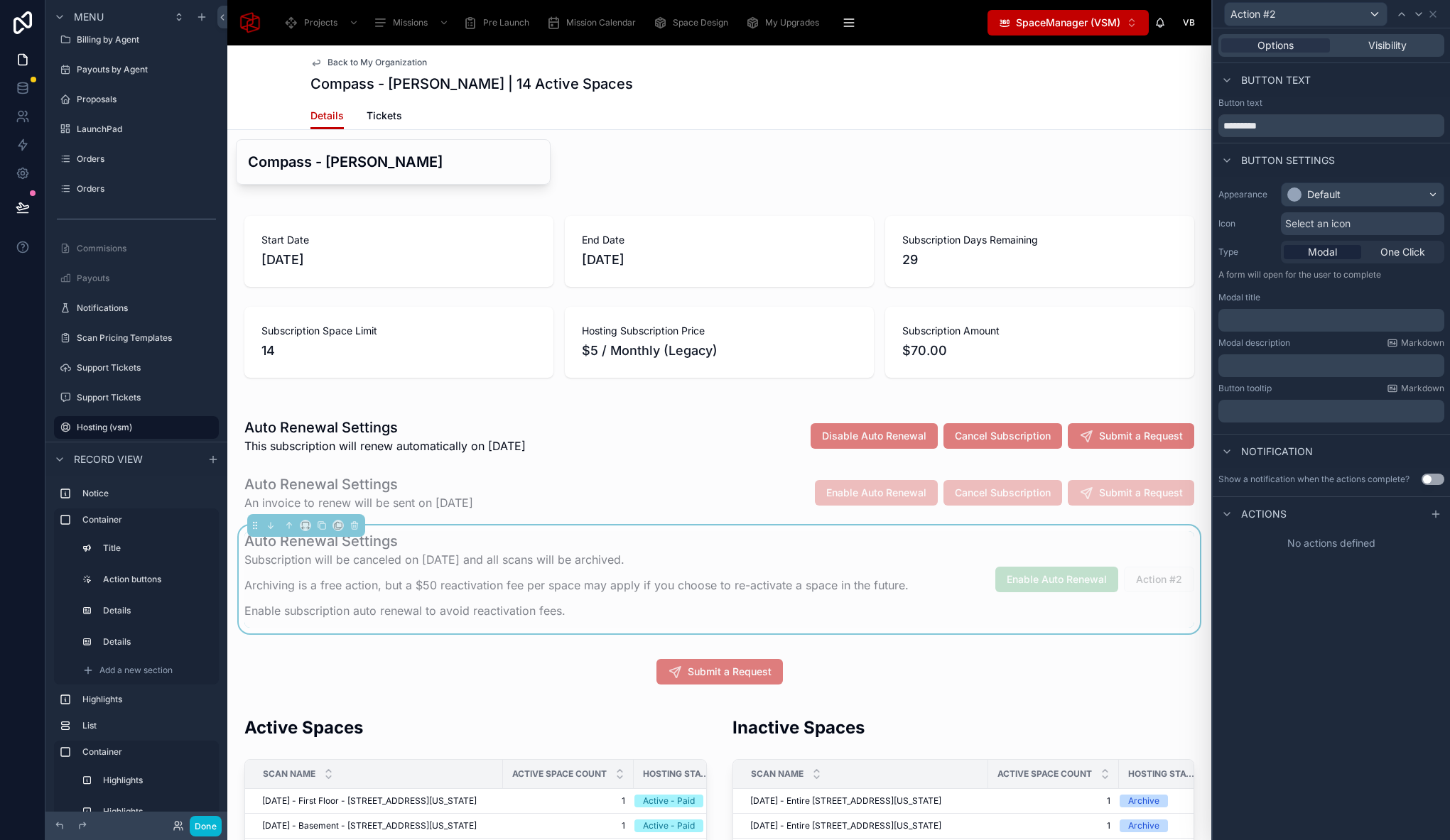
click at [1269, 317] on p "﻿" at bounding box center [1332, 320] width 217 height 14
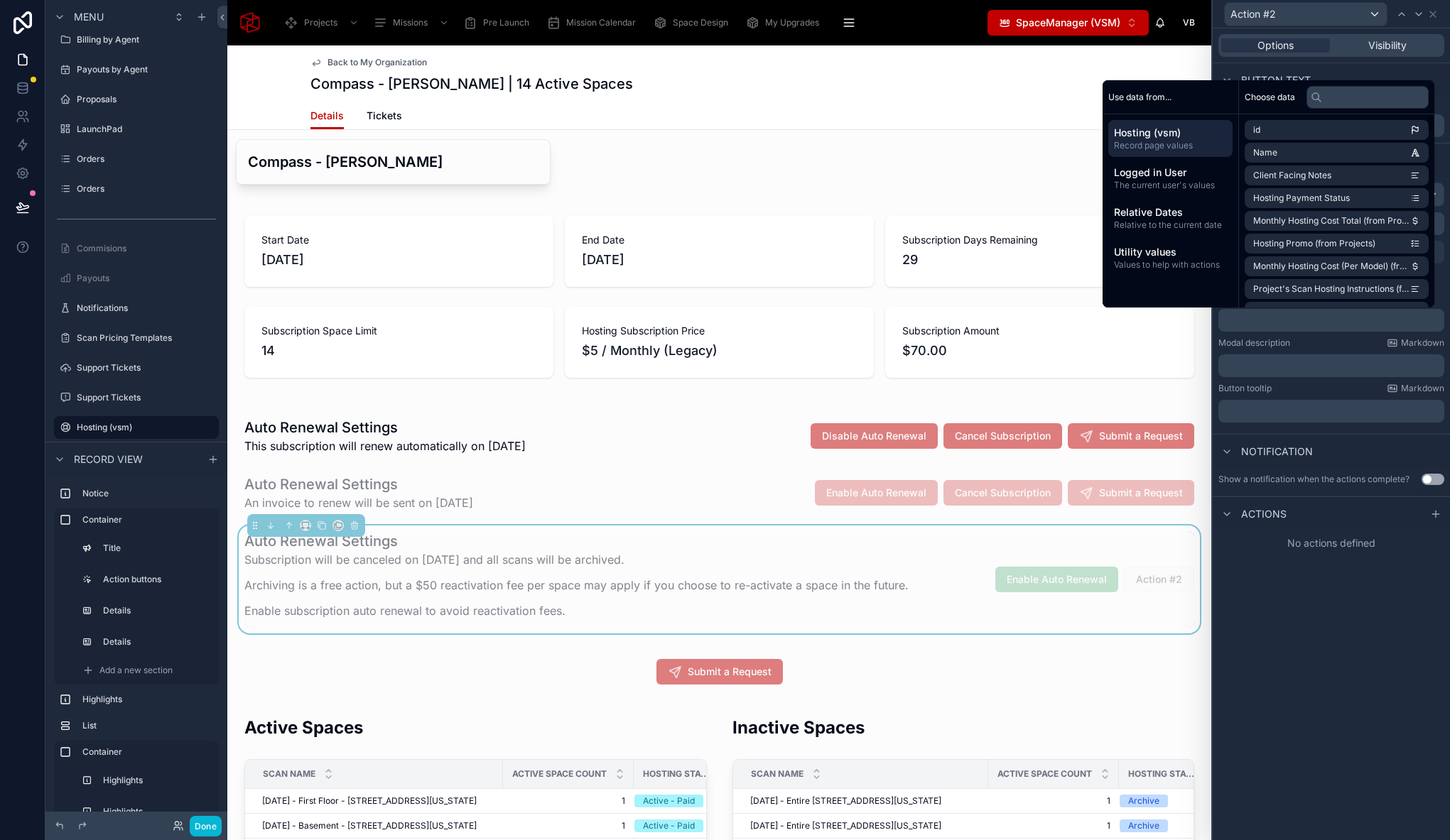
click at [1273, 70] on div "Button text" at bounding box center [1331, 80] width 237 height 34
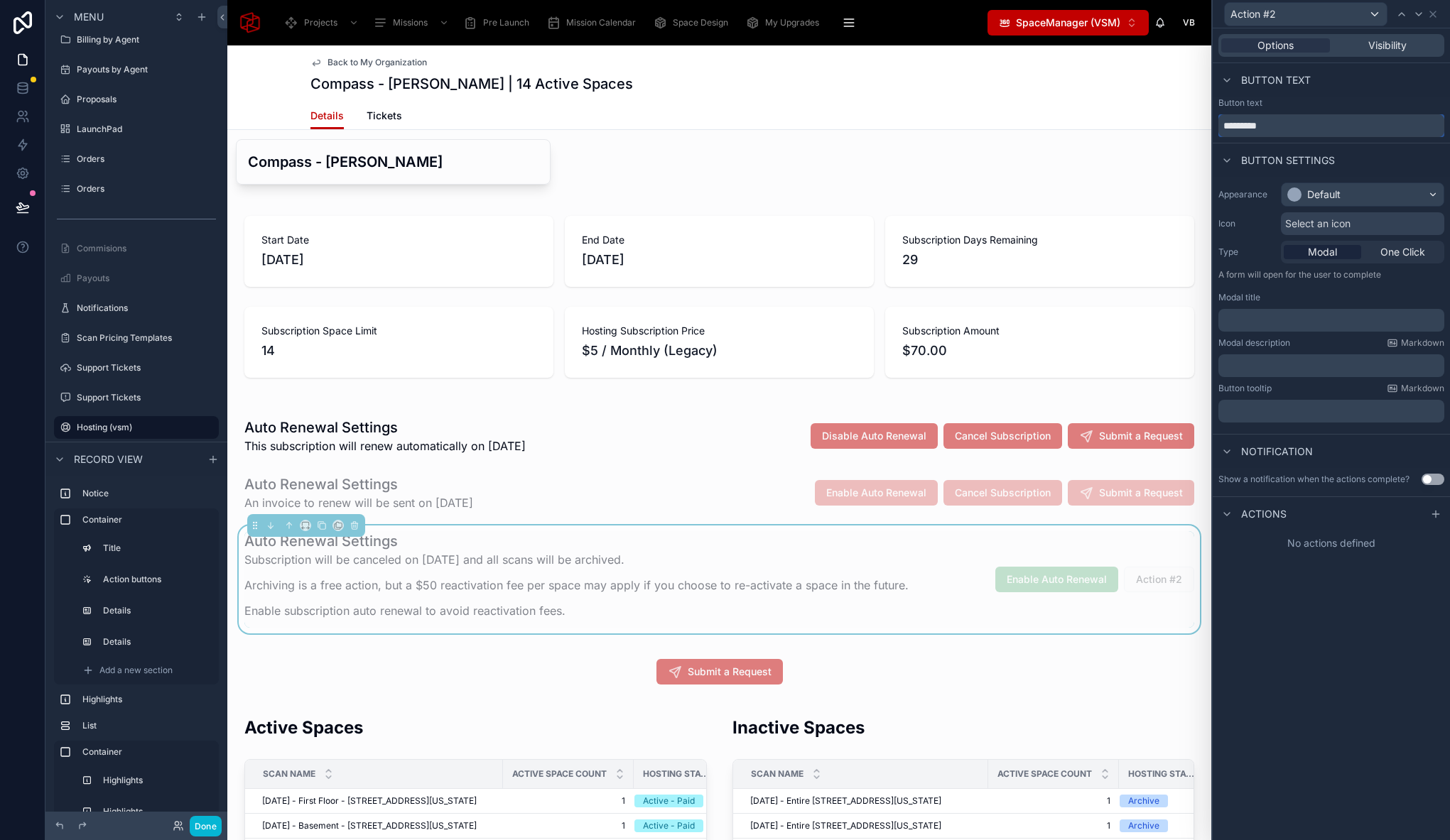
click at [1282, 125] on input "*********" at bounding box center [1331, 125] width 226 height 23
paste input "*******"
type input "**********"
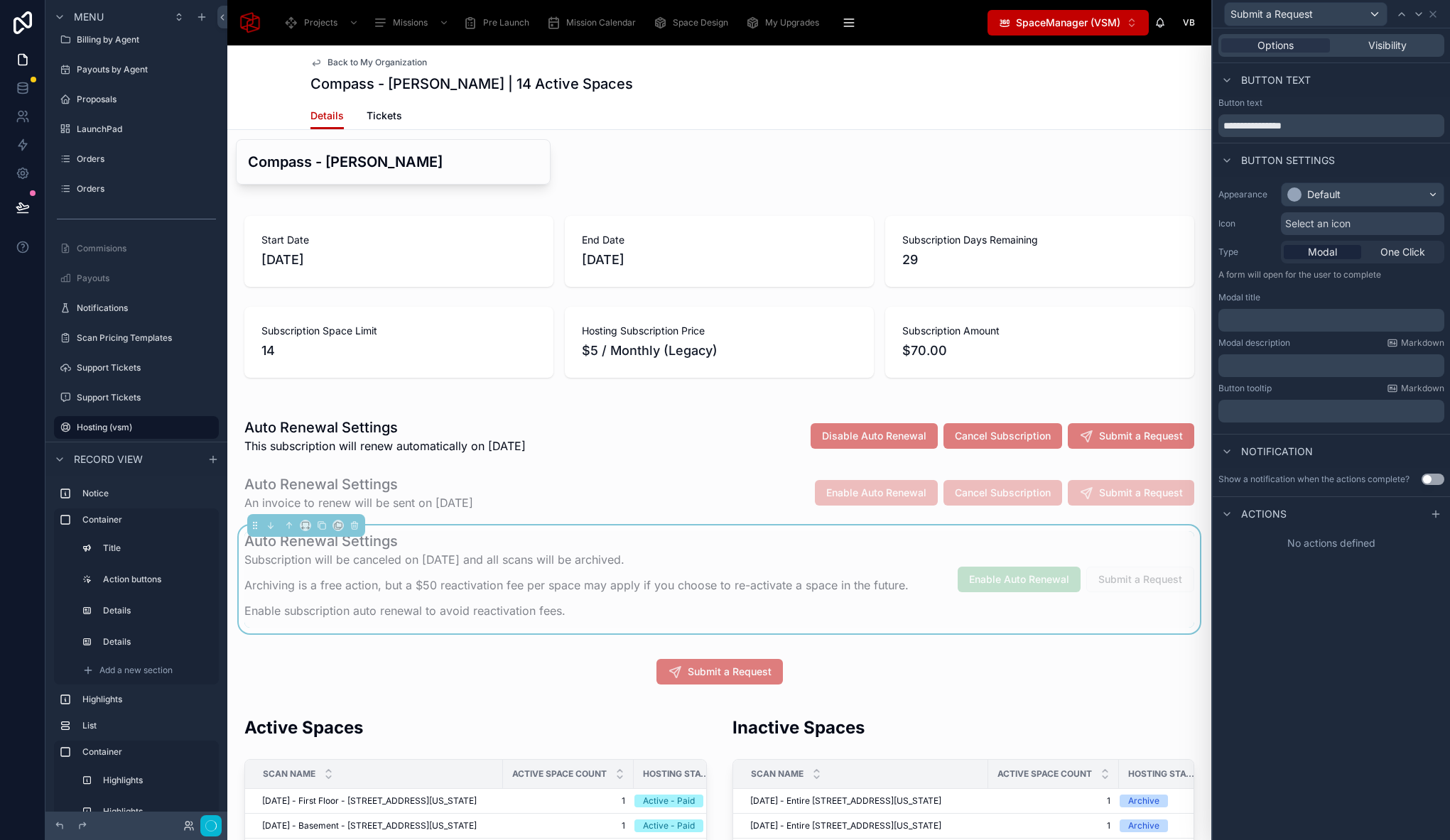
click at [1326, 620] on div "**********" at bounding box center [1331, 434] width 237 height 812
click at [1338, 197] on div "Default" at bounding box center [1323, 194] width 33 height 14
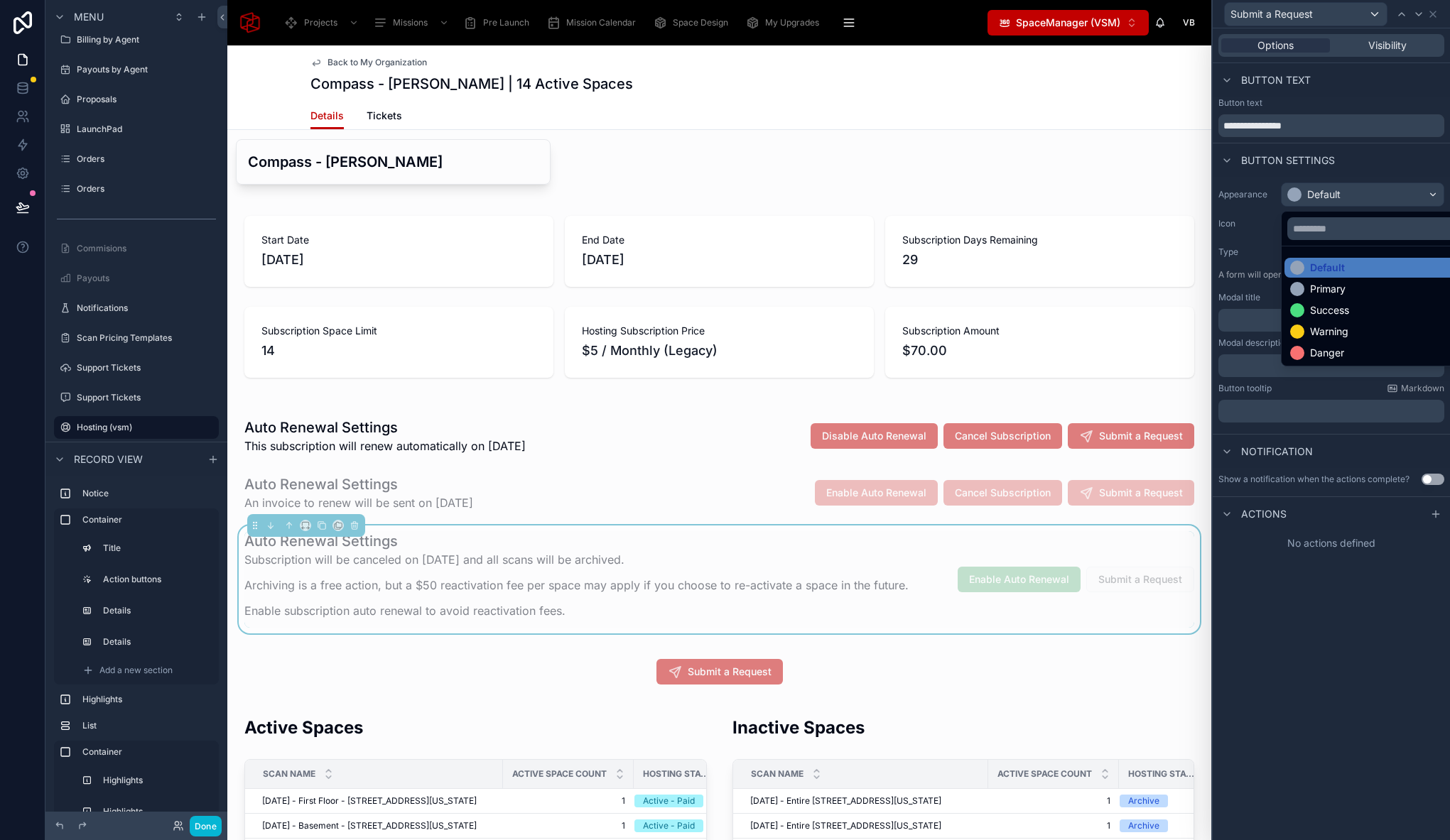
click at [1319, 300] on ul "Default Primary Success Warning Danger" at bounding box center [1379, 306] width 195 height 119
drag, startPoint x: 1319, startPoint y: 294, endPoint x: 1320, endPoint y: 258, distance: 36.0
click at [1319, 293] on div "Primary" at bounding box center [1327, 289] width 36 height 14
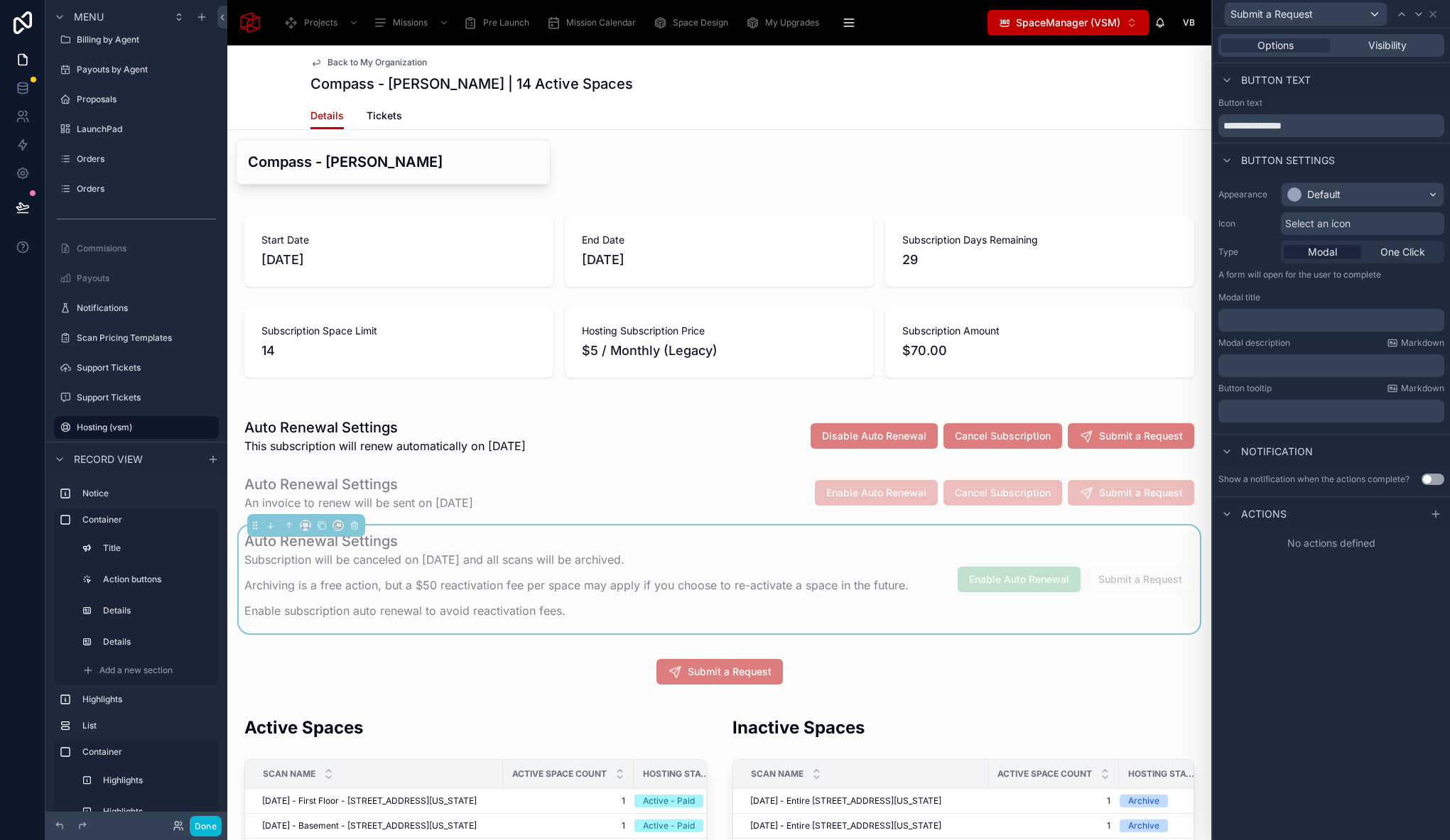
click at [1311, 221] on span "Select an icon" at bounding box center [1317, 223] width 65 height 14
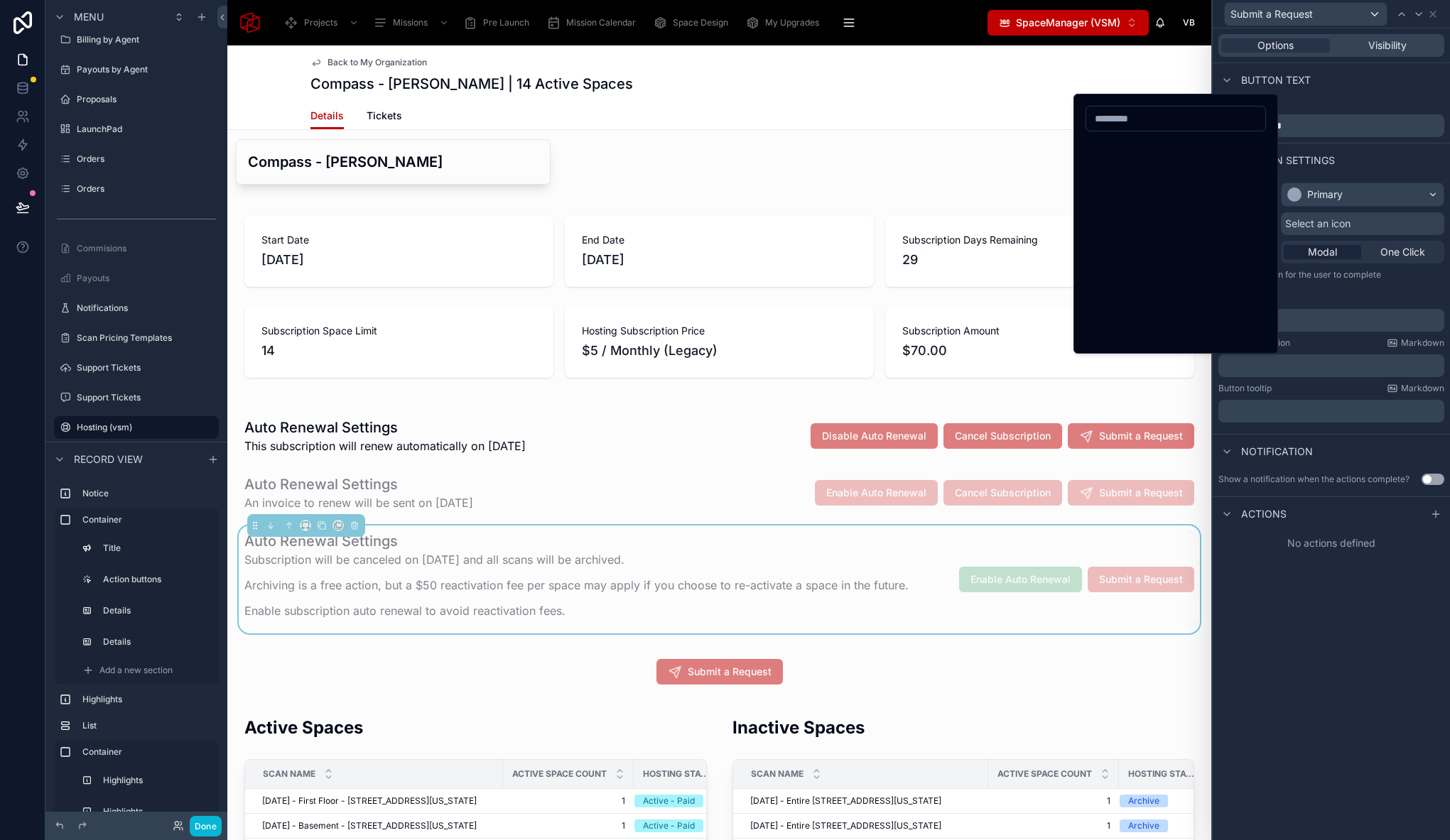
click at [1307, 223] on span "Select an icon" at bounding box center [1317, 223] width 65 height 14
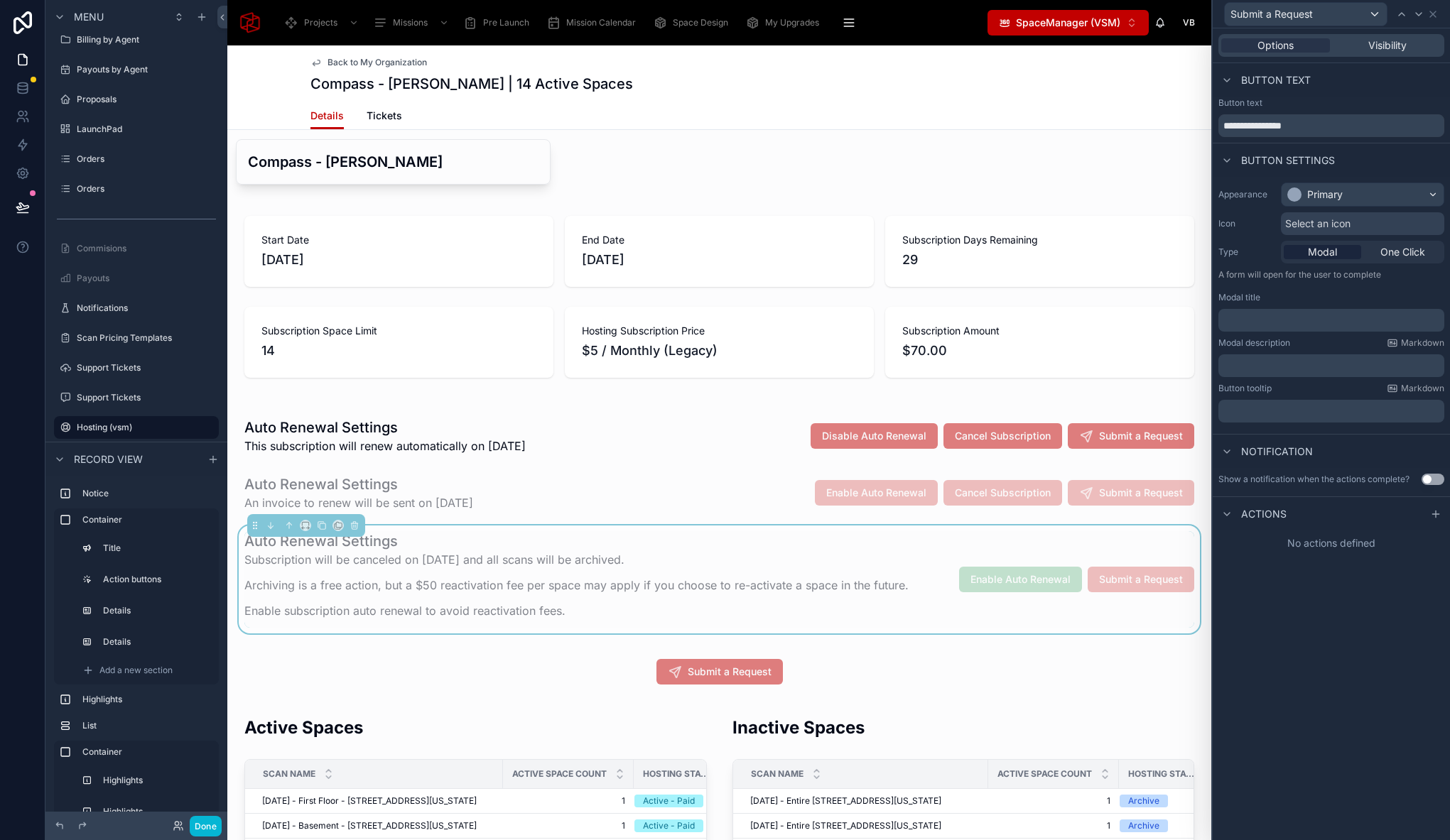
click at [1308, 219] on span "Select an icon" at bounding box center [1317, 223] width 65 height 14
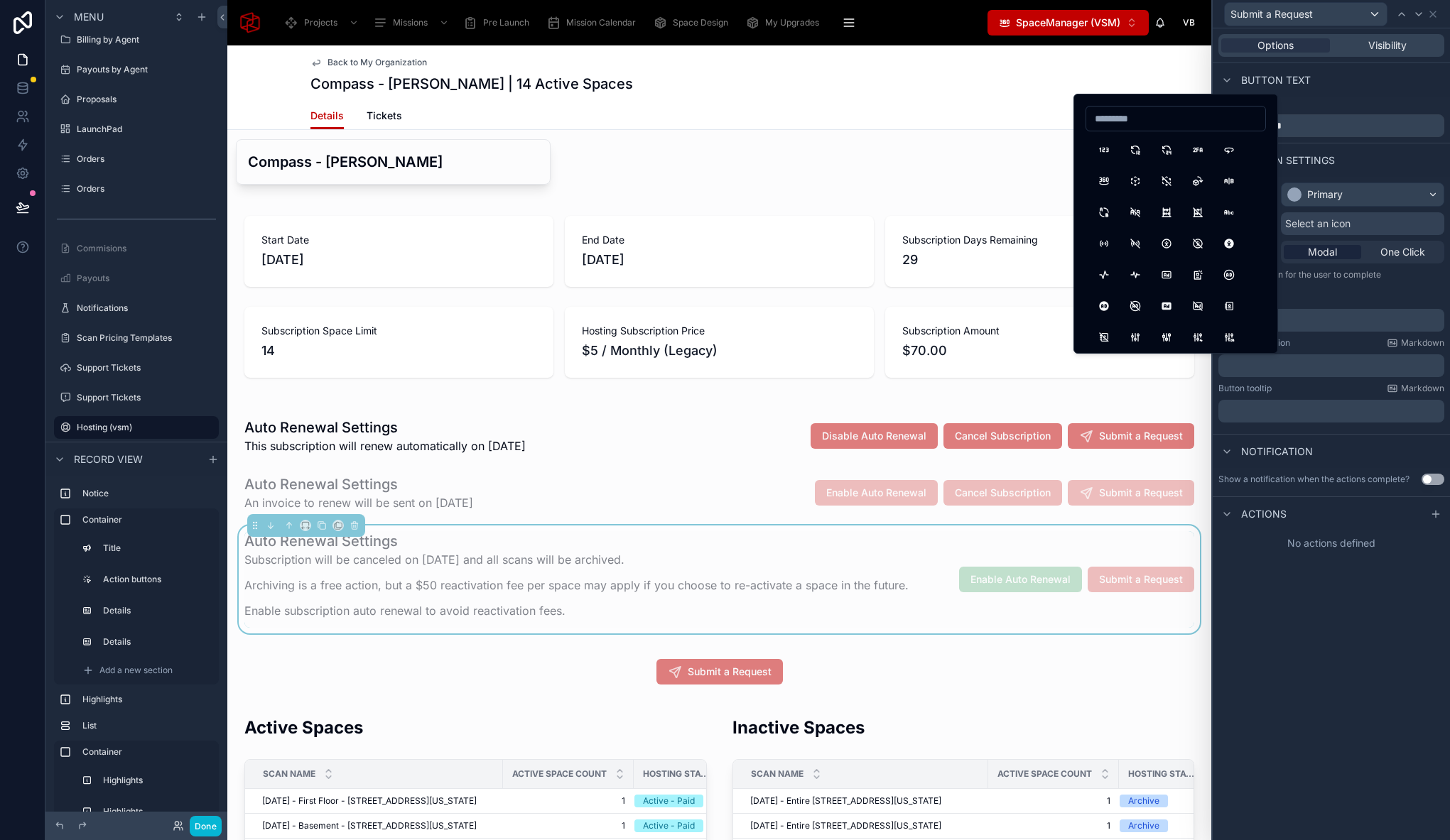
click at [1153, 123] on input at bounding box center [1175, 119] width 179 height 20
type input "****"
click at [1110, 151] on button "Send" at bounding box center [1104, 150] width 26 height 26
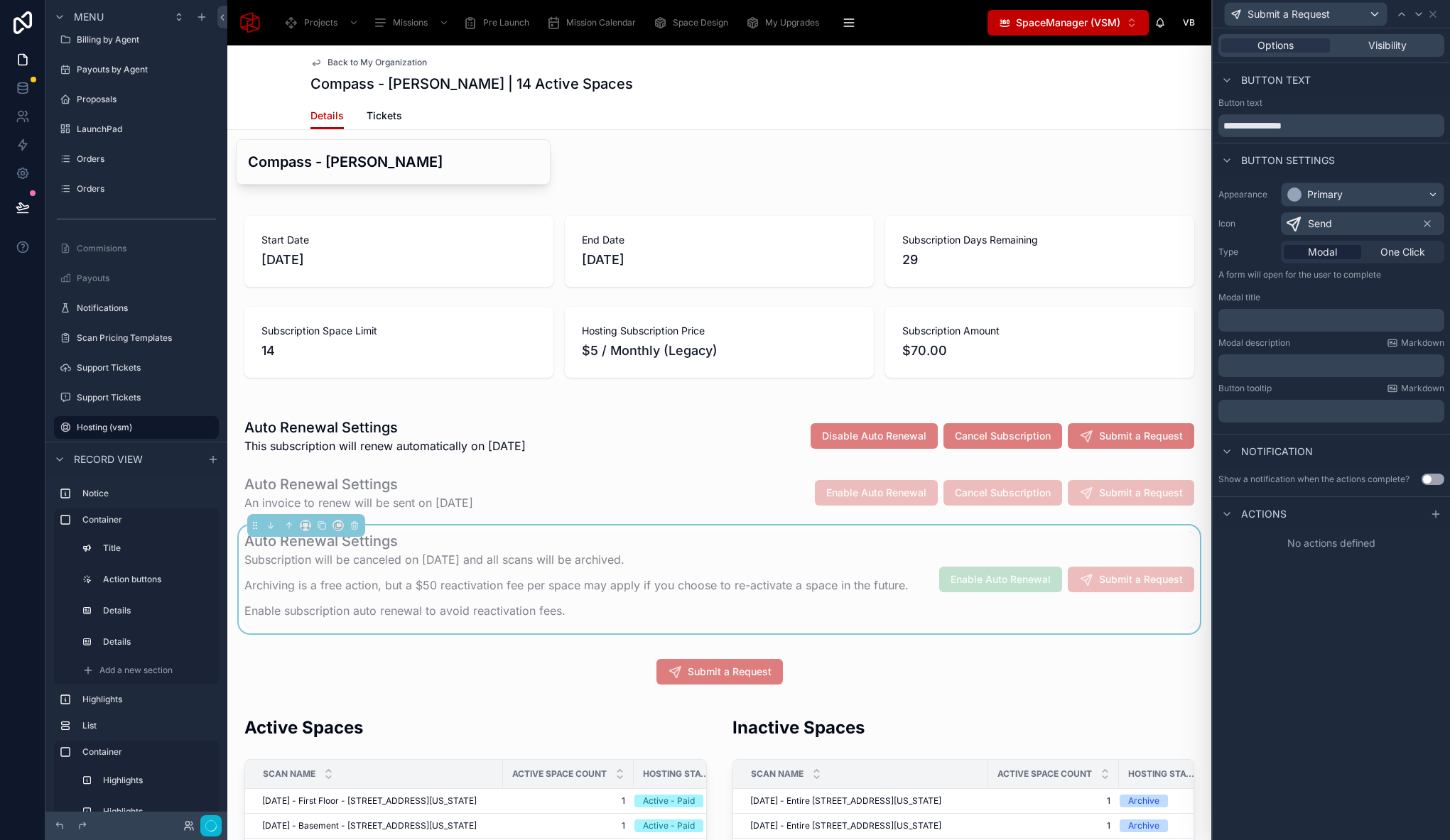
click at [1307, 646] on div "**********" at bounding box center [1331, 434] width 237 height 812
click at [1247, 325] on p "﻿" at bounding box center [1332, 320] width 217 height 14
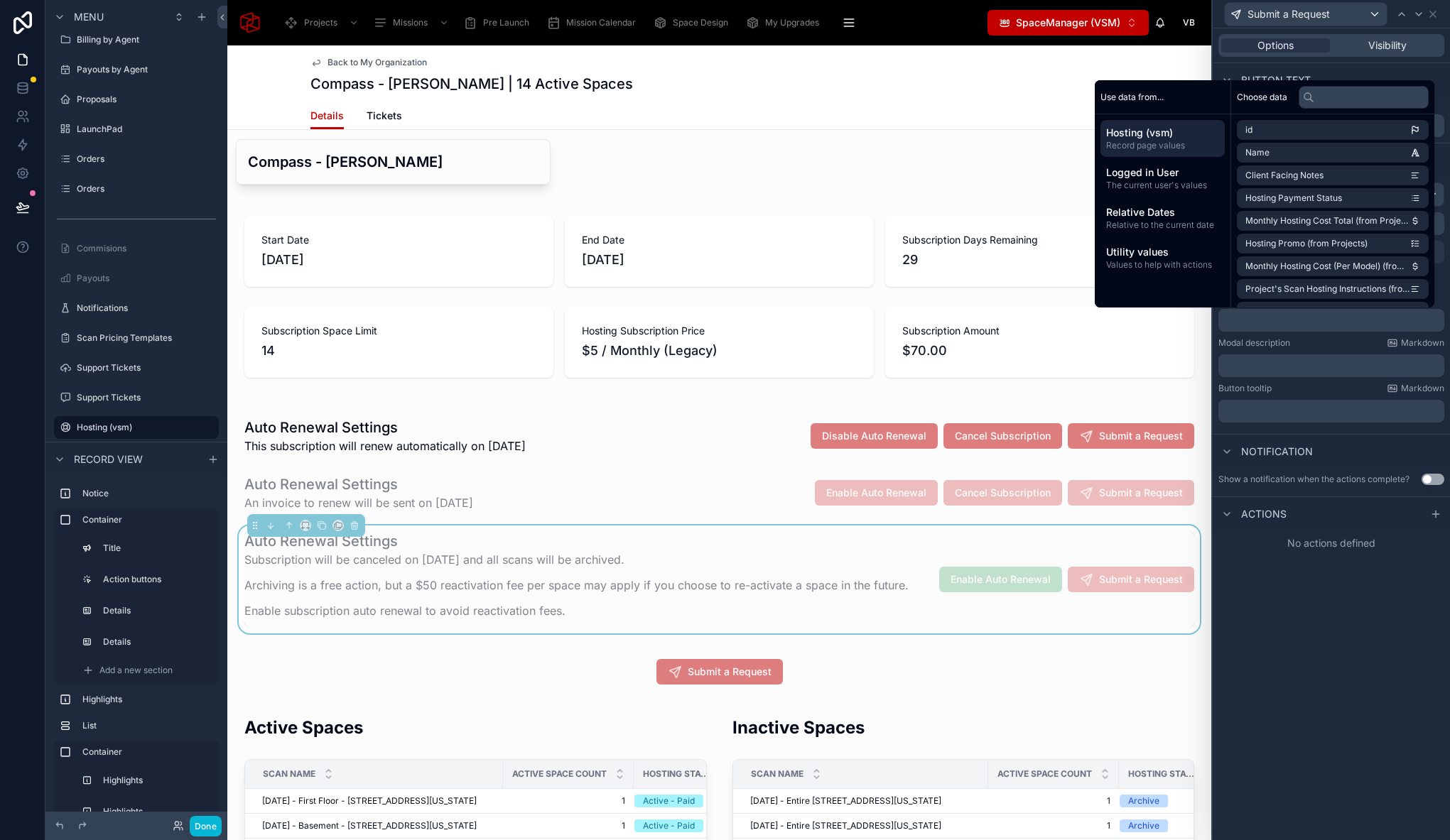
click at [1247, 325] on p "﻿" at bounding box center [1332, 320] width 217 height 14
click at [1328, 565] on div "**********" at bounding box center [1331, 434] width 237 height 812
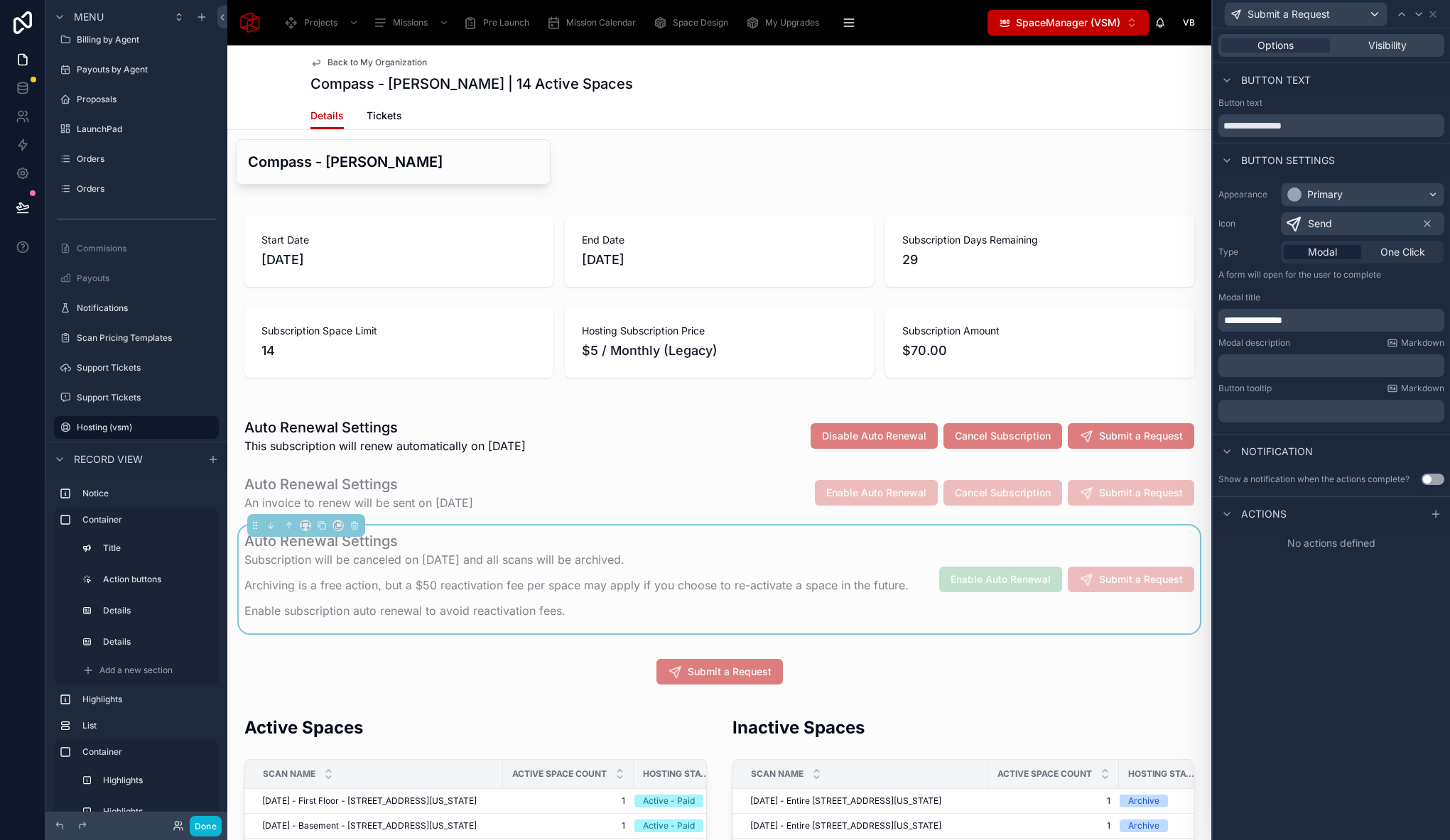
click at [1271, 364] on p "﻿" at bounding box center [1332, 365] width 217 height 14
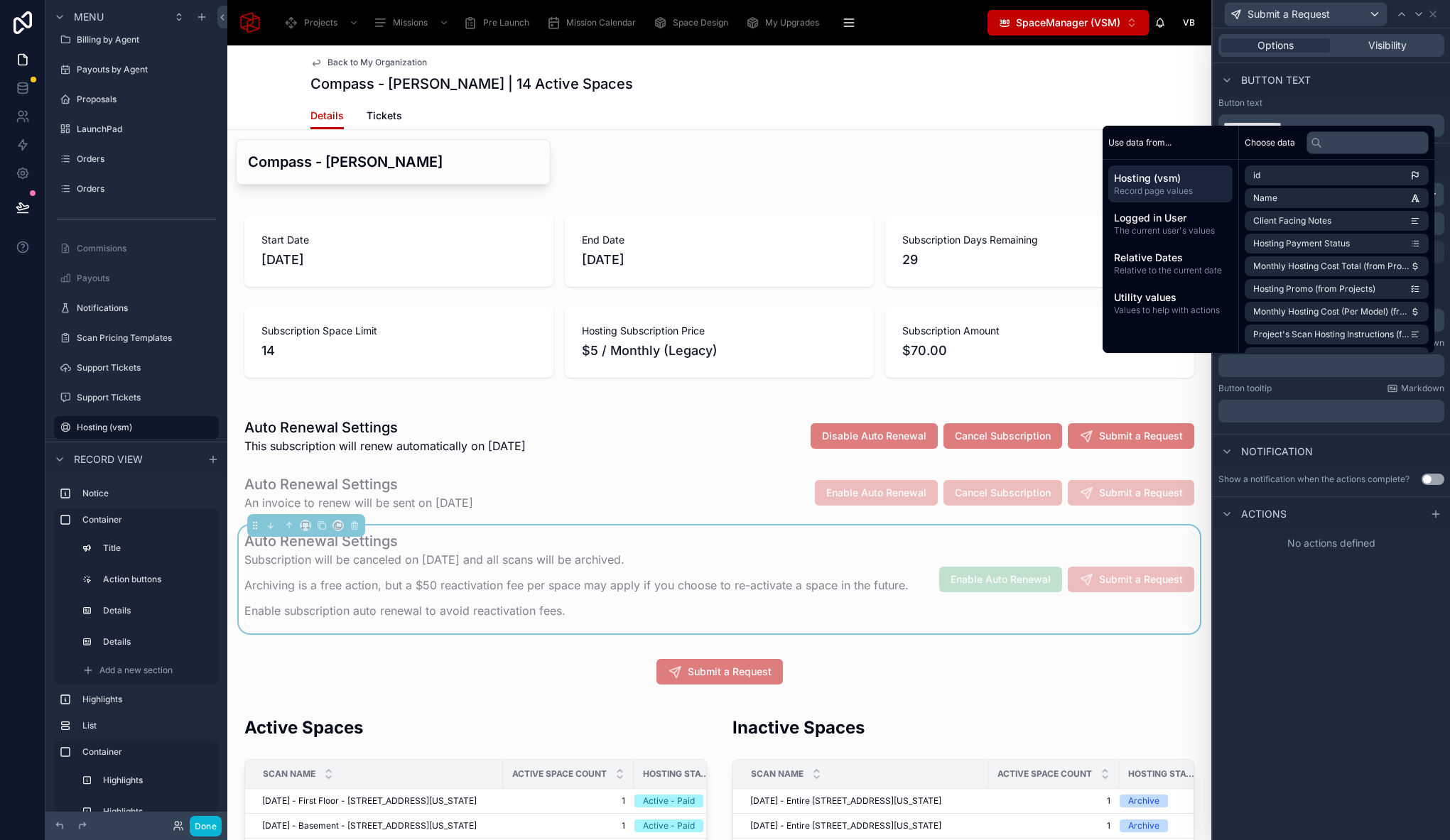
scroll to position [0, 0]
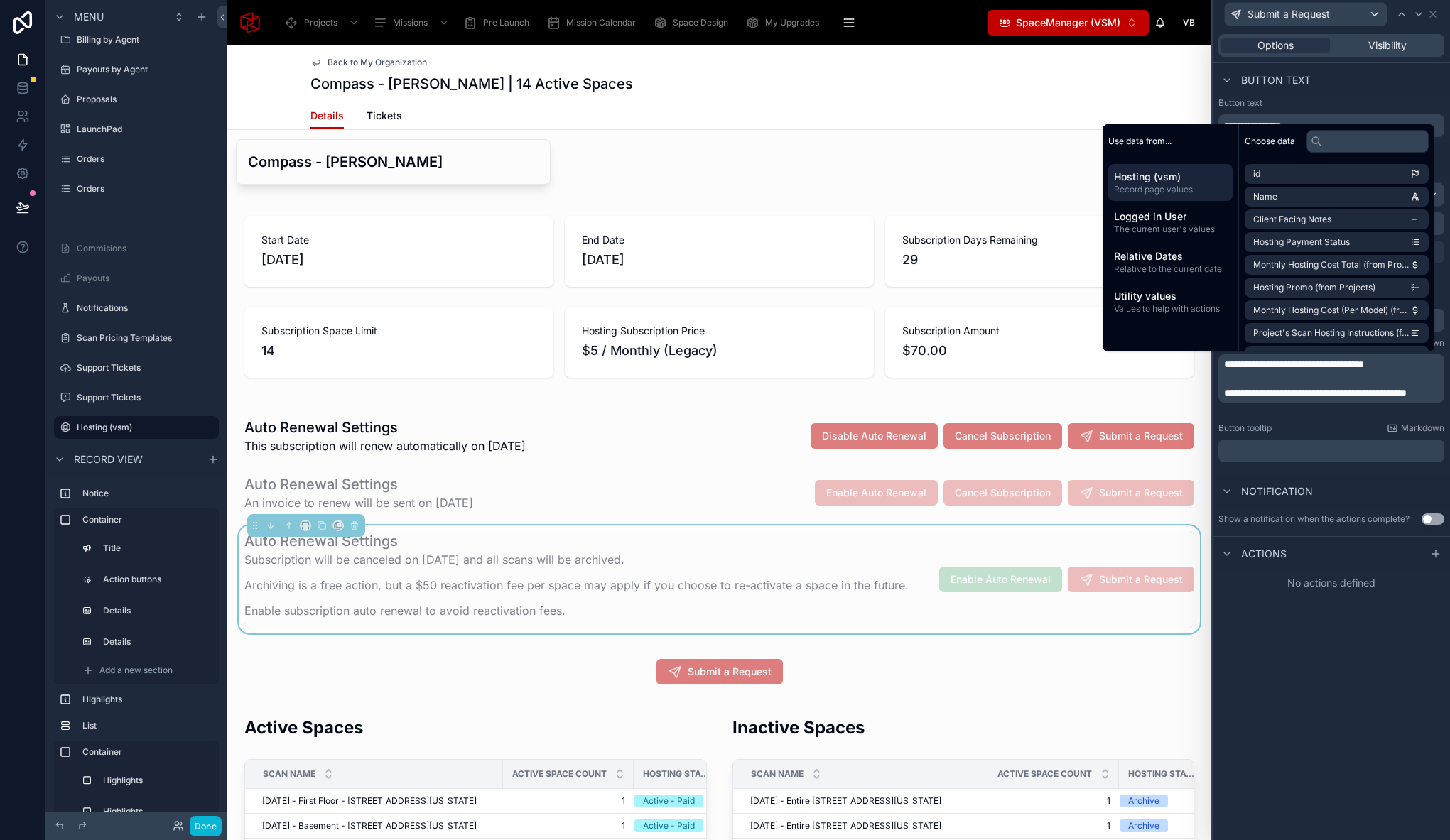
click at [1266, 454] on p "﻿" at bounding box center [1332, 450] width 217 height 14
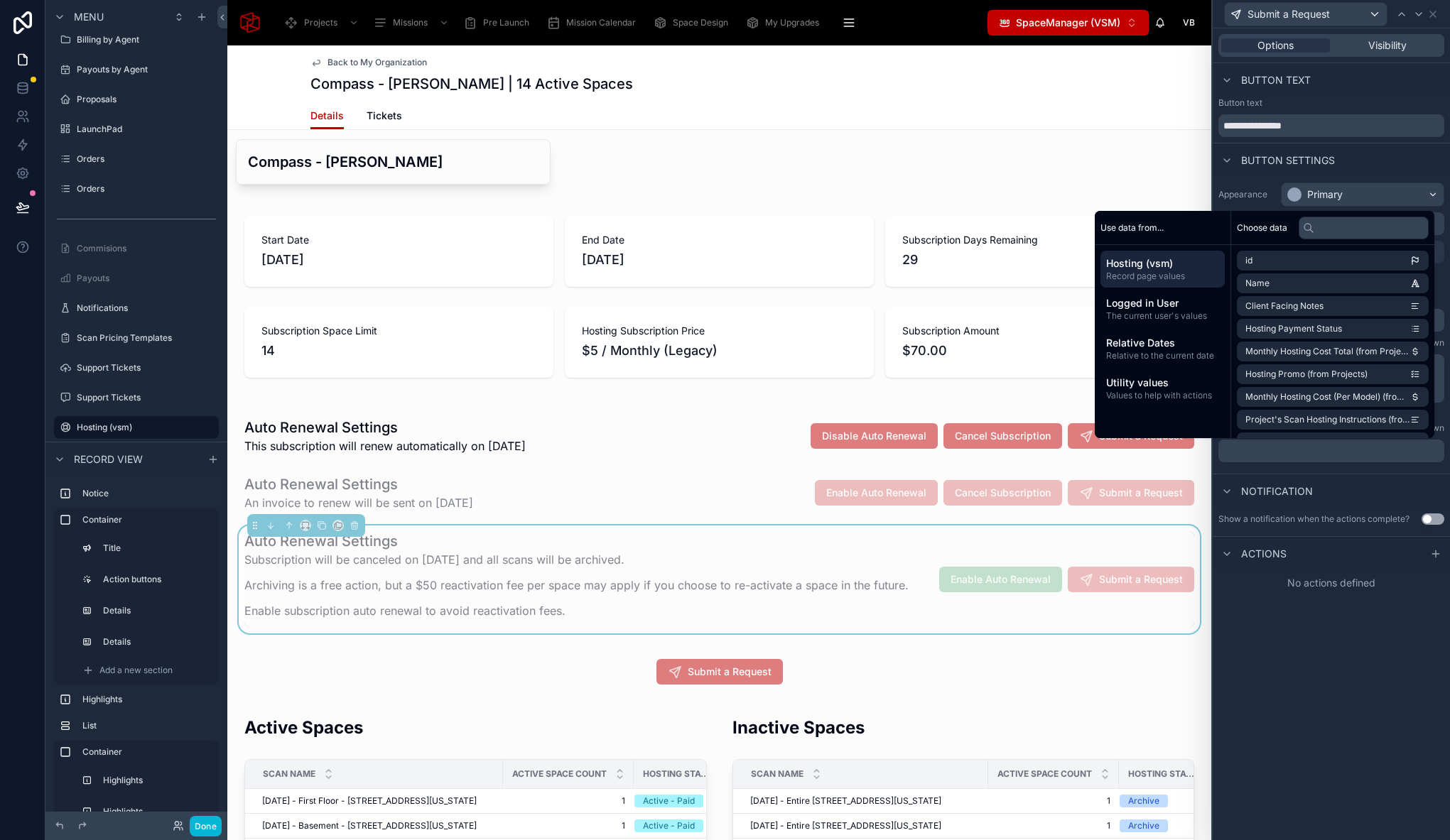
click at [1266, 454] on p "﻿" at bounding box center [1332, 450] width 217 height 14
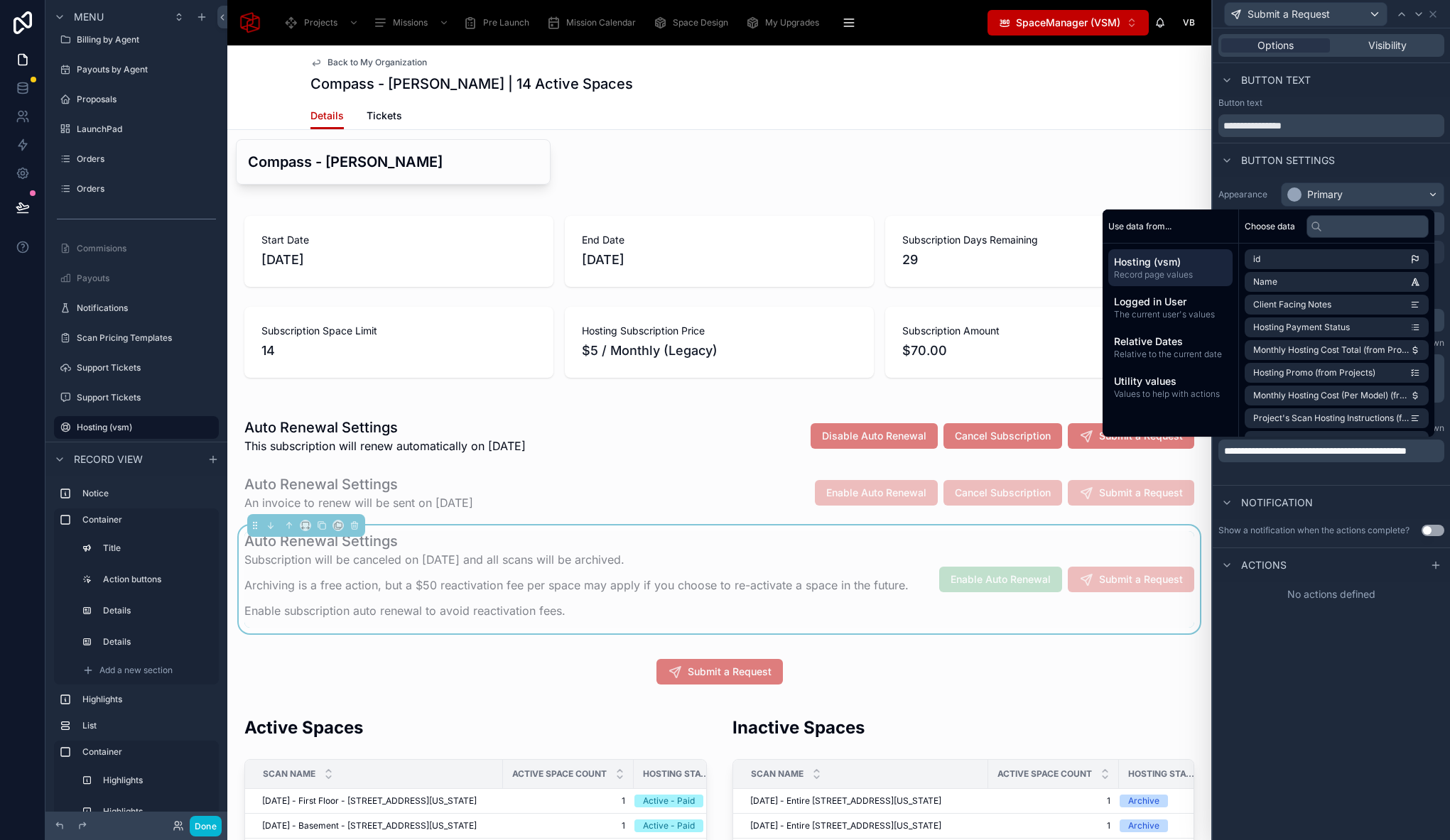
click at [1316, 573] on div "Actions" at bounding box center [1331, 564] width 237 height 34
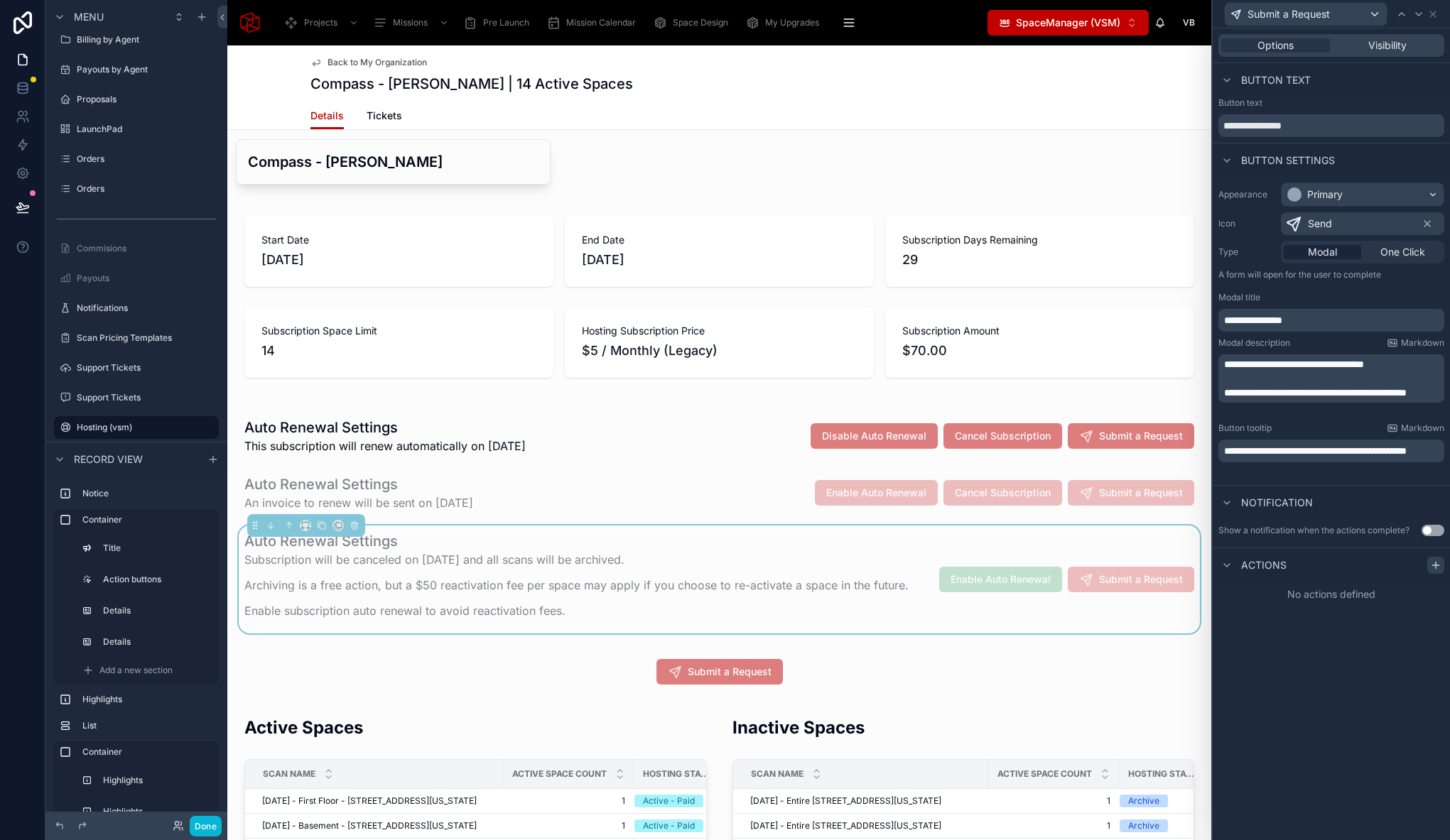
click at [1434, 565] on icon at bounding box center [1434, 565] width 6 height 0
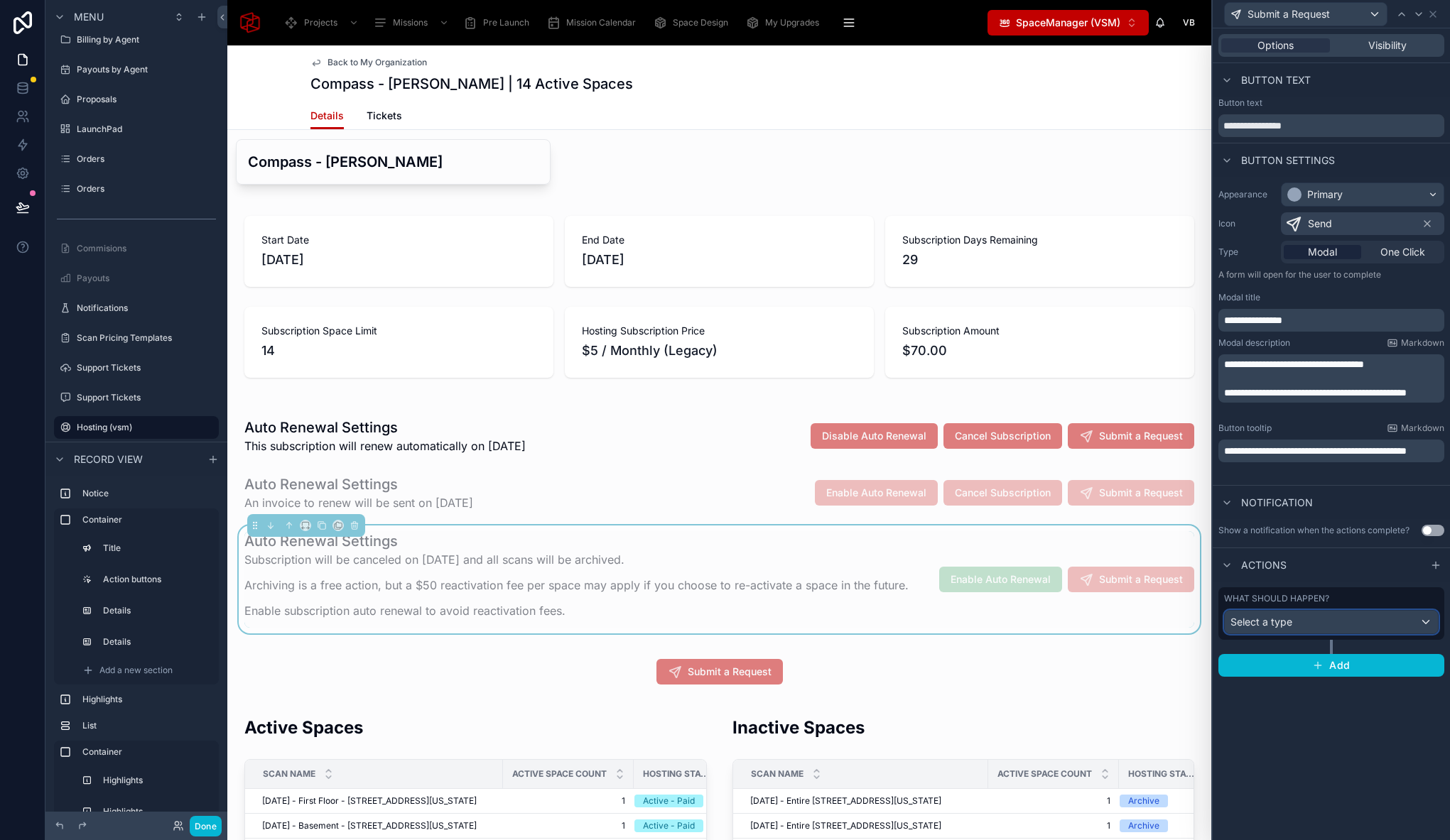
click at [1316, 623] on div "Select a type" at bounding box center [1331, 621] width 213 height 23
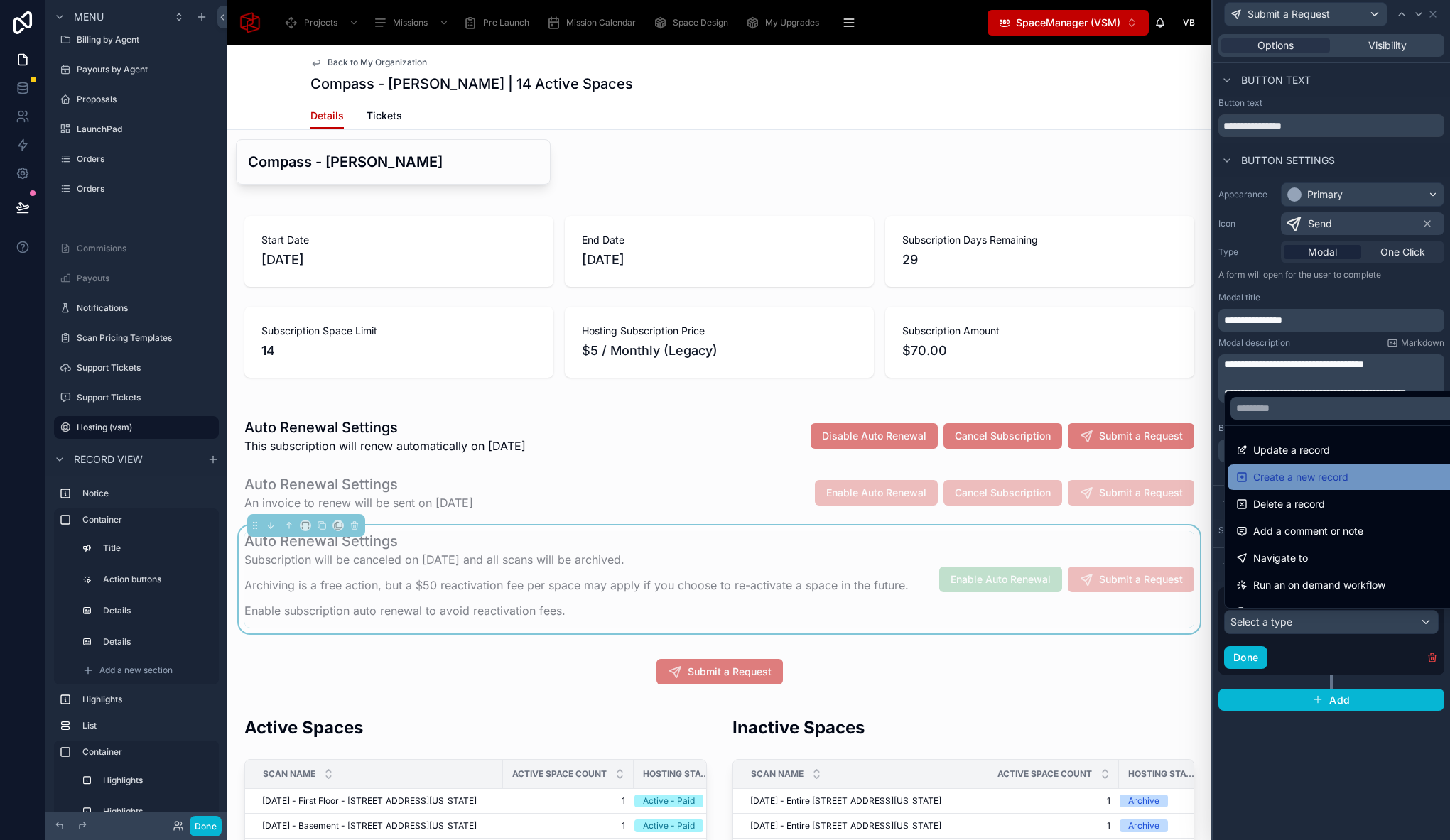
click at [1307, 471] on span "Create a new record" at bounding box center [1301, 477] width 96 height 17
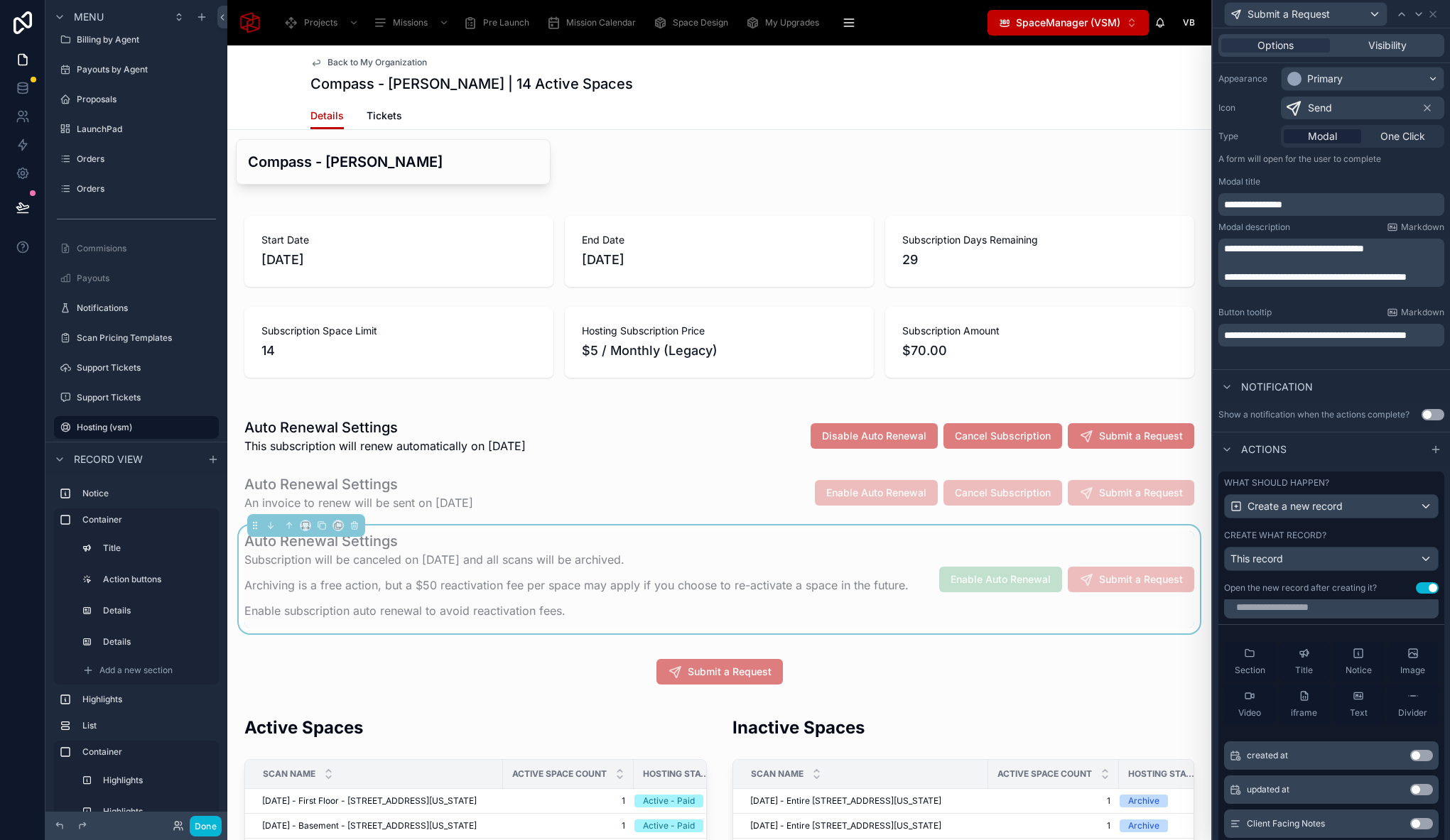
scroll to position [19, 0]
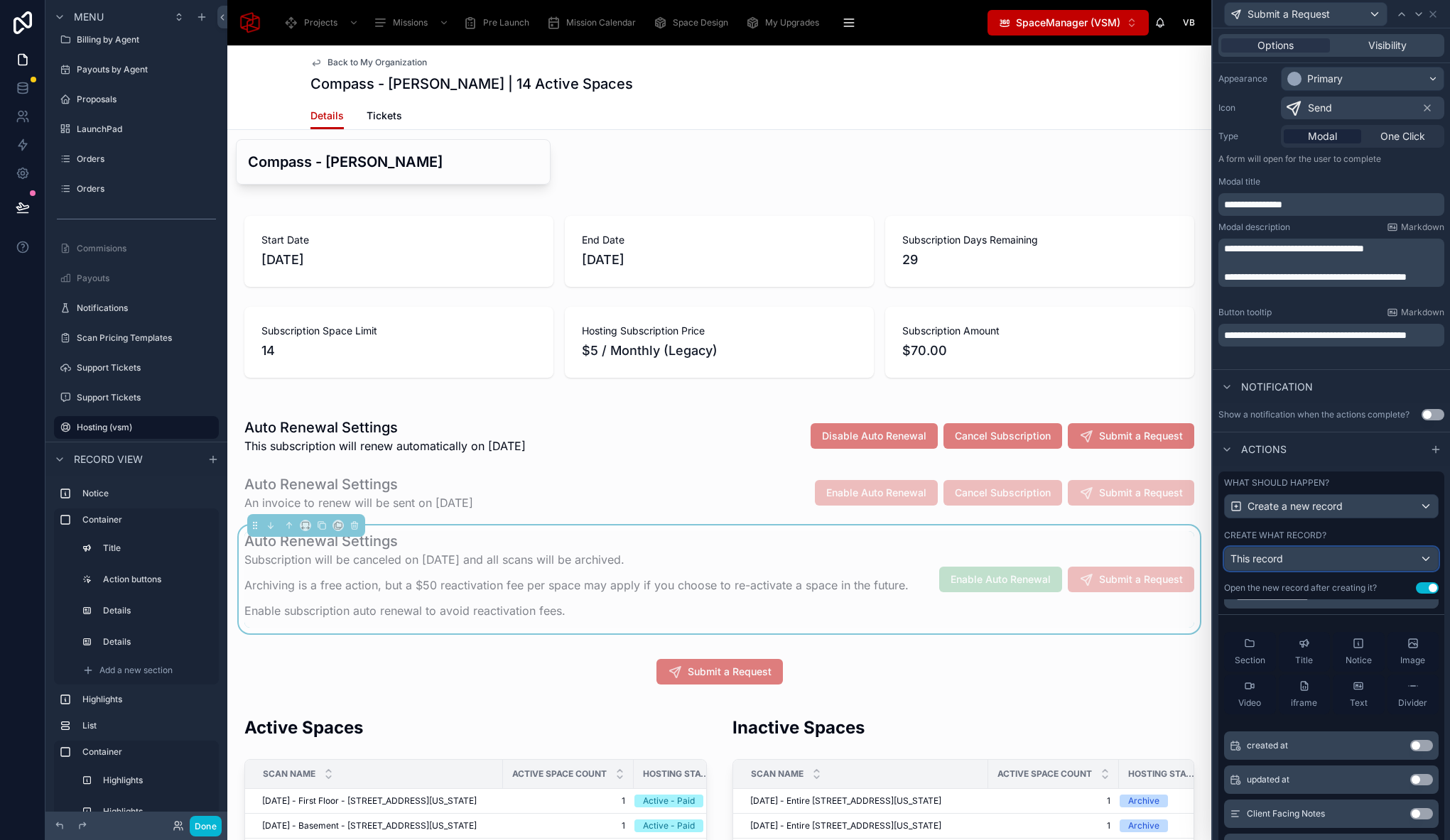
click at [1338, 554] on div "This record" at bounding box center [1331, 559] width 213 height 23
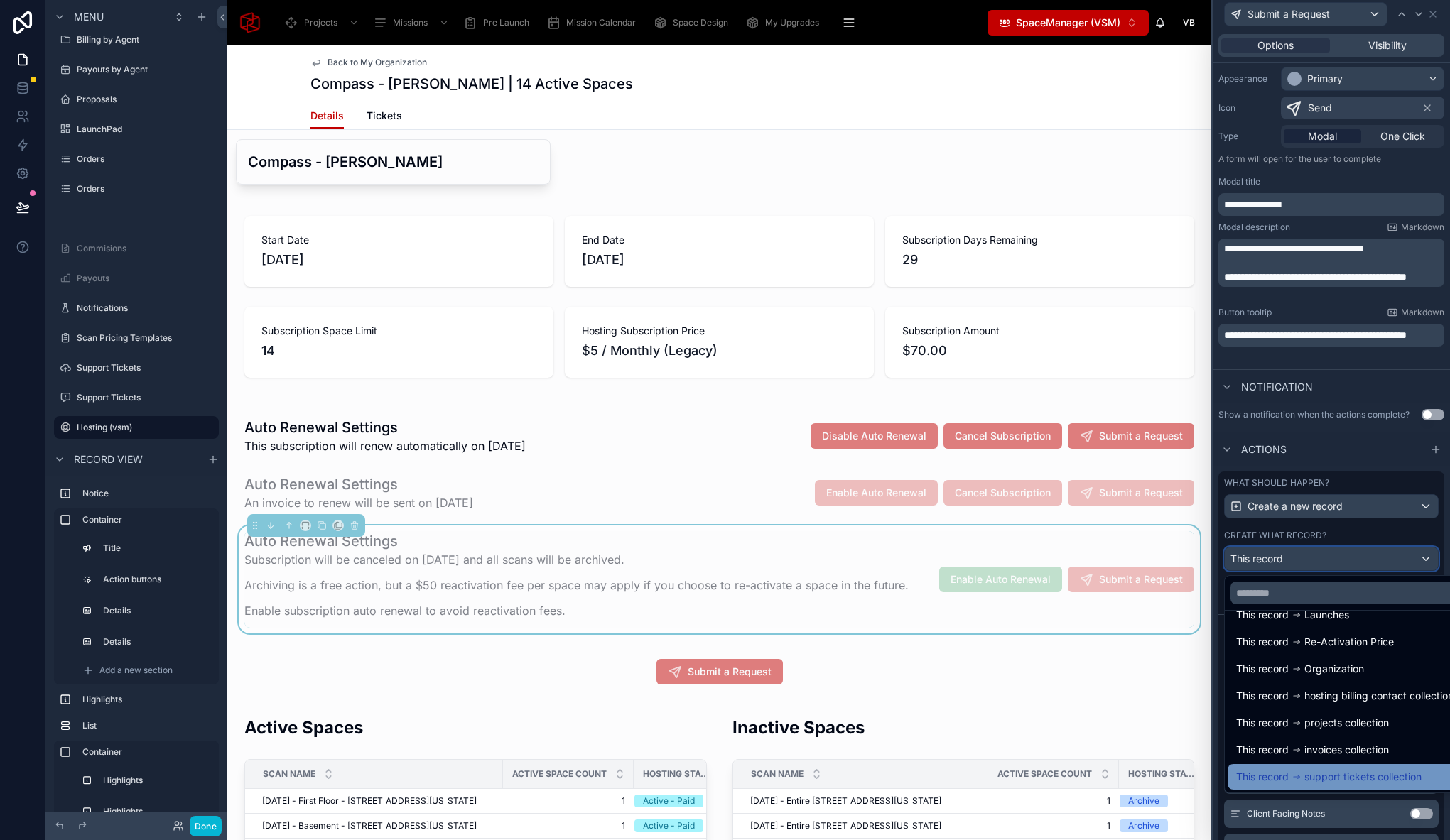
scroll to position [70, 0]
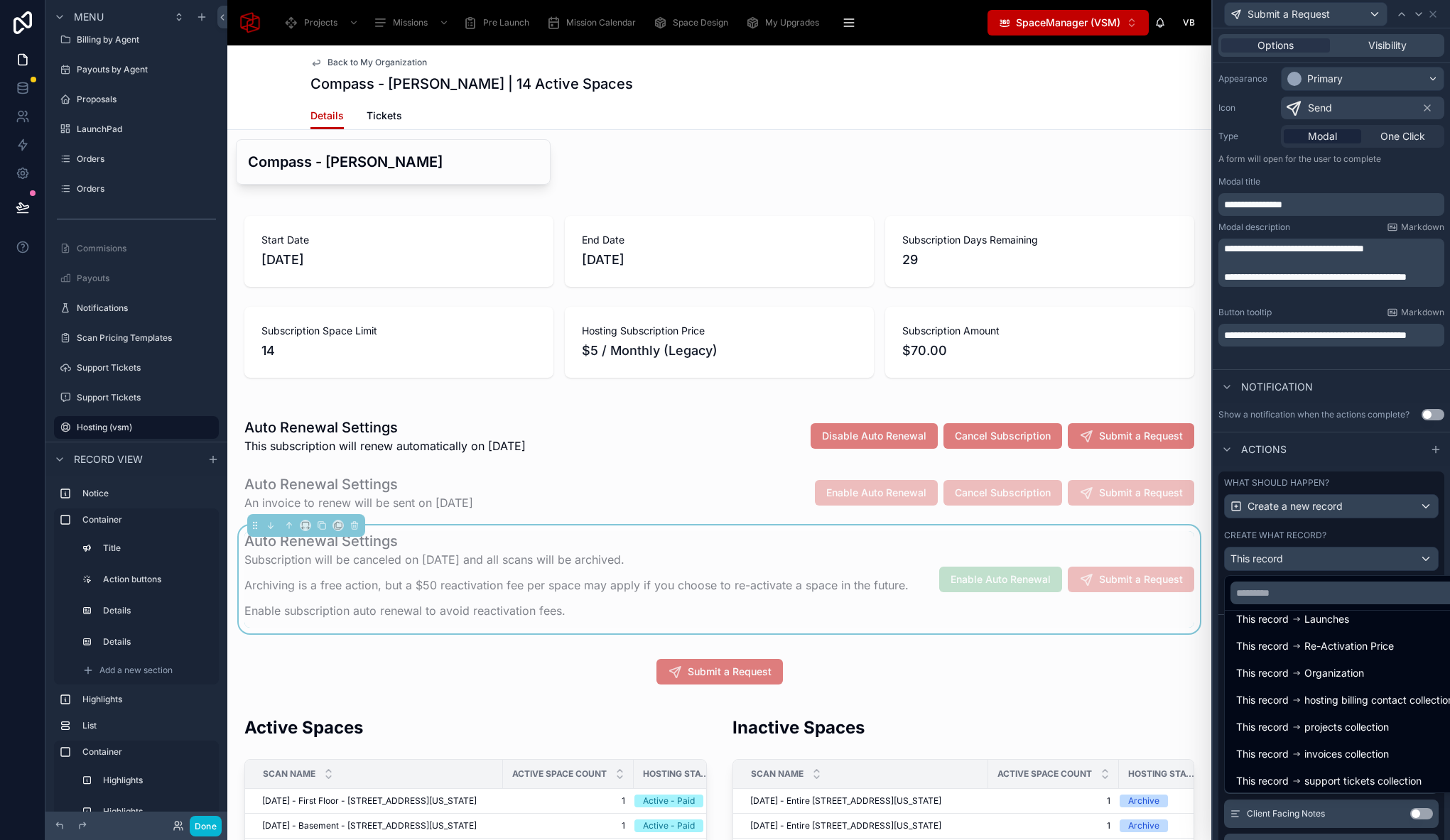
click at [1332, 783] on span "support tickets collection" at bounding box center [1362, 780] width 117 height 17
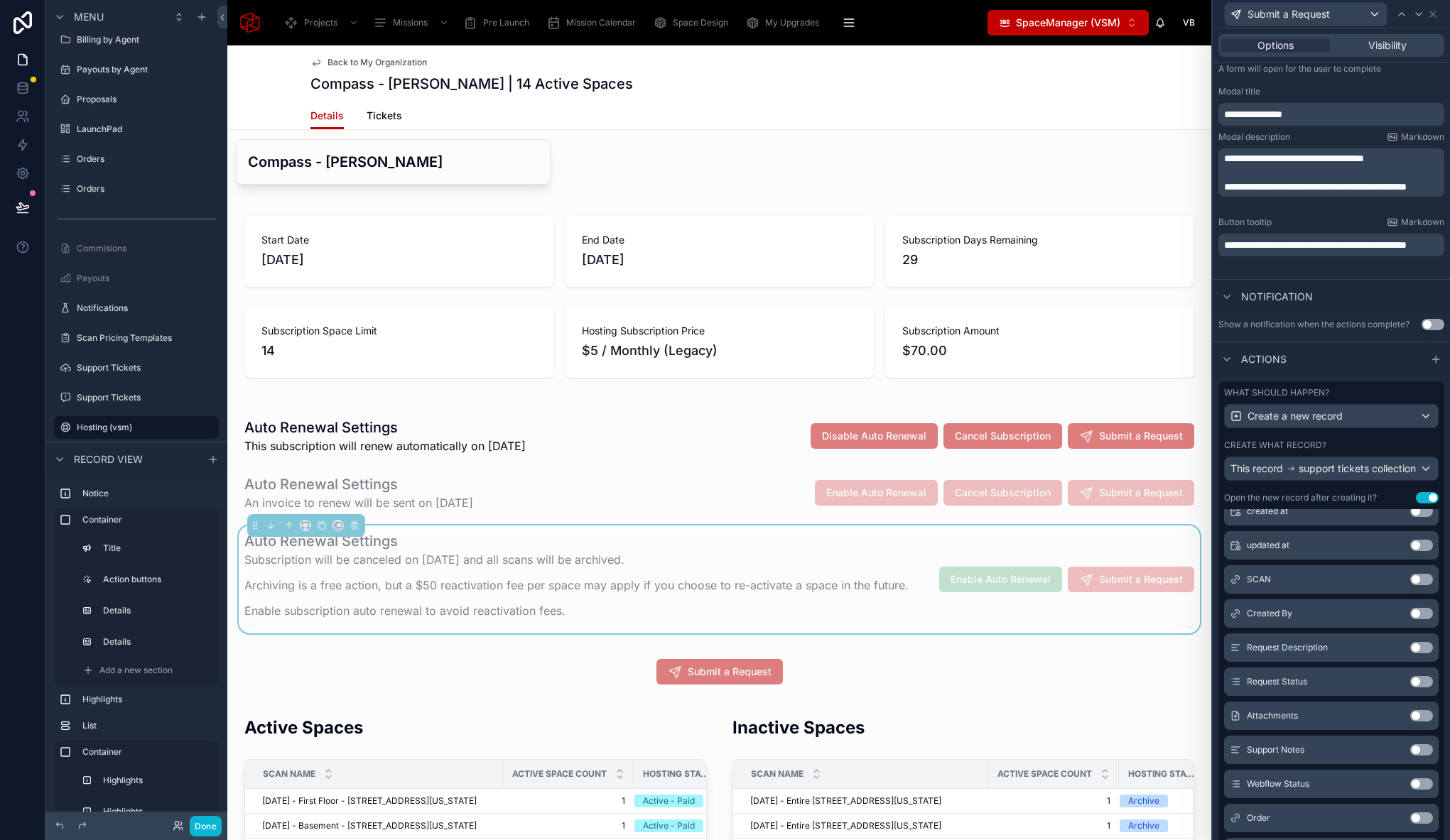
scroll to position [0, 0]
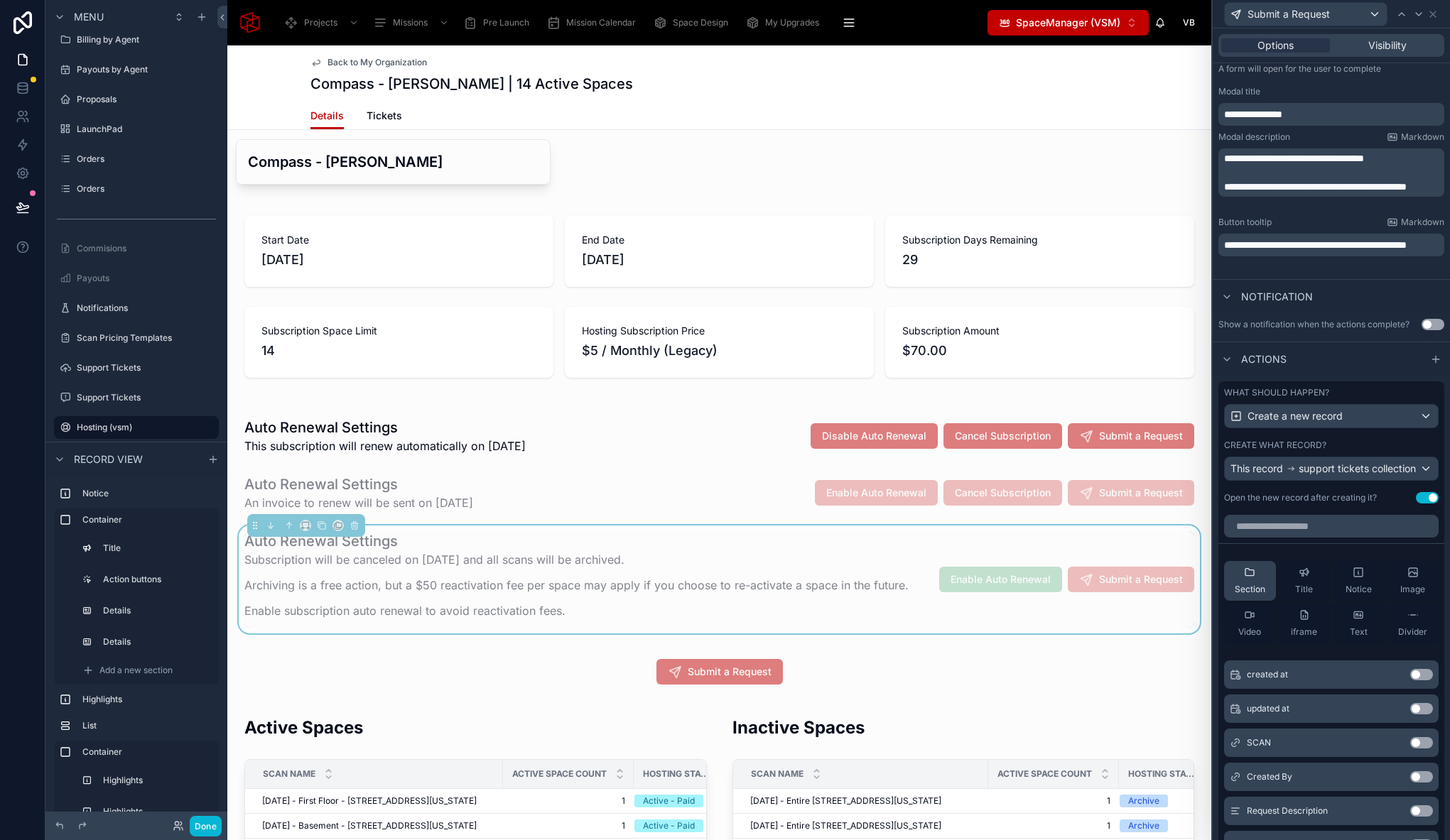
click at [1252, 584] on div "Section" at bounding box center [1250, 580] width 30 height 28
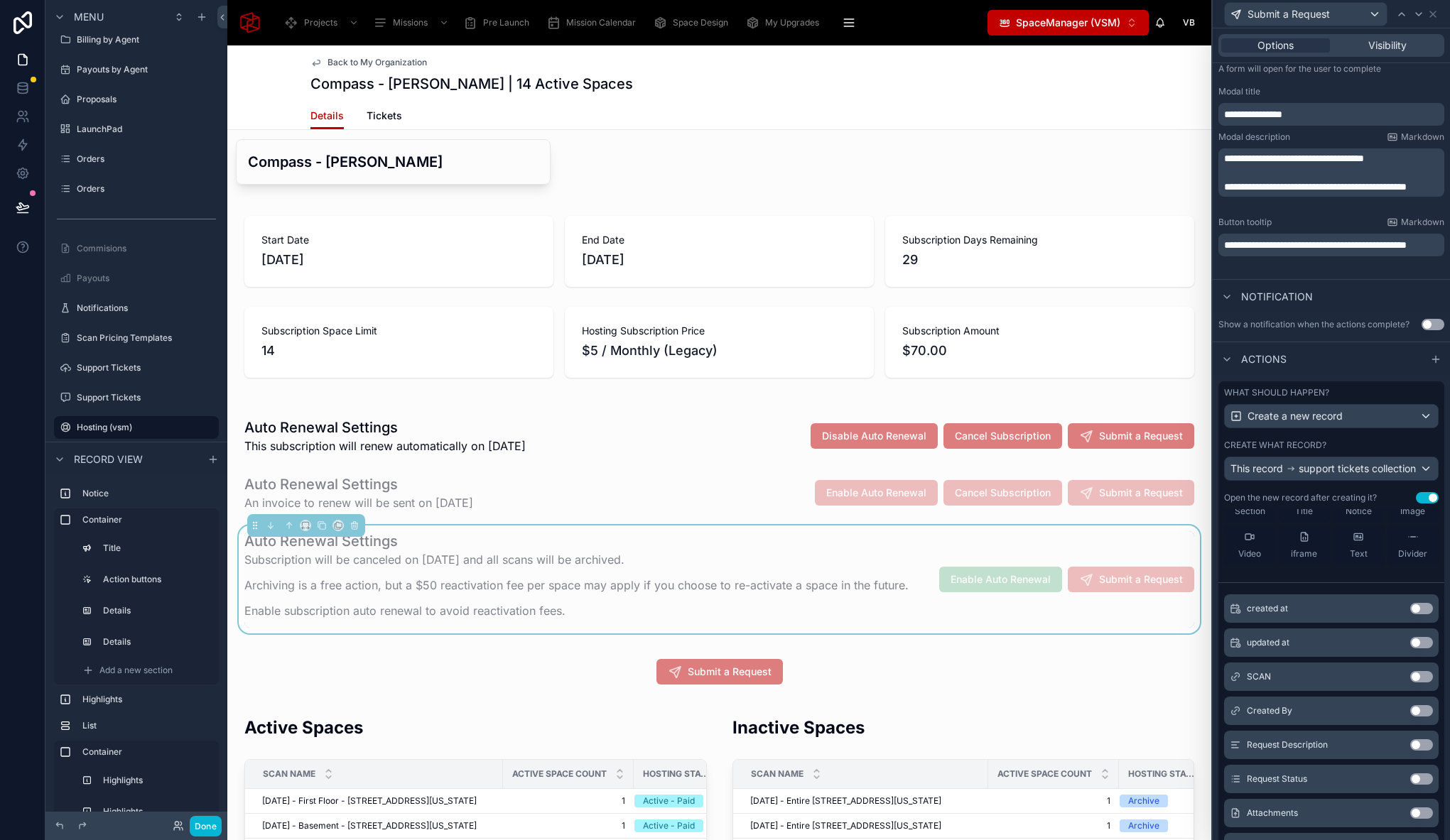
scroll to position [142, 0]
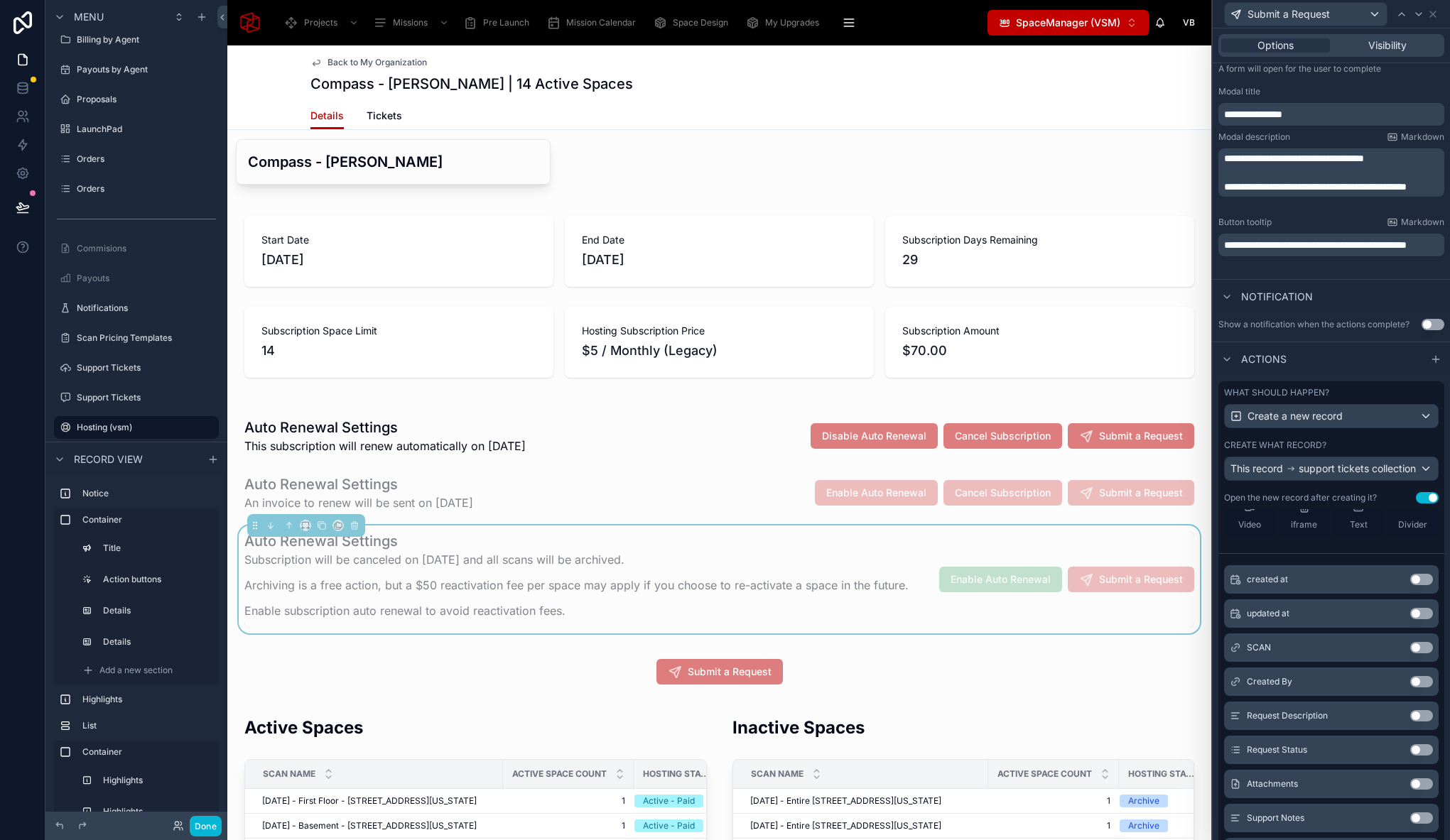
click at [1410, 687] on button "Use setting" at bounding box center [1421, 681] width 23 height 11
click at [1410, 685] on button "Use setting" at bounding box center [1421, 681] width 23 height 11
click at [1410, 721] on button "Use setting" at bounding box center [1421, 715] width 23 height 11
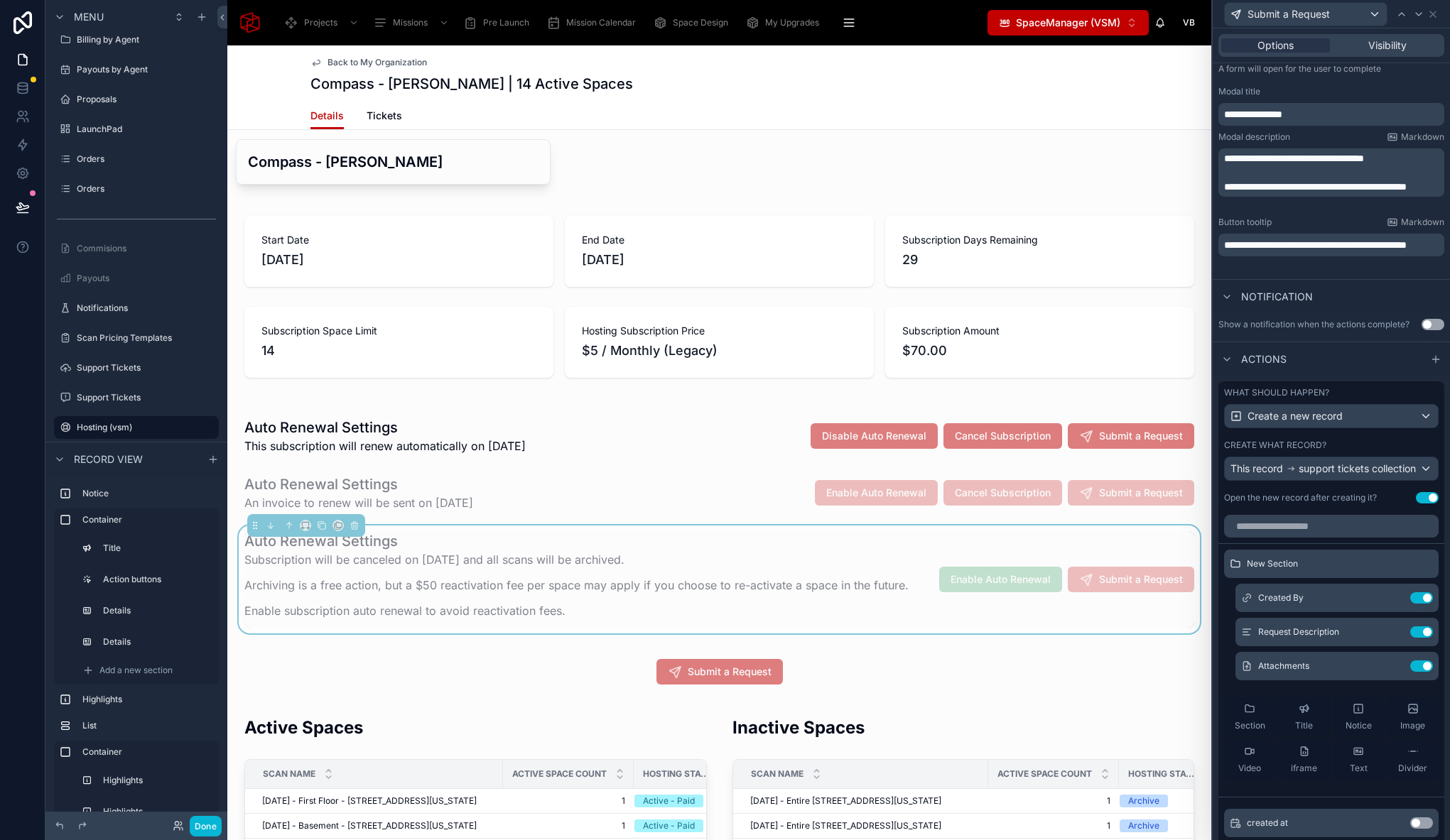
scroll to position [5, 0]
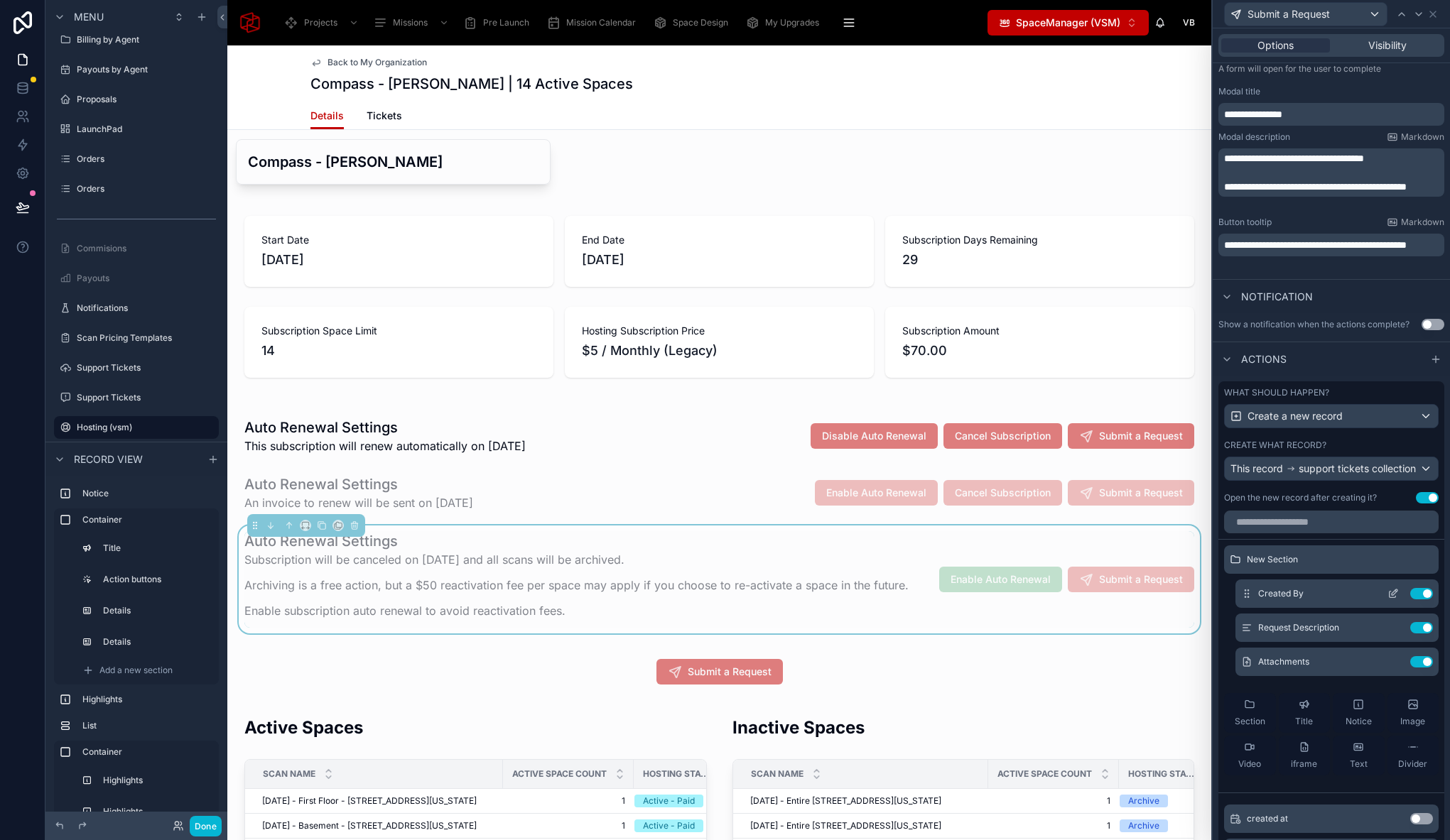
click at [1387, 599] on icon at bounding box center [1393, 594] width 11 height 11
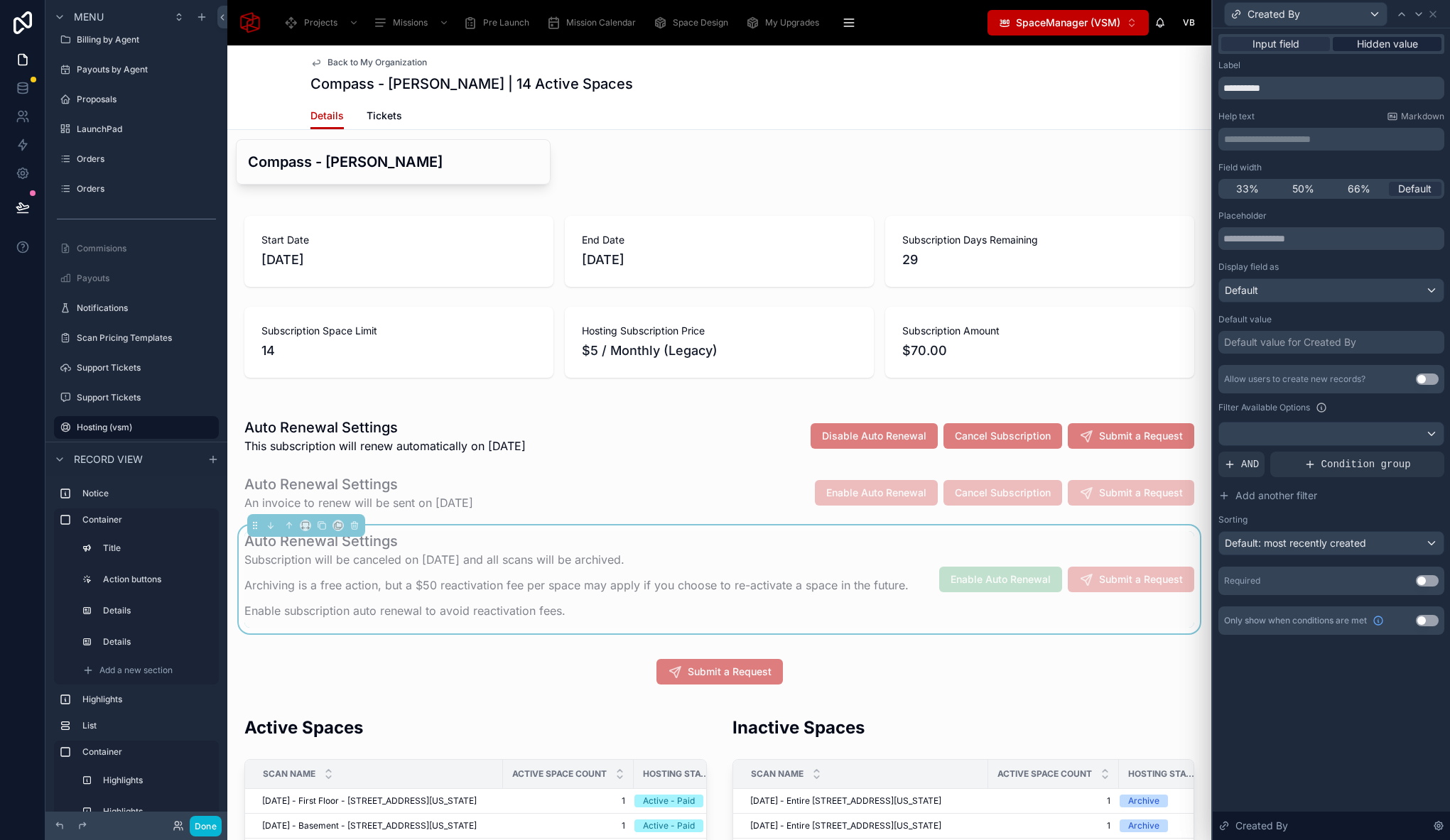
click at [1414, 49] on span "Hidden value" at bounding box center [1387, 43] width 61 height 14
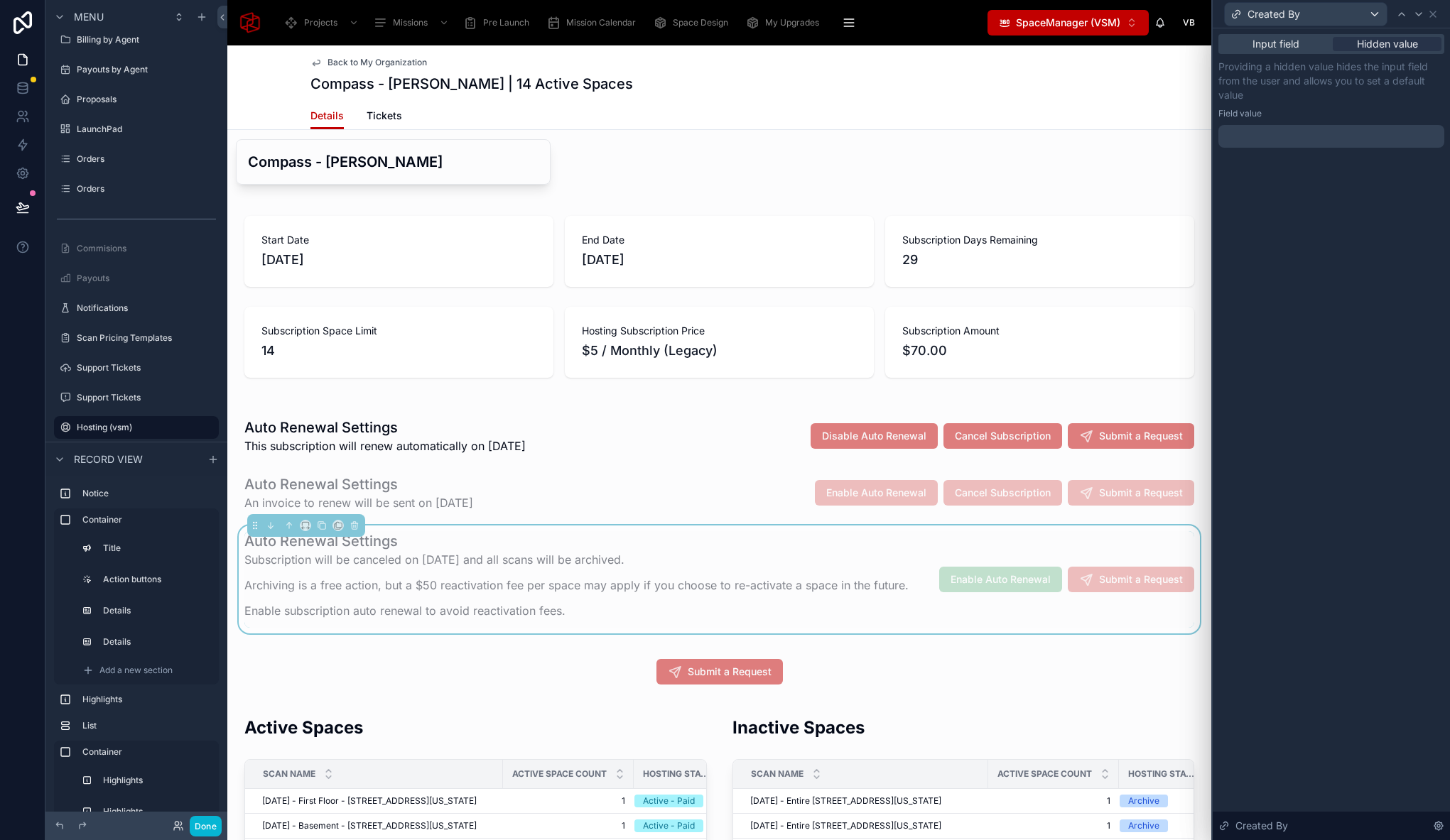
click at [1282, 131] on div at bounding box center [1331, 136] width 226 height 23
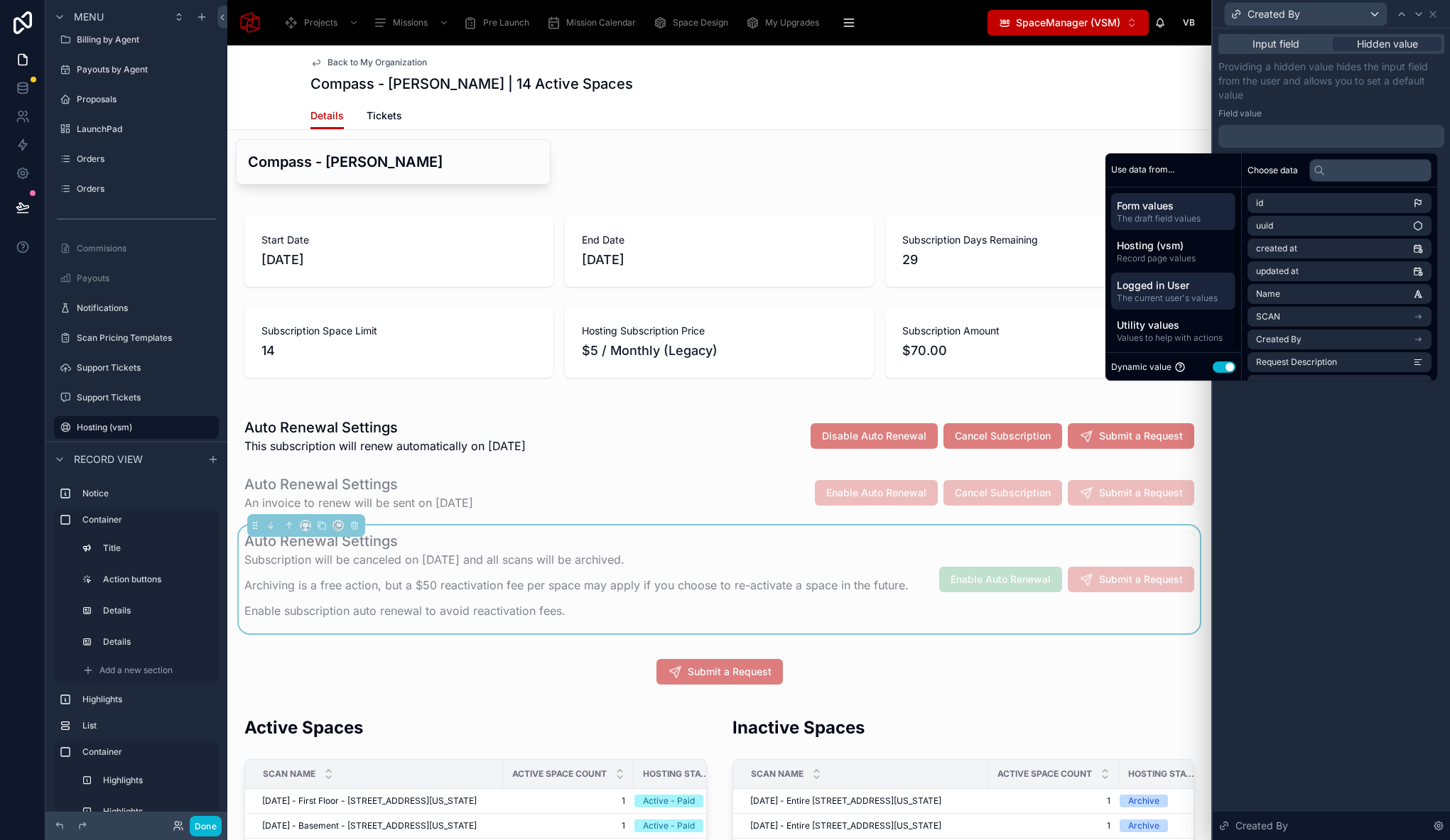
click at [1153, 288] on span "Logged in User" at bounding box center [1172, 285] width 113 height 14
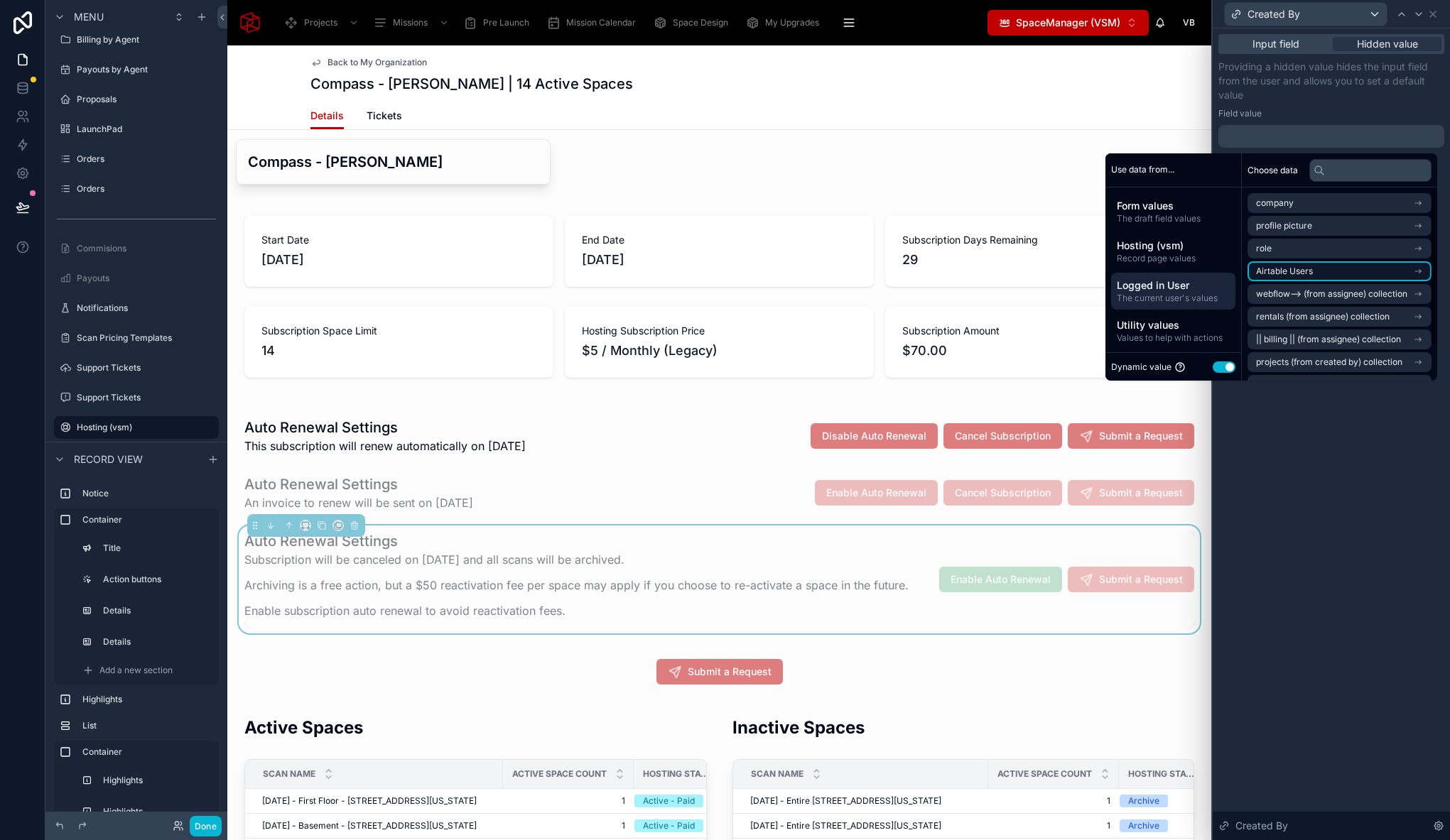
click at [1327, 267] on li "Airtable Users" at bounding box center [1339, 271] width 184 height 20
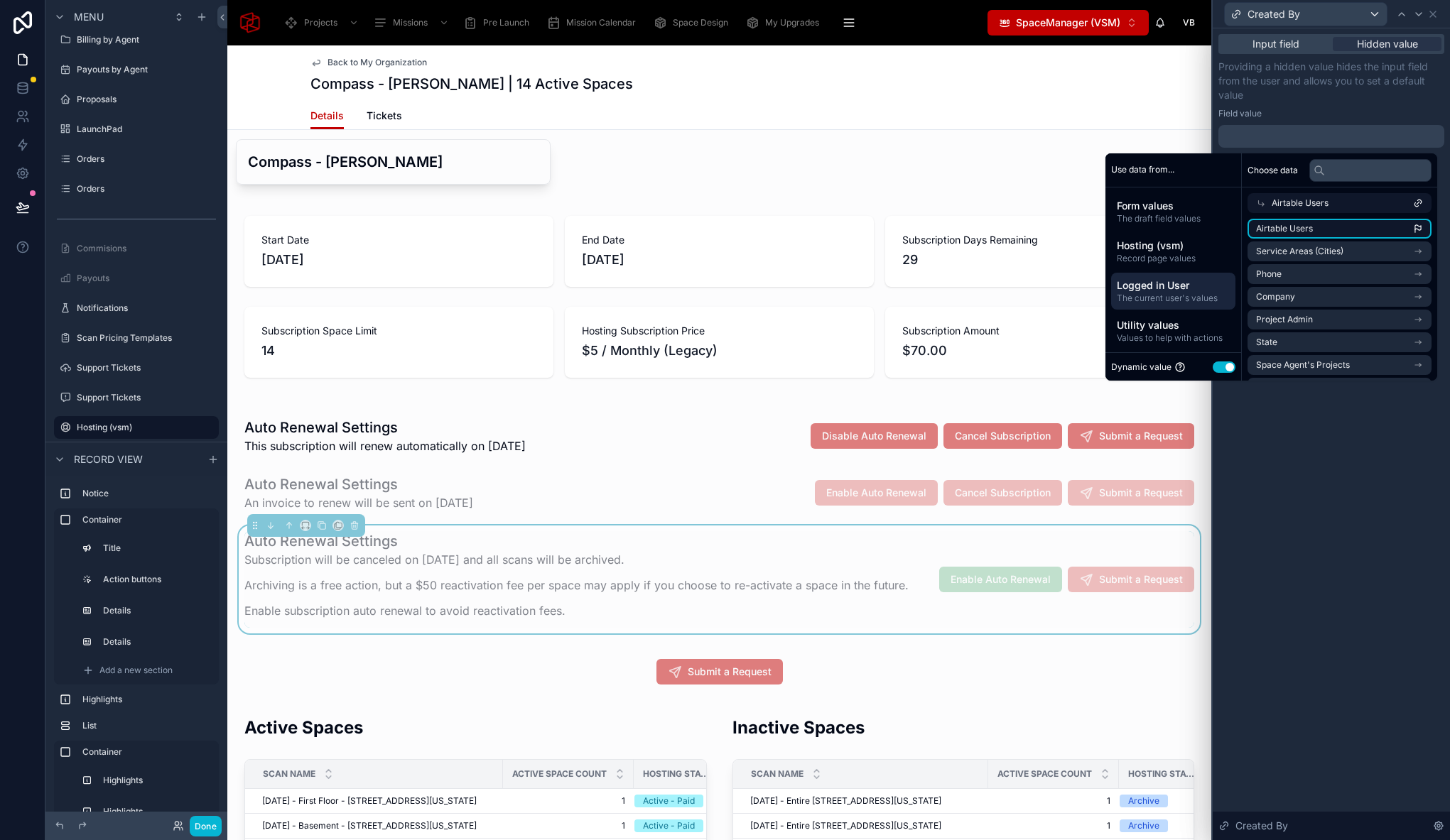
click at [1295, 226] on span "Airtable Users" at bounding box center [1284, 229] width 57 height 11
click at [1342, 448] on div "**********" at bounding box center [1331, 434] width 237 height 812
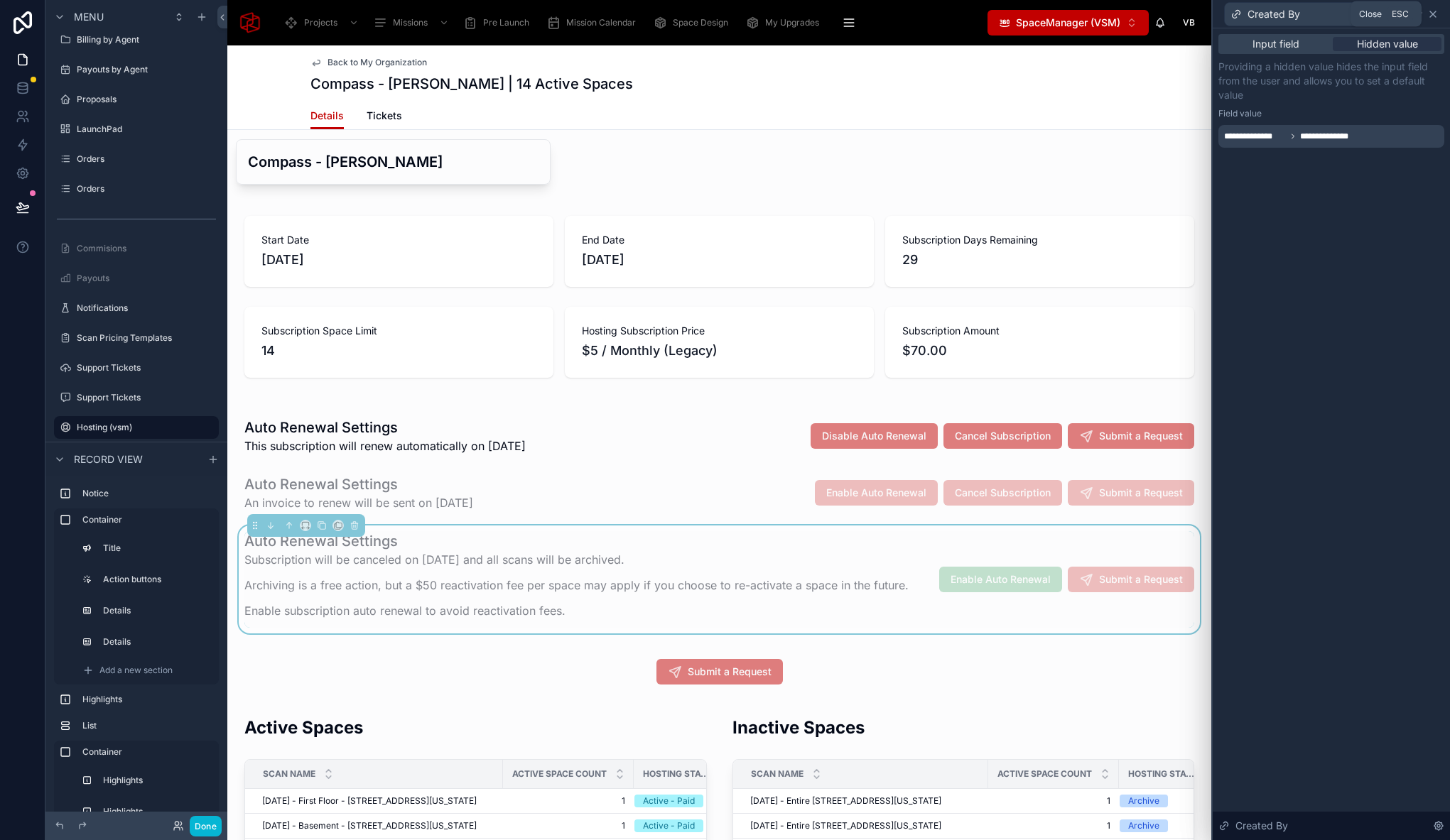
click at [1437, 8] on icon at bounding box center [1433, 14] width 11 height 11
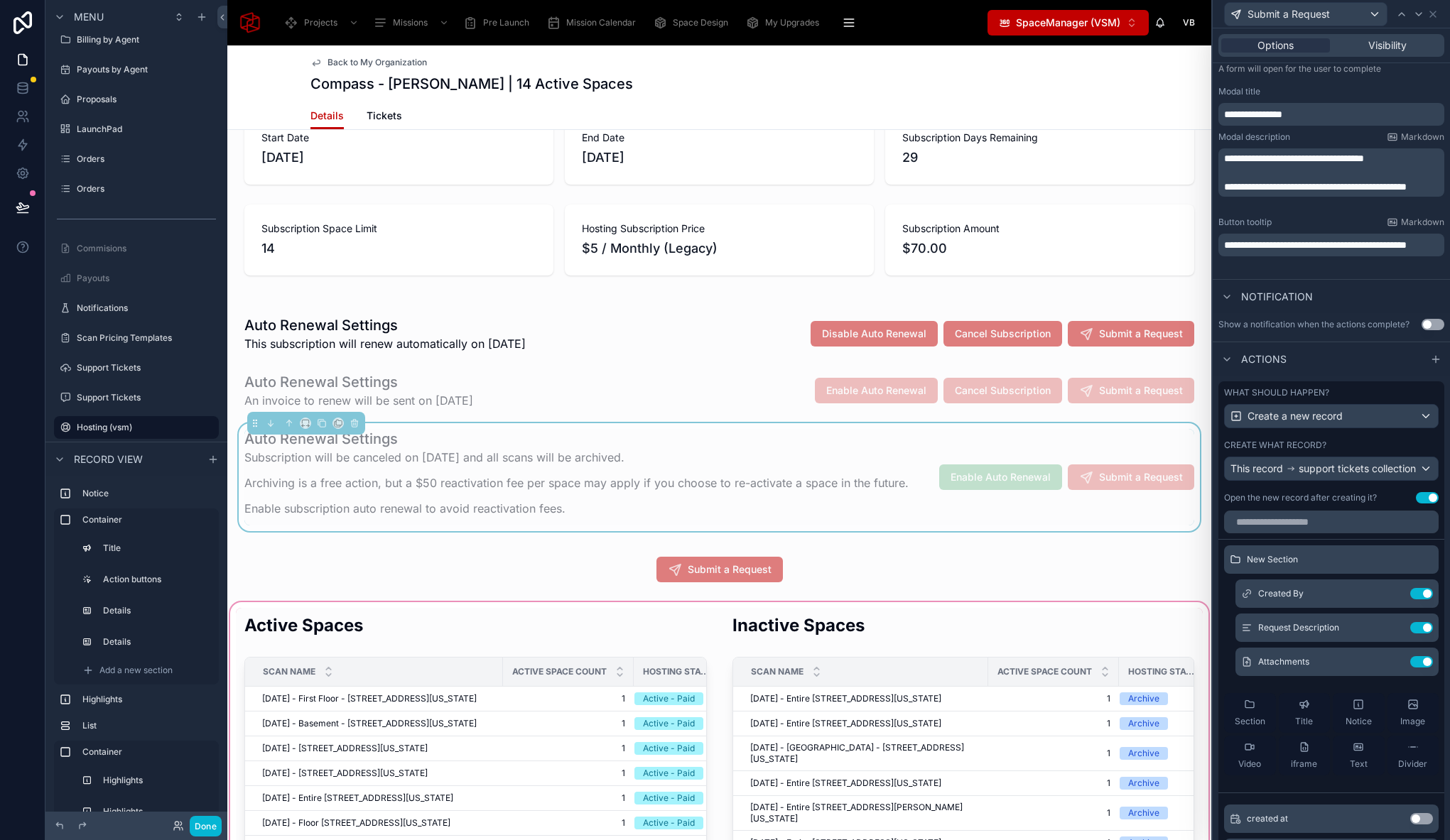
scroll to position [722, 0]
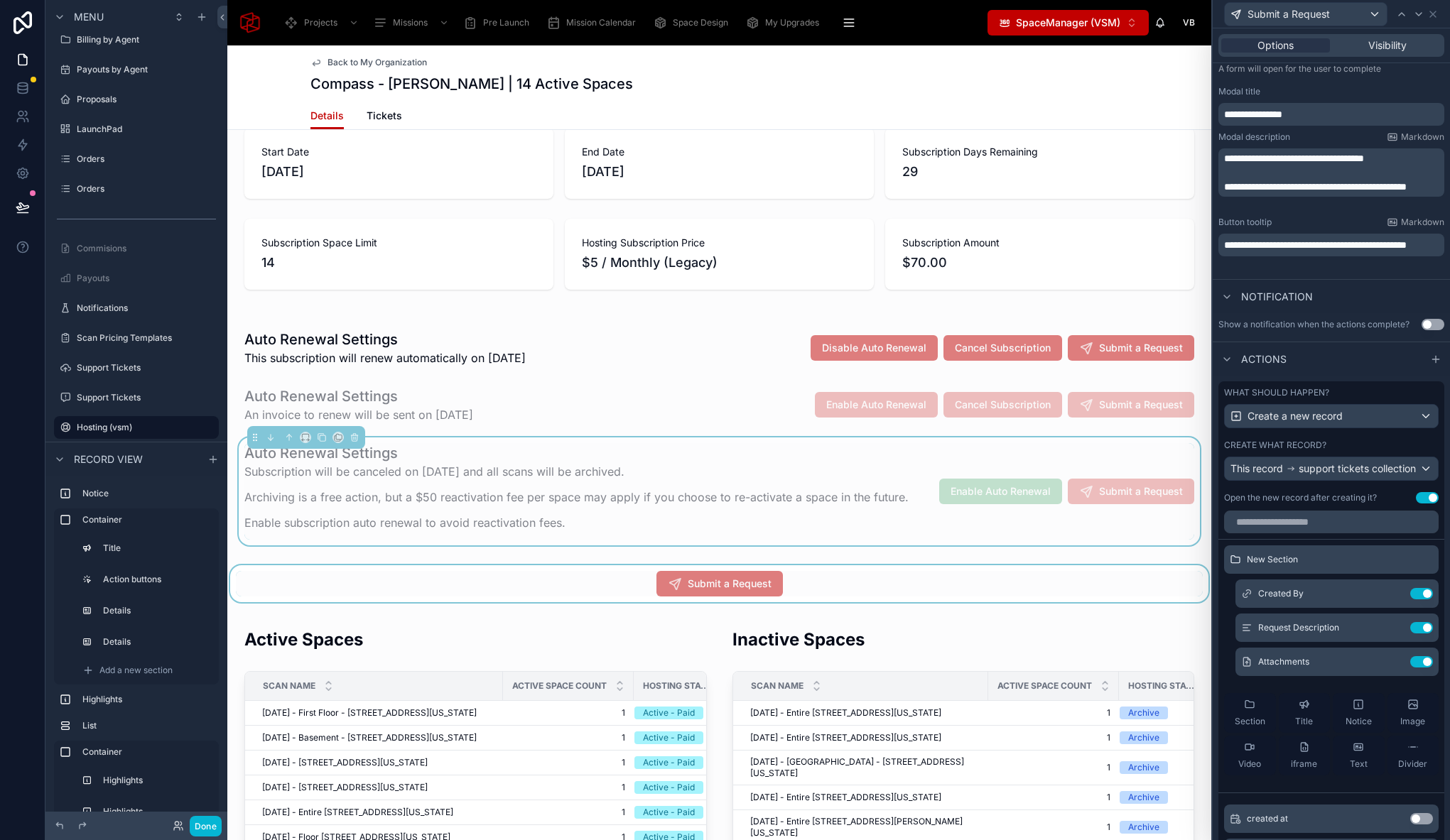
click at [657, 570] on div at bounding box center [719, 584] width 984 height 37
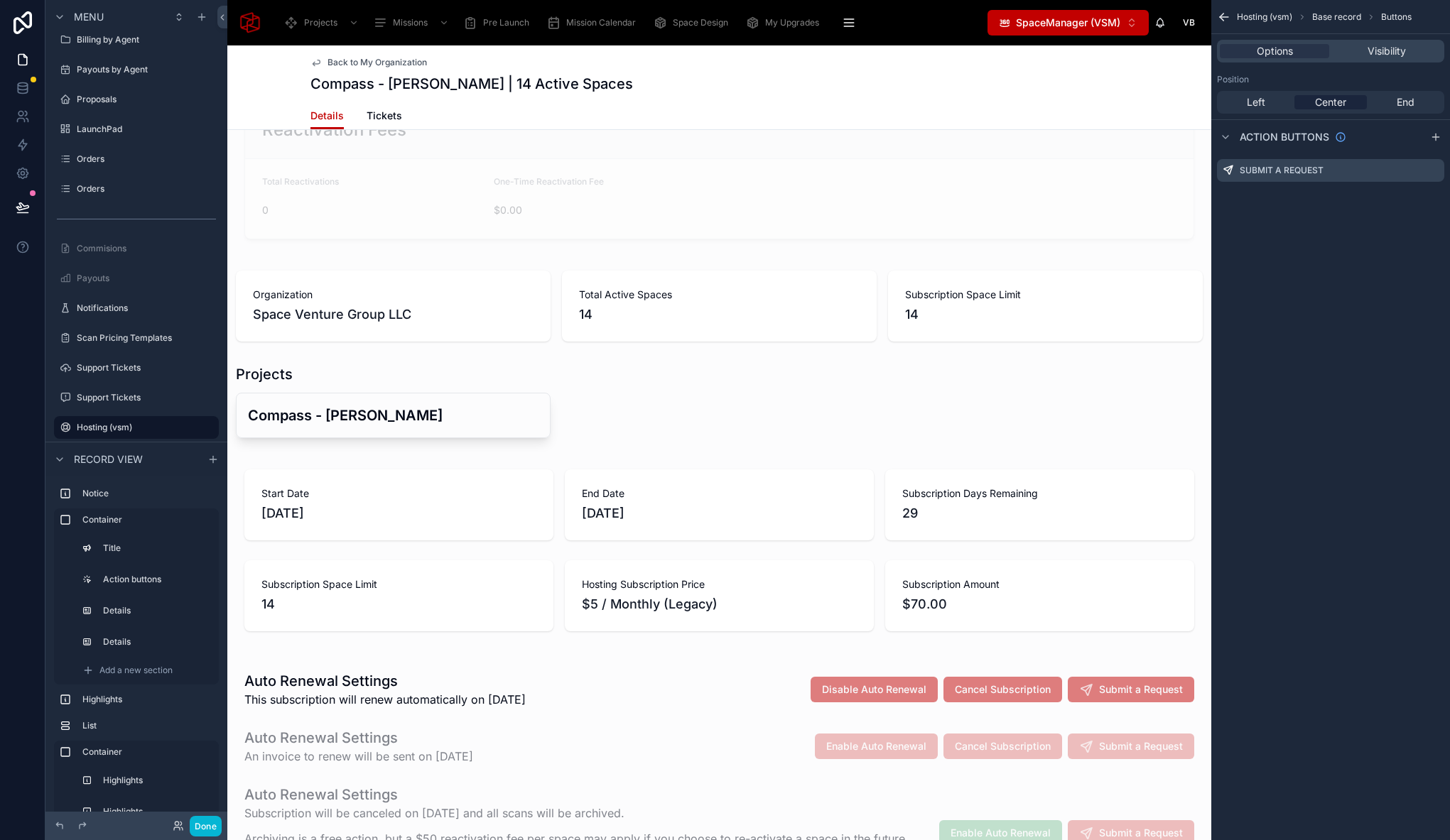
scroll to position [616, 0]
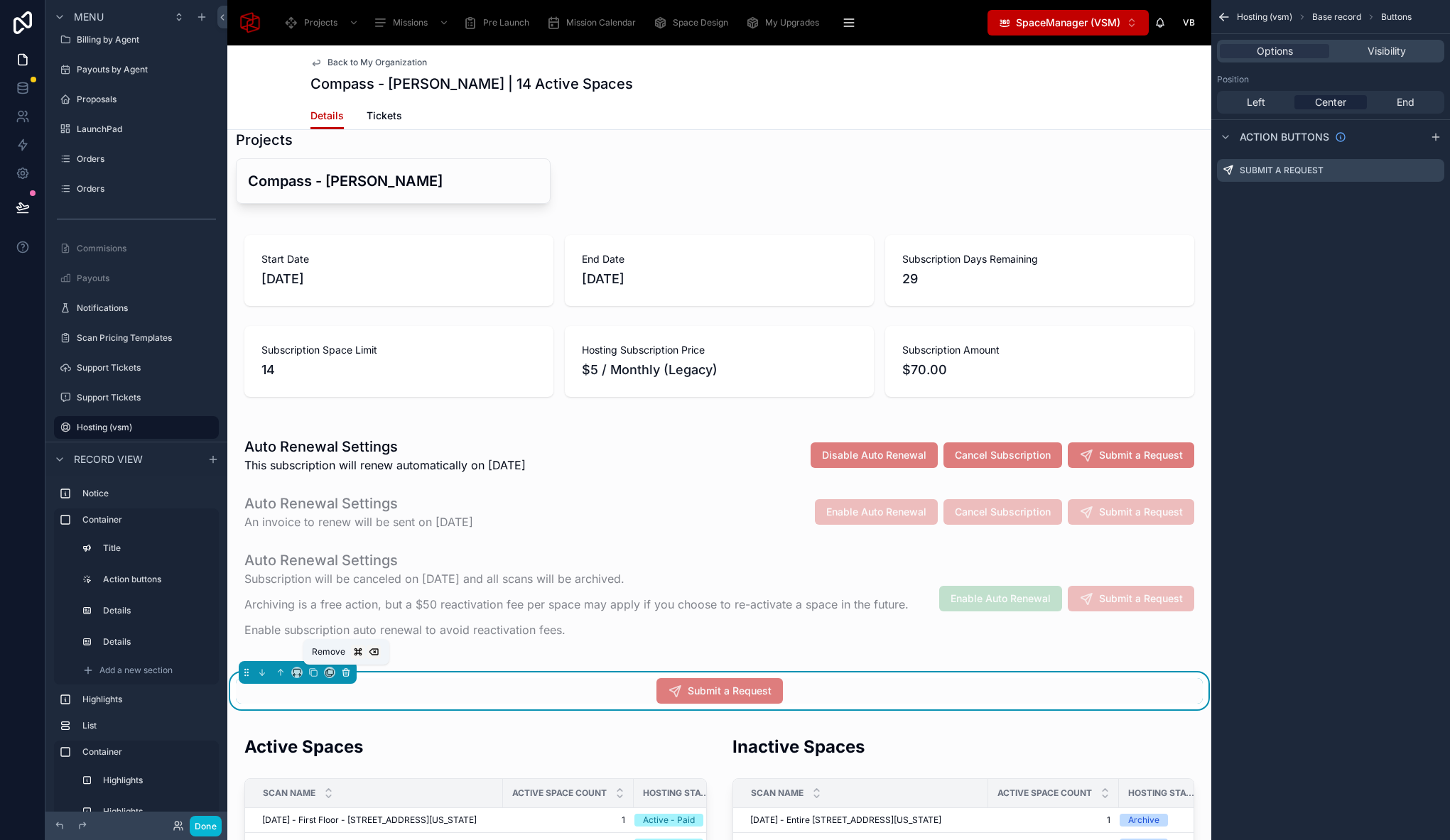
click at [348, 673] on icon at bounding box center [346, 672] width 10 height 10
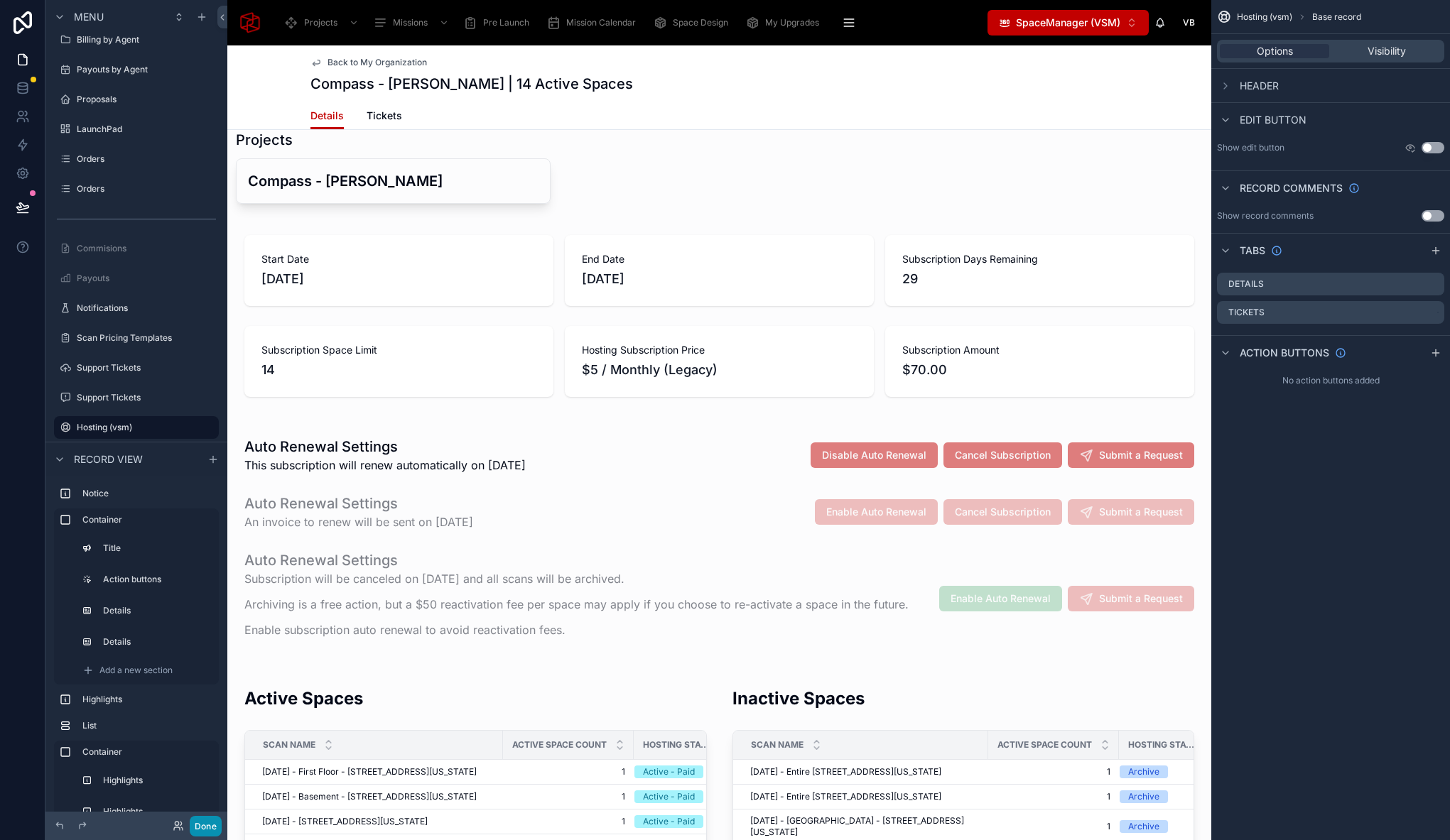
click at [204, 830] on button "Done" at bounding box center [205, 826] width 32 height 20
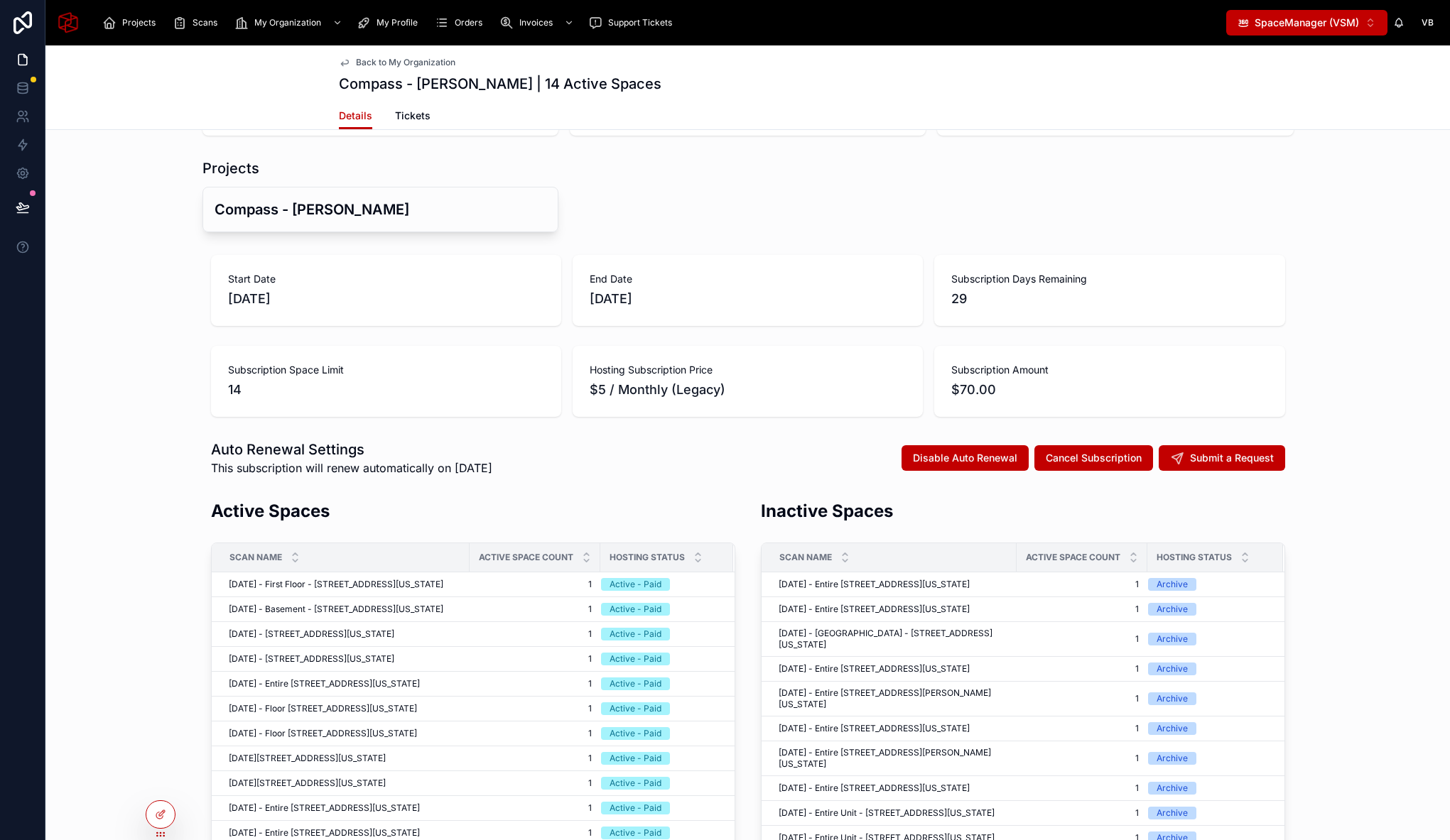
scroll to position [0, 0]
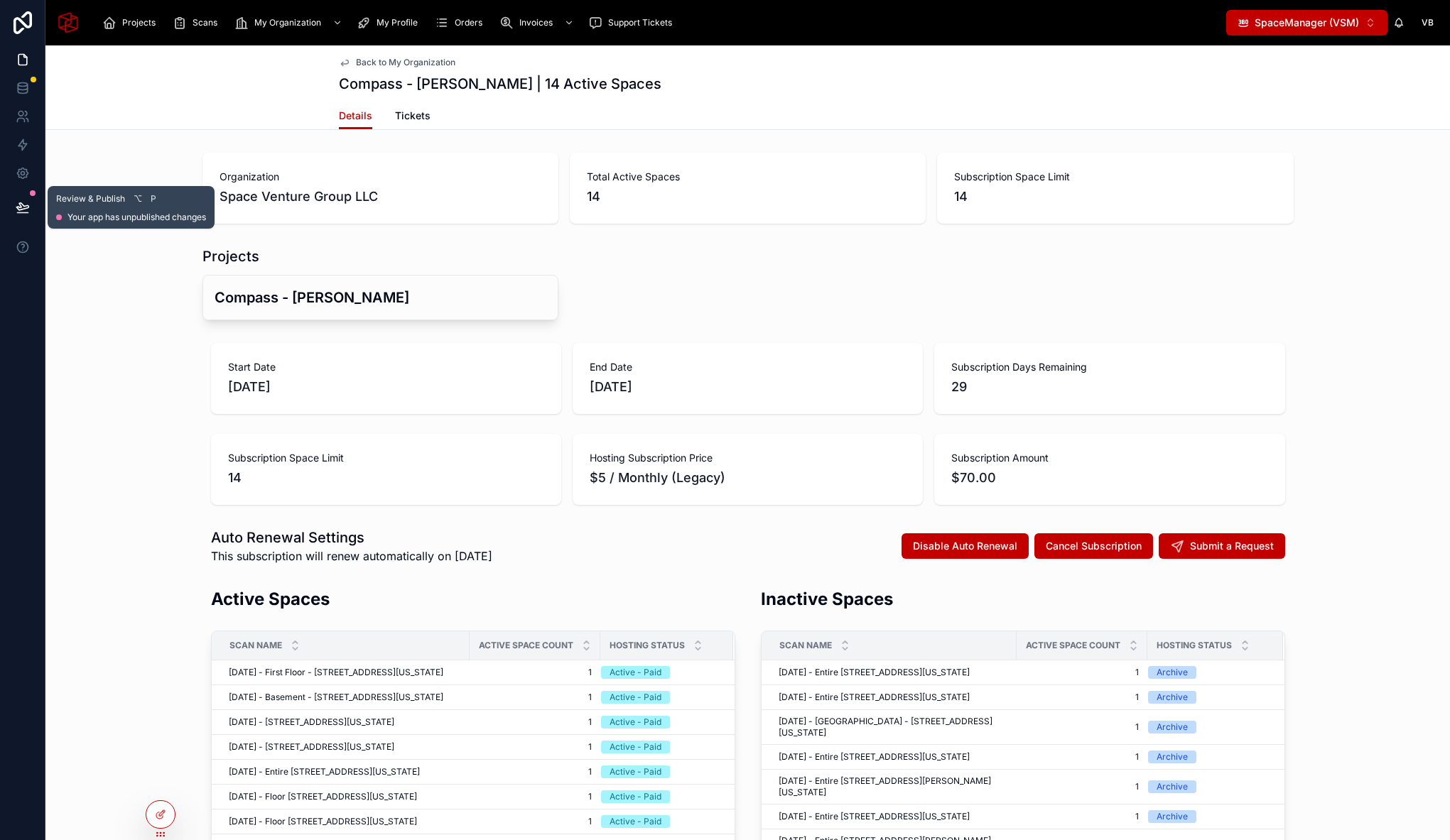
click at [27, 205] on icon at bounding box center [22, 207] width 12 height 7
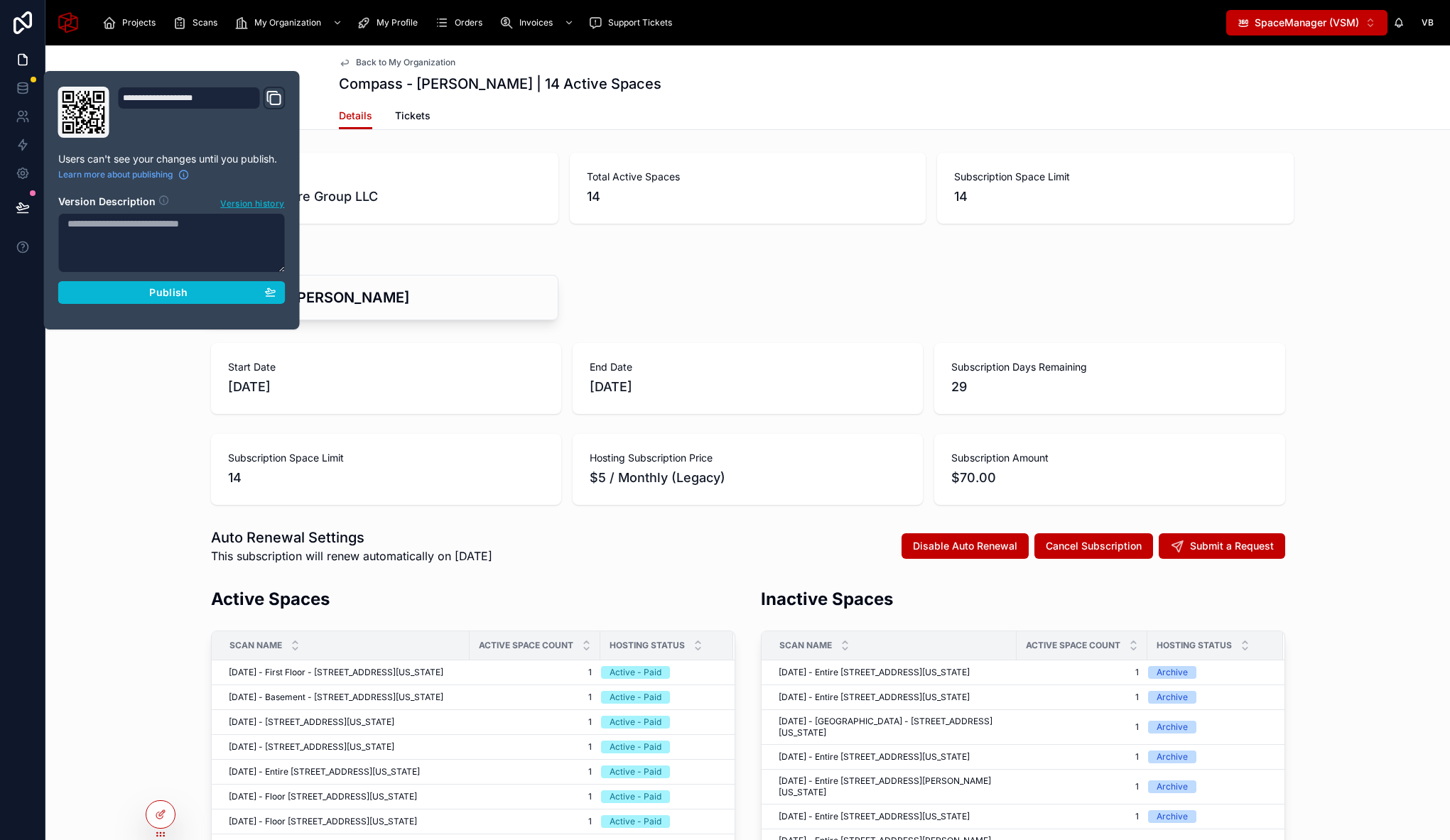
click at [120, 279] on section "Version Description Version history Publish" at bounding box center [171, 244] width 227 height 118
click at [122, 289] on div "Publish" at bounding box center [171, 292] width 209 height 13
